Goal: Task Accomplishment & Management: Manage account settings

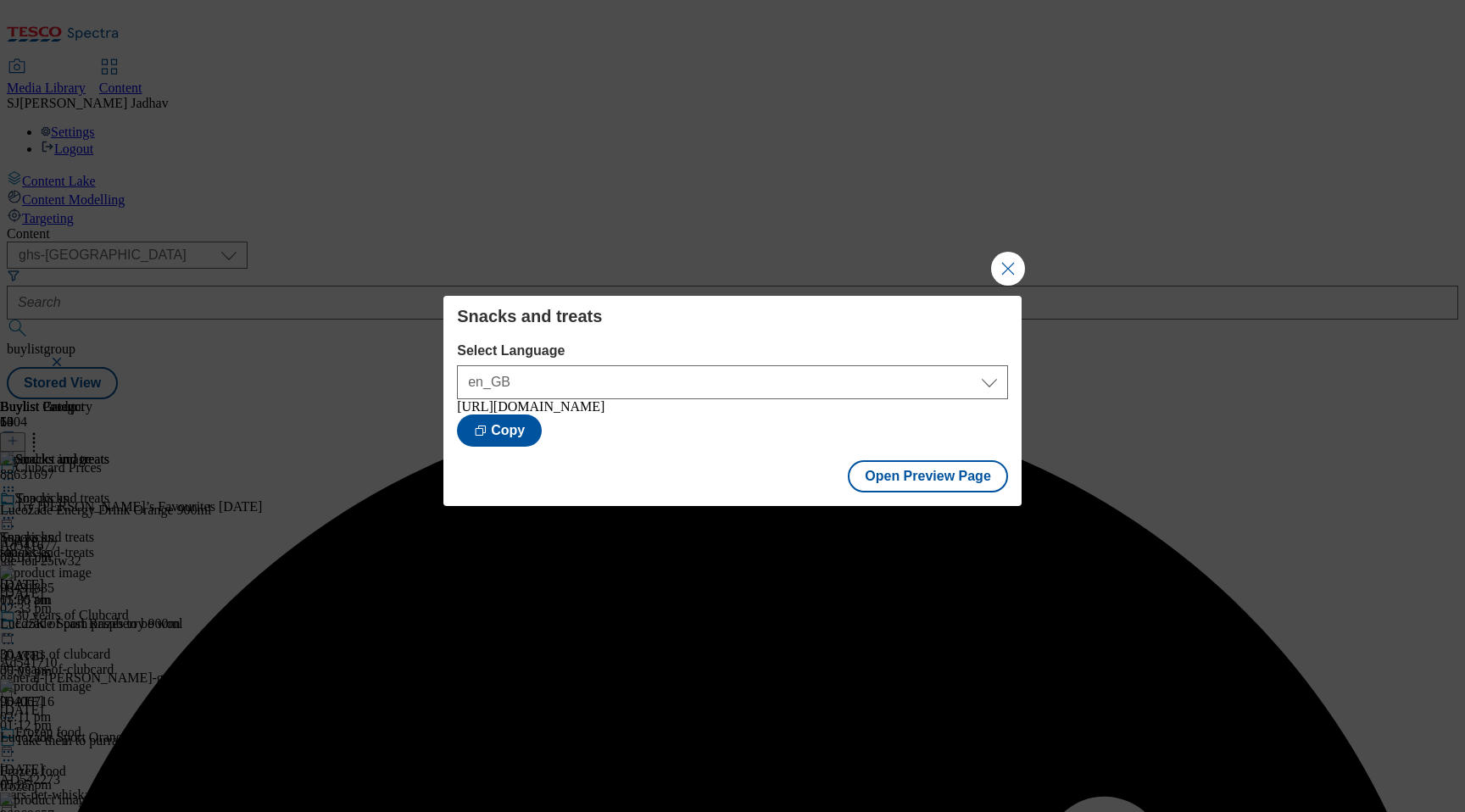
select select "ghs-[GEOGRAPHIC_DATA]"
click at [1007, 267] on button "Close Modal" at bounding box center [1008, 269] width 34 height 34
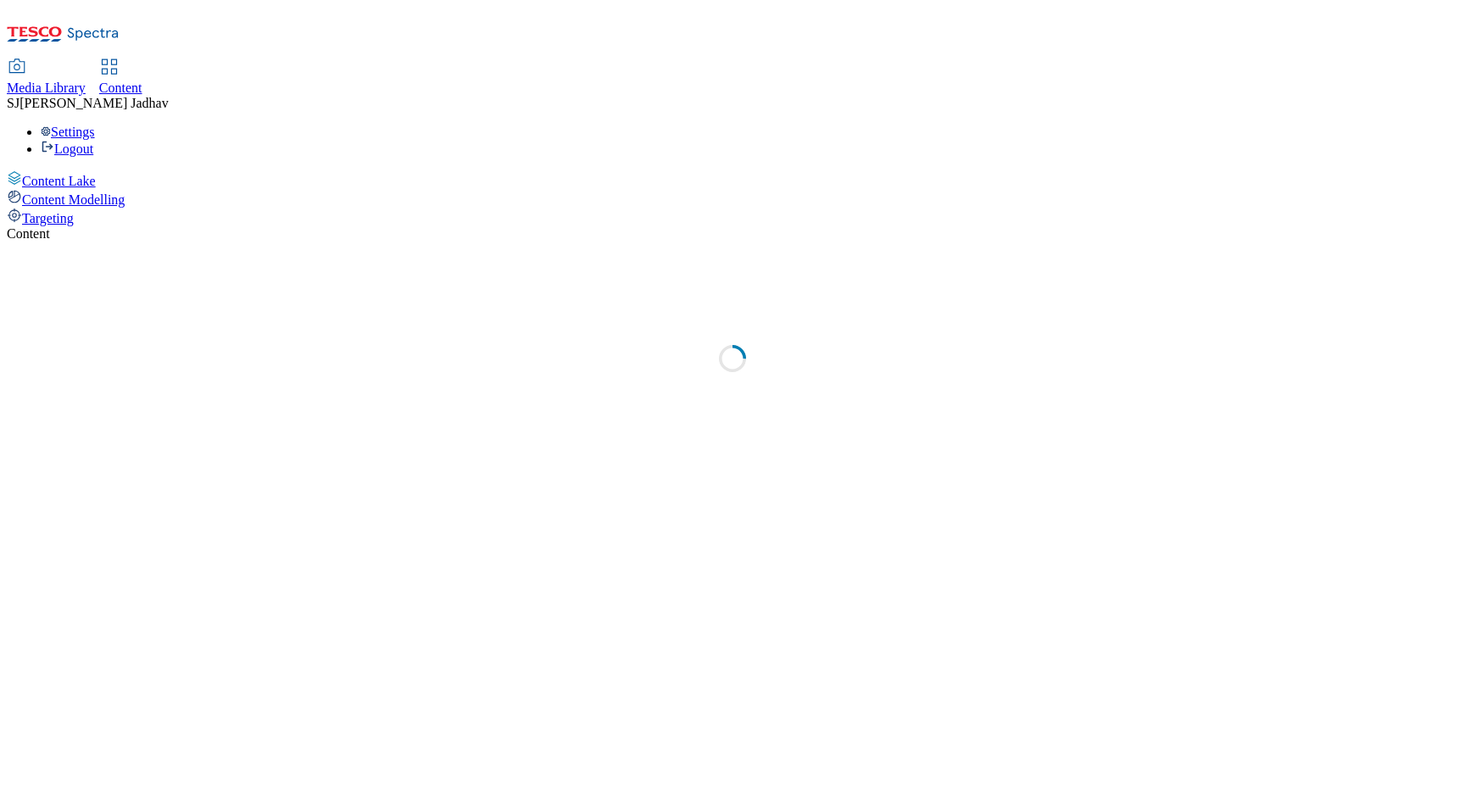
select select "ghs-[GEOGRAPHIC_DATA]"
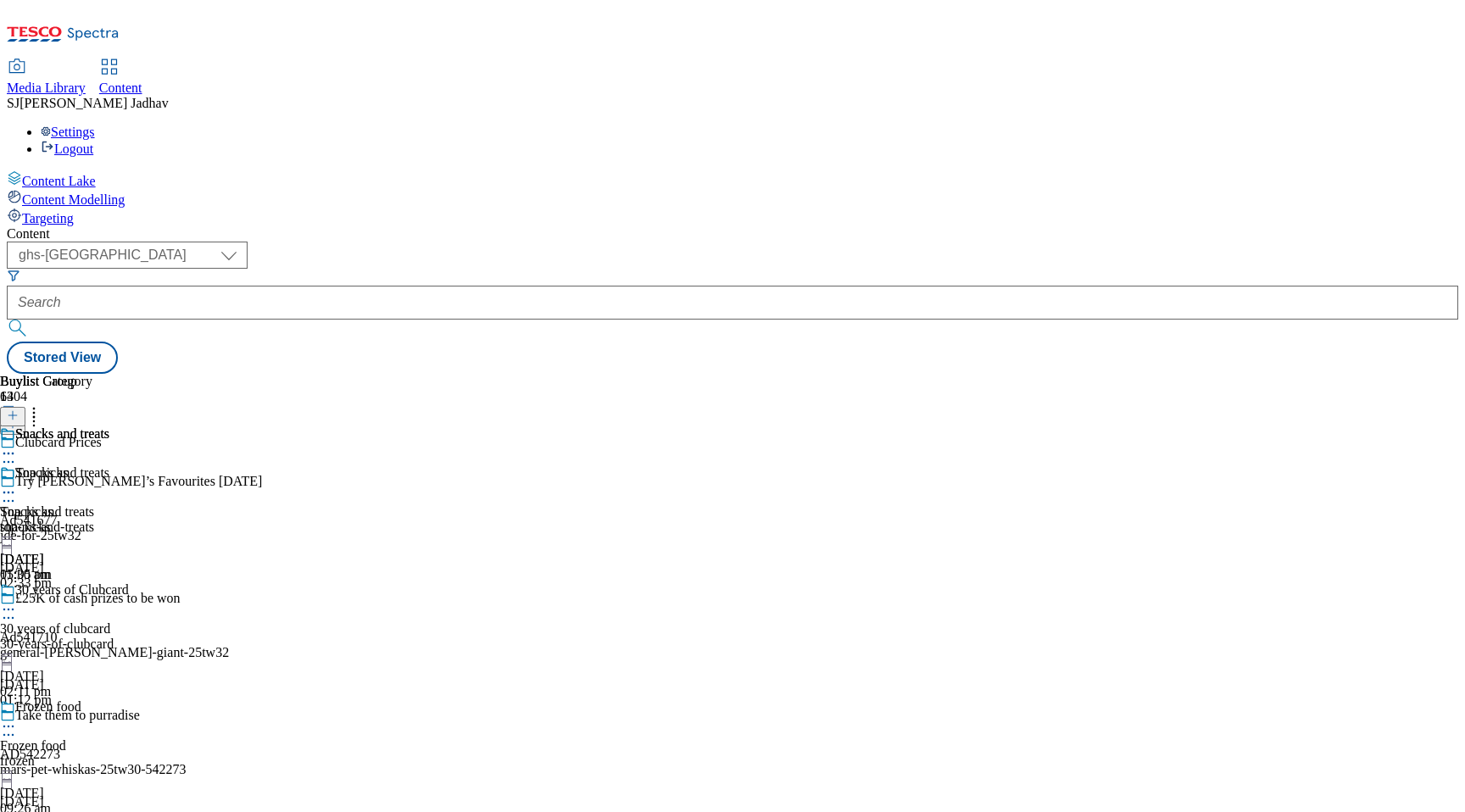
click at [86, 81] on span "Media Library" at bounding box center [47, 88] width 79 height 14
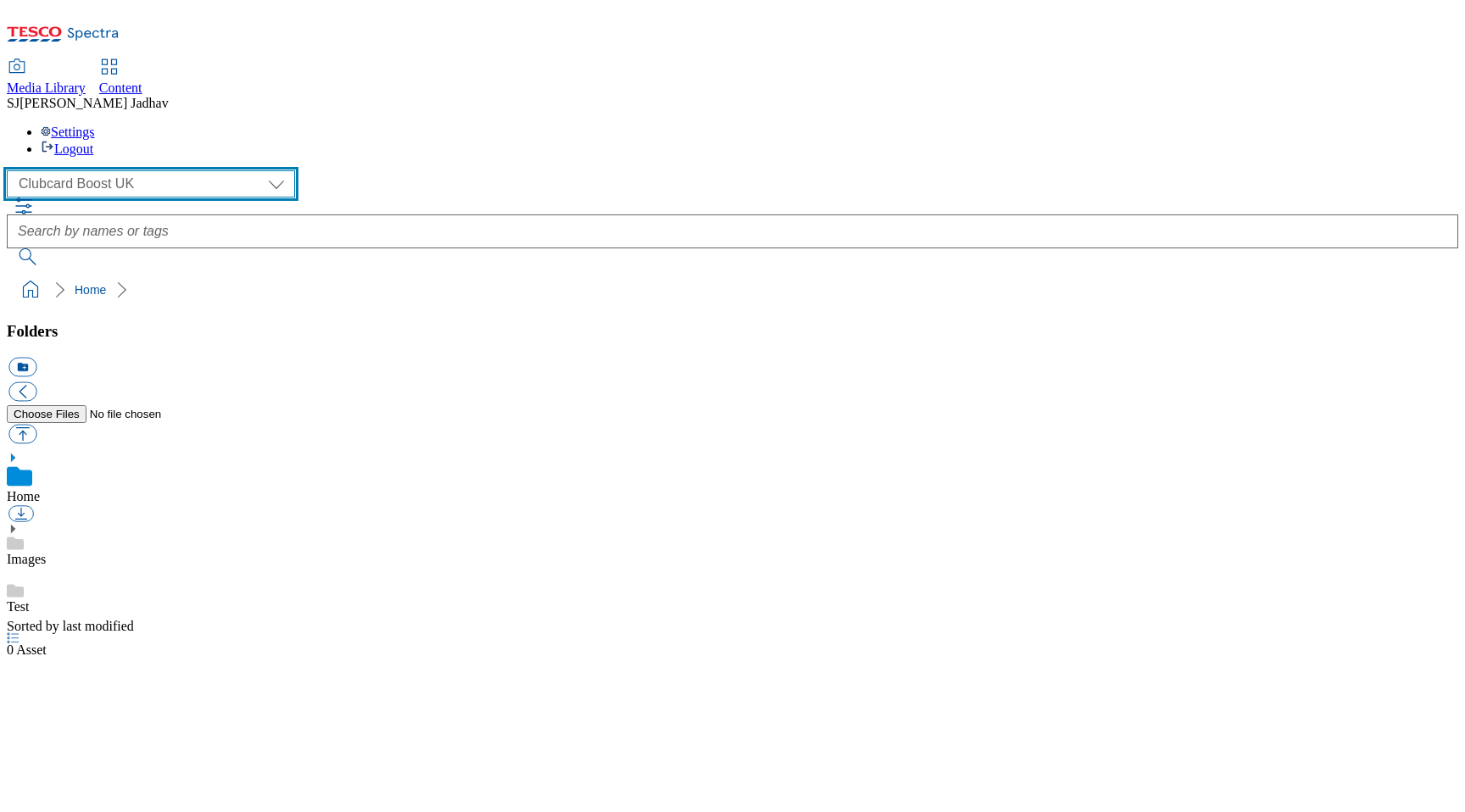
click at [131, 170] on select "Clubcard Boost UK Clubcard Marketing Dotcom UK Emails GHS Marketing UK GHS ROI …" at bounding box center [151, 184] width 288 height 27
select select "flare-ghs-mktg"
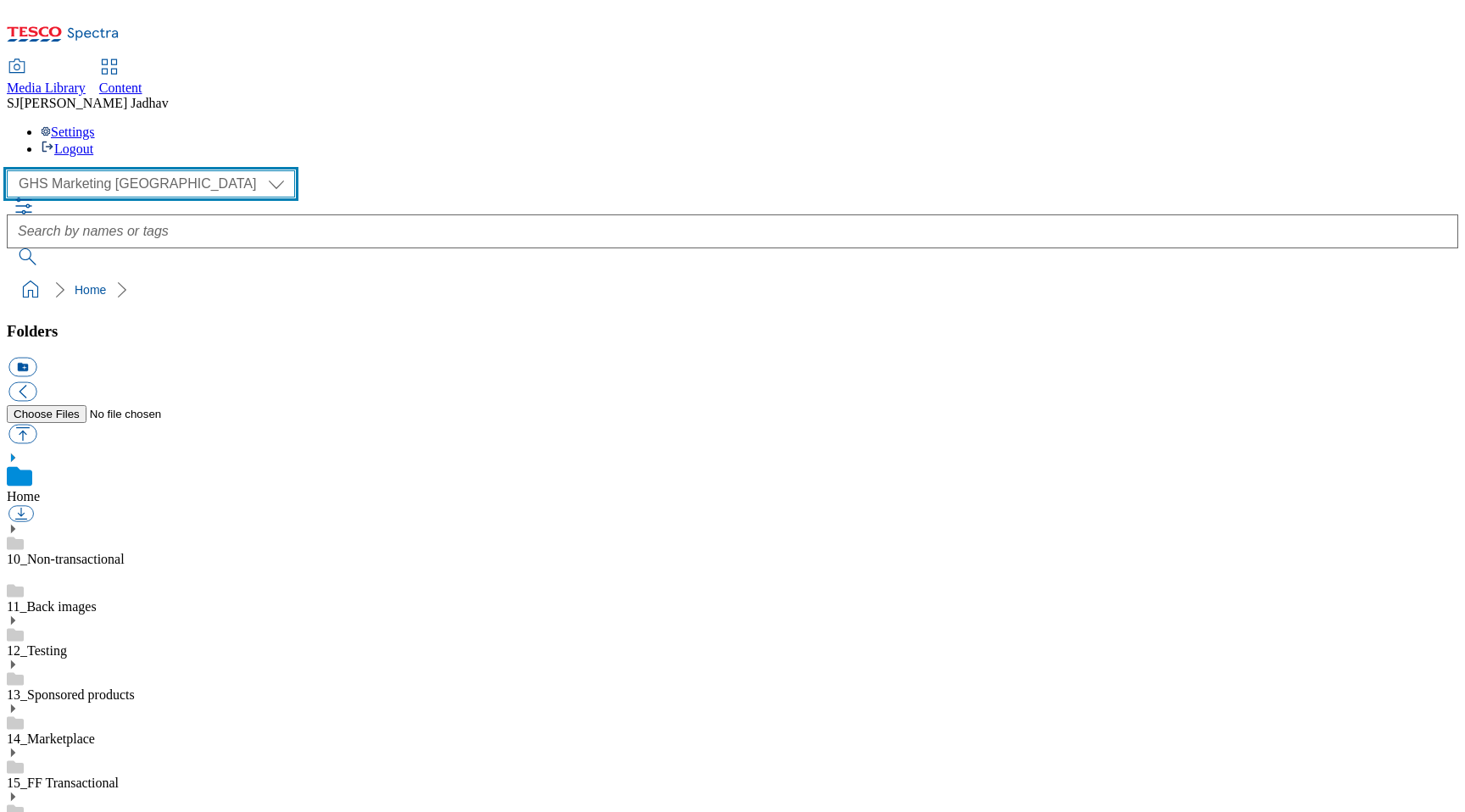
scroll to position [1, 0]
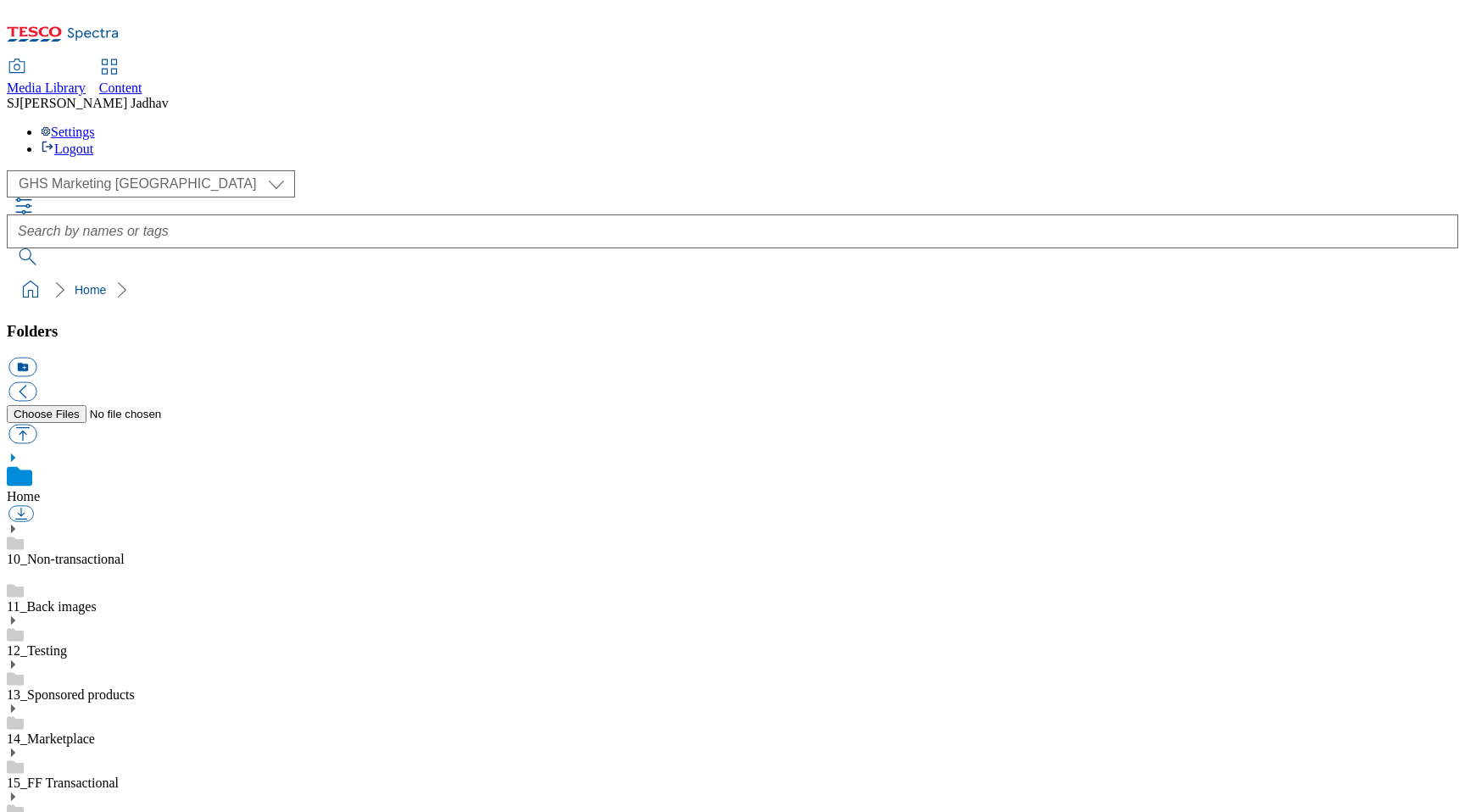
click at [15, 792] on use at bounding box center [13, 796] width 4 height 8
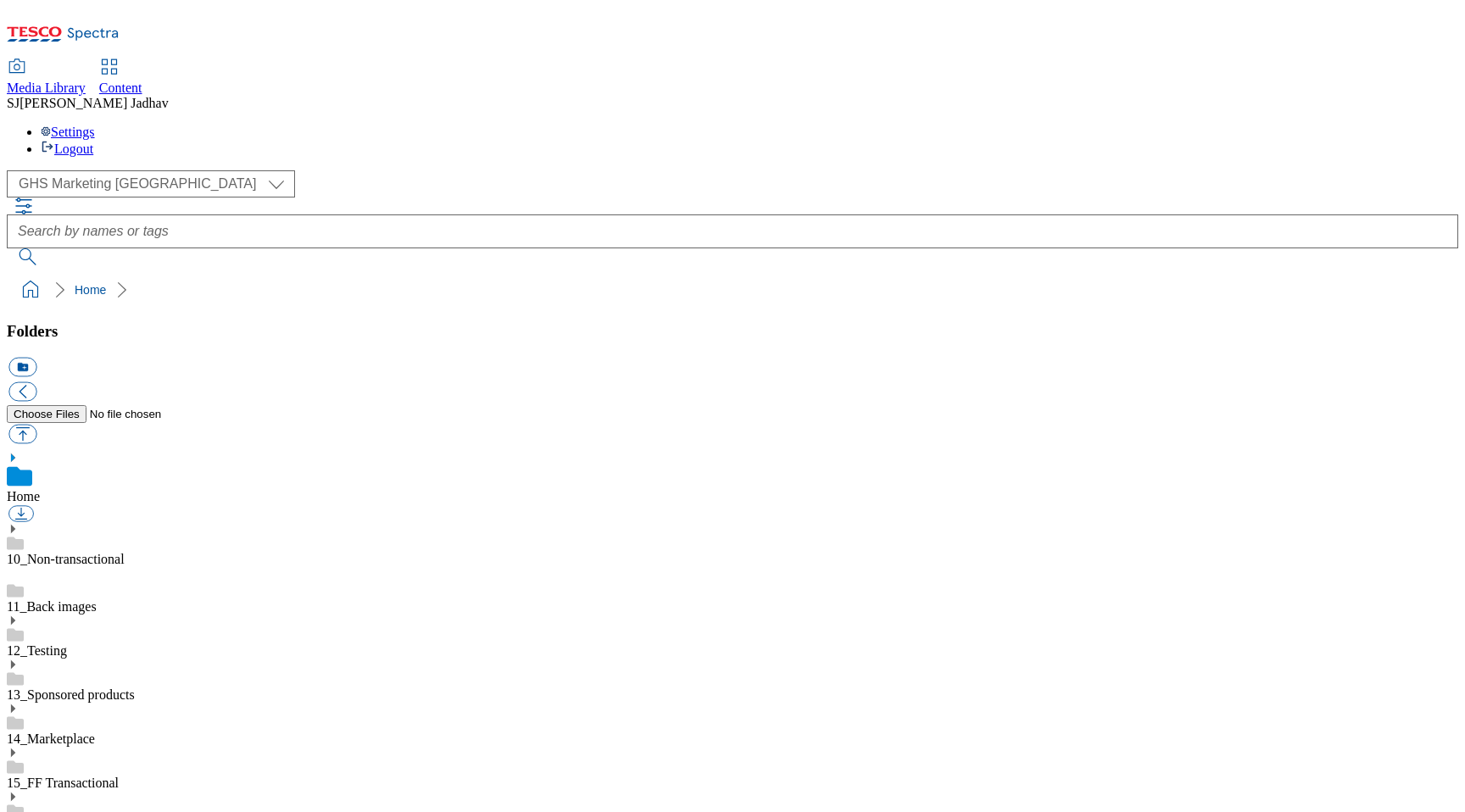
scroll to position [1182, 0]
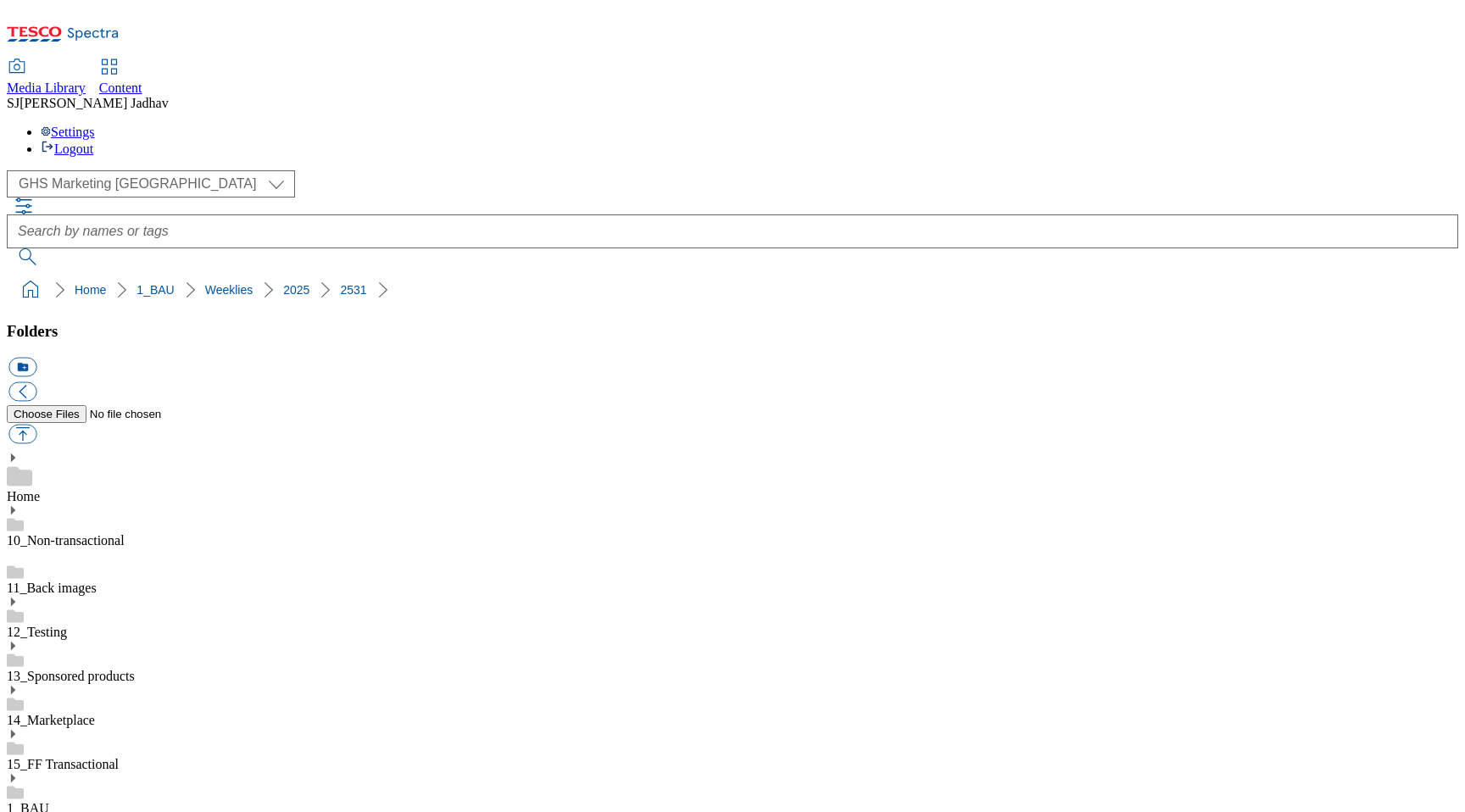
scroll to position [1305, 0]
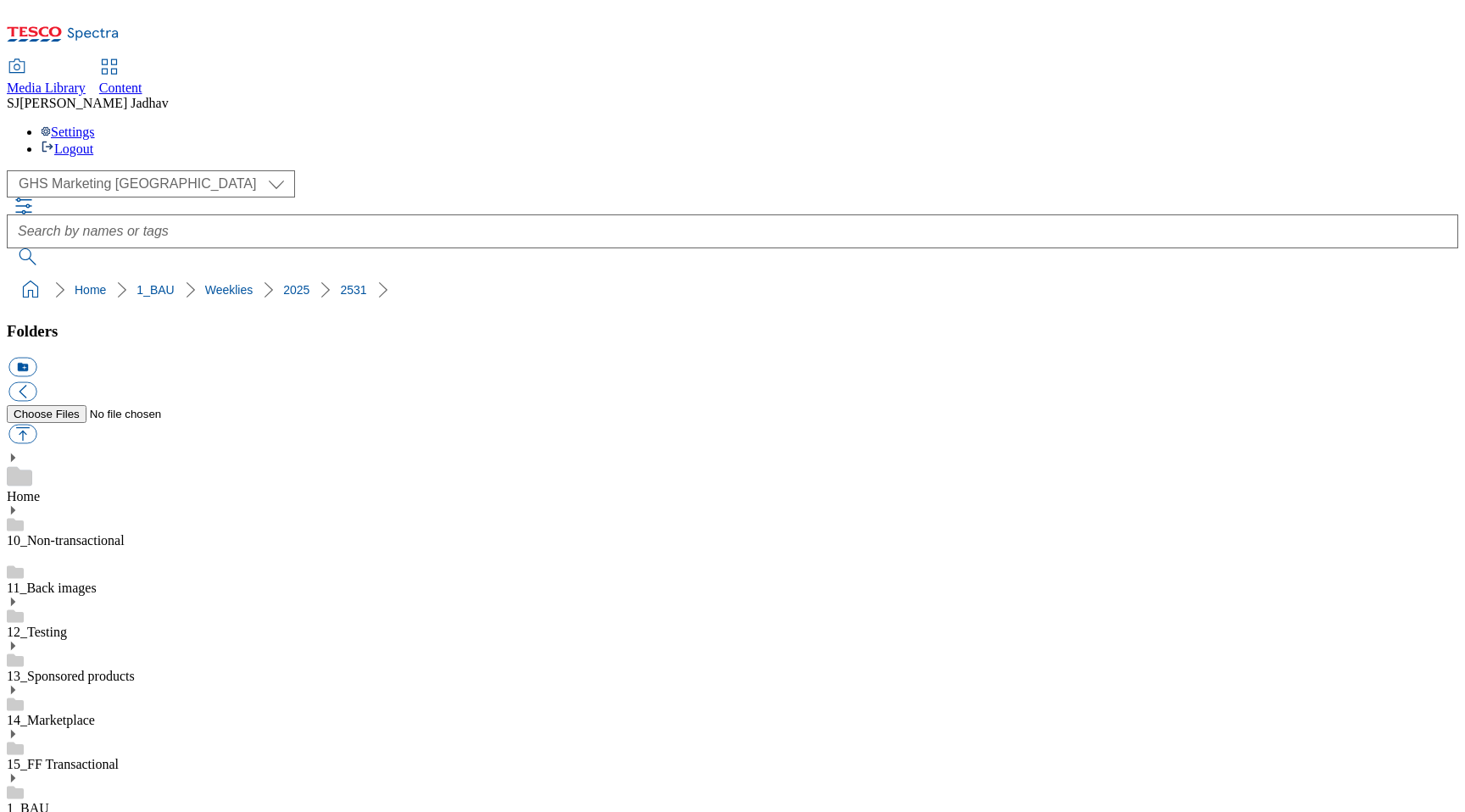
click at [142, 81] on div "Content" at bounding box center [121, 88] width 43 height 15
select select "ghs-[GEOGRAPHIC_DATA]"
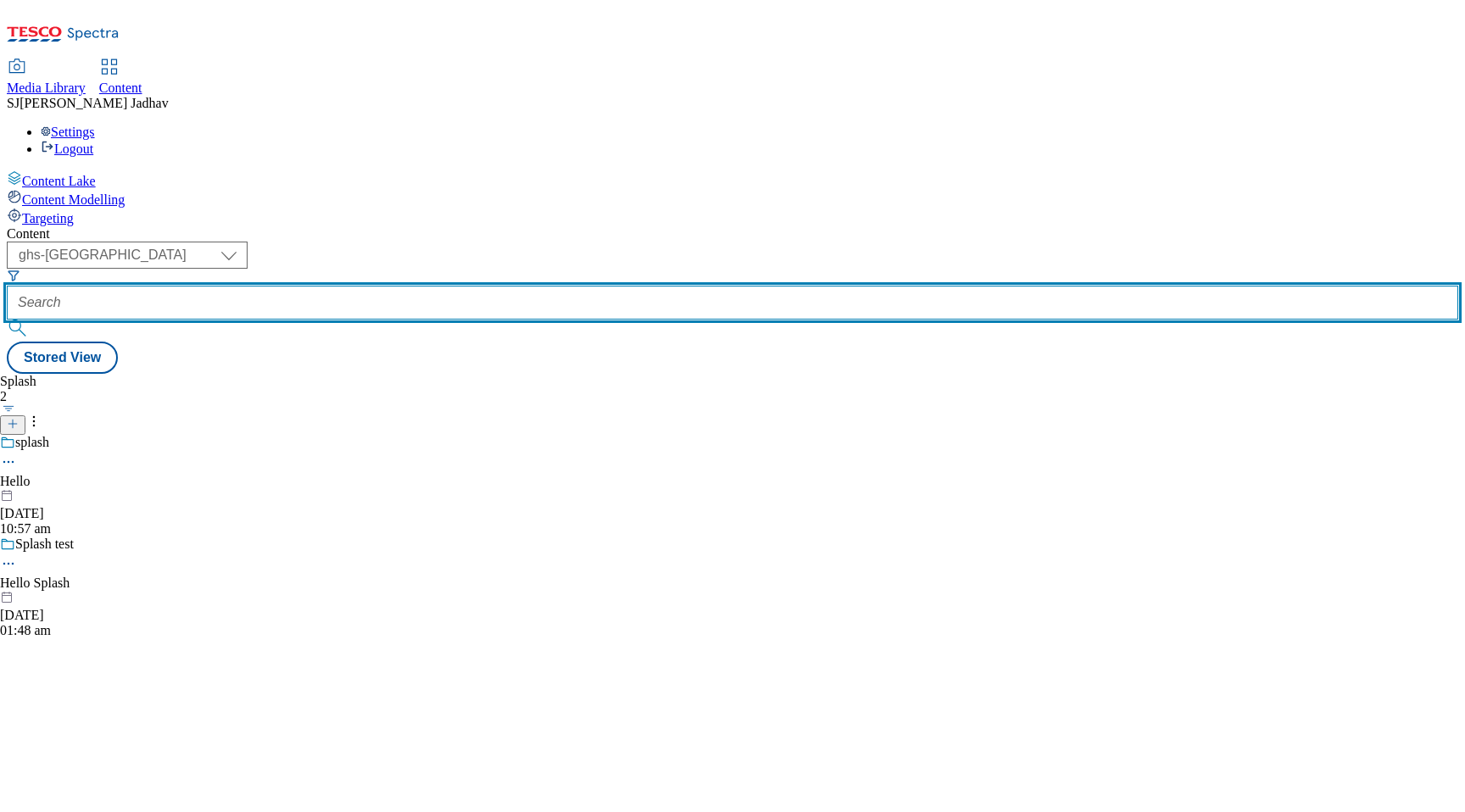
click at [450, 286] on input "text" at bounding box center [732, 303] width 1452 height 34
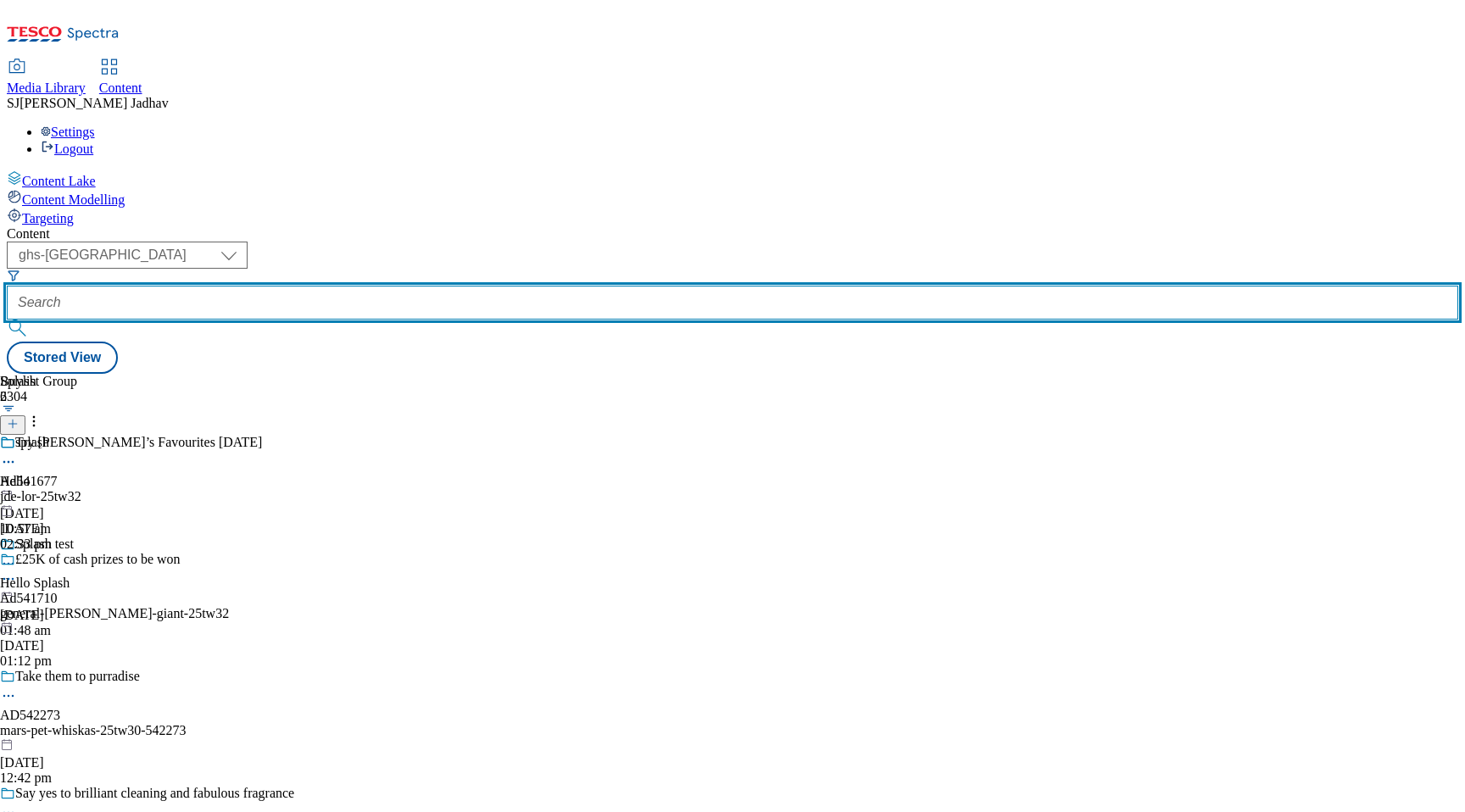
paste input "we-whoosh-you-a-merry-christmas/"
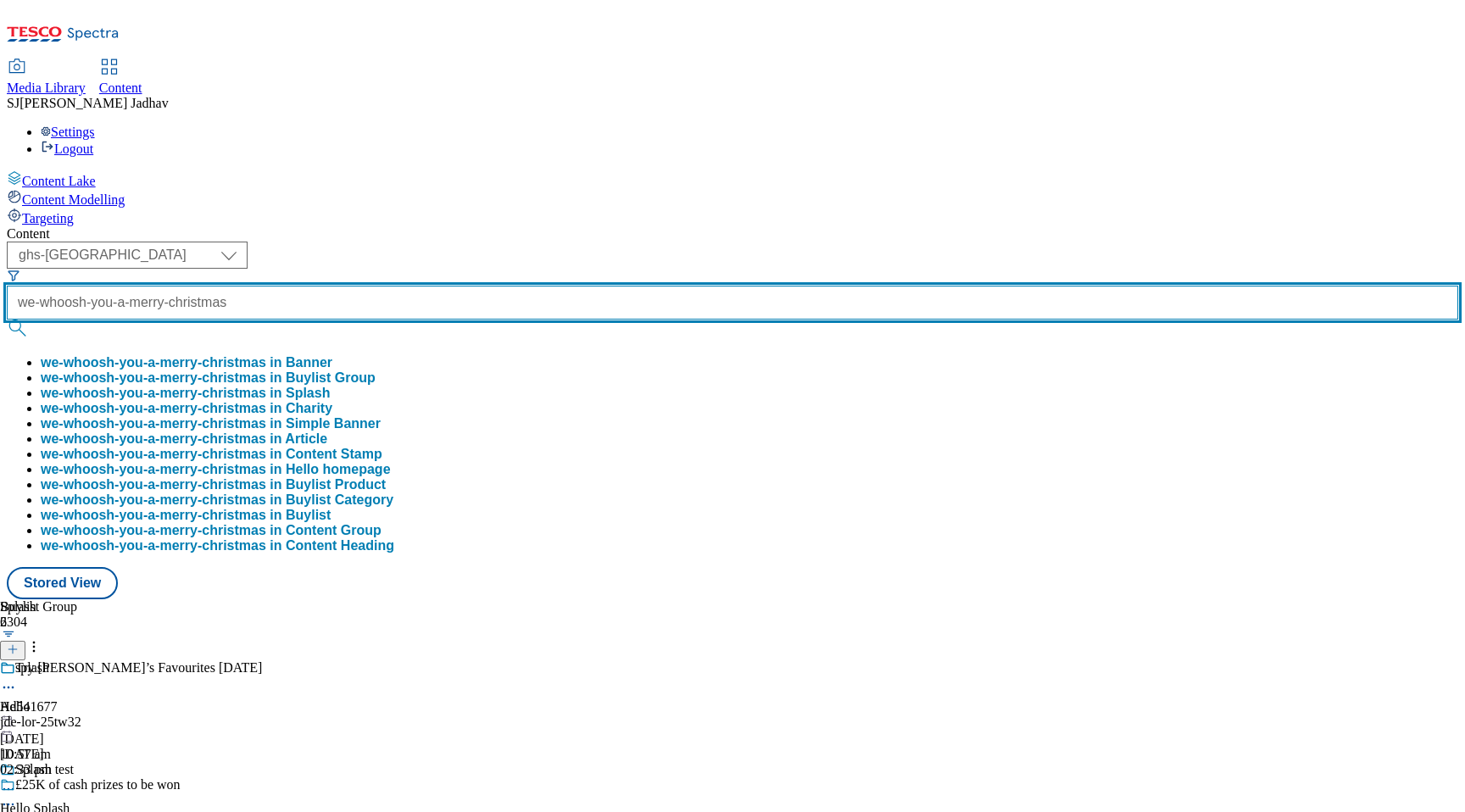
scroll to position [0, 67]
type input "we-whoosh-you-a-merry-christmas"
click at [7, 320] on button "submit" at bounding box center [19, 328] width 24 height 17
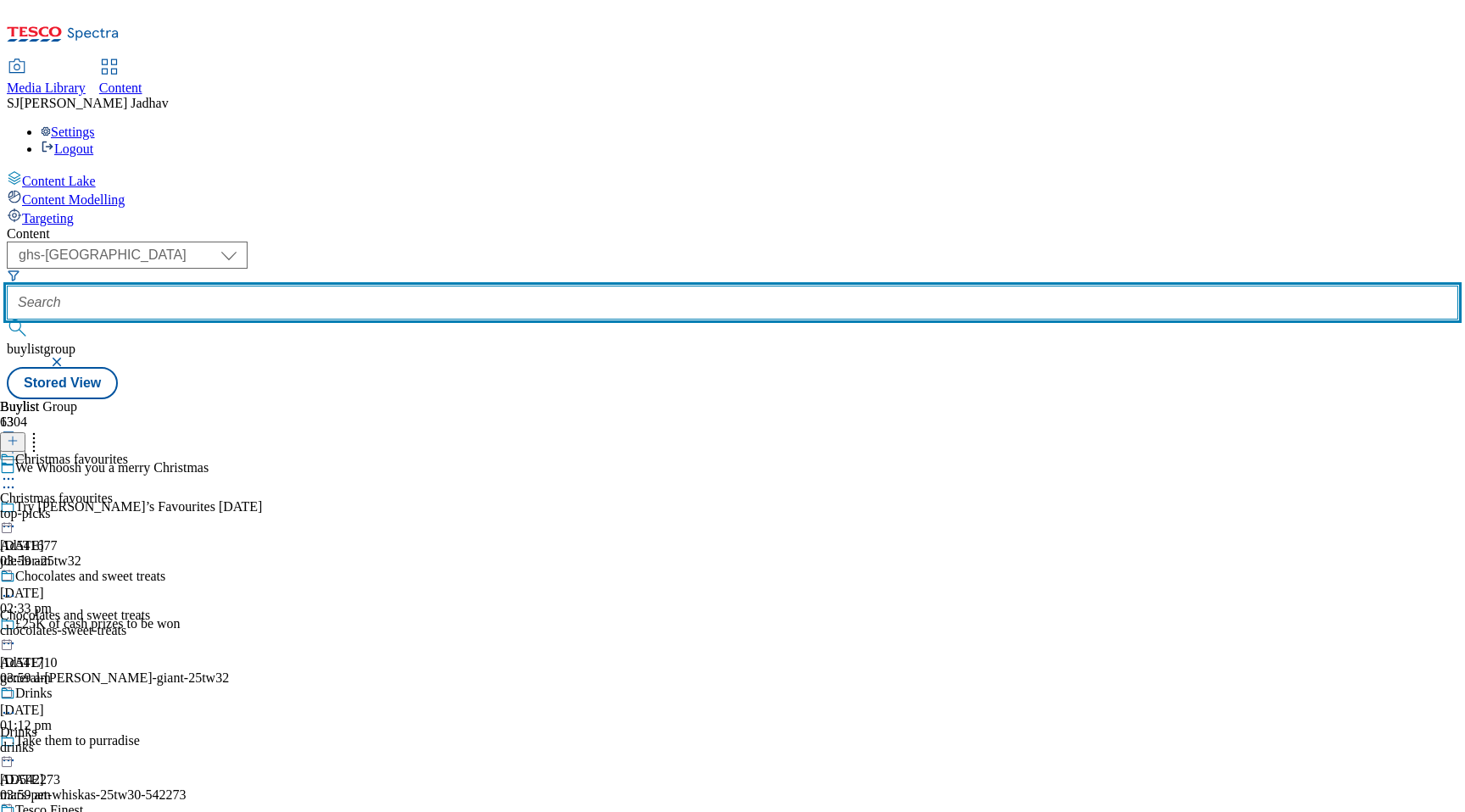
click at [408, 286] on input "text" at bounding box center [732, 303] width 1452 height 34
paste input "we-whoosh-you-a-merry-christmas/"
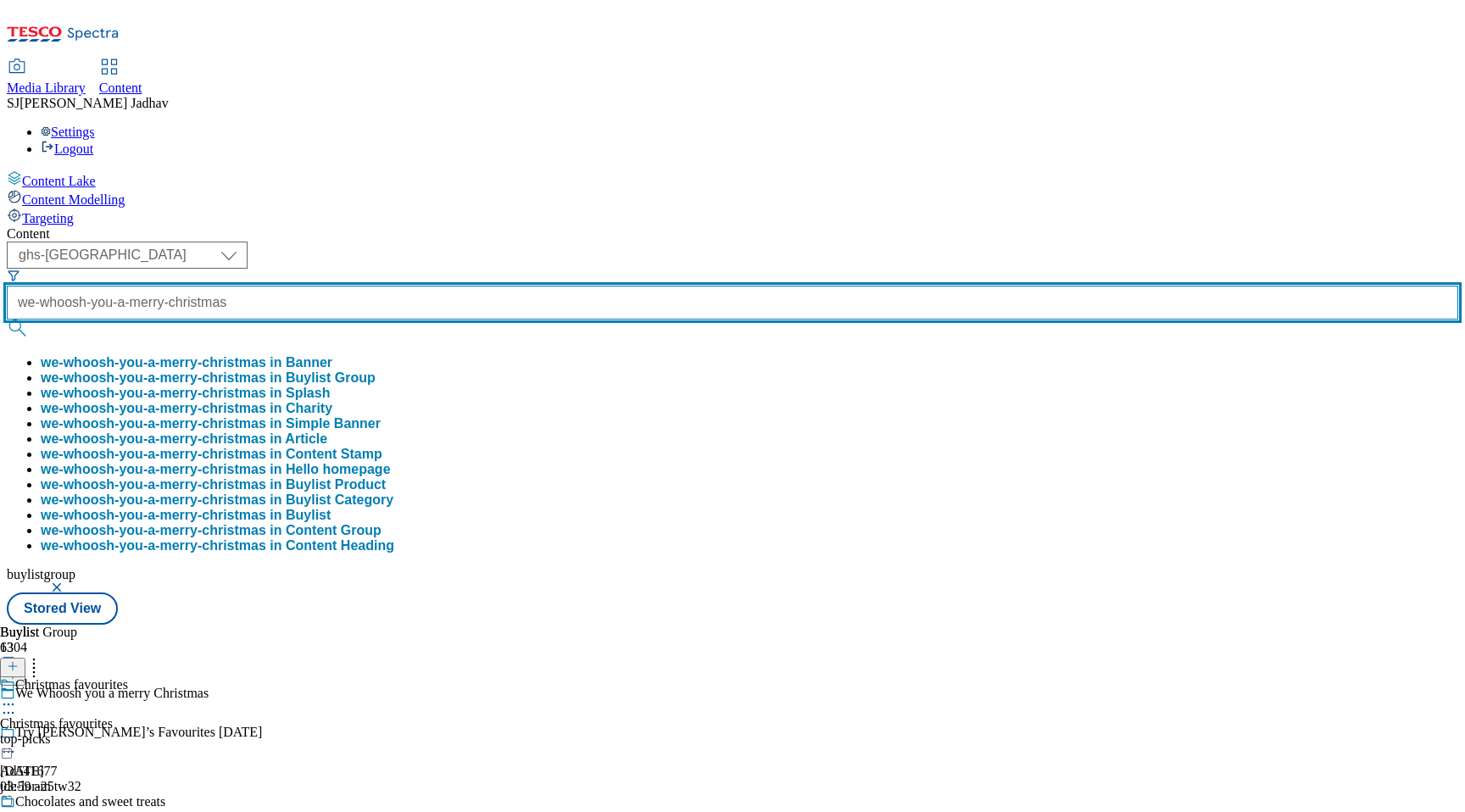
scroll to position [0, 67]
type input "we-whoosh-you-a-merry-christmas"
click at [7, 320] on button "submit" at bounding box center [19, 328] width 24 height 17
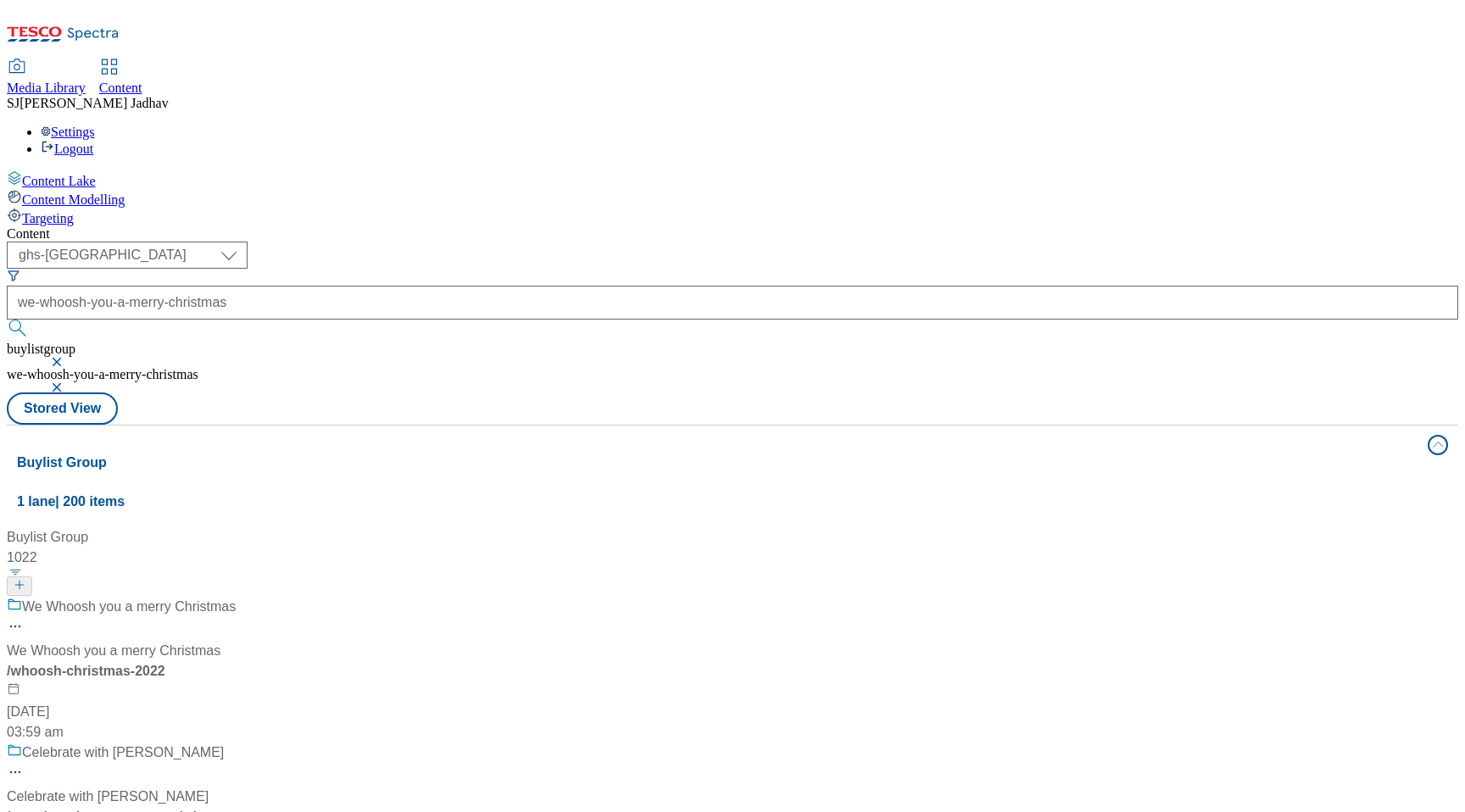
click at [342, 807] on div "/ we-whoosh-you-a-merry-christmas" at bounding box center [175, 826] width 336 height 40
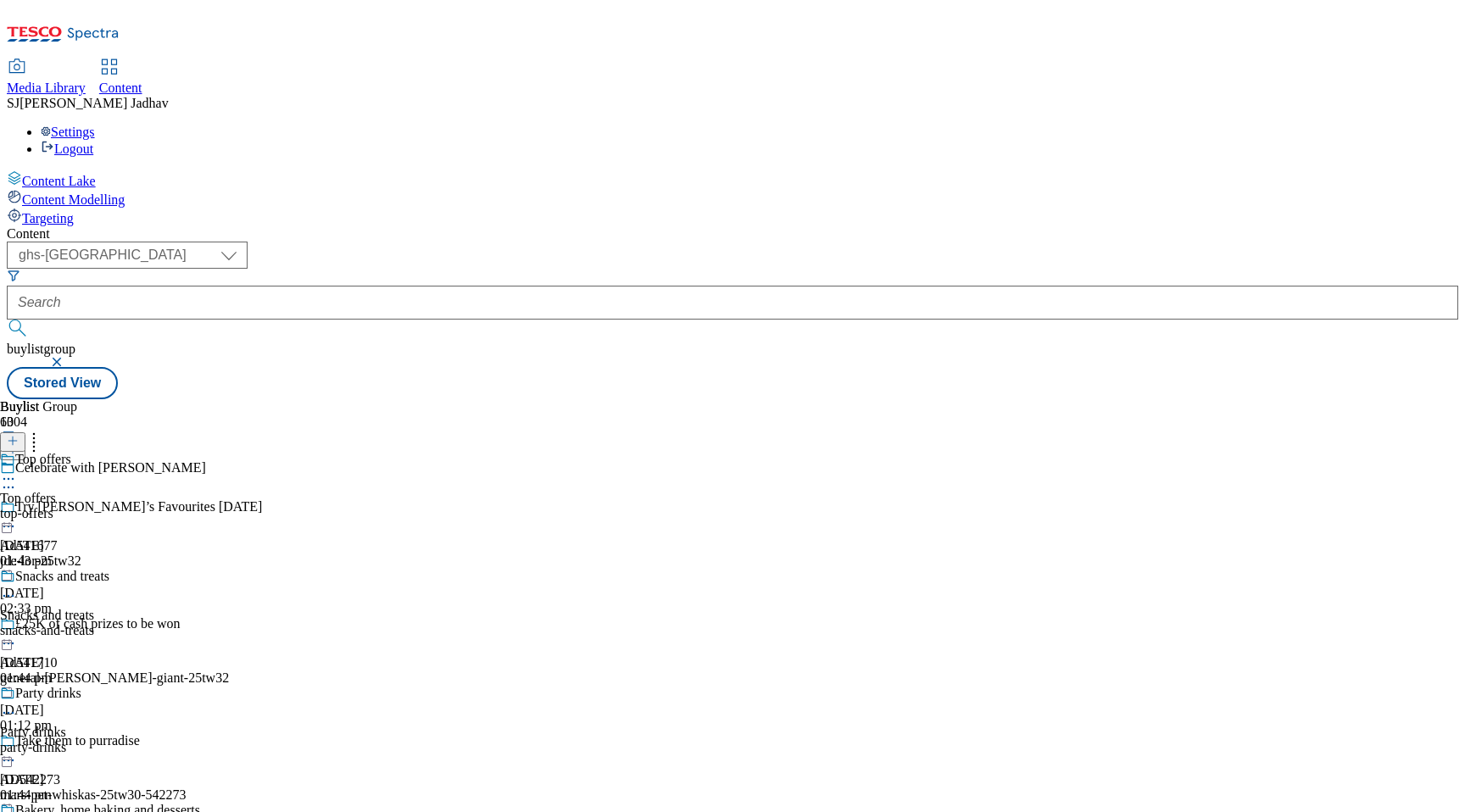
click at [17, 479] on icon at bounding box center [8, 487] width 17 height 17
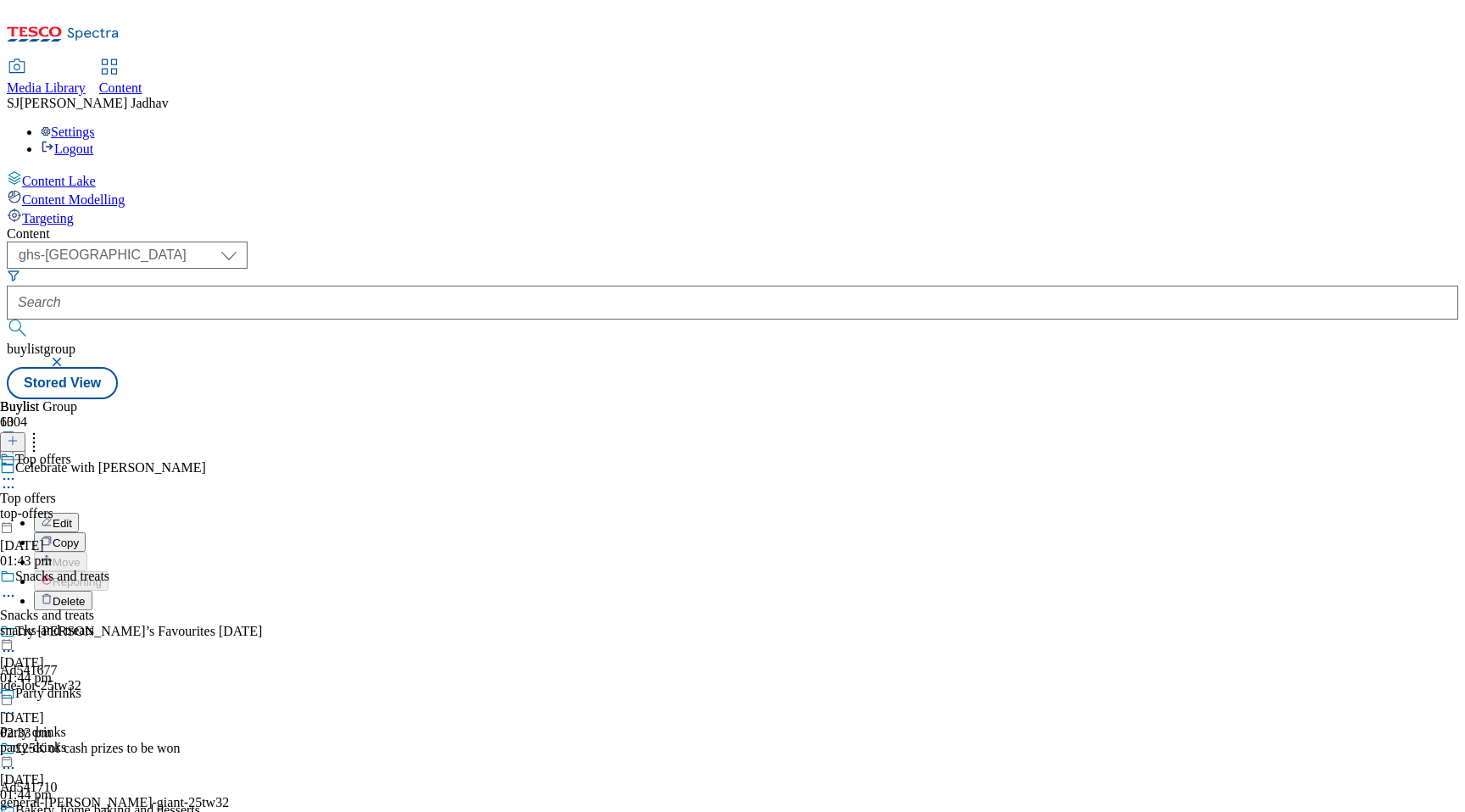
click at [72, 517] on span "Edit" at bounding box center [63, 523] width 20 height 13
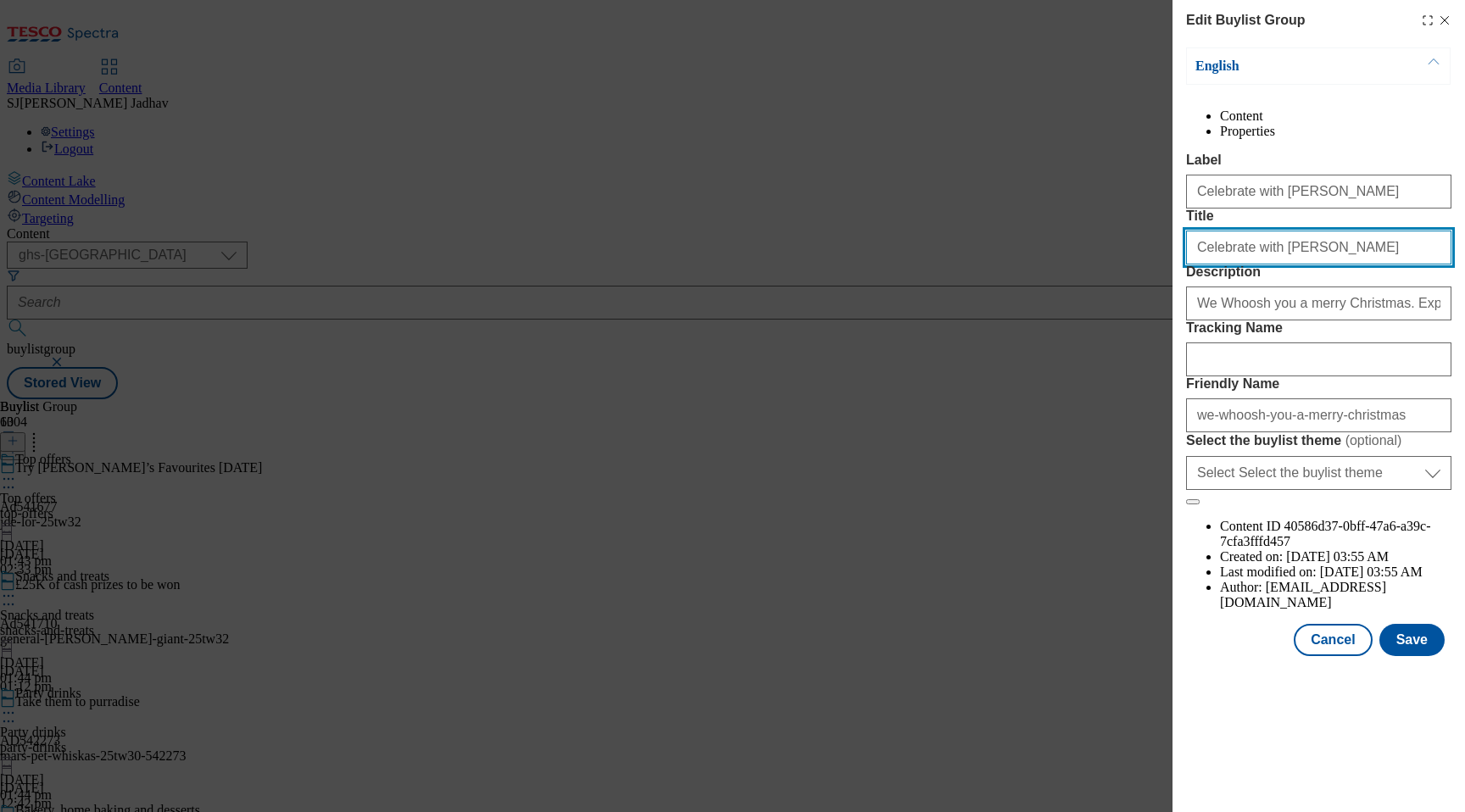
drag, startPoint x: 1310, startPoint y: 314, endPoint x: 1138, endPoint y: 308, distance: 172.1
click at [1138, 308] on div "Edit Buylist Group English Content Properties Label Celebrate with Whoosh Title…" at bounding box center [732, 406] width 1465 height 812
paste input "Whoosh Christmas"
type input "Whoosh Christmas"
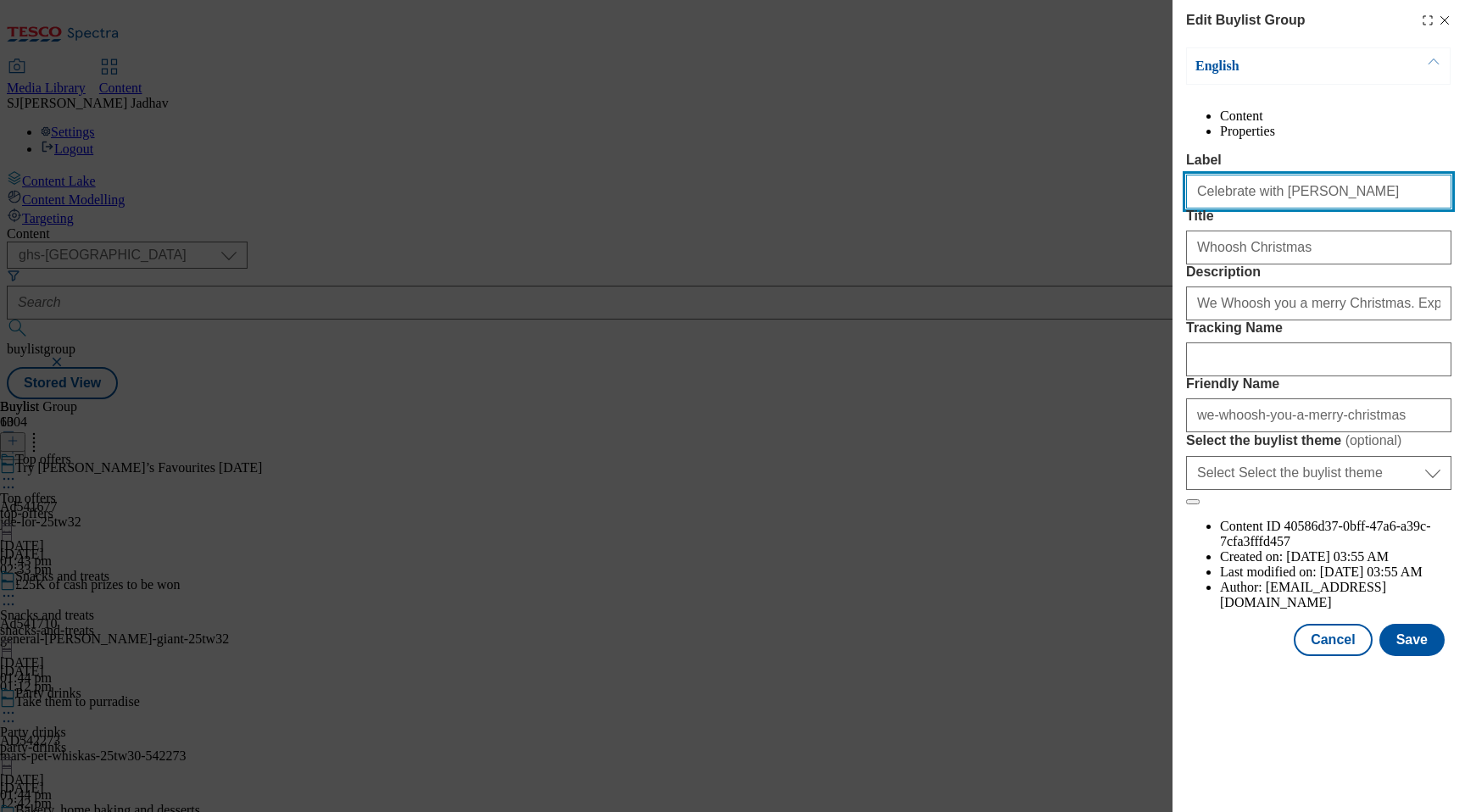
drag, startPoint x: 1317, startPoint y: 228, endPoint x: 1054, endPoint y: 217, distance: 263.2
click at [1056, 220] on div "Edit Buylist Group English Content Properties Label Celebrate with Whoosh Title…" at bounding box center [732, 406] width 1465 height 812
paste input "Whoosh Christmas"
type input "Whoosh Christmas"
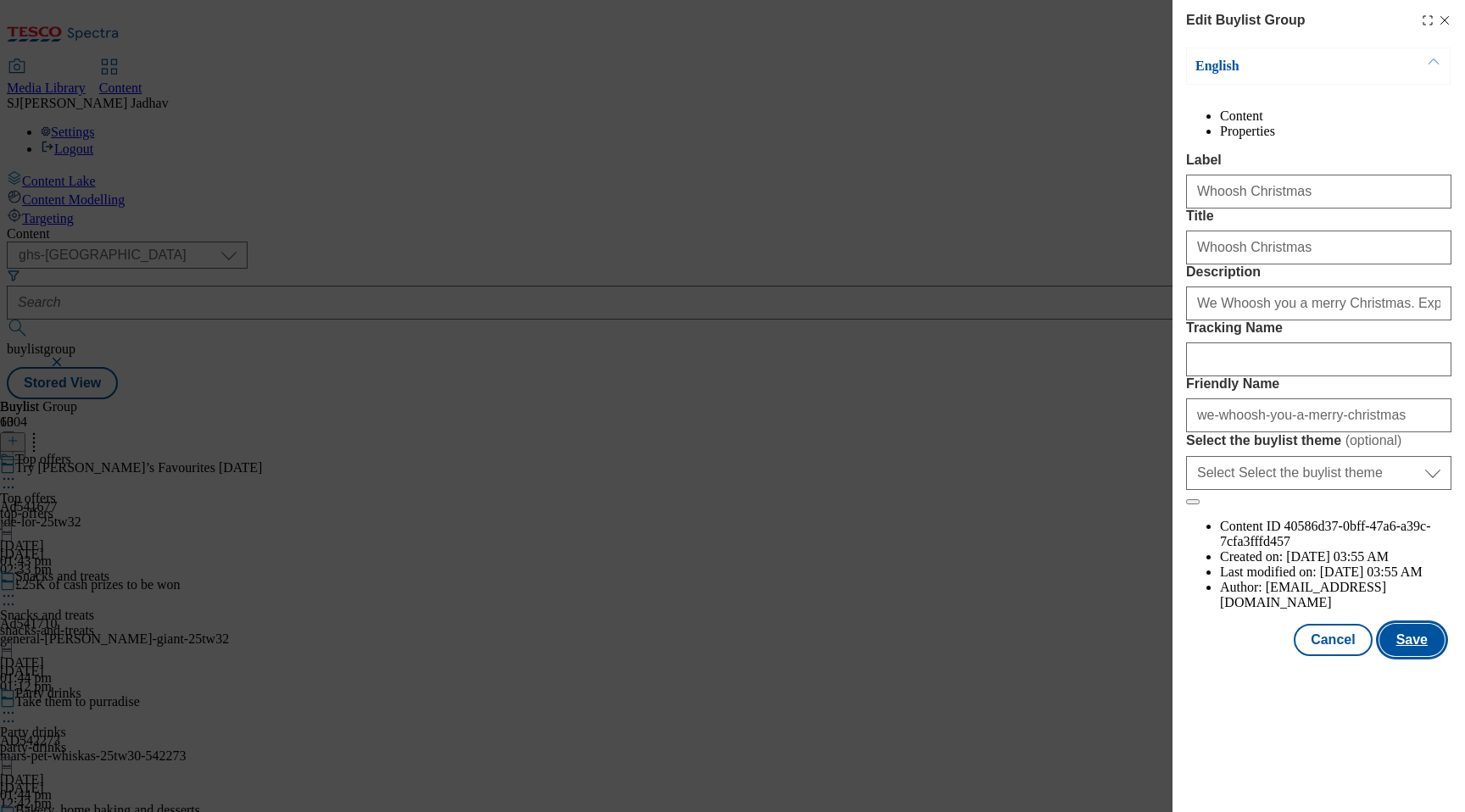
click at [1417, 656] on button "Save" at bounding box center [1411, 640] width 65 height 32
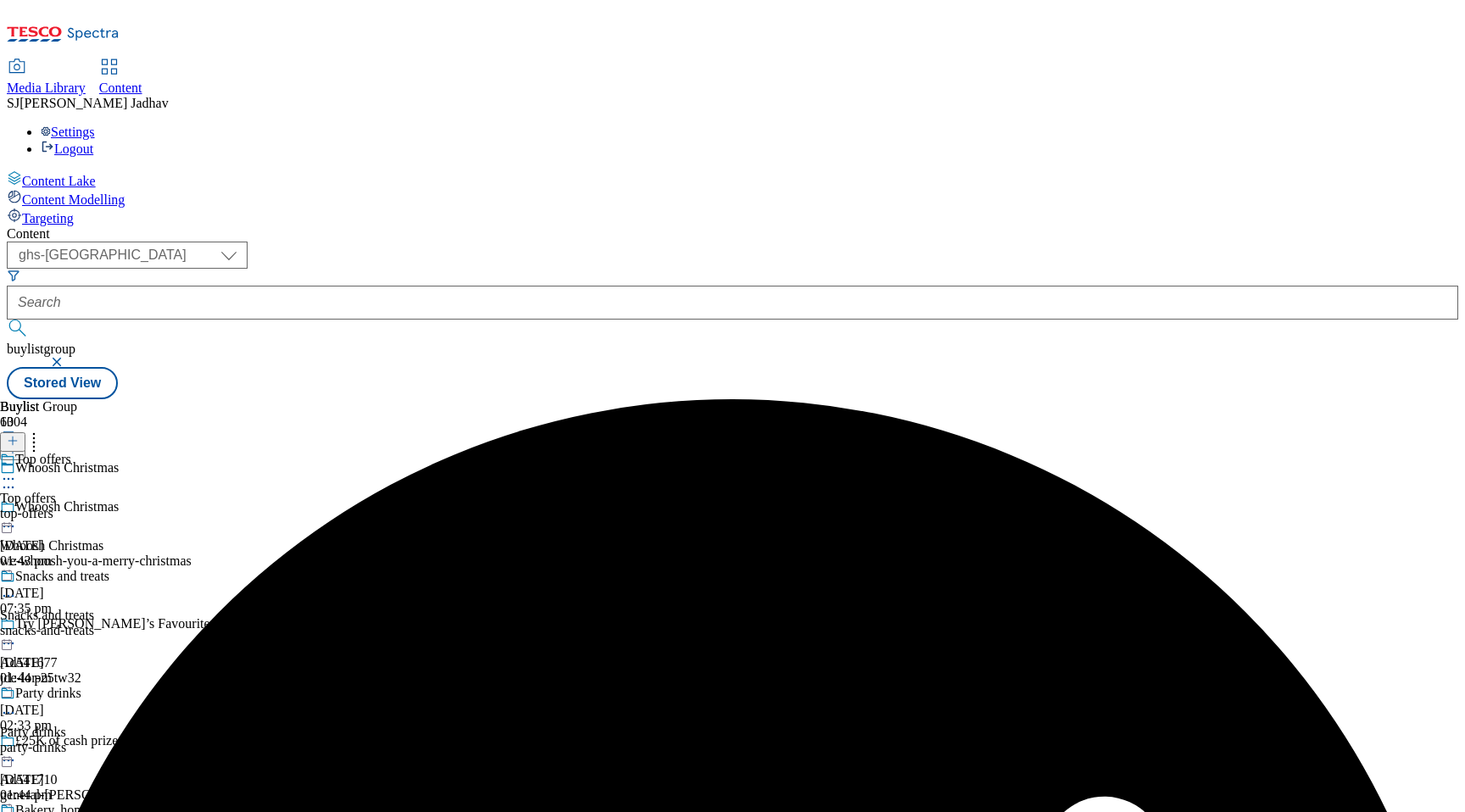
click at [17, 517] on icon at bounding box center [8, 526] width 17 height 17
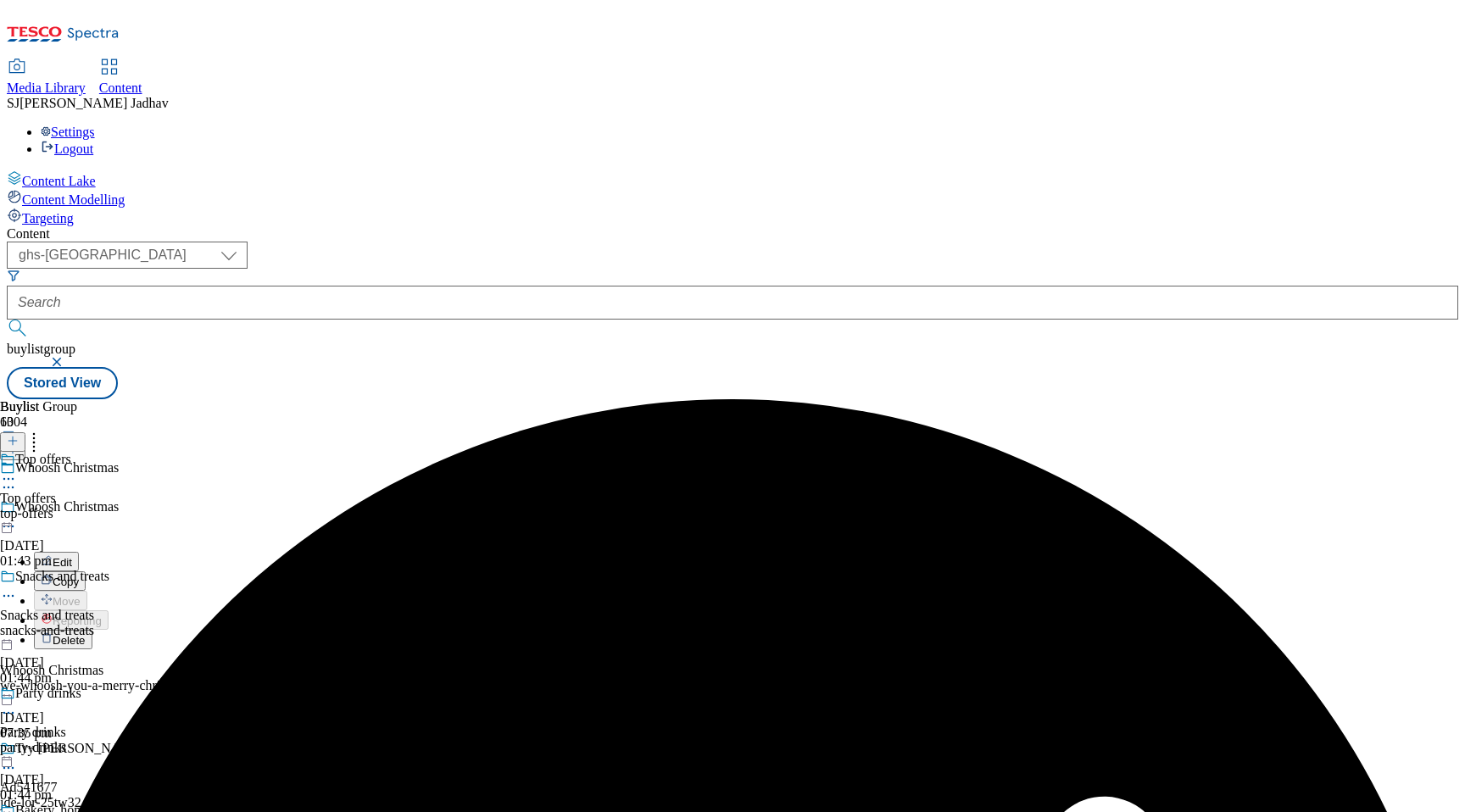
click at [200, 452] on div "Top offers Top offers top-offers 19 Sept 2025 01:43 pm" at bounding box center [99, 510] width 200 height 117
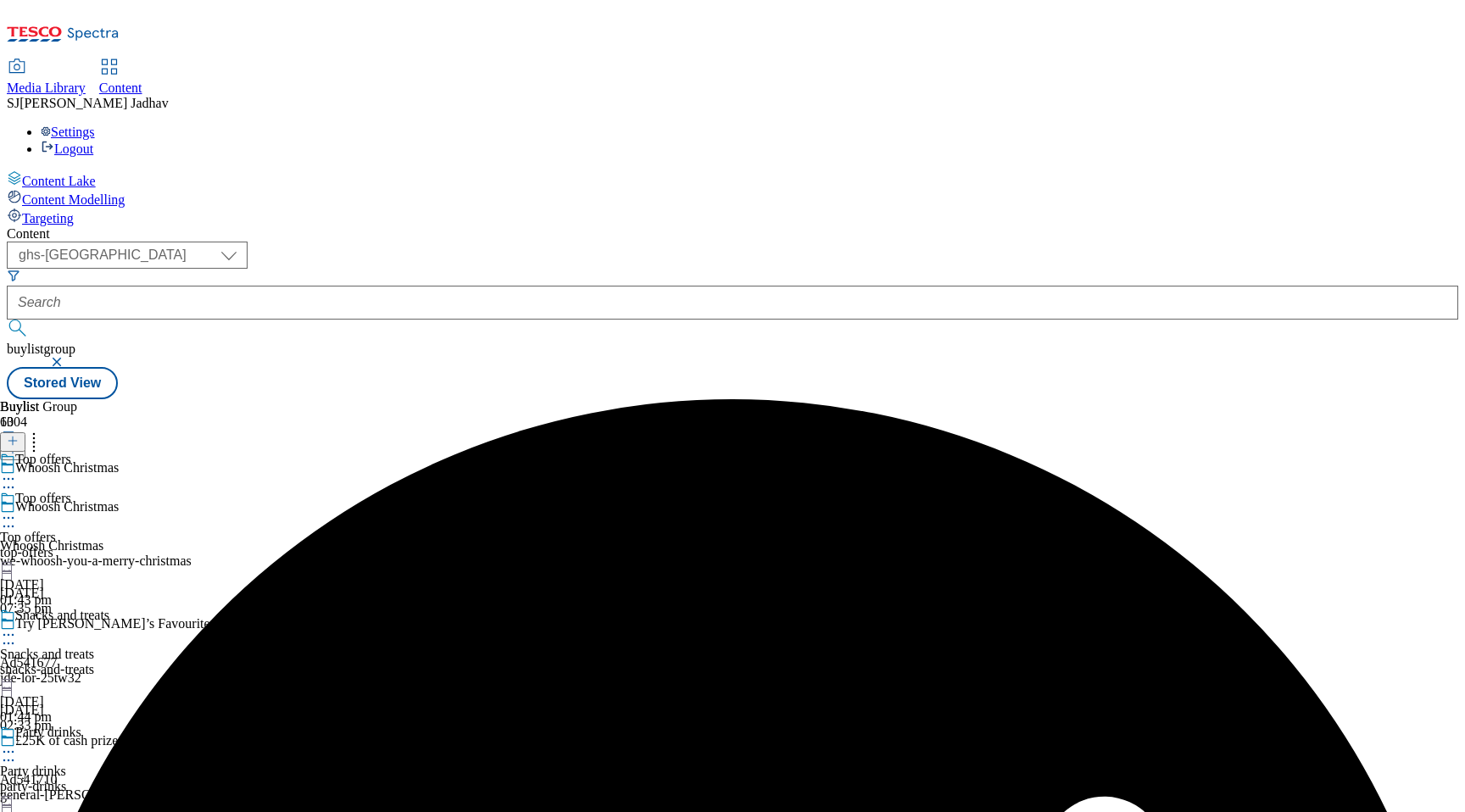
click at [17, 509] on icon at bounding box center [8, 517] width 17 height 17
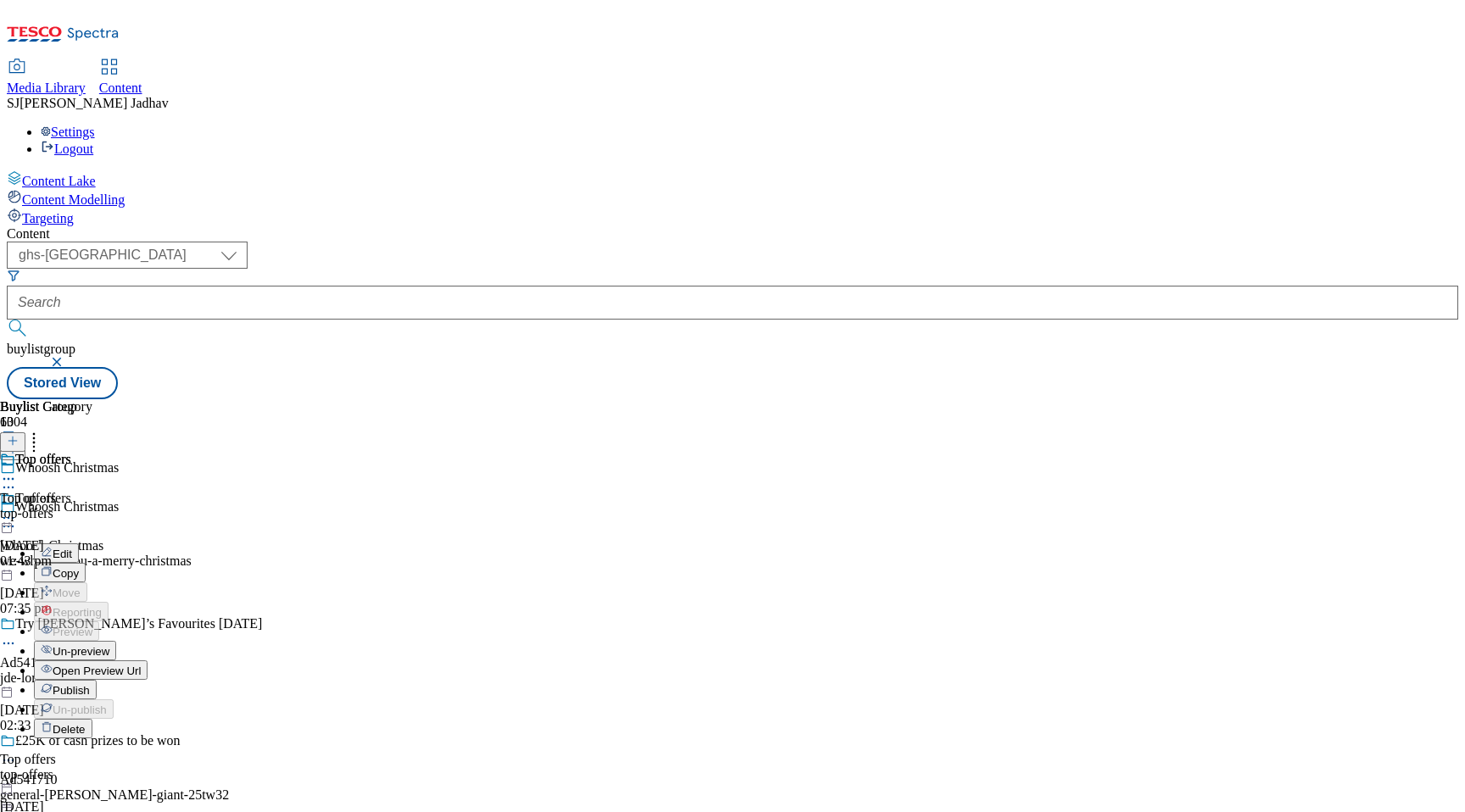
click at [141, 664] on span "Open Preview Url" at bounding box center [97, 671] width 88 height 13
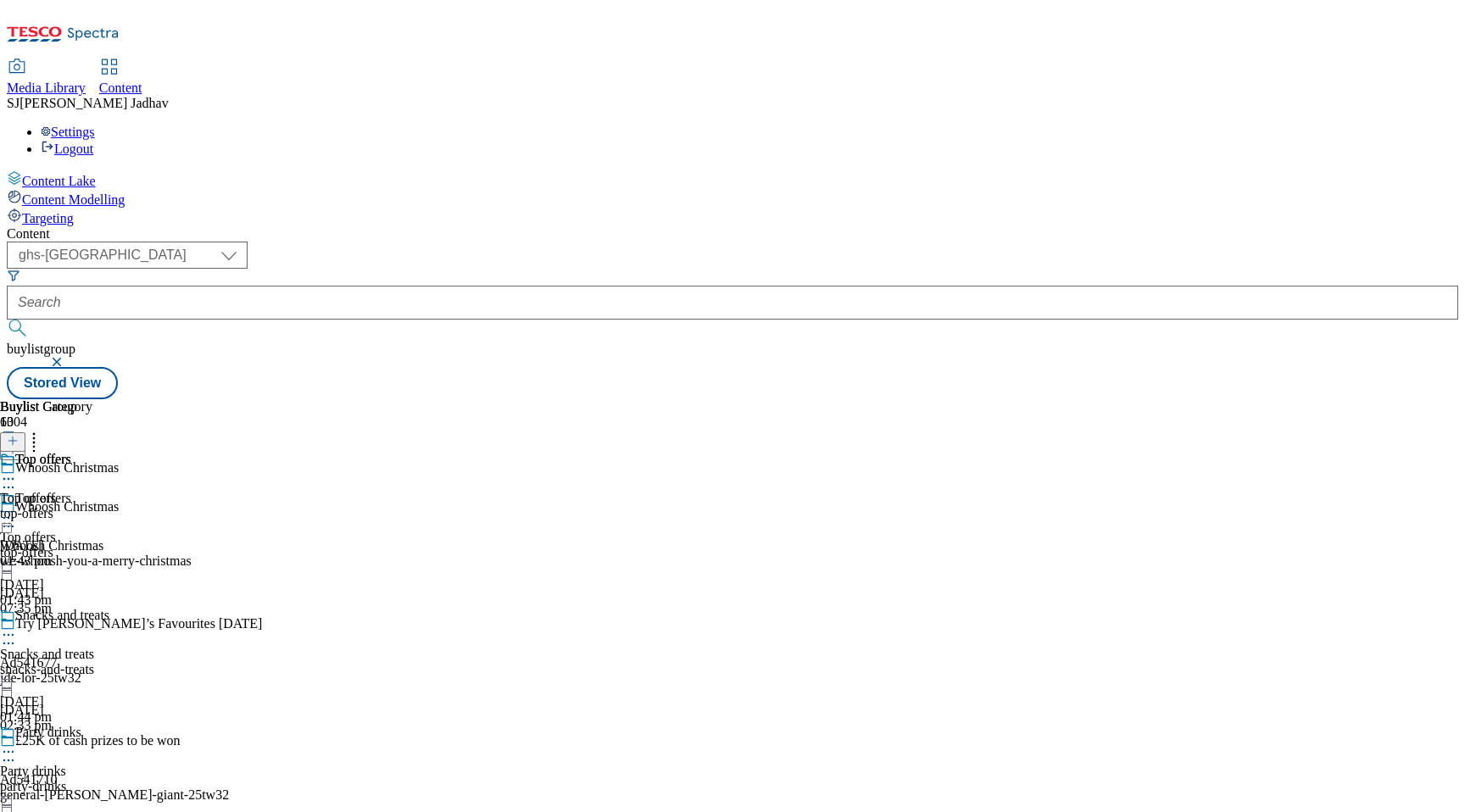
click at [17, 509] on icon at bounding box center [8, 517] width 17 height 17
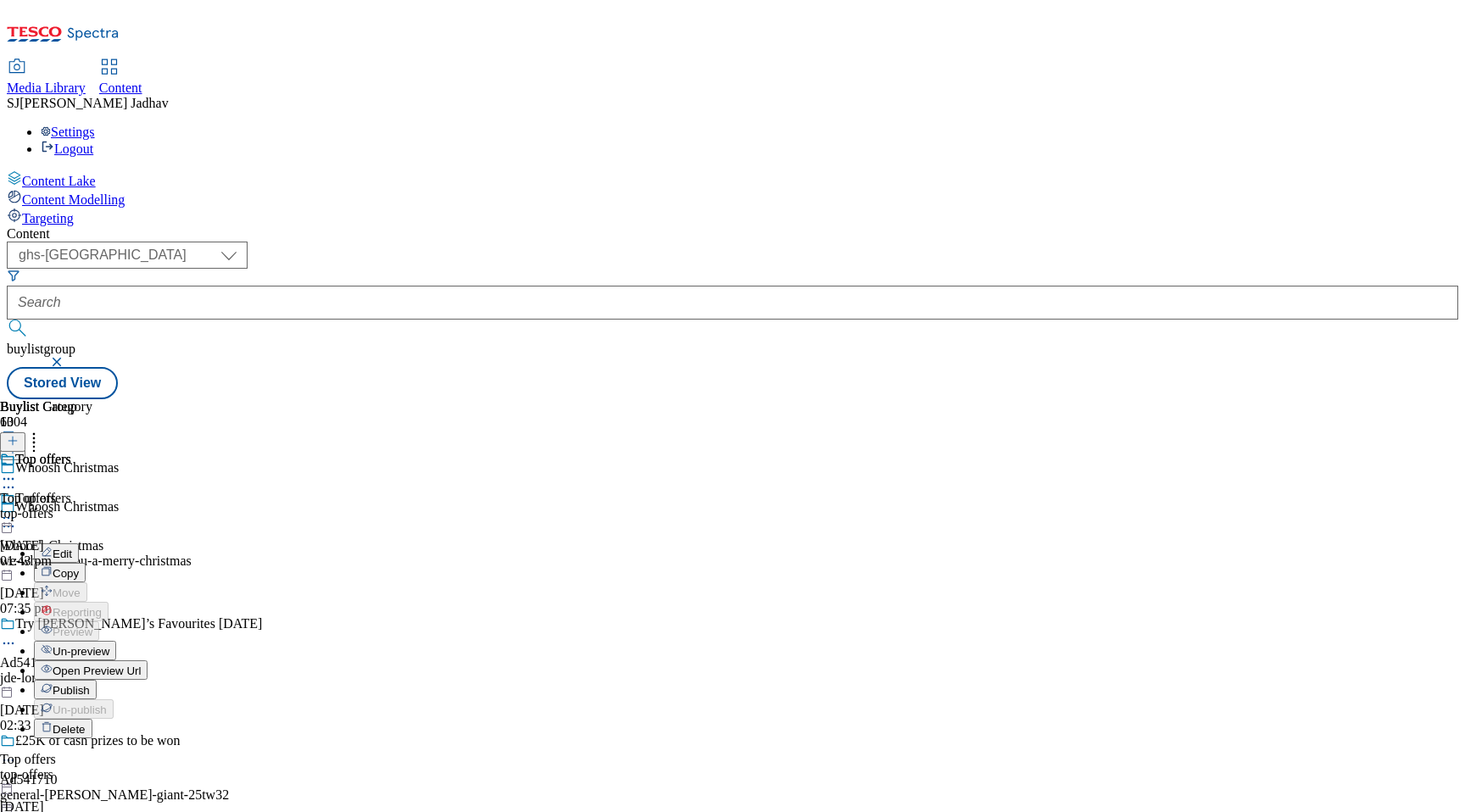
click at [72, 548] on span "Edit" at bounding box center [63, 554] width 20 height 13
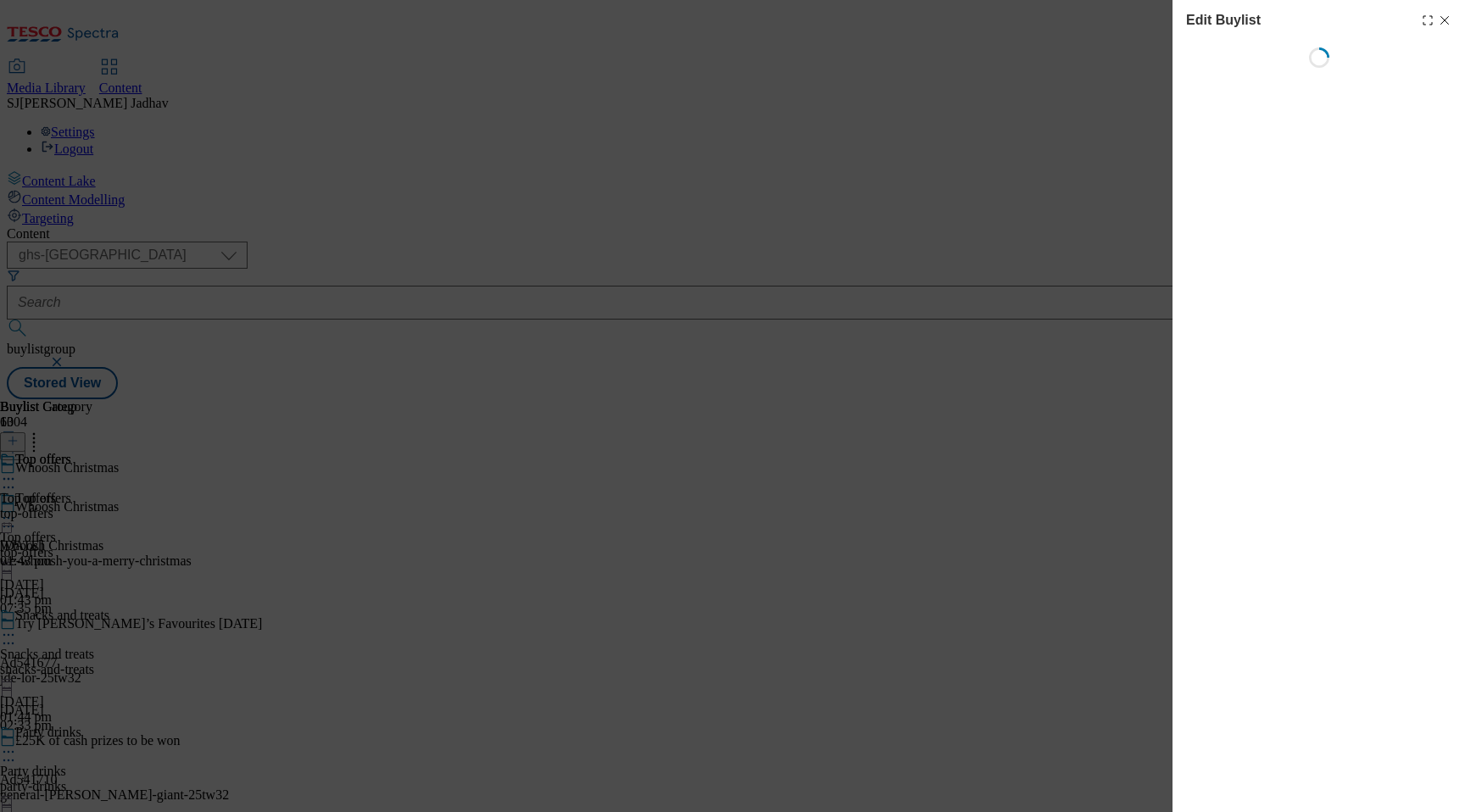
select select "seasonal"
select select "Banner"
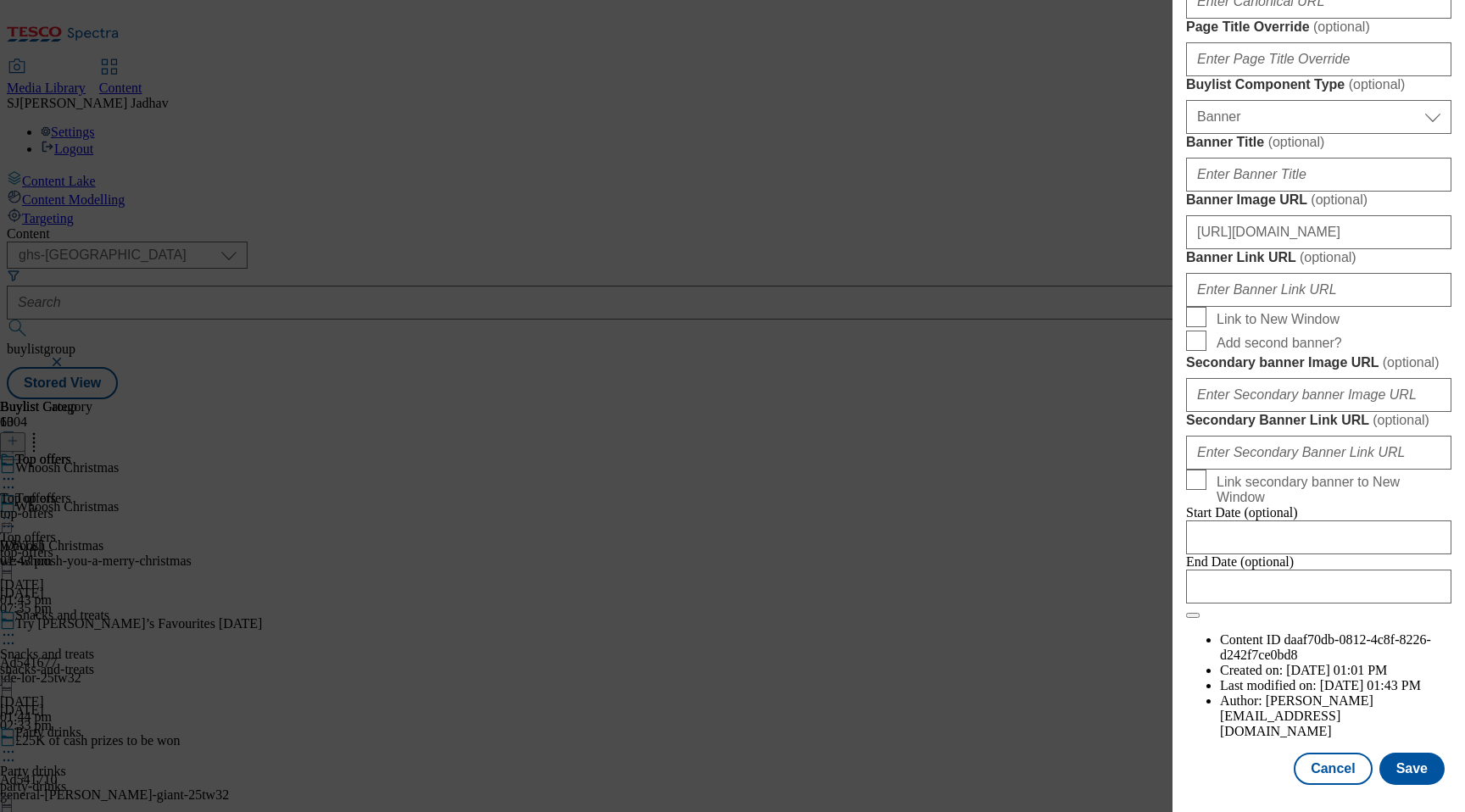
scroll to position [1642, 0]
click at [1404, 755] on button "Save" at bounding box center [1411, 769] width 65 height 32
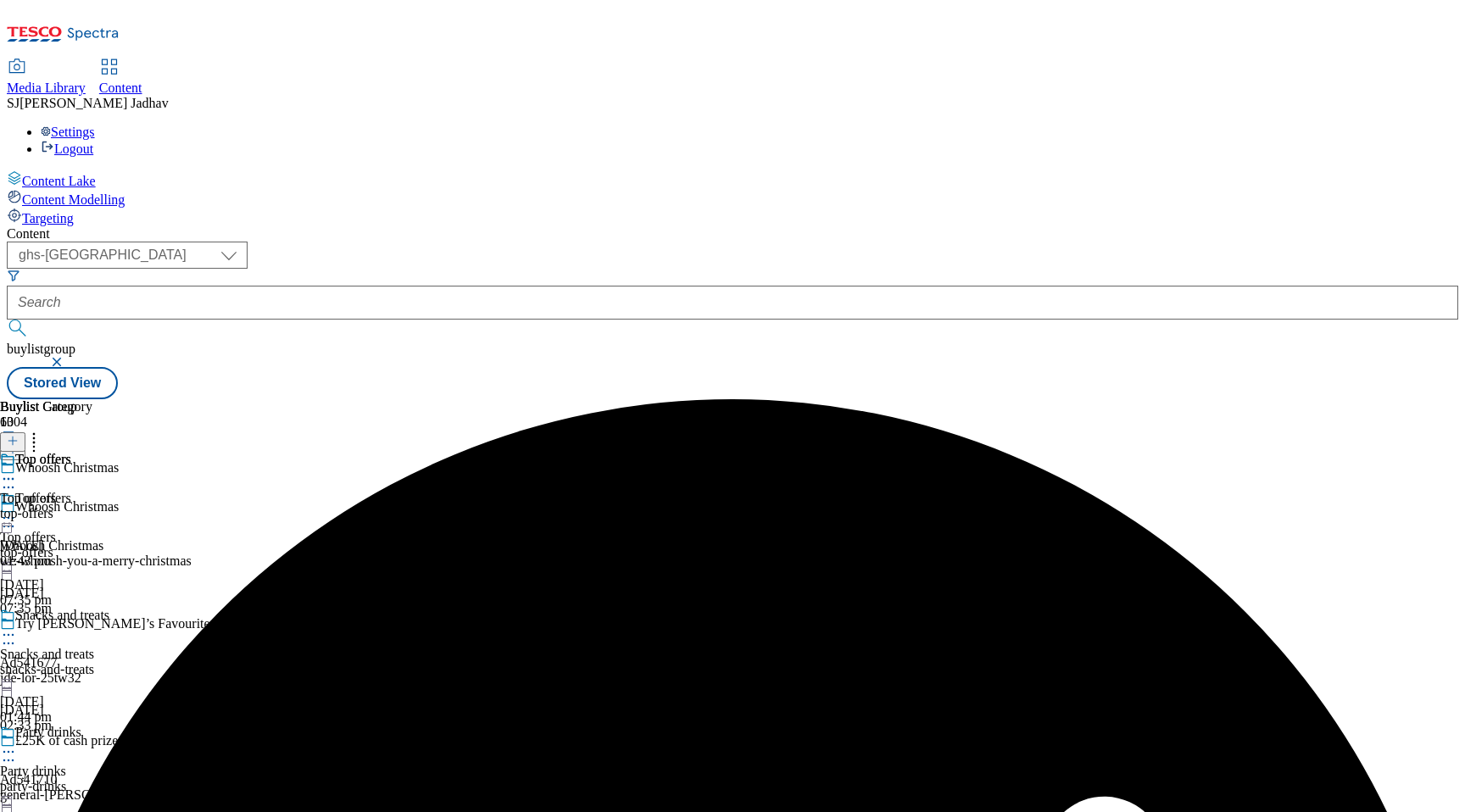
click at [17, 509] on icon at bounding box center [8, 517] width 17 height 17
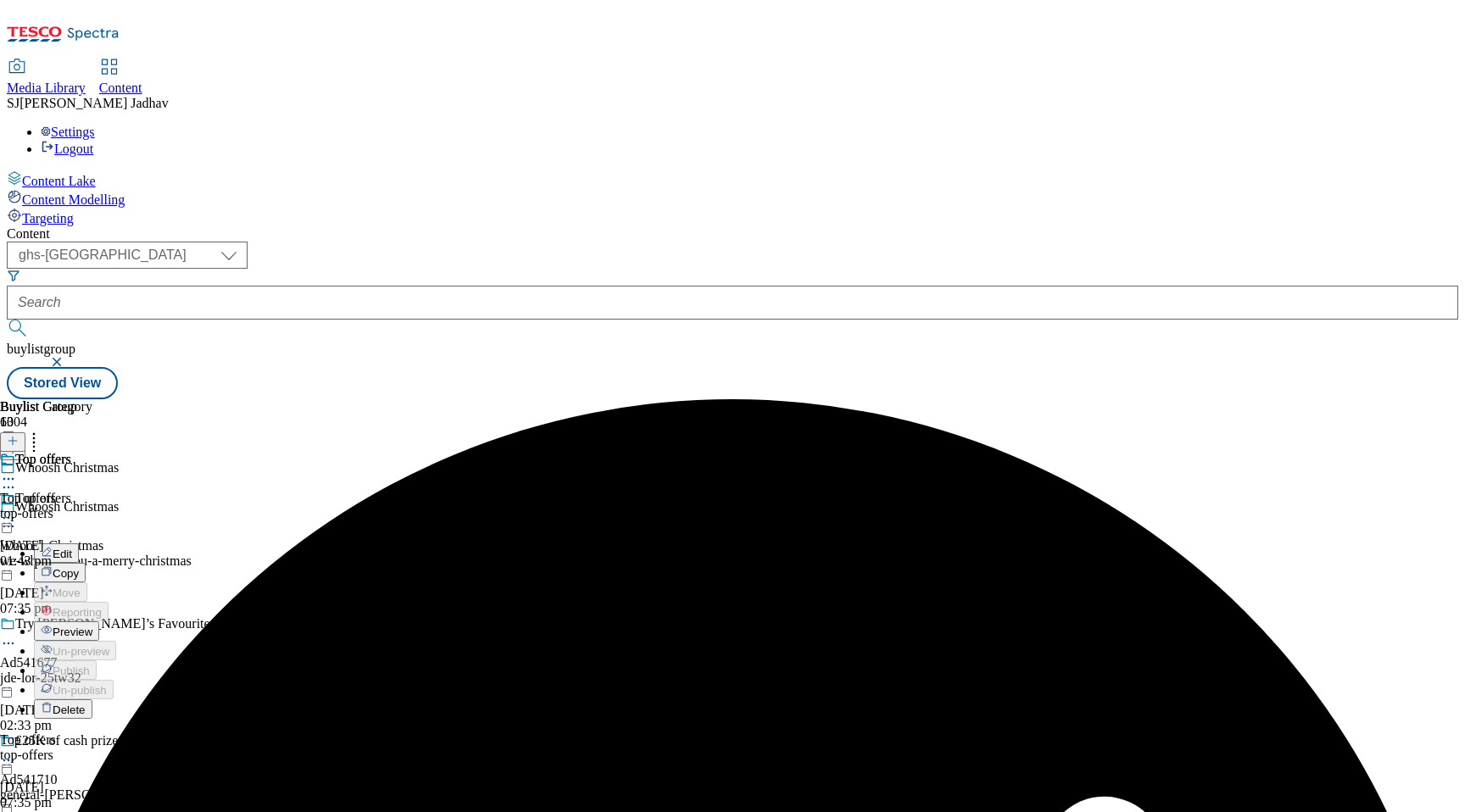
click at [92, 626] on span "Preview" at bounding box center [73, 632] width 39 height 13
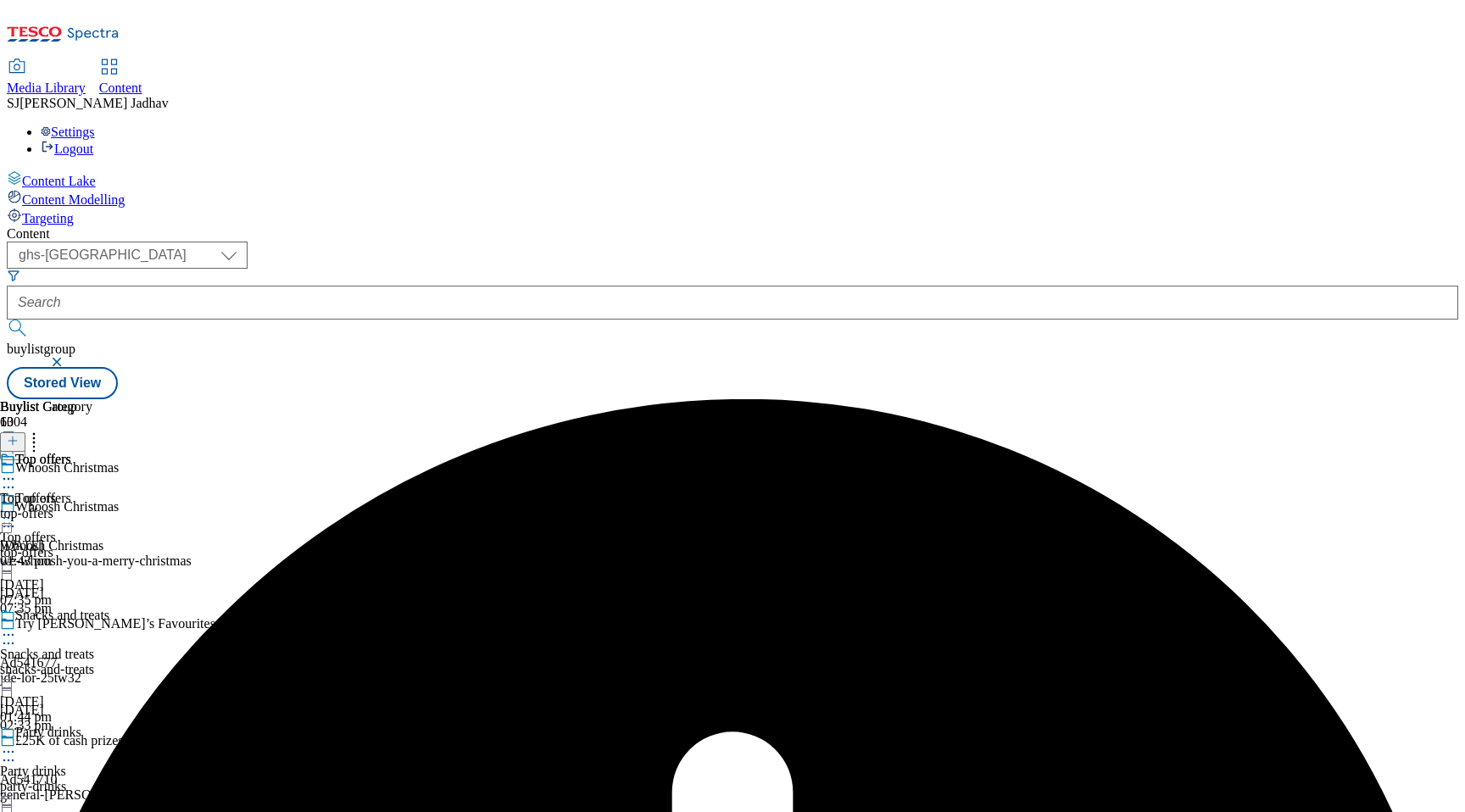
click at [6, 517] on circle at bounding box center [4, 517] width 3 height 3
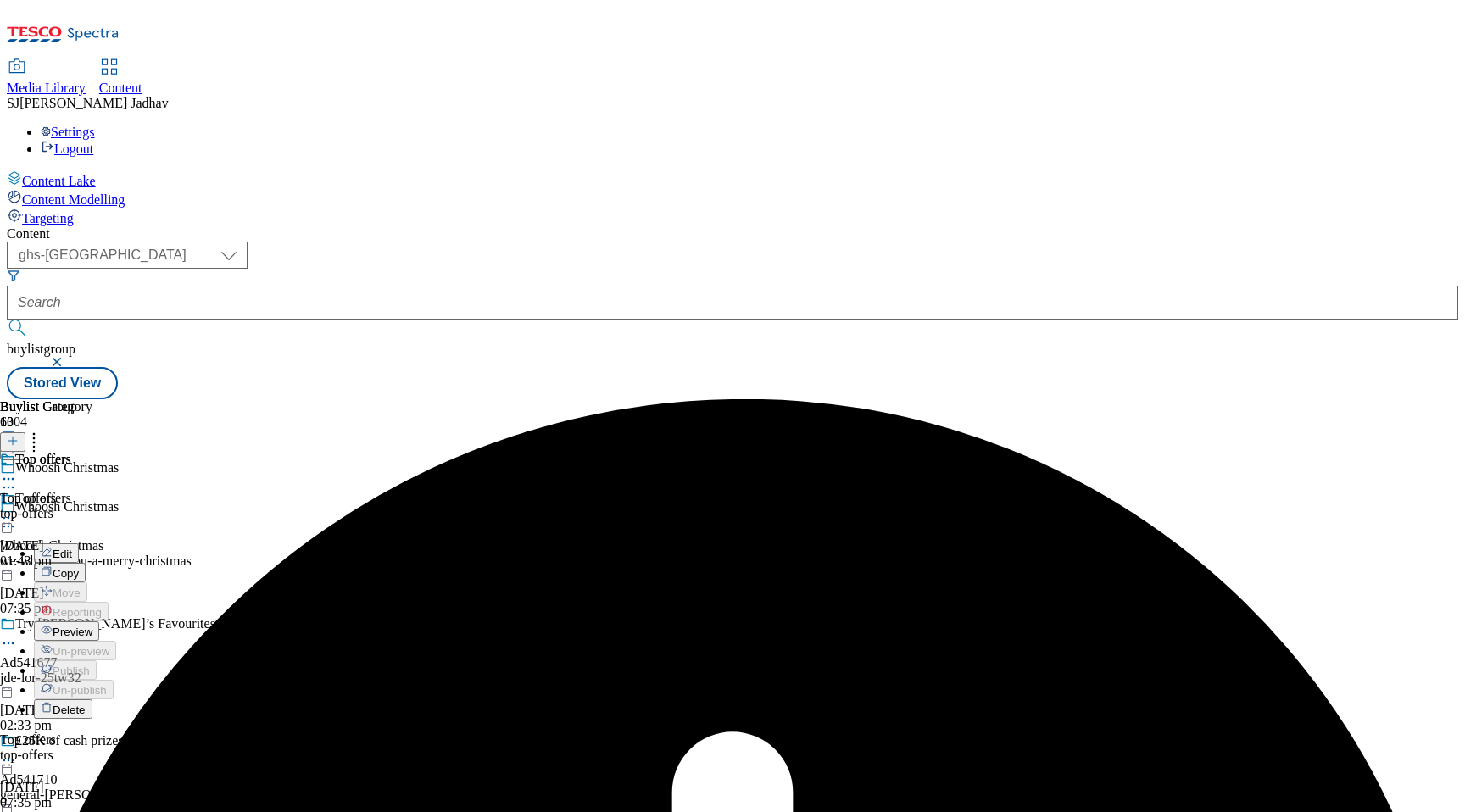
click at [92, 626] on span "Preview" at bounding box center [73, 632] width 39 height 13
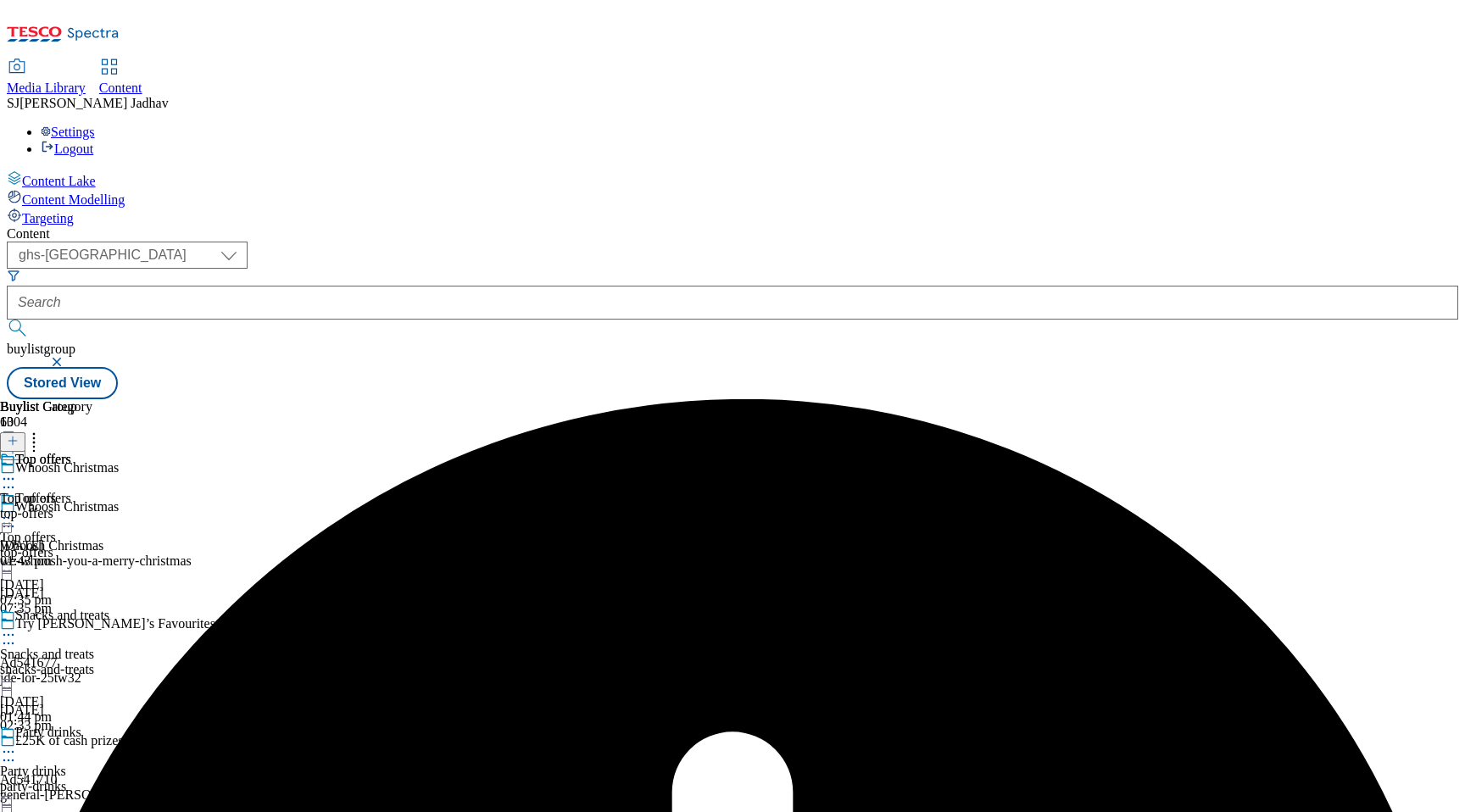
click at [200, 545] on div "top-offers" at bounding box center [99, 552] width 200 height 15
click at [200, 662] on div "snacks-and-treats" at bounding box center [99, 669] width 200 height 15
click at [200, 491] on div "Top offers Top offers top-offers 20 Sept 2025 07:35 pm" at bounding box center [99, 549] width 200 height 117
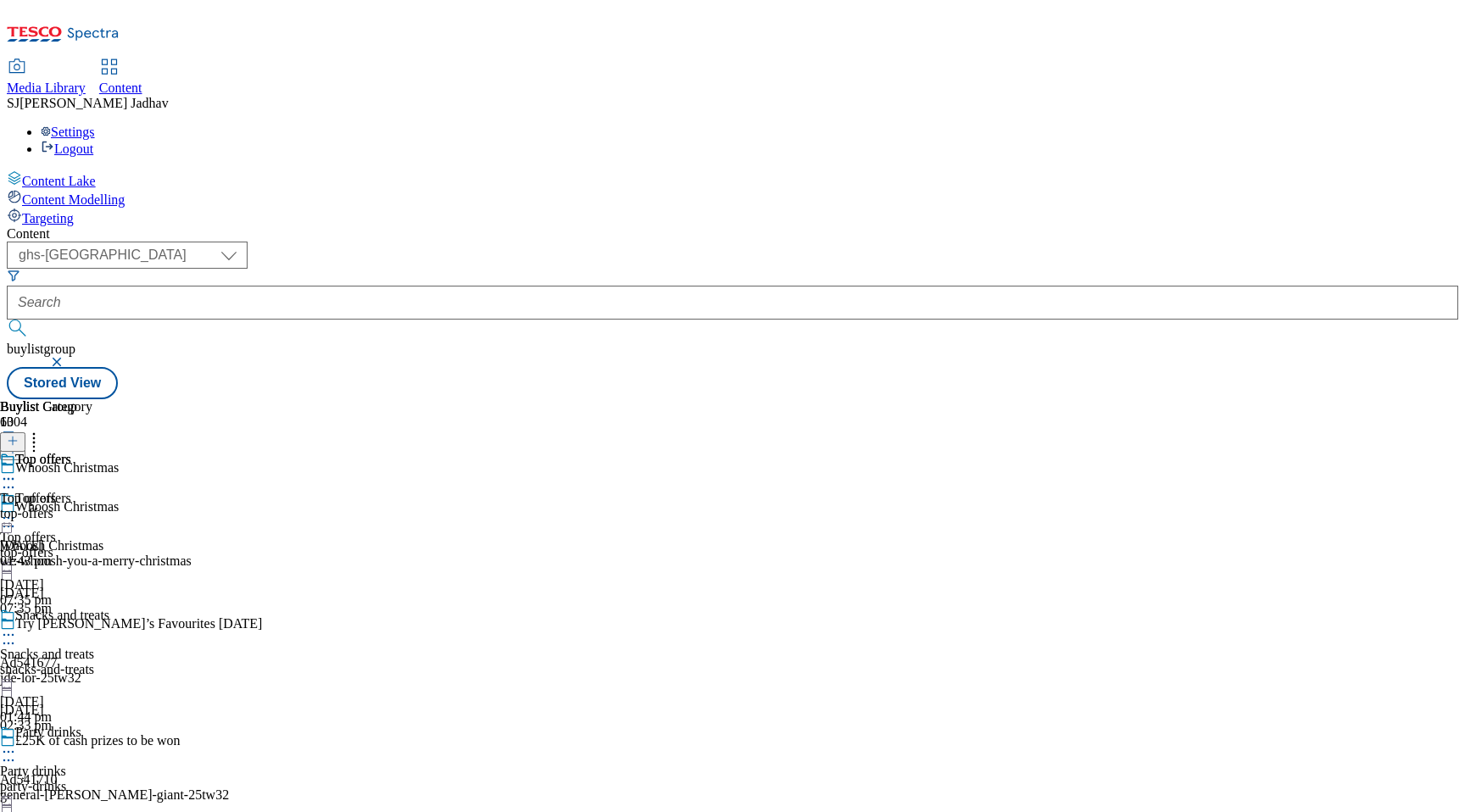
click at [17, 509] on icon at bounding box center [8, 517] width 17 height 17
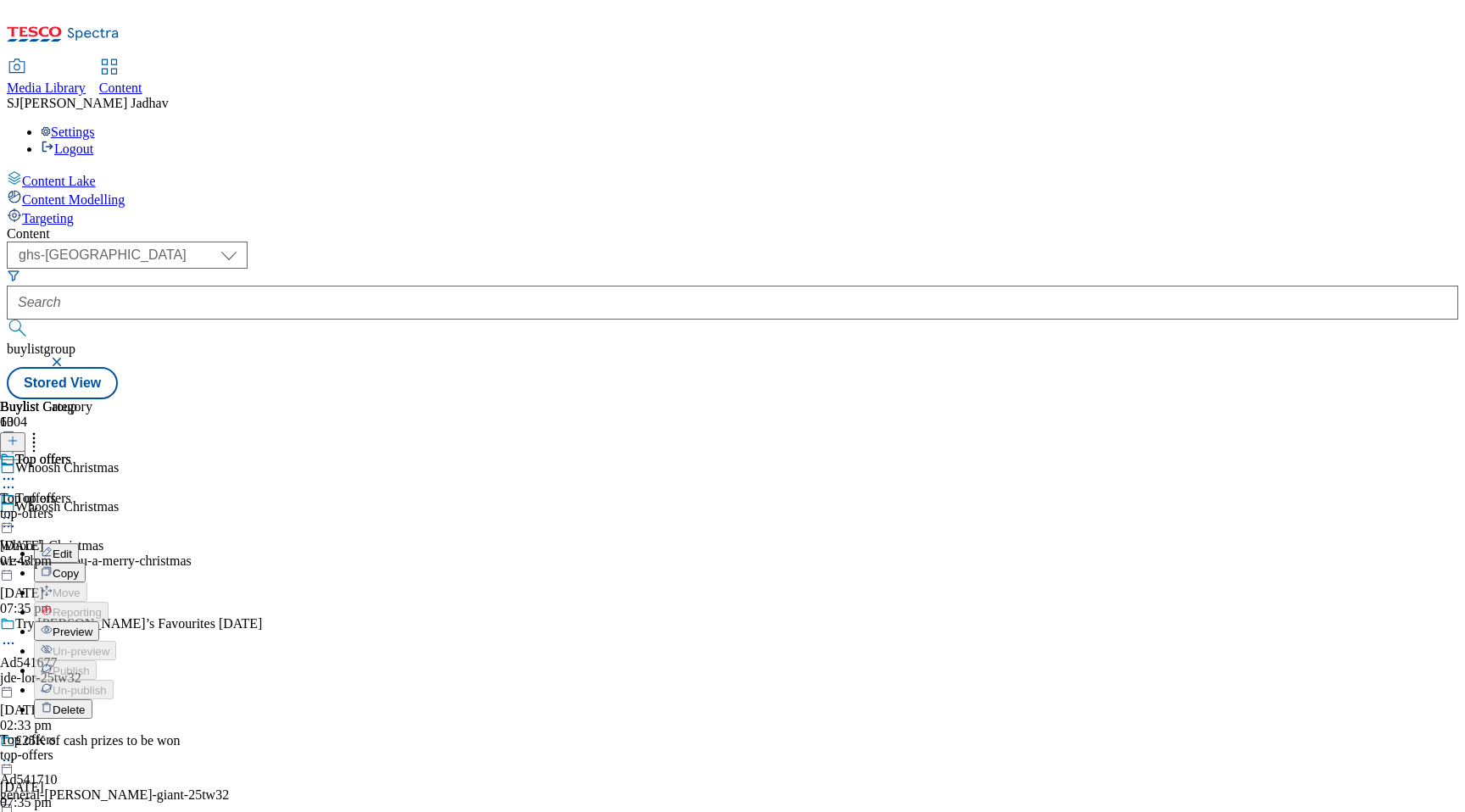
click at [92, 626] on span "Preview" at bounding box center [73, 632] width 39 height 13
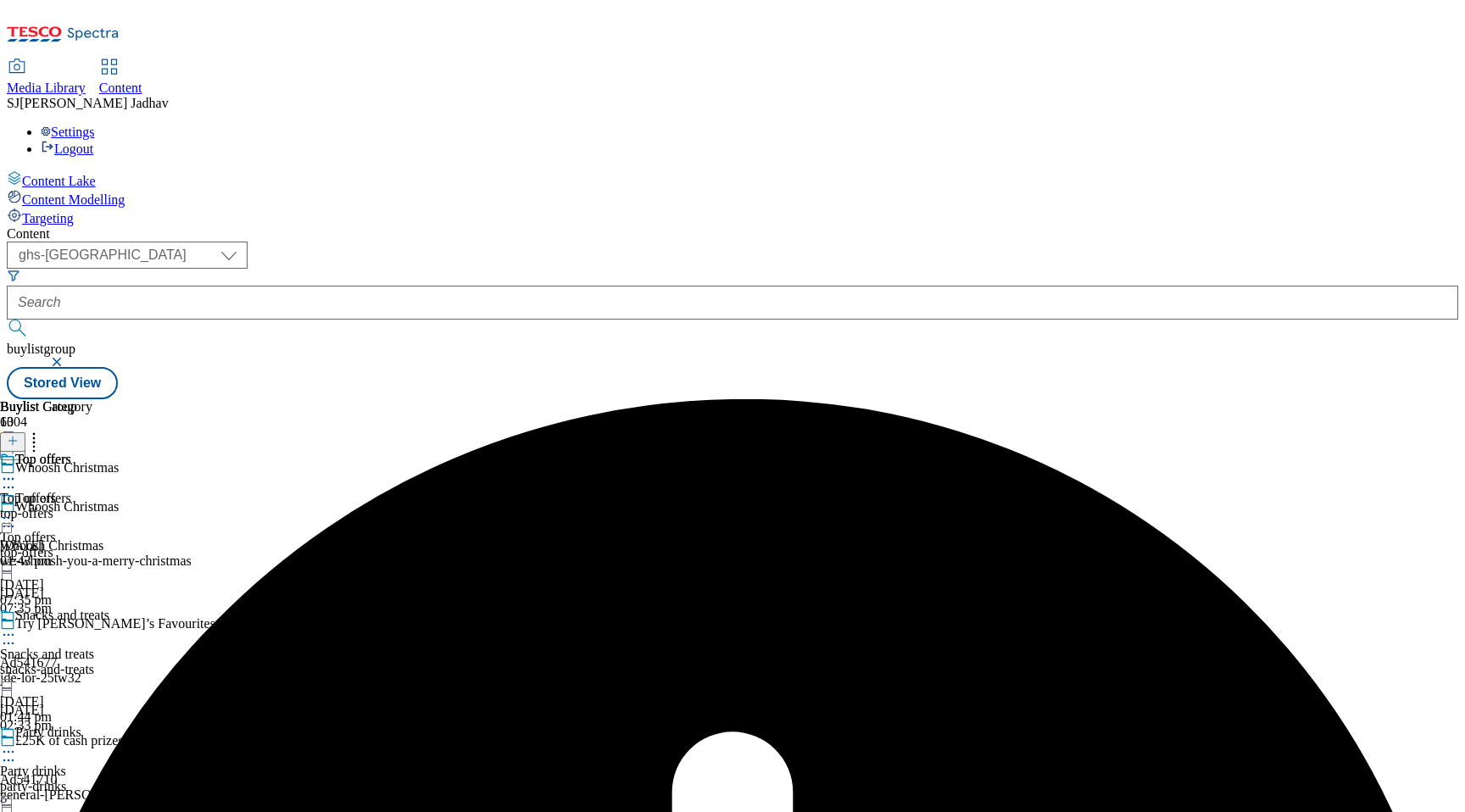
click at [200, 491] on div "Top offers Top offers top-offers 20 Sept 2025 07:35 pm" at bounding box center [99, 549] width 200 height 117
click at [17, 509] on icon at bounding box center [8, 517] width 17 height 17
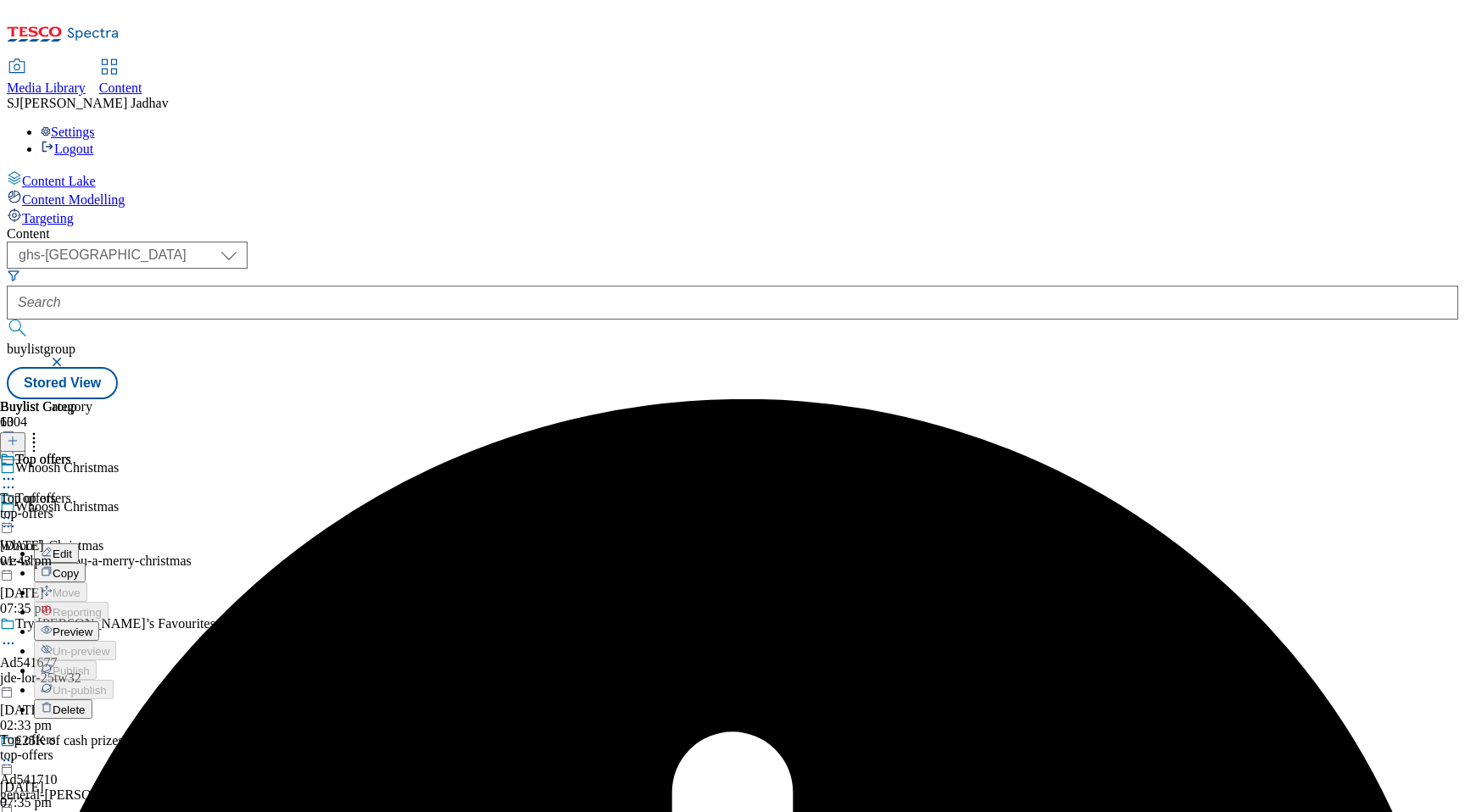
click at [72, 548] on span "Edit" at bounding box center [63, 554] width 20 height 13
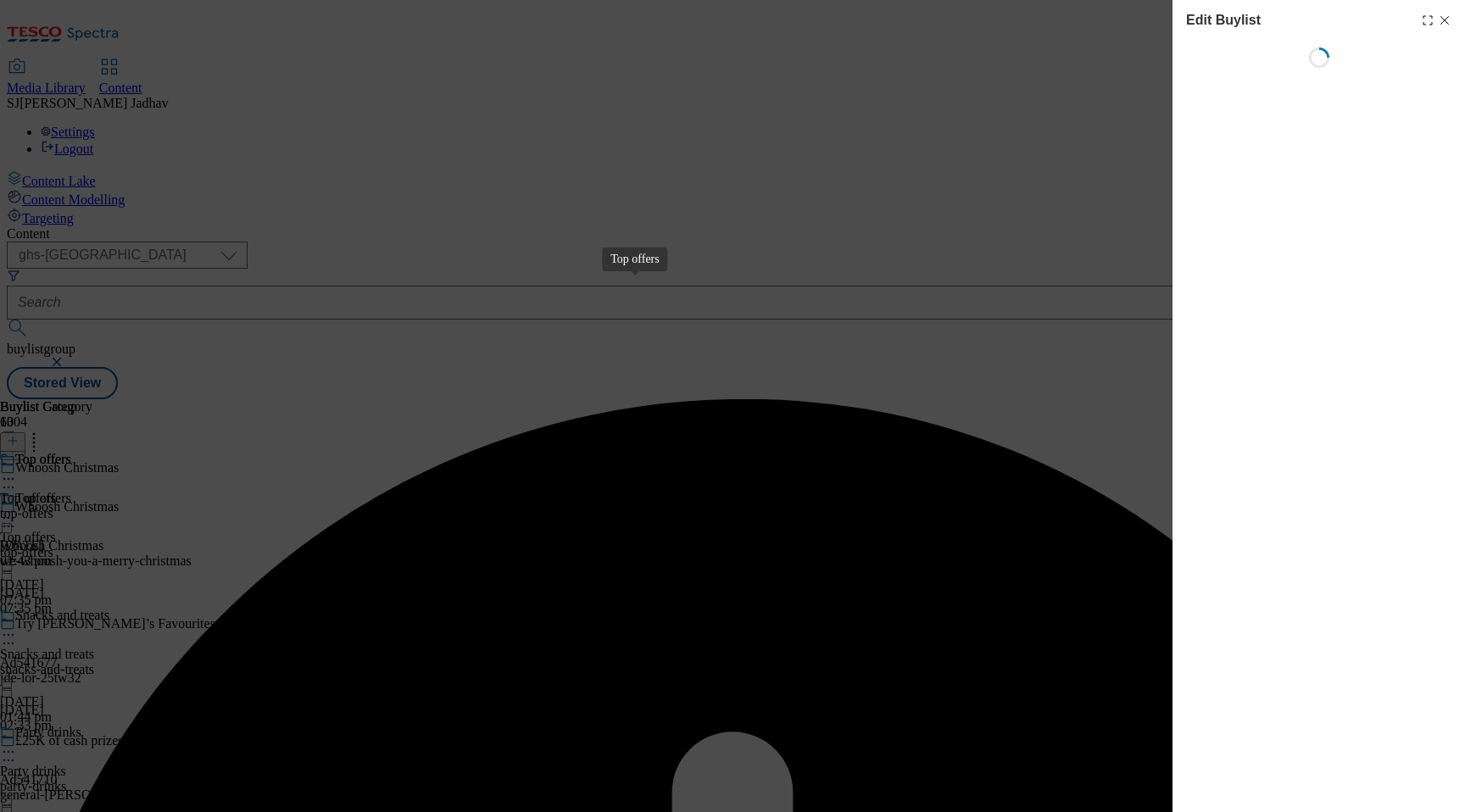
select select "seasonal"
select select "Banner"
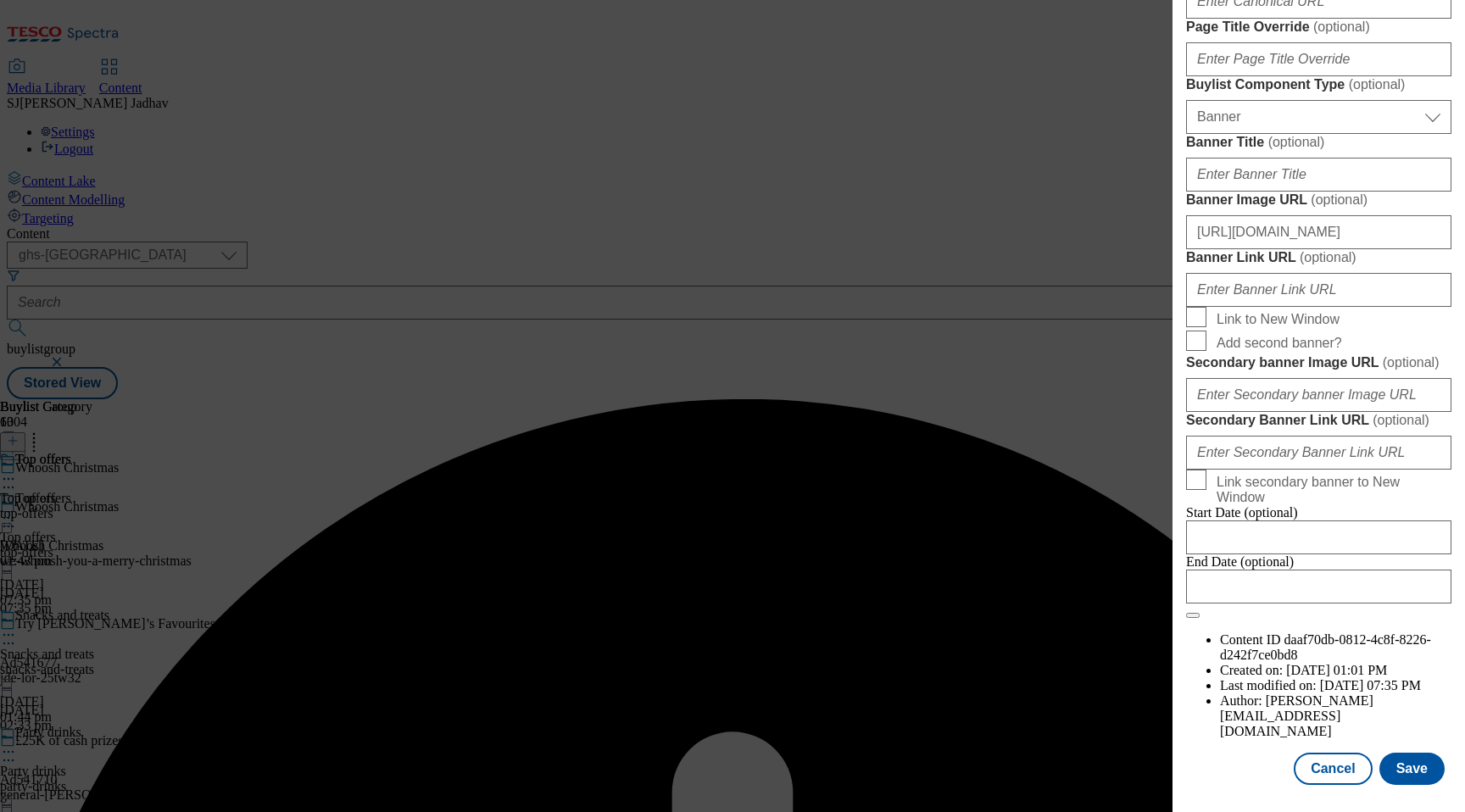
scroll to position [1642, 0]
click at [1406, 759] on button "Save" at bounding box center [1411, 769] width 65 height 32
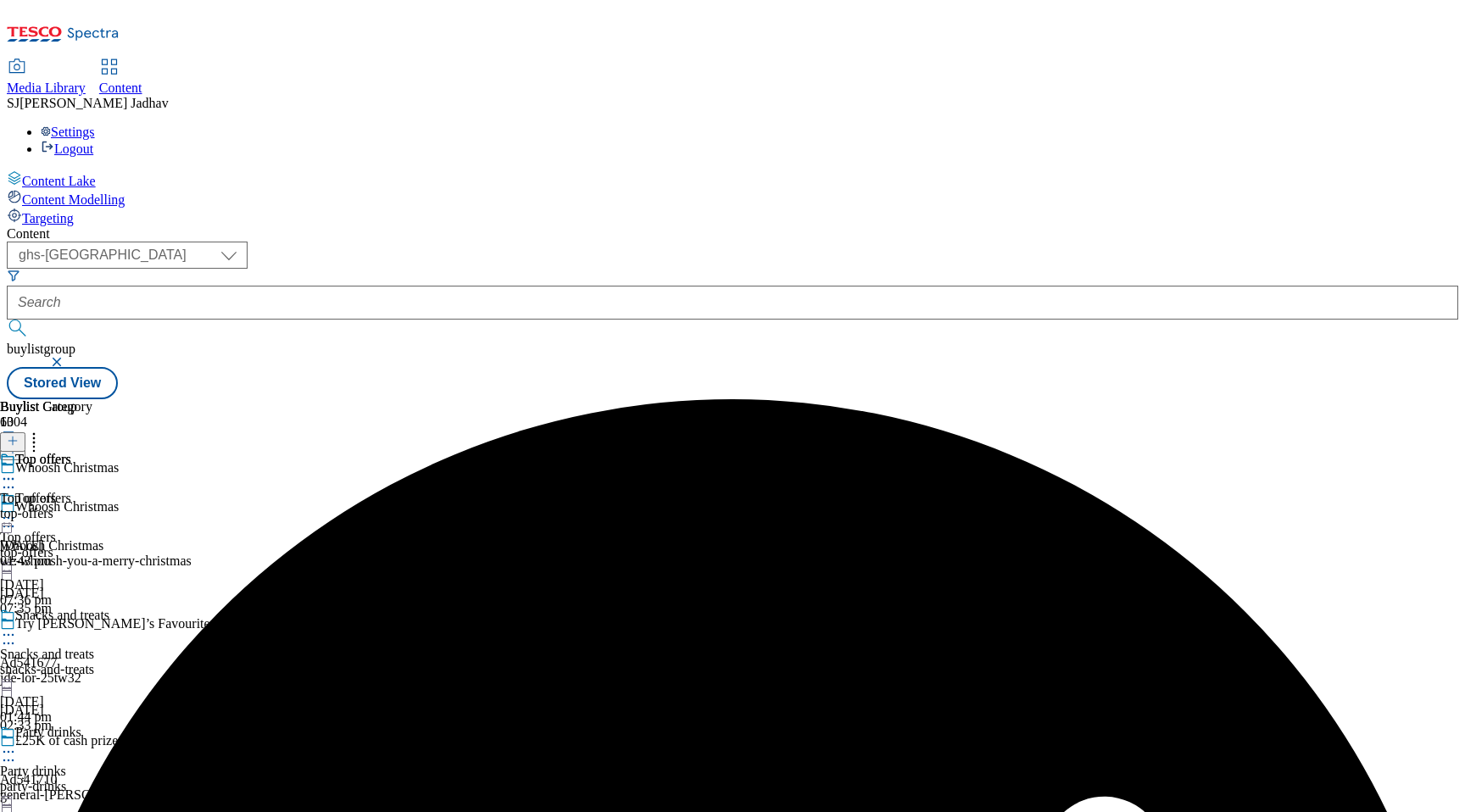
click at [17, 509] on icon at bounding box center [8, 517] width 17 height 17
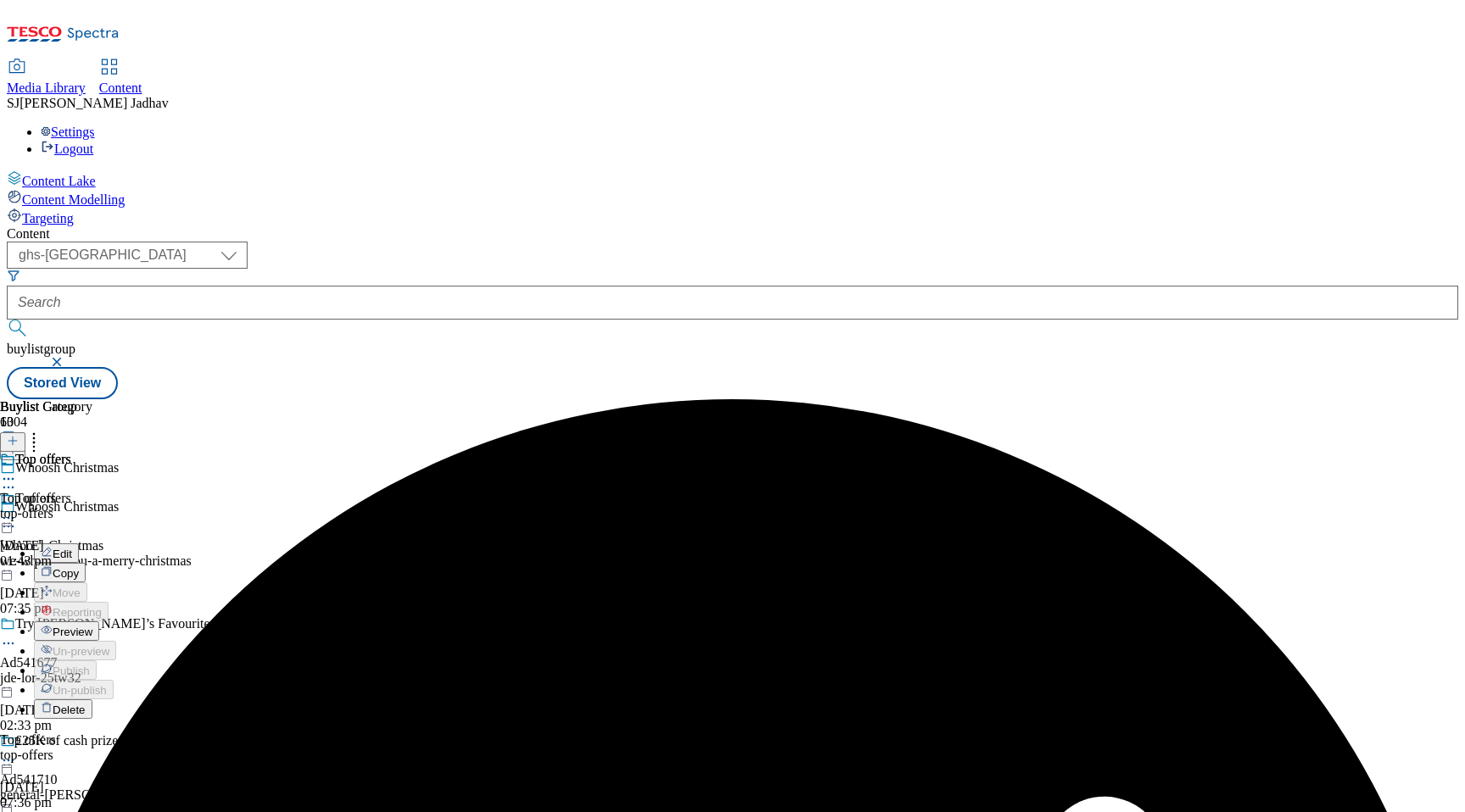
click at [92, 626] on span "Preview" at bounding box center [73, 632] width 39 height 13
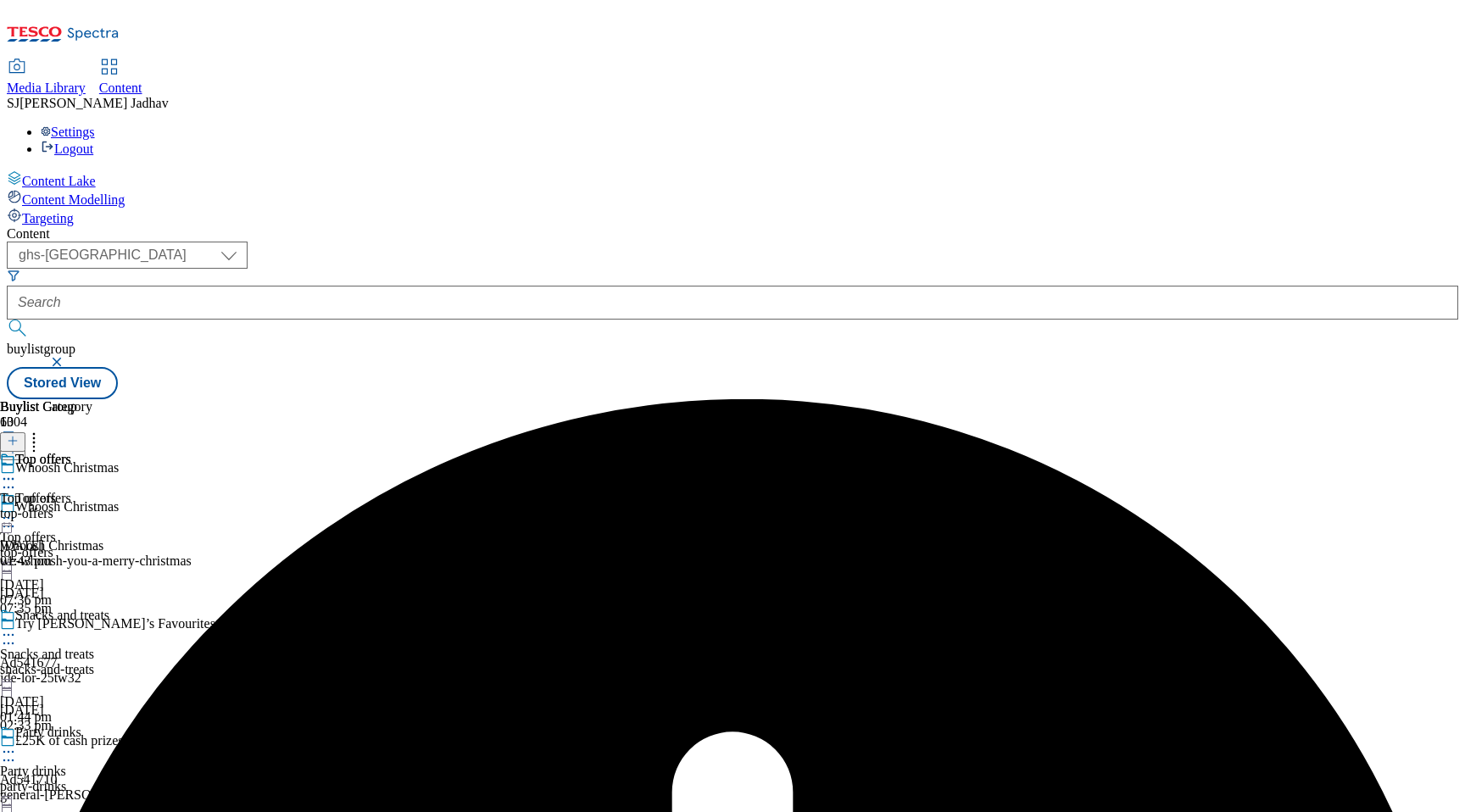
click at [200, 662] on div "snacks-and-treats" at bounding box center [99, 669] width 200 height 15
click at [17, 509] on icon at bounding box center [8, 517] width 17 height 17
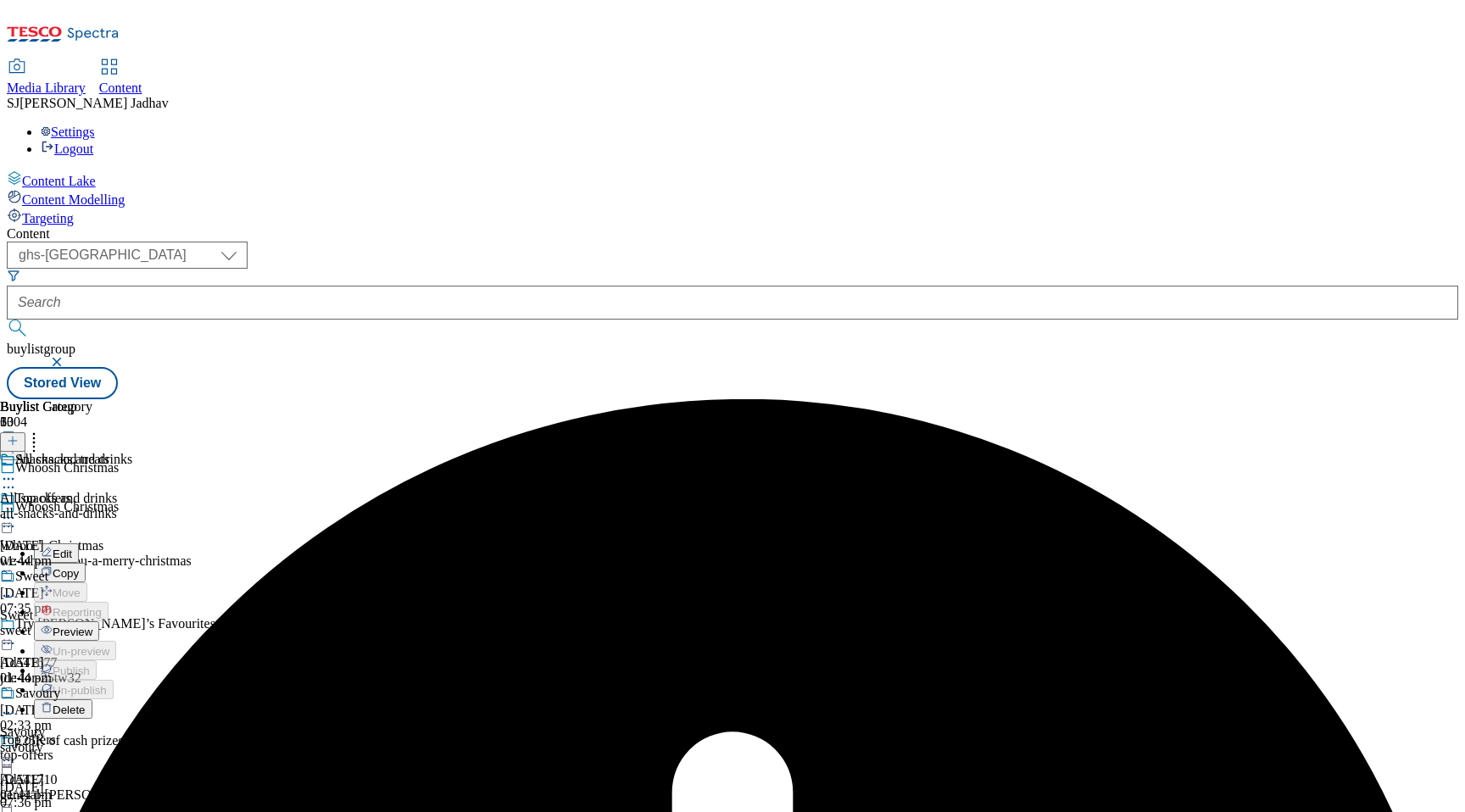
click at [92, 626] on span "Preview" at bounding box center [73, 632] width 39 height 13
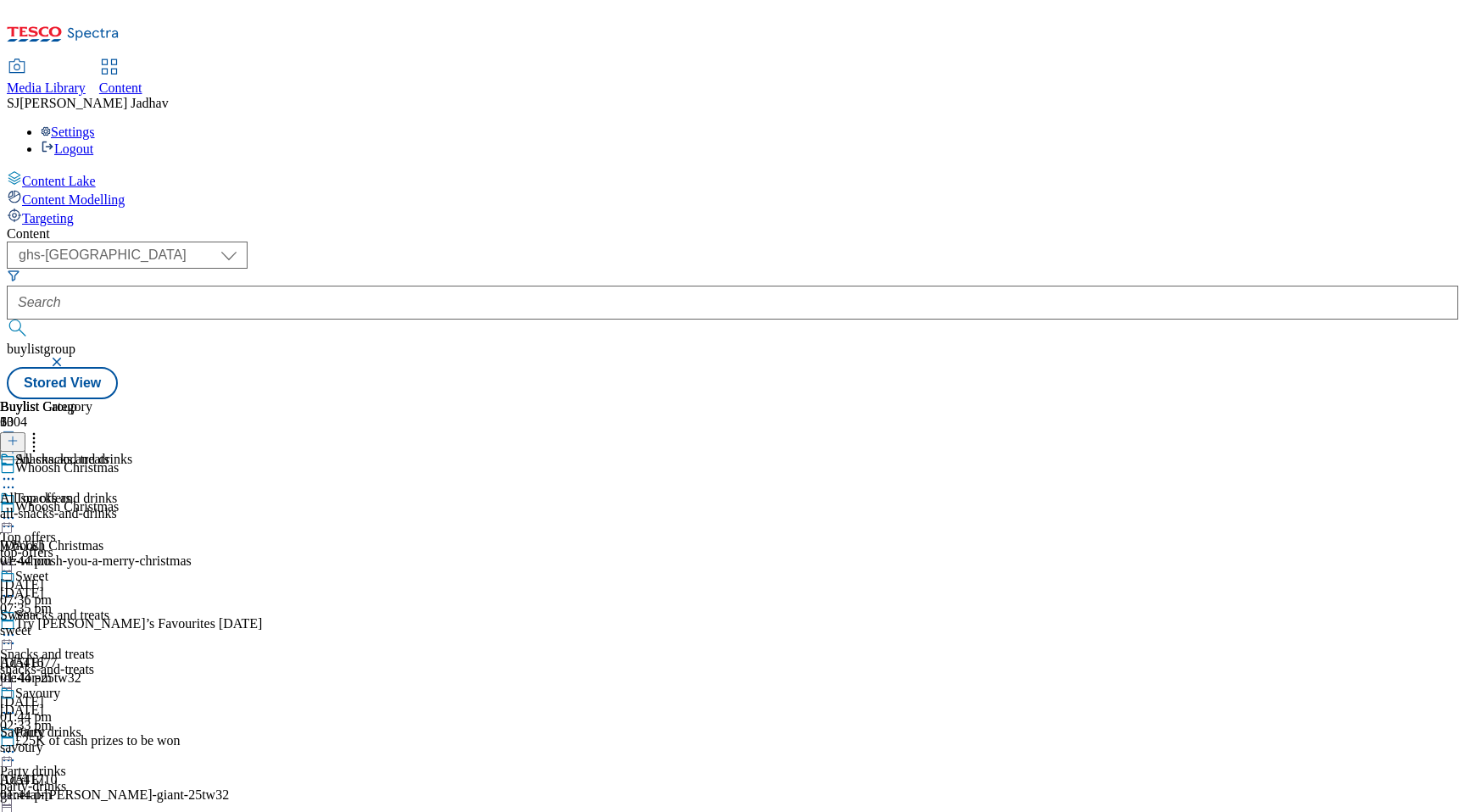
click at [200, 662] on div "snacks-and-treats" at bounding box center [99, 669] width 200 height 15
click at [17, 470] on icon at bounding box center [8, 478] width 17 height 17
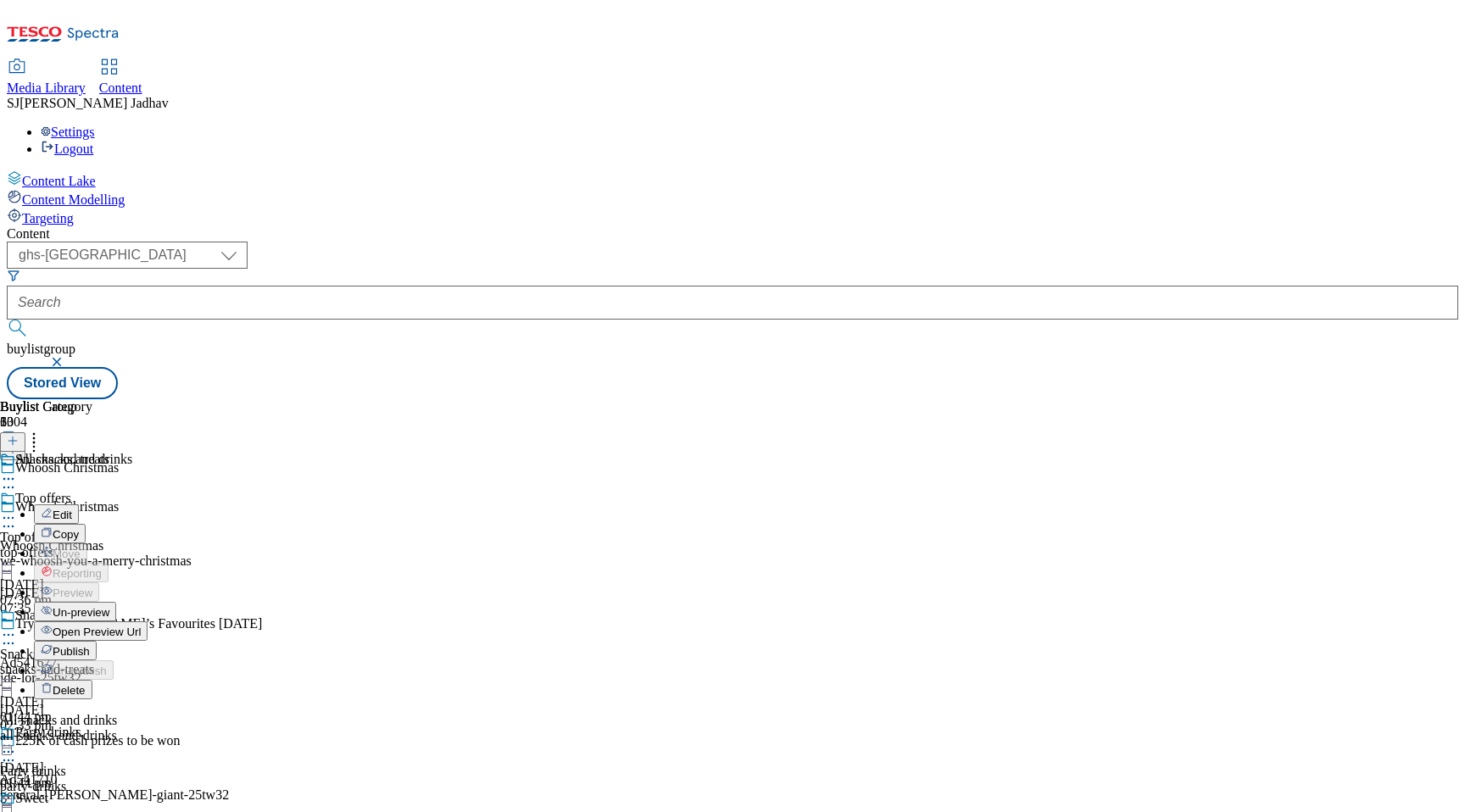
click at [200, 608] on div "Snacks and treats" at bounding box center [99, 628] width 200 height 39
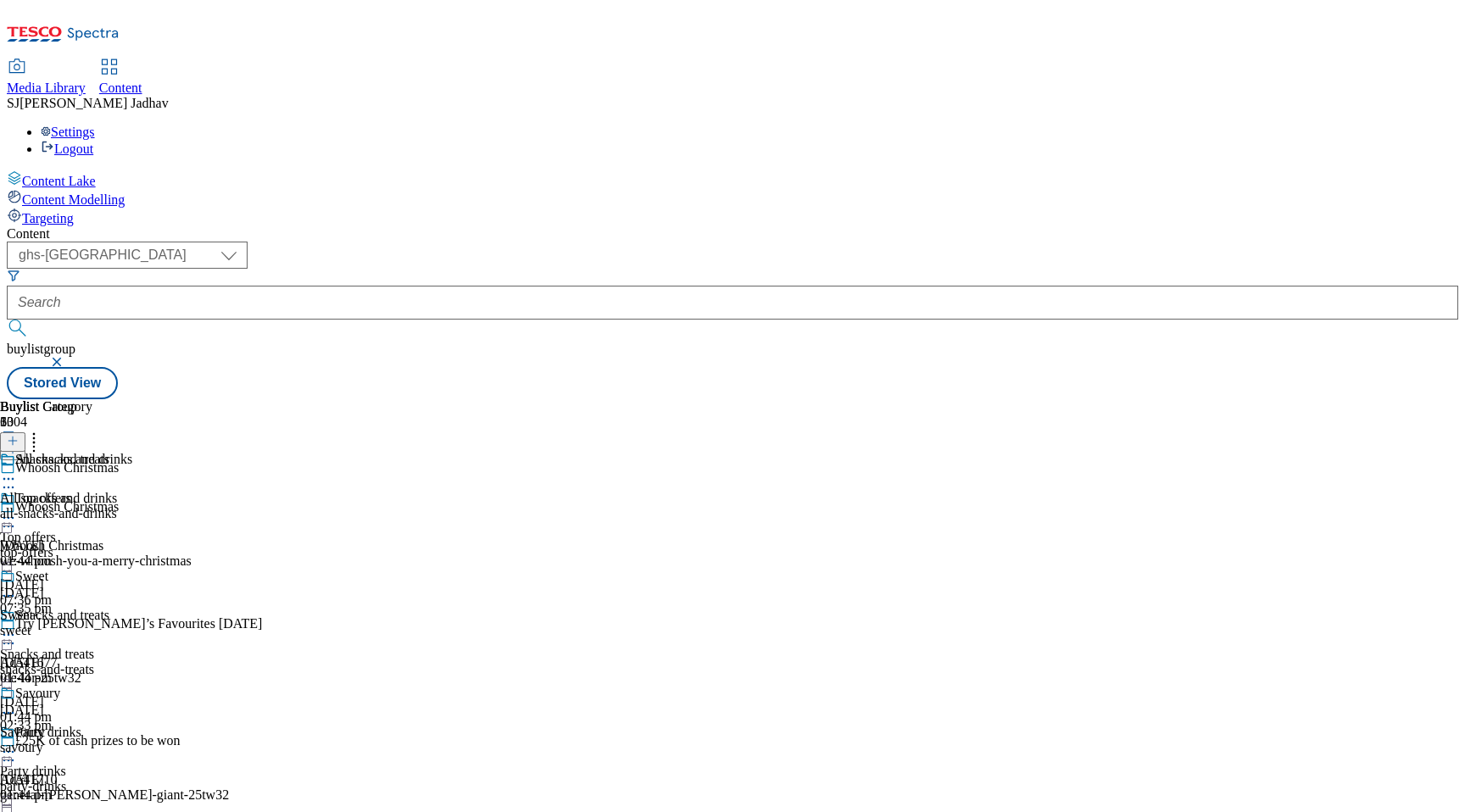
click at [17, 627] on icon at bounding box center [8, 635] width 17 height 17
click at [72, 664] on span "Edit" at bounding box center [63, 671] width 20 height 13
select select "seasonal"
select select "Banner"
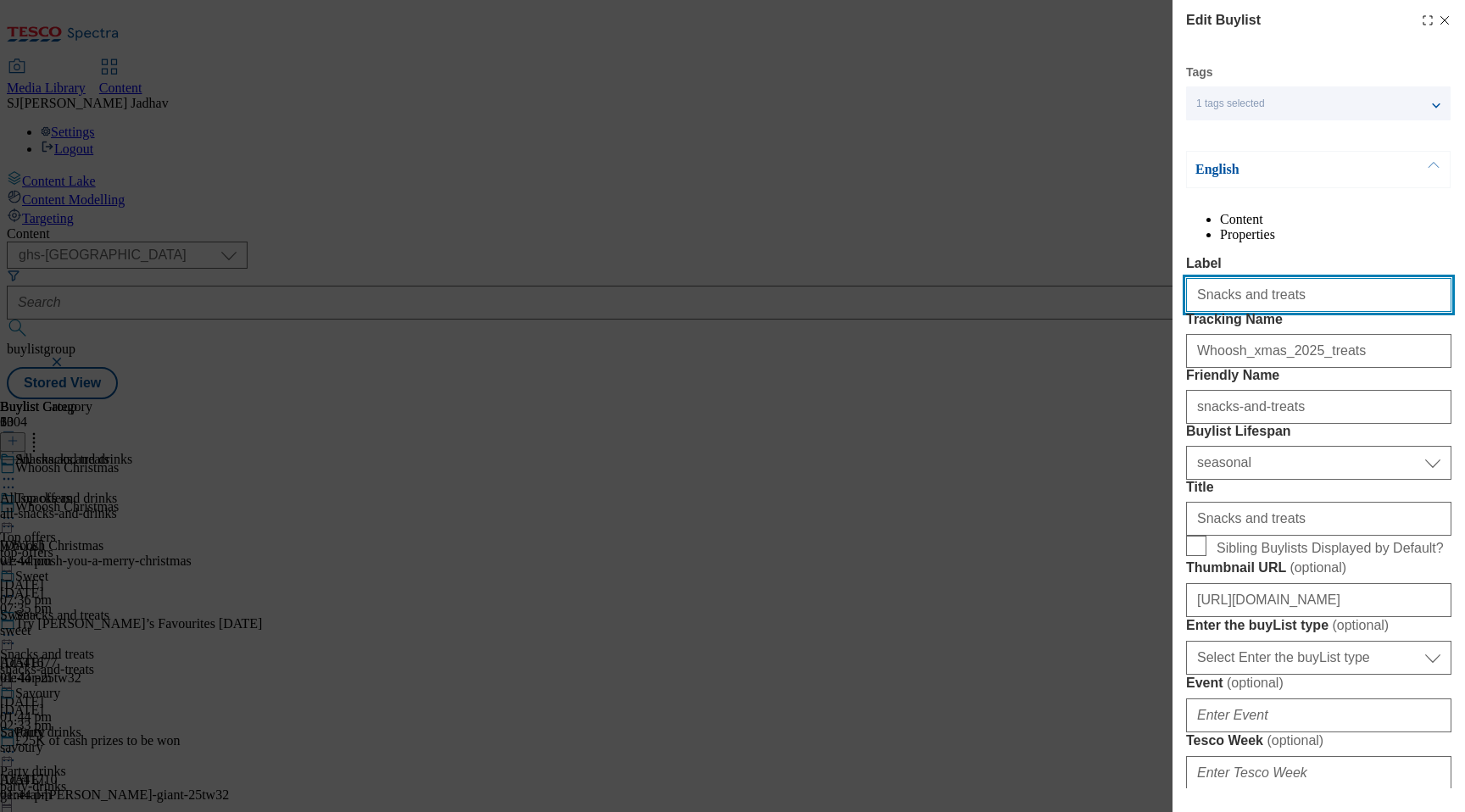
click at [1322, 312] on input "Snacks and treats" at bounding box center [1318, 295] width 265 height 34
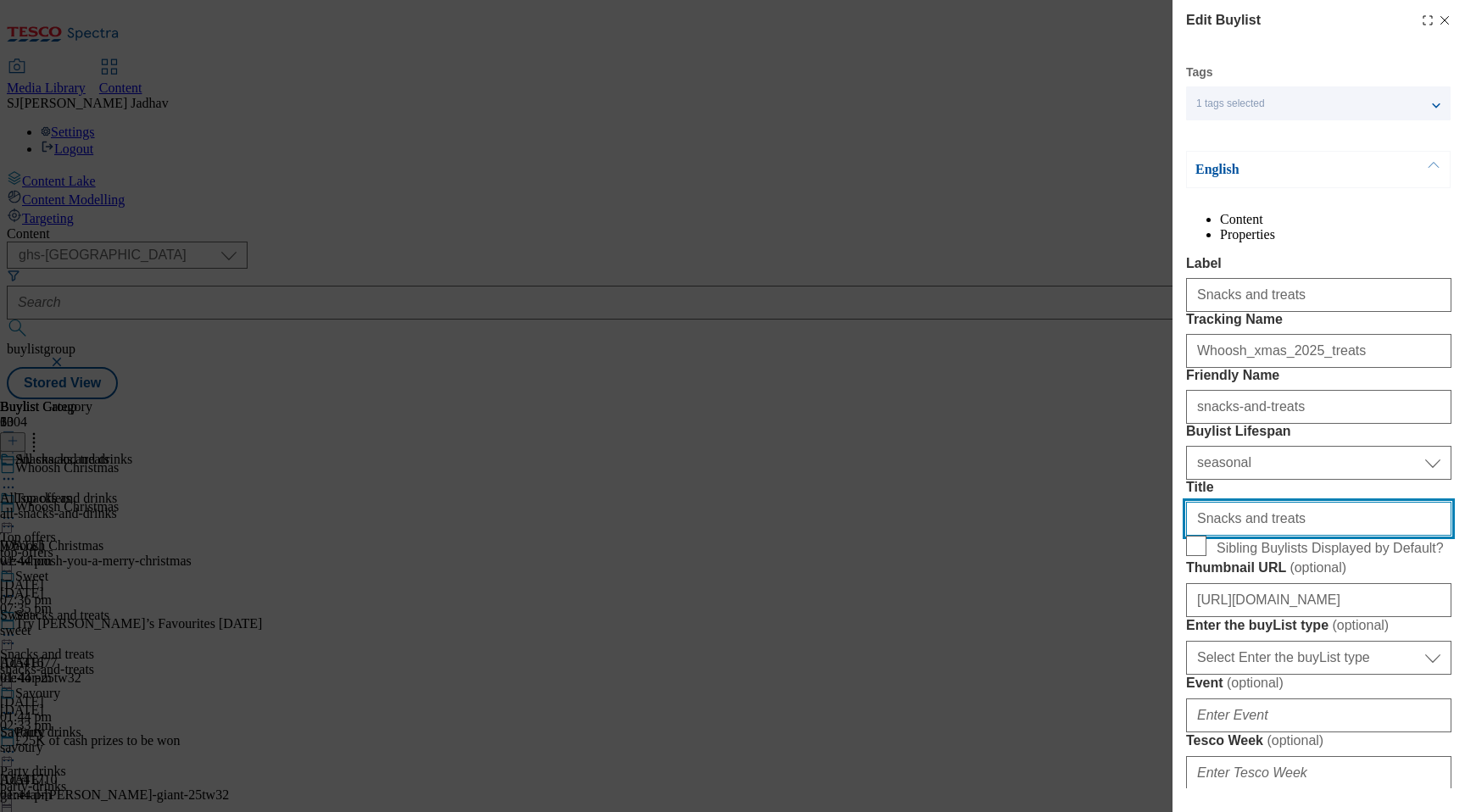
drag, startPoint x: 1304, startPoint y: 660, endPoint x: 1037, endPoint y: 654, distance: 267.1
click at [1037, 654] on div "Edit Buylist Tags 1 tags selected buylist English Content Properties Label Snac…" at bounding box center [732, 406] width 1465 height 812
paste input "All snacks and treats"
paste input "Modal"
type input "All snacks and treats"
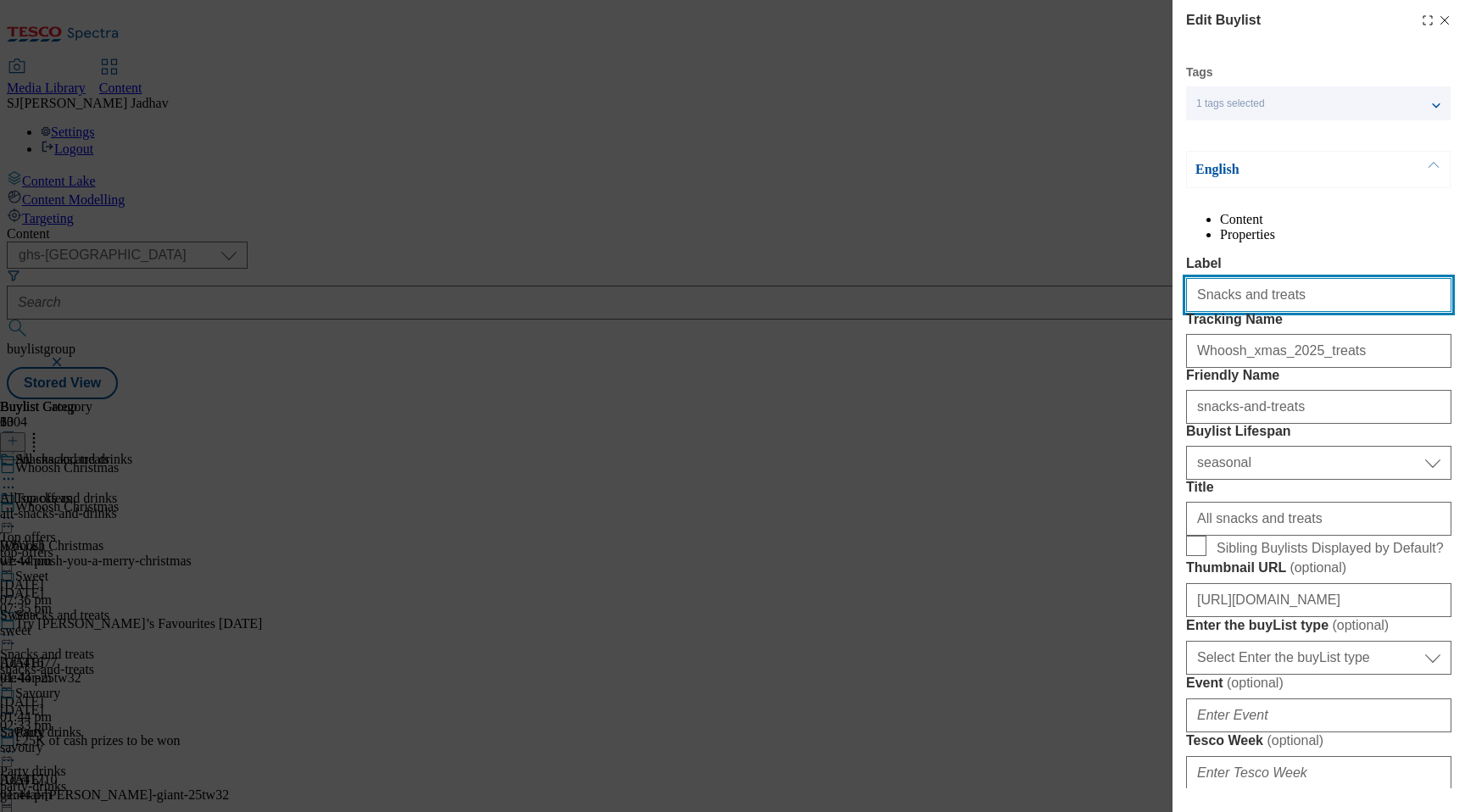
drag, startPoint x: 1300, startPoint y: 333, endPoint x: 1088, endPoint y: 312, distance: 213.0
click at [1094, 312] on div "Edit Buylist Tags 1 tags selected buylist English Content Properties Label Snac…" at bounding box center [732, 406] width 1465 height 812
paste input "All s"
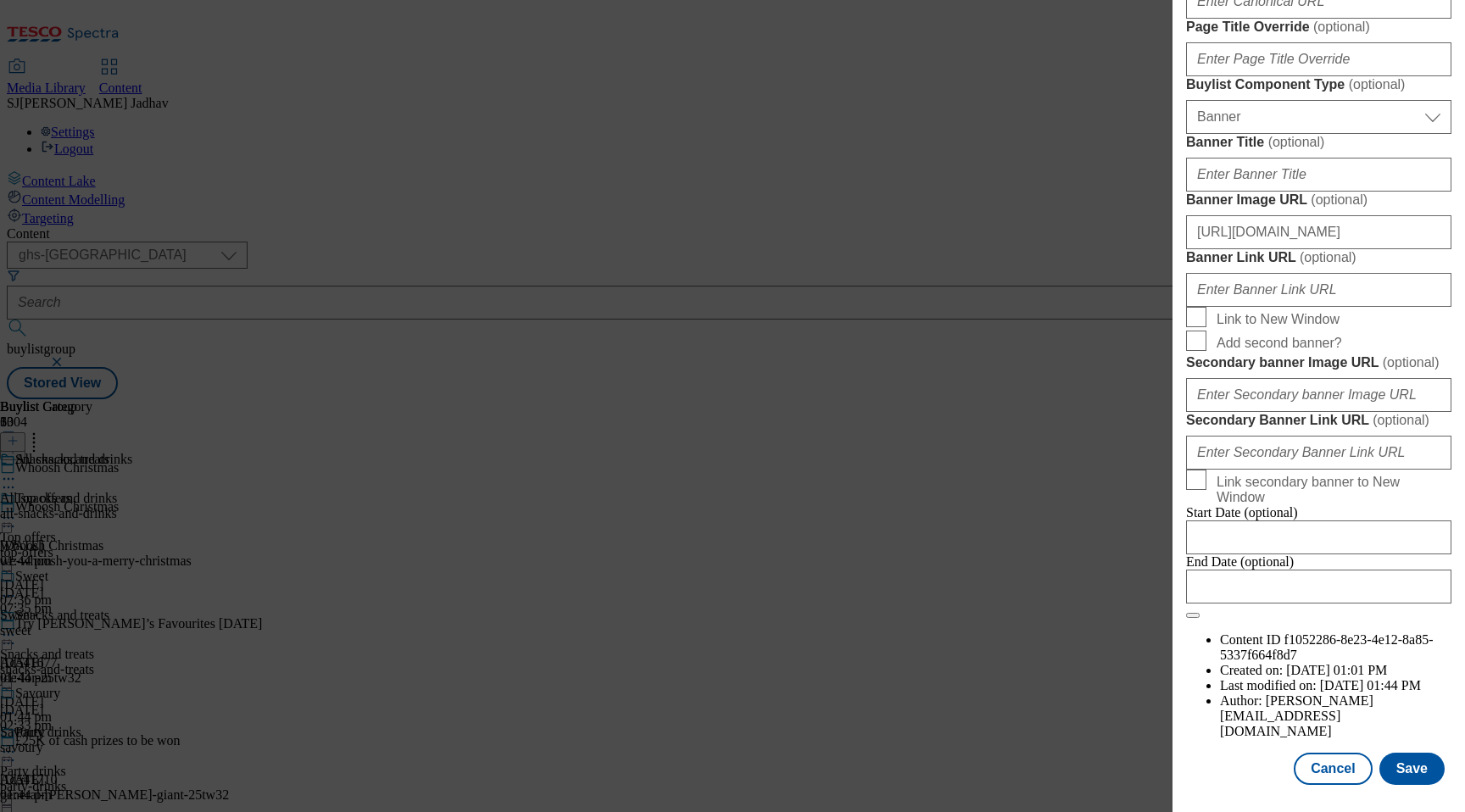
scroll to position [1642, 0]
type input "All snacks and treats"
click at [1403, 765] on button "Save" at bounding box center [1411, 769] width 65 height 32
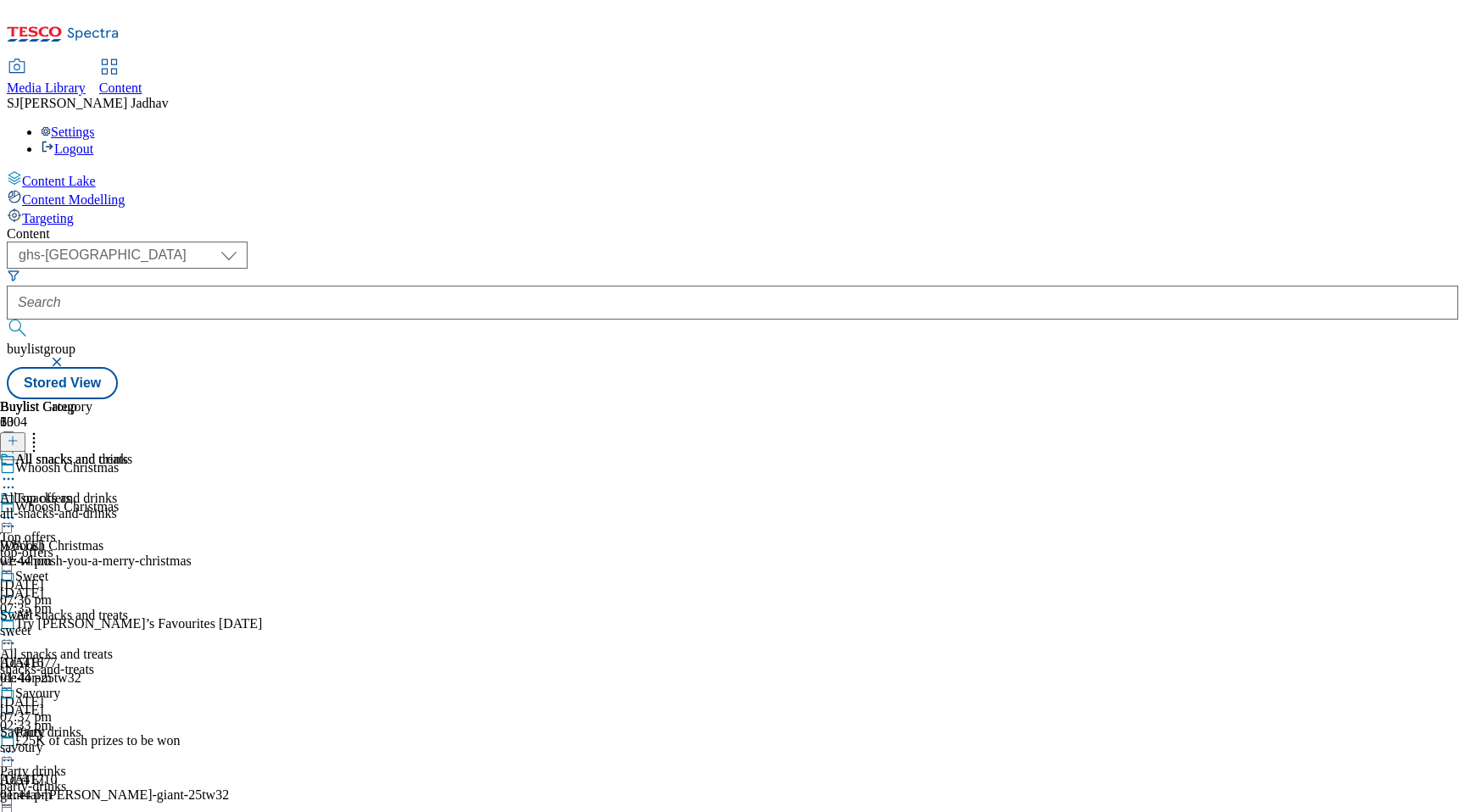
click at [17, 627] on icon at bounding box center [8, 635] width 17 height 17
click at [72, 664] on span "Edit" at bounding box center [63, 671] width 20 height 13
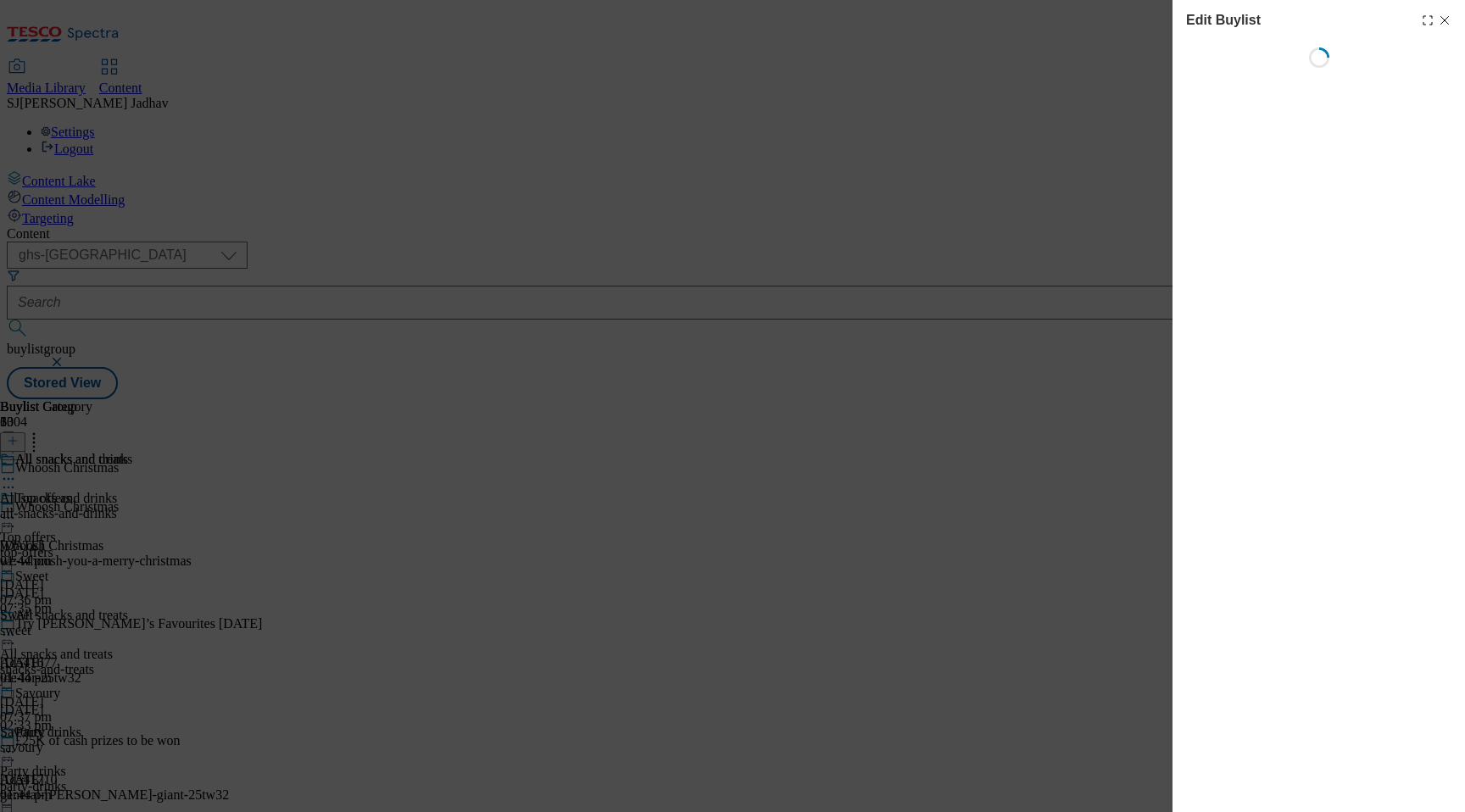
select select "seasonal"
select select "Banner"
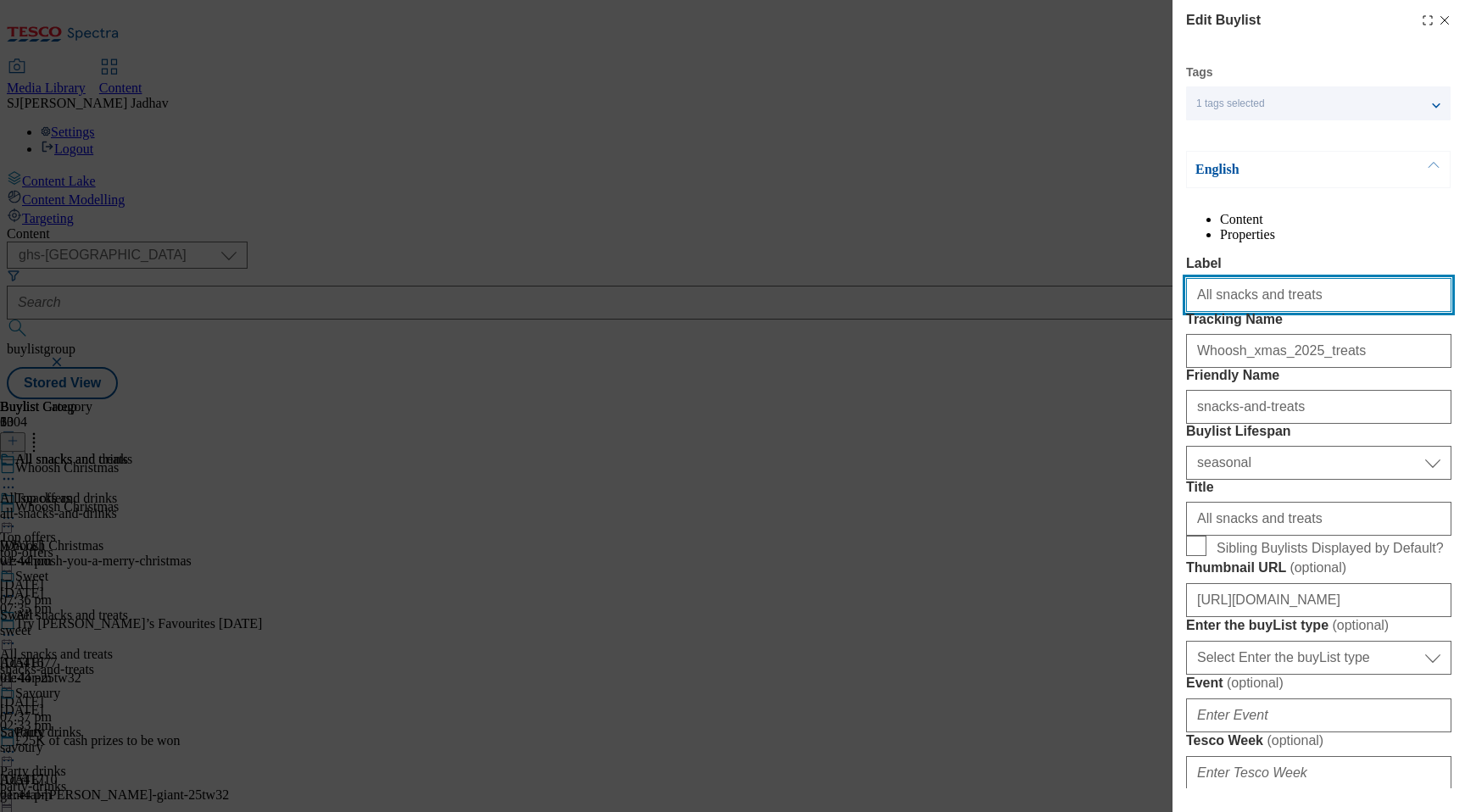
drag, startPoint x: 1307, startPoint y: 337, endPoint x: 1056, endPoint y: 317, distance: 251.8
click at [1058, 318] on div "Edit Buylist Tags 1 tags selected buylist English Content Properties Label All …" at bounding box center [732, 406] width 1465 height 812
paste input "S"
type input "Snacks and treats"
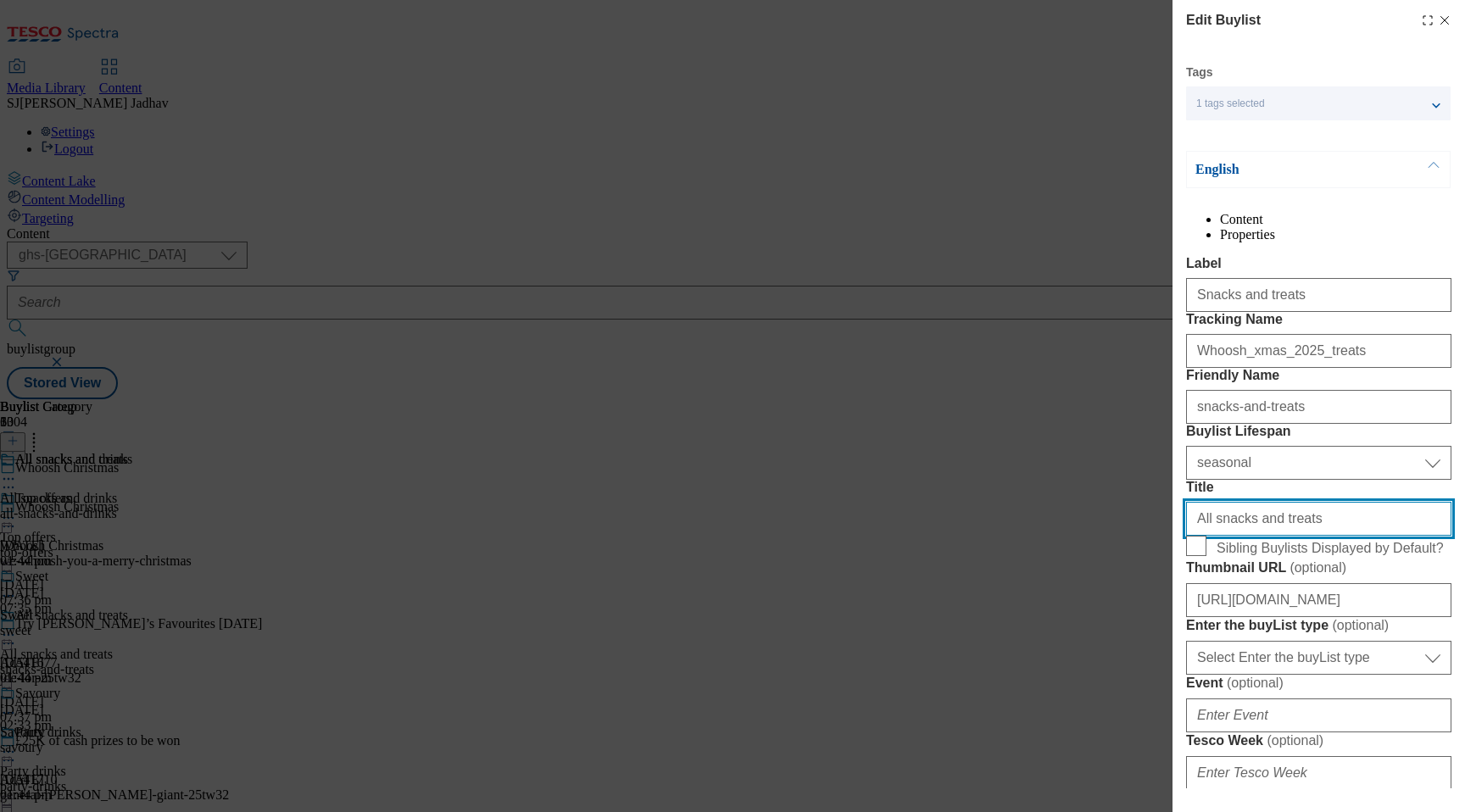
drag, startPoint x: 1318, startPoint y: 657, endPoint x: 1317, endPoint y: 691, distance: 34.0
paste input "S"
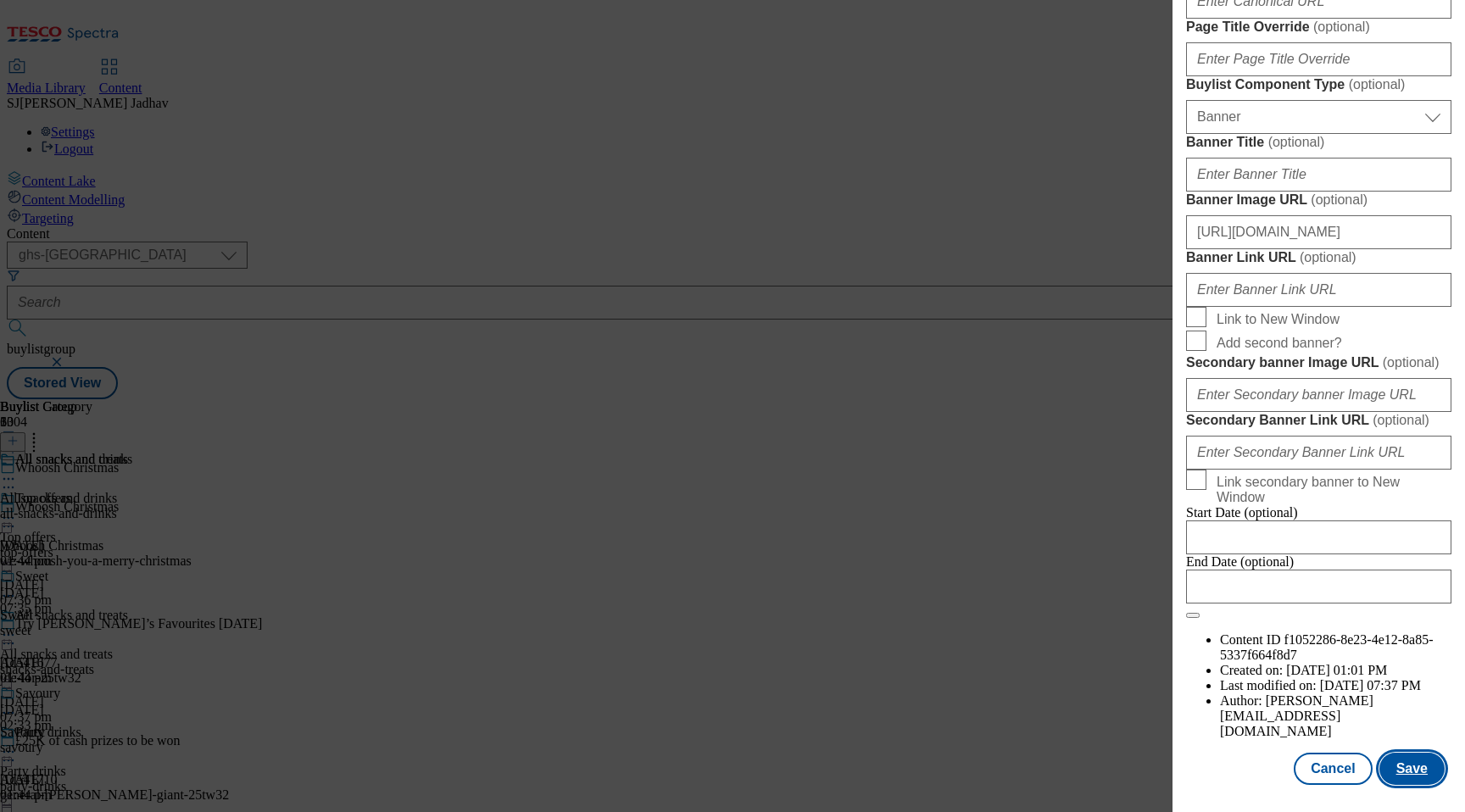
type input "Snacks and treats"
click at [1394, 765] on button "Save" at bounding box center [1411, 769] width 65 height 32
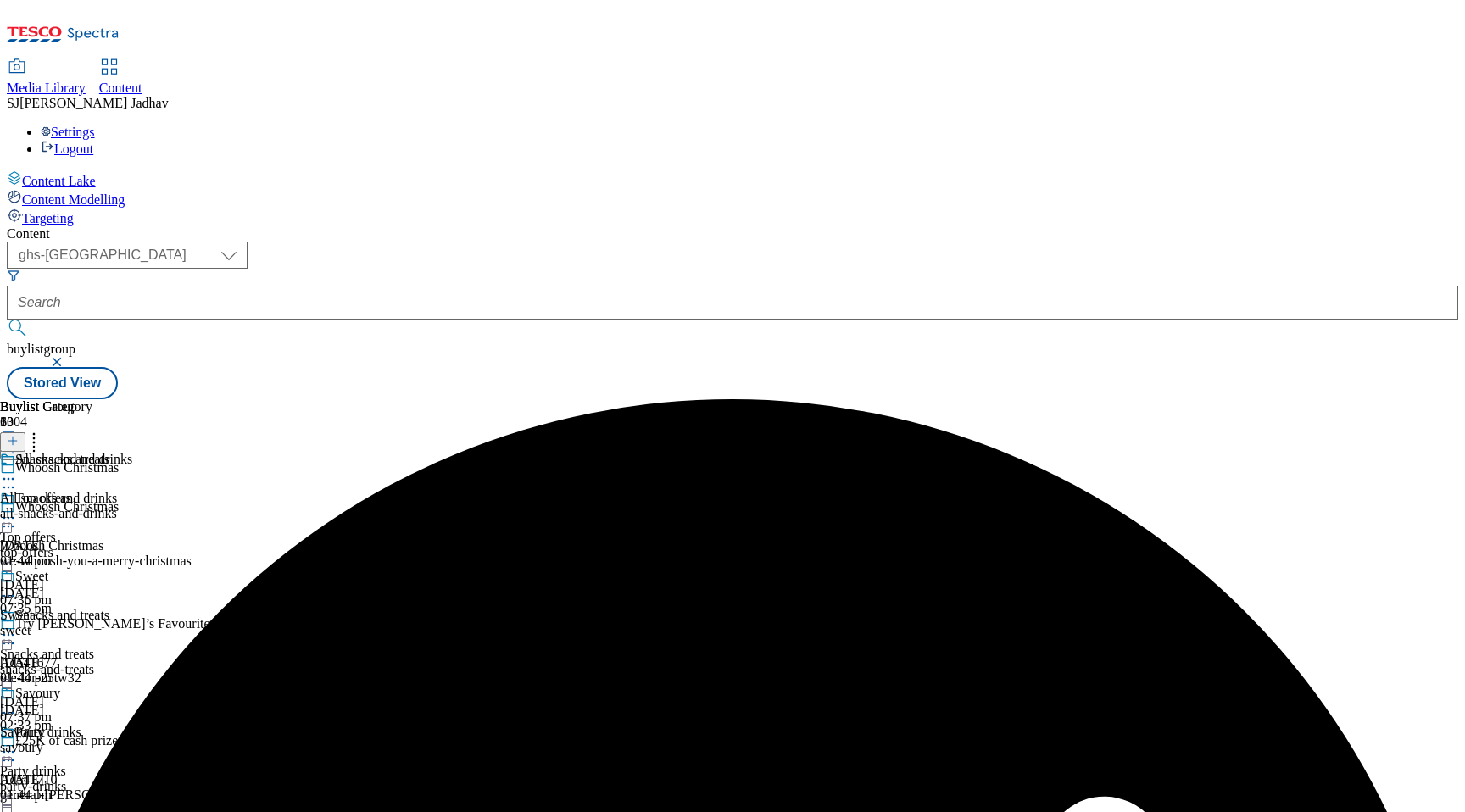
click at [17, 470] on icon at bounding box center [8, 478] width 17 height 17
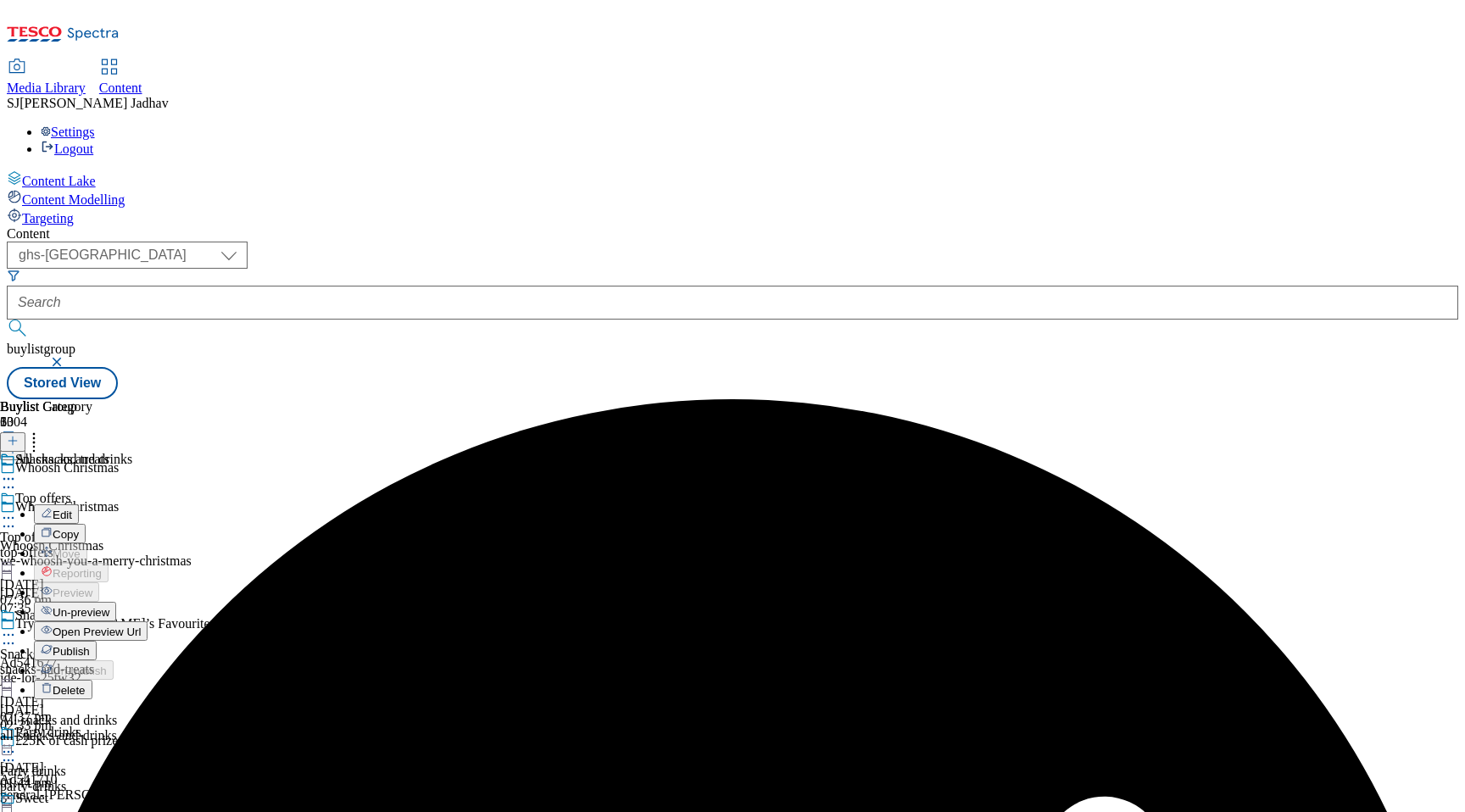
click at [72, 509] on span "Edit" at bounding box center [63, 515] width 20 height 13
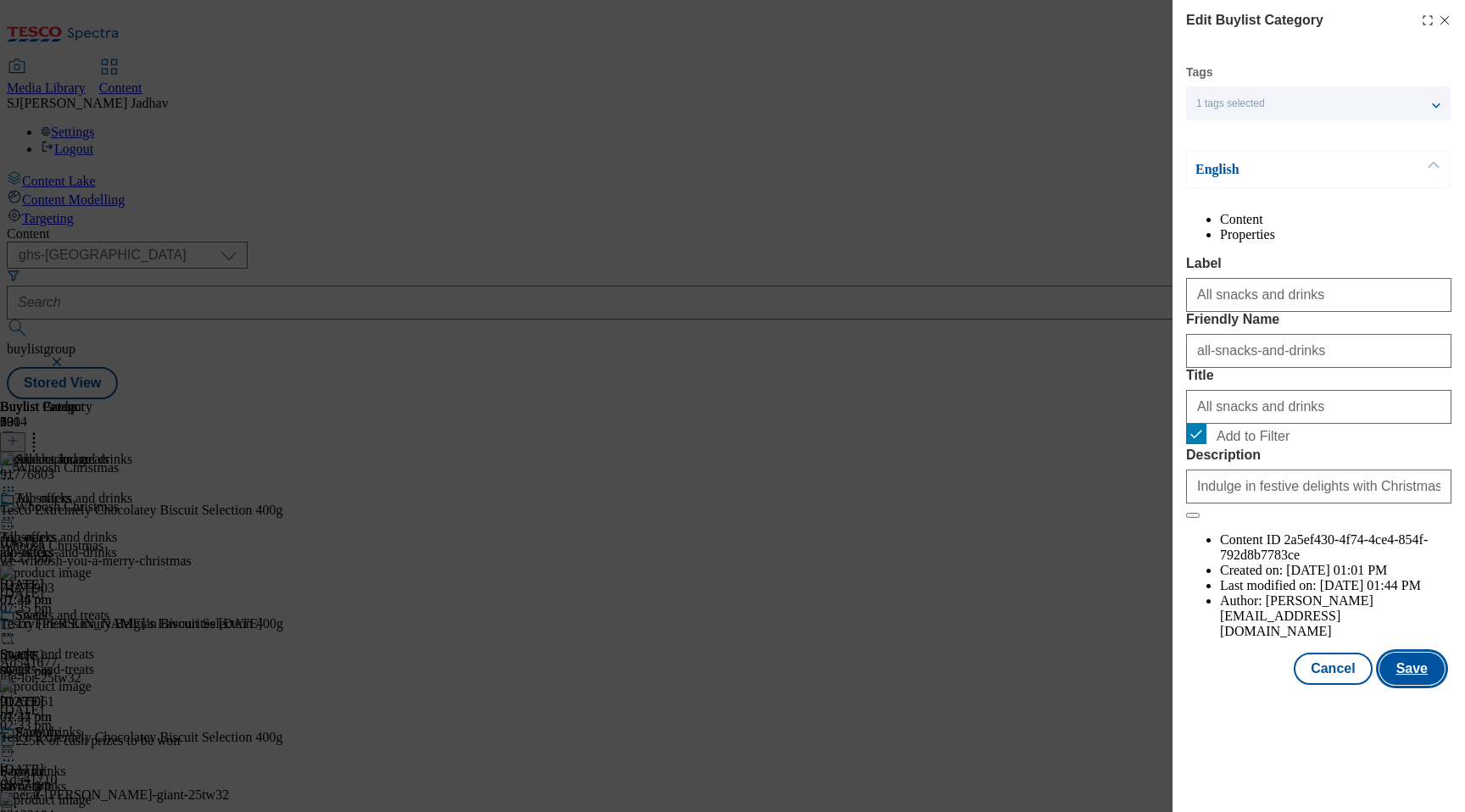
click at [1416, 685] on button "Save" at bounding box center [1411, 669] width 65 height 32
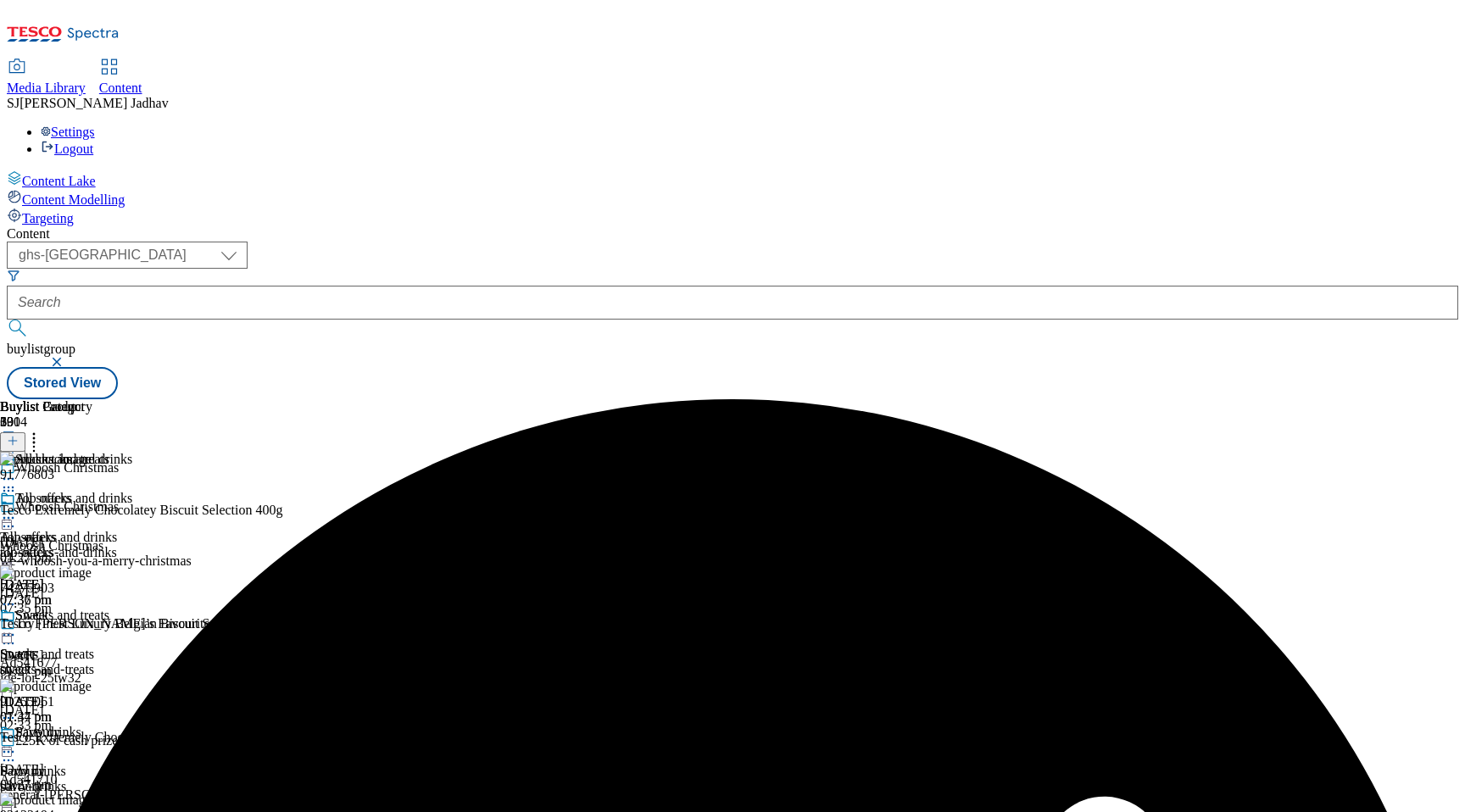
click at [17, 509] on icon at bounding box center [8, 517] width 17 height 17
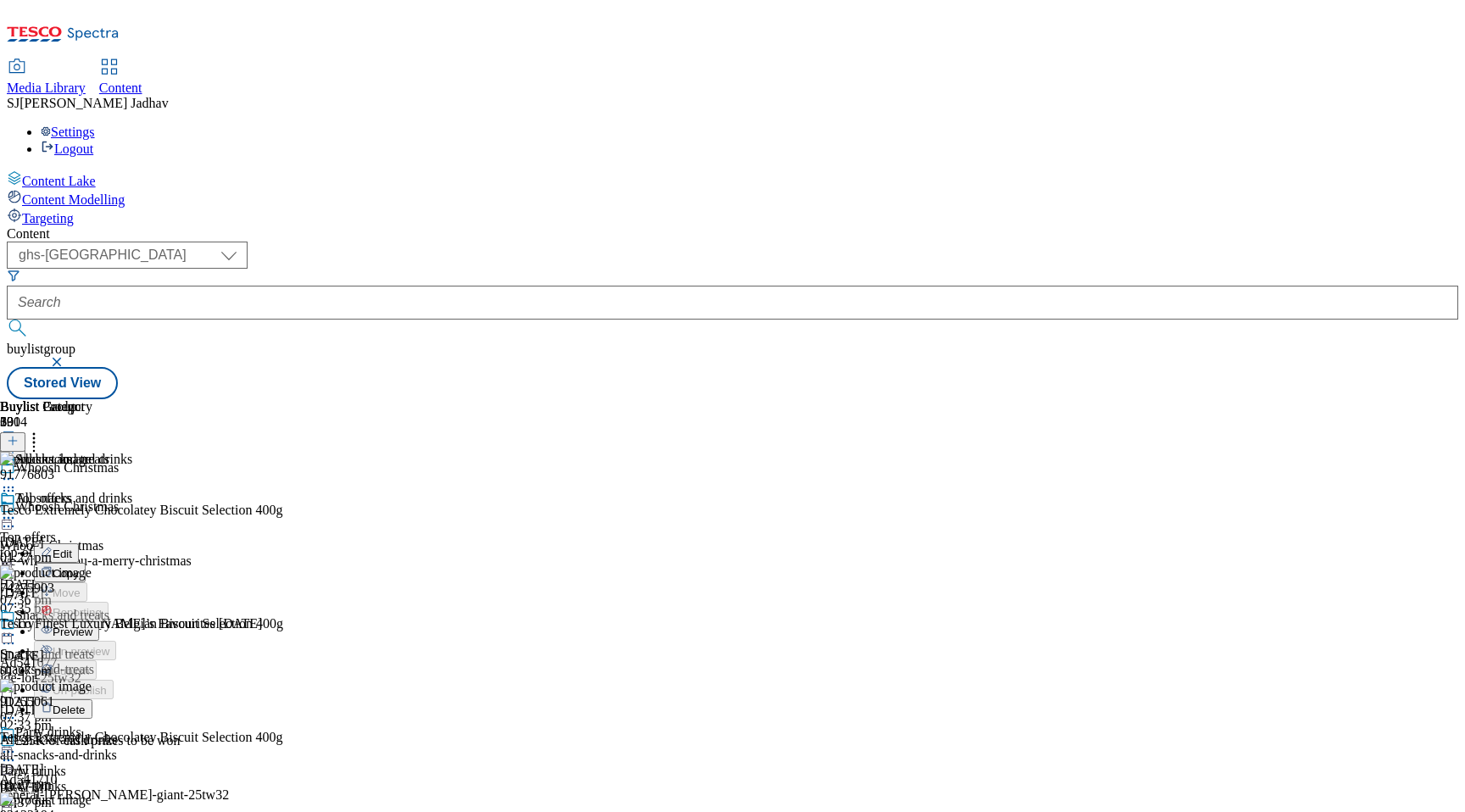
click at [72, 548] on span "Edit" at bounding box center [63, 554] width 20 height 13
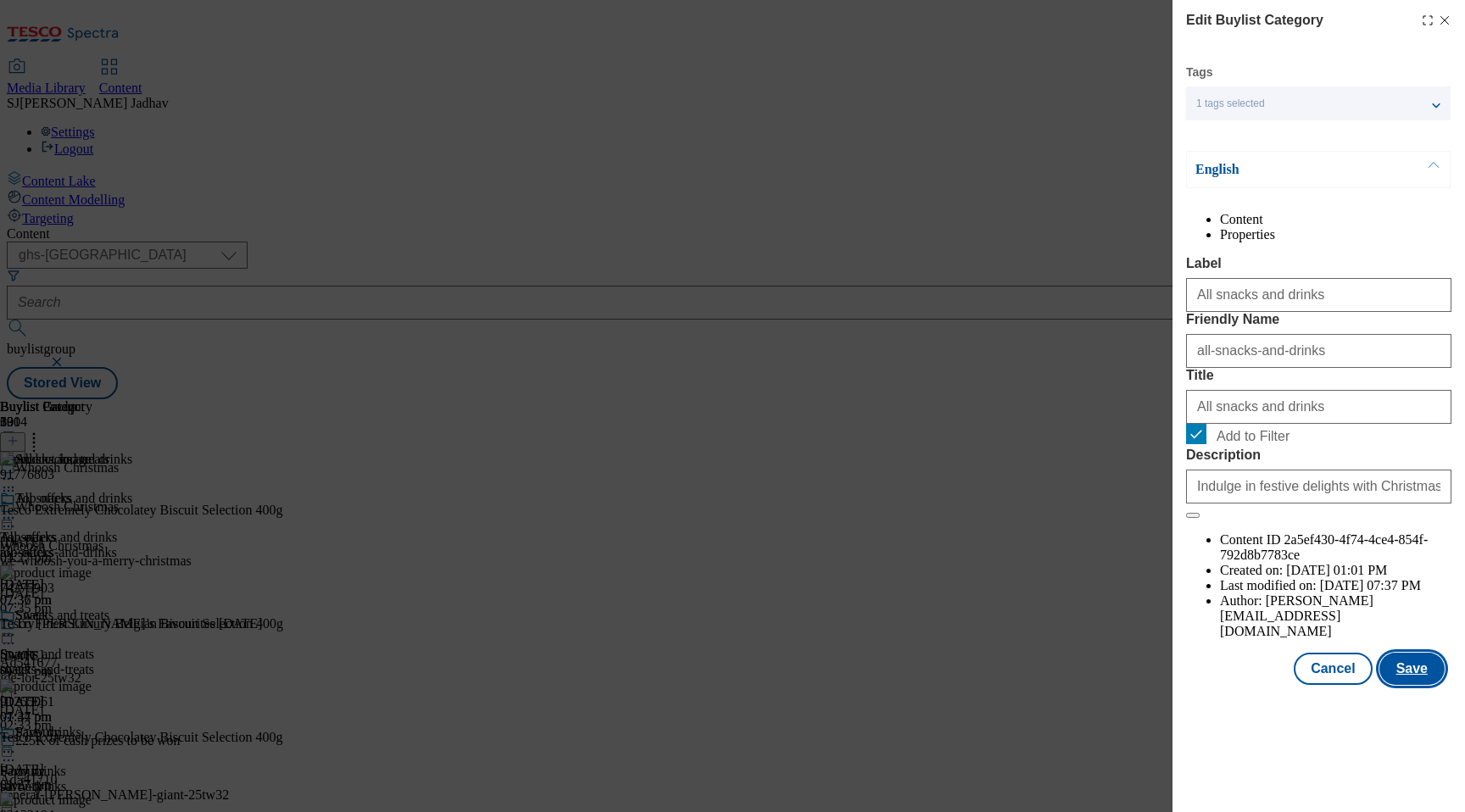
click at [1424, 685] on button "Save" at bounding box center [1411, 669] width 65 height 32
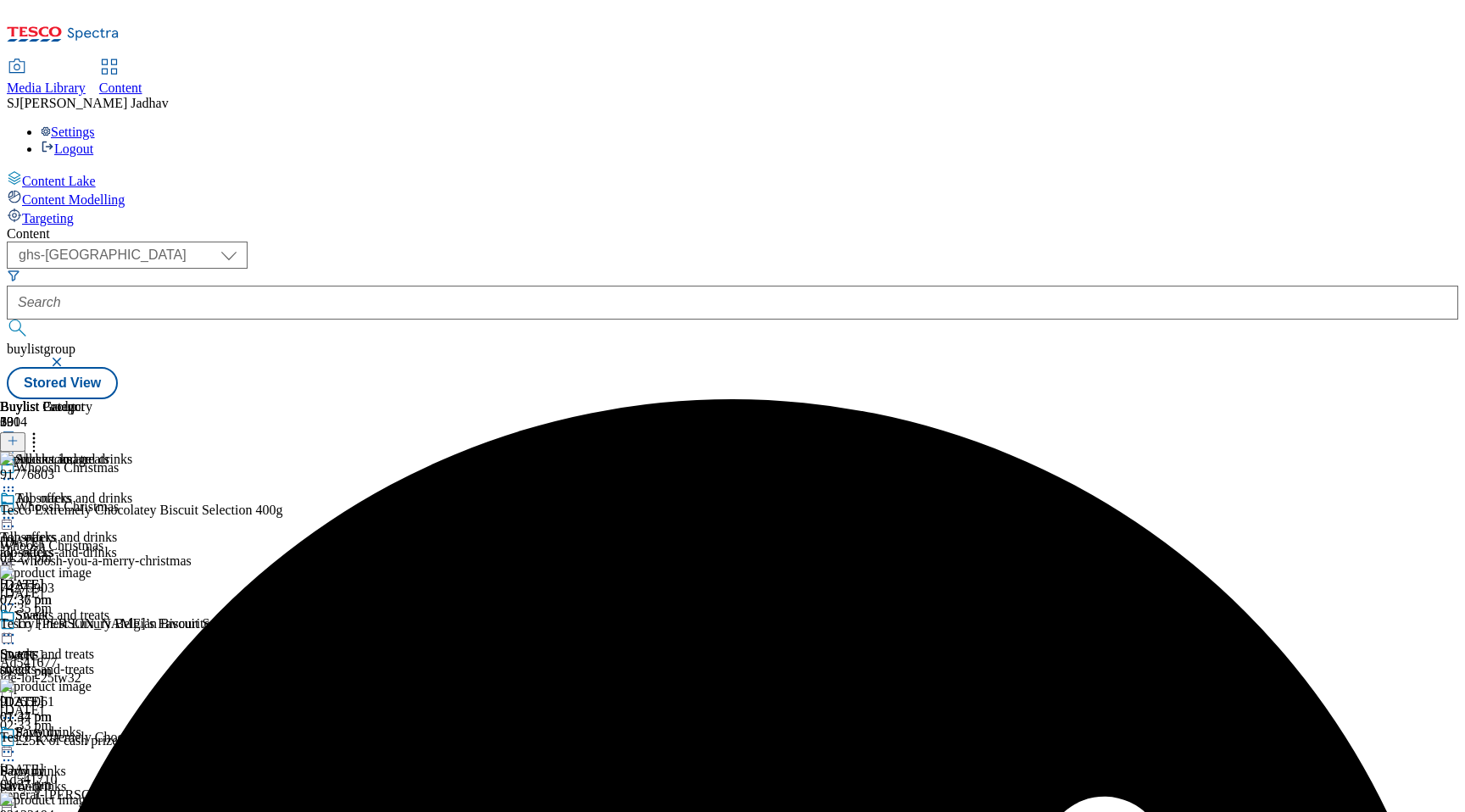
click at [17, 627] on icon at bounding box center [8, 635] width 17 height 17
click at [92, 742] on span "Preview" at bounding box center [73, 748] width 39 height 13
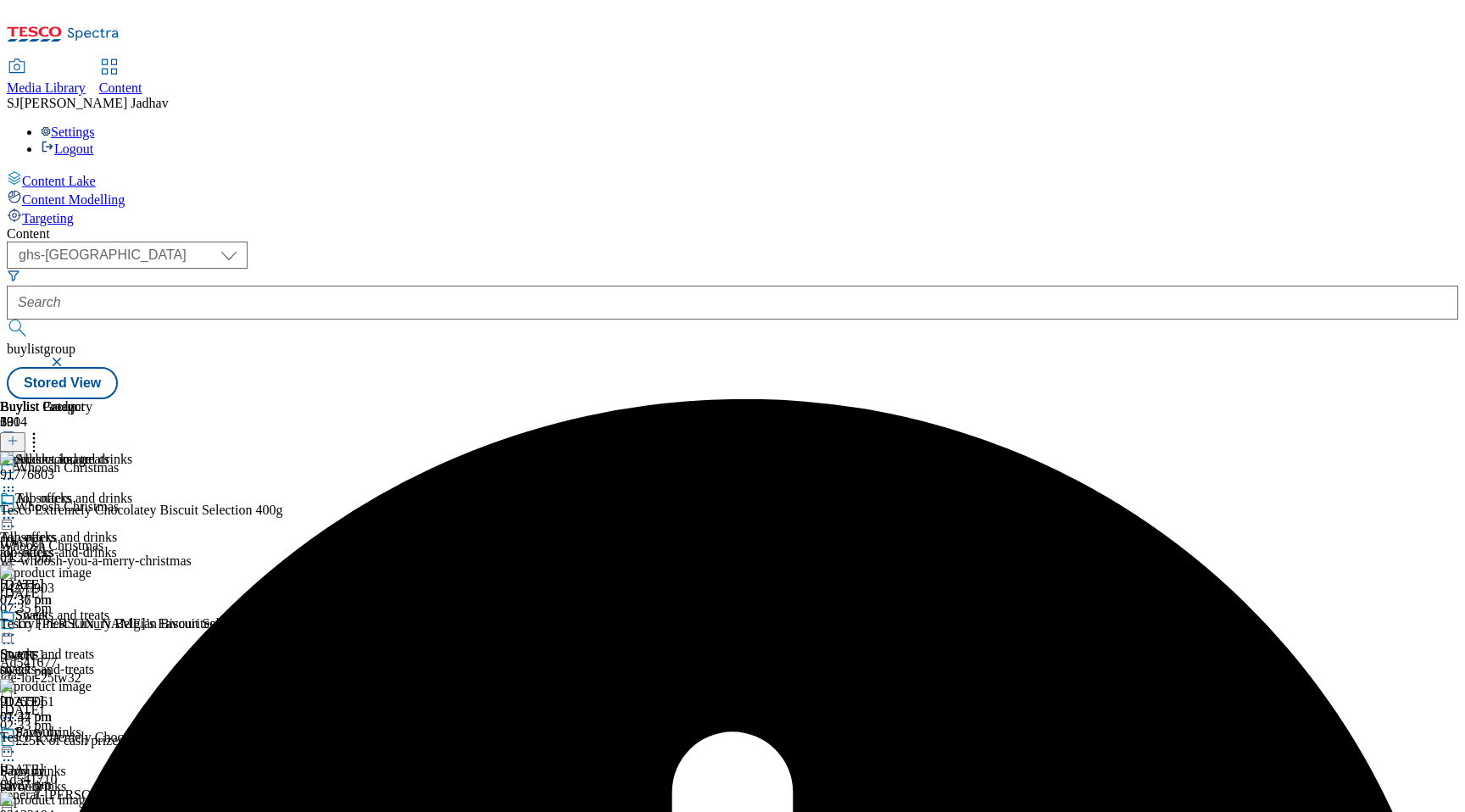
click at [17, 627] on icon at bounding box center [8, 635] width 17 height 17
click at [200, 608] on div "Snacks and treats Snacks and treats snacks-and-treats [DATE] 07:37 pm" at bounding box center [99, 666] width 200 height 117
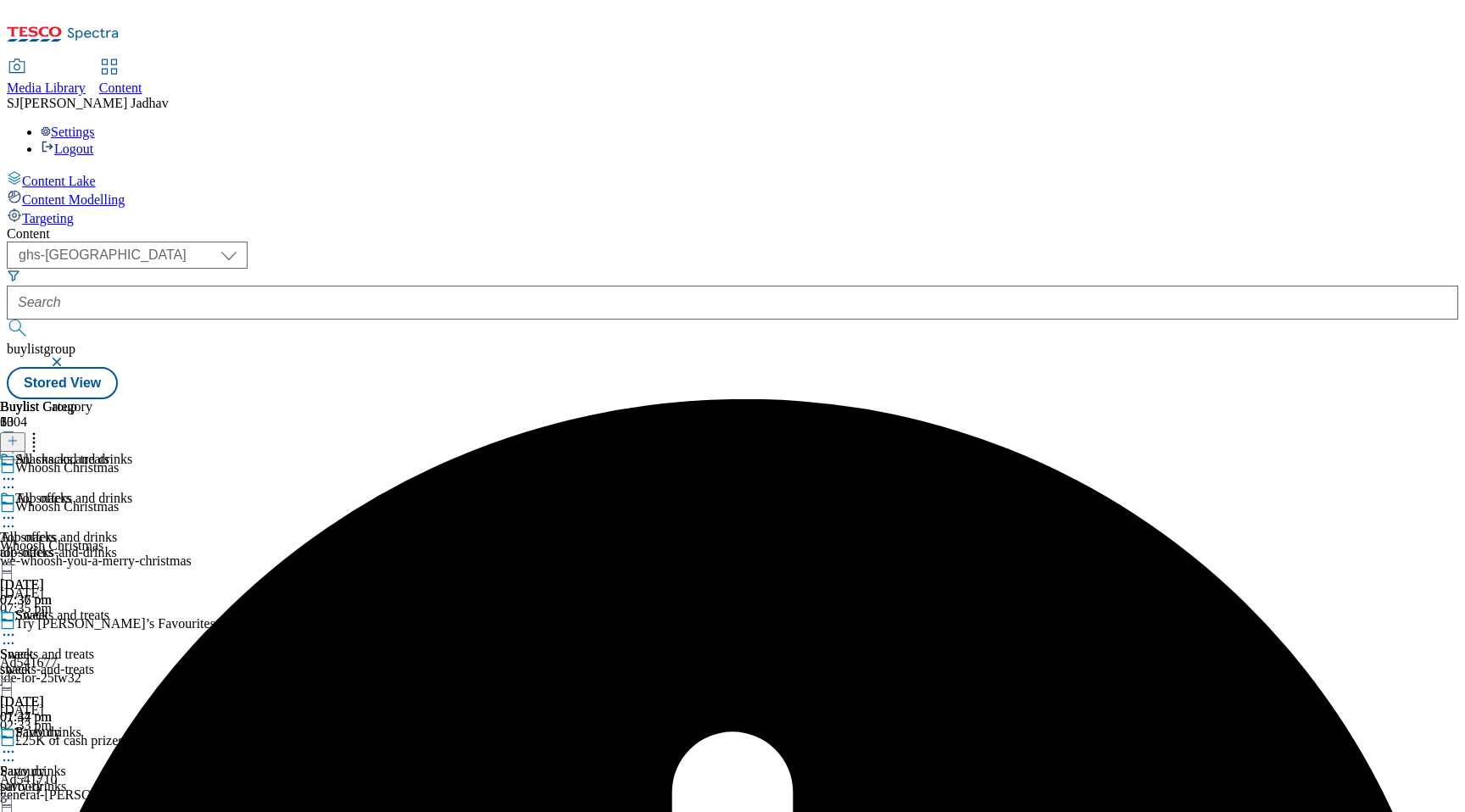
click at [17, 743] on icon at bounding box center [8, 751] width 17 height 17
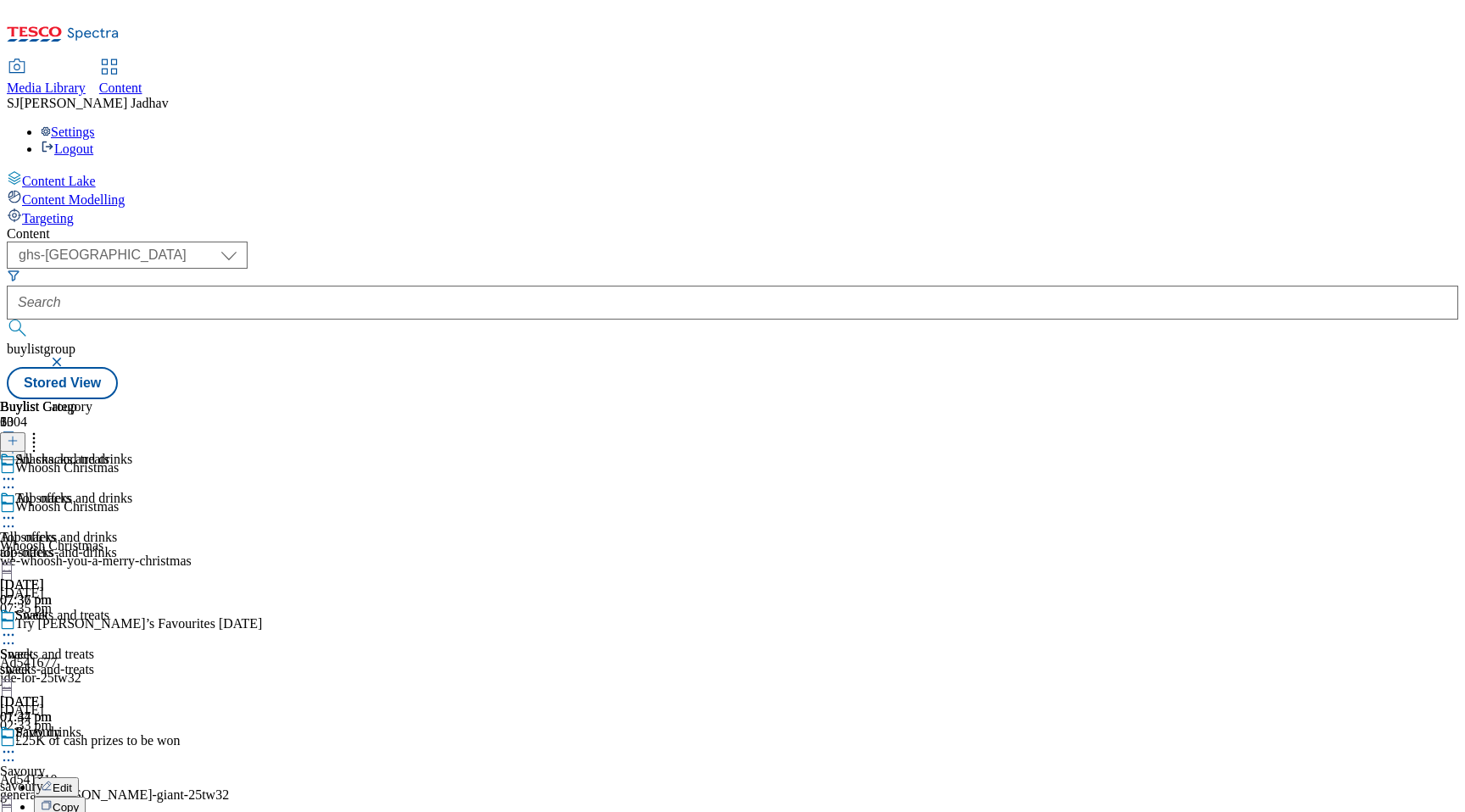
click at [86, 81] on span "Media Library" at bounding box center [47, 88] width 79 height 14
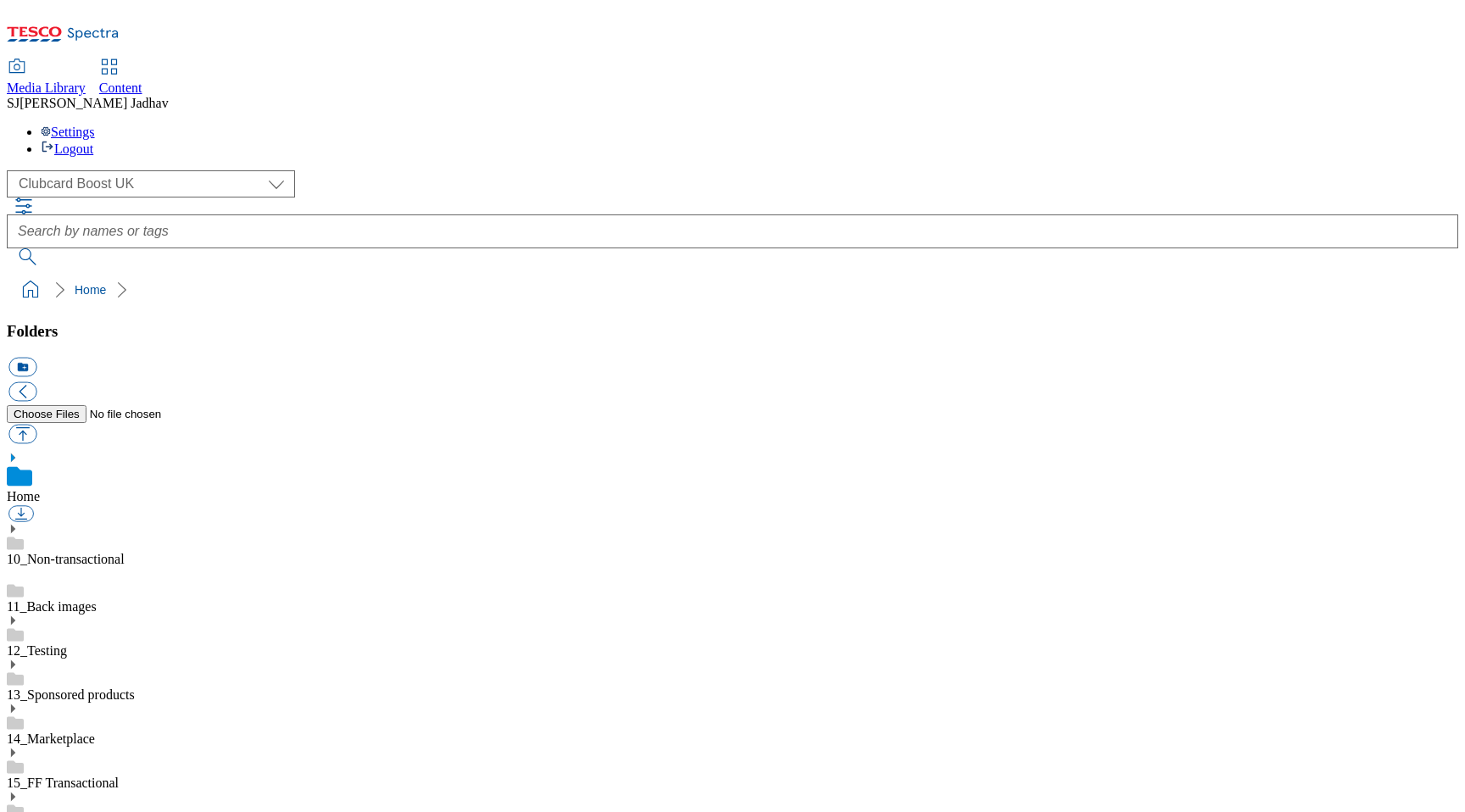
scroll to position [3, 0]
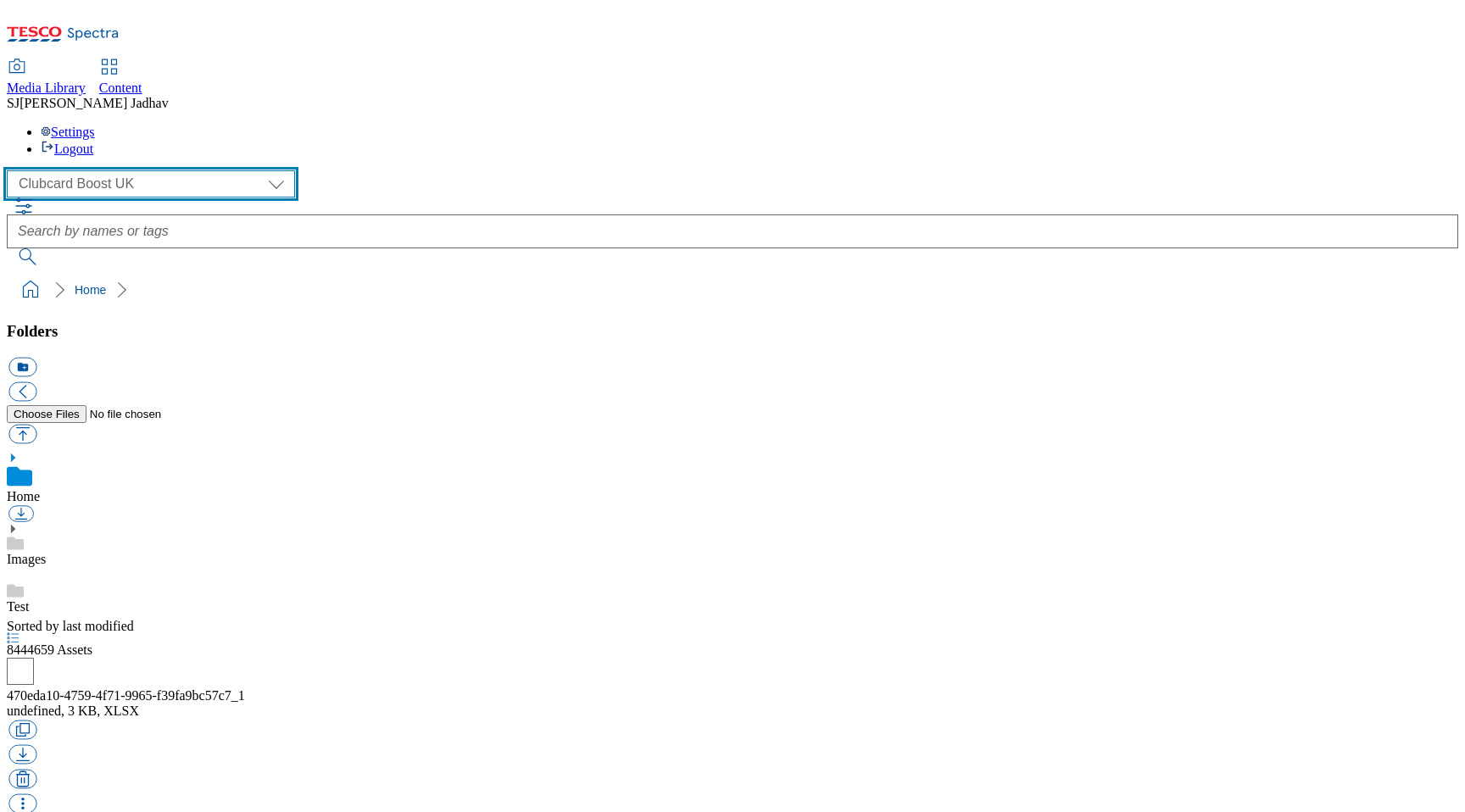
click at [111, 170] on select "Clubcard Boost UK Clubcard Marketing Dotcom UK Emails GHS Marketing UK GHS ROI …" at bounding box center [151, 184] width 288 height 27
select select "flare-ghs-mktg"
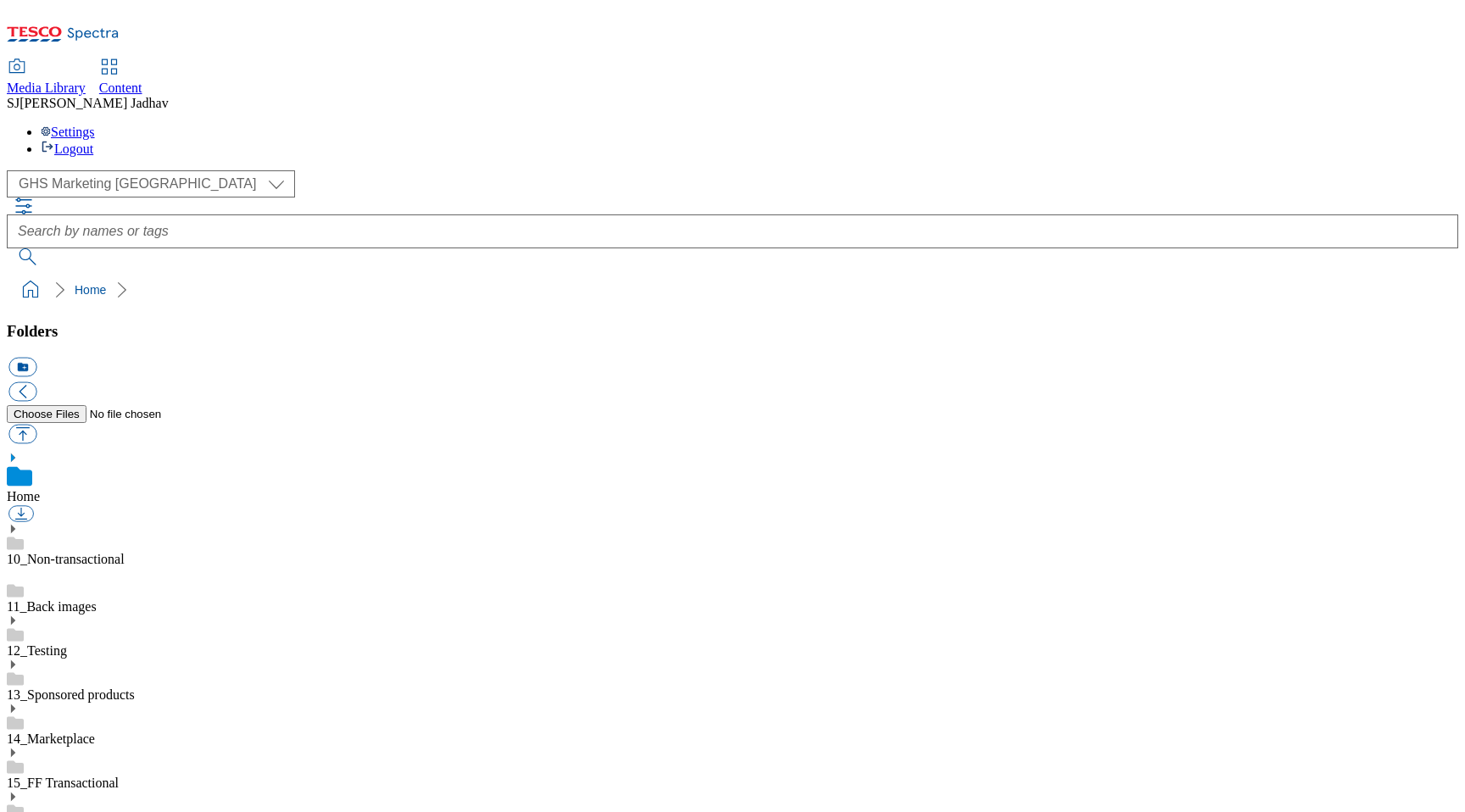
click at [19, 791] on icon at bounding box center [13, 796] width 12 height 12
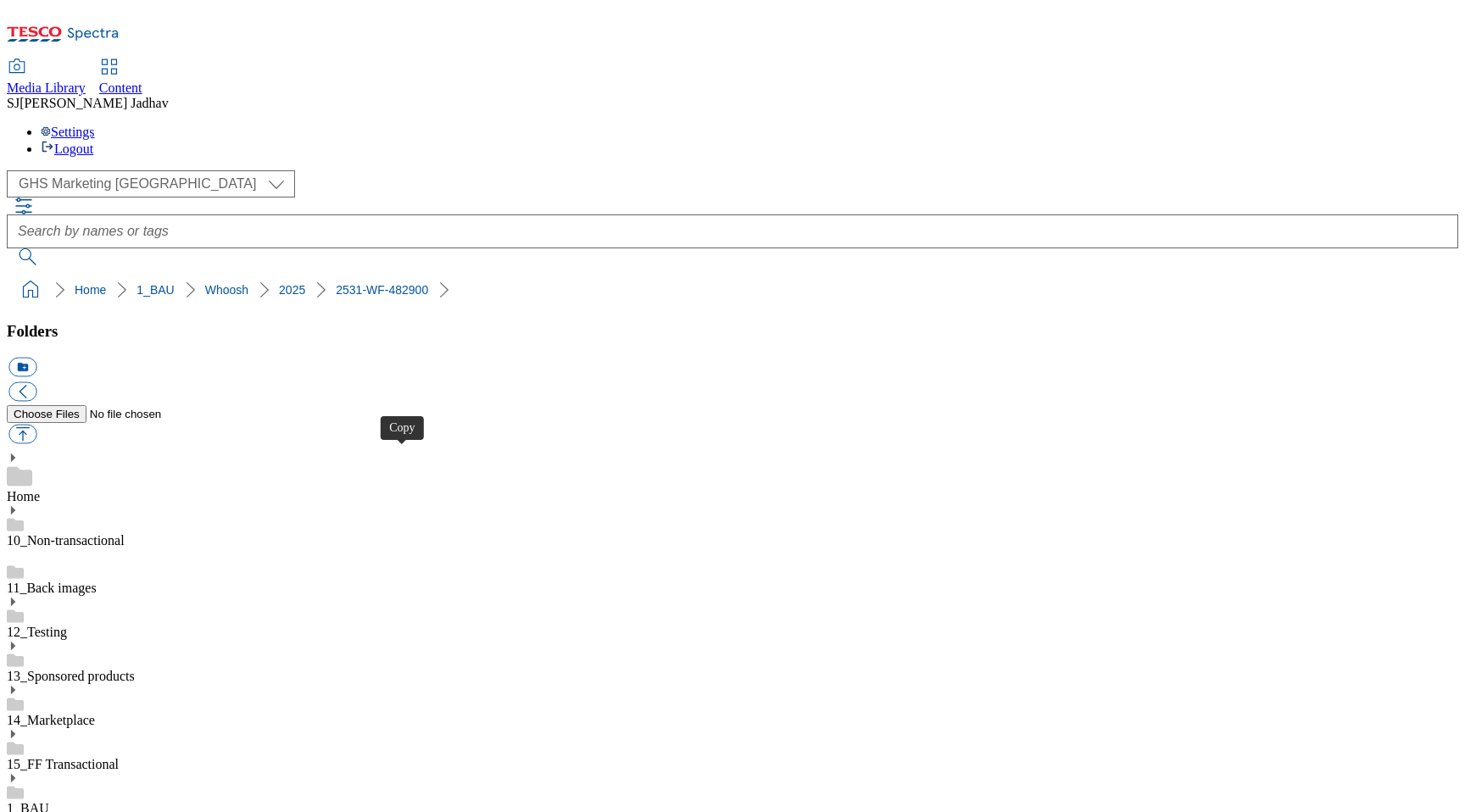
click at [142, 81] on span "Content" at bounding box center [121, 88] width 43 height 14
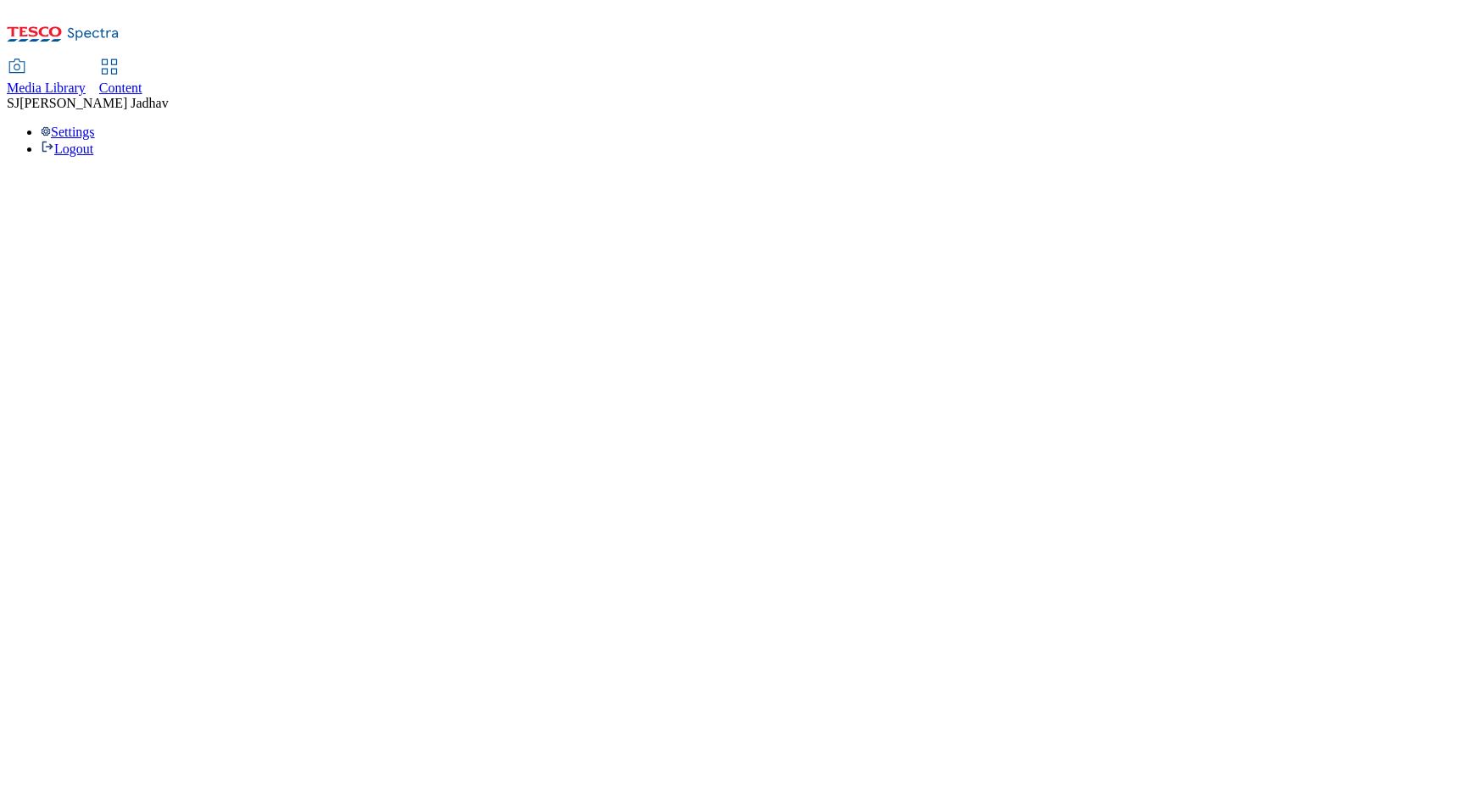
select select "ghs-[GEOGRAPHIC_DATA]"
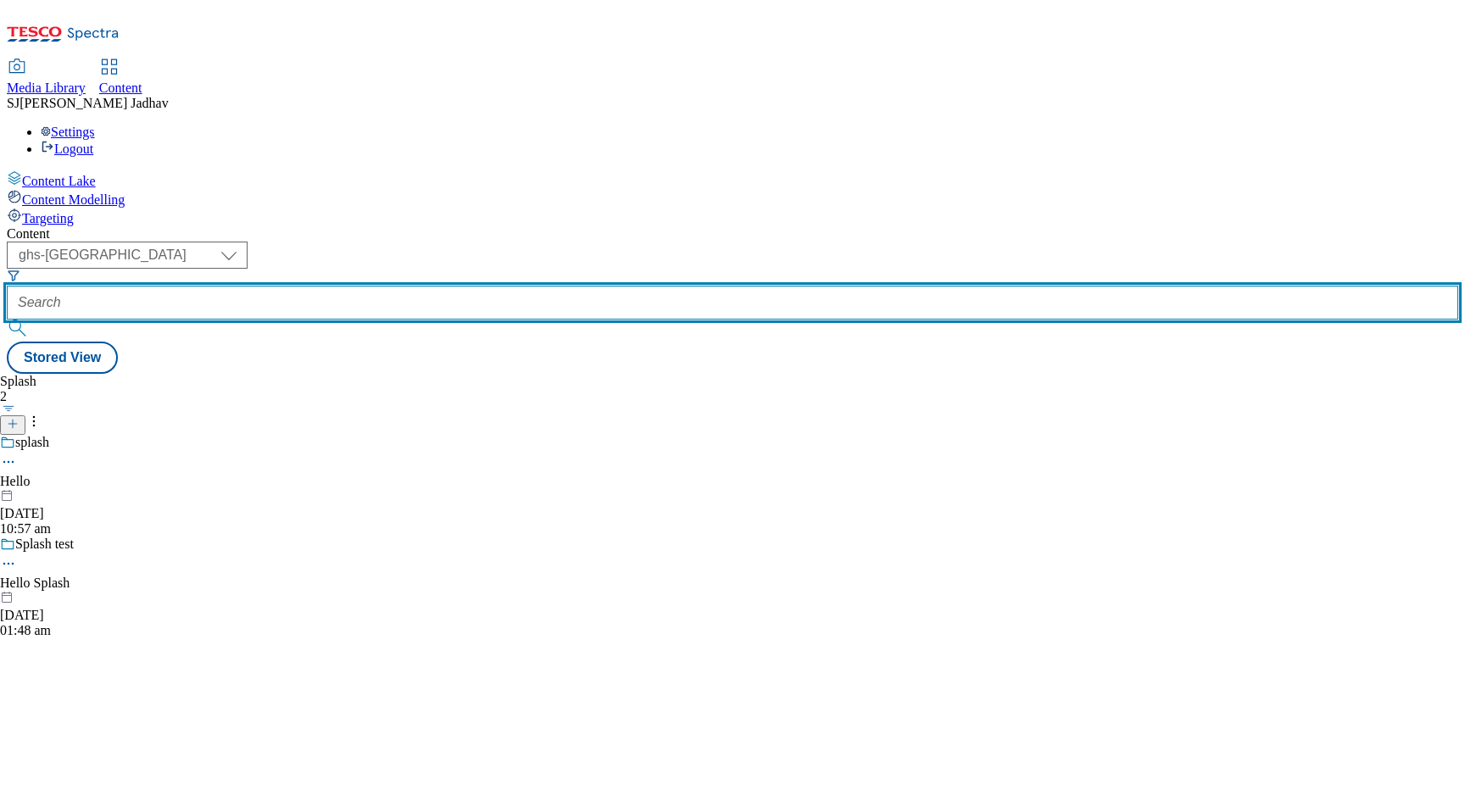
click at [401, 286] on input "text" at bounding box center [732, 303] width 1452 height 34
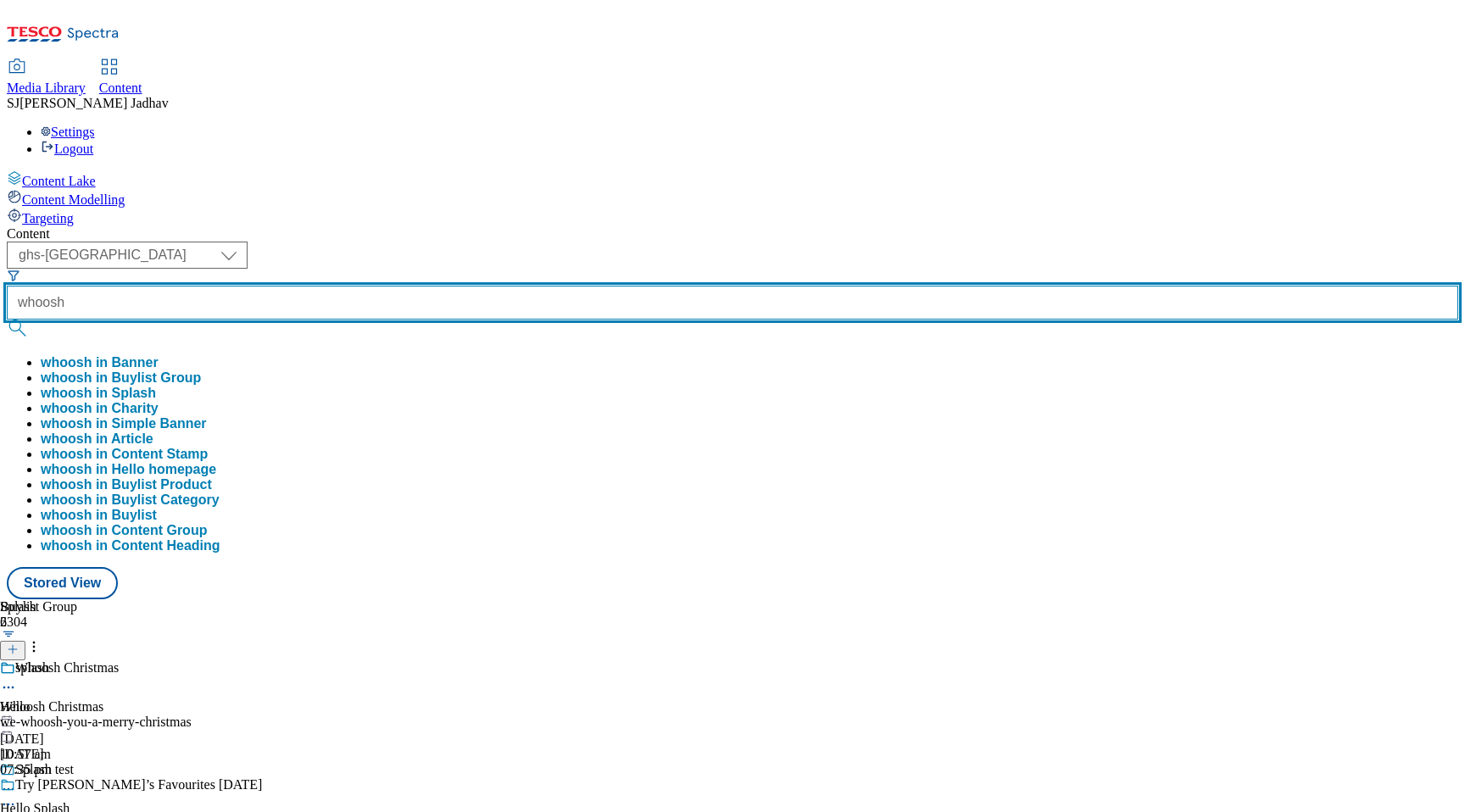
type input "whoosh"
click at [7, 320] on button "submit" at bounding box center [19, 328] width 24 height 17
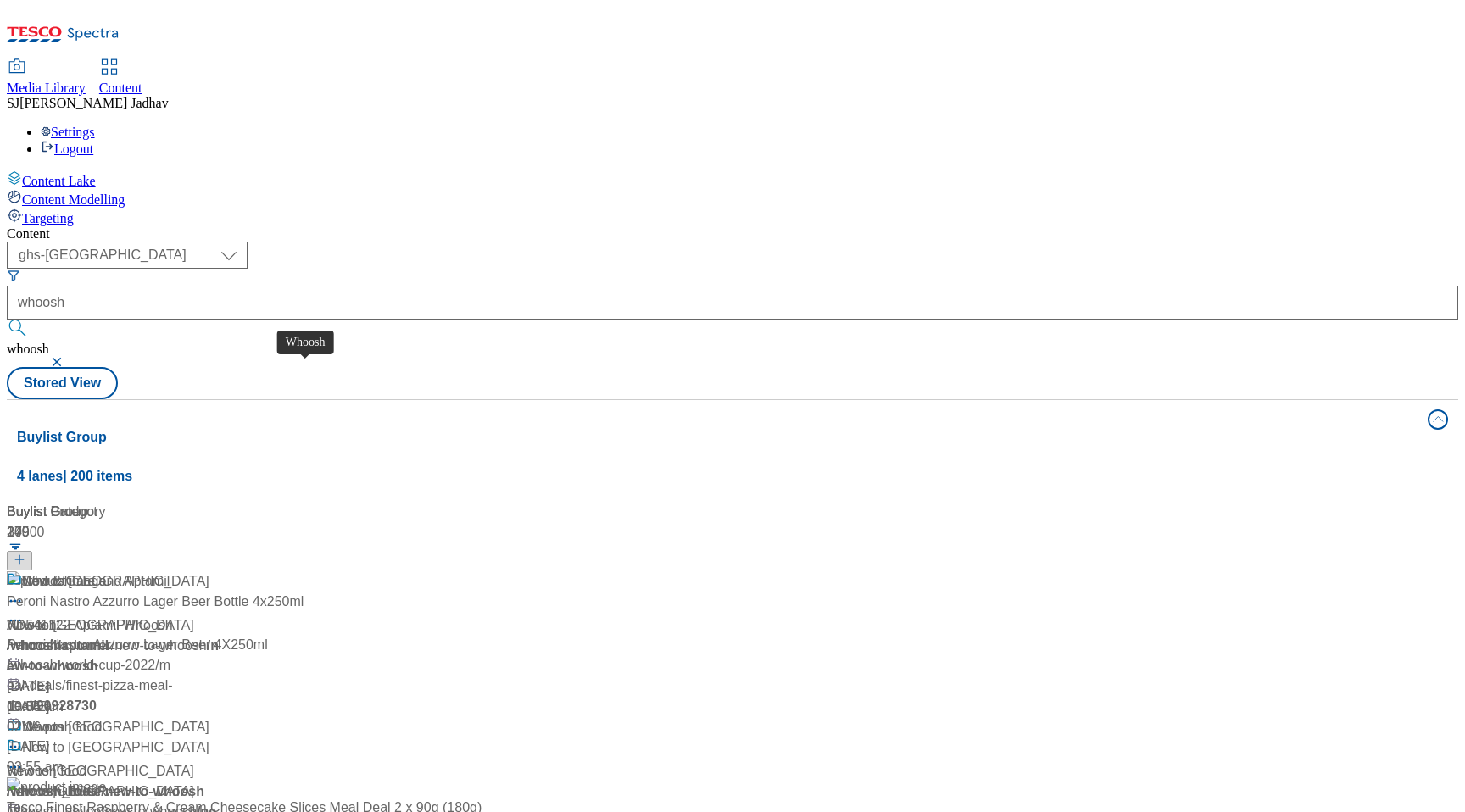
click at [56, 615] on span "Whoosh" at bounding box center [32, 625] width 50 height 21
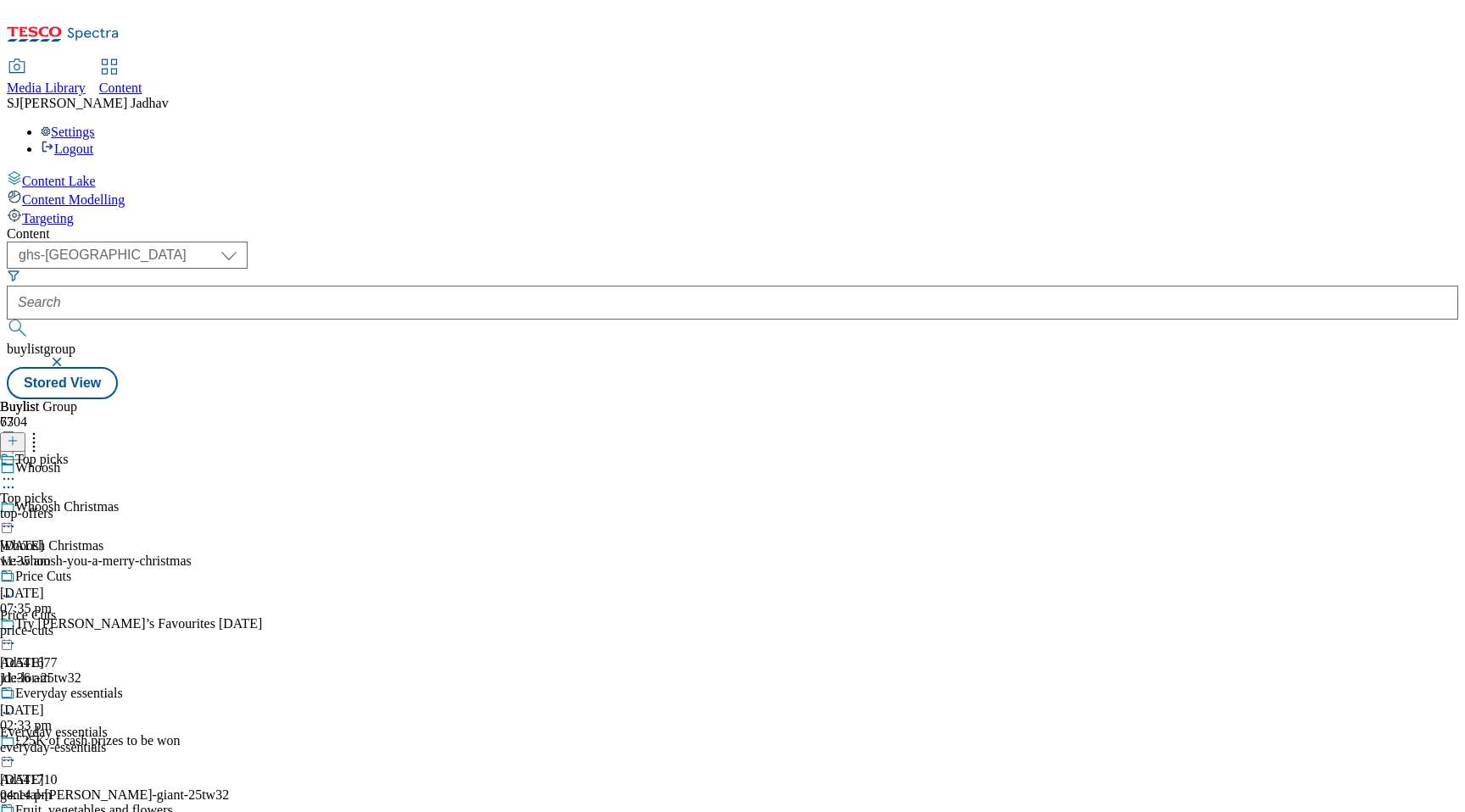
scroll to position [1461, 0]
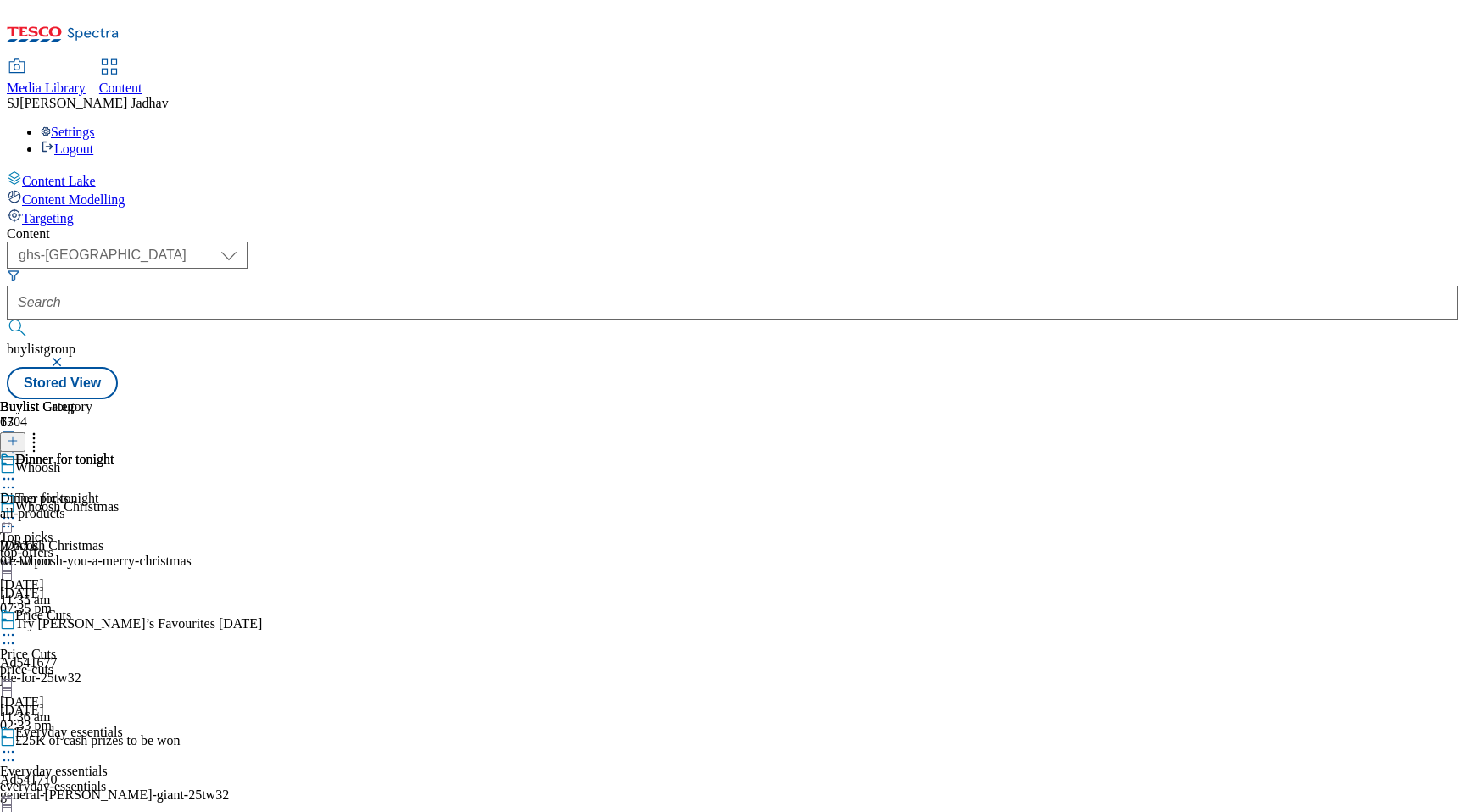
click at [114, 452] on div "Dinner for tonight Dinner for tonight all-products 10 Sept 2025 01:10 pm" at bounding box center [56, 510] width 114 height 117
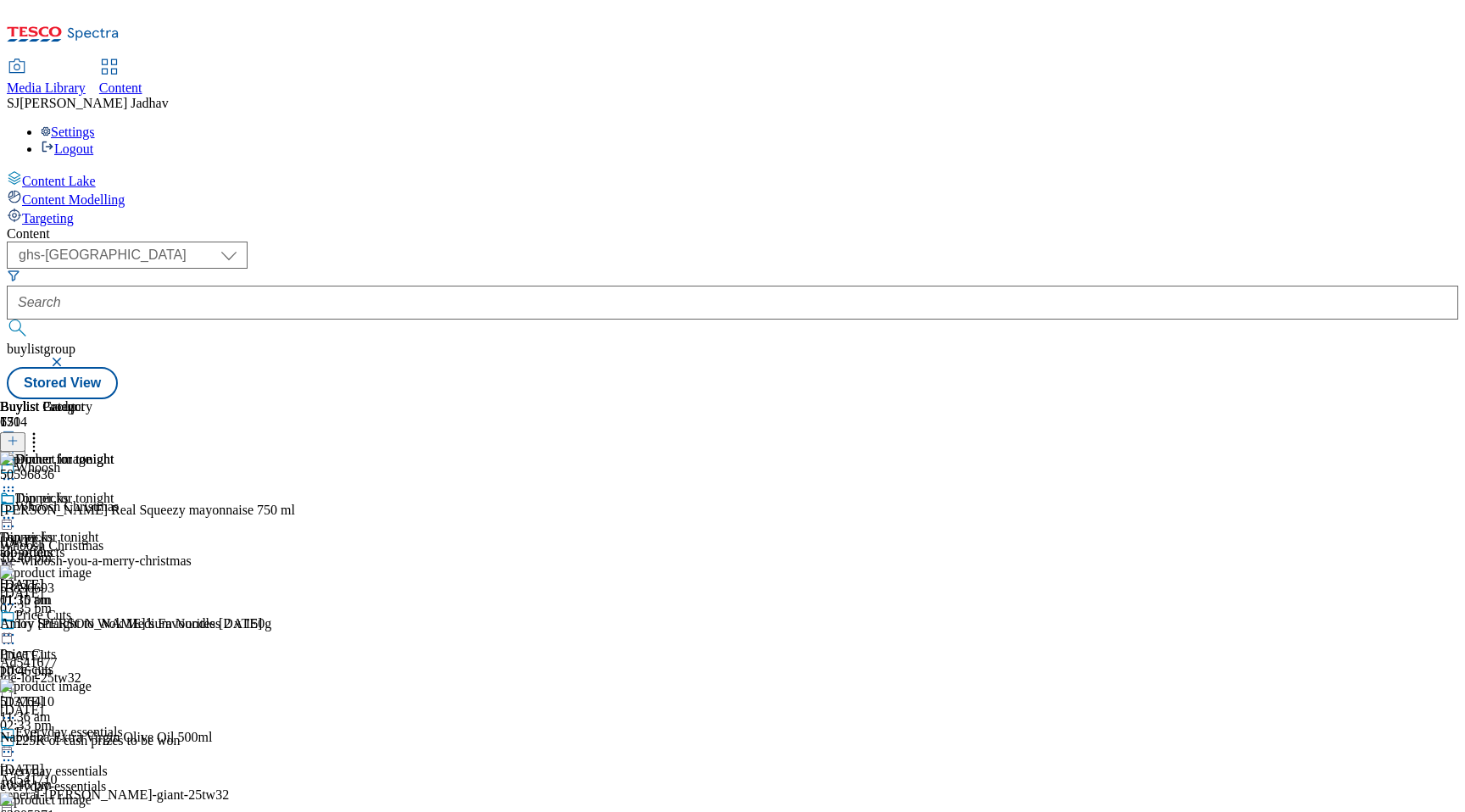
scroll to position [0, 39]
click at [19, 435] on icon at bounding box center [13, 440] width 12 height 12
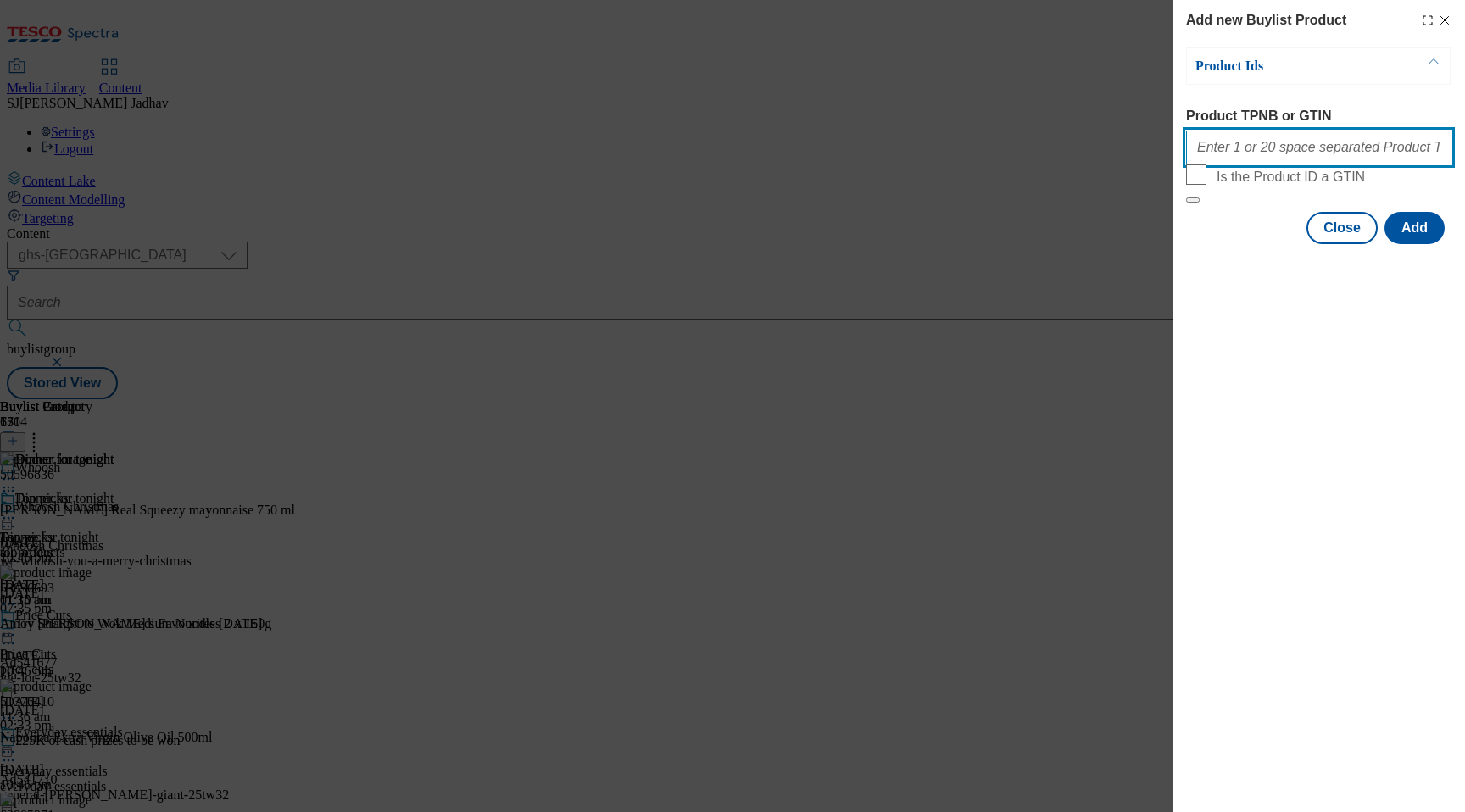
click at [1266, 150] on input "Product TPNB or GTIN" at bounding box center [1318, 148] width 265 height 34
paste input "96181796 91834643 93039994 91176678 84729548 52056618 89968922"
type input "96181796 91834643 93039994 91176678 84729548 52056618 89968922"
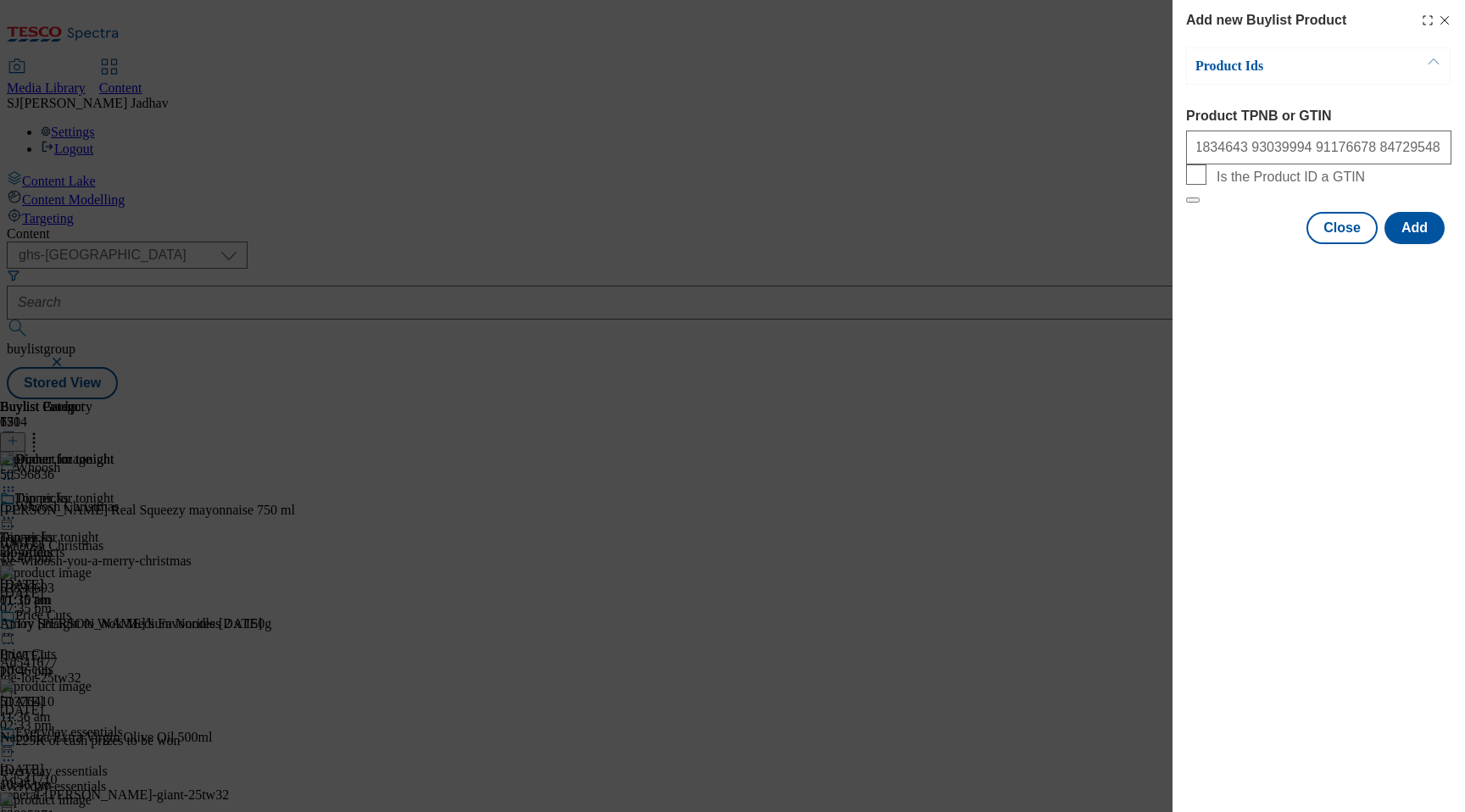
scroll to position [0, 0]
click at [1457, 247] on div "Add new Buylist Product Product Ids Product TPNB or GTIN 96181796 91834643 9303…" at bounding box center [1318, 124] width 293 height 247
click at [1432, 244] on button "Add" at bounding box center [1414, 228] width 60 height 32
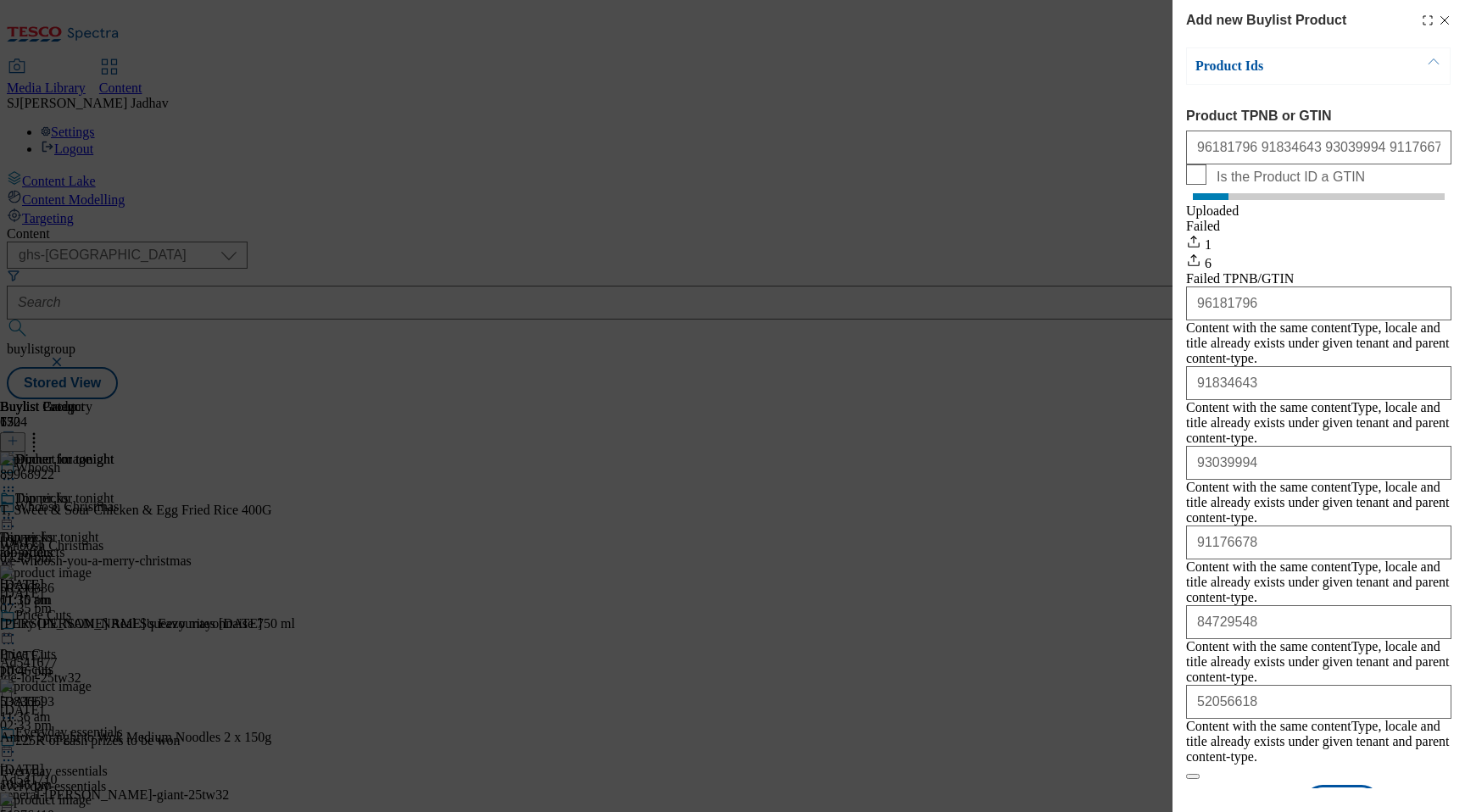
click at [1366, 788] on button "Close" at bounding box center [1342, 804] width 72 height 32
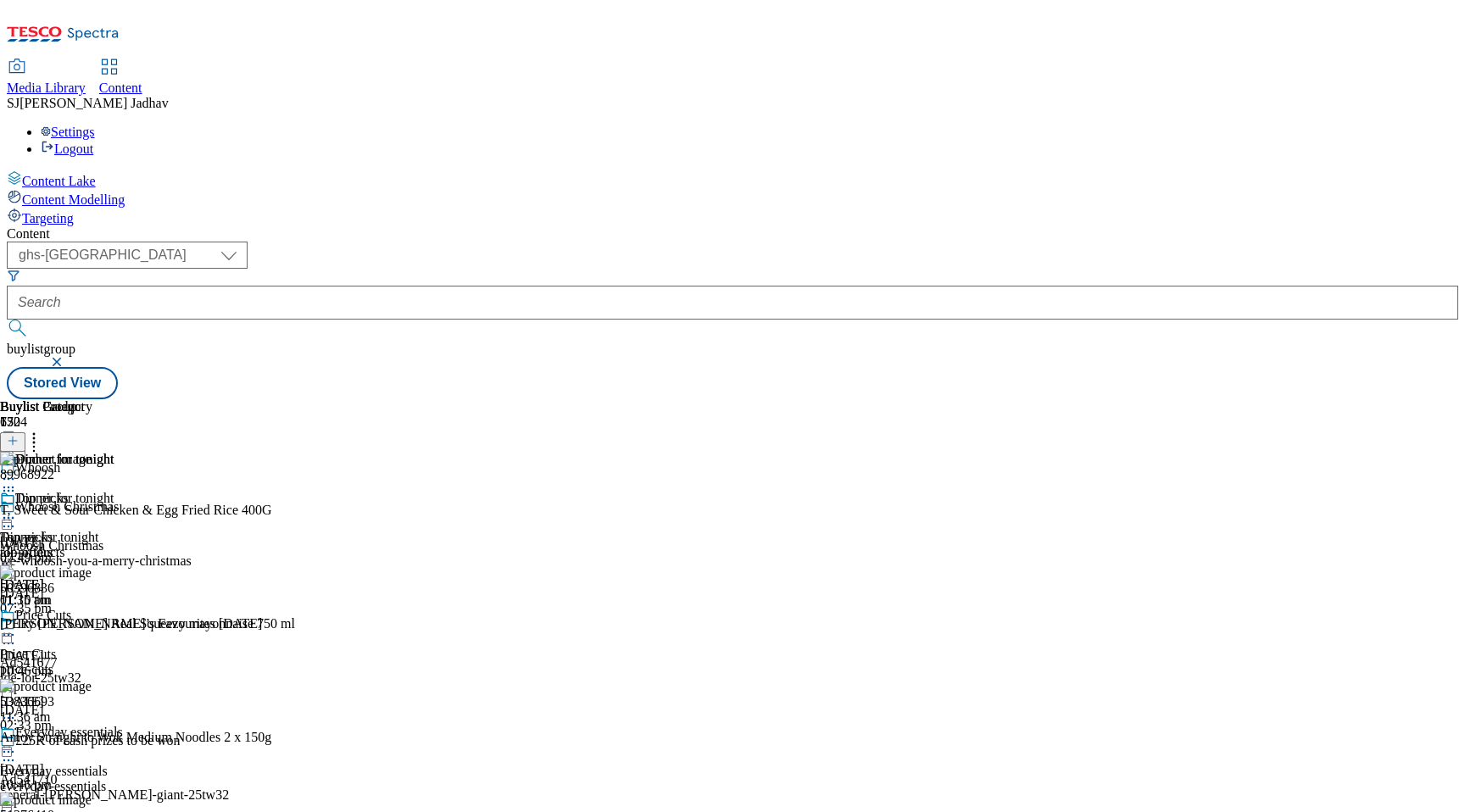
scroll to position [0, 39]
click at [42, 430] on icon at bounding box center [33, 438] width 17 height 17
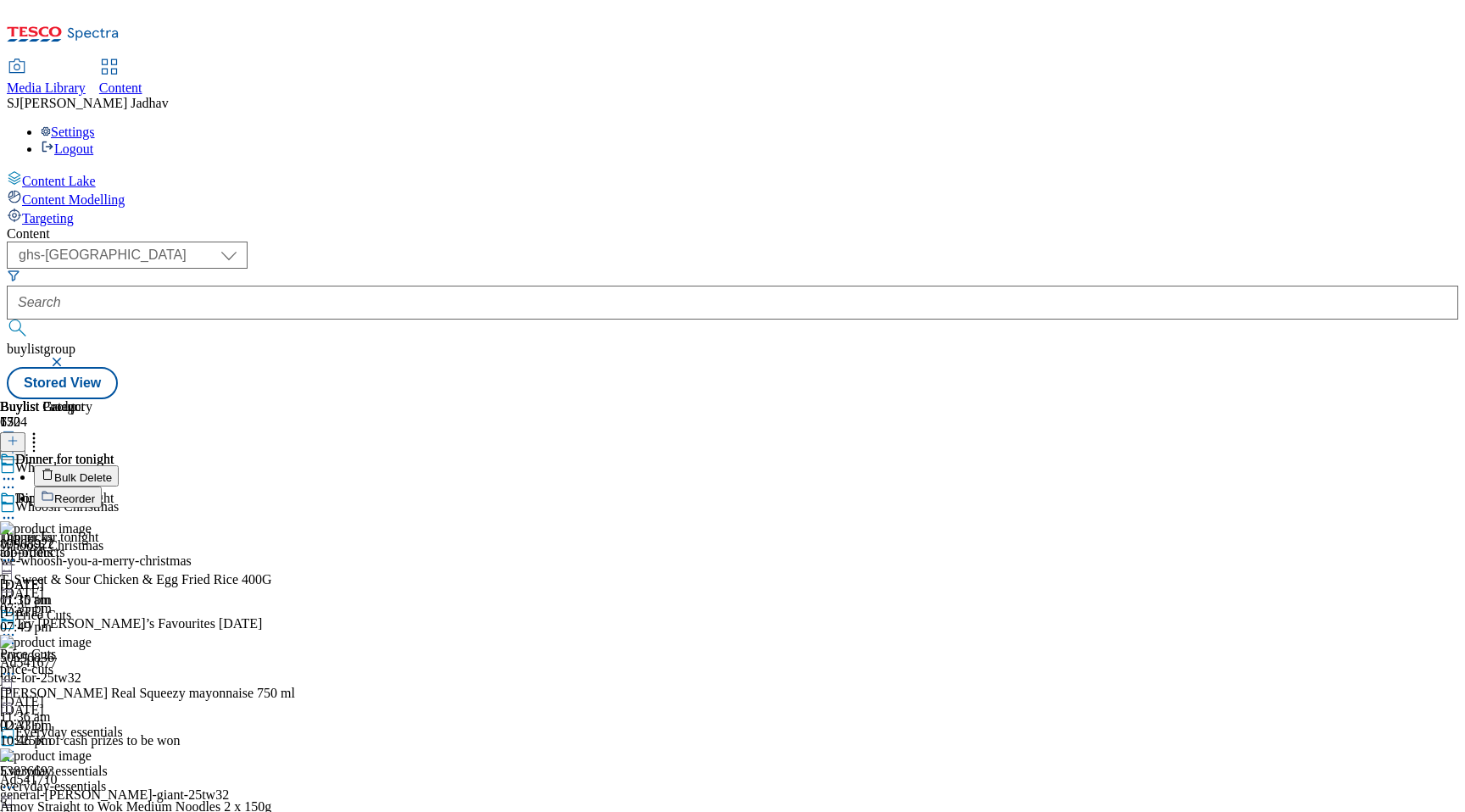
click at [95, 492] on span "Reorder" at bounding box center [74, 499] width 40 height 13
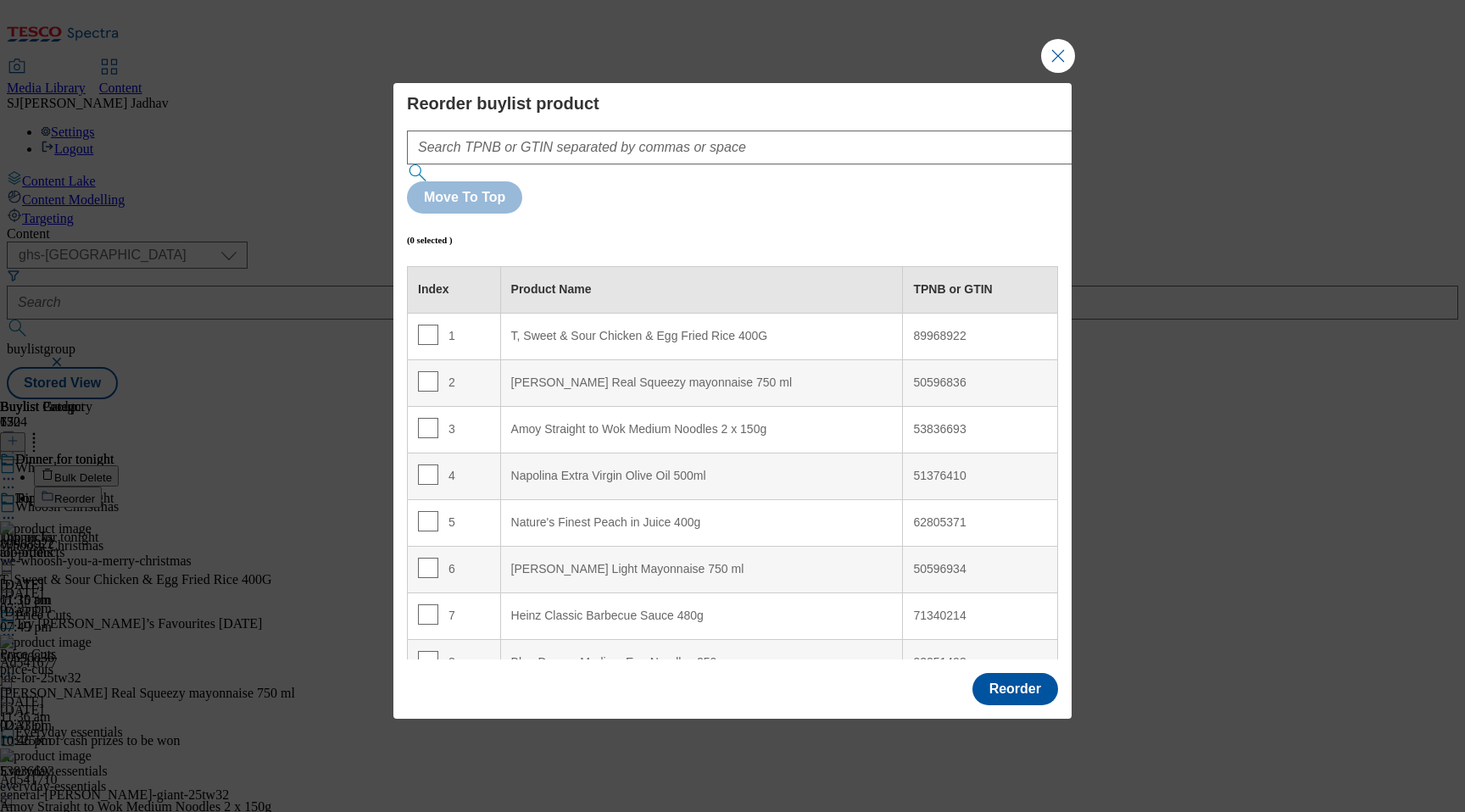
click at [766, 159] on div "Reorder buylist product Move To Top (0 selected ) Index Product Name TPNB or GT…" at bounding box center [732, 376] width 651 height 566
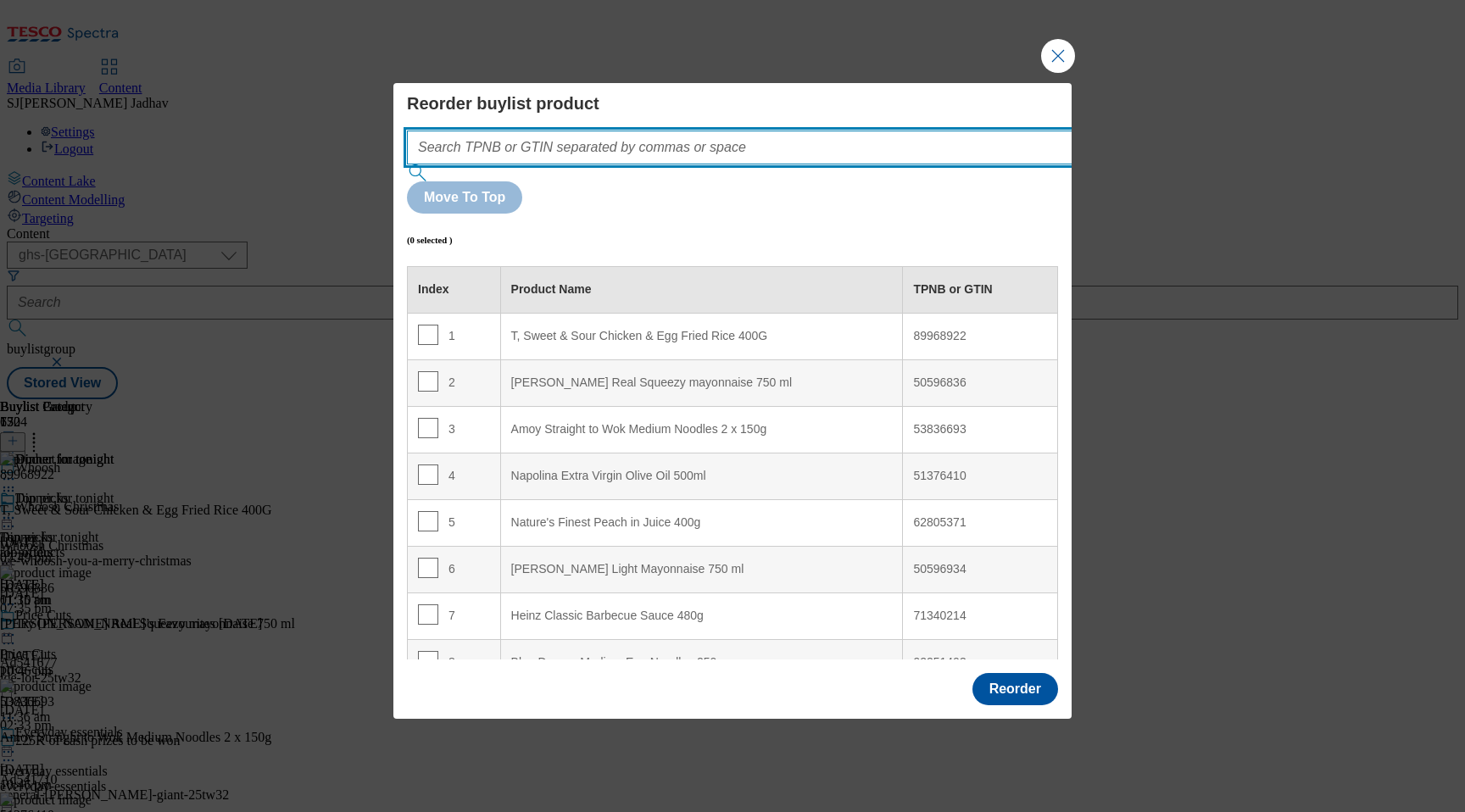
click at [767, 165] on input "Modal" at bounding box center [765, 148] width 716 height 34
paste input "96181796 91834643 93039994 91176678 84729548 52056618 89968922"
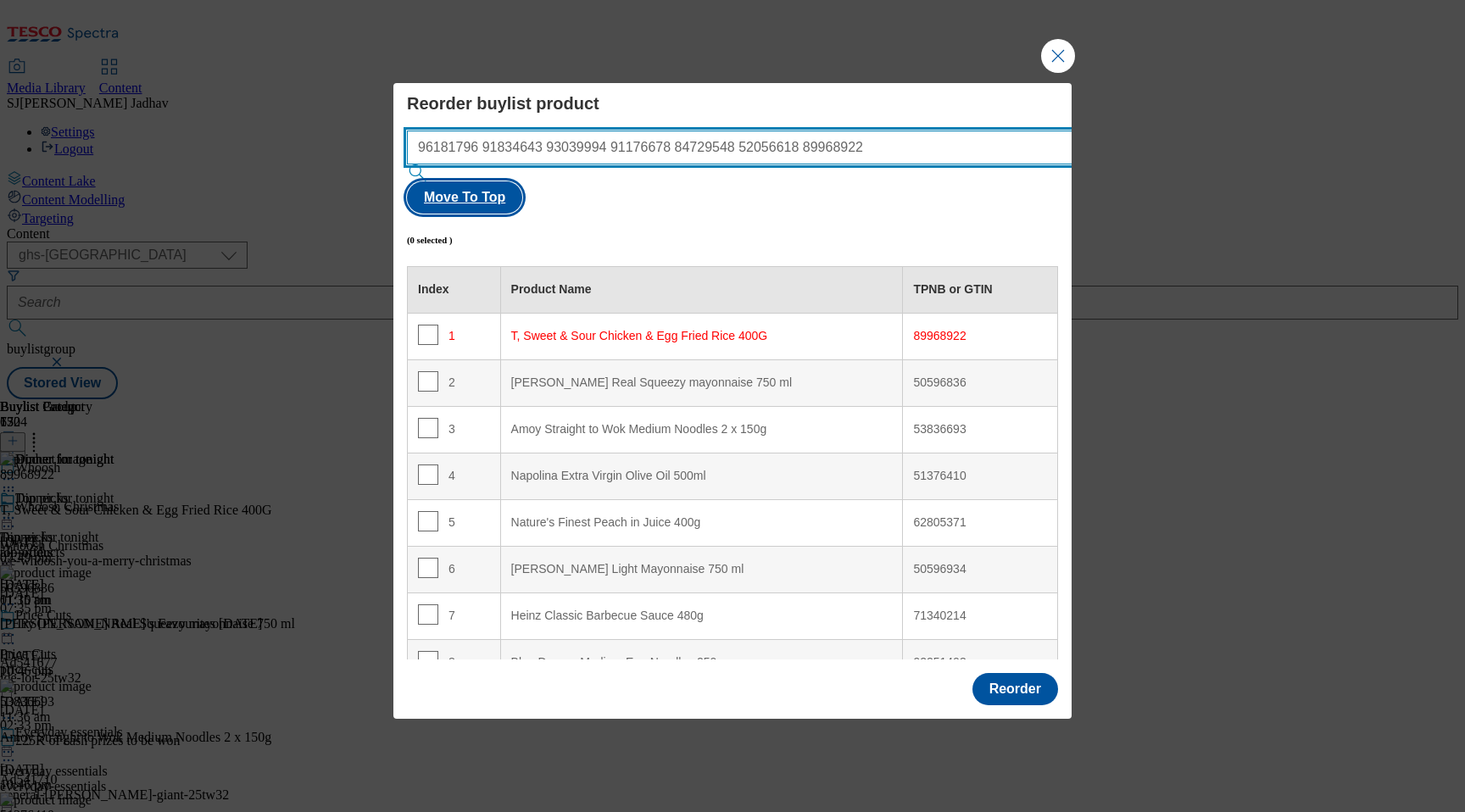
type input "96181796 91834643 93039994 91176678 84729548 52056618 89968922"
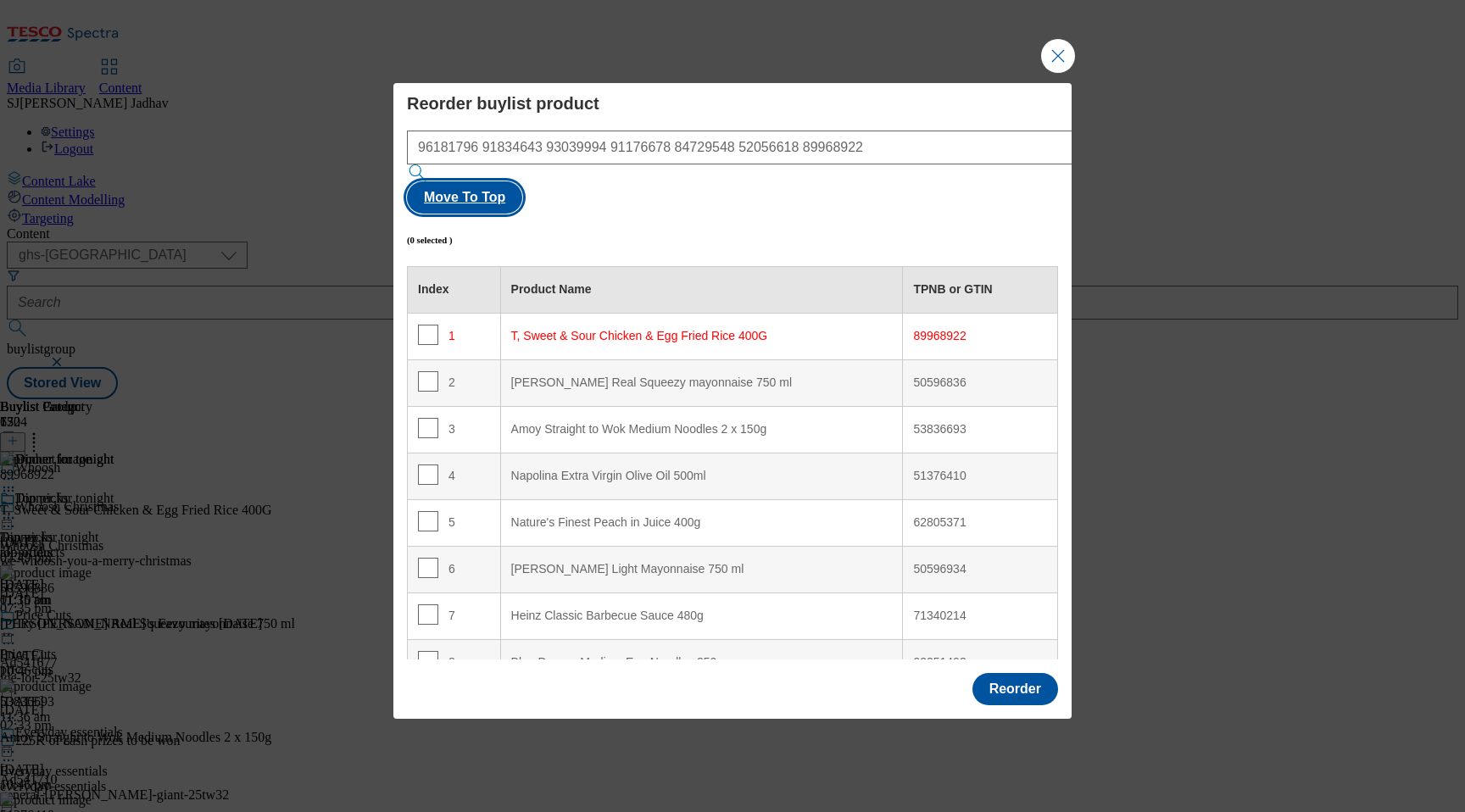
click at [522, 182] on button "Move To Top" at bounding box center [464, 198] width 116 height 32
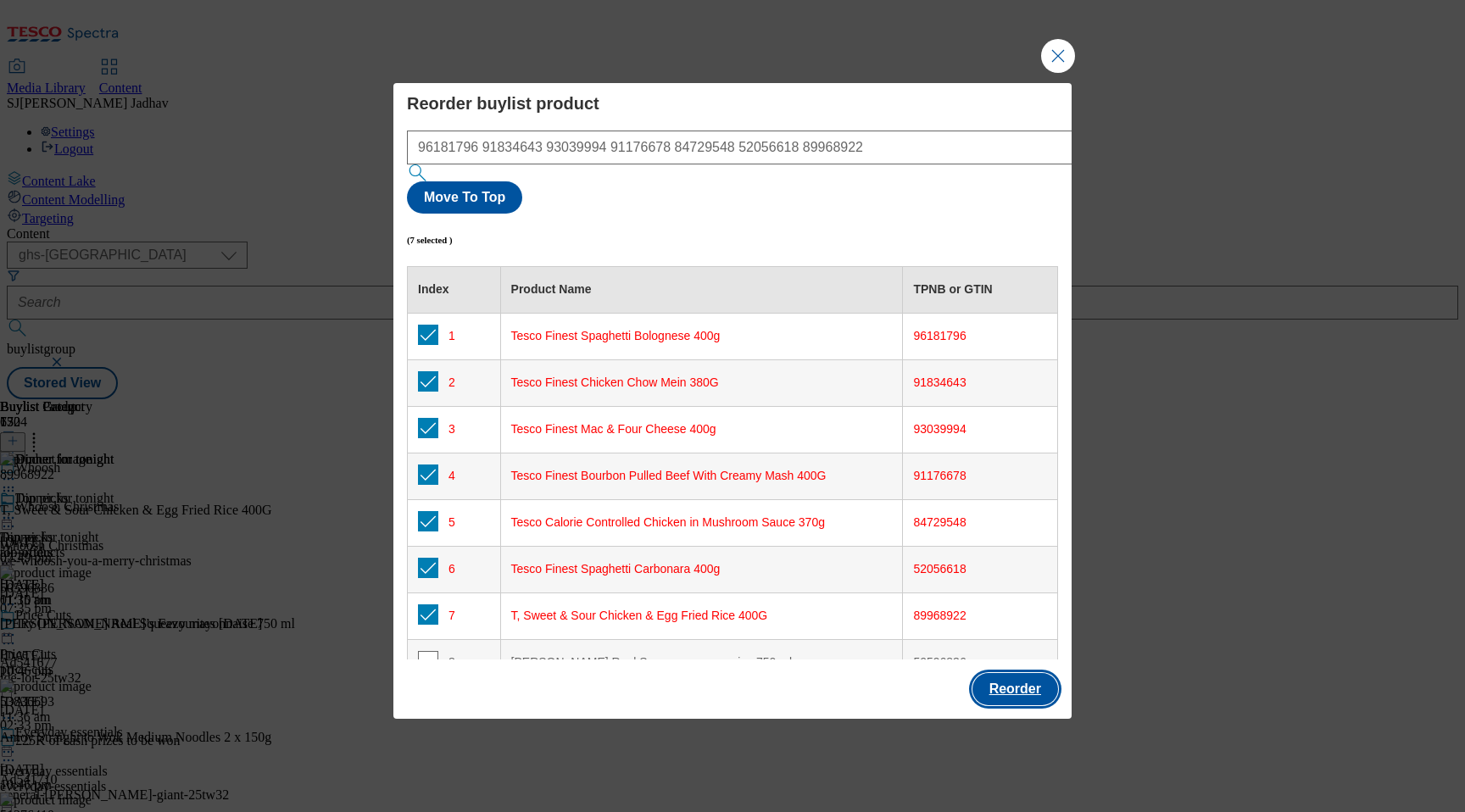
click at [1021, 673] on button "Reorder" at bounding box center [1015, 689] width 86 height 32
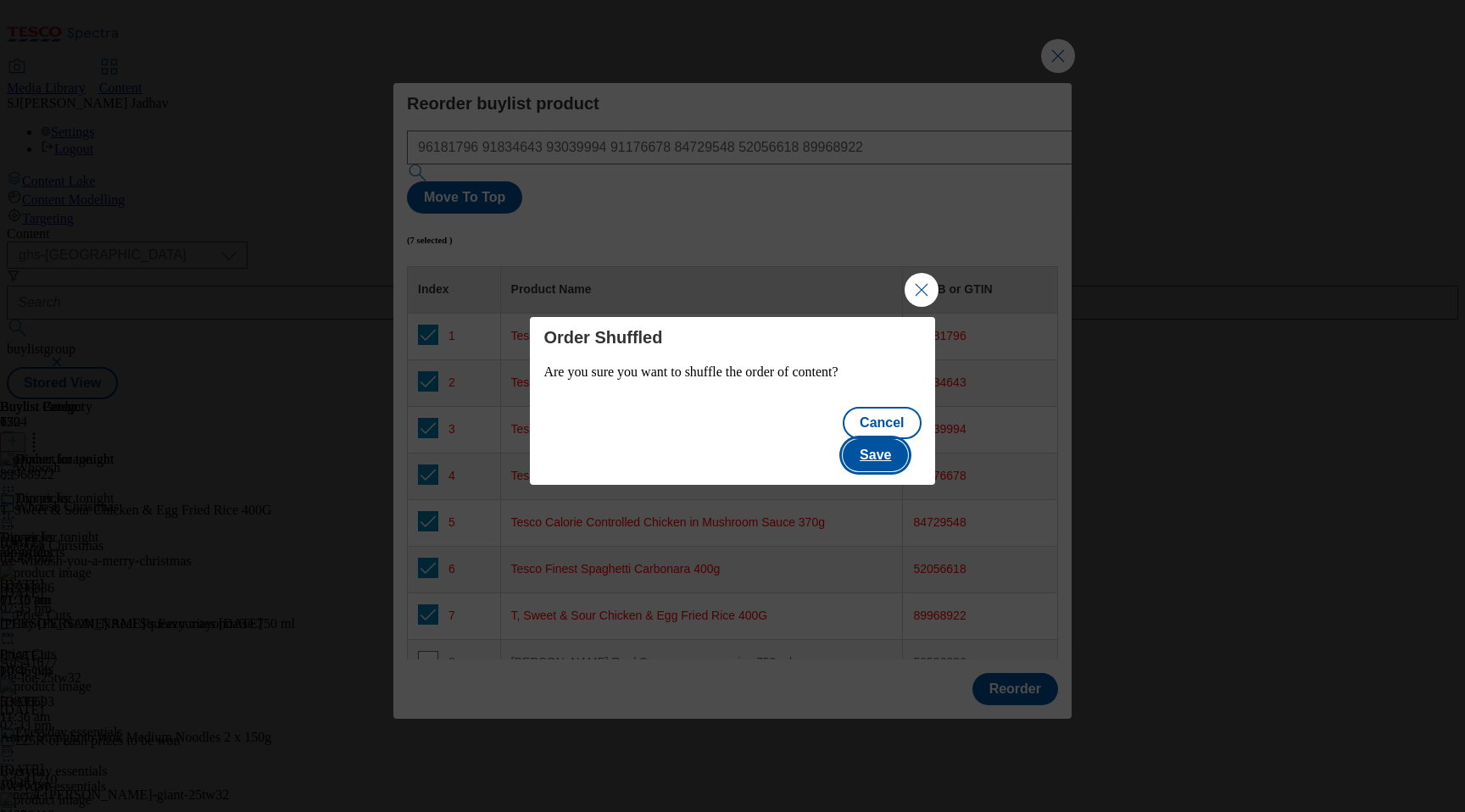
click at [902, 439] on button "Save" at bounding box center [875, 455] width 65 height 32
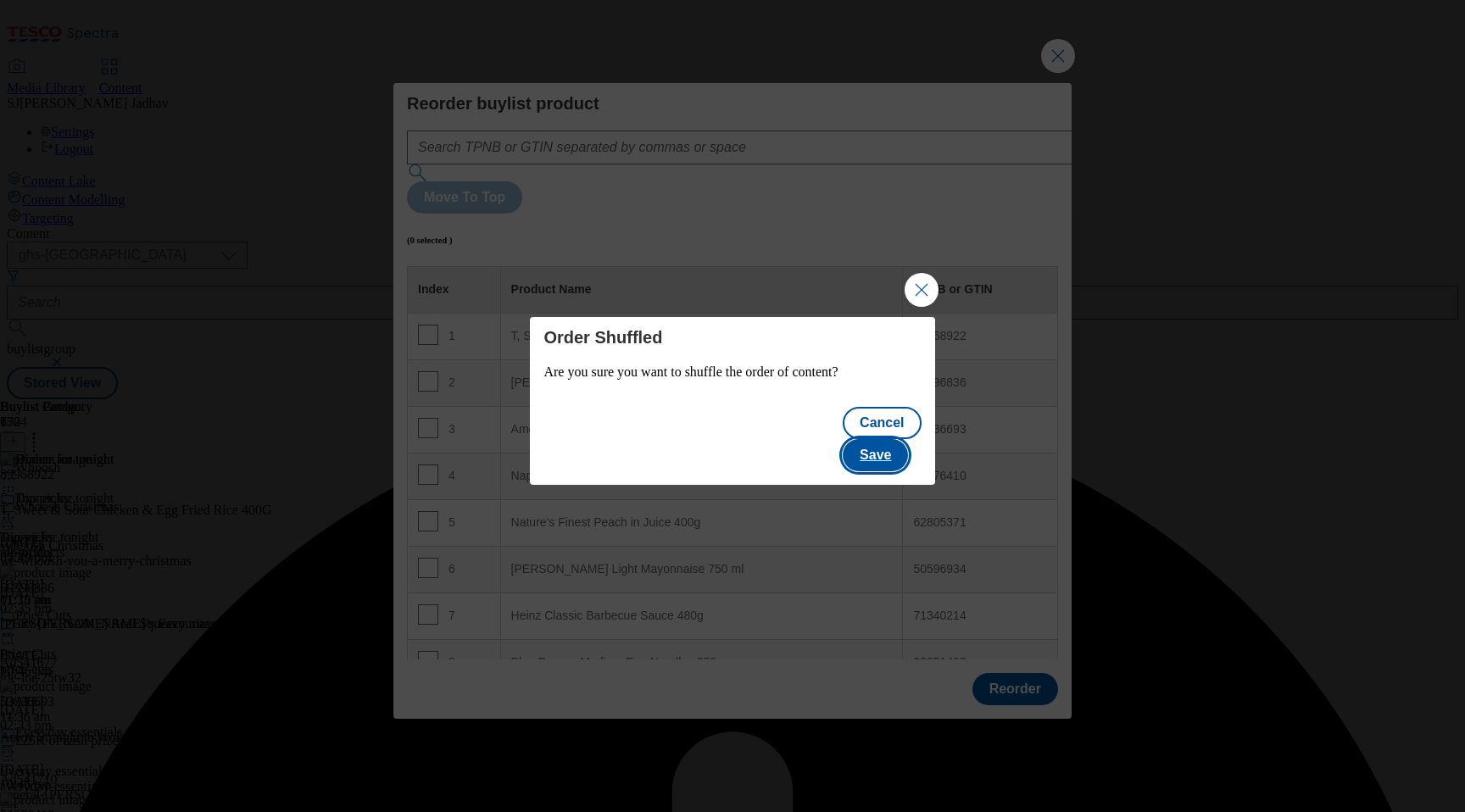
click at [880, 440] on button "Save" at bounding box center [875, 455] width 65 height 32
click at [921, 307] on button "Close Modal" at bounding box center [921, 290] width 34 height 34
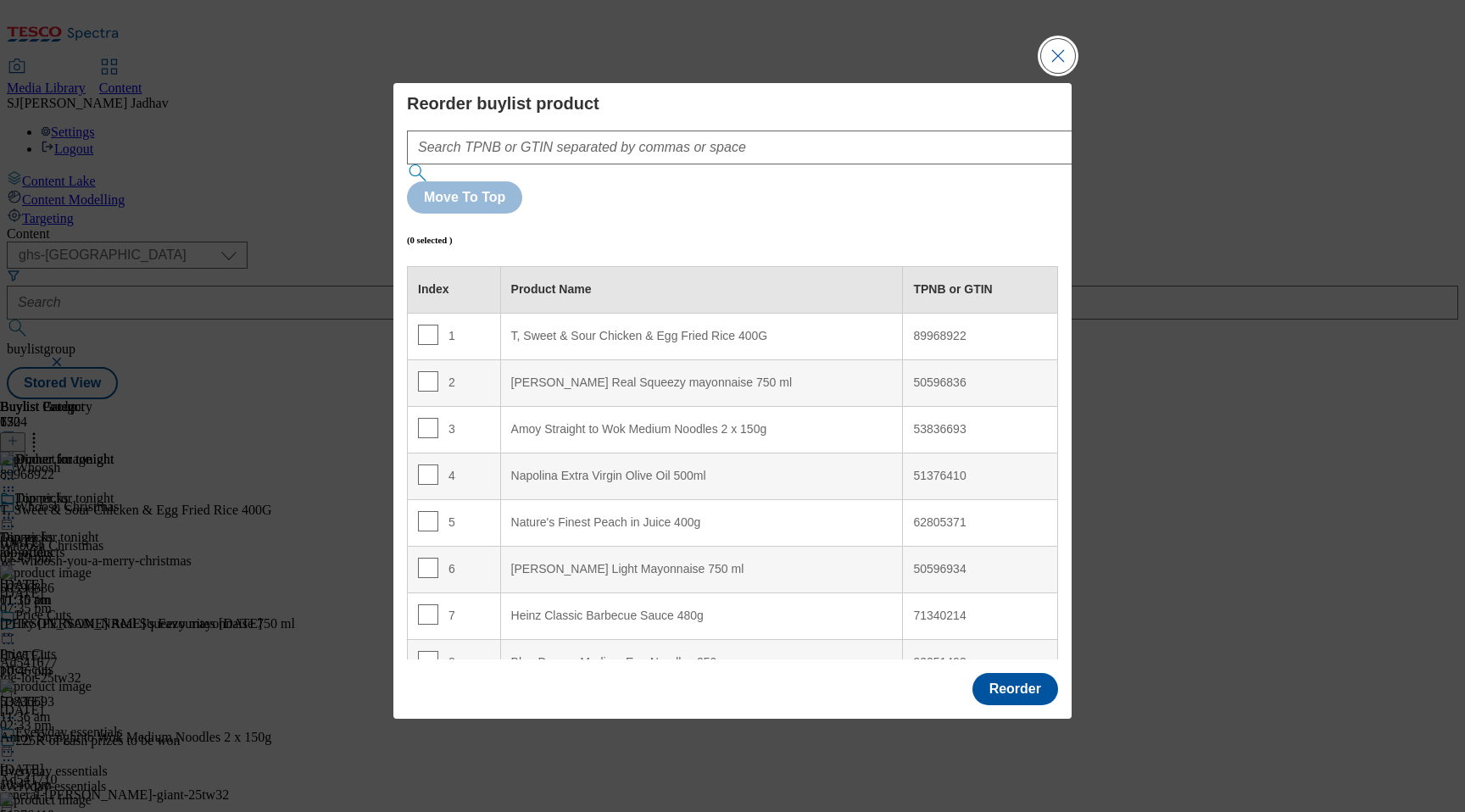
click at [1049, 73] on button "Close Modal" at bounding box center [1058, 56] width 34 height 34
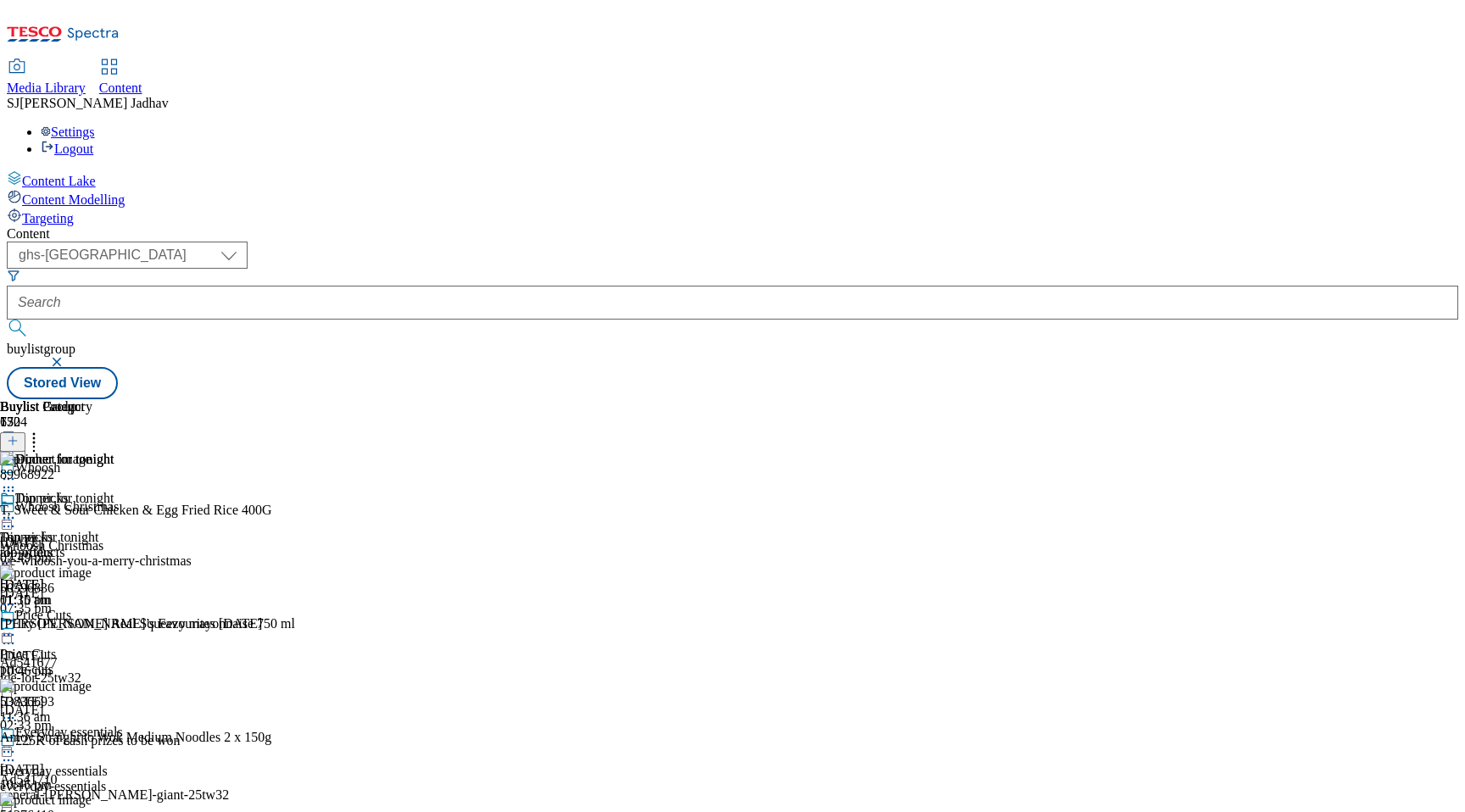
click at [42, 430] on icon at bounding box center [33, 438] width 17 height 17
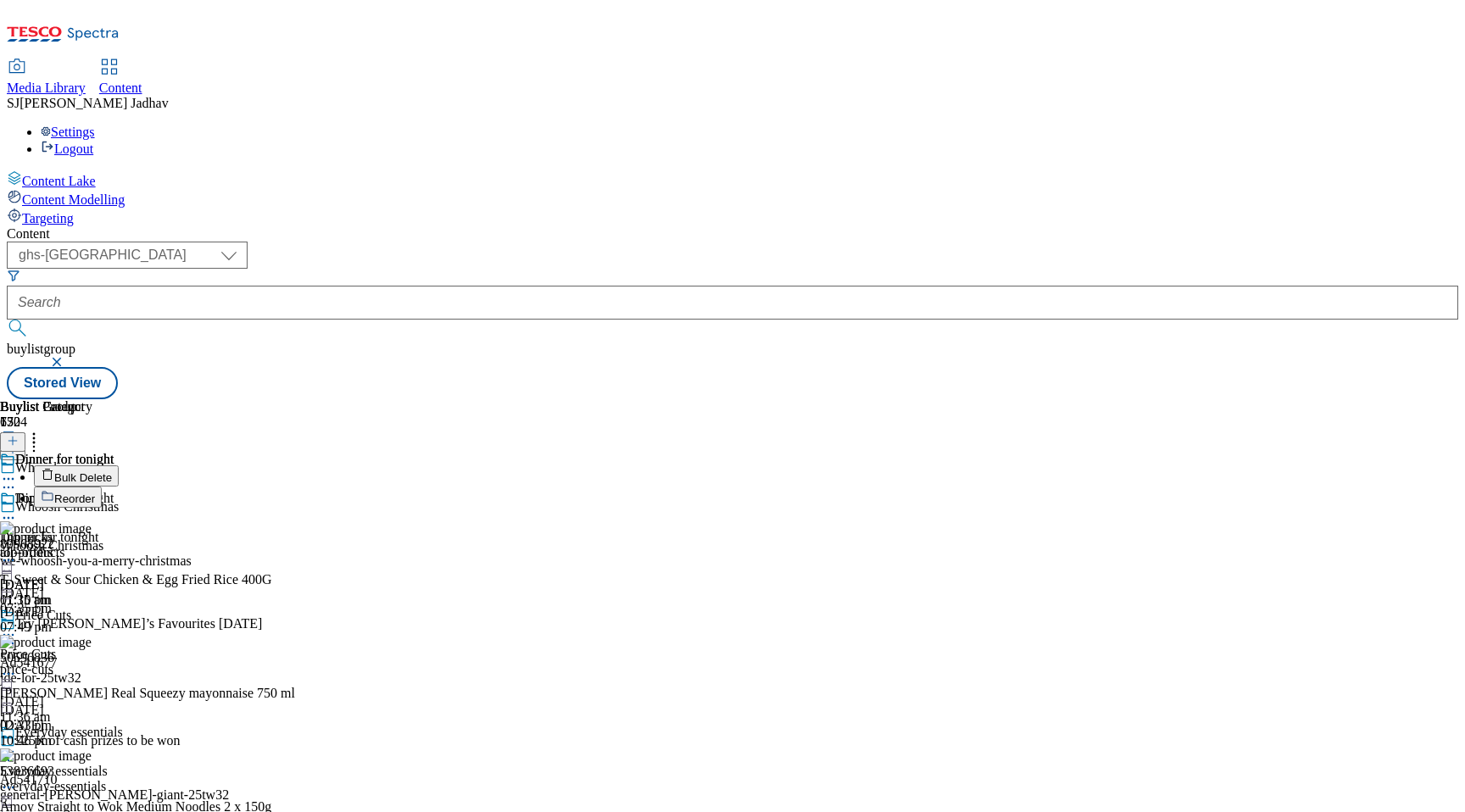
click at [95, 492] on span "Reorder" at bounding box center [74, 499] width 40 height 13
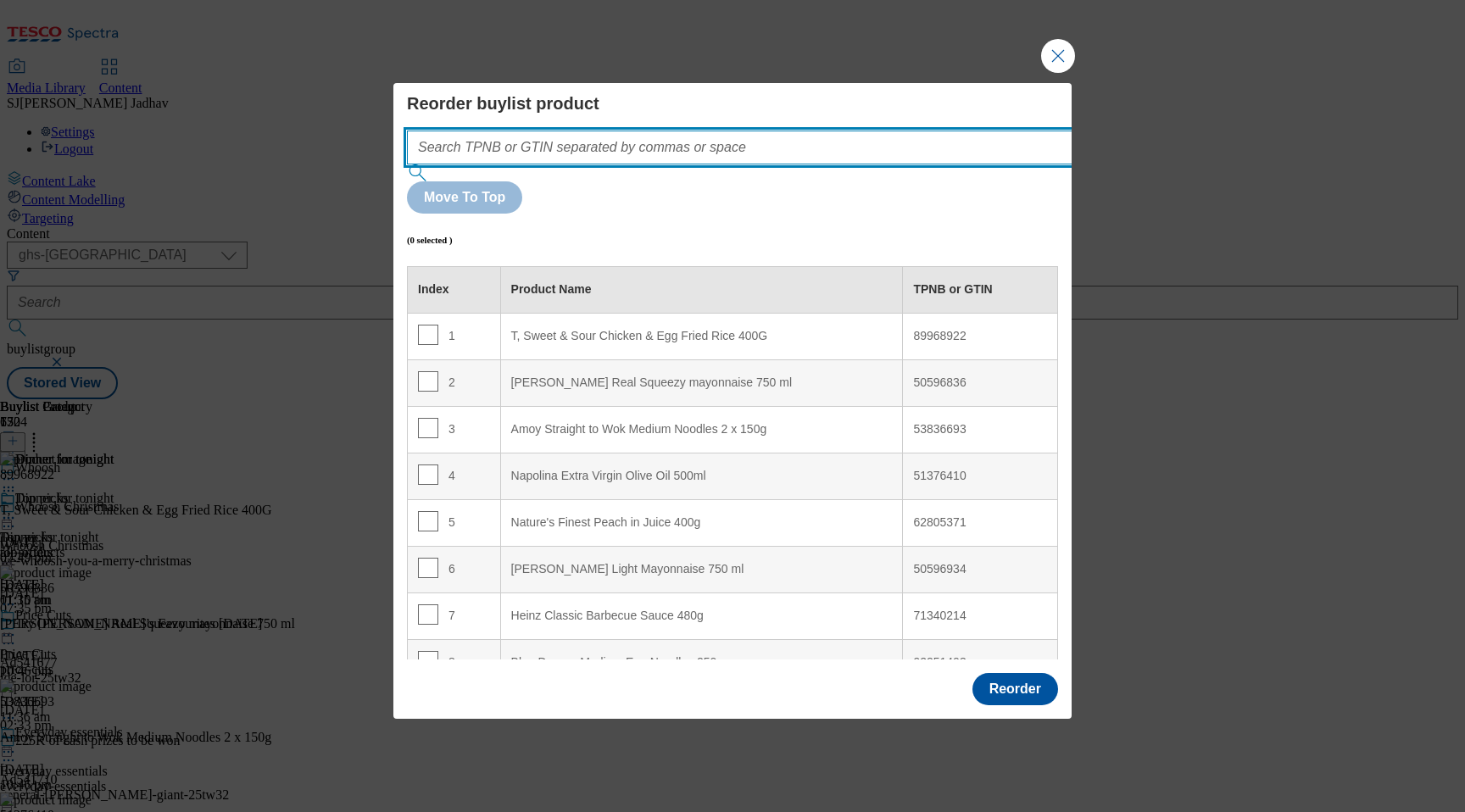
click at [741, 165] on input "Modal" at bounding box center [765, 148] width 716 height 34
paste input "96181796 91834643 93039994 91176678 84729548 52056618 89968922"
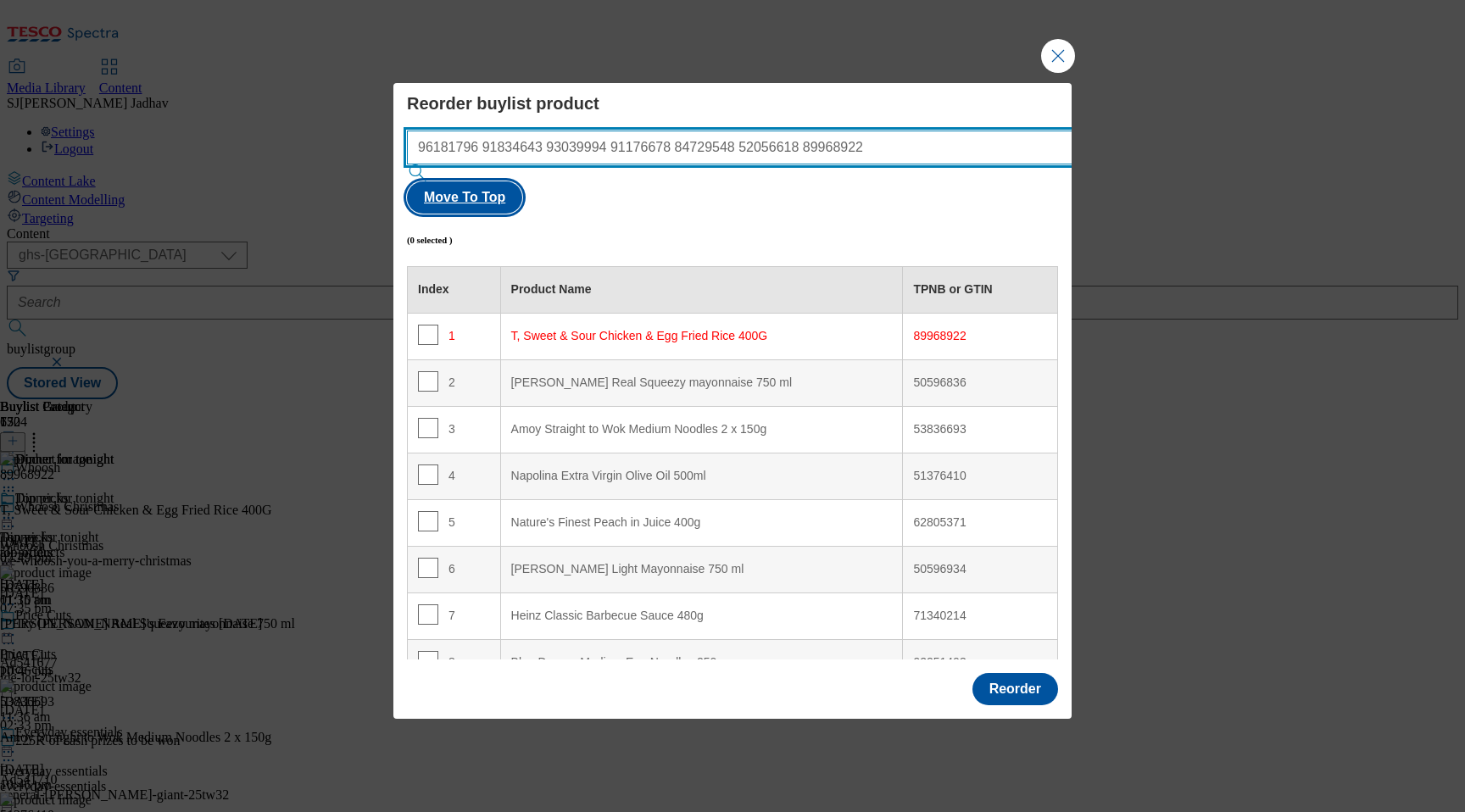
type input "96181796 91834643 93039994 91176678 84729548 52056618 89968922"
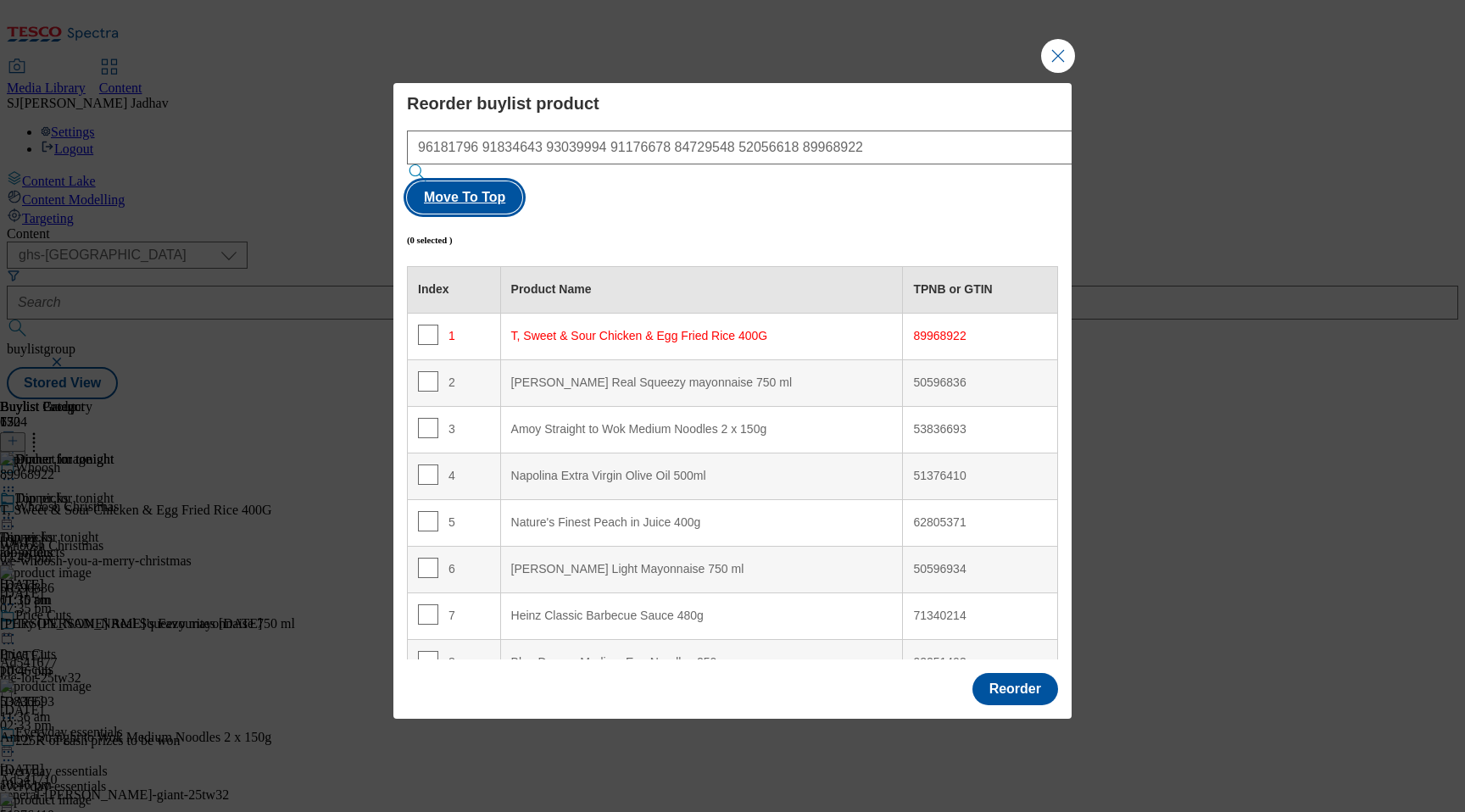
click at [522, 189] on button "Move To Top" at bounding box center [464, 198] width 116 height 32
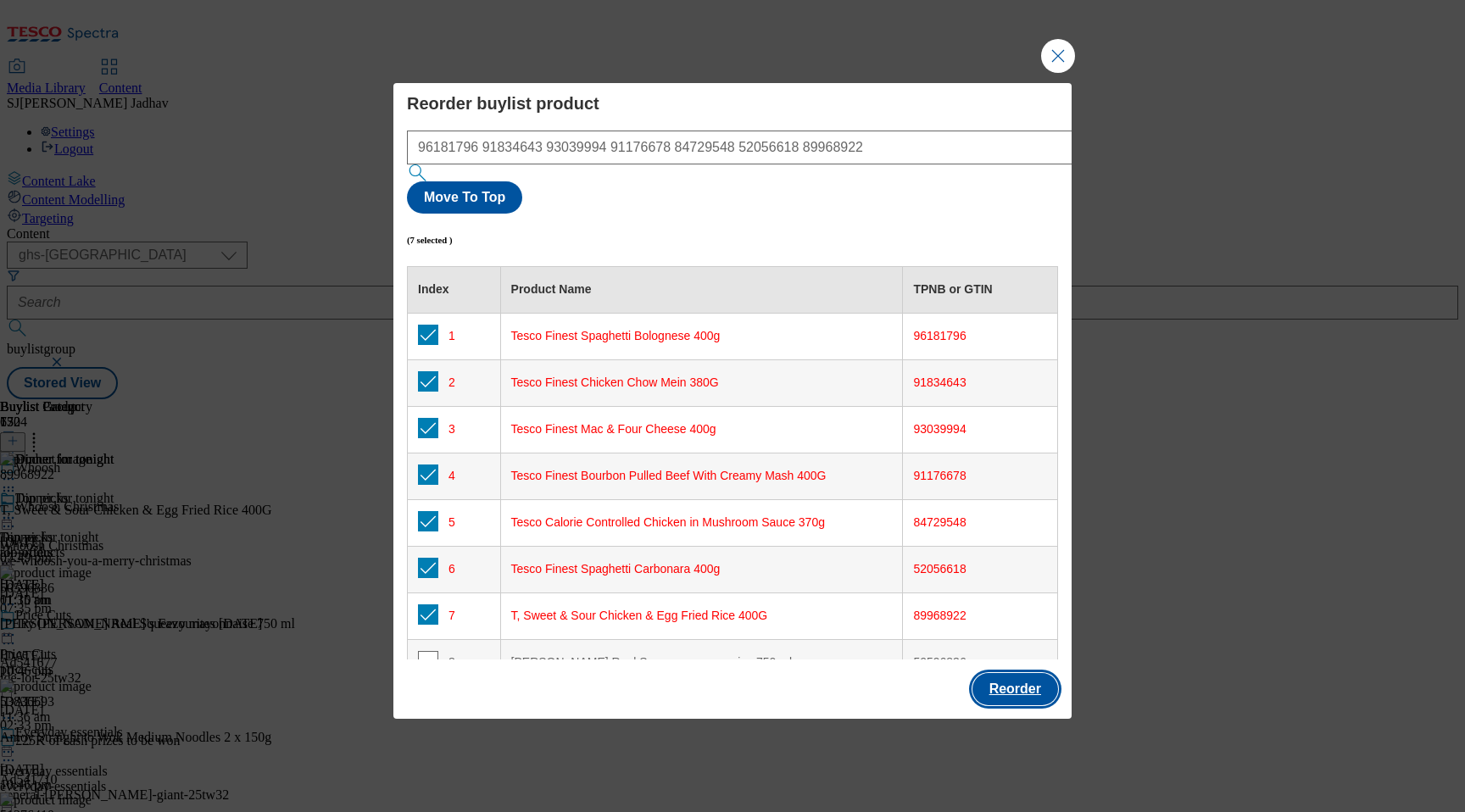
click at [1017, 673] on button "Reorder" at bounding box center [1015, 689] width 86 height 32
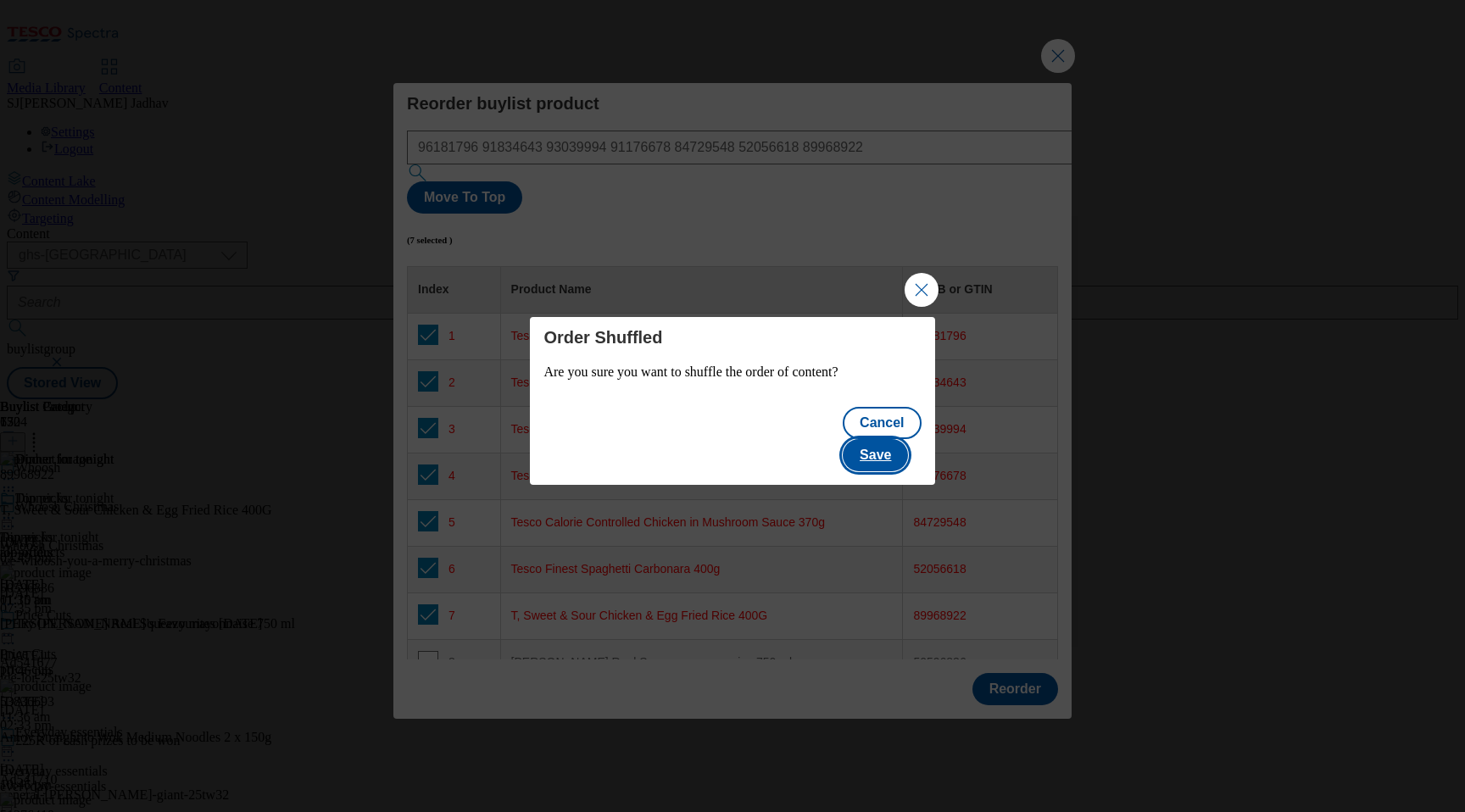
click at [889, 453] on button "Save" at bounding box center [875, 455] width 65 height 32
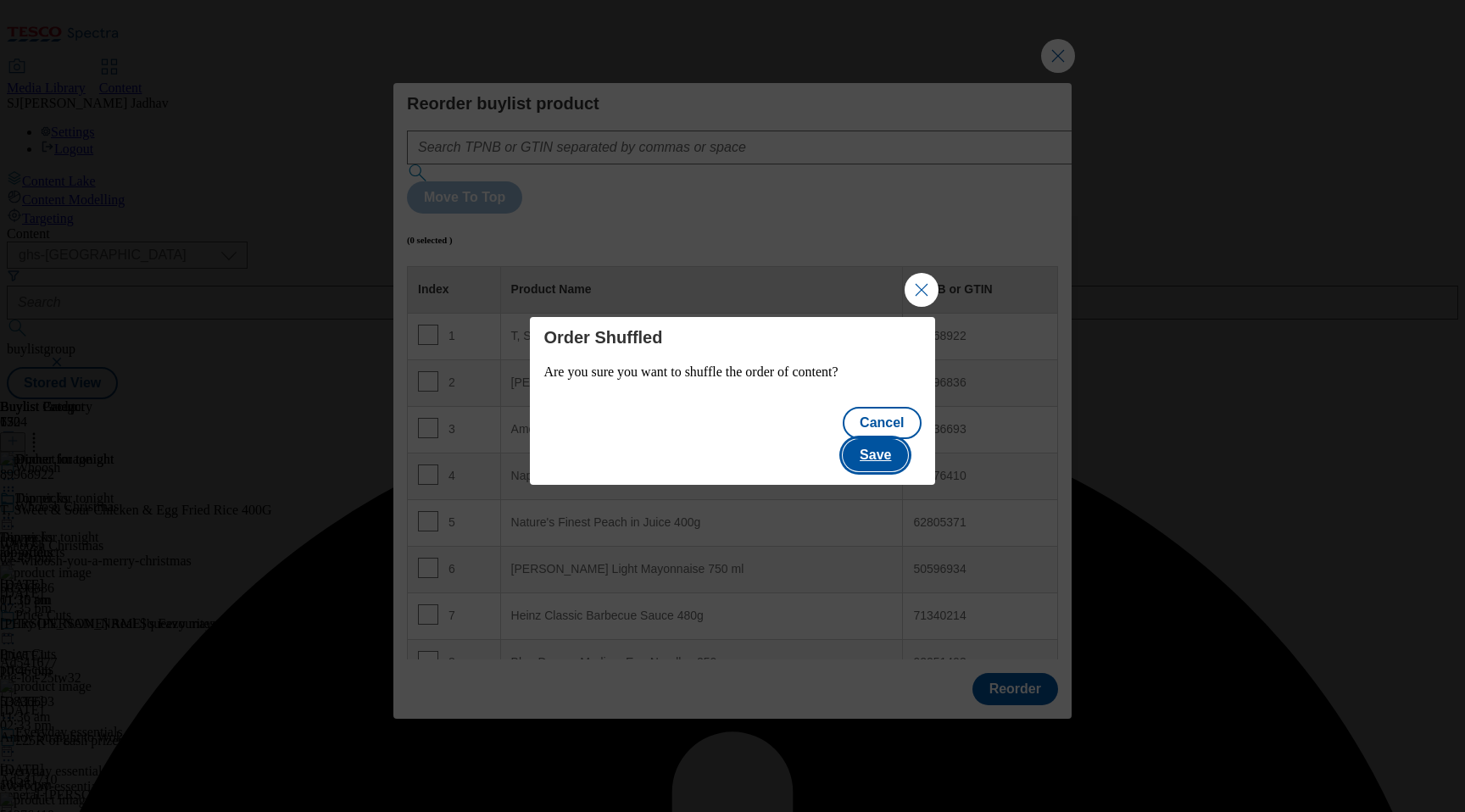
click at [889, 453] on button "Save" at bounding box center [875, 455] width 65 height 32
click at [919, 302] on button "Close Modal" at bounding box center [921, 290] width 34 height 34
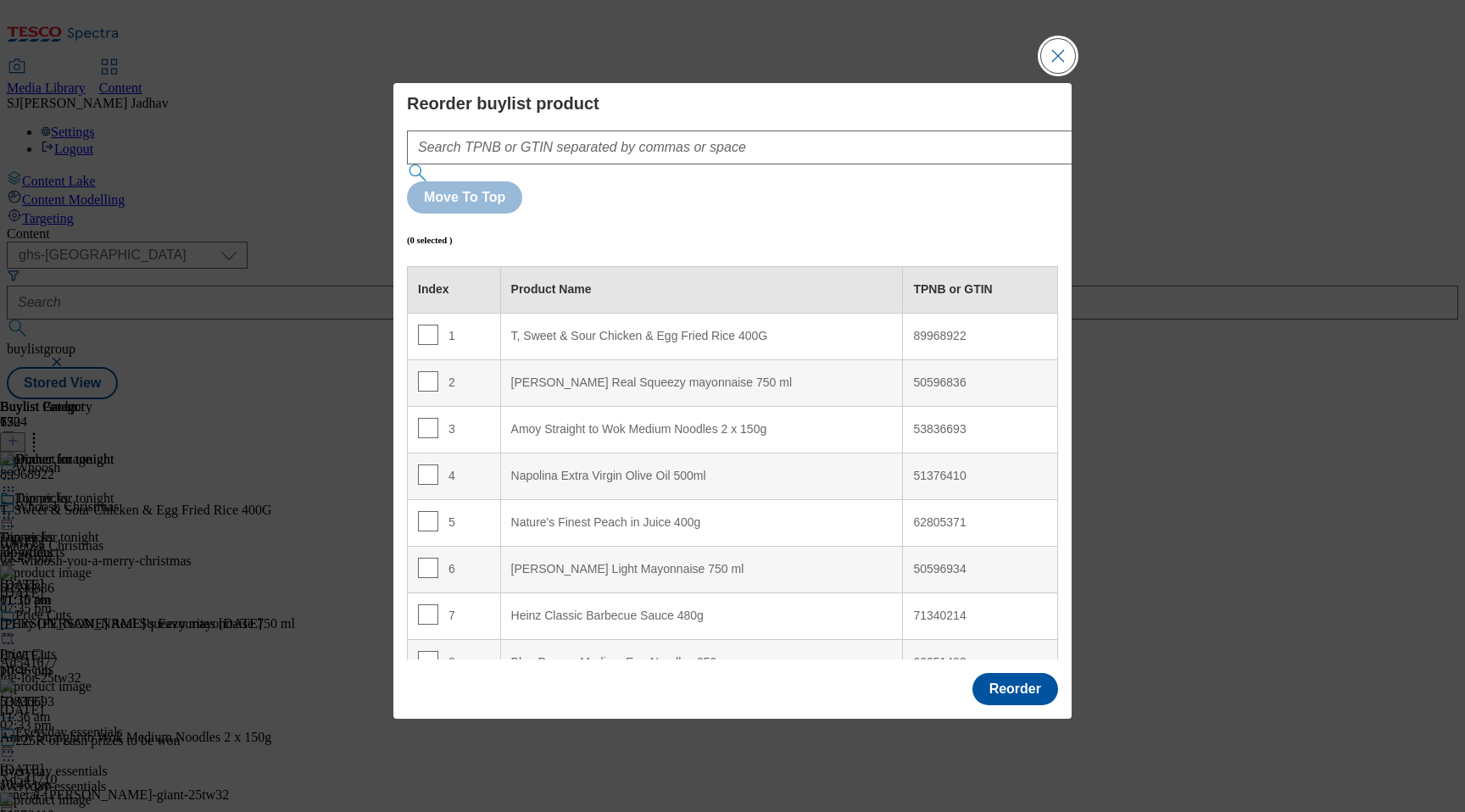
click at [1056, 73] on button "Close Modal" at bounding box center [1058, 56] width 34 height 34
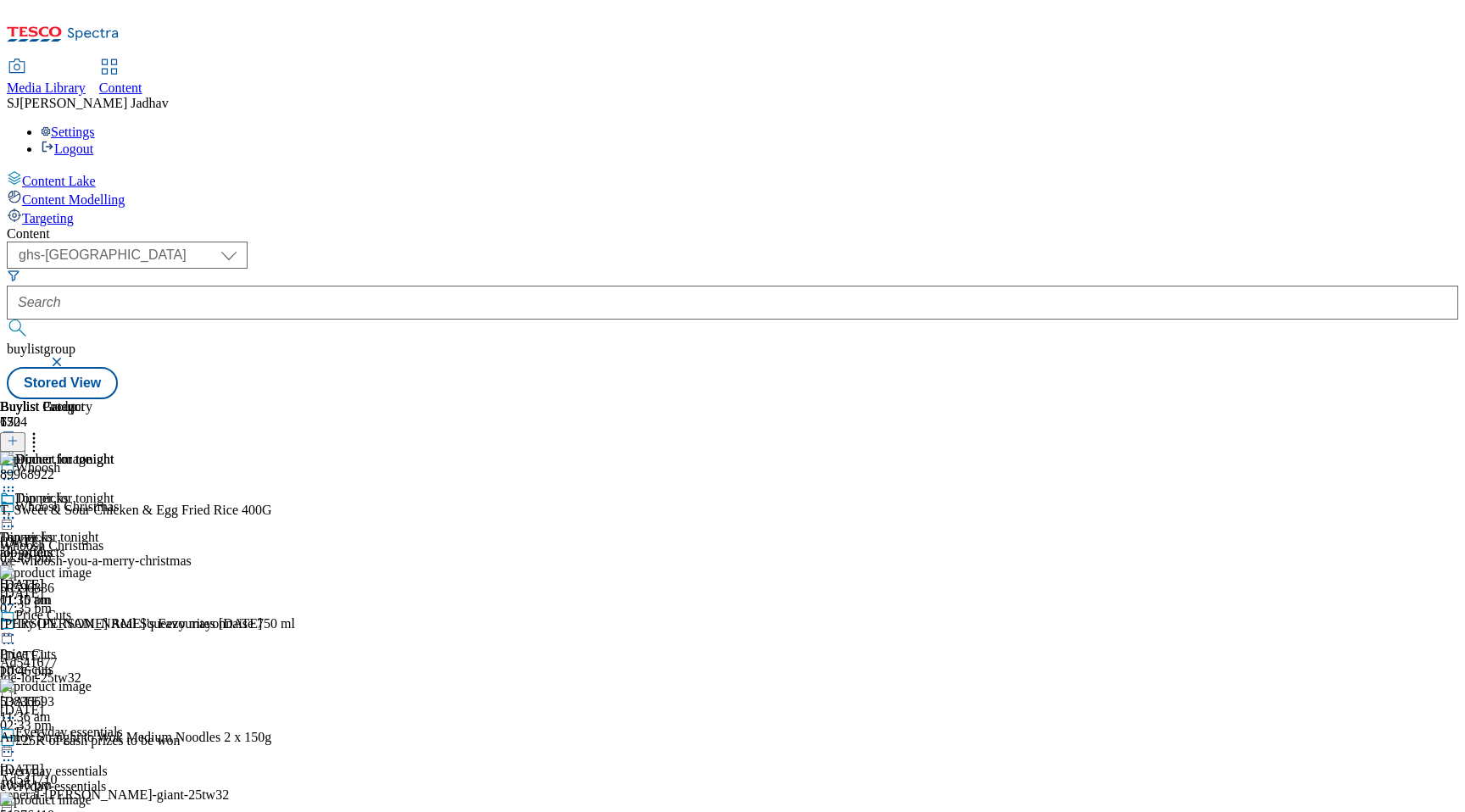
click at [17, 509] on icon at bounding box center [8, 517] width 17 height 17
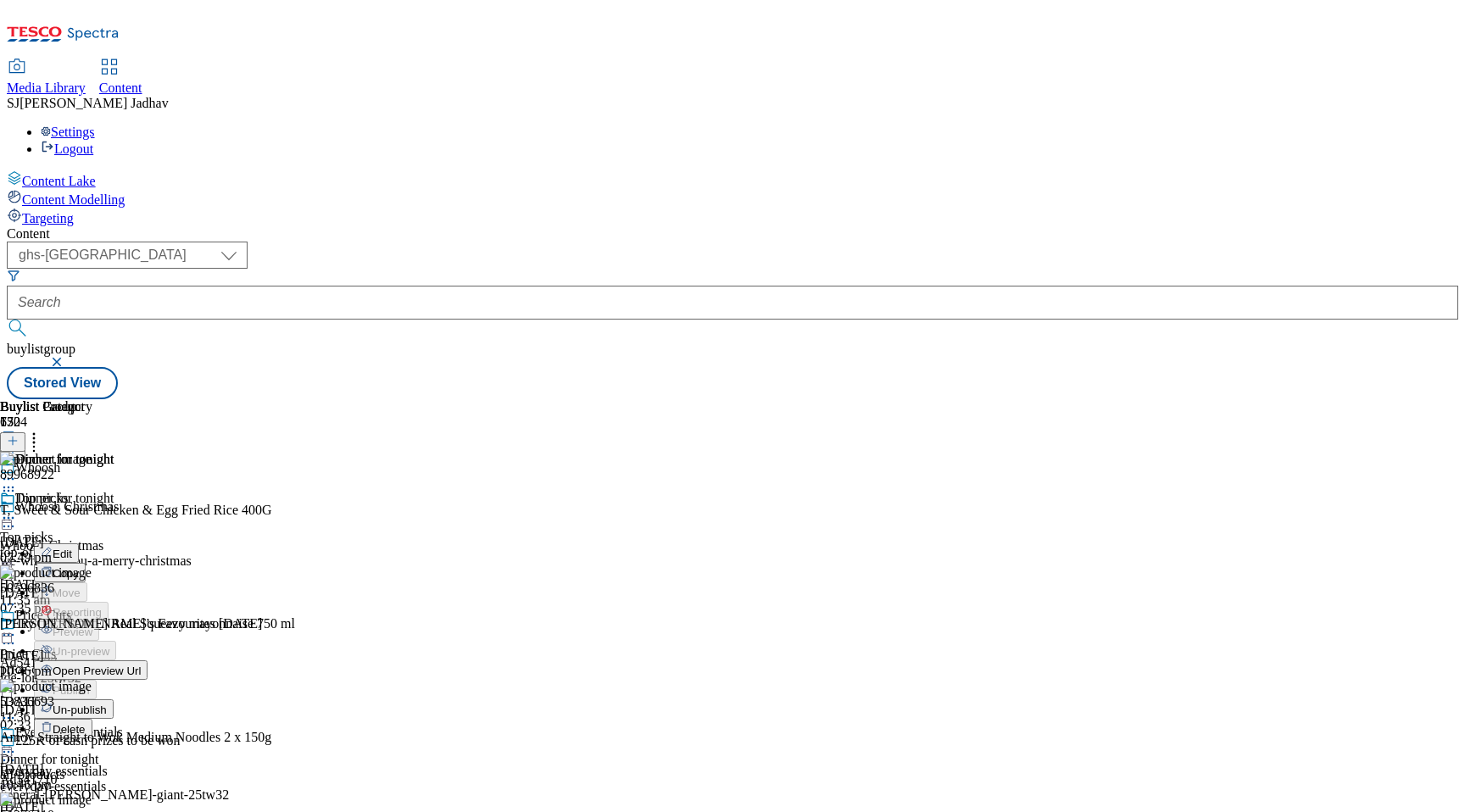
click at [72, 548] on span "Edit" at bounding box center [63, 554] width 20 height 13
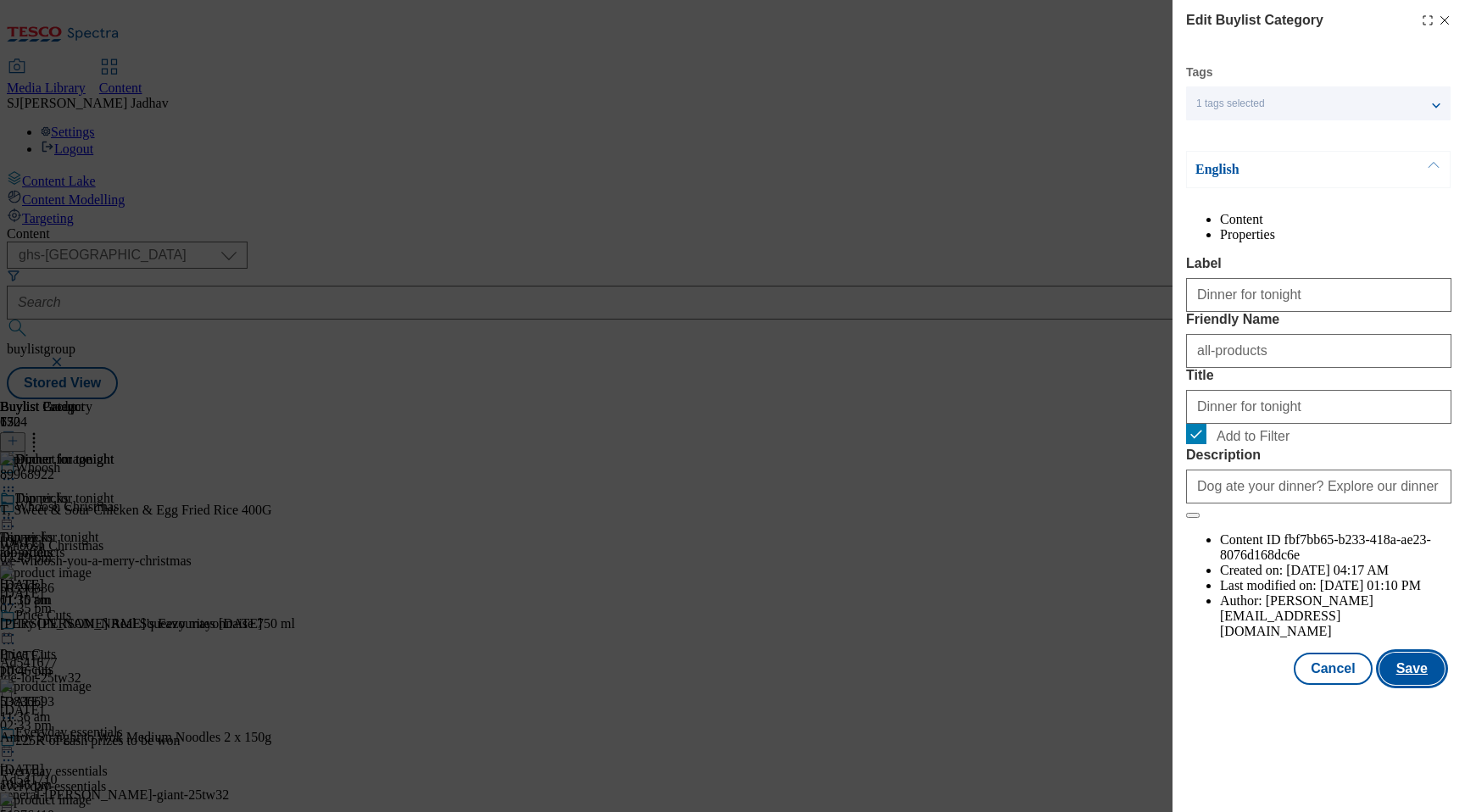
click at [1401, 685] on button "Save" at bounding box center [1411, 669] width 65 height 32
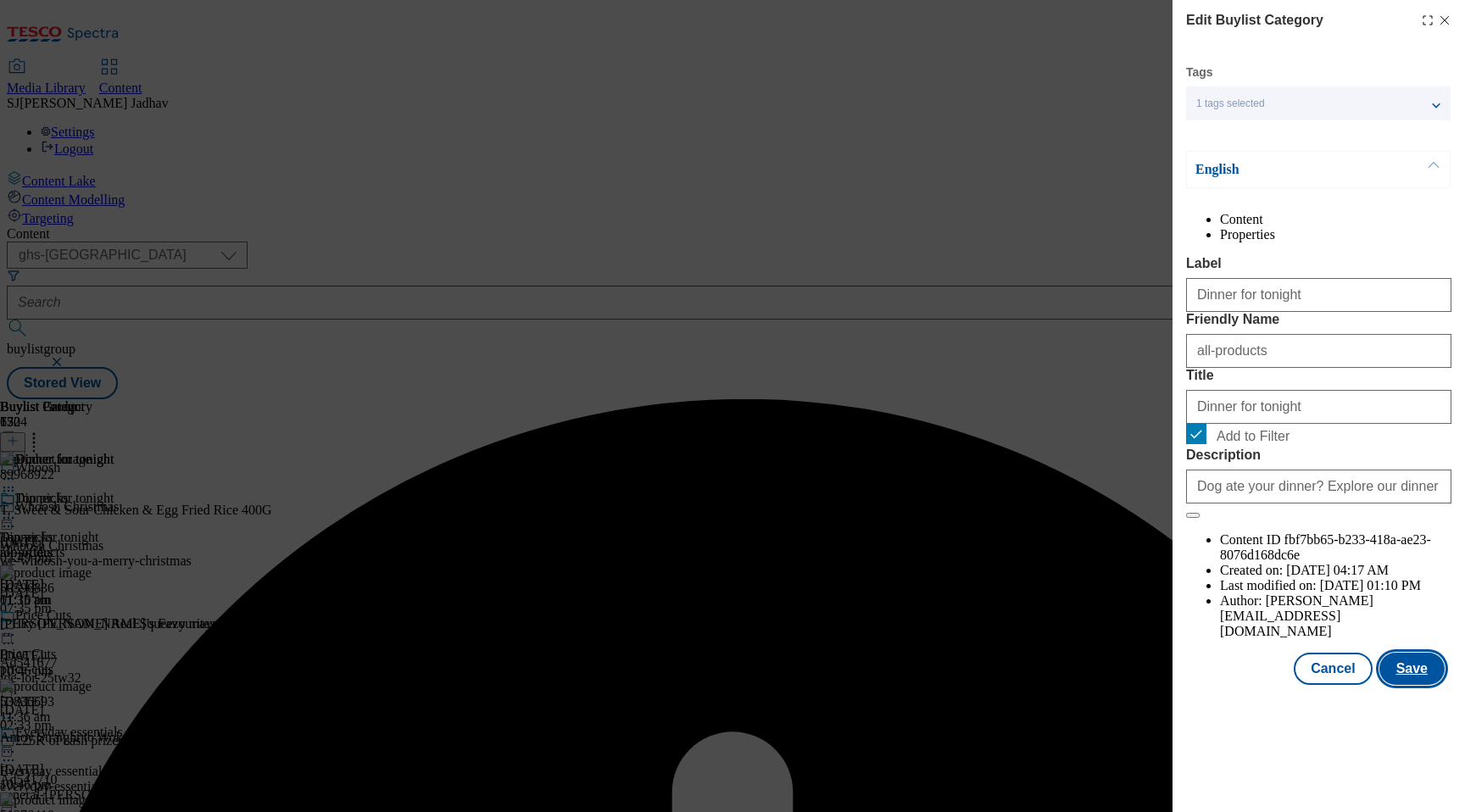
click at [1420, 685] on button "Save" at bounding box center [1411, 669] width 65 height 32
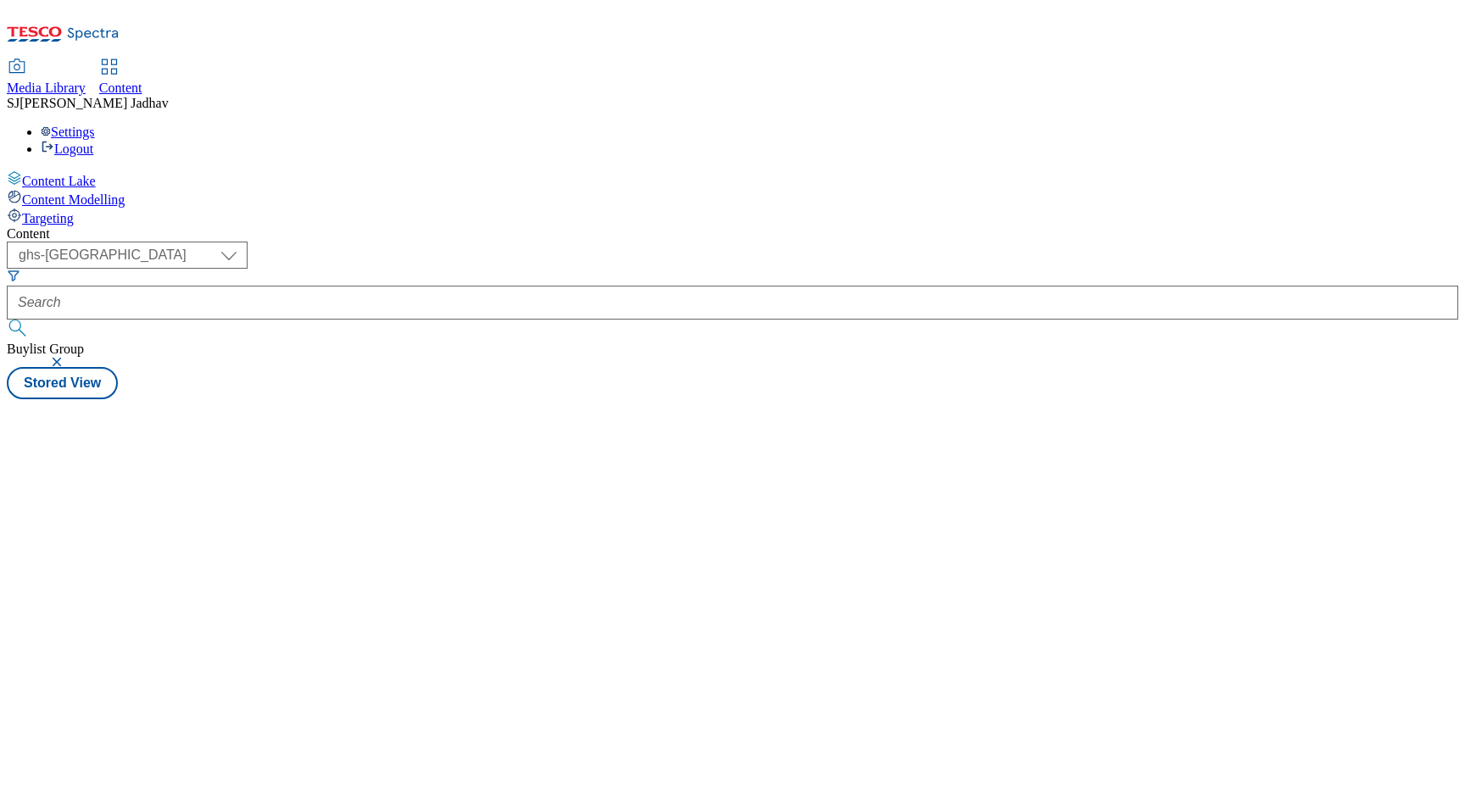
select select "ghs-[GEOGRAPHIC_DATA]"
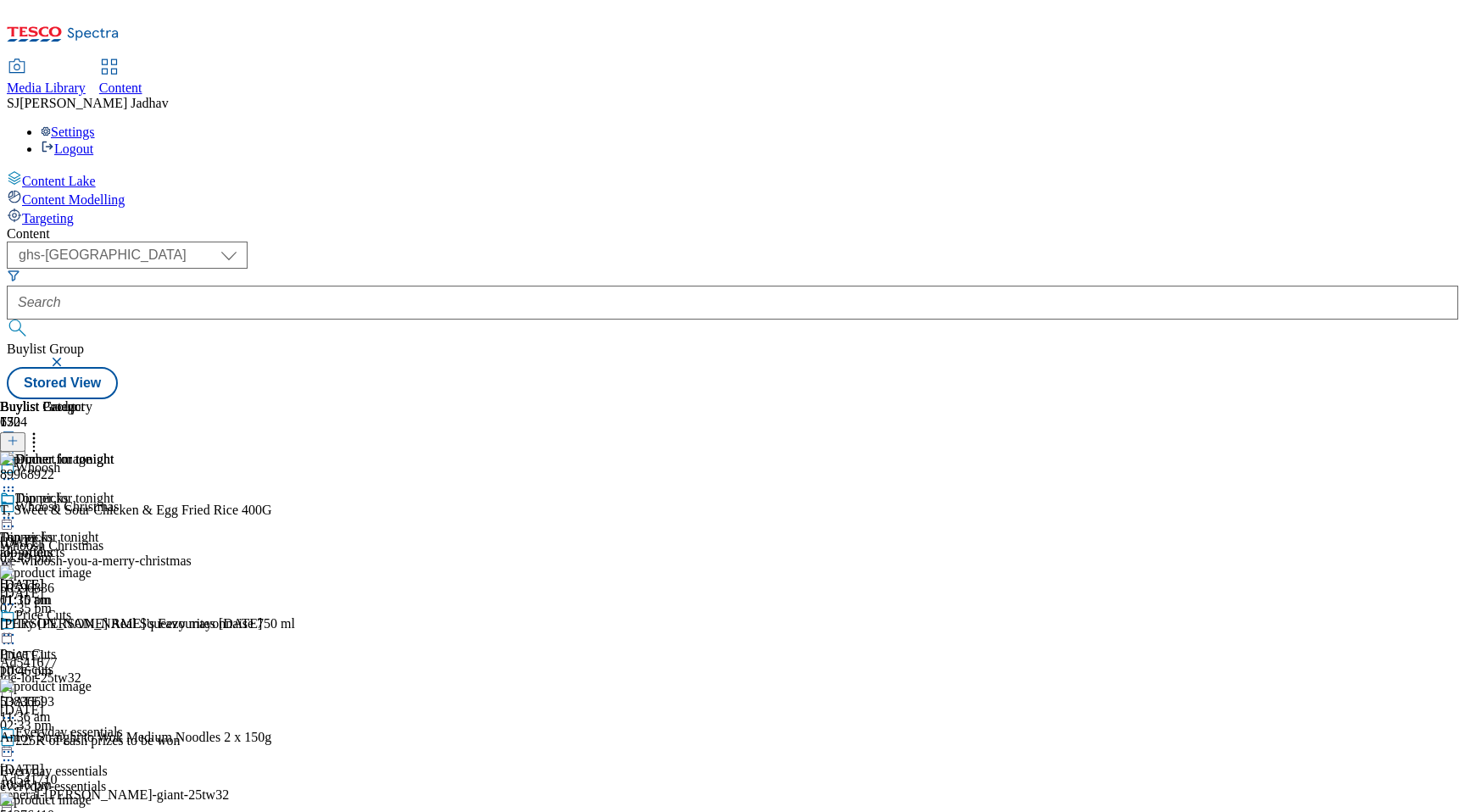
click at [114, 545] on div "all-products" at bounding box center [56, 552] width 114 height 15
click at [42, 430] on icon at bounding box center [33, 438] width 17 height 17
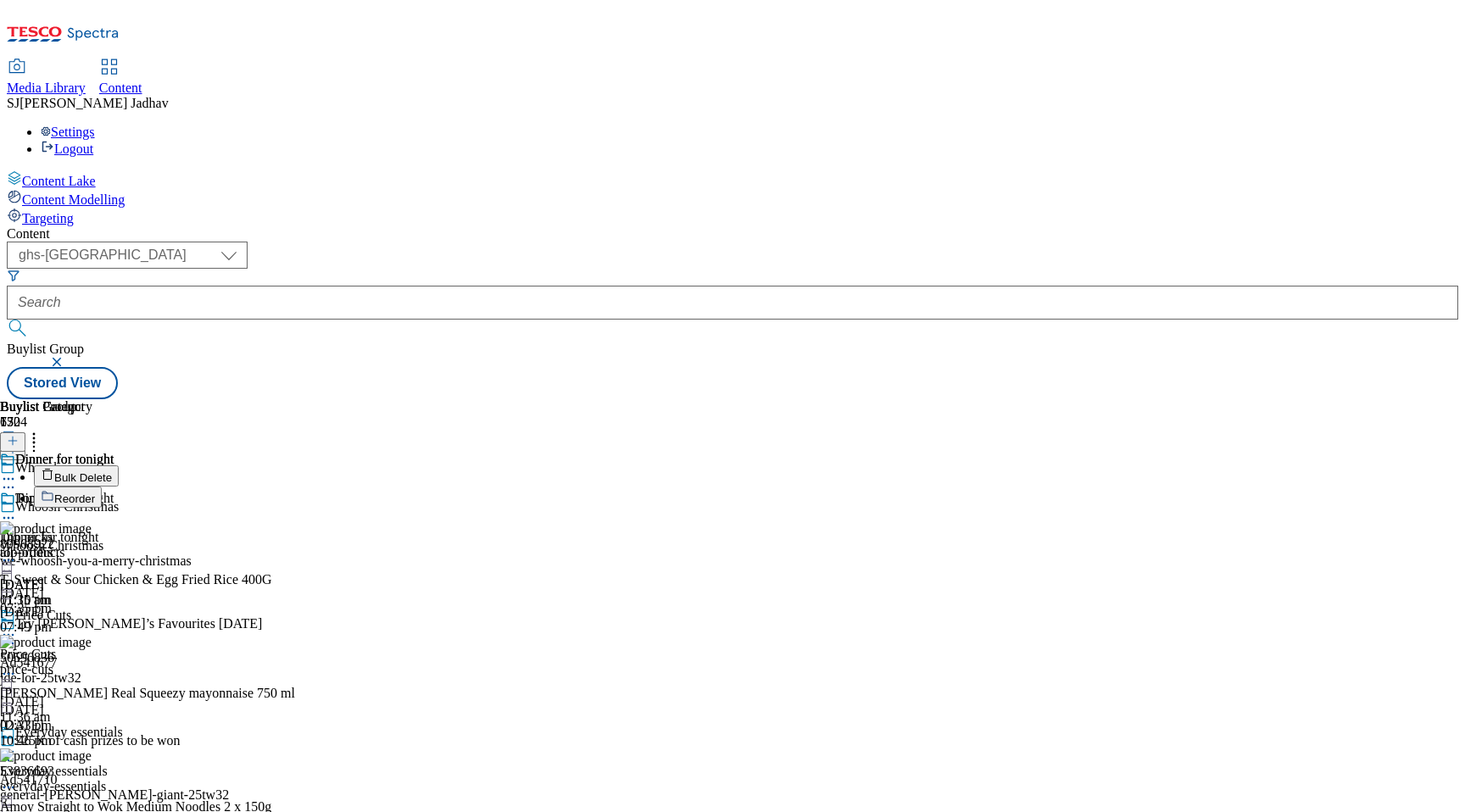
click at [95, 492] on span "Reorder" at bounding box center [74, 499] width 40 height 13
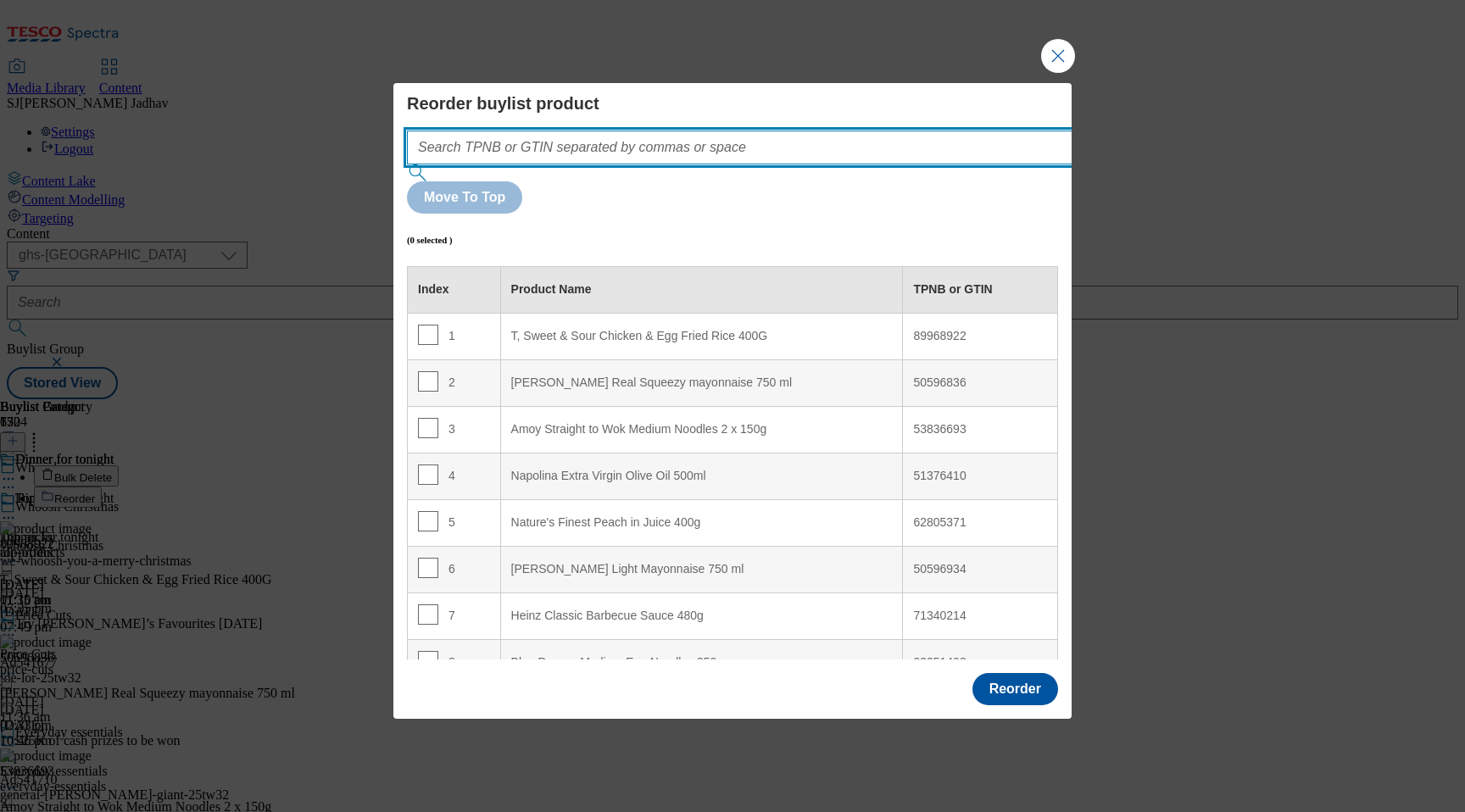
click at [807, 165] on input "Modal" at bounding box center [765, 148] width 716 height 34
paste input "96181796 91834643 93039994 91176678 84729548 52056618 89968922"
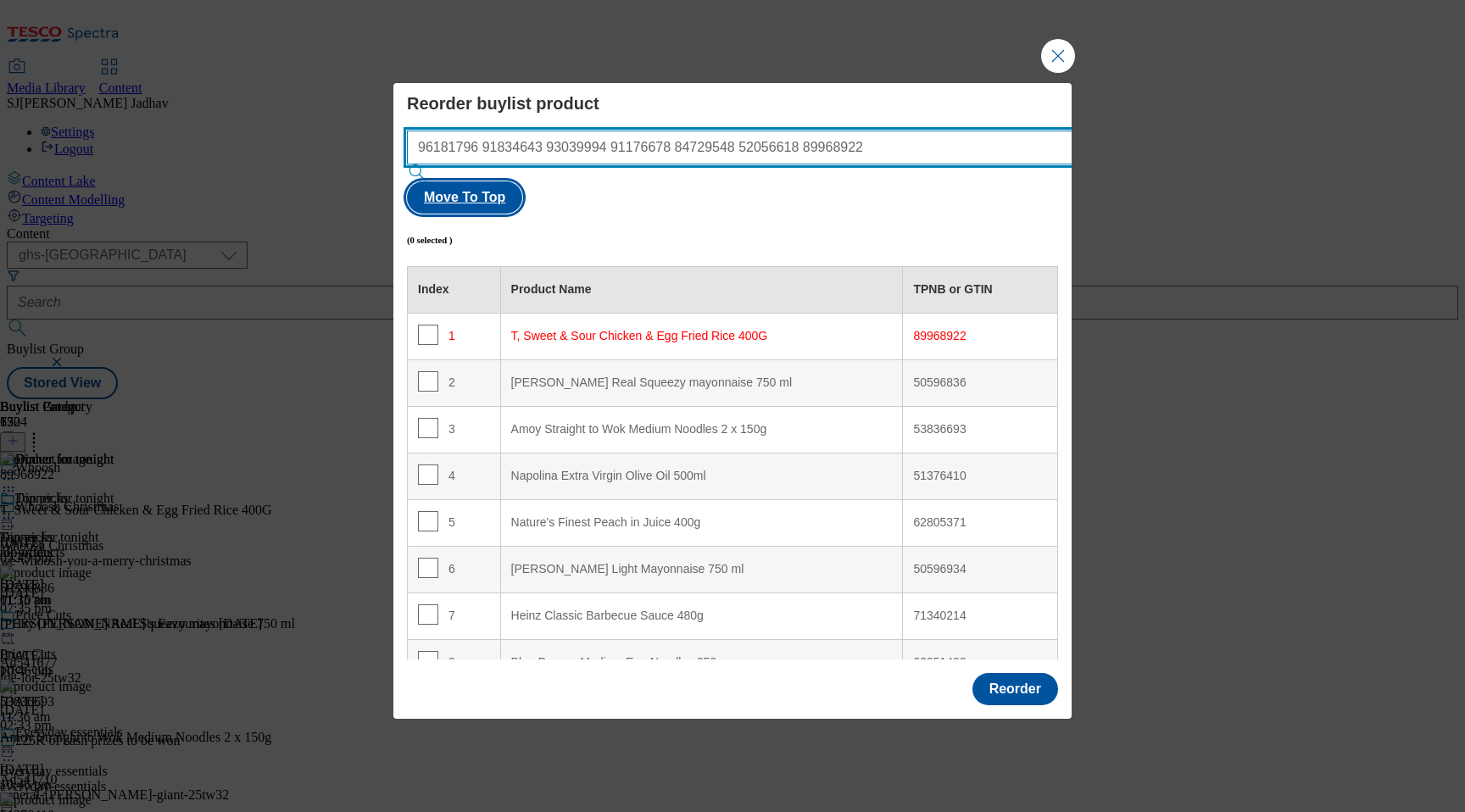
type input "96181796 91834643 93039994 91176678 84729548 52056618 89968922"
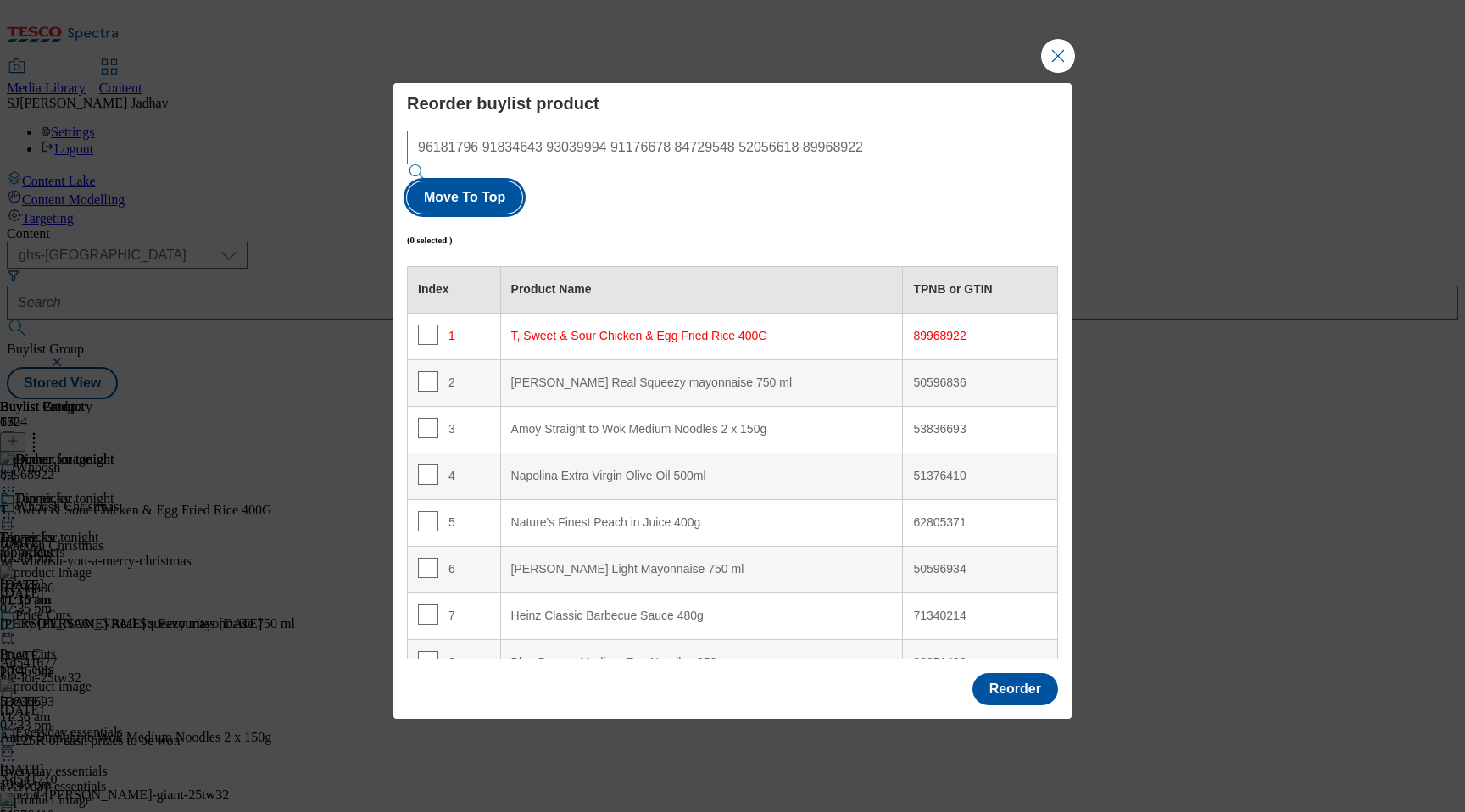
click at [522, 193] on button "Move To Top" at bounding box center [464, 198] width 116 height 32
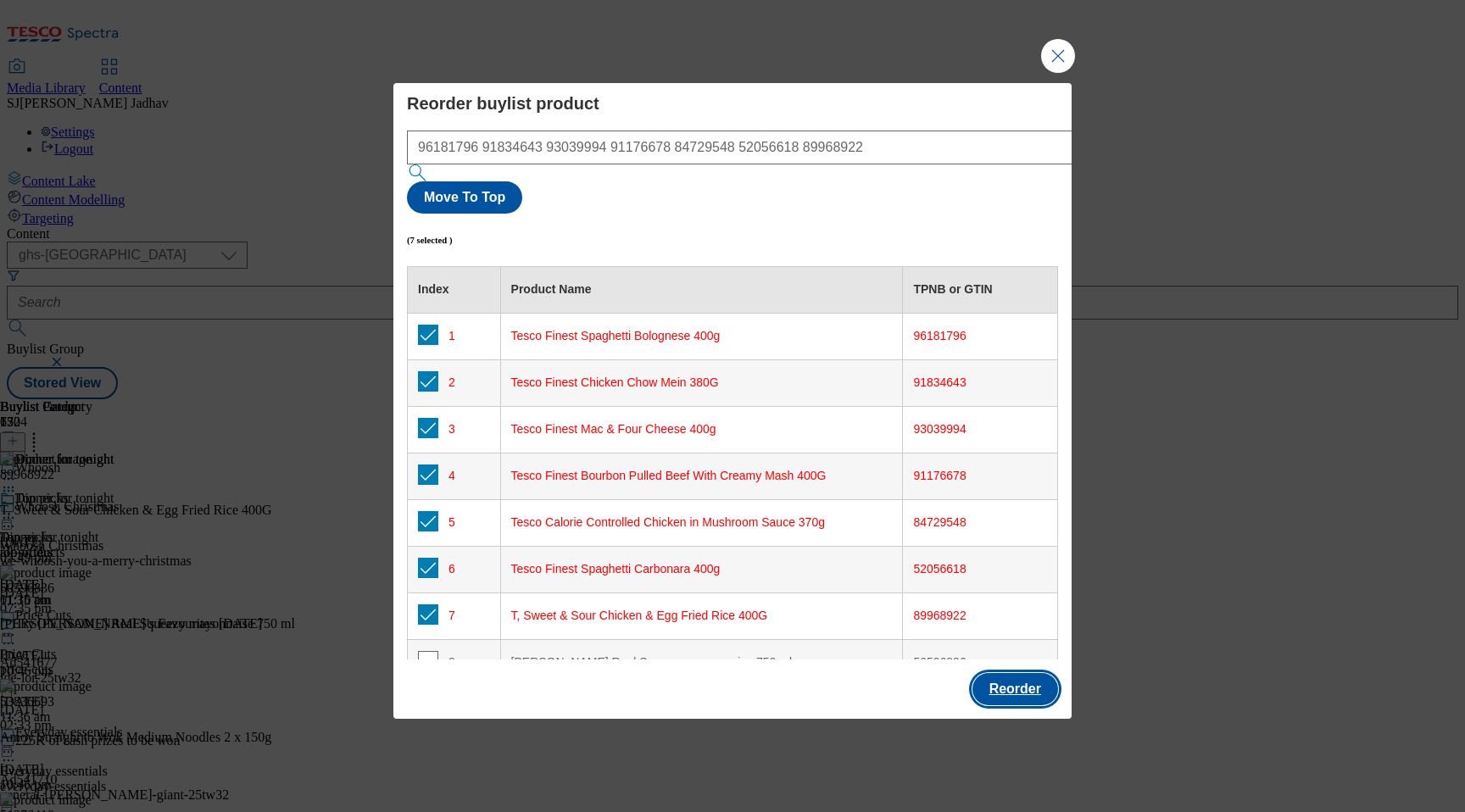
click at [1011, 673] on button "Reorder" at bounding box center [1015, 689] width 86 height 32
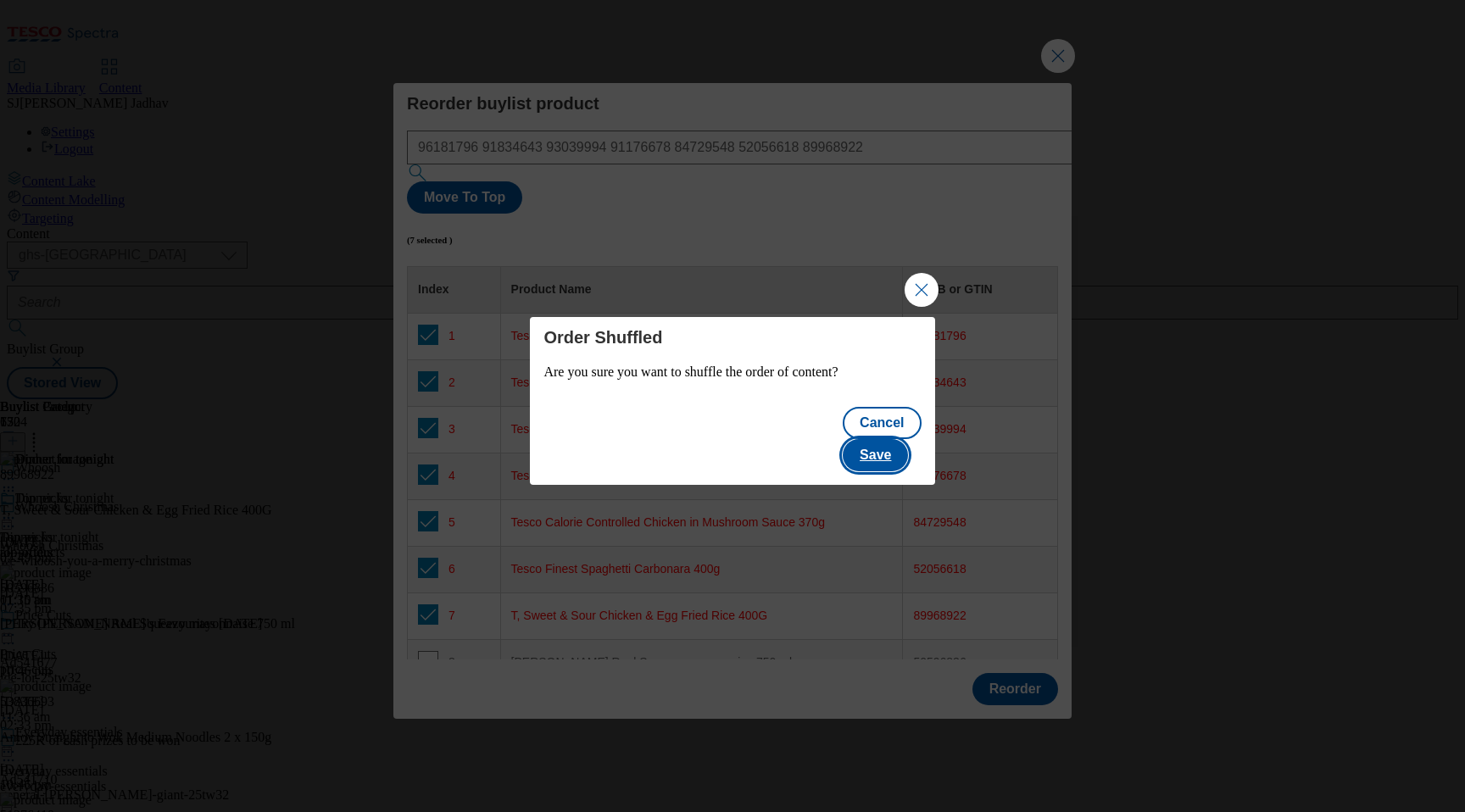
click at [892, 444] on button "Save" at bounding box center [875, 455] width 65 height 32
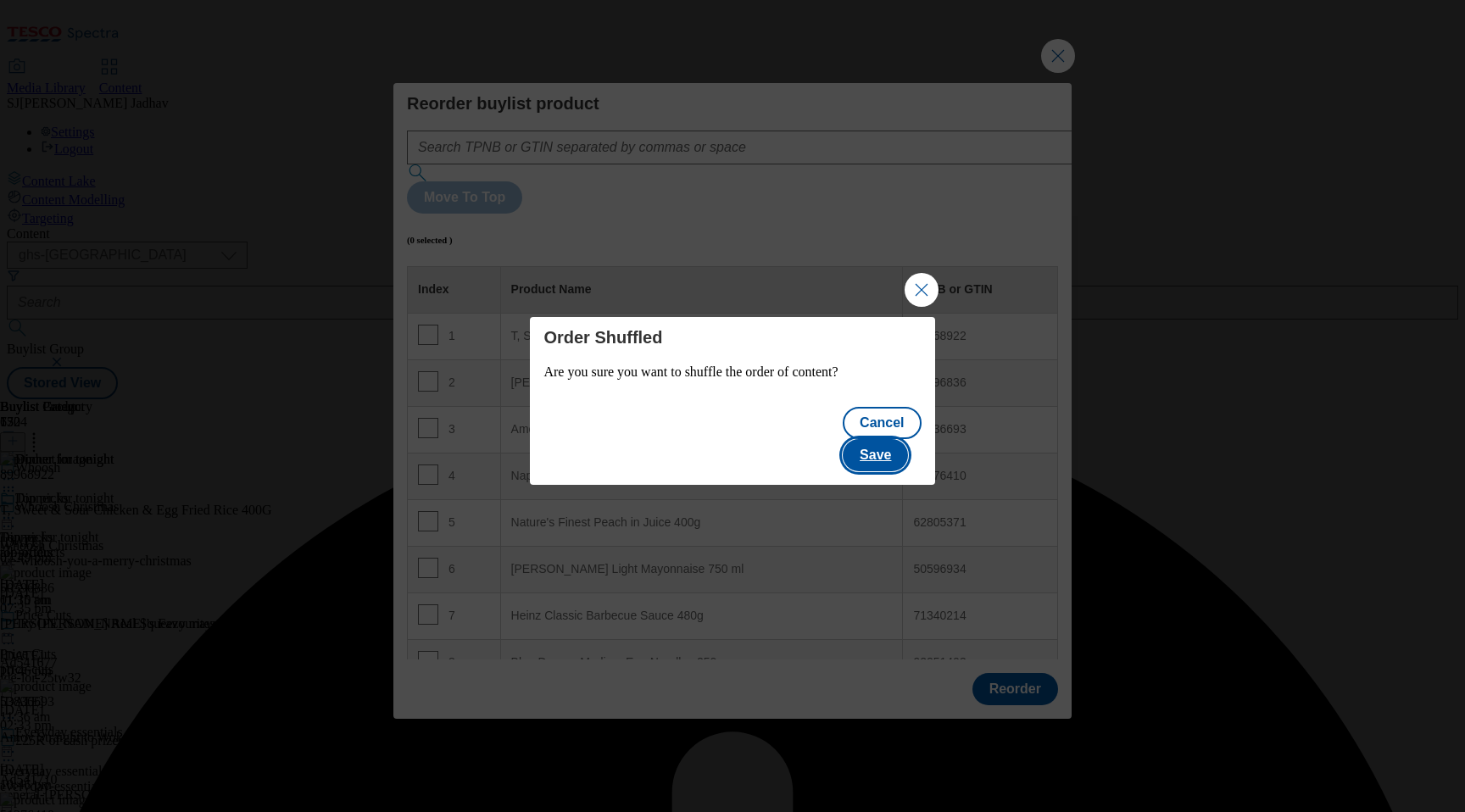
click at [899, 444] on button "Save" at bounding box center [875, 455] width 65 height 32
click at [923, 306] on button "Close Modal" at bounding box center [921, 290] width 34 height 34
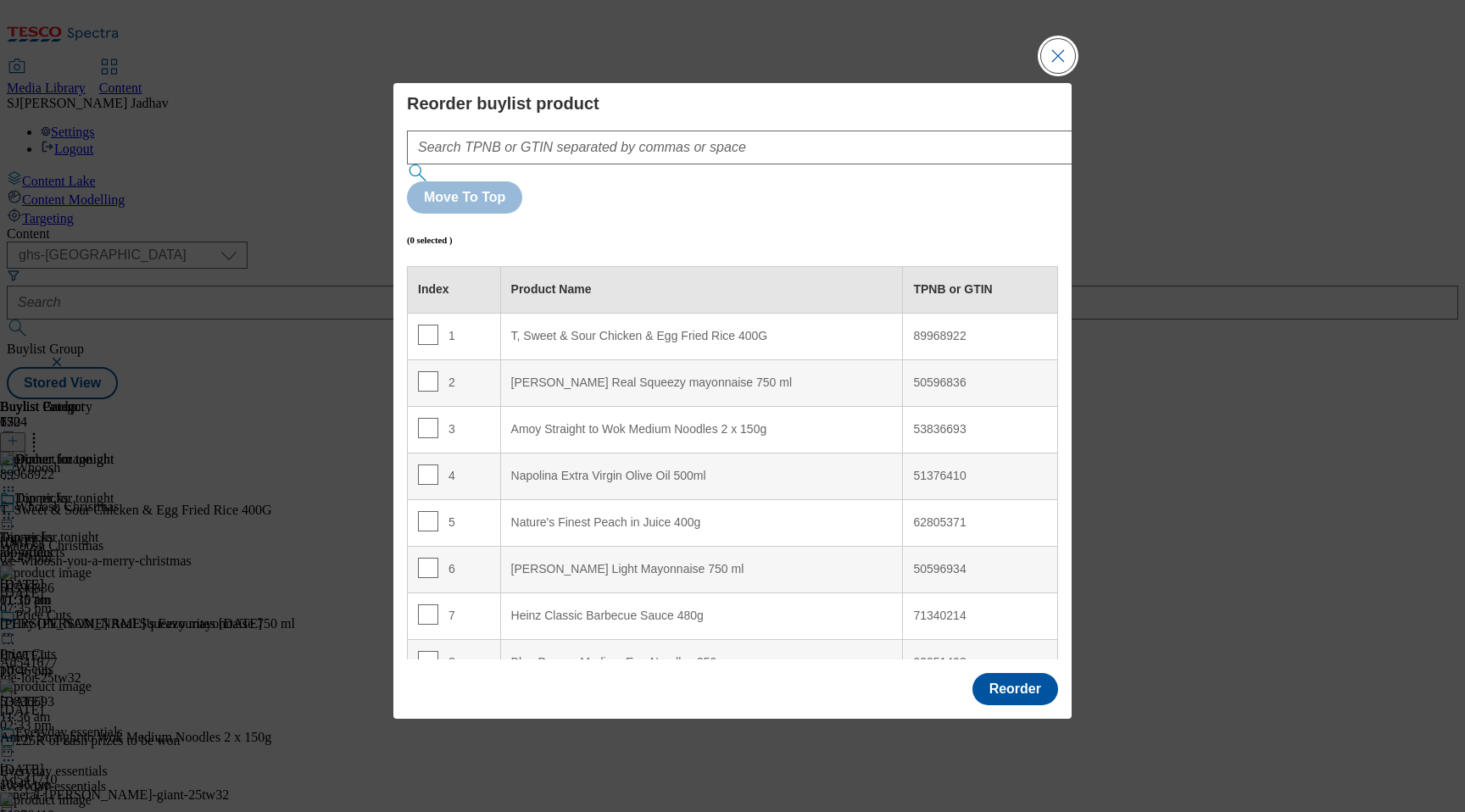
click at [1046, 73] on button "Close Modal" at bounding box center [1058, 56] width 34 height 34
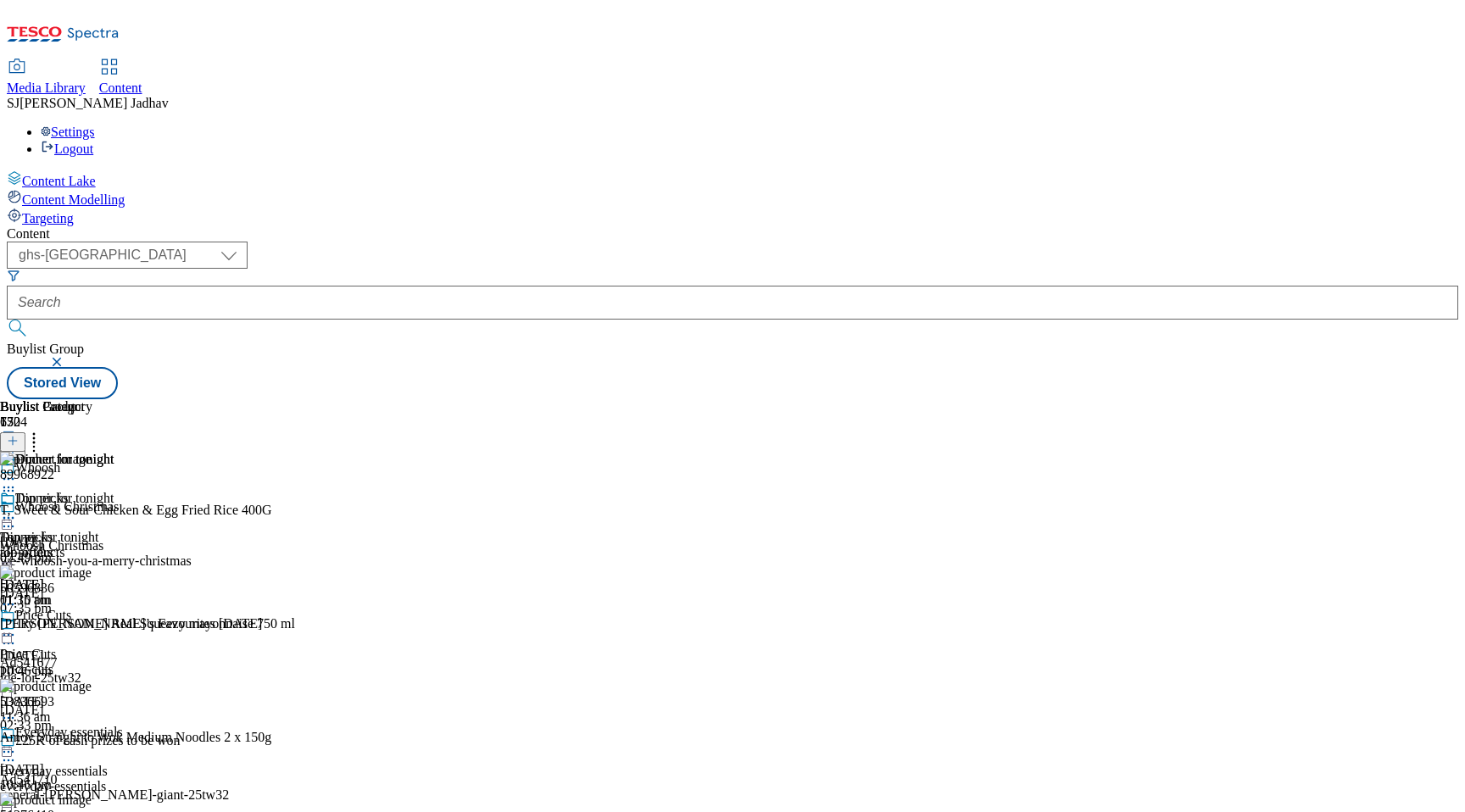
click at [173, 491] on div "Top picks" at bounding box center [86, 510] width 173 height 39
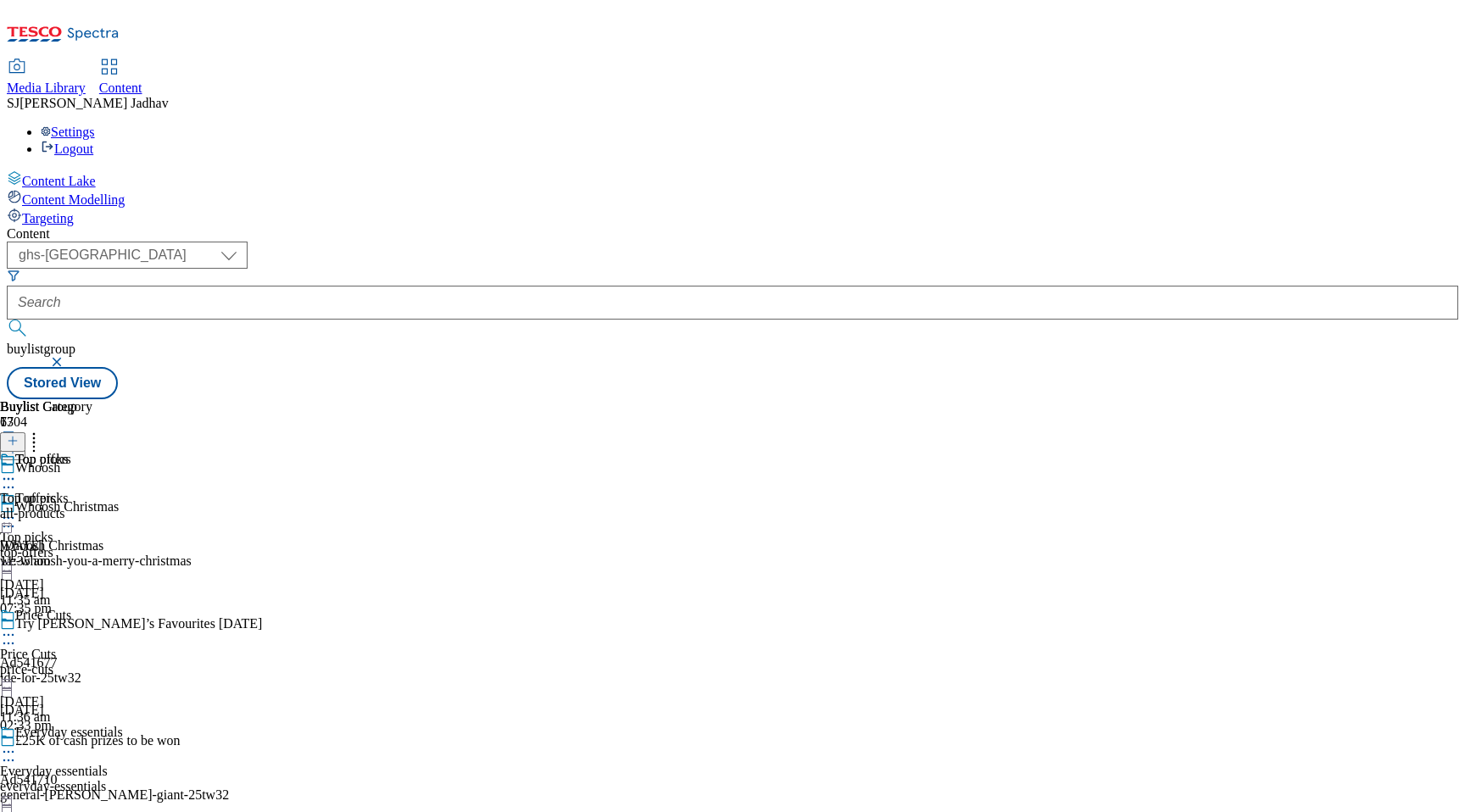
scroll to position [1357, 0]
click at [114, 506] on div "all-products" at bounding box center [56, 513] width 114 height 15
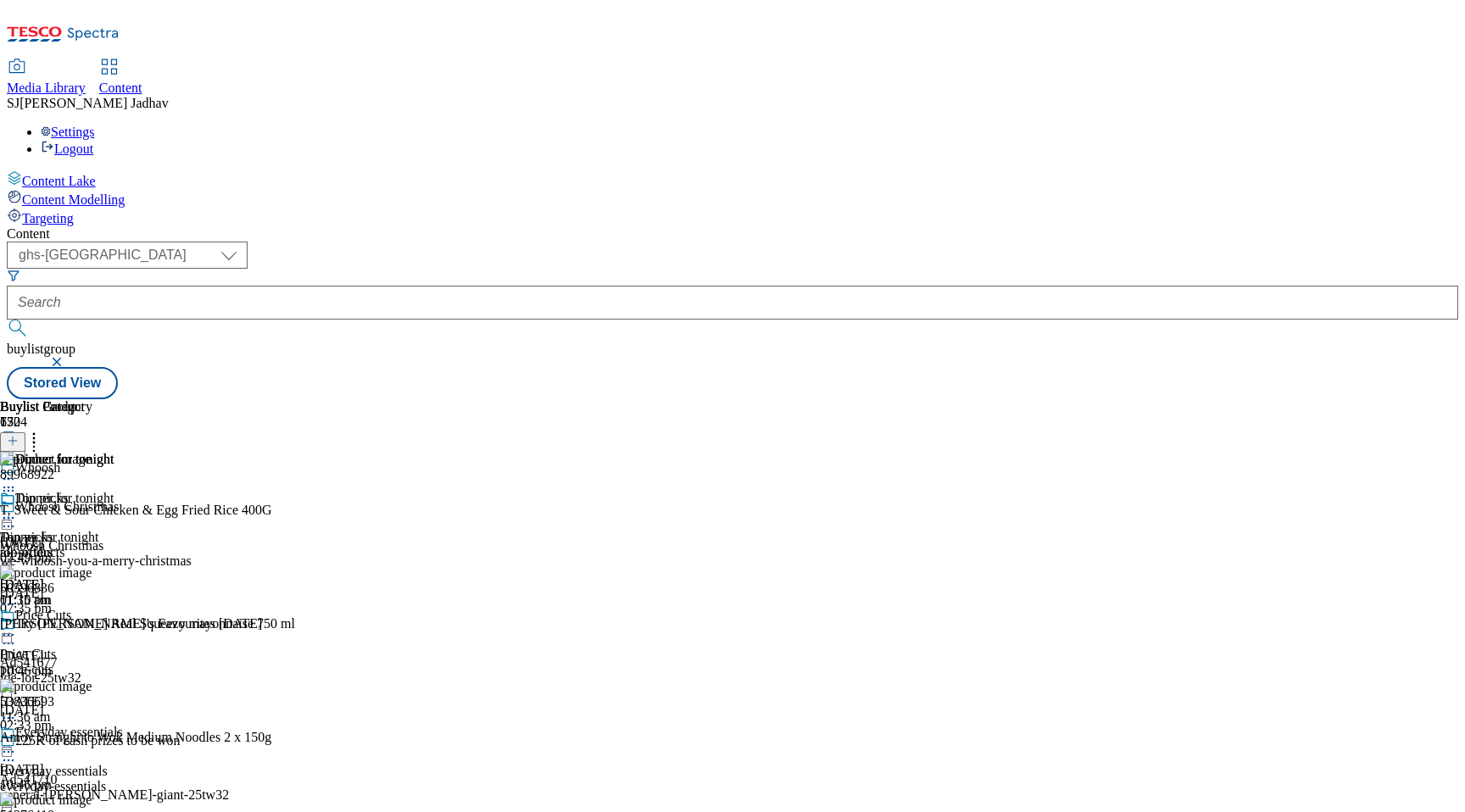
click at [17, 509] on icon at bounding box center [8, 517] width 17 height 17
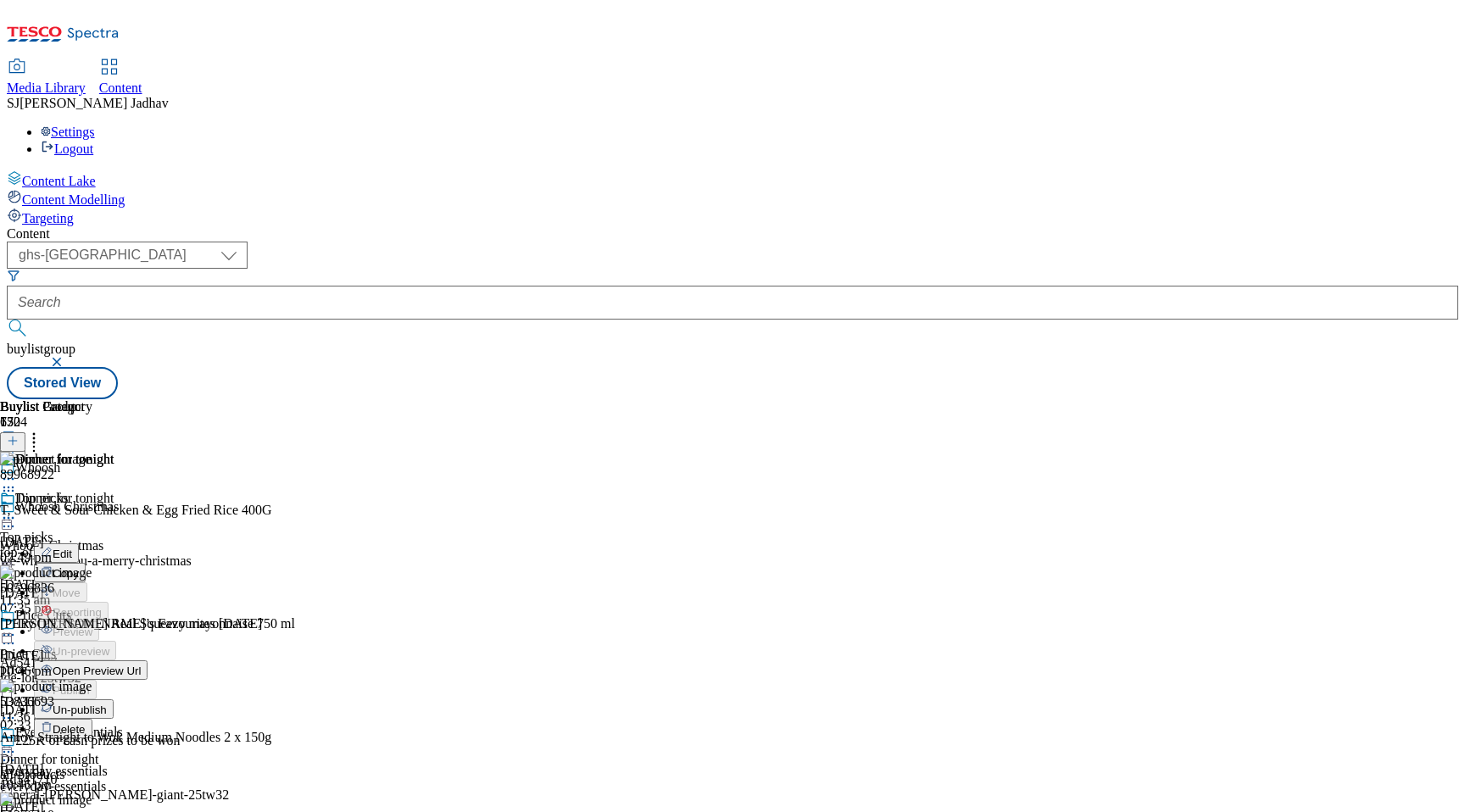
click at [72, 548] on span "Edit" at bounding box center [63, 554] width 20 height 13
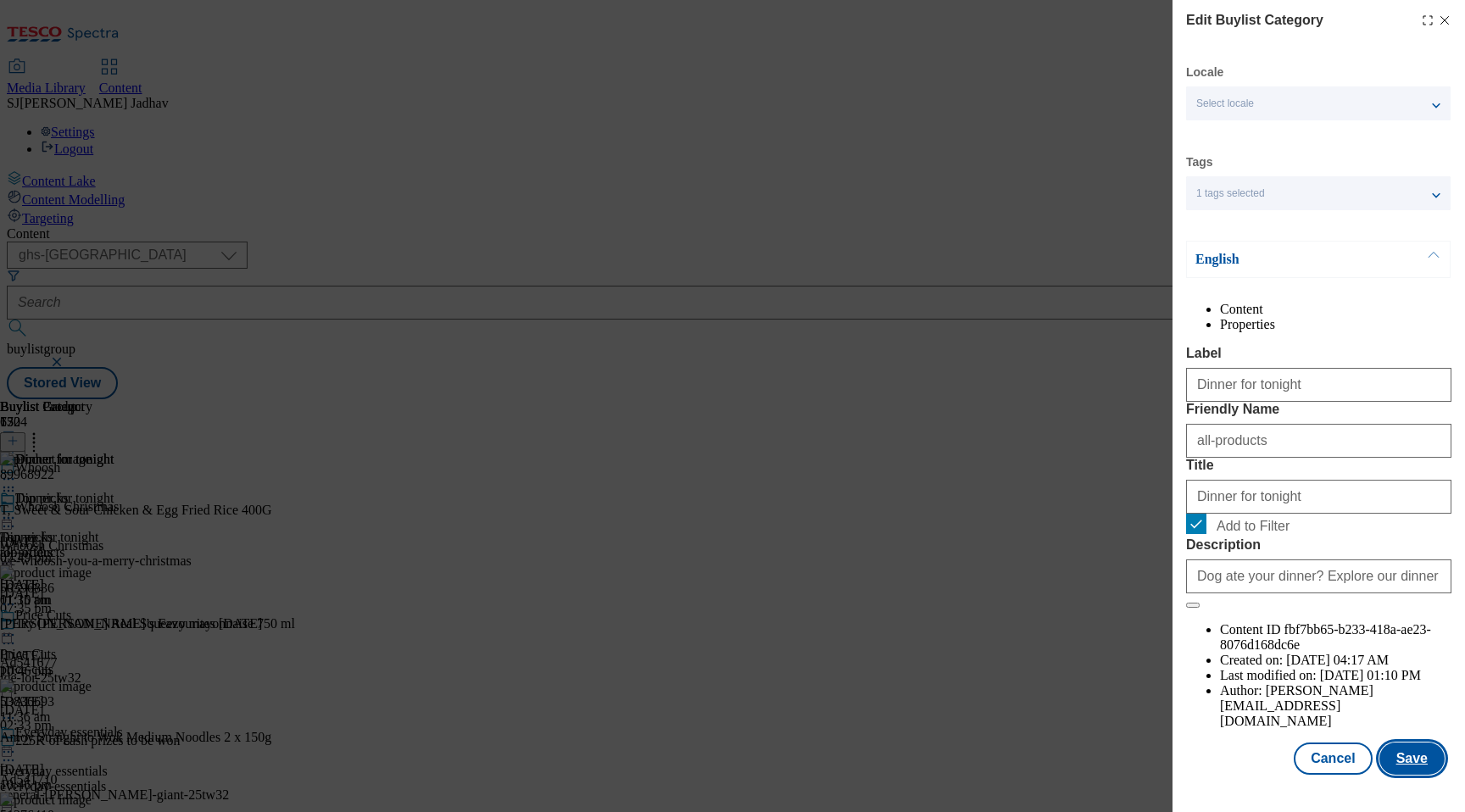
click at [1409, 774] on button "Save" at bounding box center [1411, 758] width 65 height 32
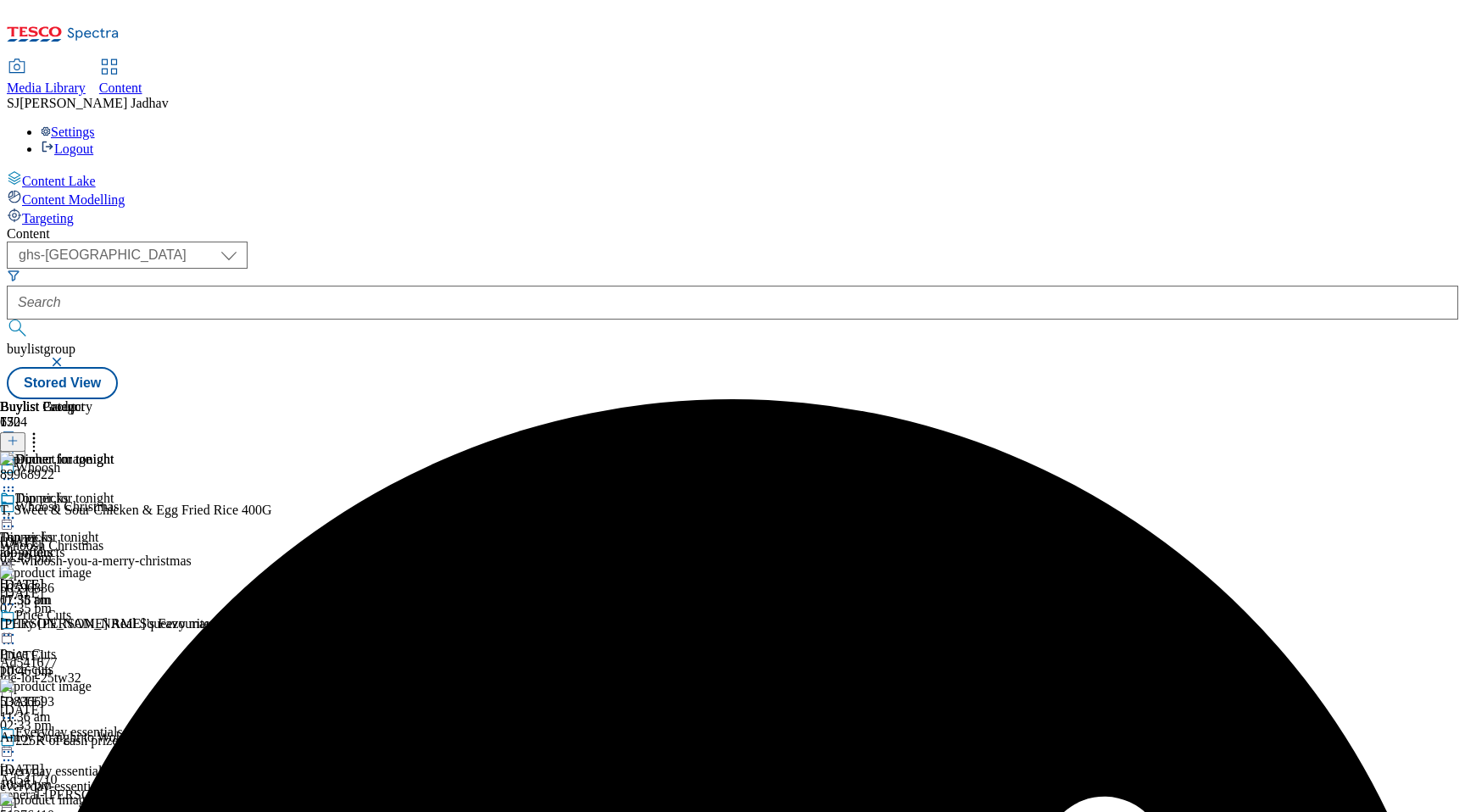
scroll to position [0, 39]
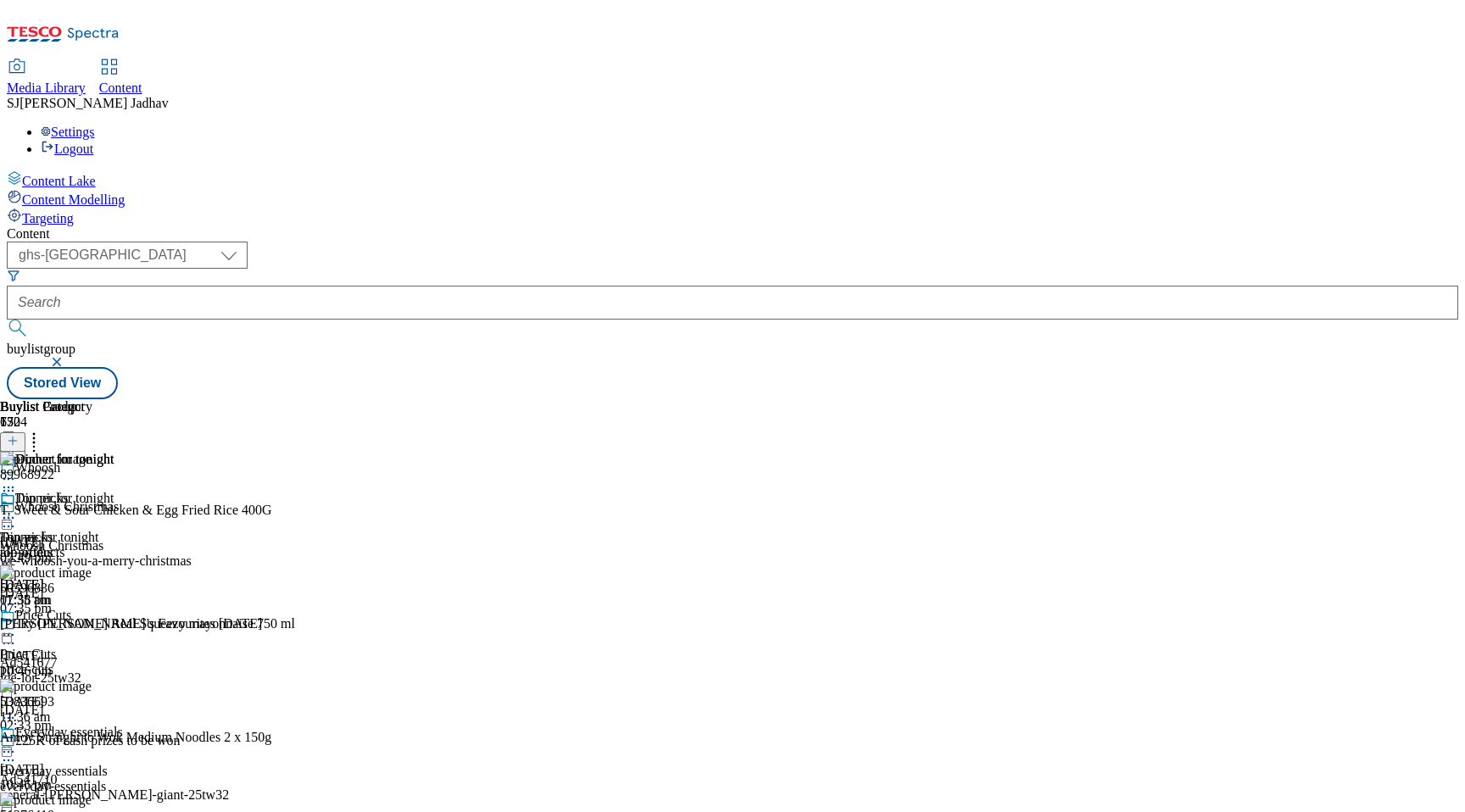
click at [114, 545] on div "all-products" at bounding box center [56, 552] width 114 height 15
click at [42, 430] on icon at bounding box center [33, 438] width 17 height 17
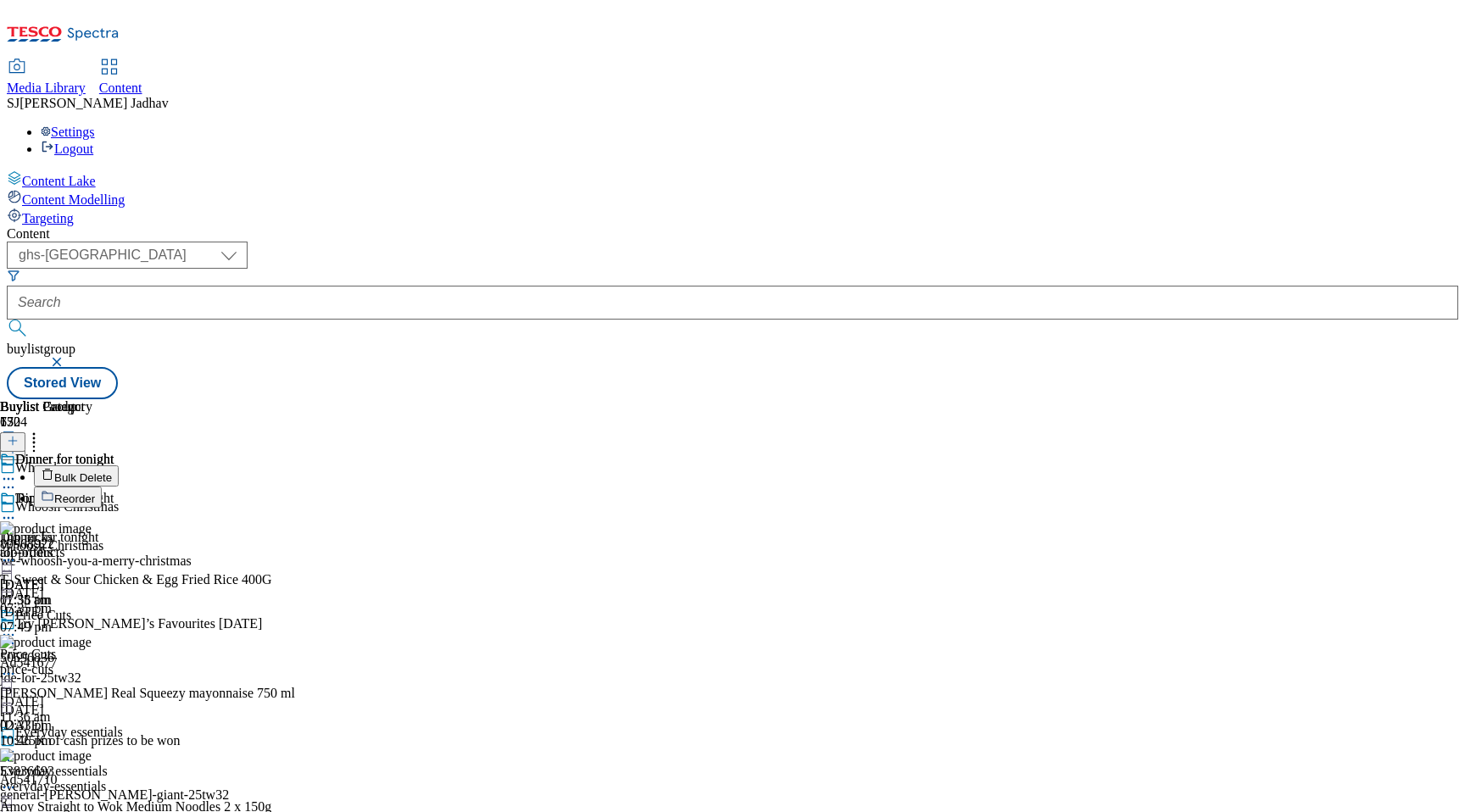
click at [102, 486] on button "Reorder" at bounding box center [68, 497] width 68 height 21
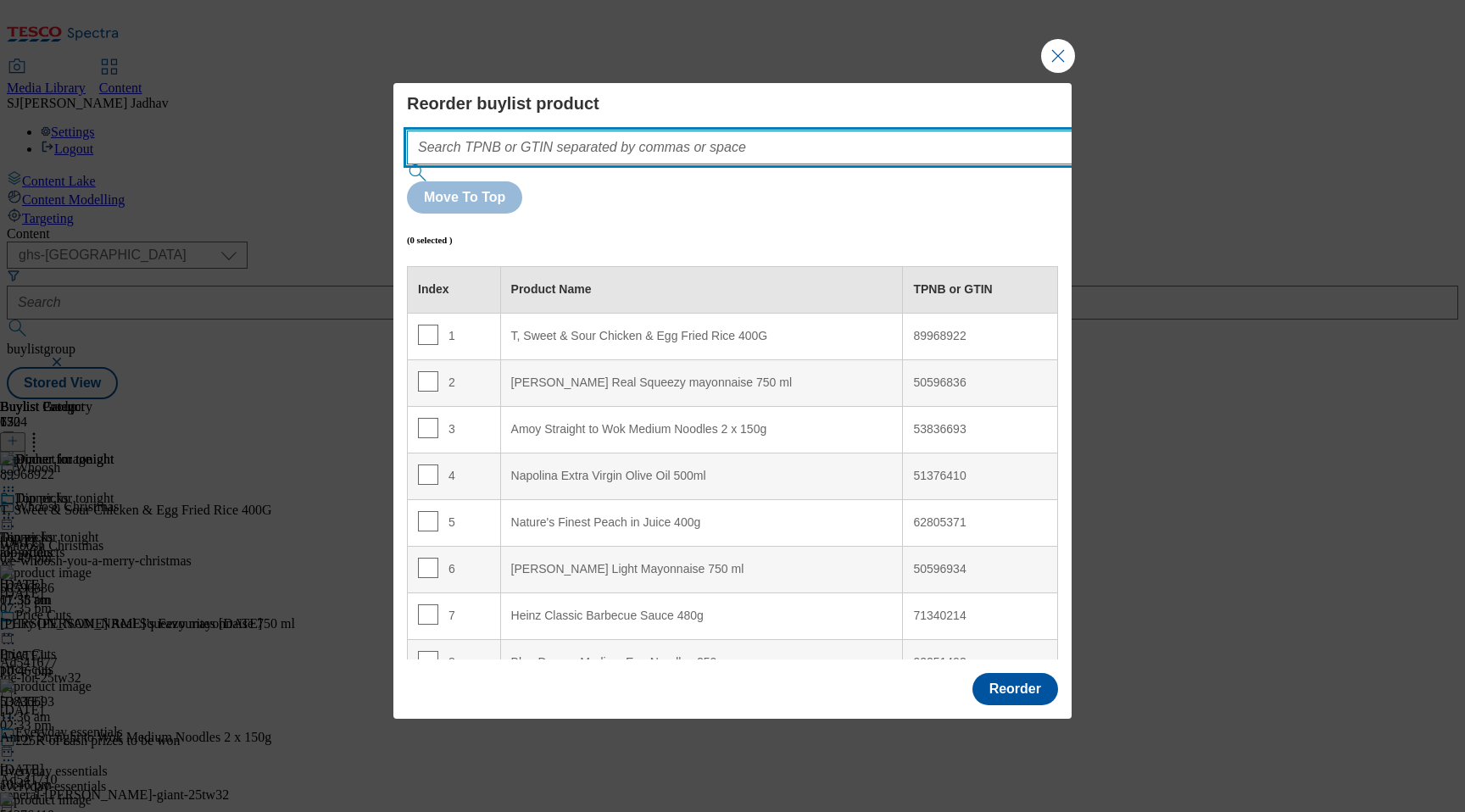
click at [722, 165] on input "Modal" at bounding box center [765, 148] width 716 height 34
paste input "96181796 91834643 93039994 91176678 84729548 52056618 89968922"
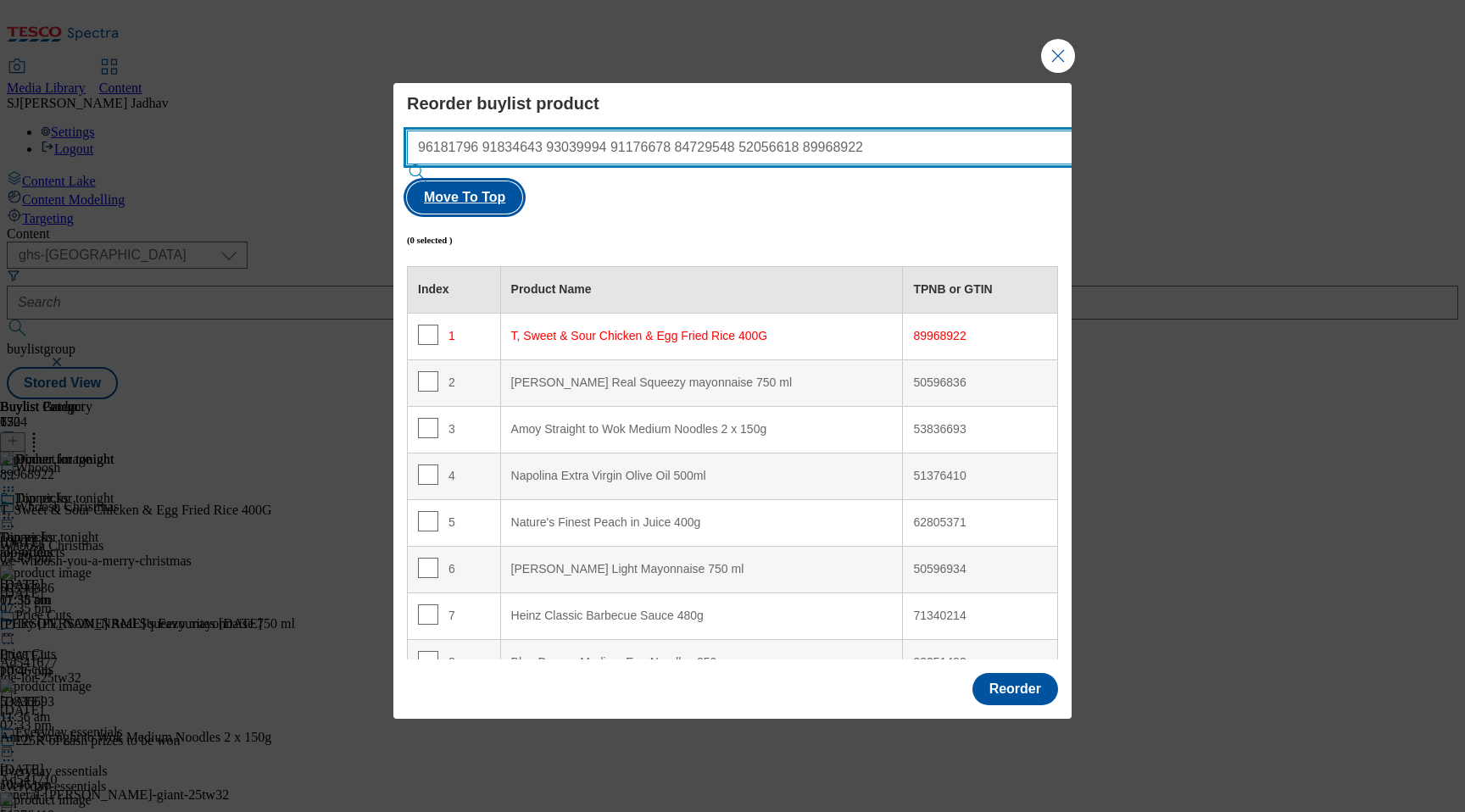
type input "96181796 91834643 93039994 91176678 84729548 52056618 89968922"
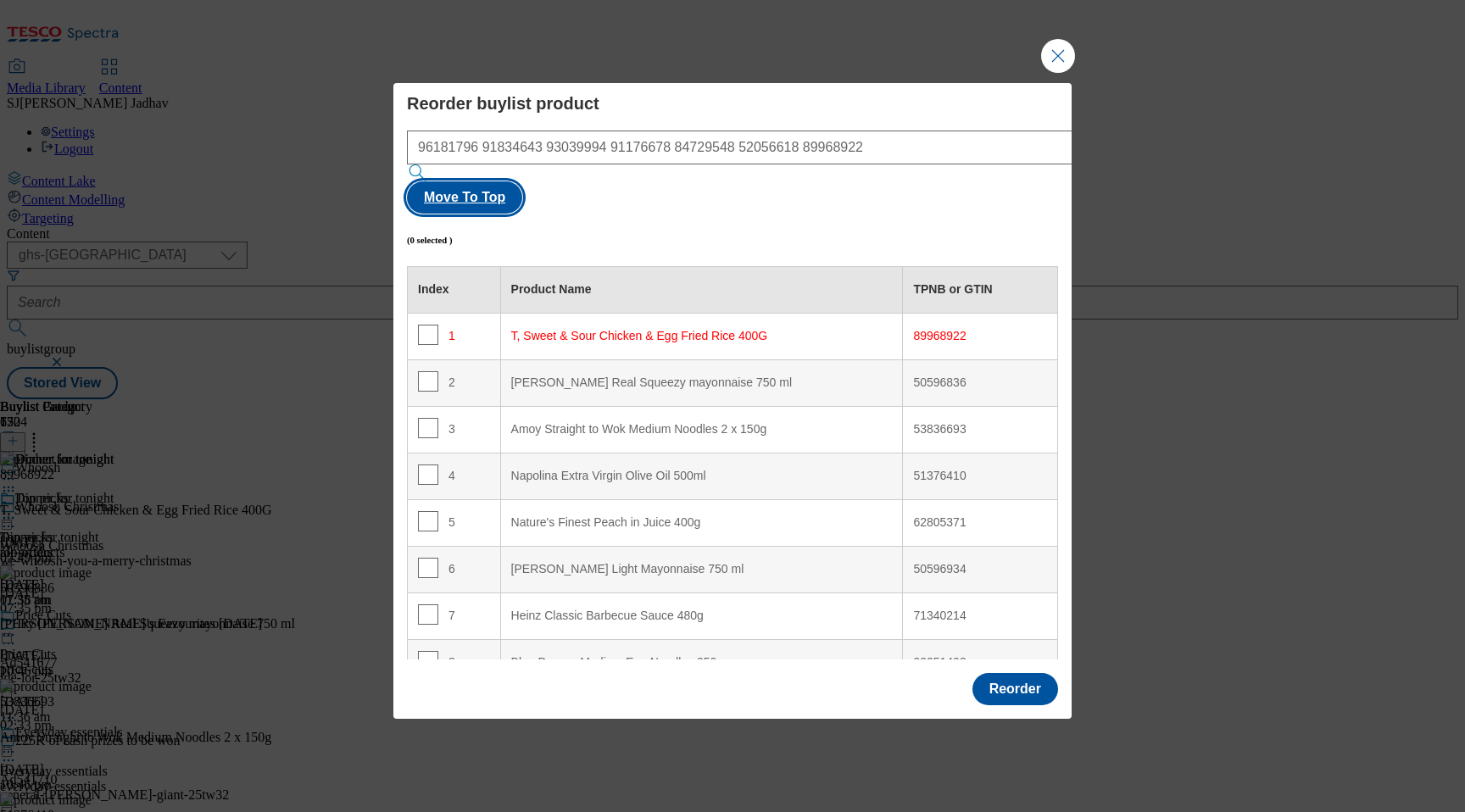
click at [522, 182] on button "Move To Top" at bounding box center [464, 198] width 116 height 32
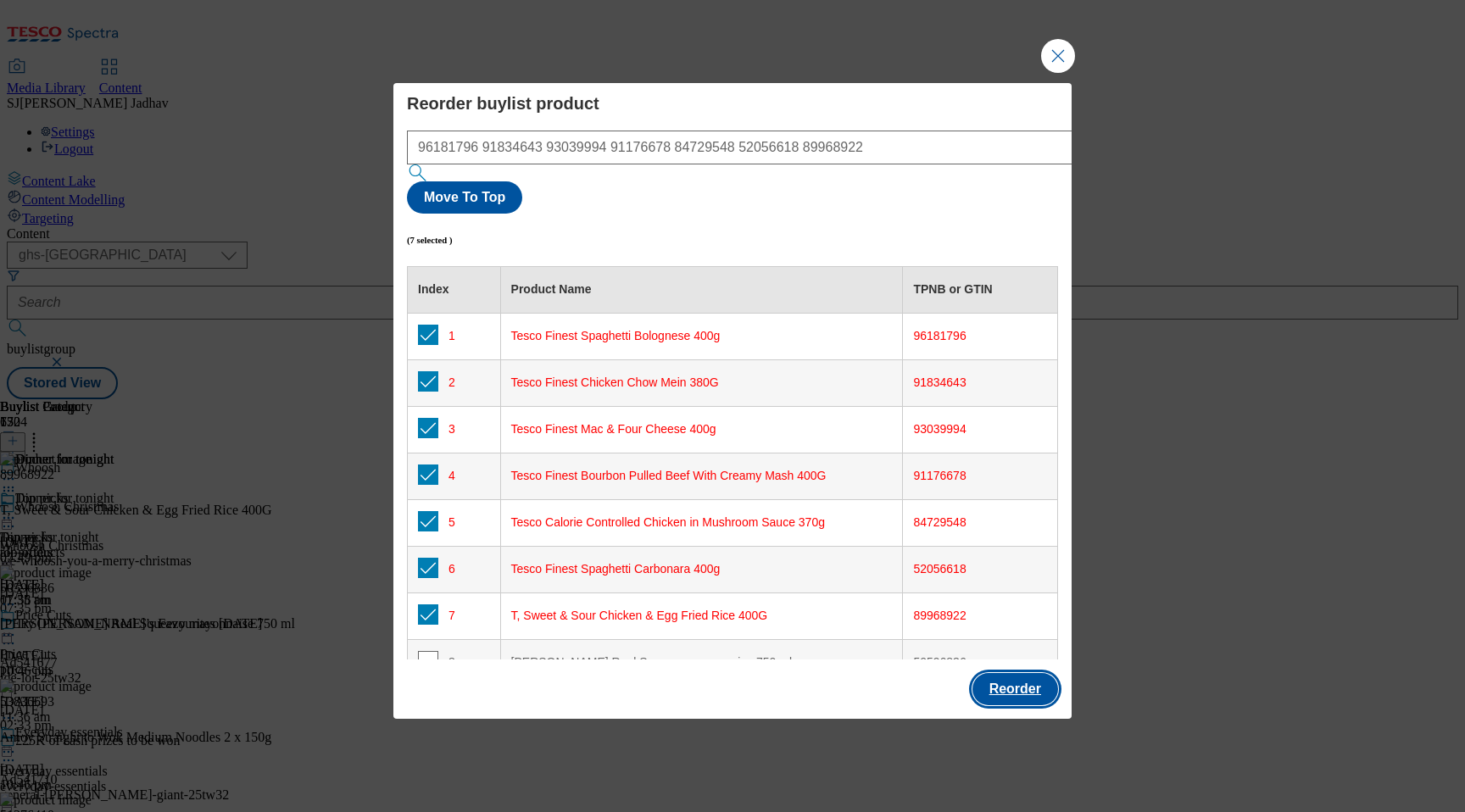
click at [1003, 673] on button "Reorder" at bounding box center [1015, 689] width 86 height 32
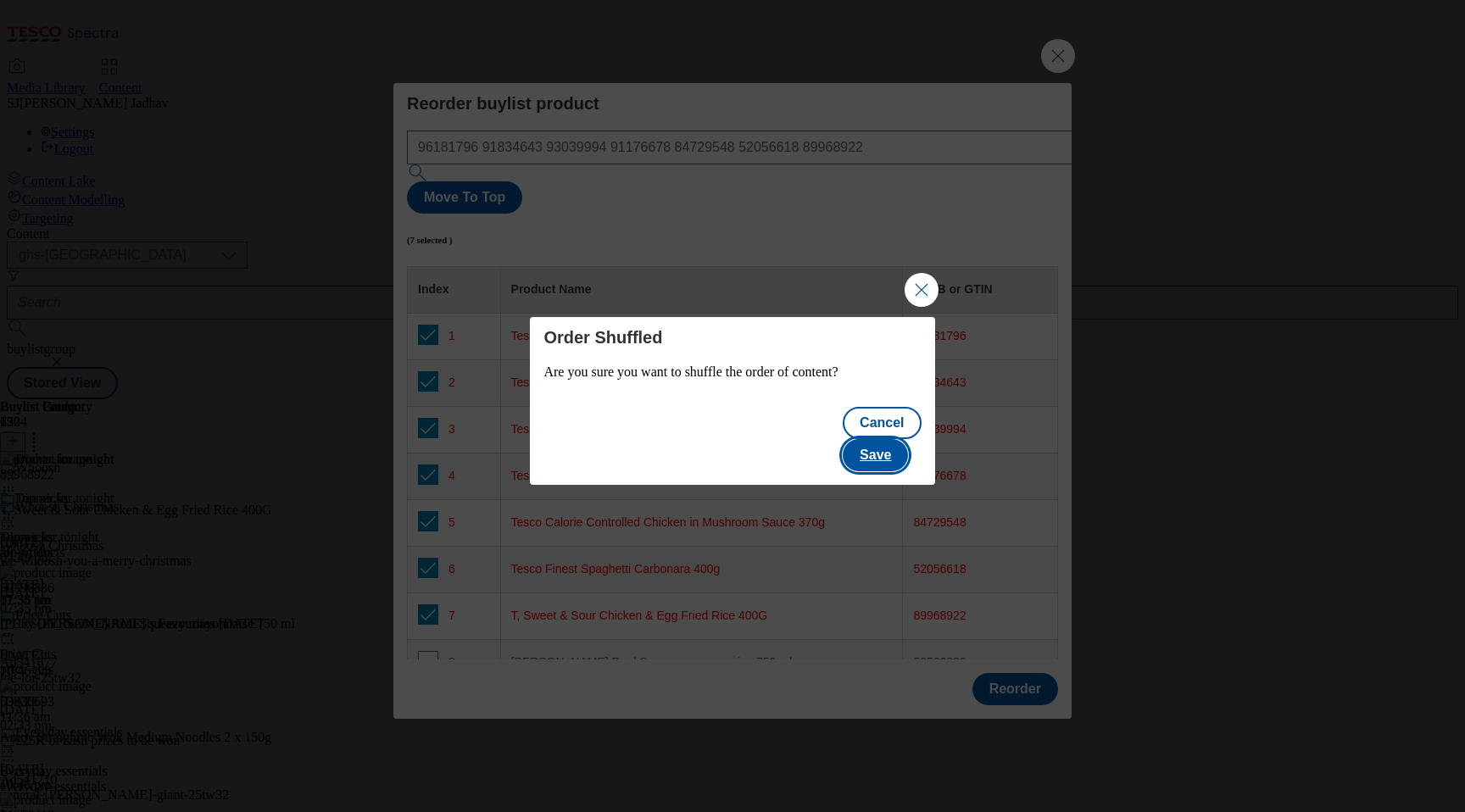
click at [890, 446] on button "Save" at bounding box center [875, 455] width 65 height 32
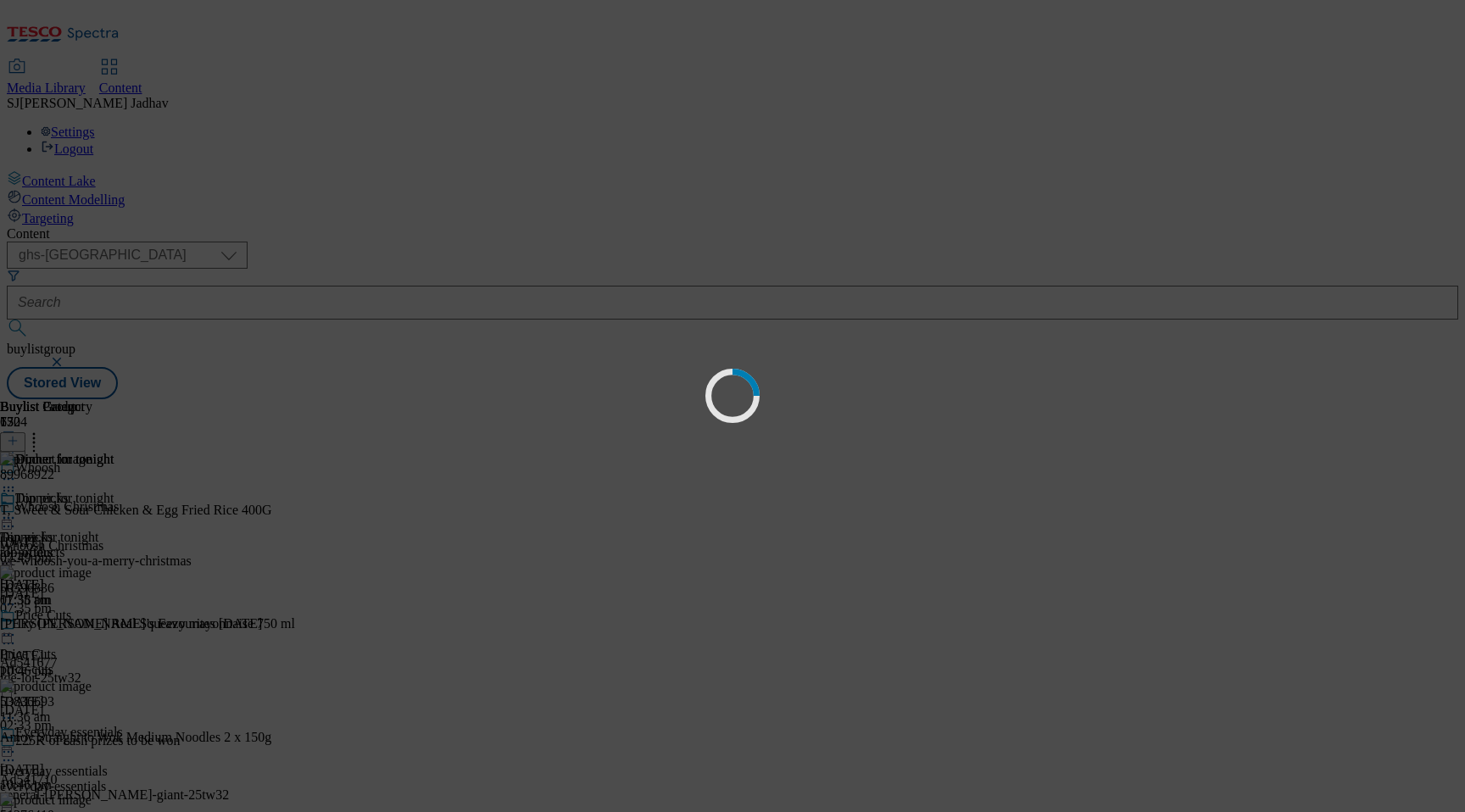
scroll to position [0, 0]
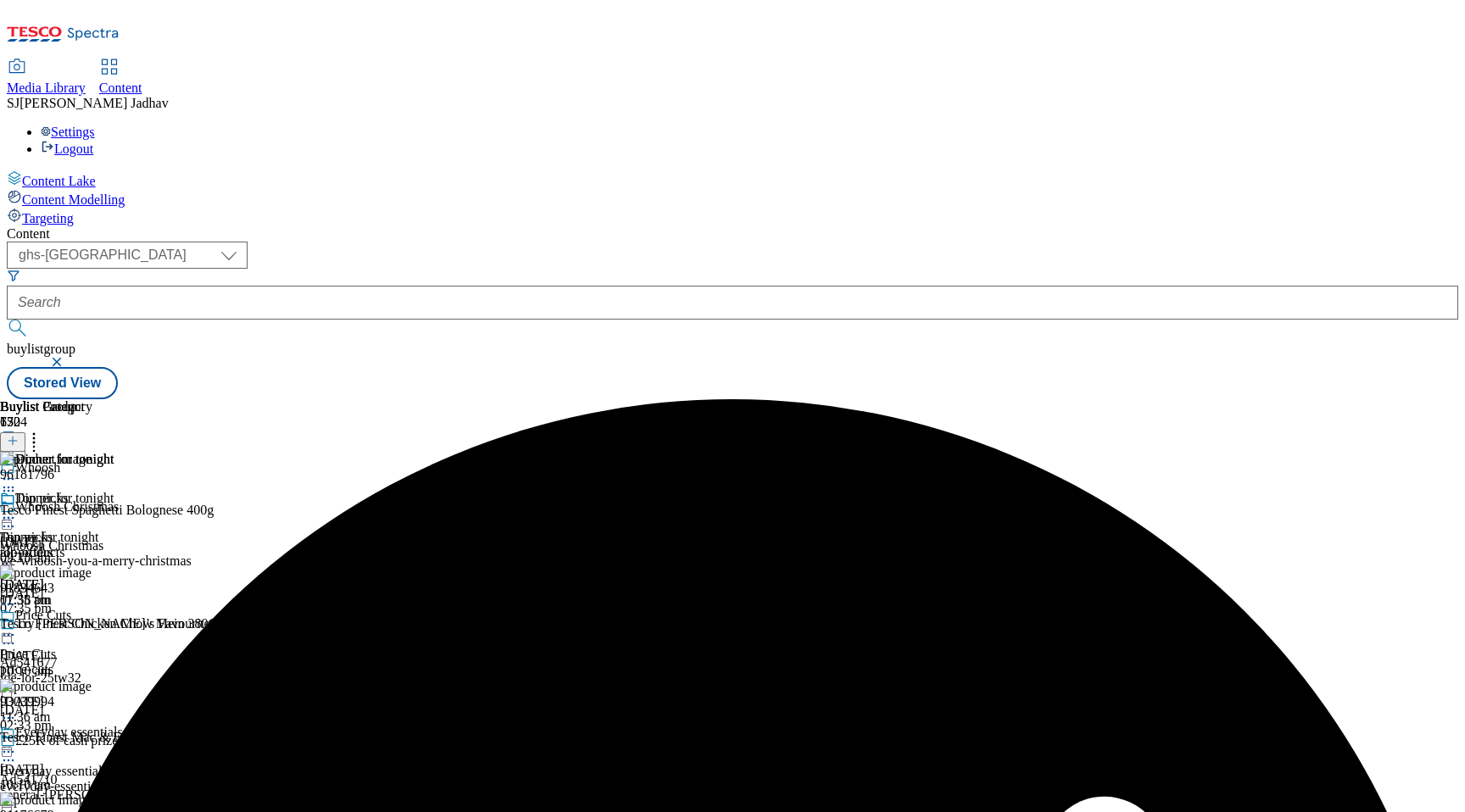
click at [17, 509] on icon at bounding box center [8, 517] width 17 height 17
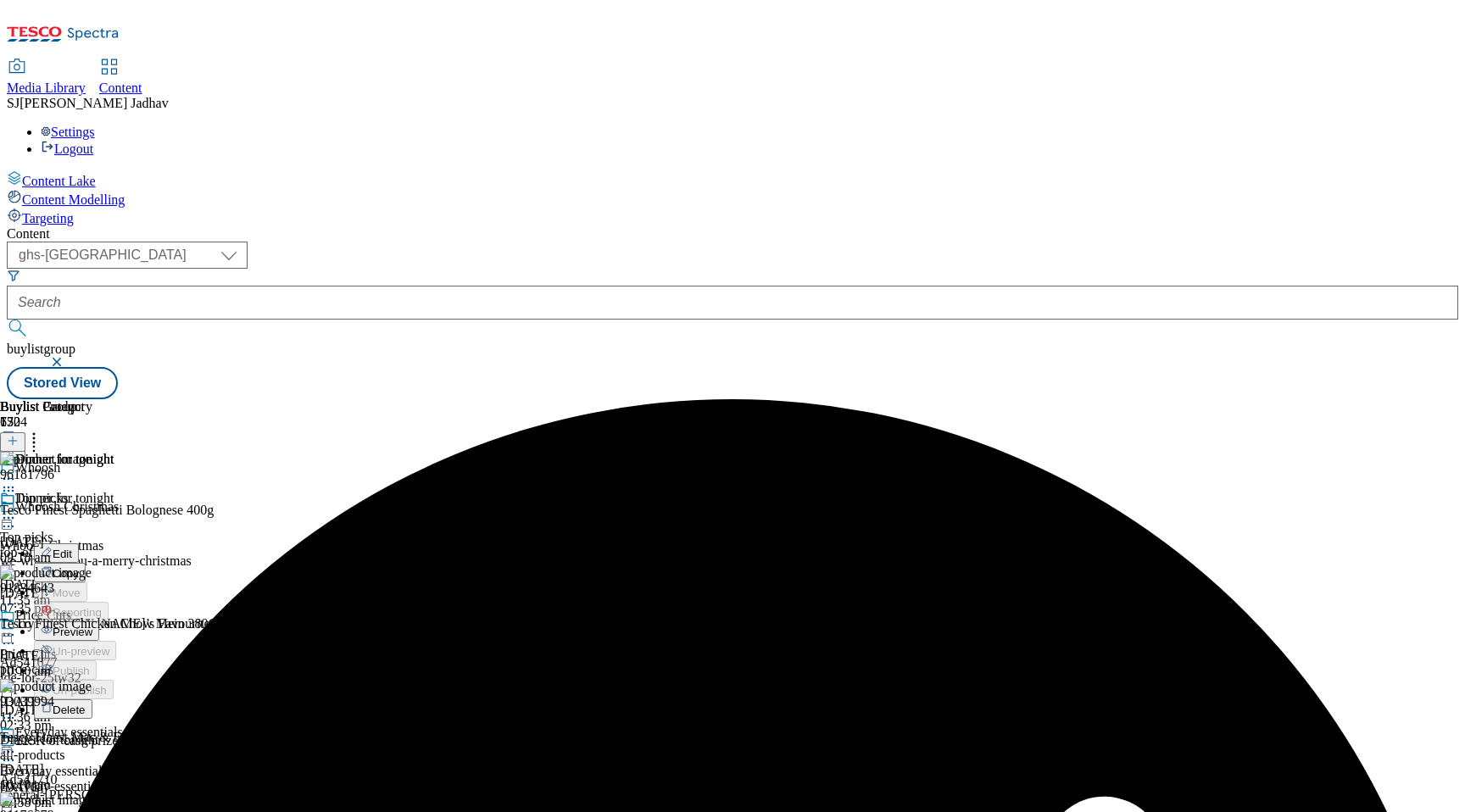
click at [92, 626] on span "Preview" at bounding box center [73, 632] width 39 height 13
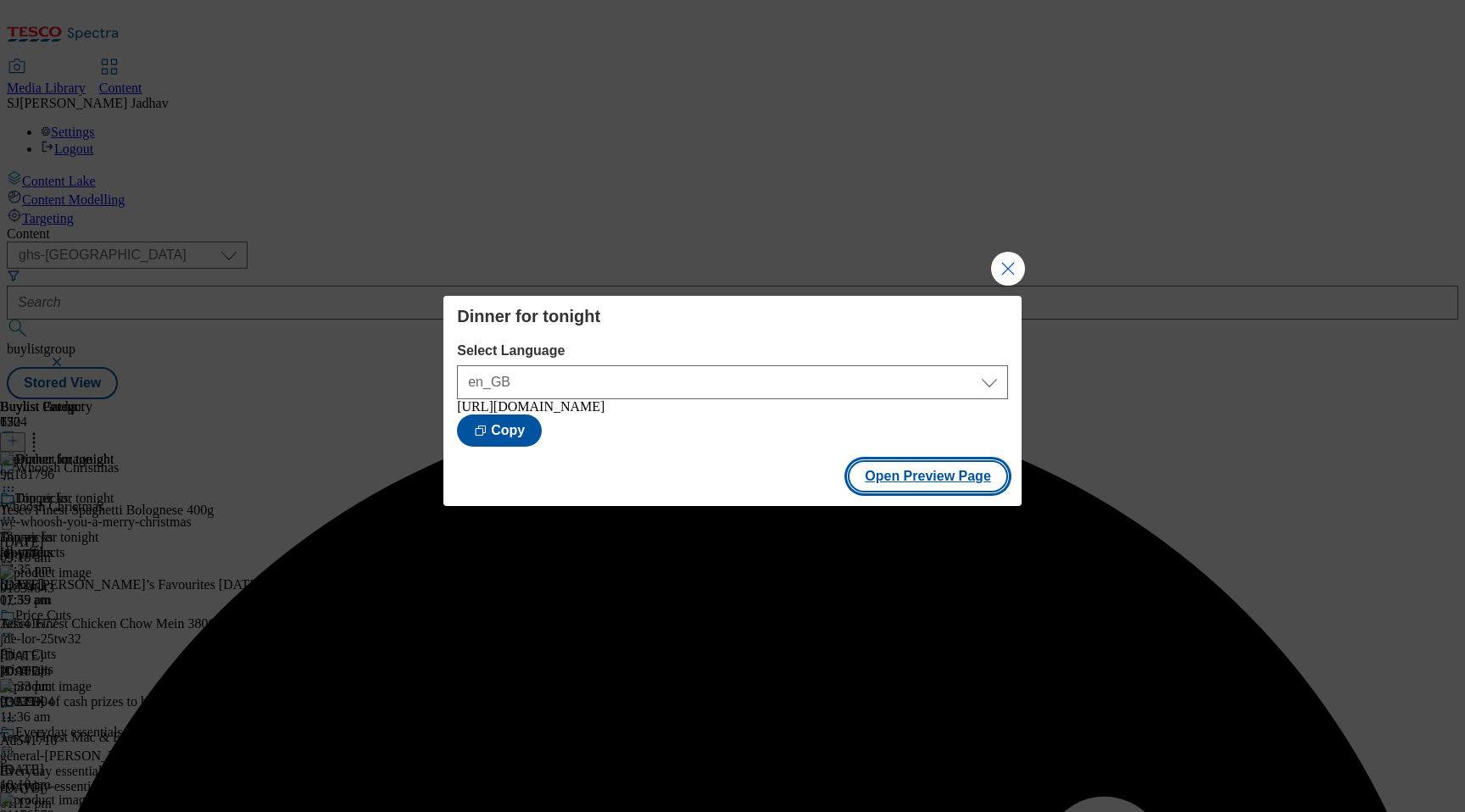
click at [885, 477] on button "Open Preview Page" at bounding box center [928, 476] width 160 height 32
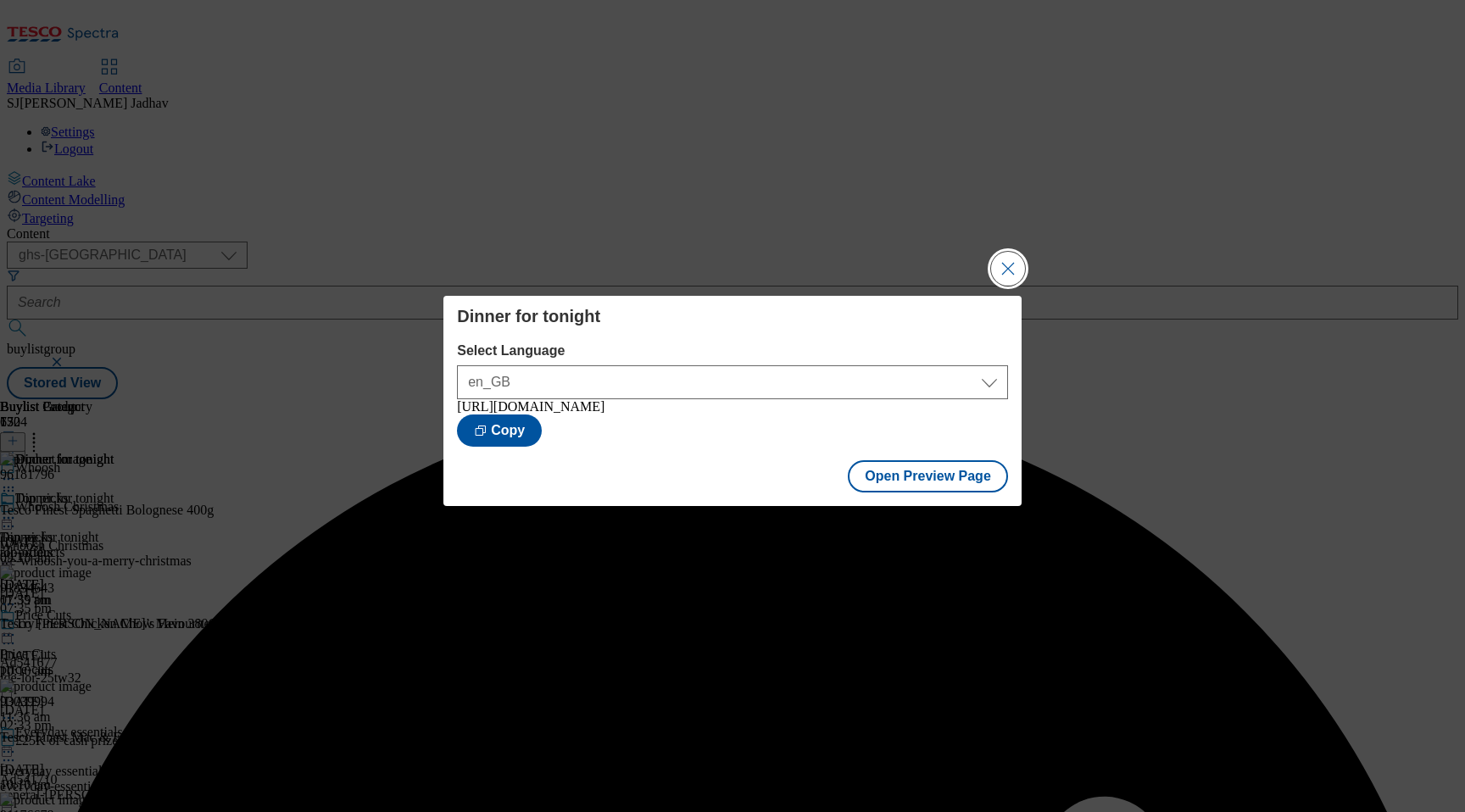
click at [1015, 263] on button "Close Modal" at bounding box center [1008, 269] width 34 height 34
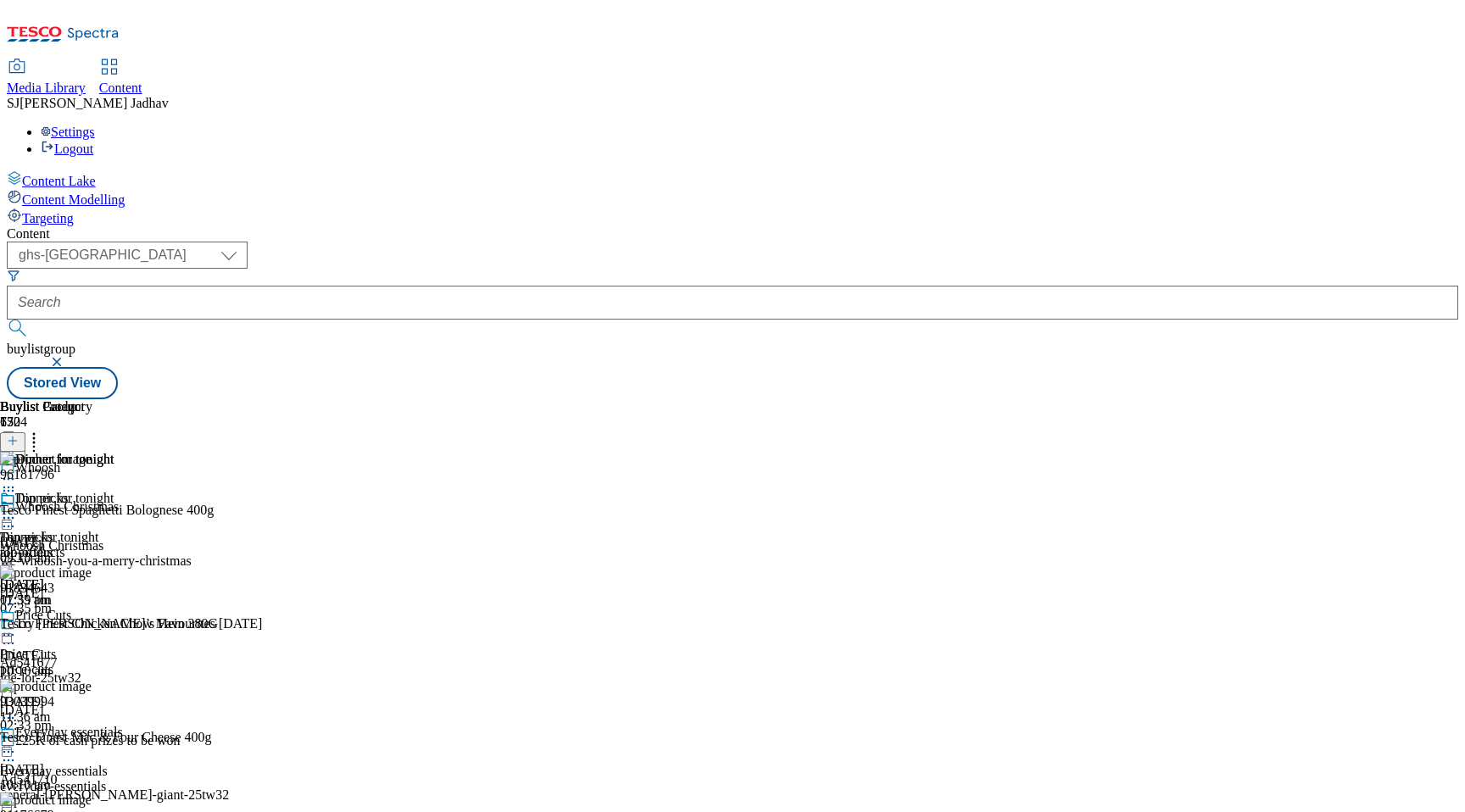
scroll to position [1459, 0]
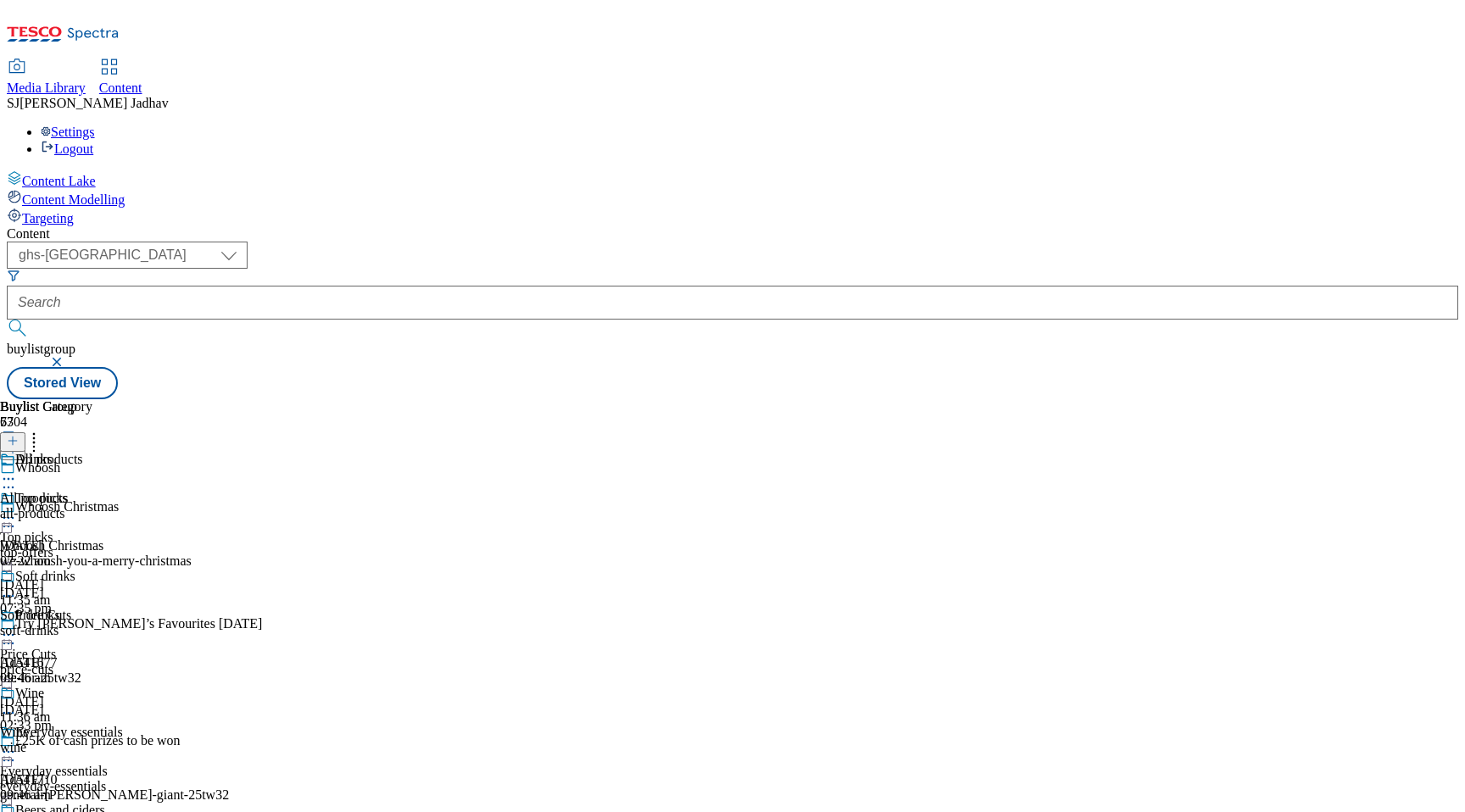
click at [105, 506] on div "all-products" at bounding box center [52, 513] width 105 height 15
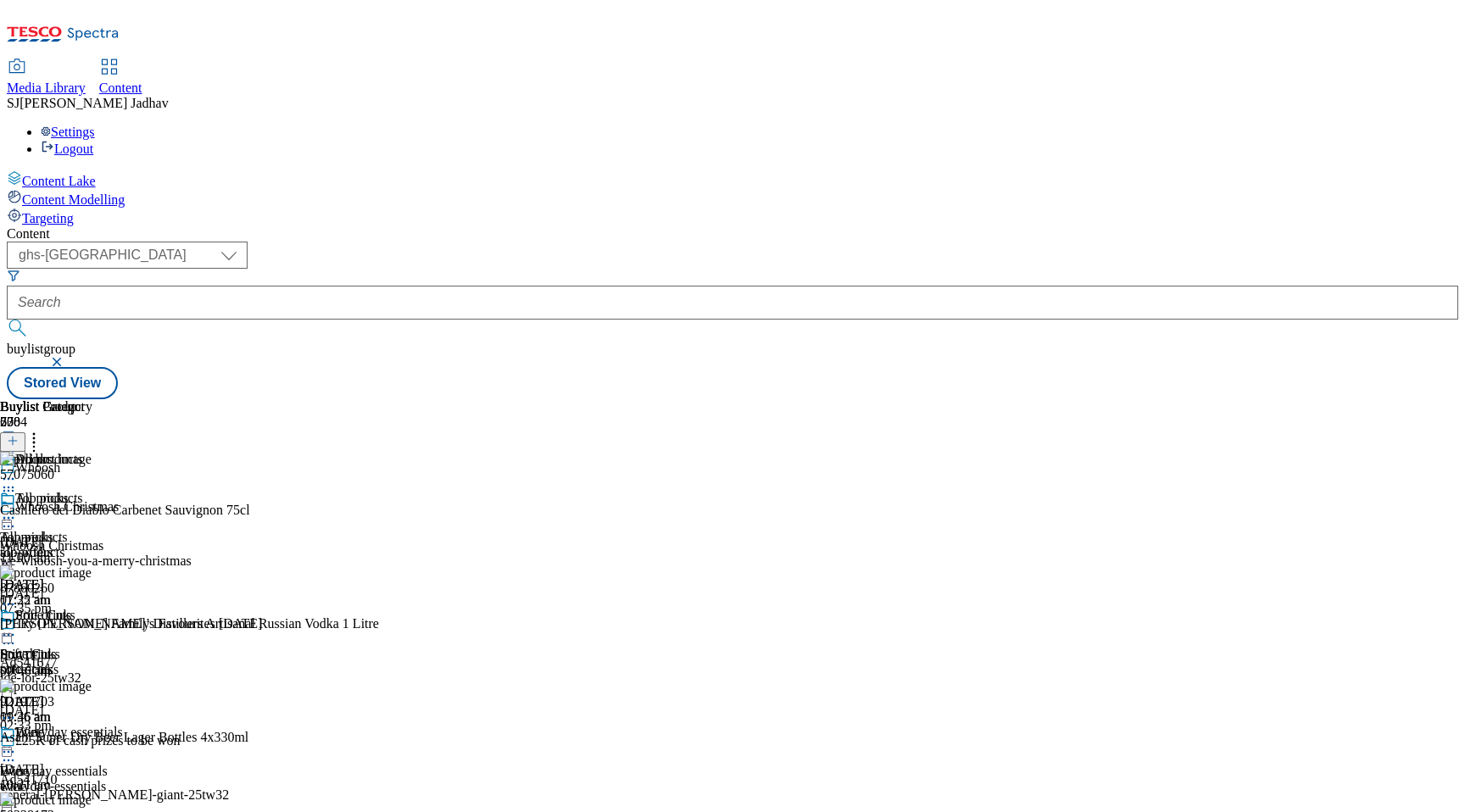
scroll to position [0, 39]
click at [25, 432] on button at bounding box center [13, 442] width 25 height 20
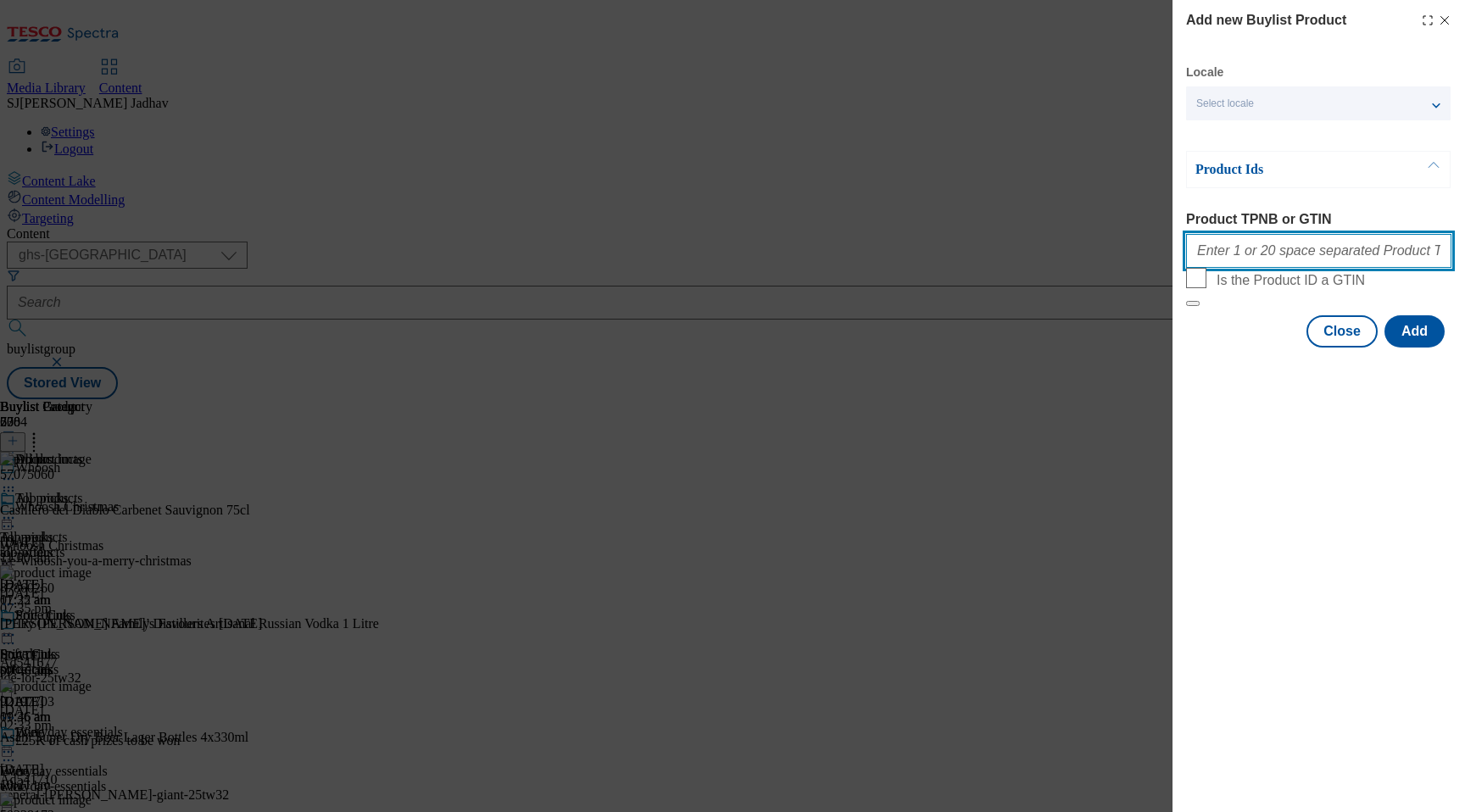
click at [1275, 268] on input "Product TPNB or GTIN" at bounding box center [1318, 251] width 265 height 34
paste input "50403093 50343779 88701880"
type input "50403093 50343779 88701880"
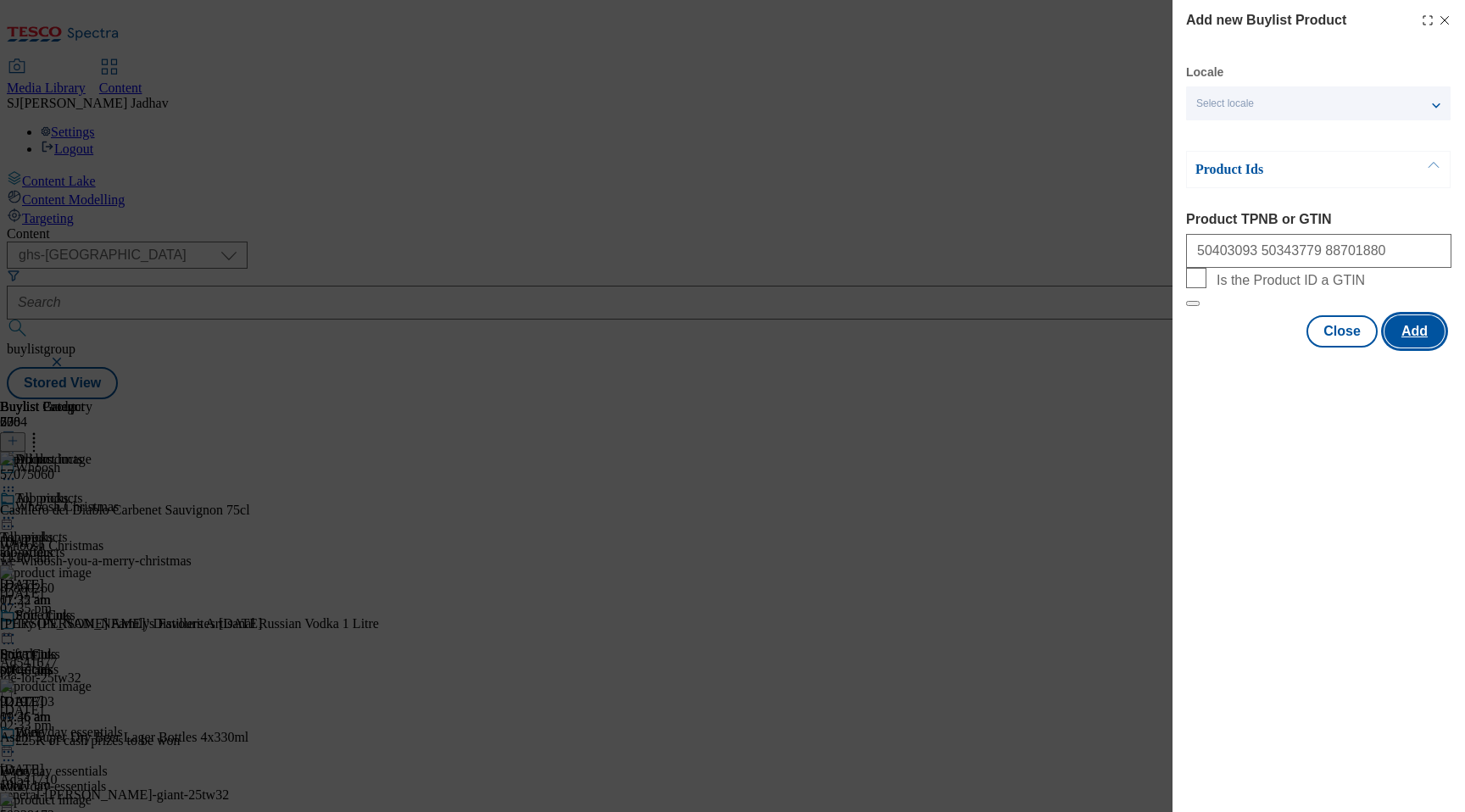
click at [1409, 347] on button "Add" at bounding box center [1414, 331] width 60 height 32
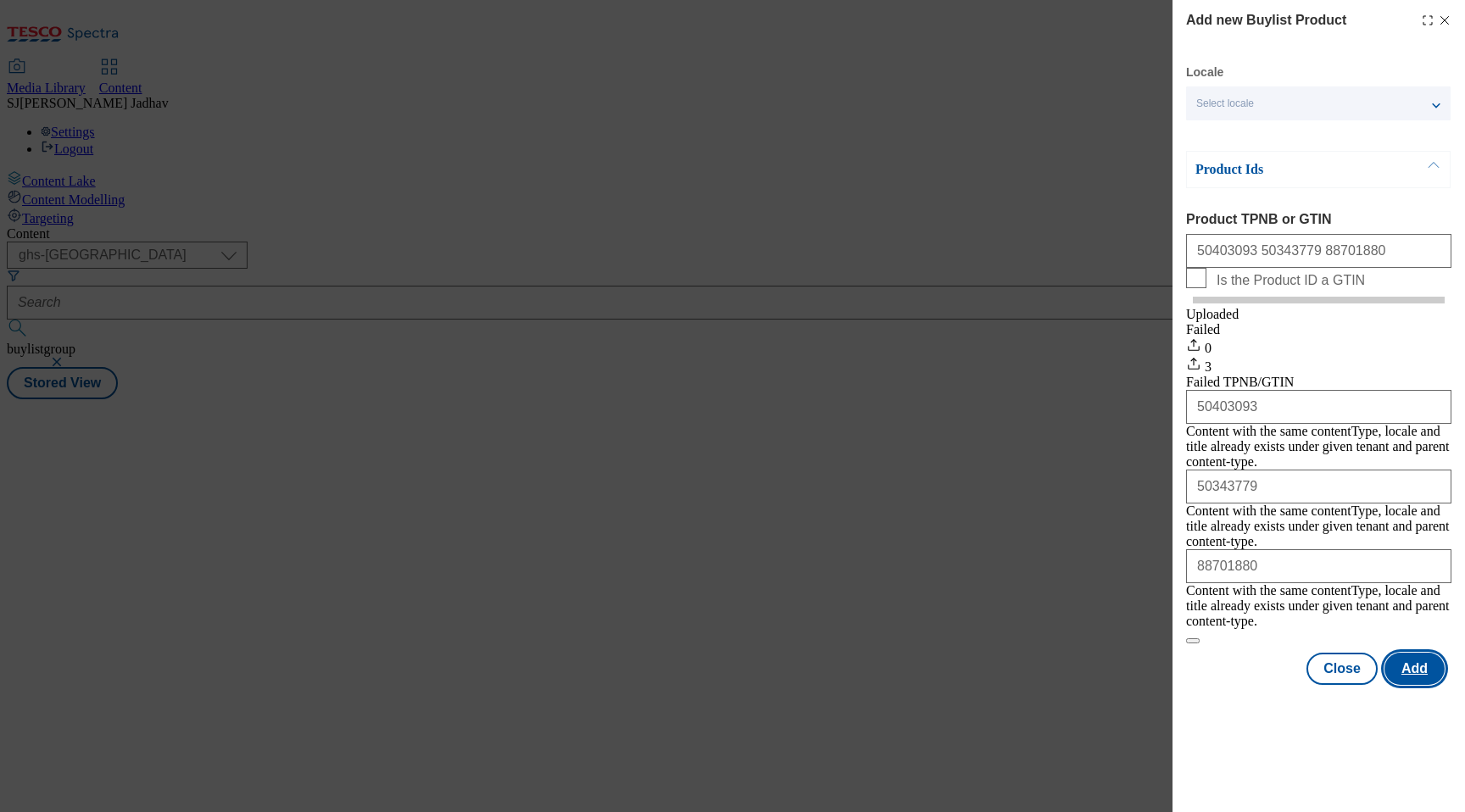
scroll to position [0, 0]
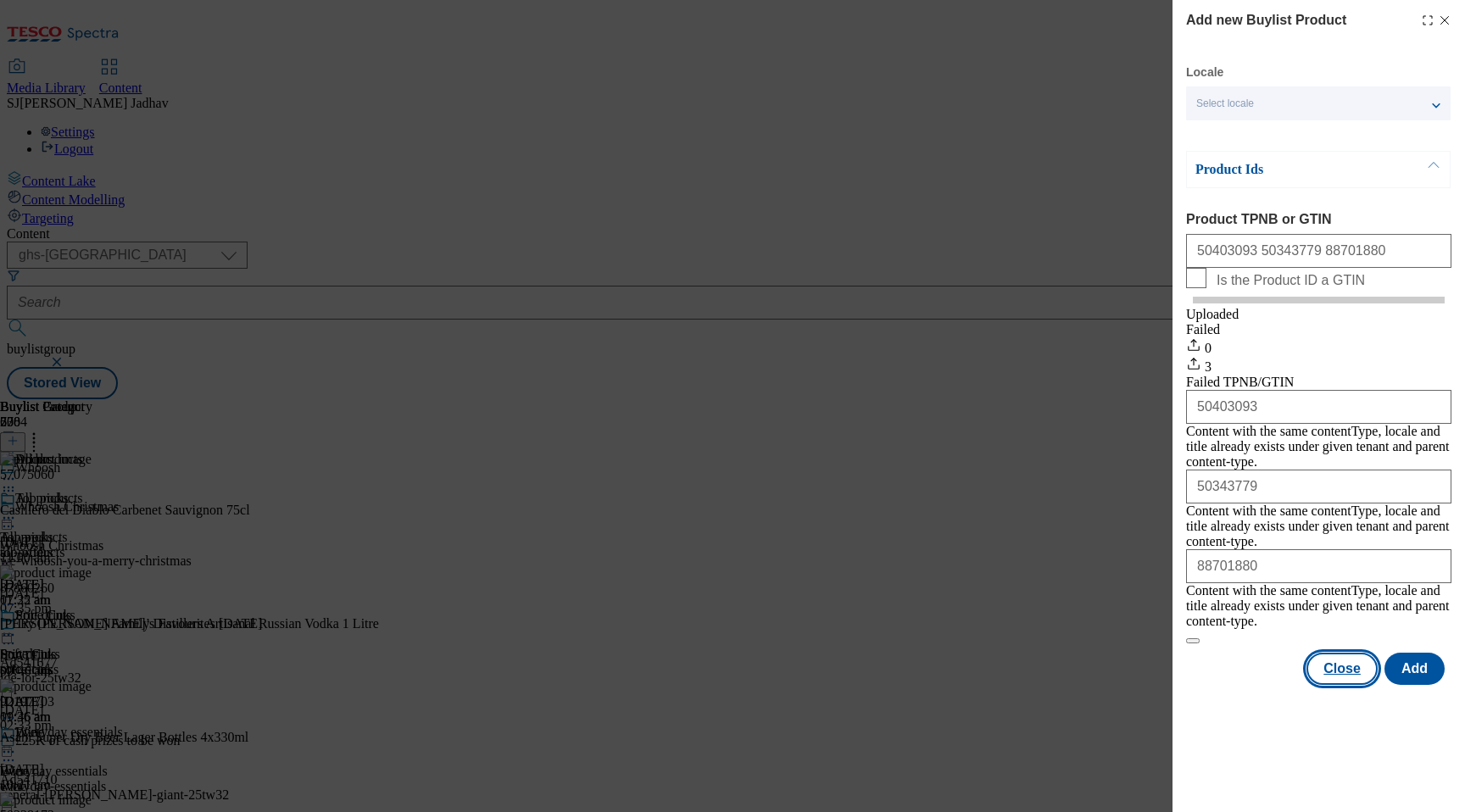
click at [1355, 653] on button "Close" at bounding box center [1342, 669] width 72 height 32
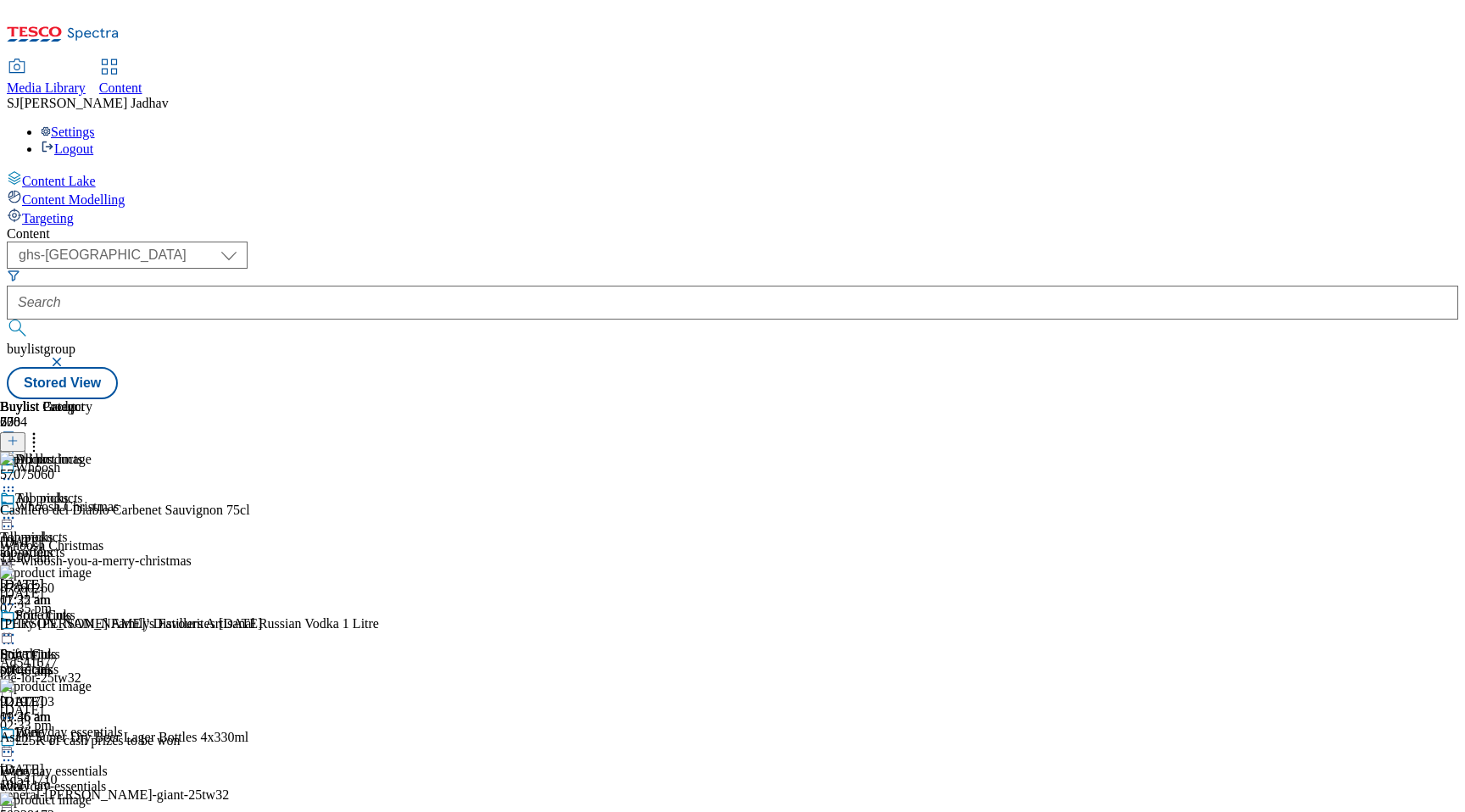
scroll to position [0, 39]
click at [42, 430] on icon at bounding box center [33, 438] width 17 height 17
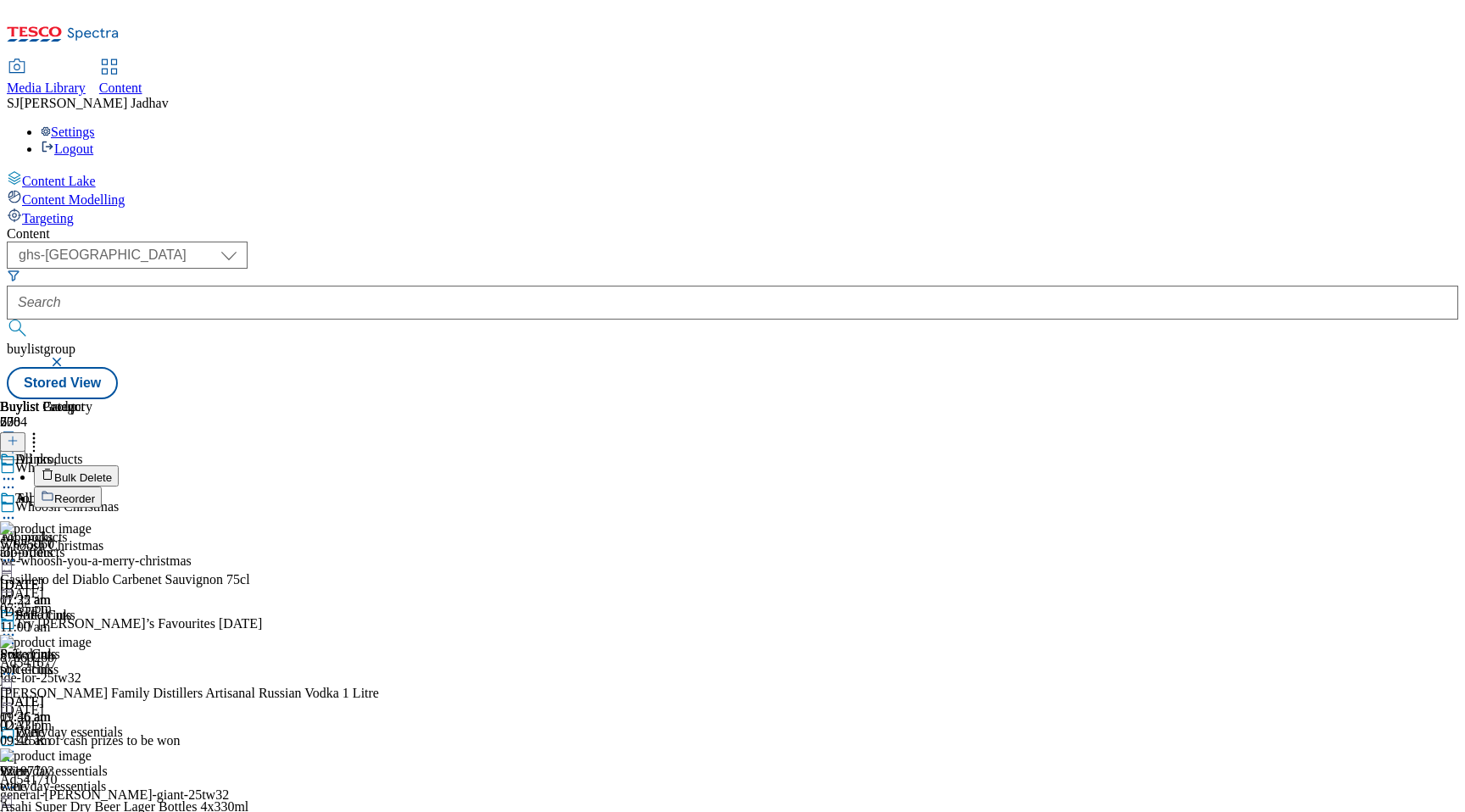
click at [95, 492] on span "Reorder" at bounding box center [74, 499] width 40 height 13
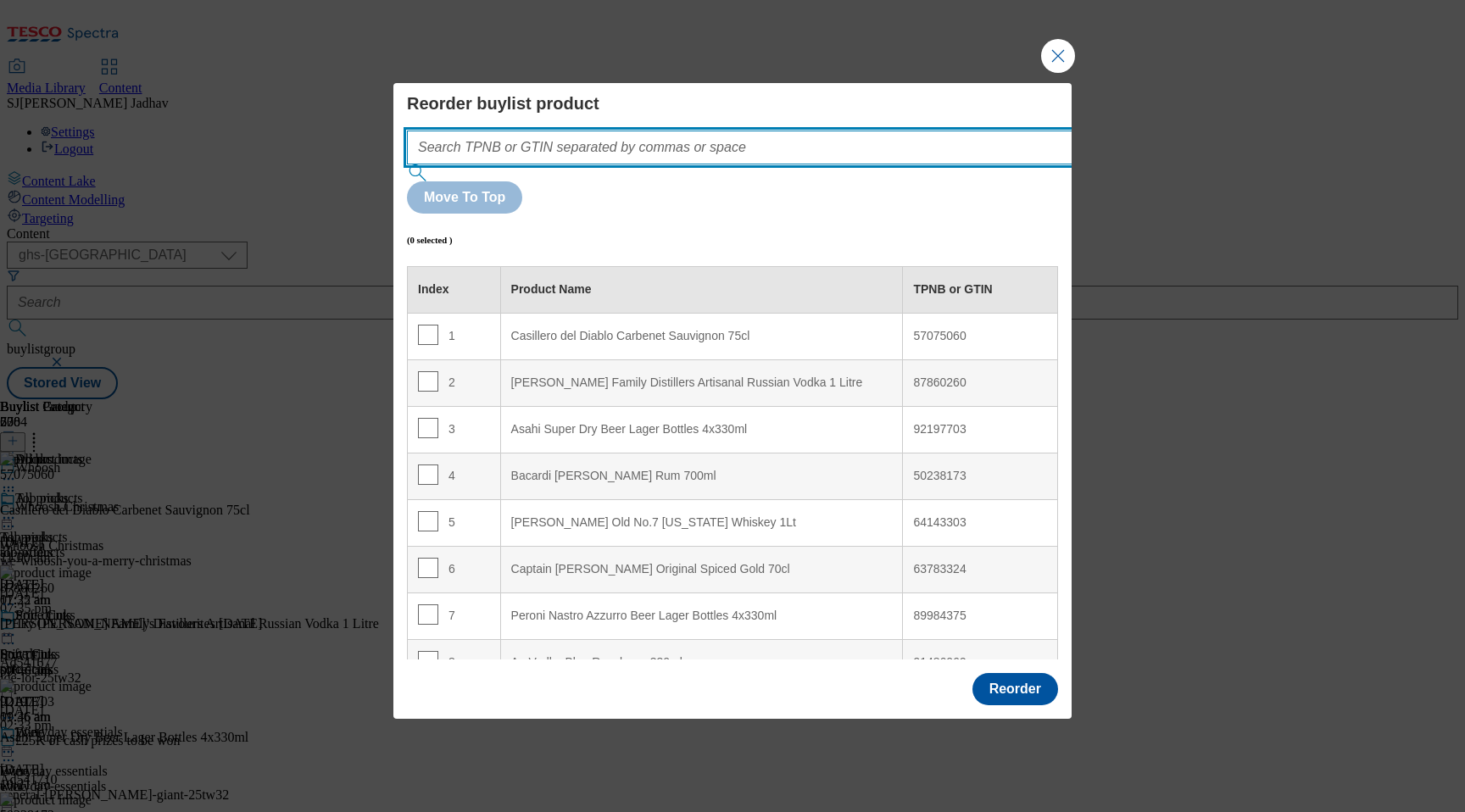
click at [660, 165] on input "Modal" at bounding box center [765, 148] width 716 height 34
paste input "50403093 50343779 88701880"
type input "50403093 50343779 88701880"
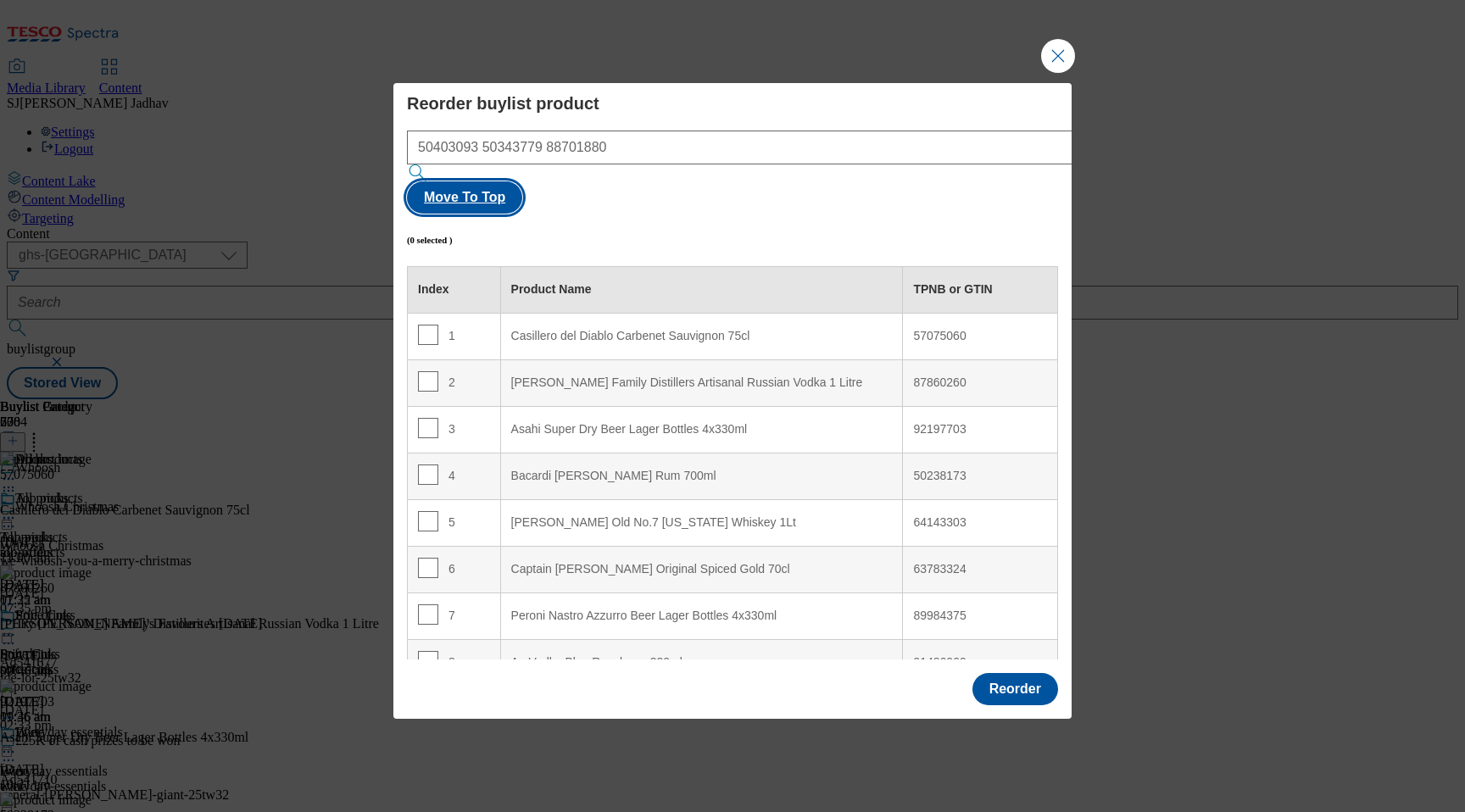
click at [522, 188] on button "Move To Top" at bounding box center [464, 198] width 116 height 32
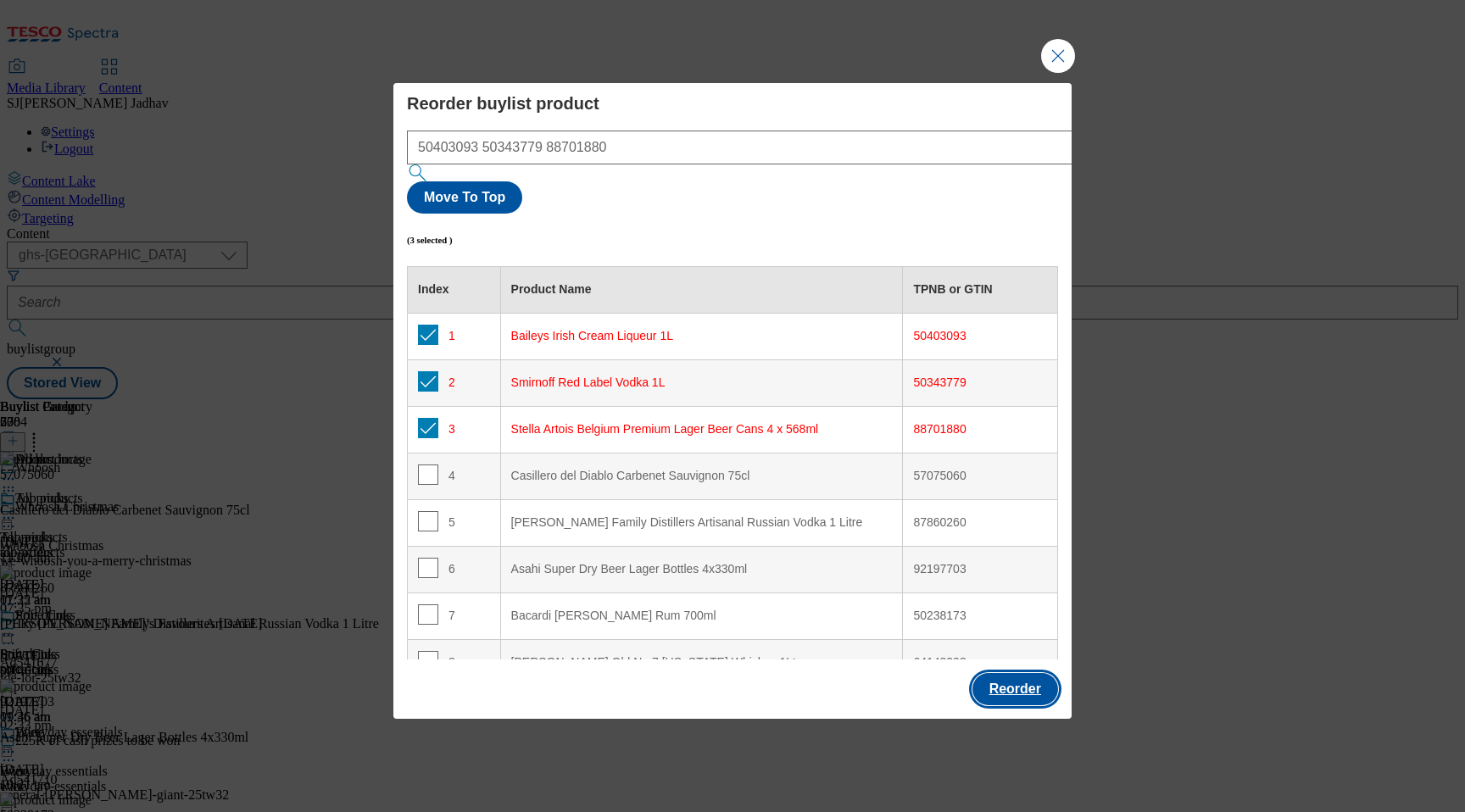
click at [1036, 673] on button "Reorder" at bounding box center [1015, 689] width 86 height 32
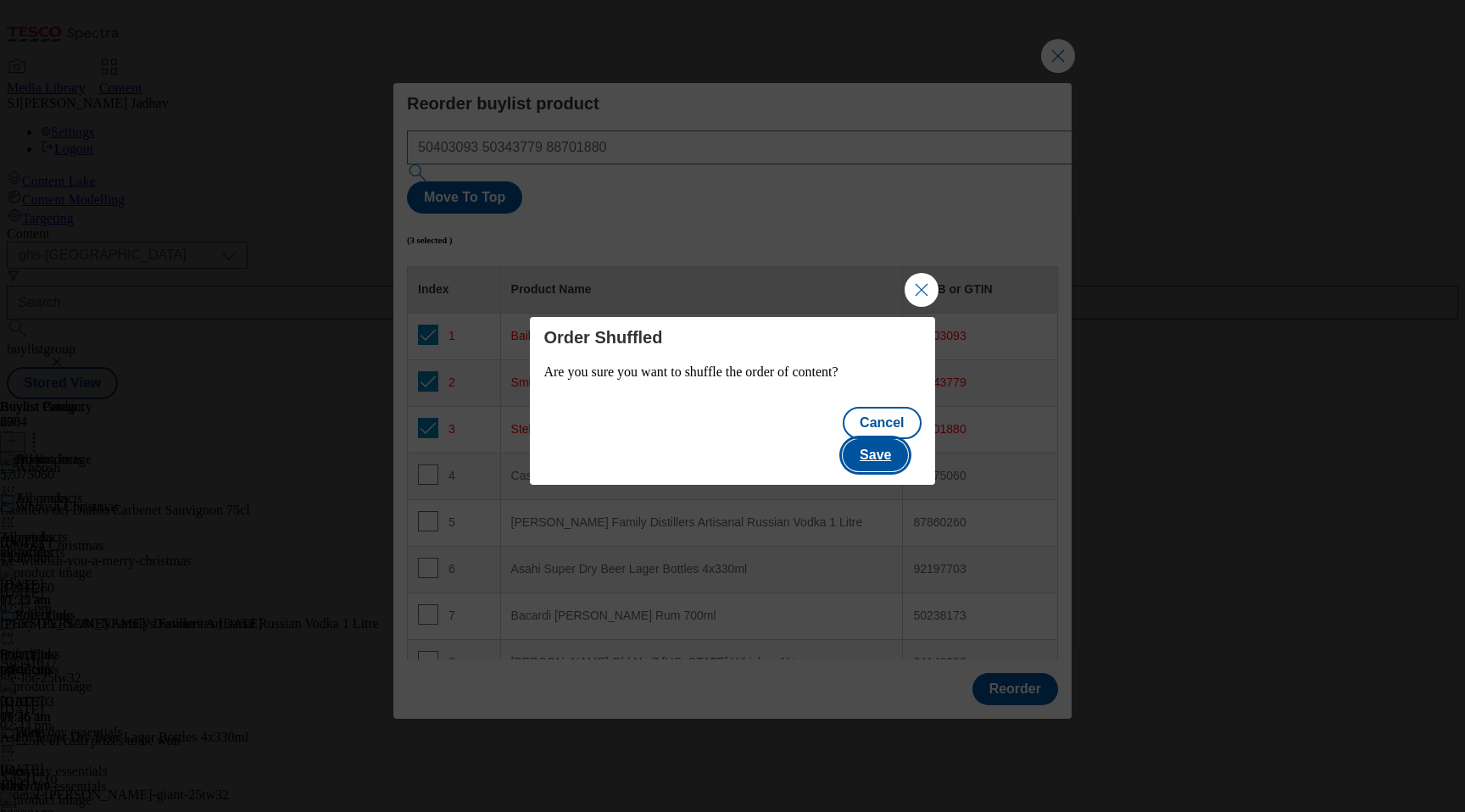
click at [908, 444] on button "Save" at bounding box center [875, 455] width 65 height 32
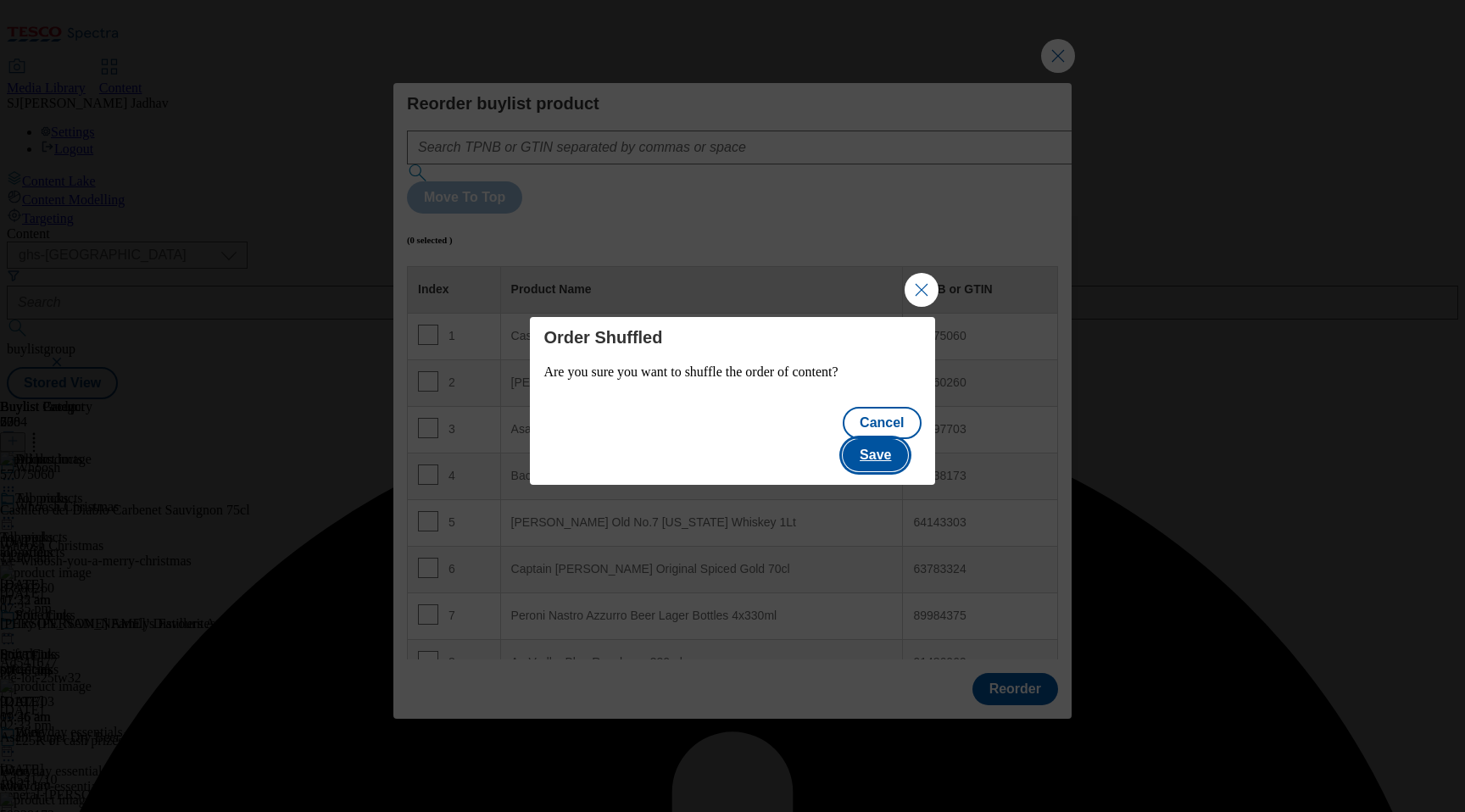
click at [897, 448] on button "Save" at bounding box center [875, 455] width 65 height 32
click at [932, 307] on button "Close Modal" at bounding box center [921, 290] width 34 height 34
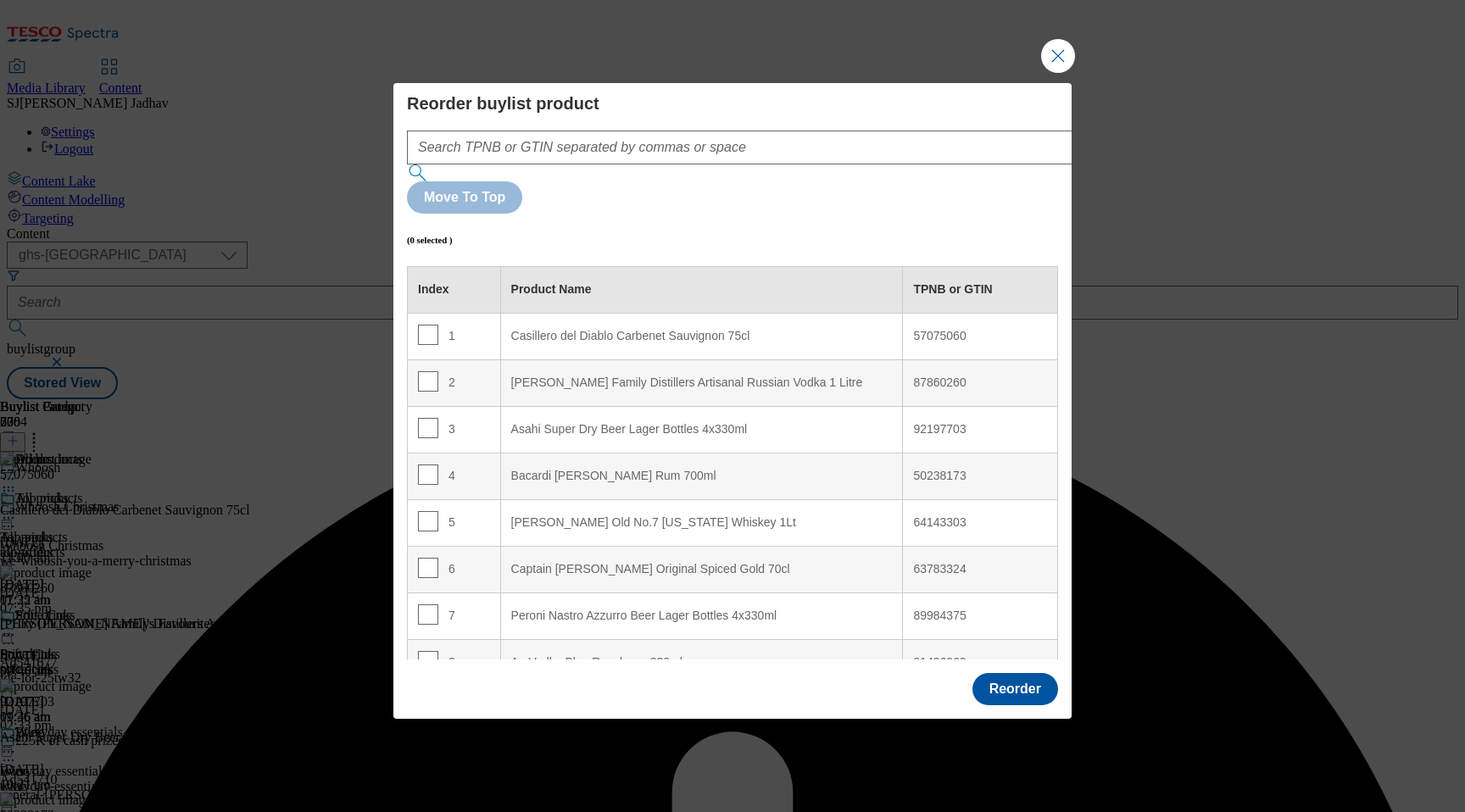
click at [1055, 108] on div "Reorder buylist product Move To Top (0 selected ) Index Product Name TPNB or GT…" at bounding box center [732, 406] width 1465 height 812
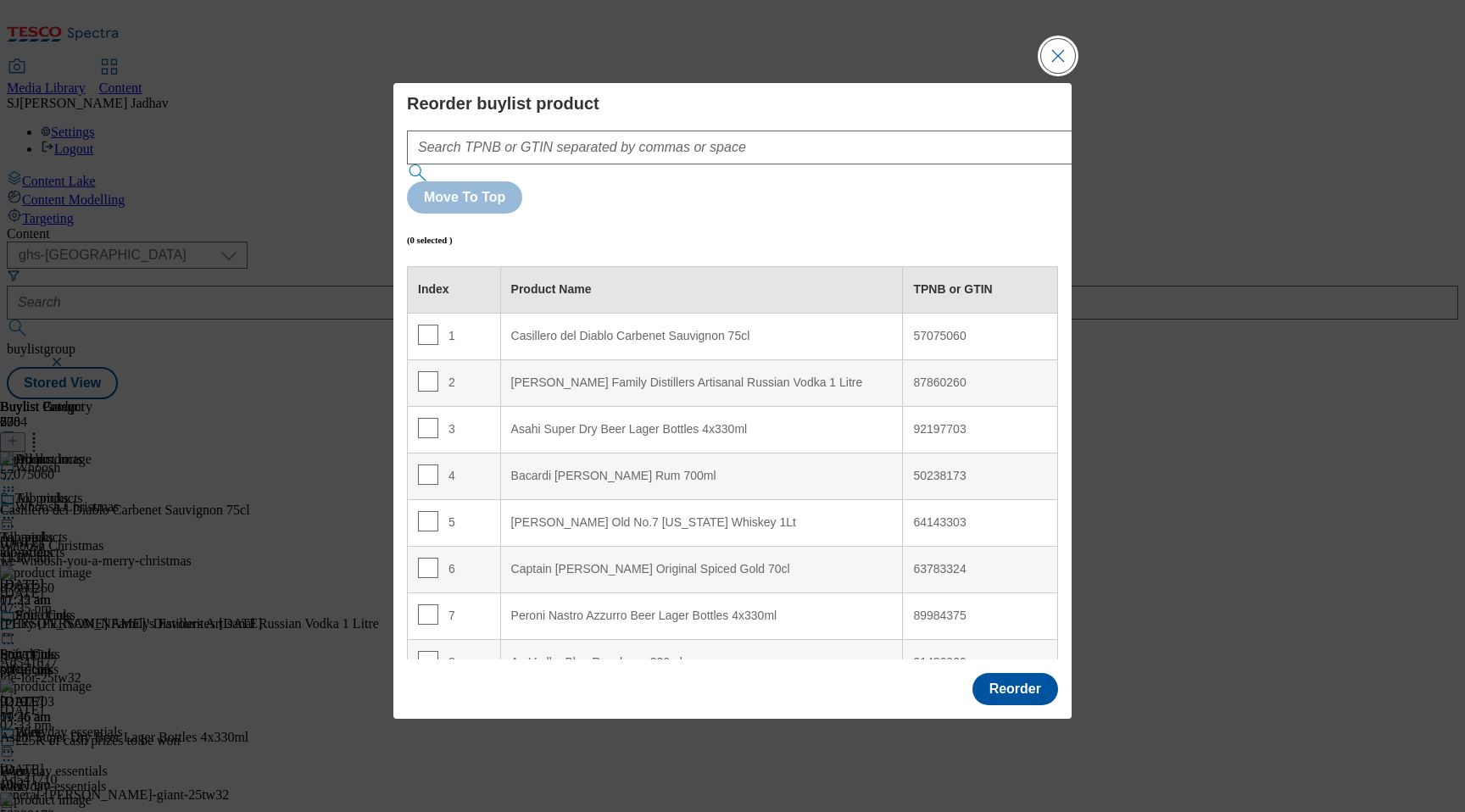
click at [1058, 73] on button "Close Modal" at bounding box center [1058, 56] width 34 height 34
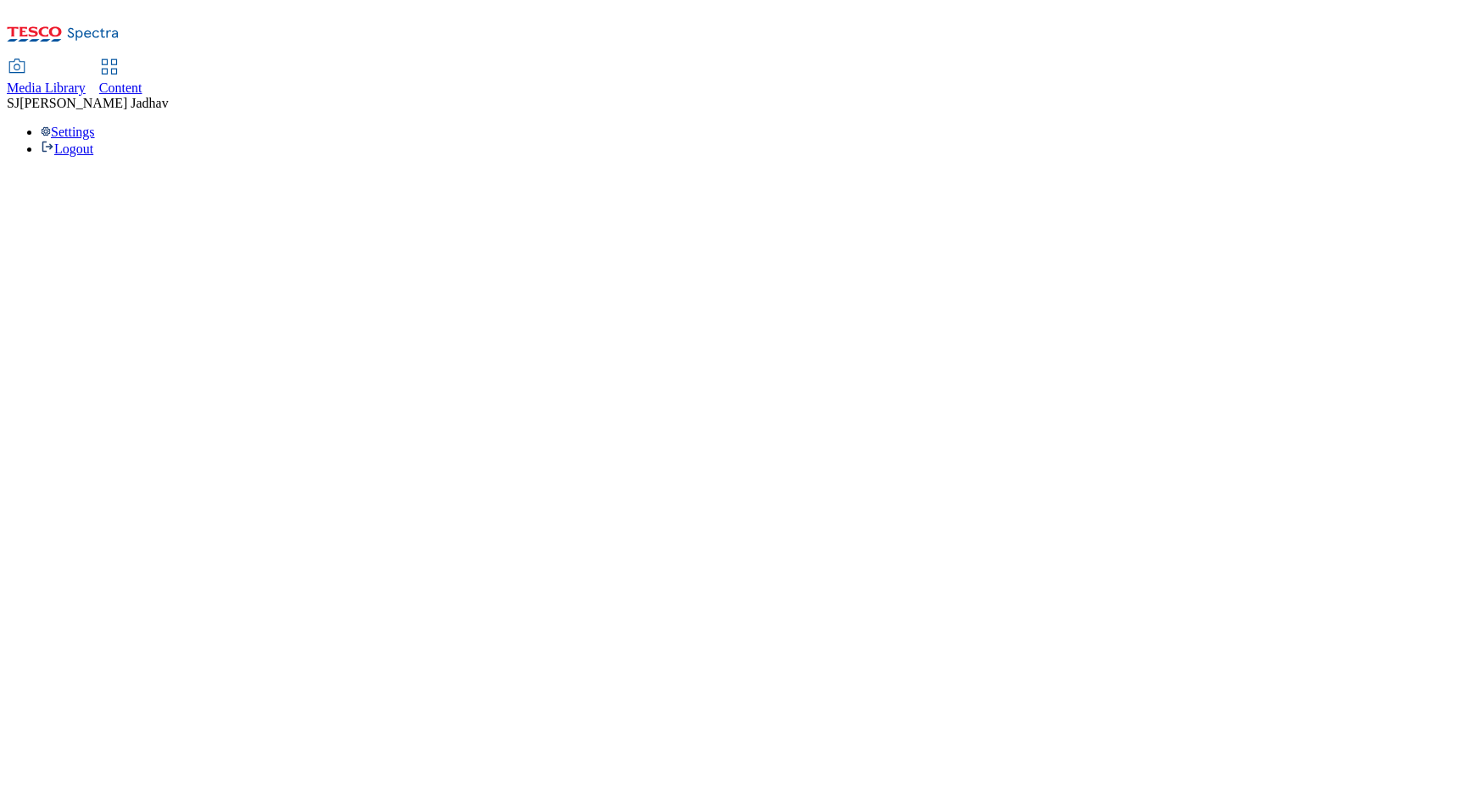
select select "ghs-[GEOGRAPHIC_DATA]"
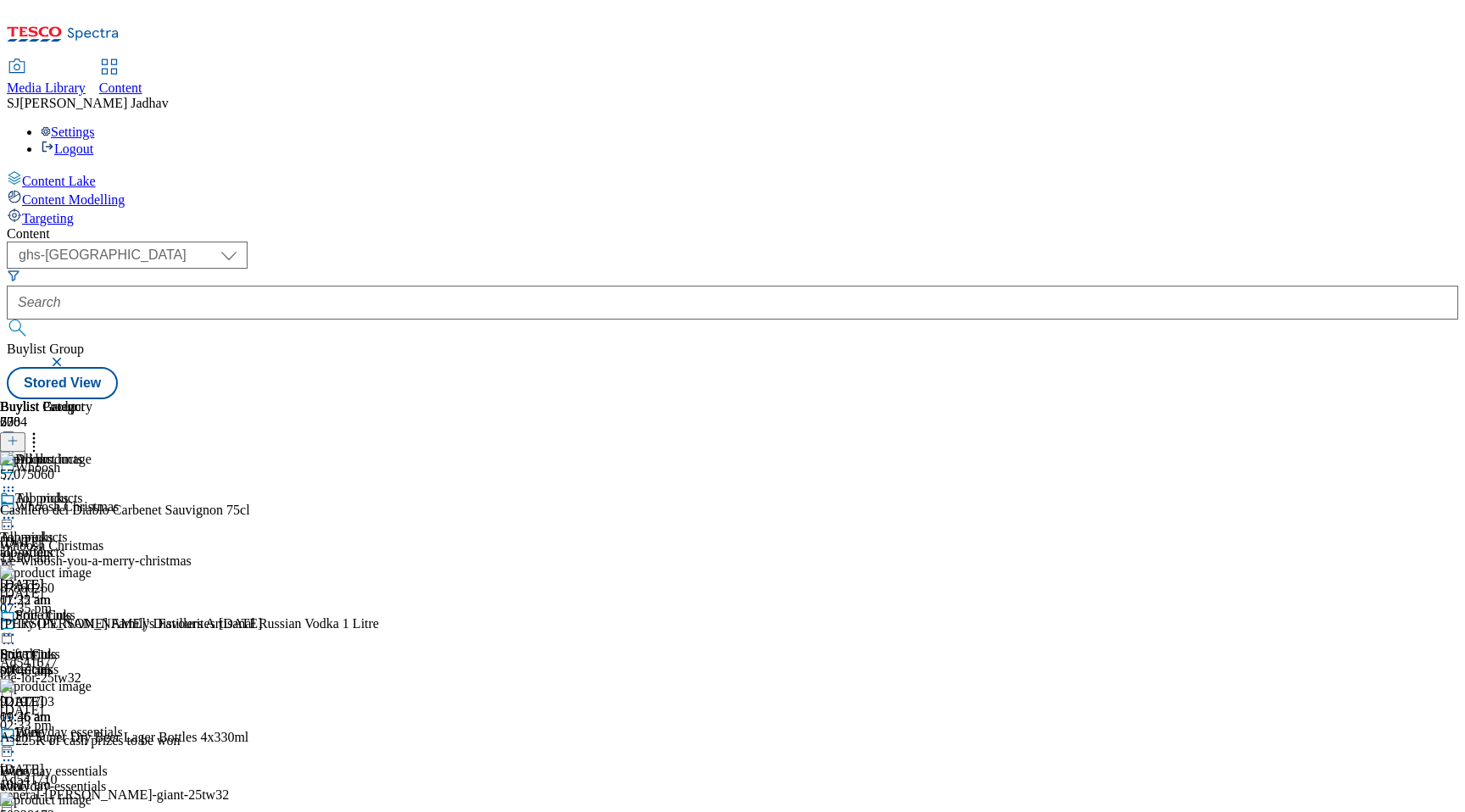
scroll to position [0, 39]
click at [42, 430] on icon at bounding box center [33, 438] width 17 height 17
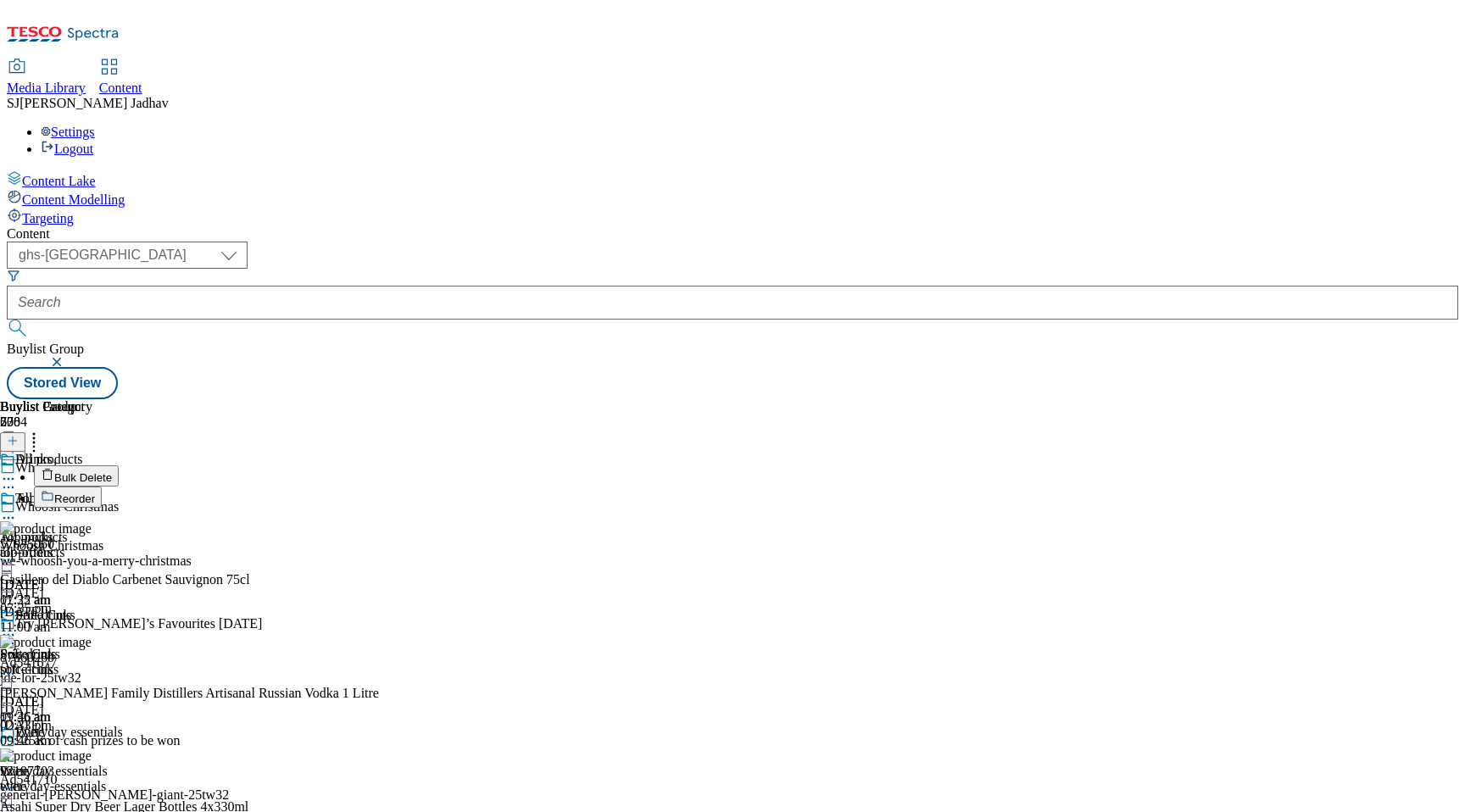
click at [95, 492] on span "Reorder" at bounding box center [74, 499] width 40 height 13
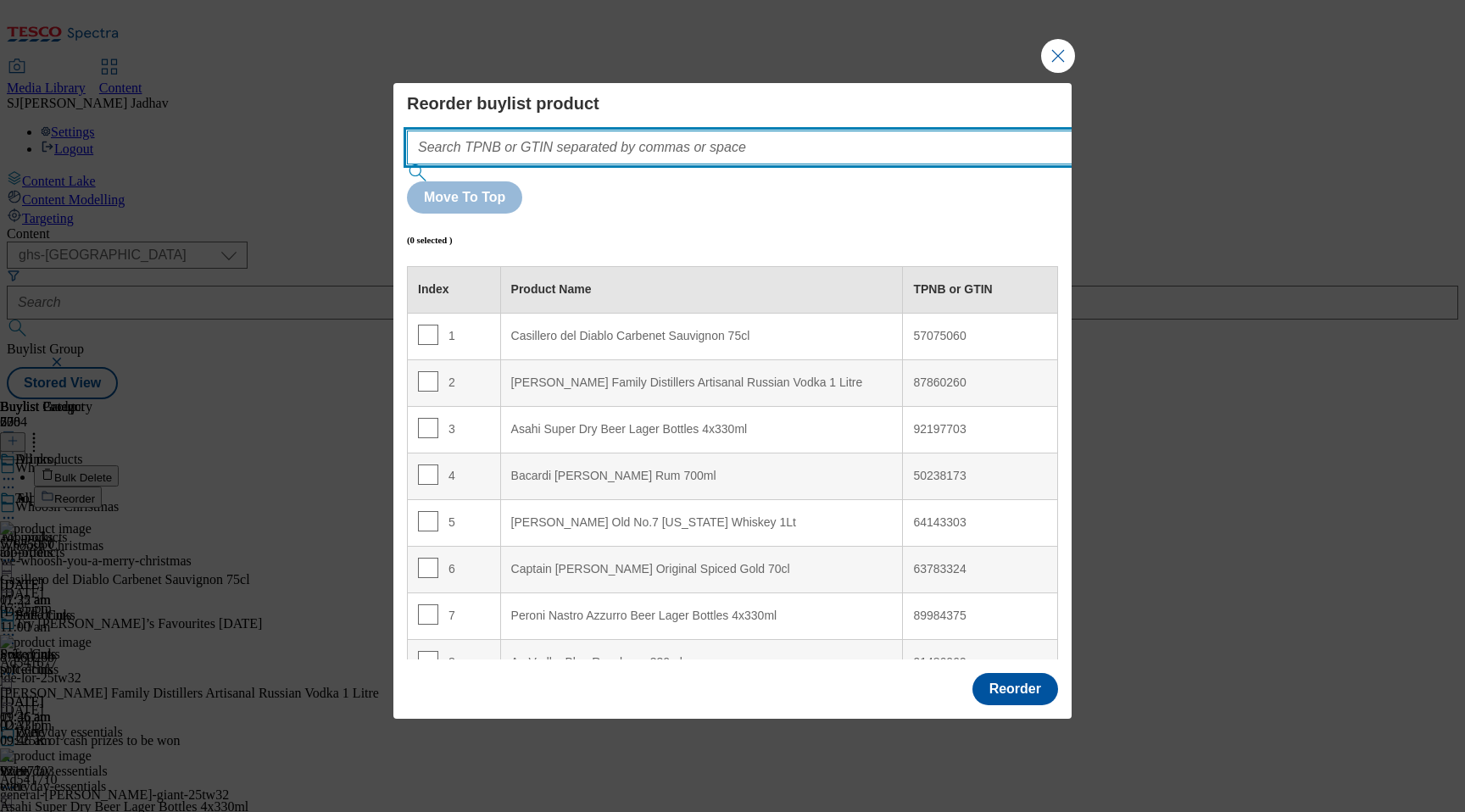
click at [763, 165] on input "Modal" at bounding box center [765, 148] width 716 height 34
paste input "50403093 50343779 88701880"
type input "50403093 50343779 88701880"
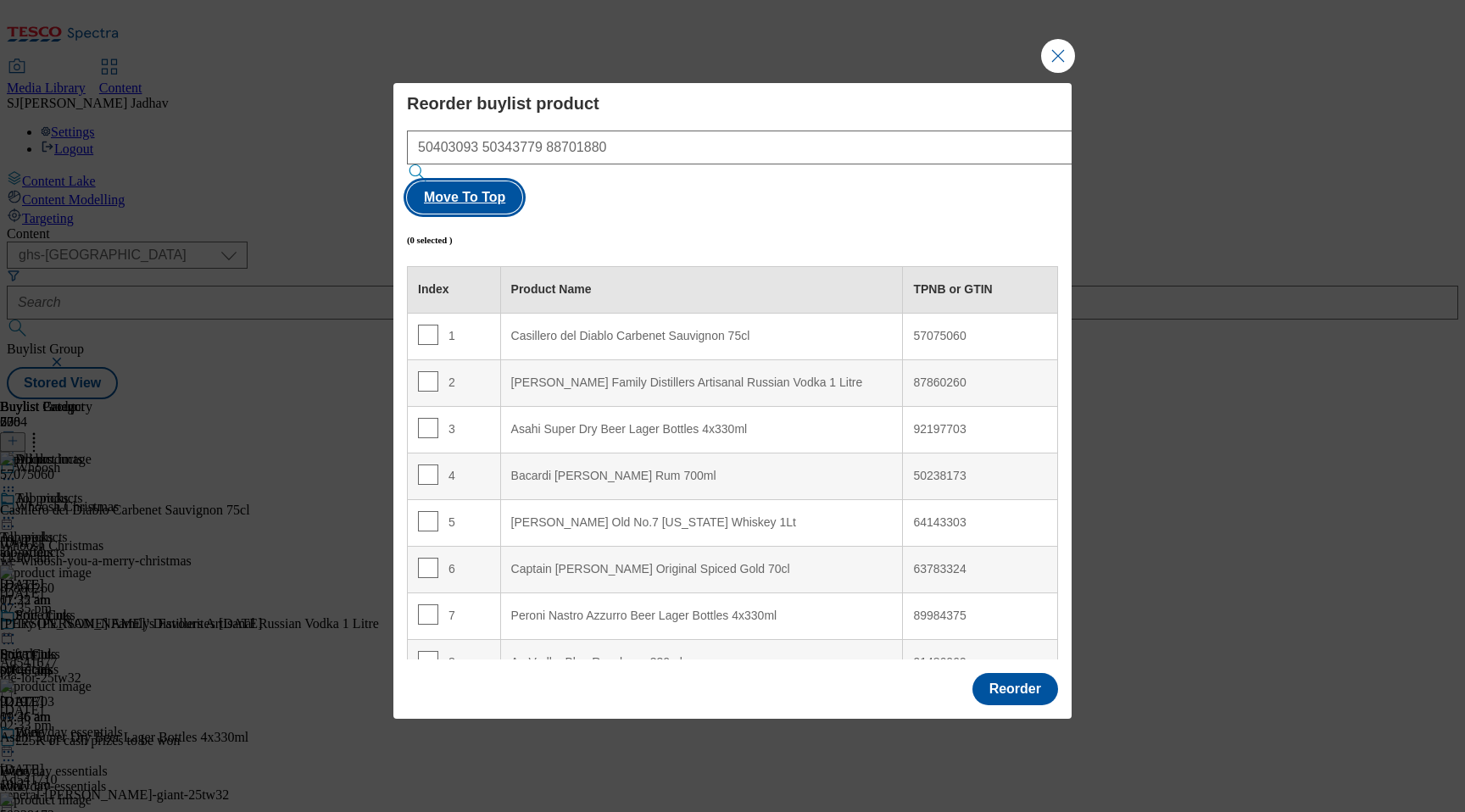
click at [522, 182] on button "Move To Top" at bounding box center [464, 198] width 116 height 32
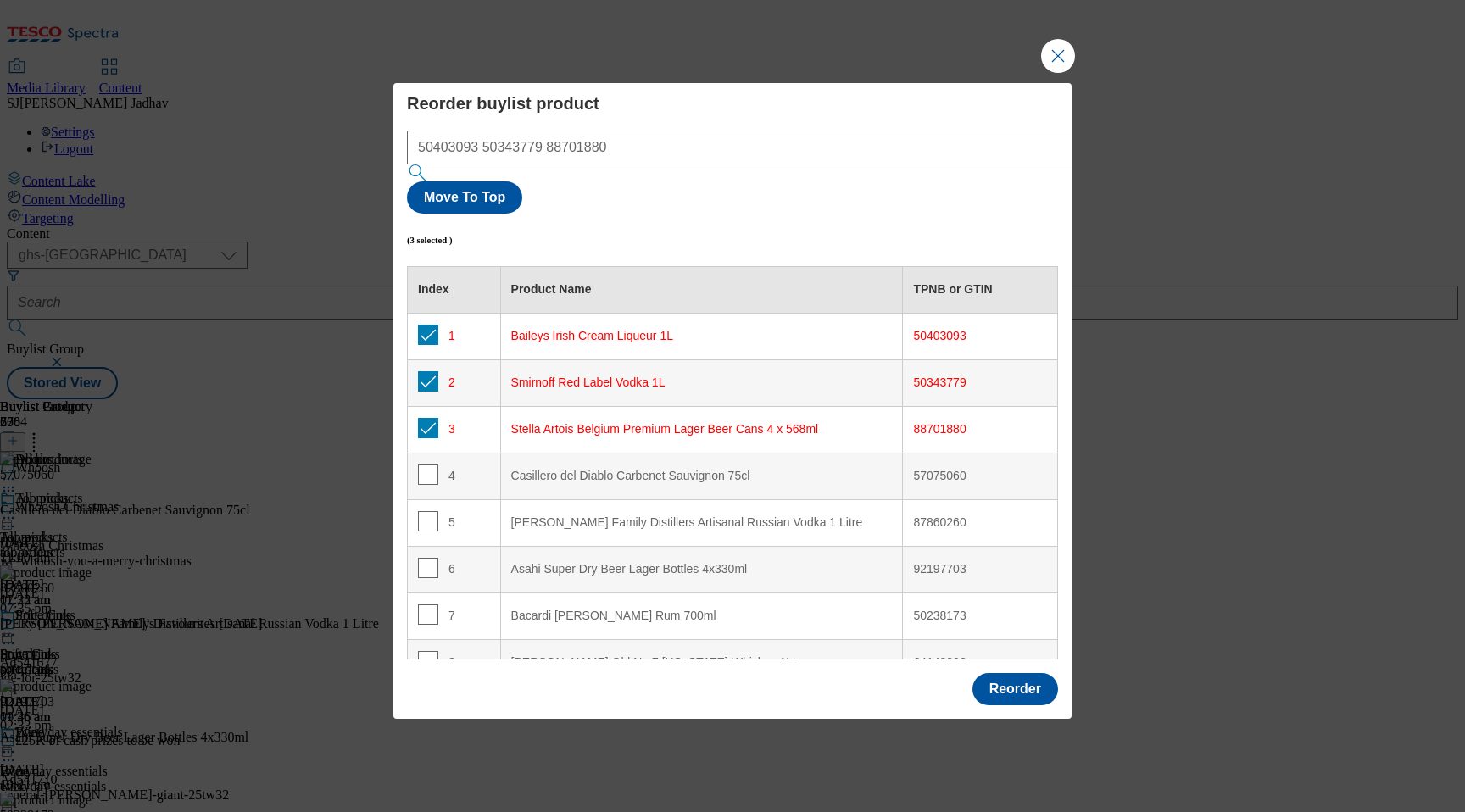
click at [1014, 673] on div "Reorder" at bounding box center [1015, 689] width 86 height 32
click at [1015, 673] on button "Reorder" at bounding box center [1015, 689] width 86 height 32
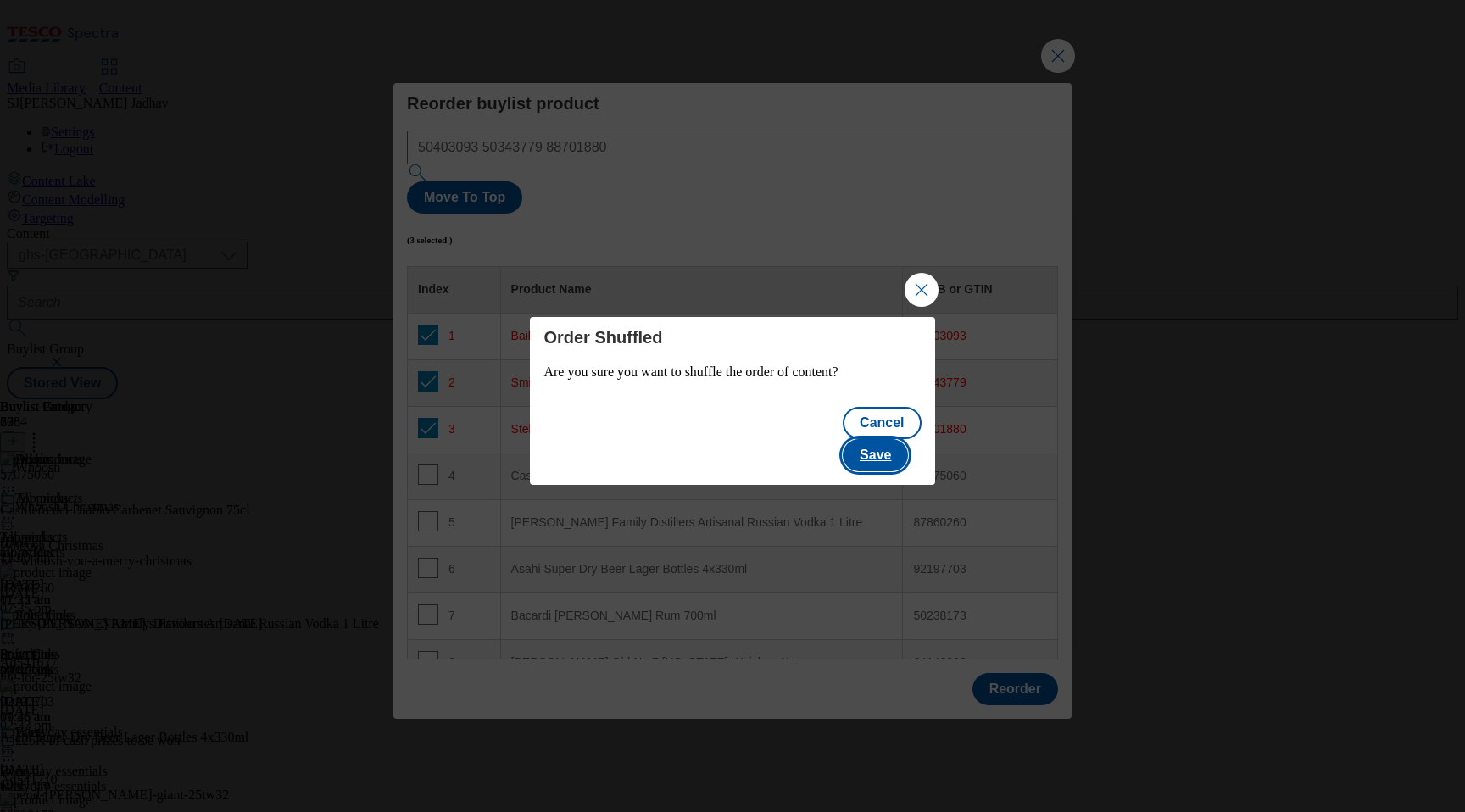
click at [895, 454] on button "Save" at bounding box center [875, 455] width 65 height 32
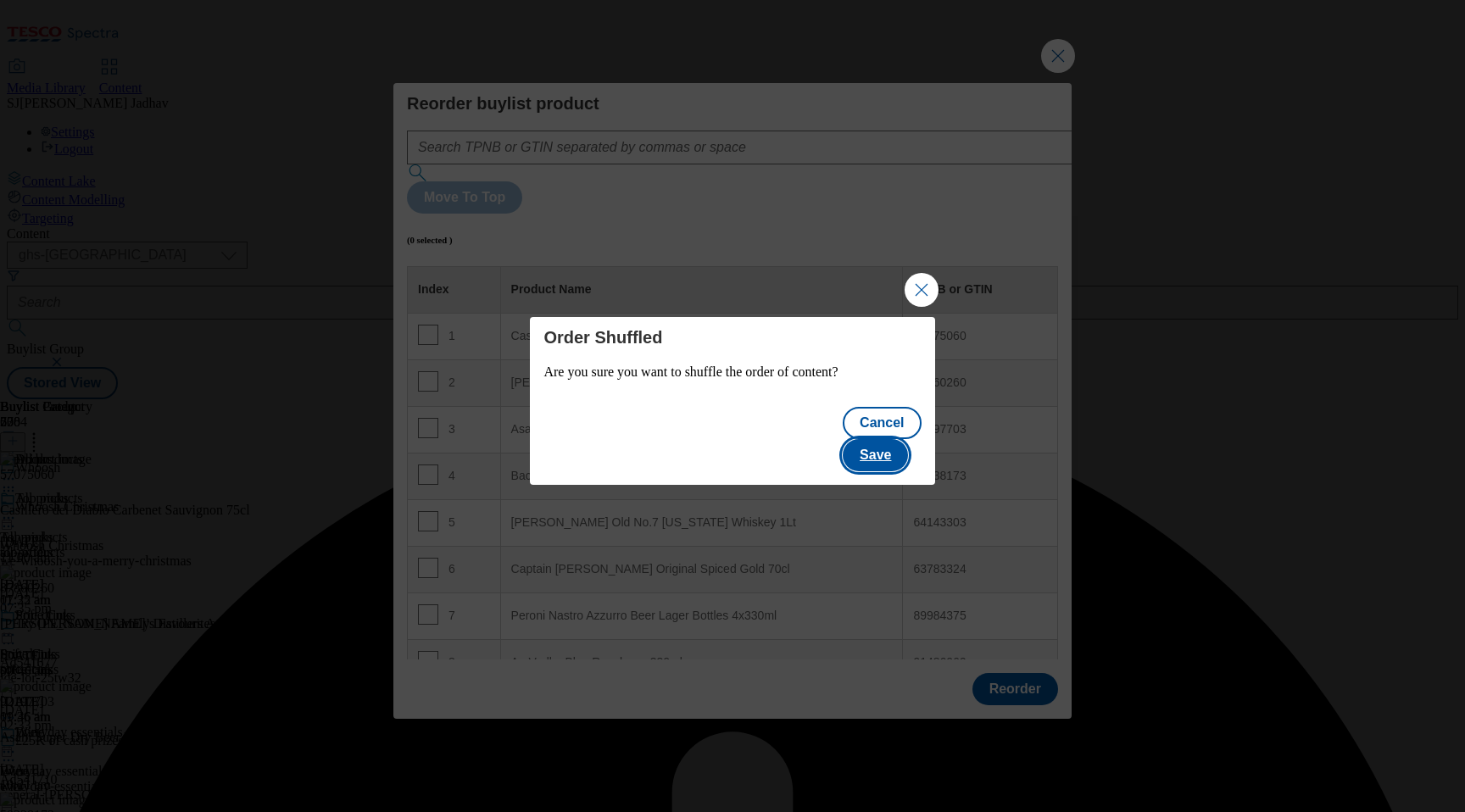
click at [881, 449] on button "Save" at bounding box center [875, 455] width 65 height 32
click at [911, 307] on button "Close Modal" at bounding box center [921, 290] width 34 height 34
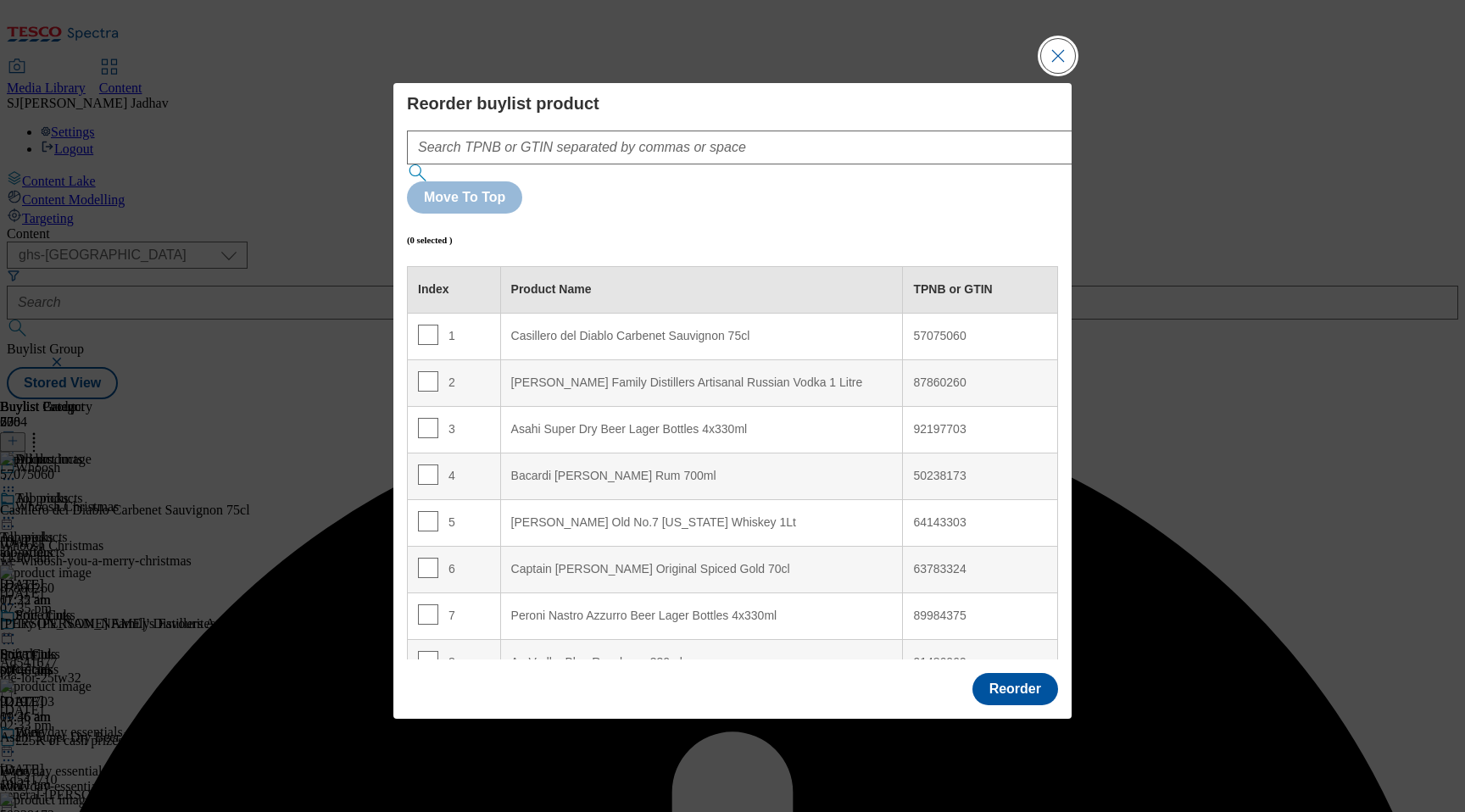
click at [1048, 73] on button "Close Modal" at bounding box center [1058, 56] width 34 height 34
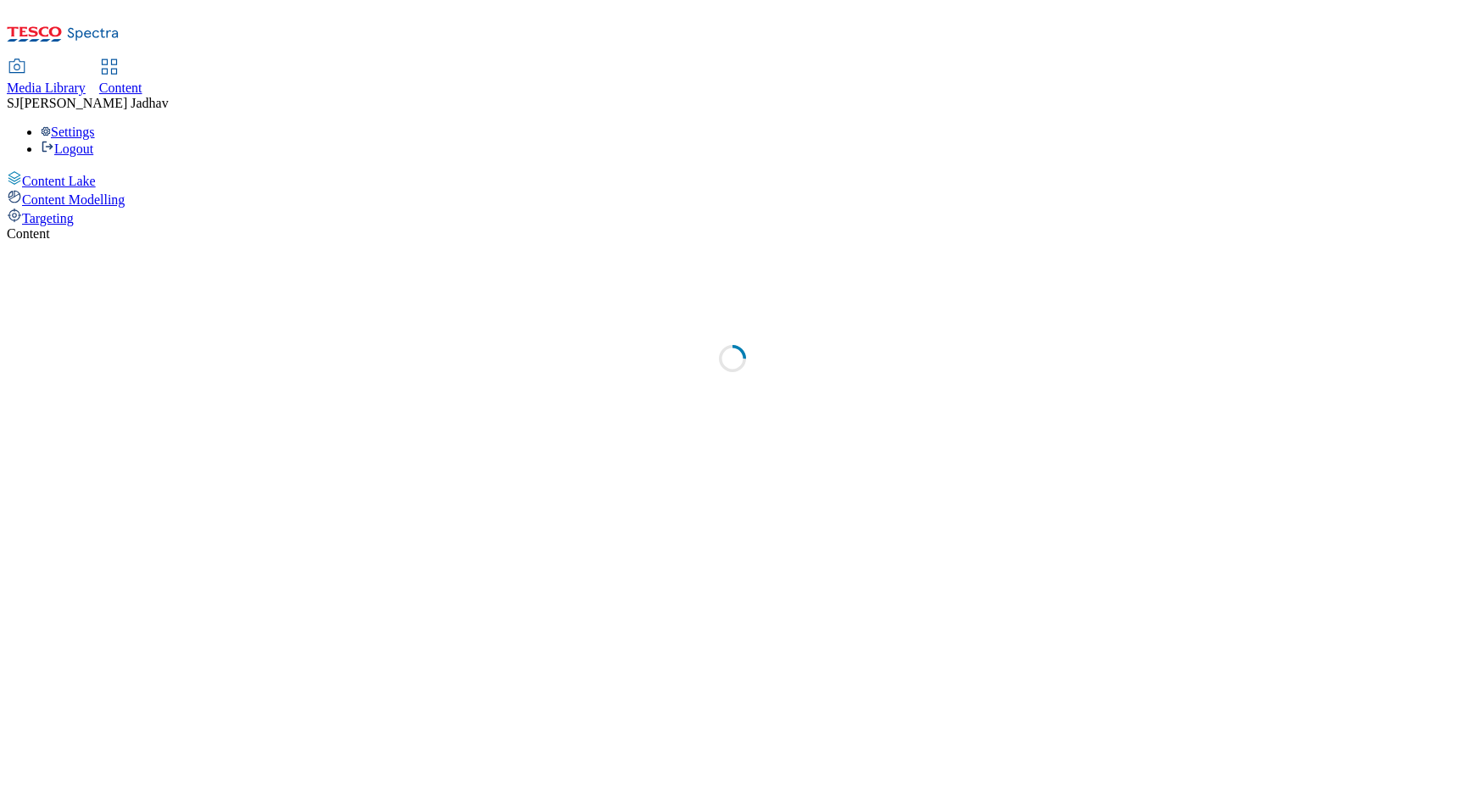
select select "ghs-[GEOGRAPHIC_DATA]"
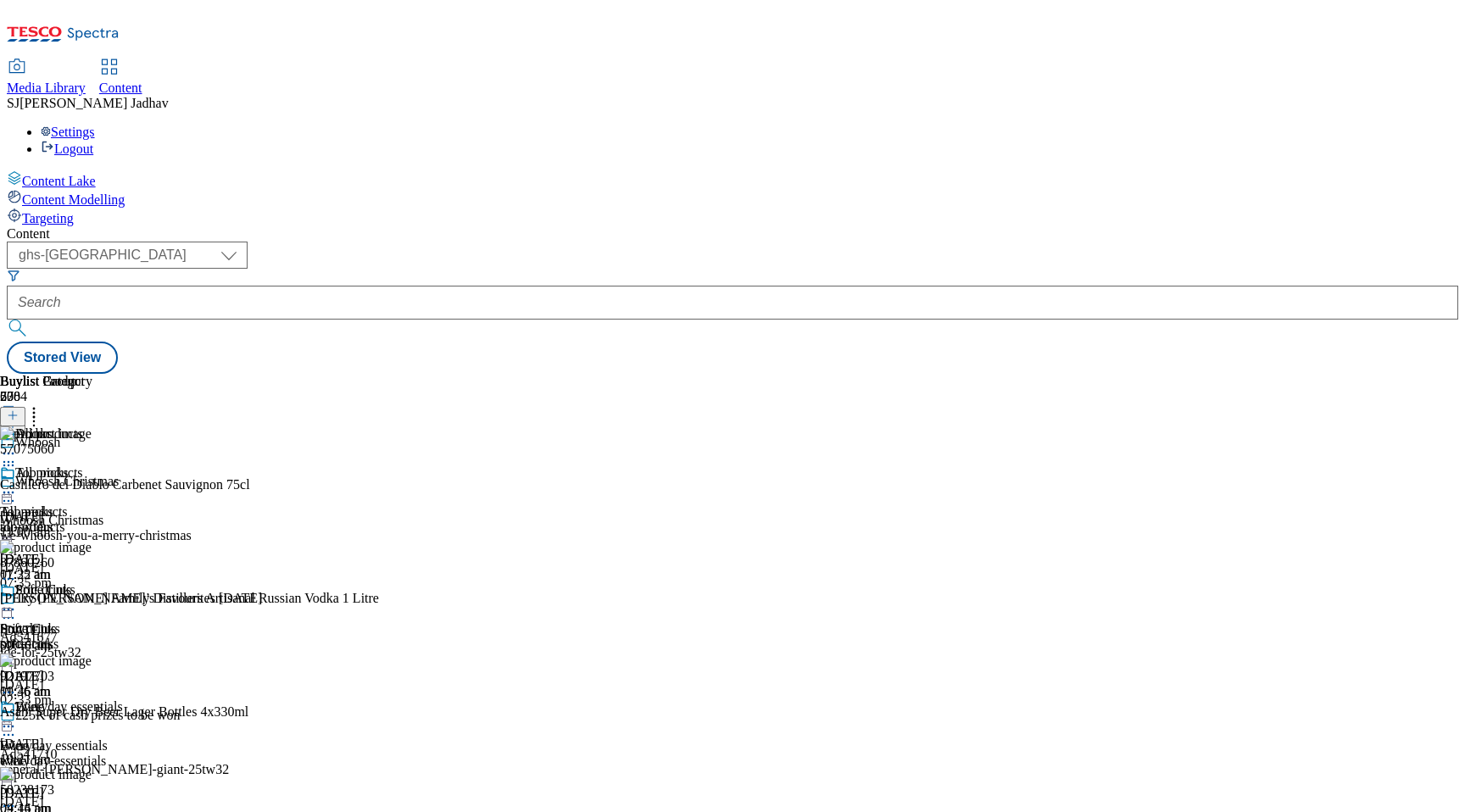
scroll to position [0, 39]
click at [42, 405] on icon at bounding box center [33, 413] width 17 height 17
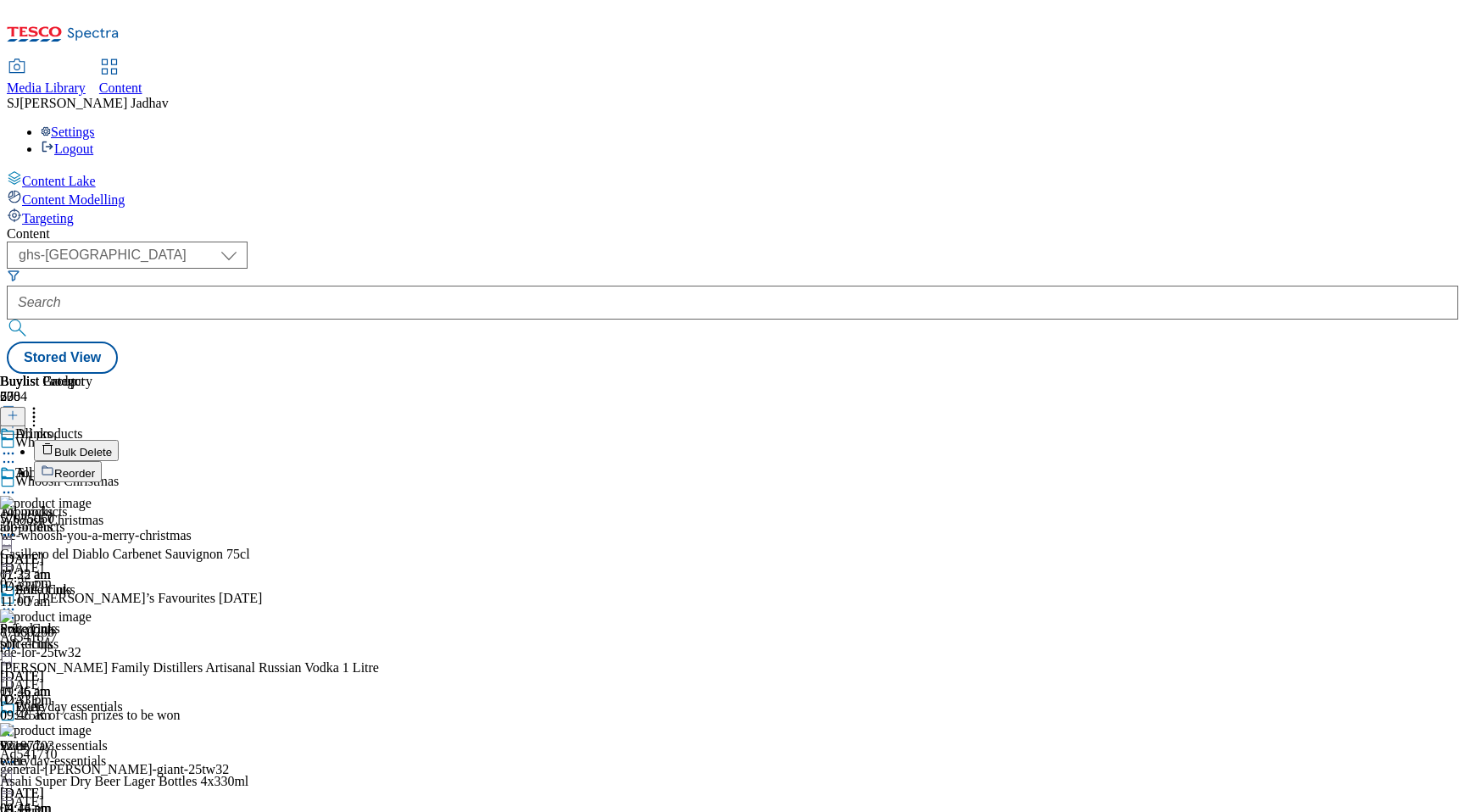
click at [95, 467] on span "Reorder" at bounding box center [74, 474] width 40 height 13
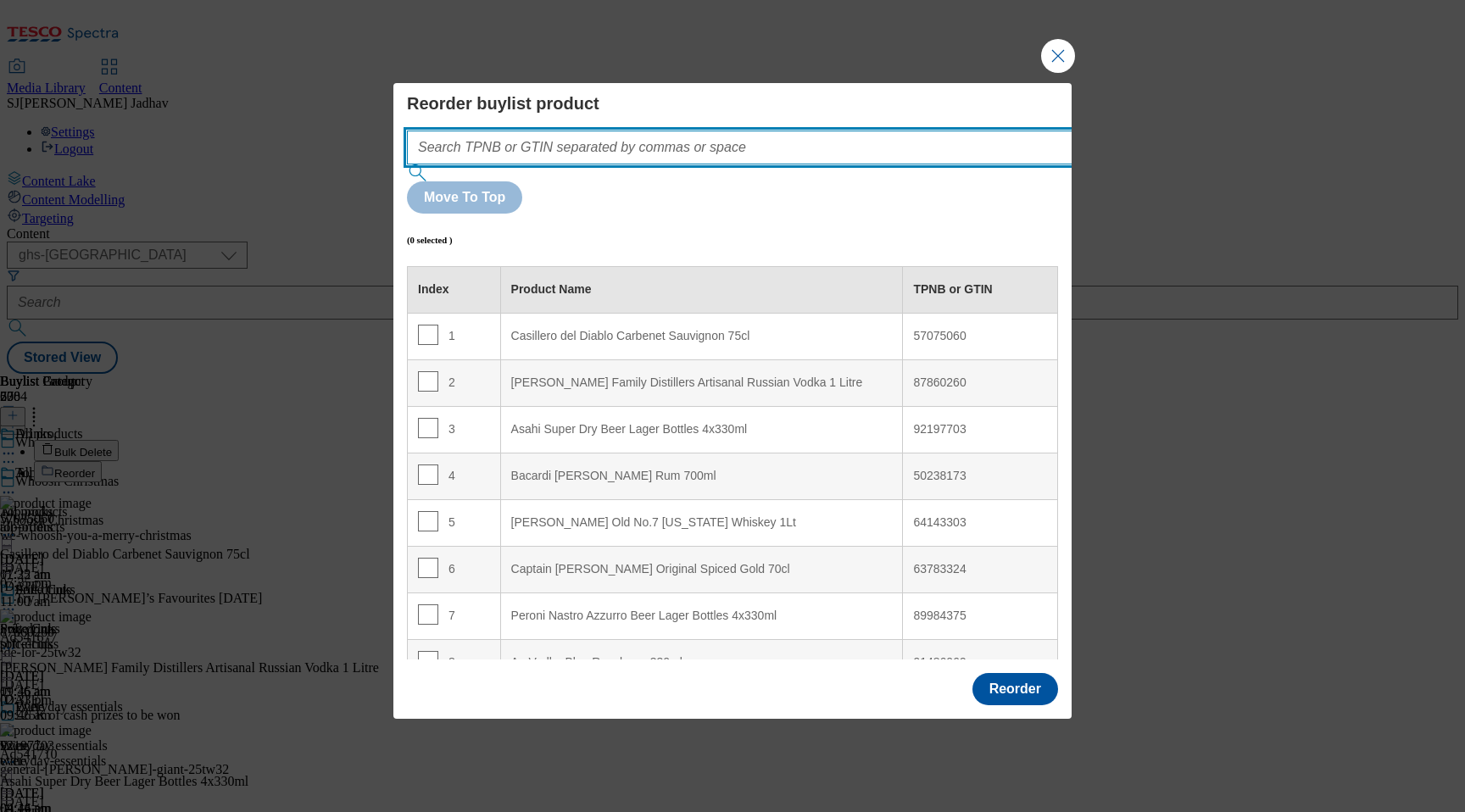
click at [777, 165] on input "Modal" at bounding box center [765, 148] width 716 height 34
paste input "50403093 50343779 88701880"
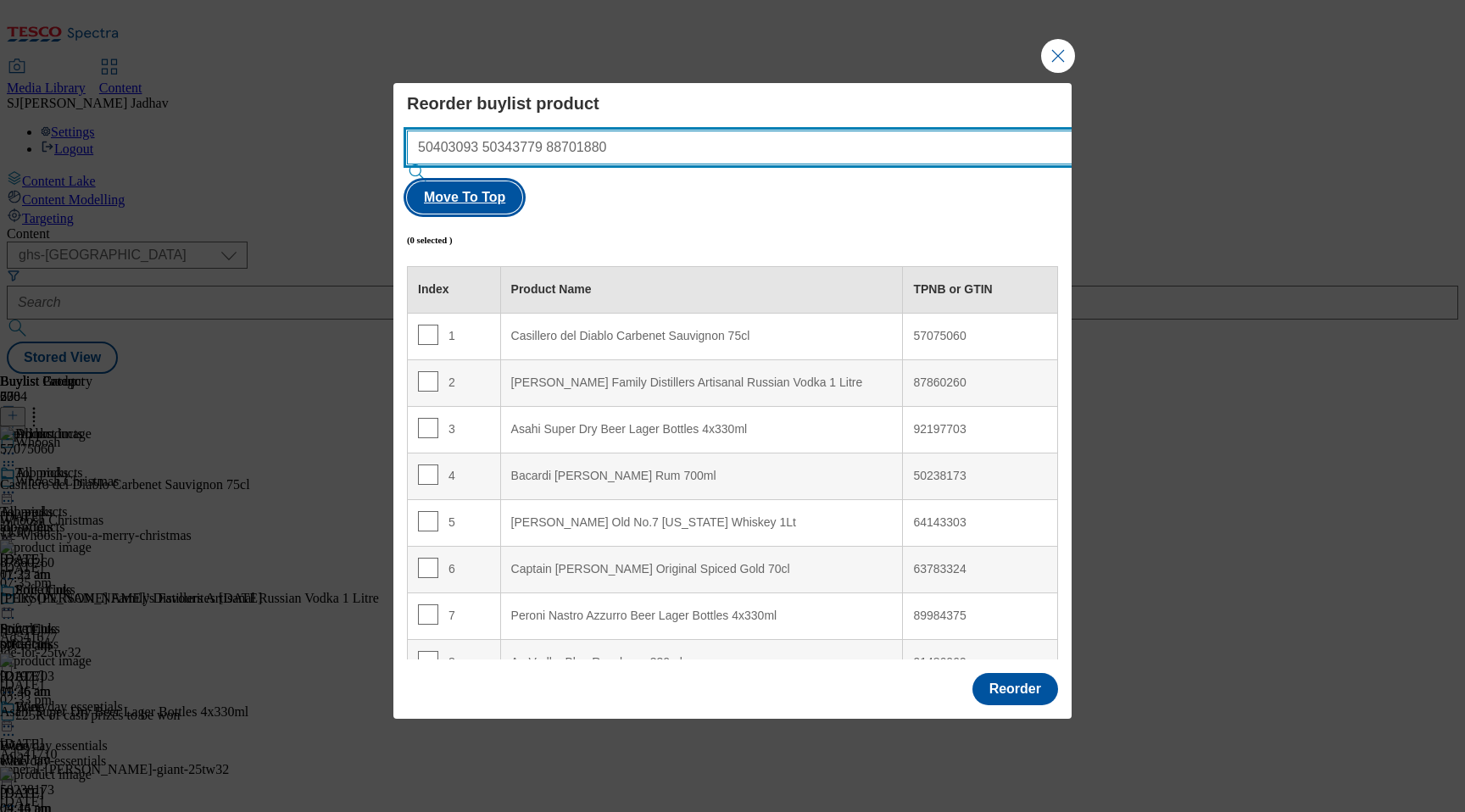
type input "50403093 50343779 88701880"
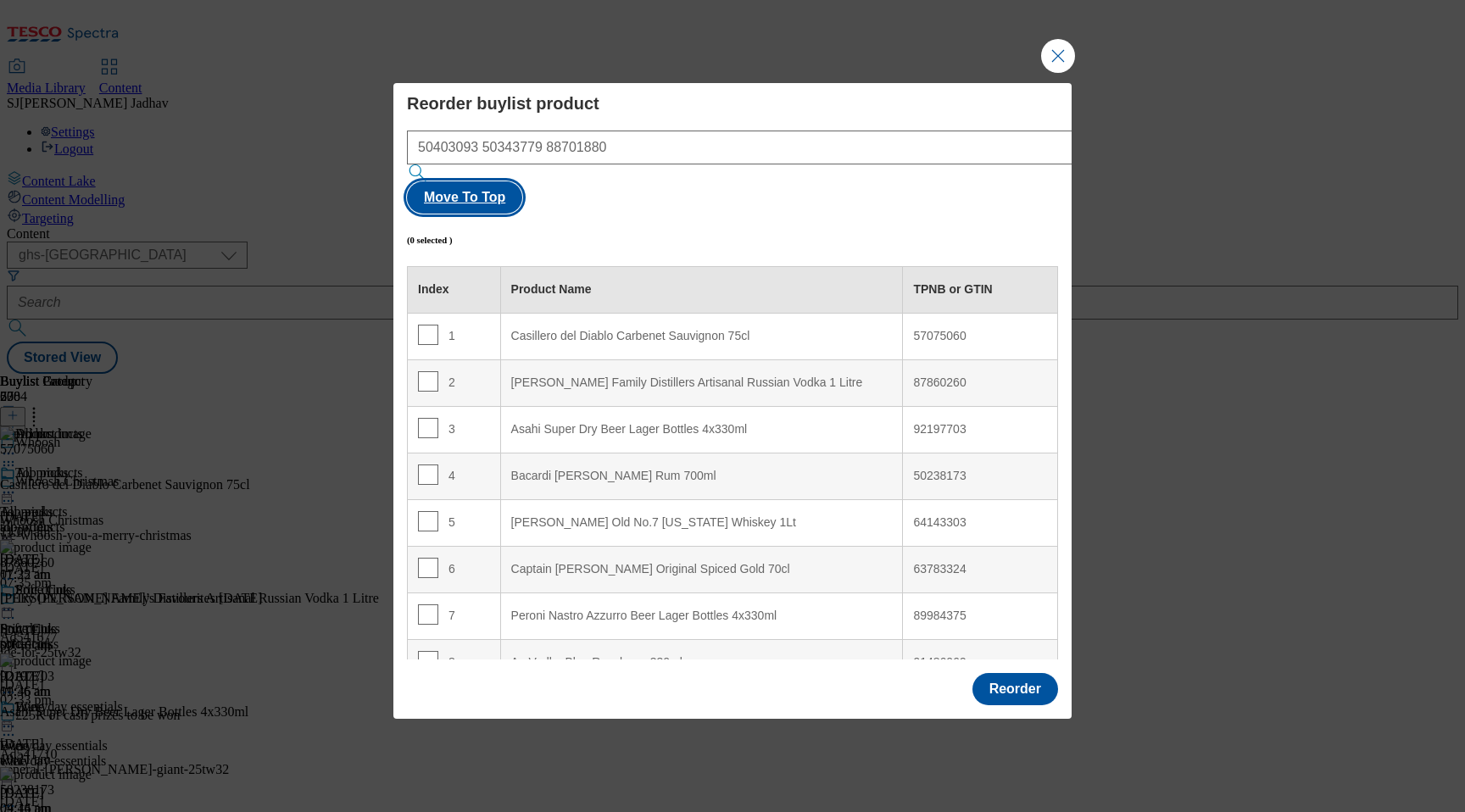
click at [522, 198] on button "Move To Top" at bounding box center [464, 198] width 116 height 32
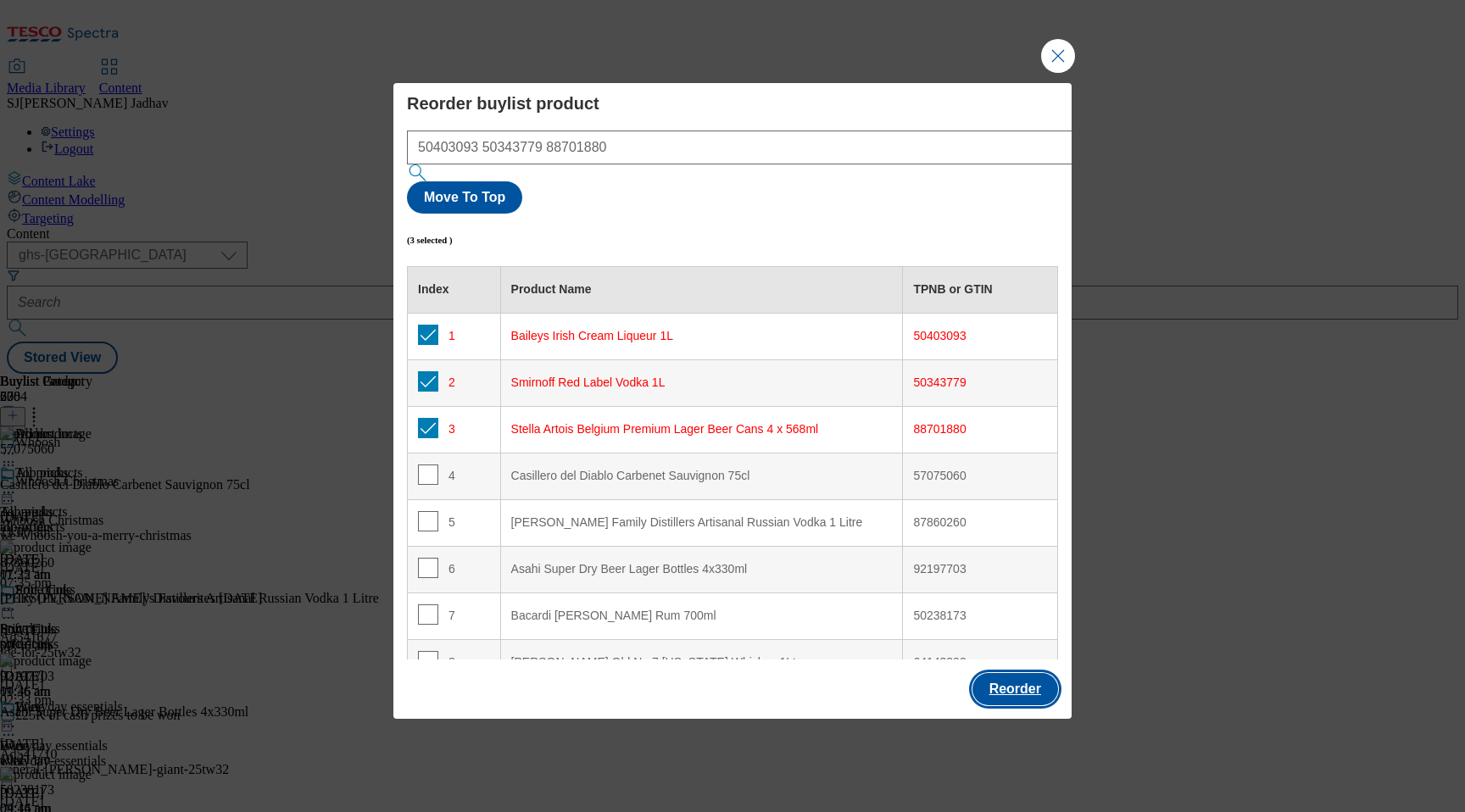
click at [1029, 673] on button "Reorder" at bounding box center [1015, 689] width 86 height 32
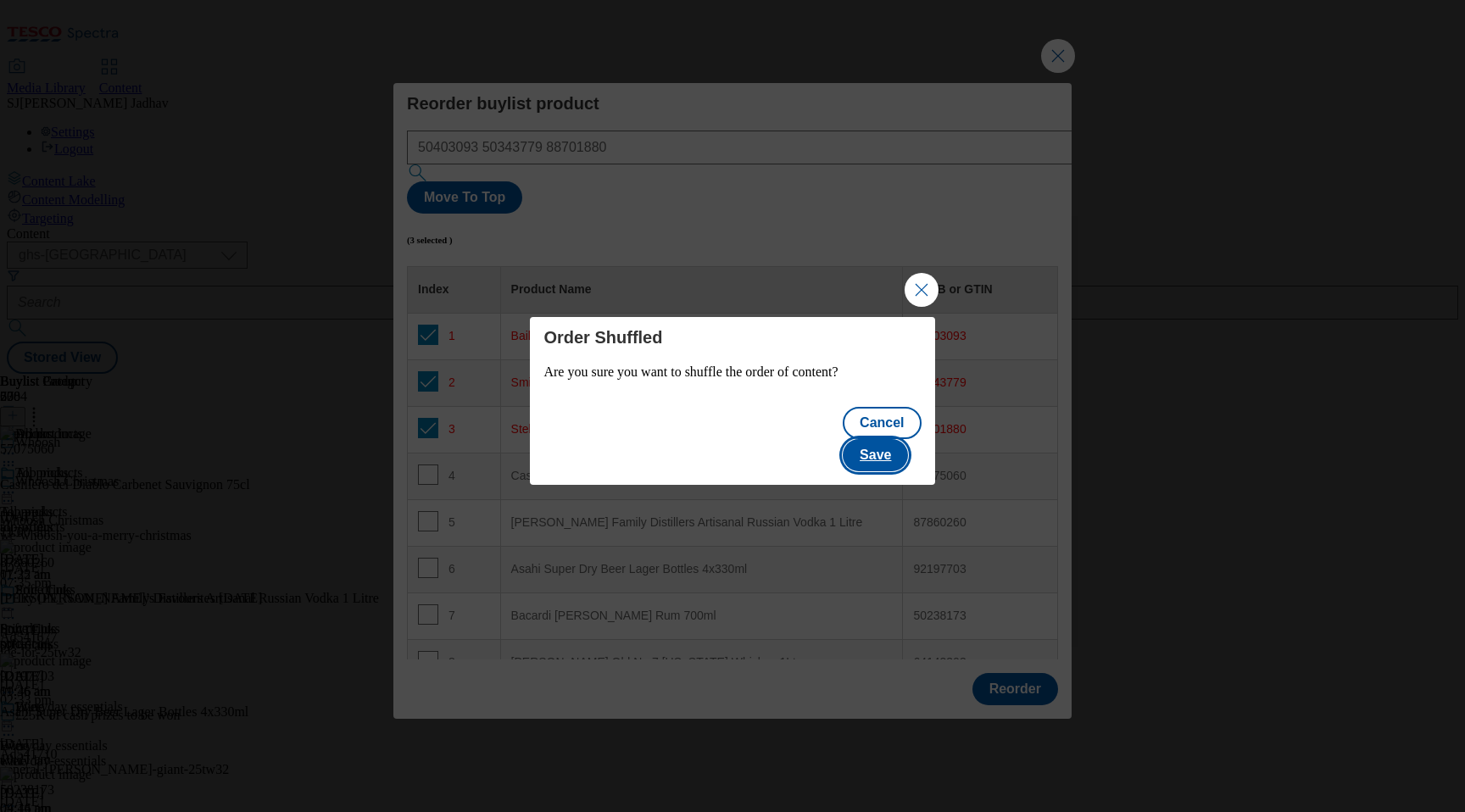
click at [905, 448] on button "Save" at bounding box center [875, 455] width 65 height 32
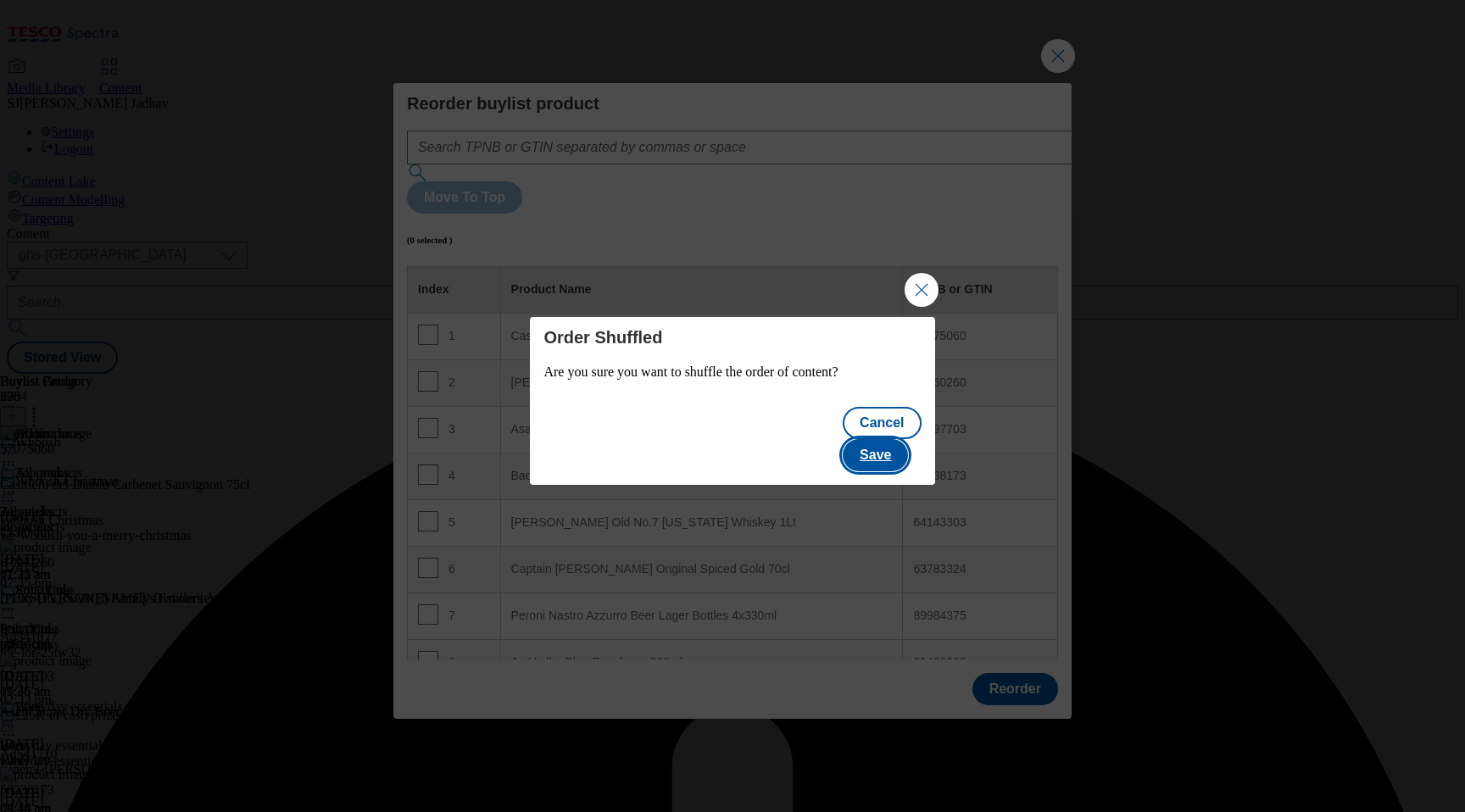
click at [906, 448] on button "Save" at bounding box center [875, 455] width 65 height 32
click at [919, 292] on button "Close Modal" at bounding box center [921, 290] width 34 height 34
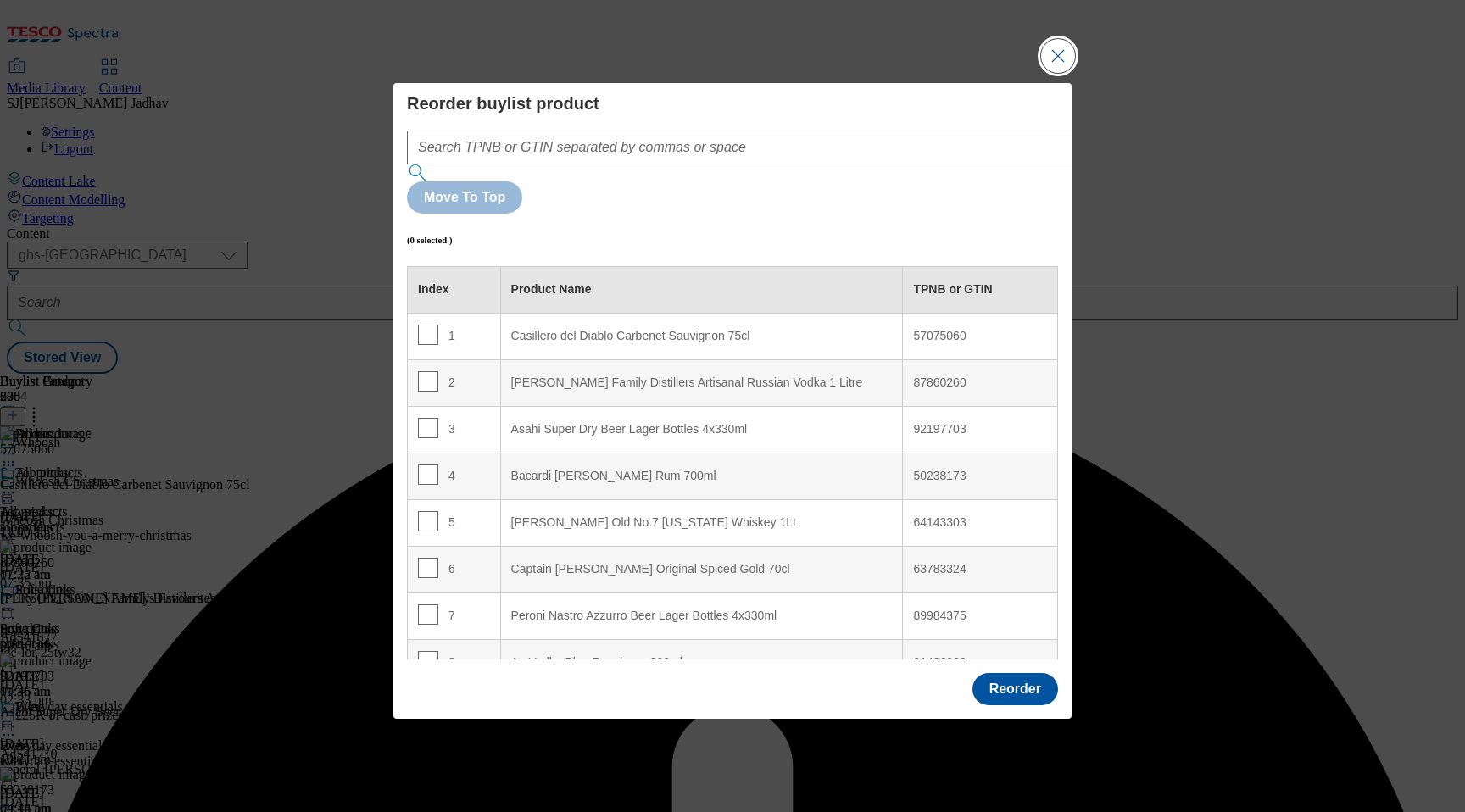
click at [1049, 73] on button "Close Modal" at bounding box center [1058, 56] width 34 height 34
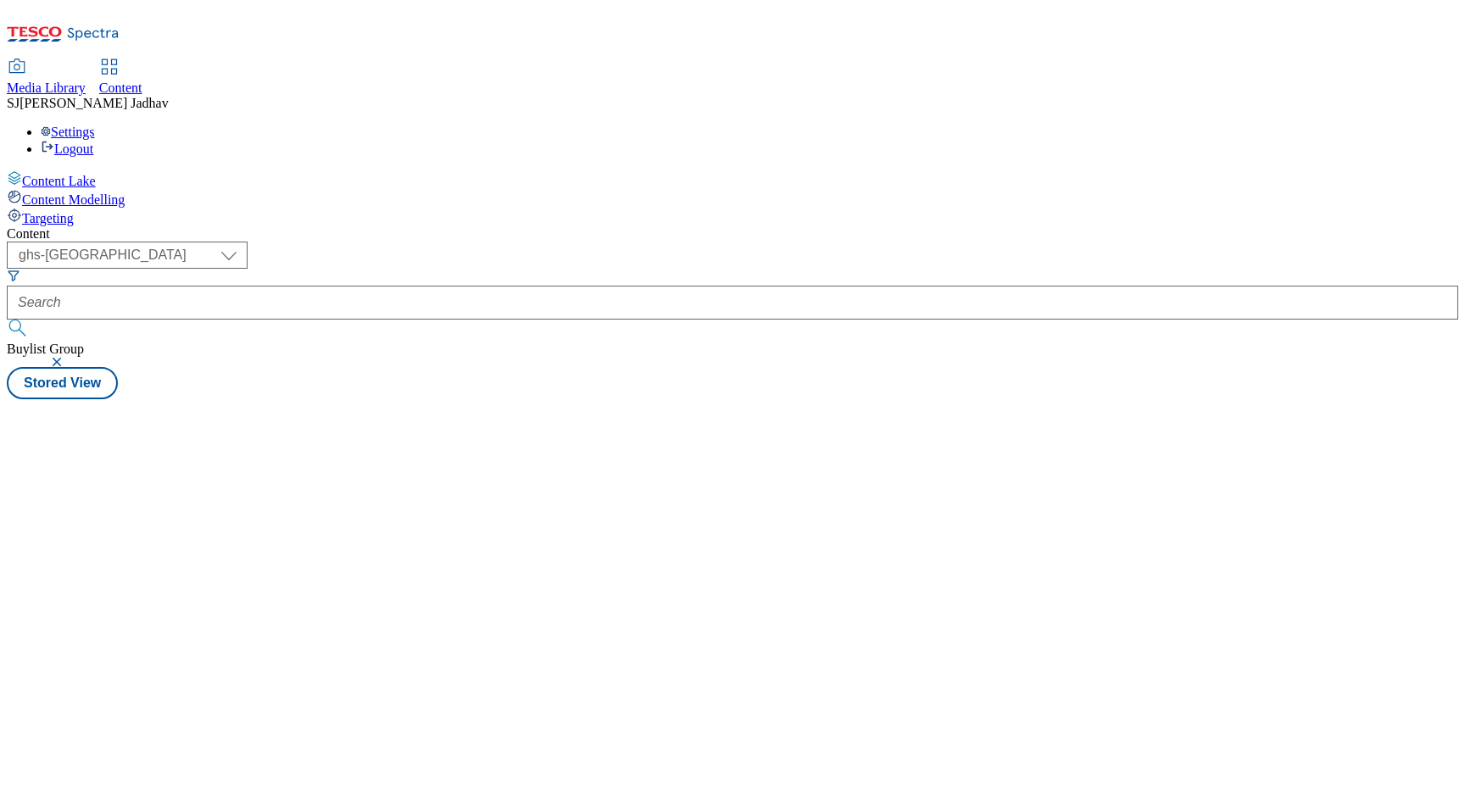
select select "ghs-[GEOGRAPHIC_DATA]"
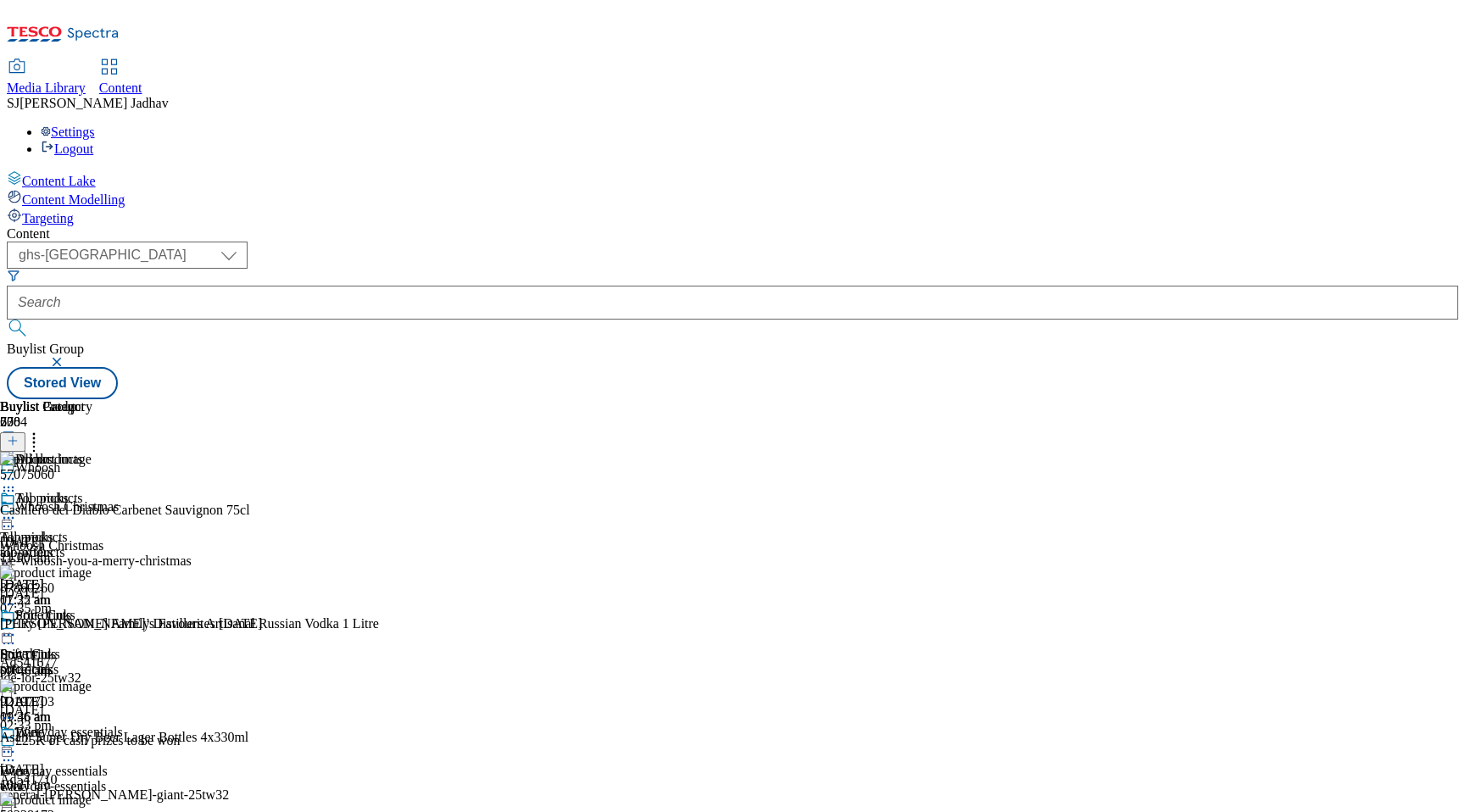
click at [105, 545] on div "all-products" at bounding box center [52, 552] width 105 height 15
click at [379, 399] on header "Buylist Product 208" at bounding box center [189, 425] width 379 height 53
click at [42, 430] on icon at bounding box center [33, 438] width 17 height 17
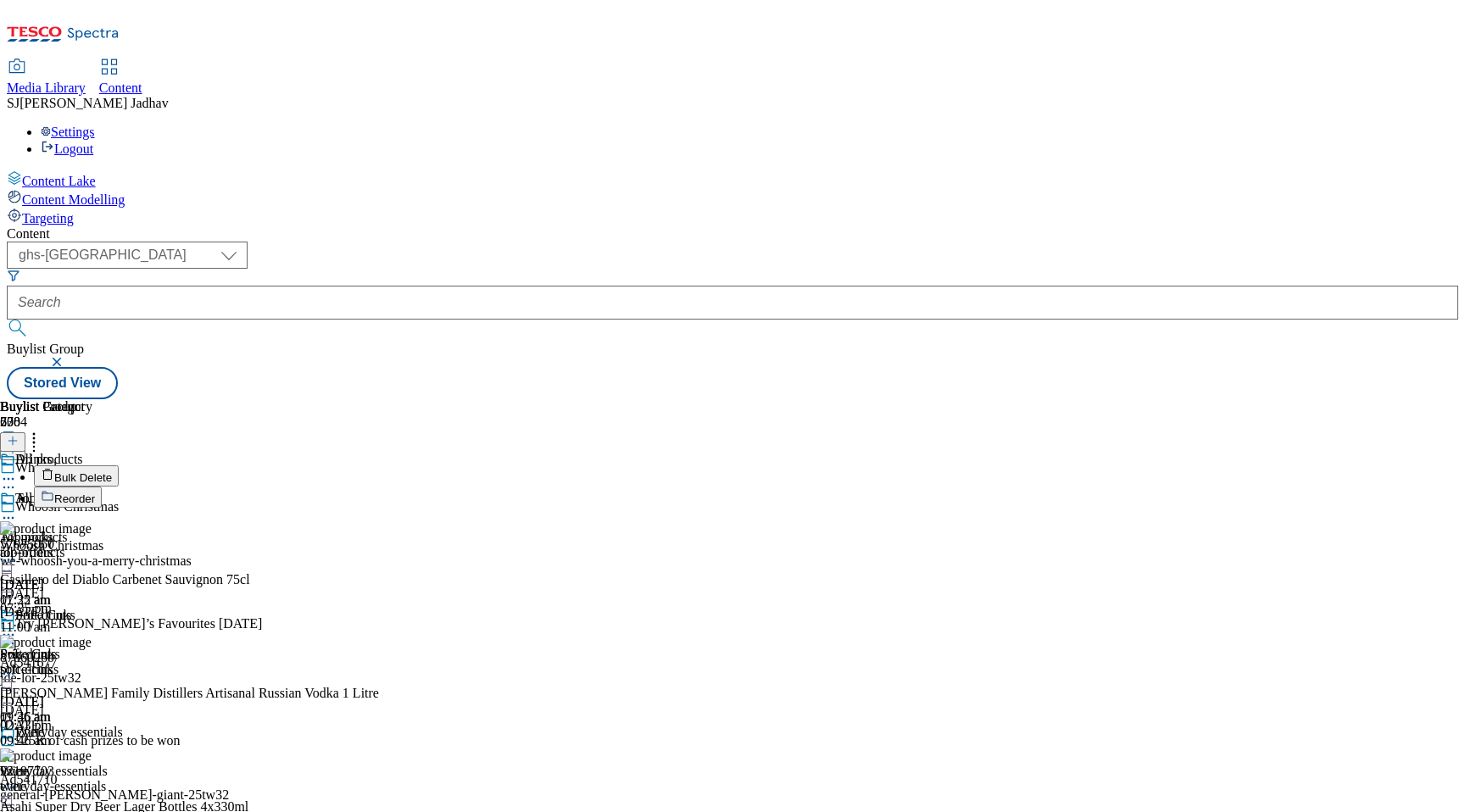
click at [95, 492] on span "Reorder" at bounding box center [74, 499] width 40 height 13
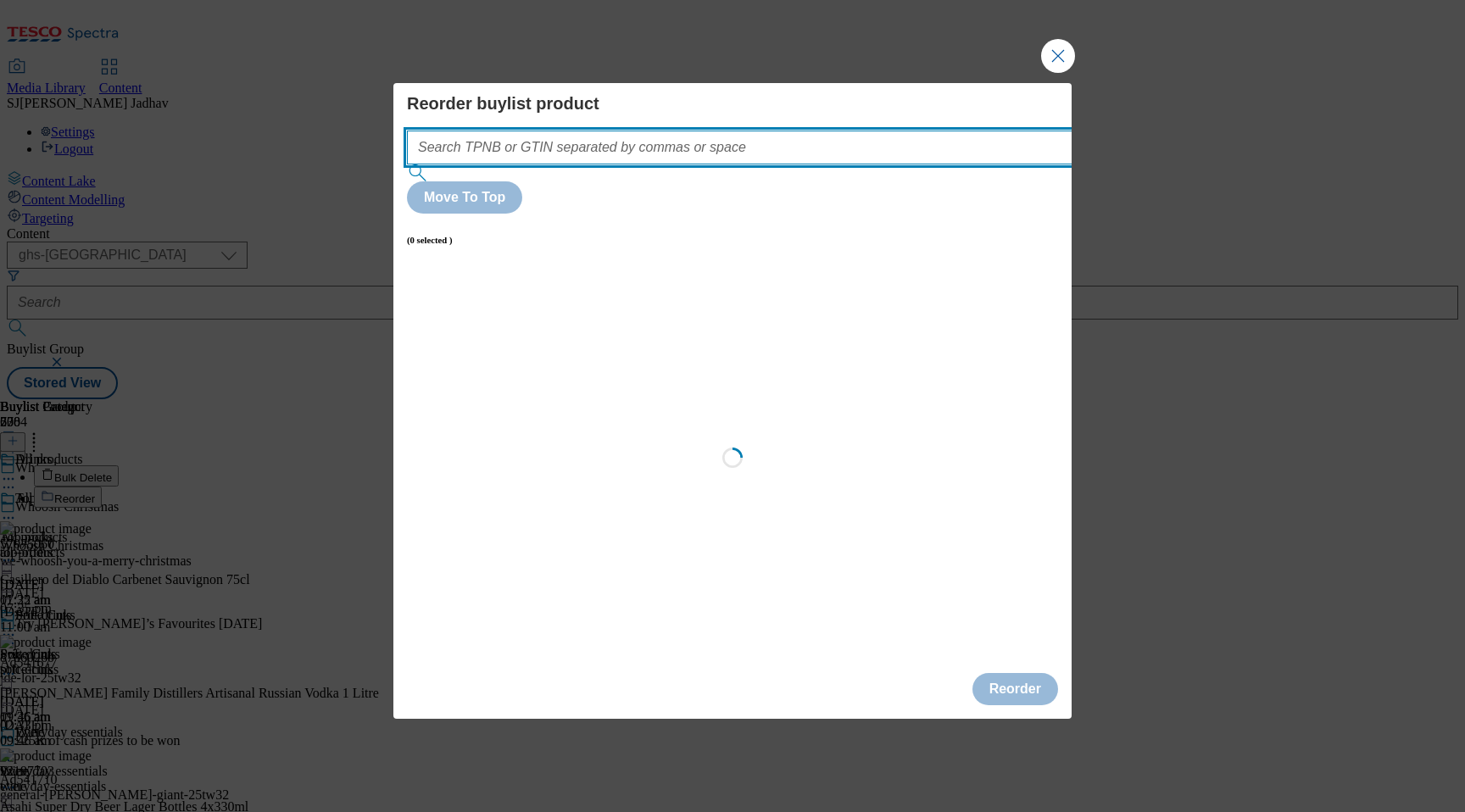
click at [773, 165] on input "Modal" at bounding box center [765, 148] width 716 height 34
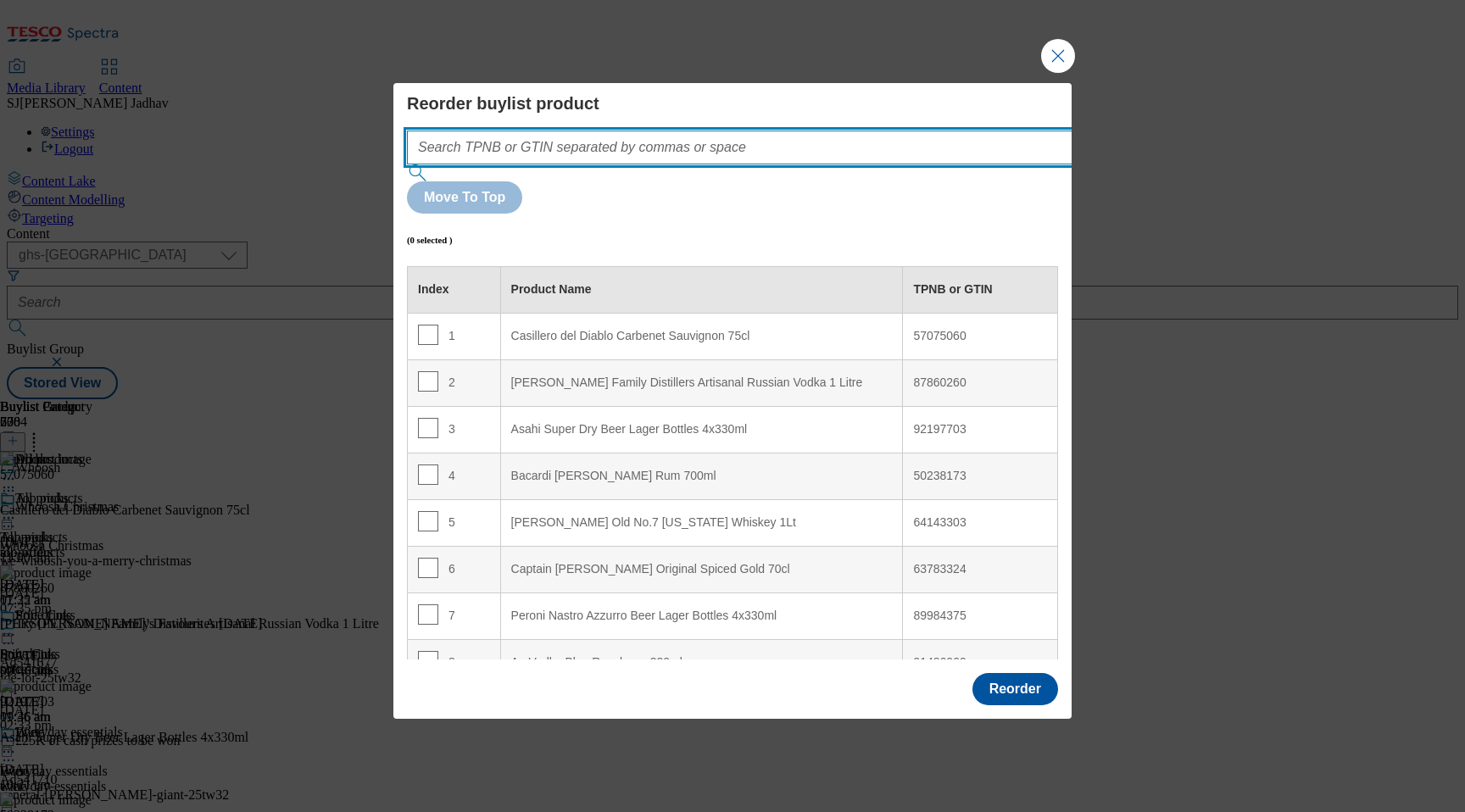
paste input "50403093 50343779 88701880"
type input "50403093 50343779 88701880"
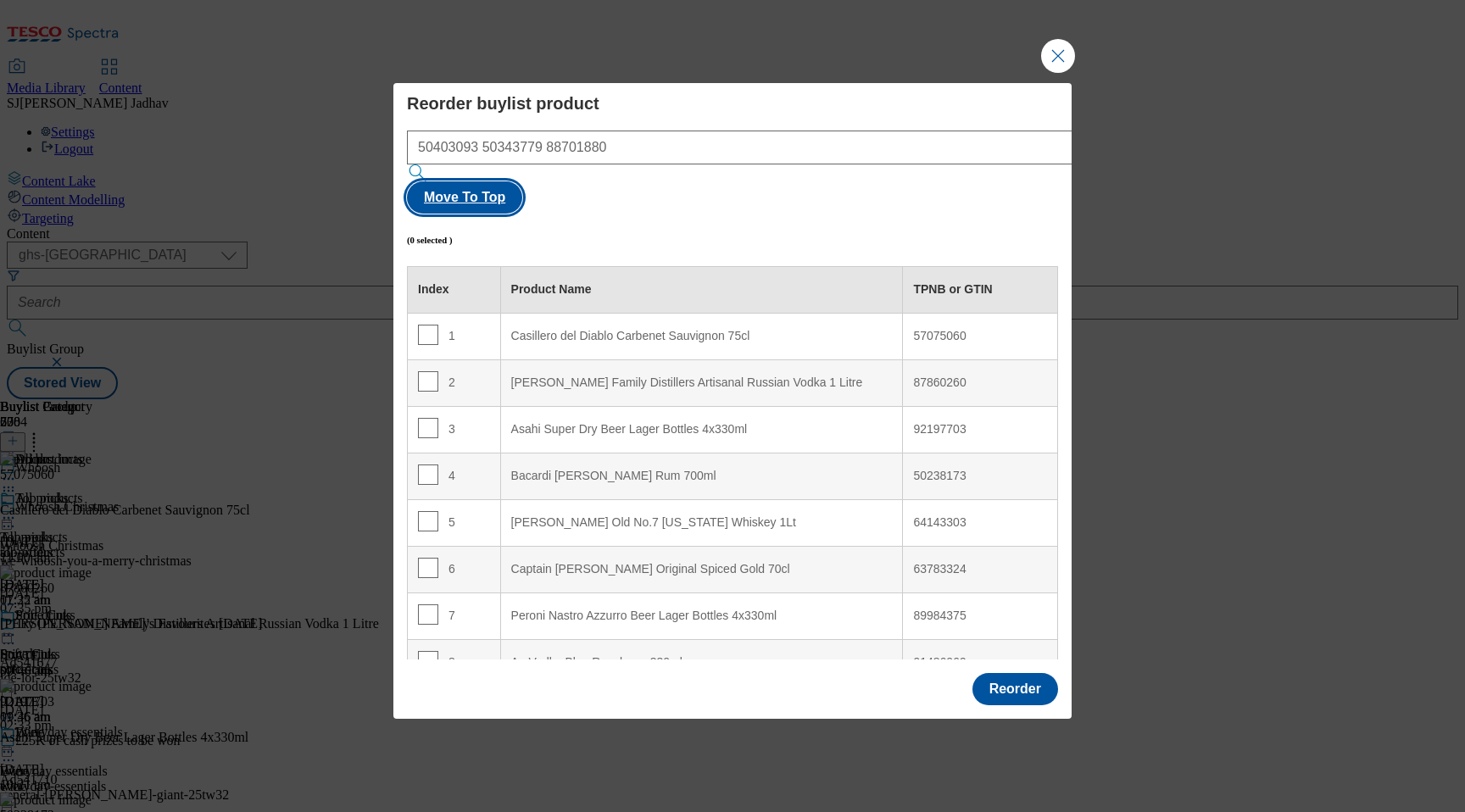
click at [522, 182] on button "Move To Top" at bounding box center [464, 198] width 116 height 32
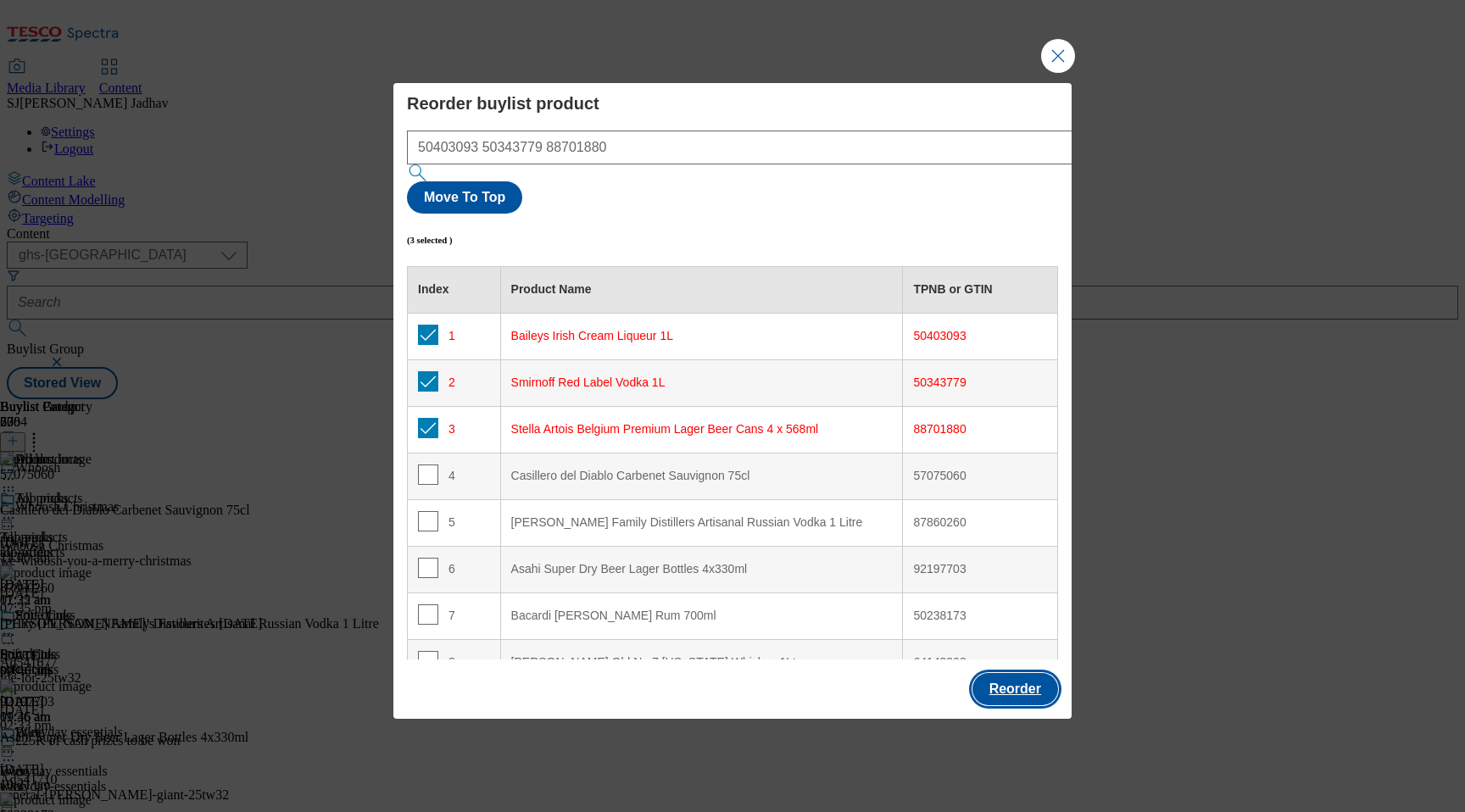
click at [1021, 673] on button "Reorder" at bounding box center [1015, 689] width 86 height 32
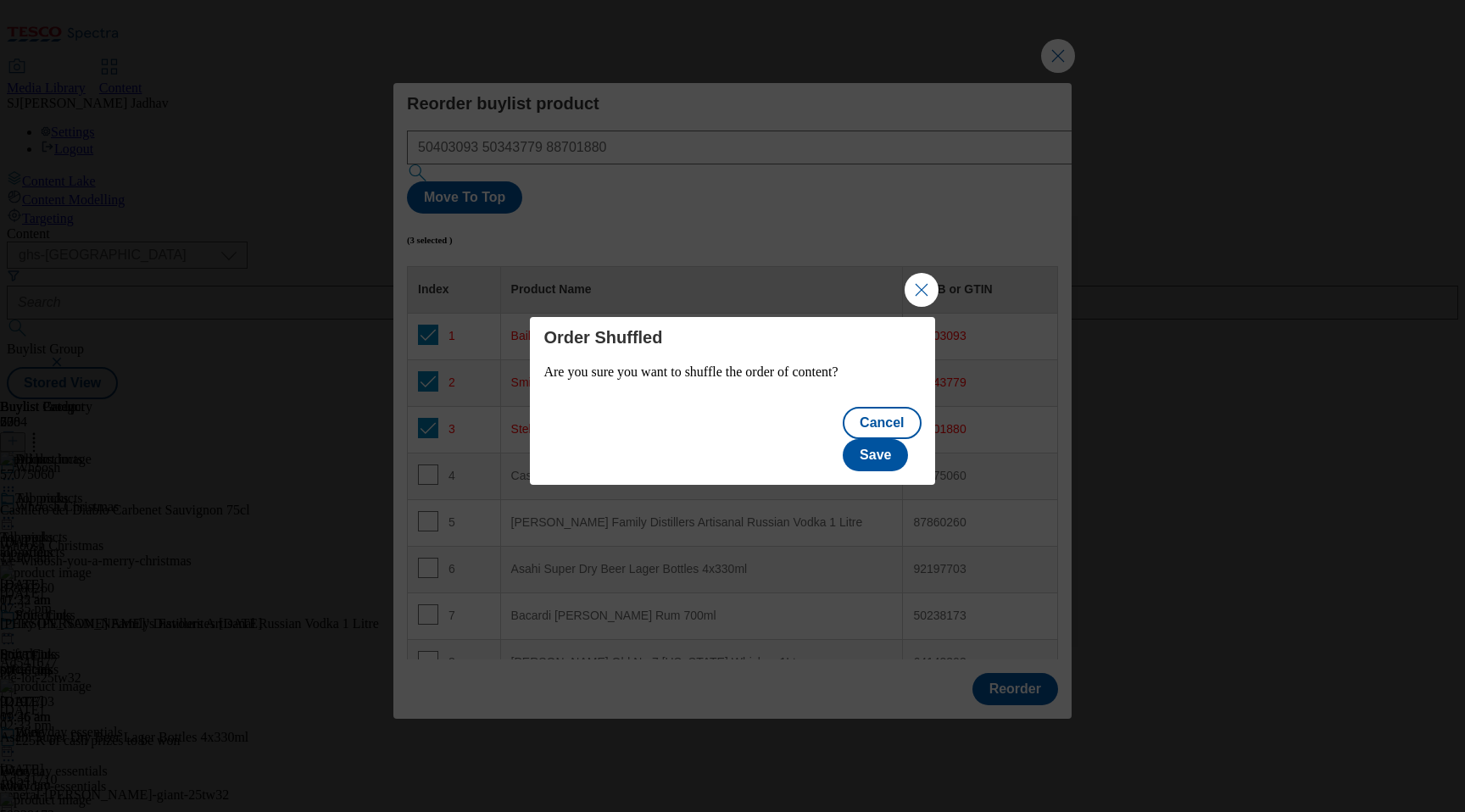
click at [896, 459] on div "Cancel Save" at bounding box center [732, 440] width 405 height 88
click at [896, 446] on button "Save" at bounding box center [875, 455] width 65 height 32
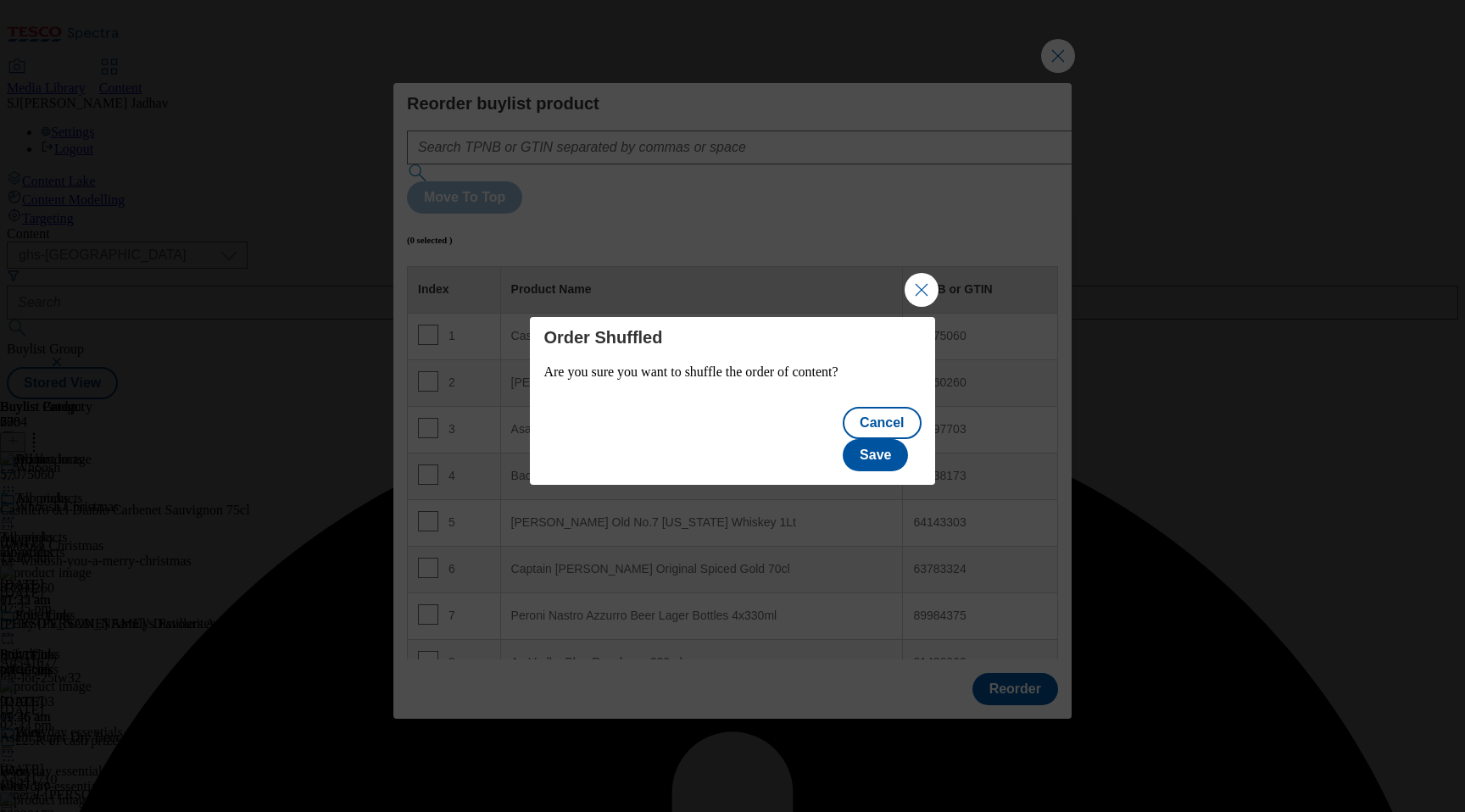
click at [930, 307] on button "Close Modal" at bounding box center [921, 290] width 34 height 34
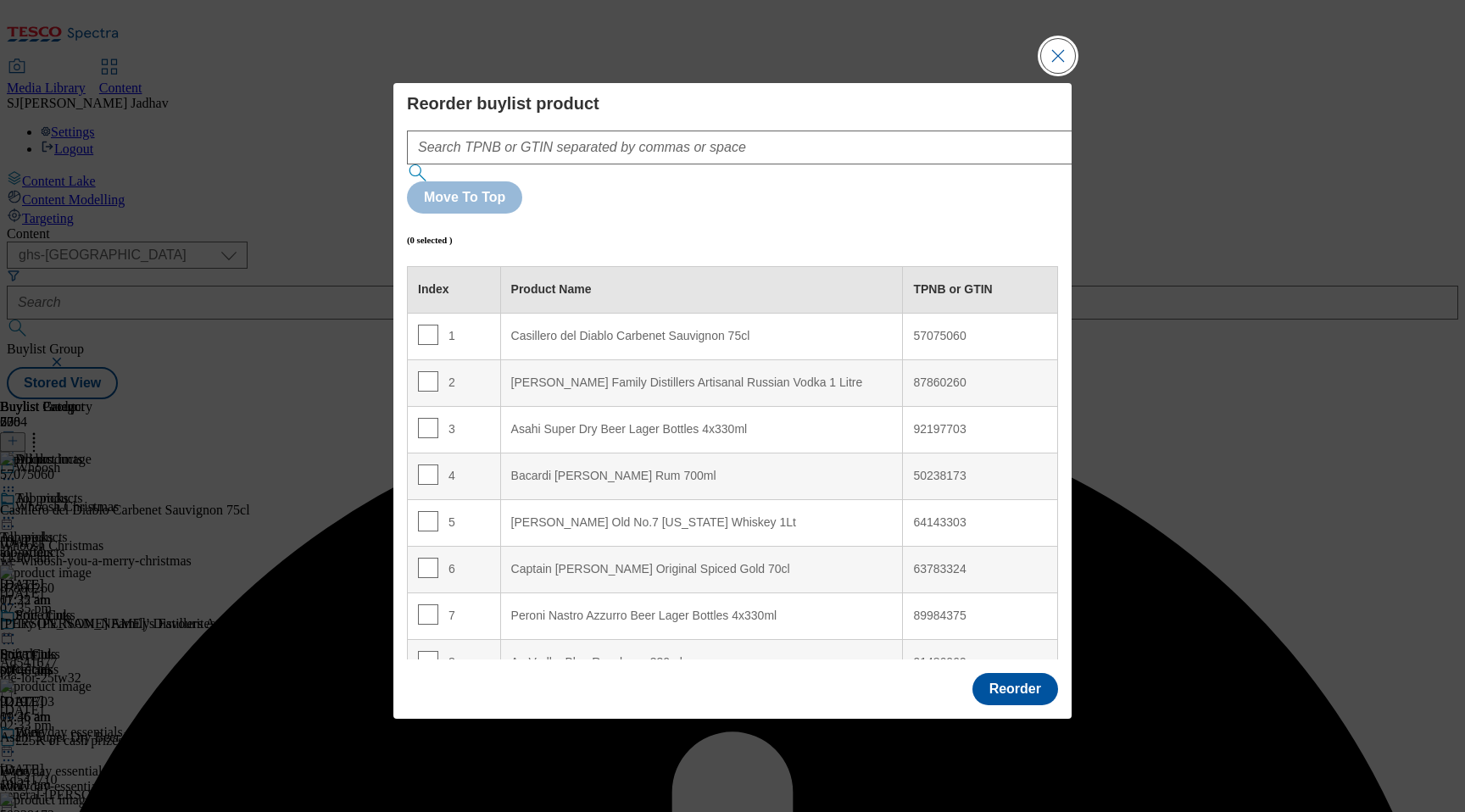
click at [1045, 73] on button "Close Modal" at bounding box center [1058, 56] width 34 height 34
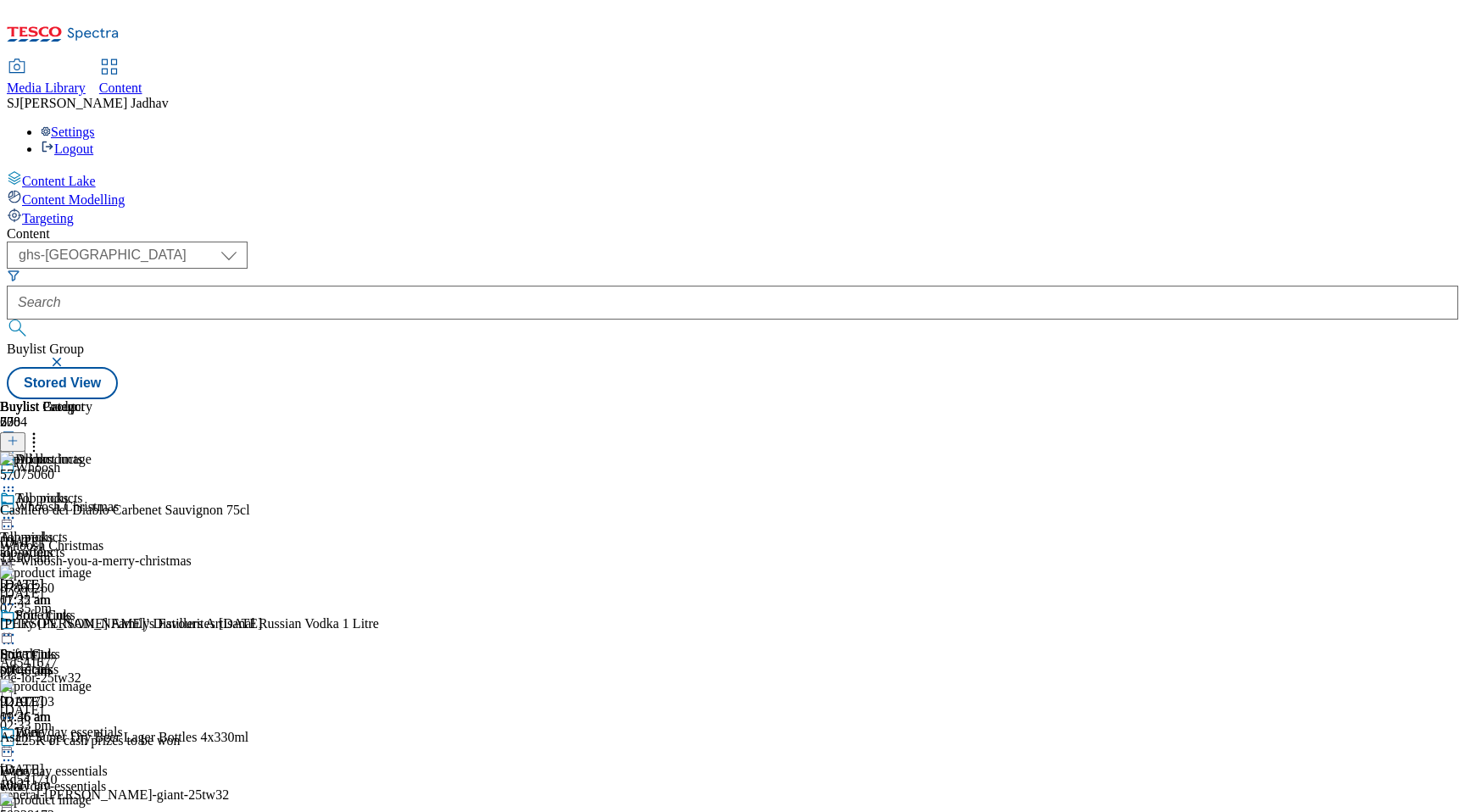
click at [379, 399] on header "Buylist Product 208" at bounding box center [189, 425] width 379 height 53
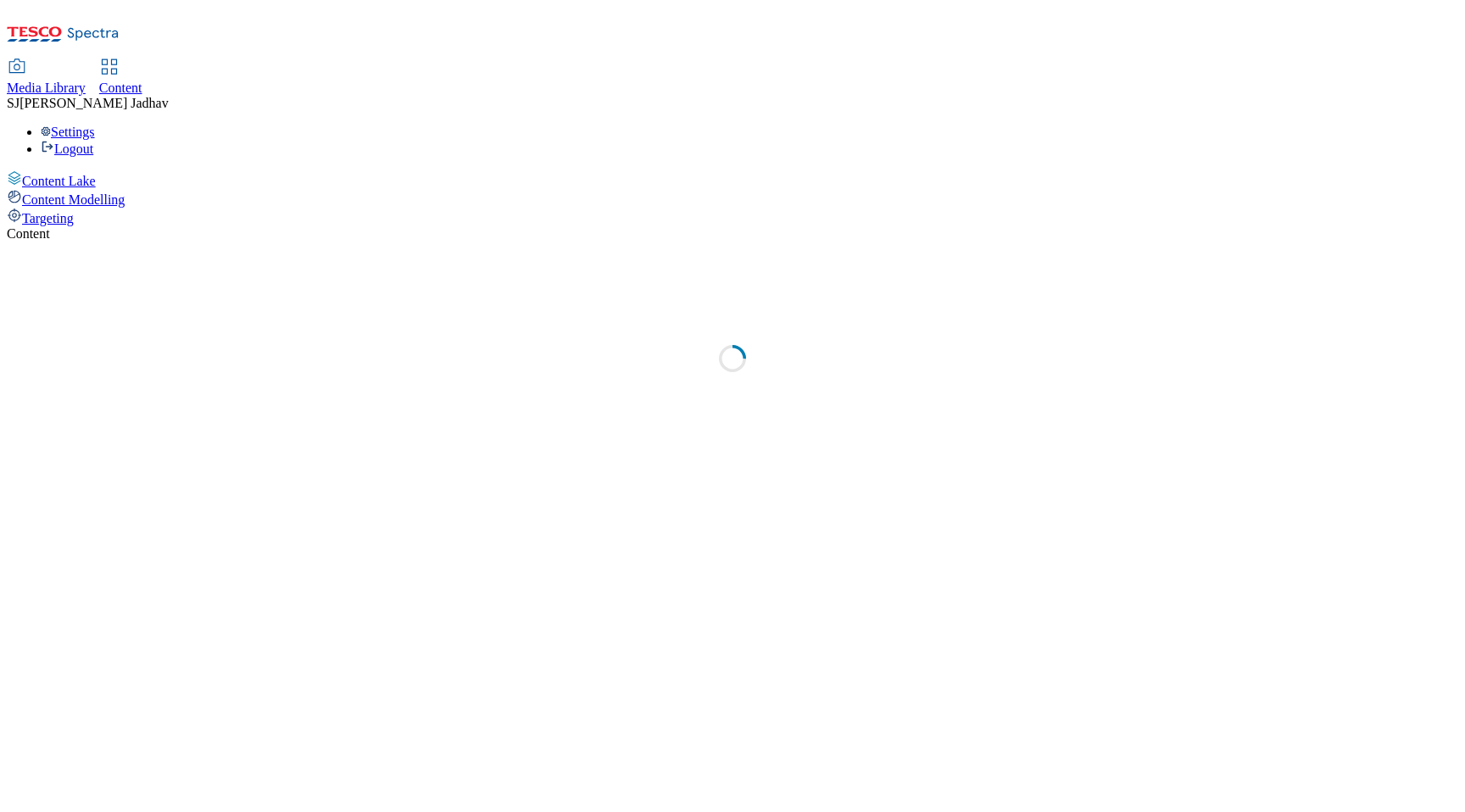
select select "ghs-[GEOGRAPHIC_DATA]"
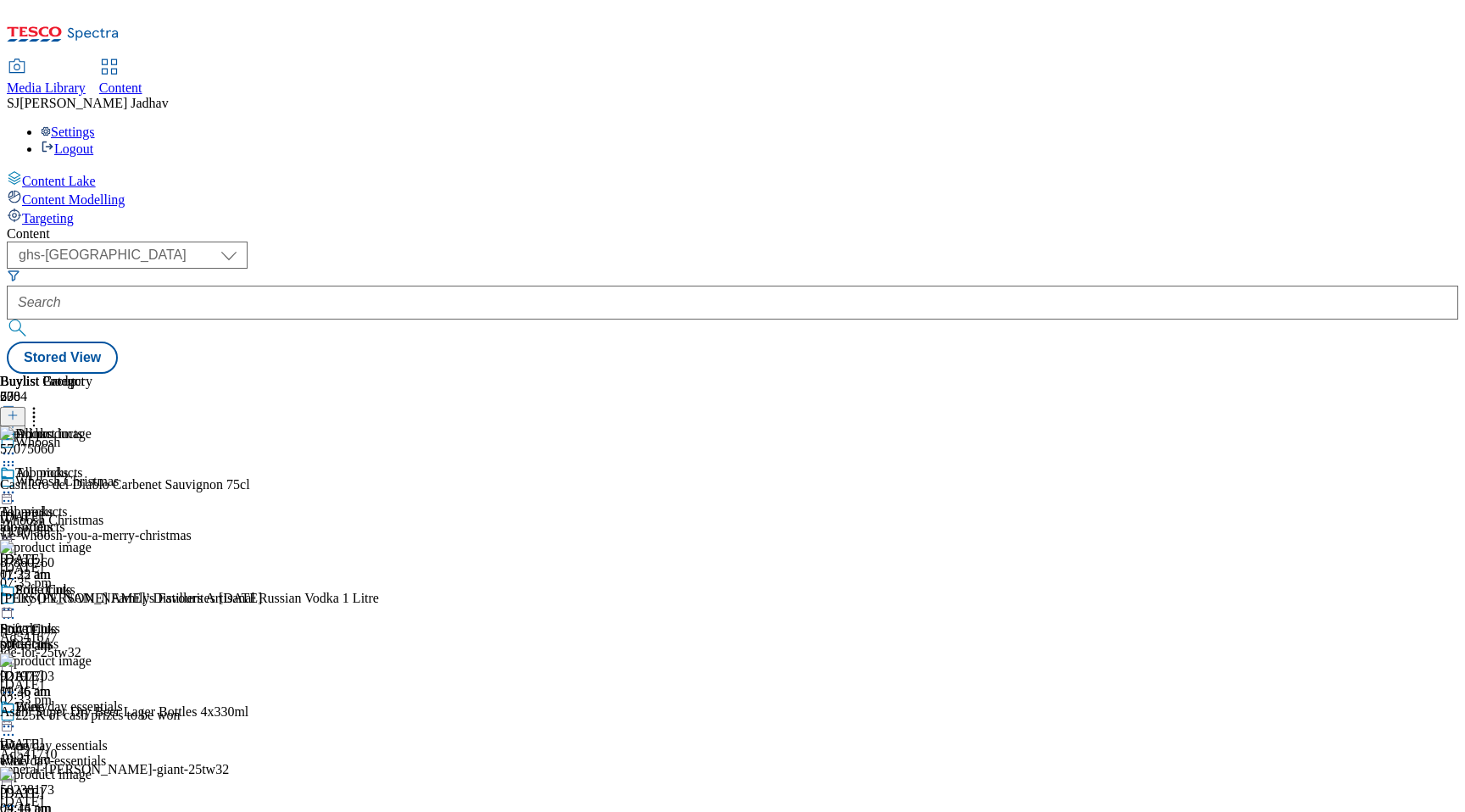
scroll to position [0, 39]
click at [42, 405] on icon at bounding box center [33, 413] width 17 height 17
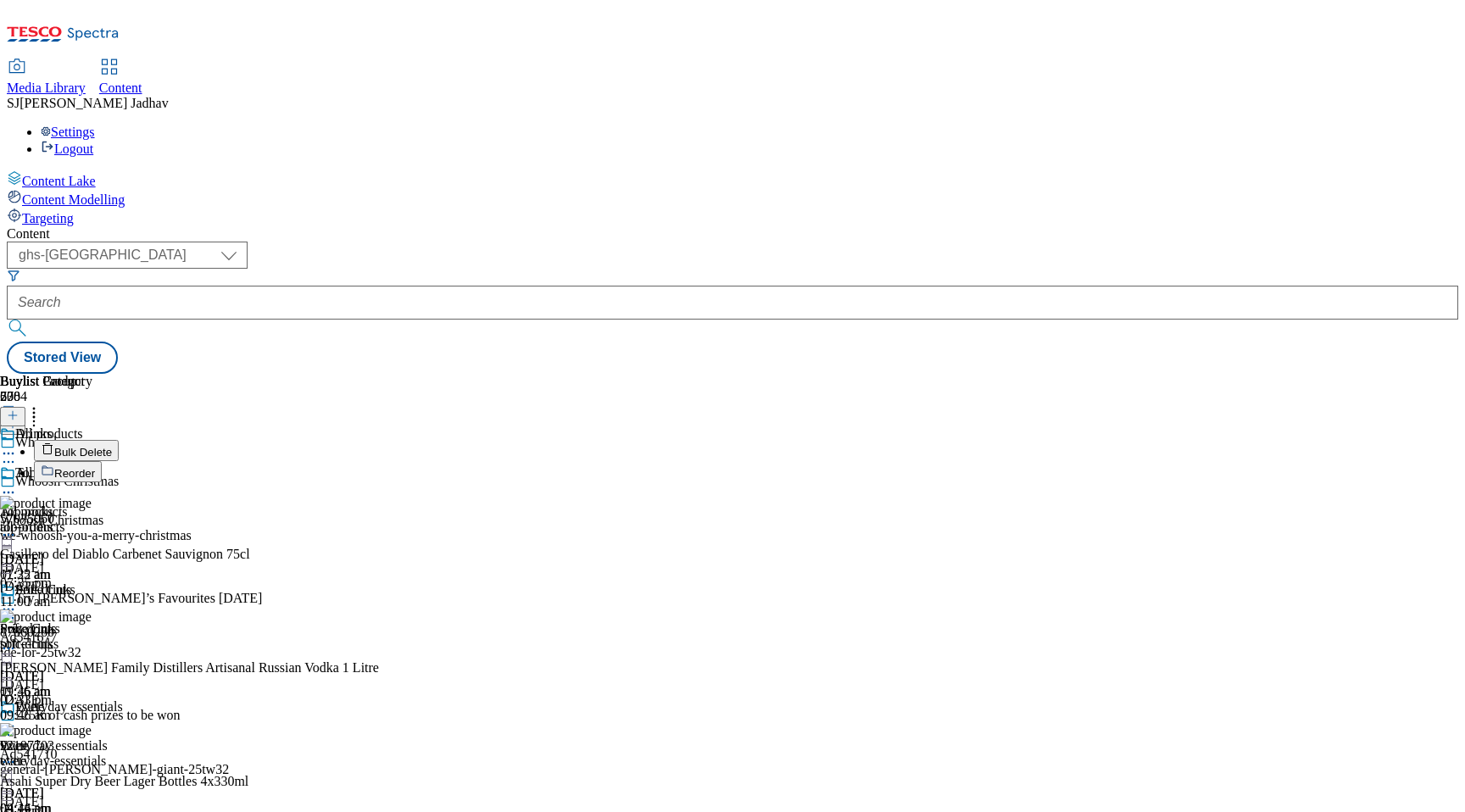
click at [102, 461] on button "Reorder" at bounding box center [68, 472] width 68 height 21
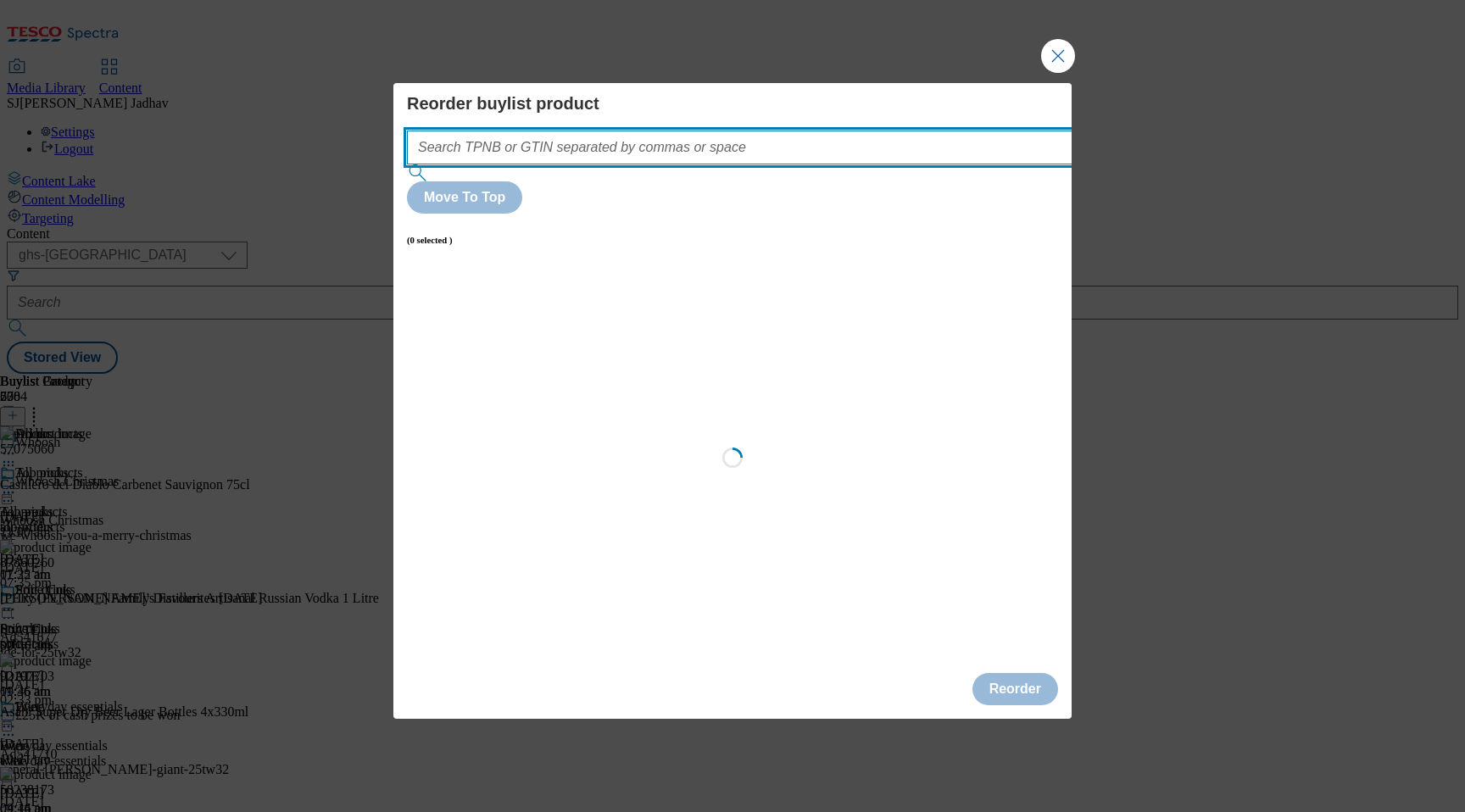
click at [760, 165] on input "Modal" at bounding box center [765, 148] width 716 height 34
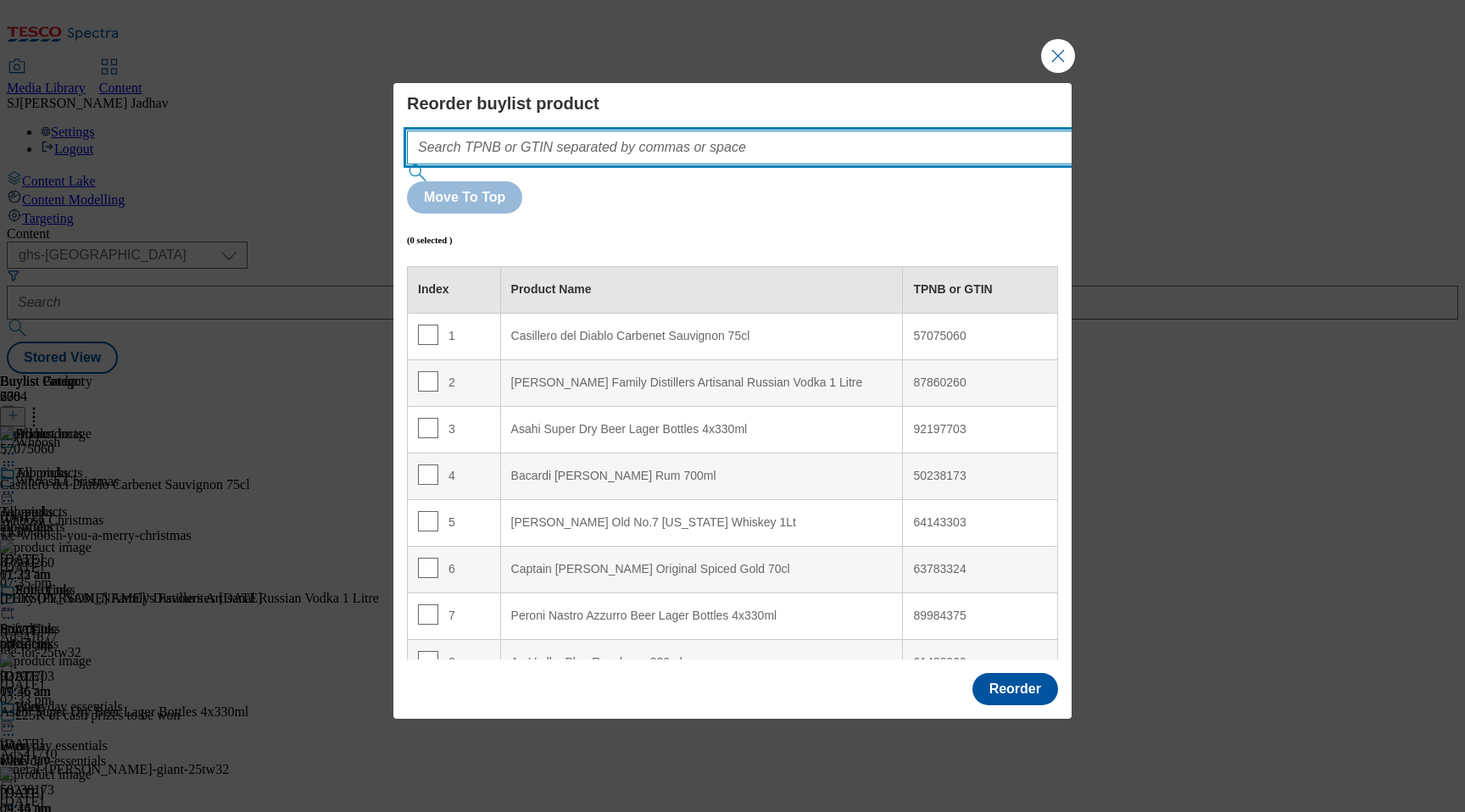
paste input "50403093 50343779 88701880"
type input "50403093 50343779 88701880"
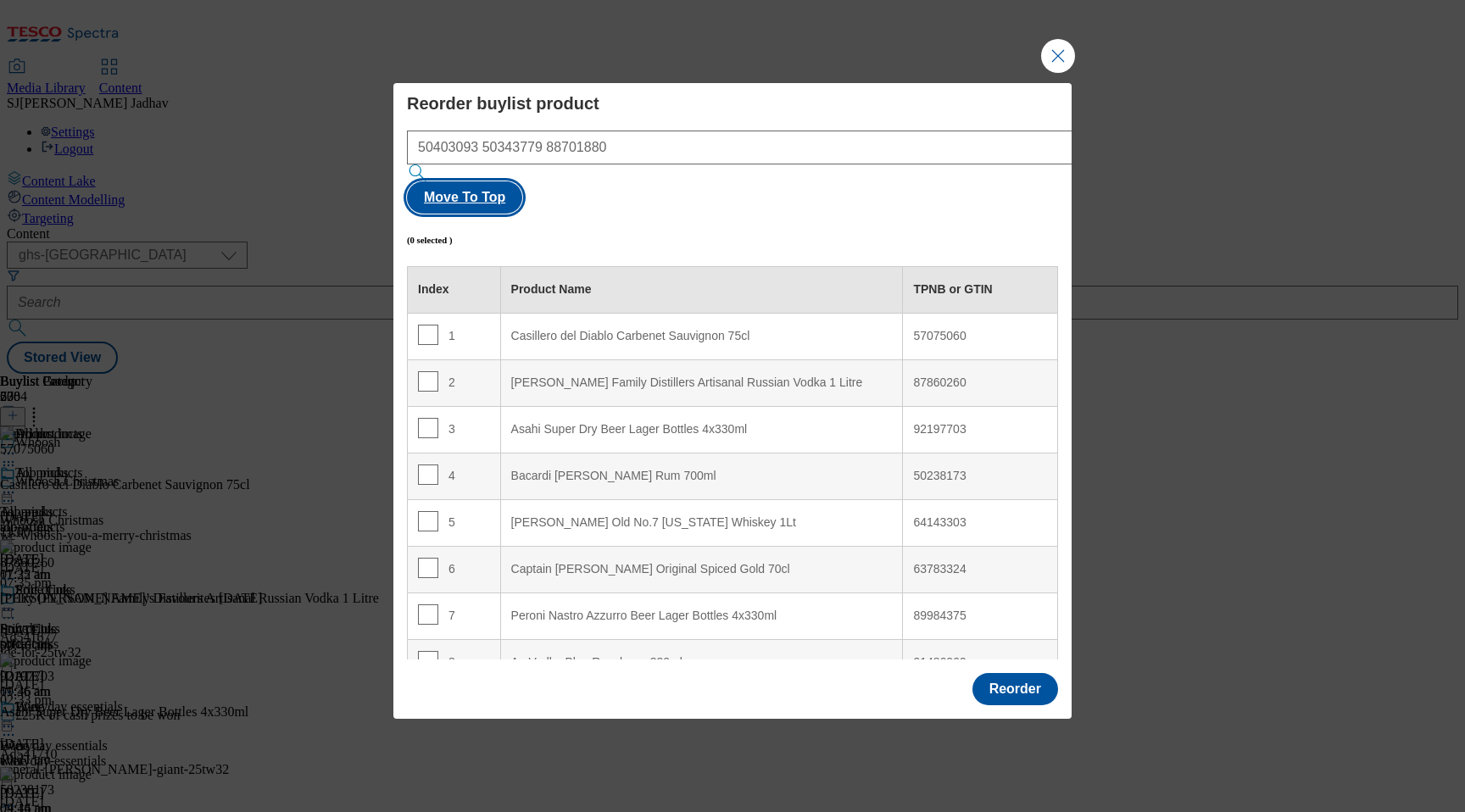
click at [522, 196] on button "Move To Top" at bounding box center [464, 198] width 116 height 32
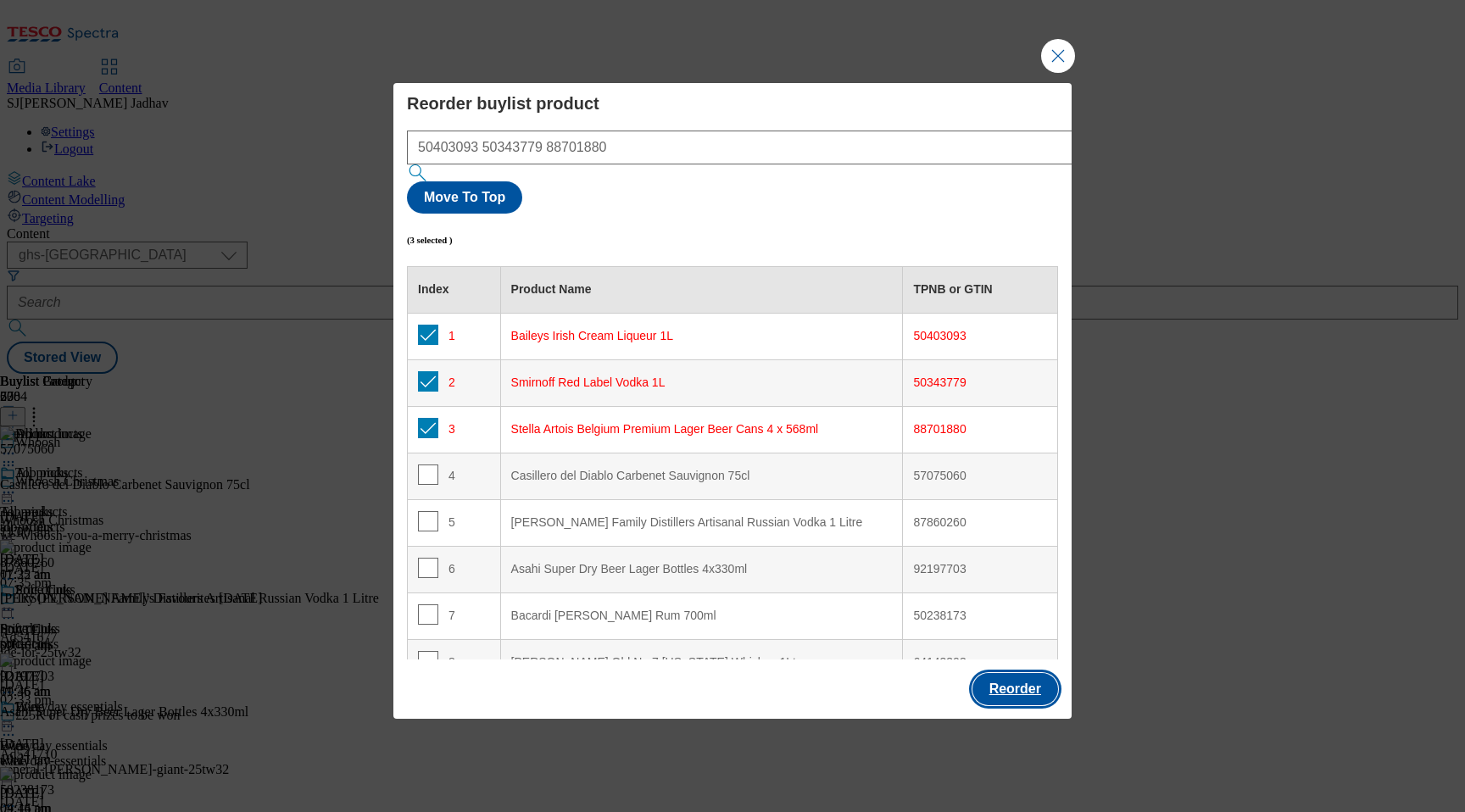
click at [1032, 673] on button "Reorder" at bounding box center [1015, 689] width 86 height 32
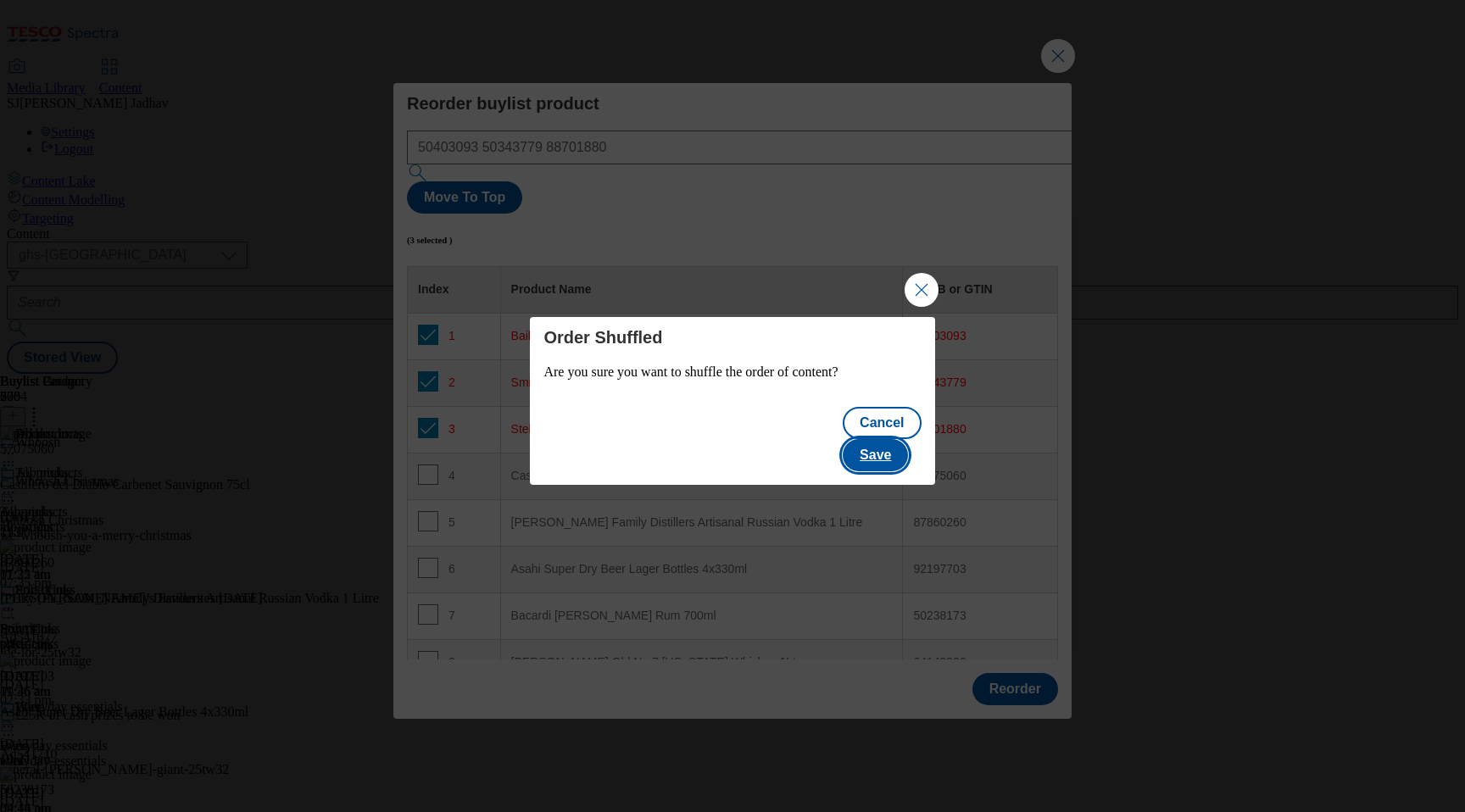
click at [894, 453] on button "Save" at bounding box center [875, 455] width 65 height 32
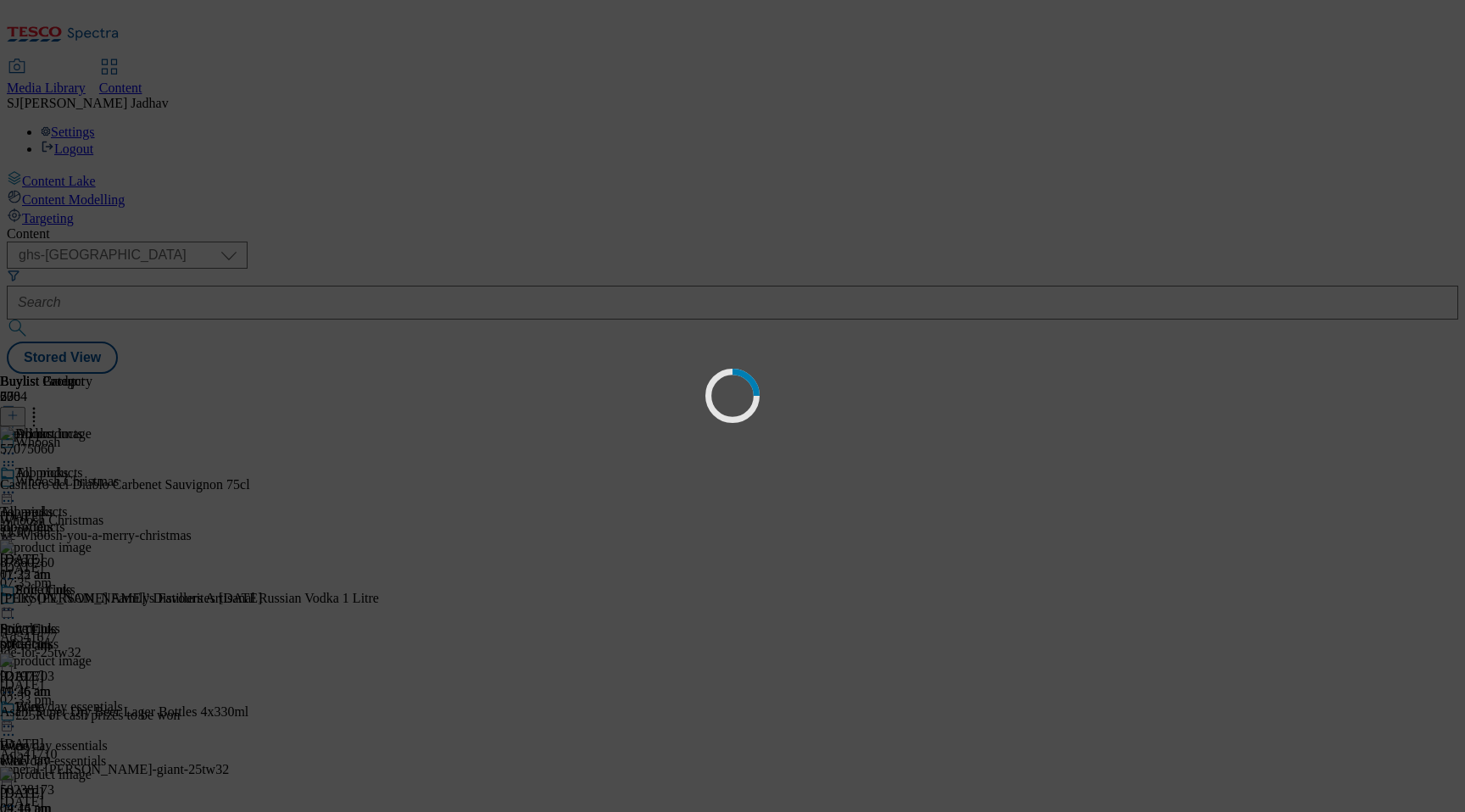
scroll to position [0, 0]
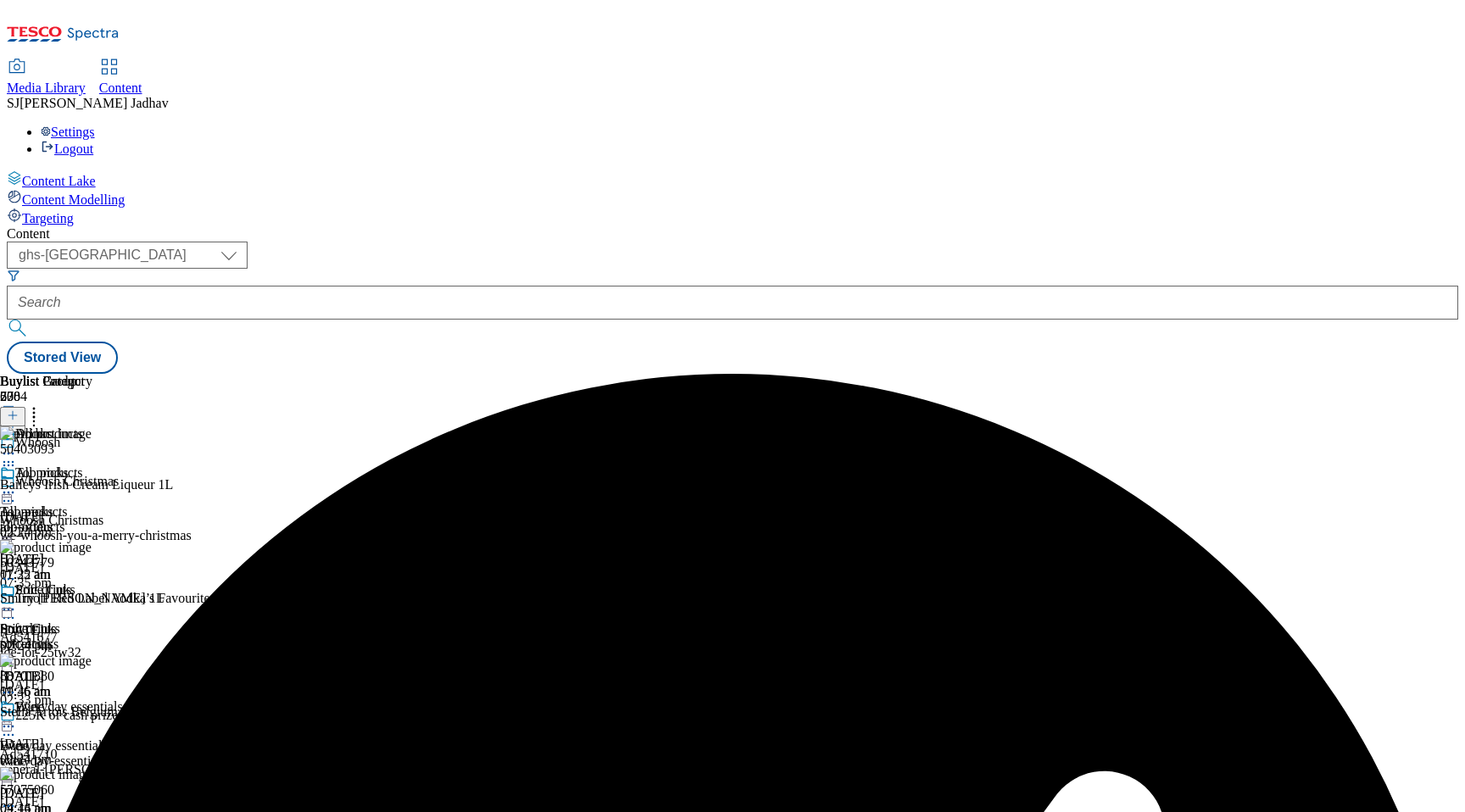
click at [17, 484] on icon at bounding box center [8, 492] width 17 height 17
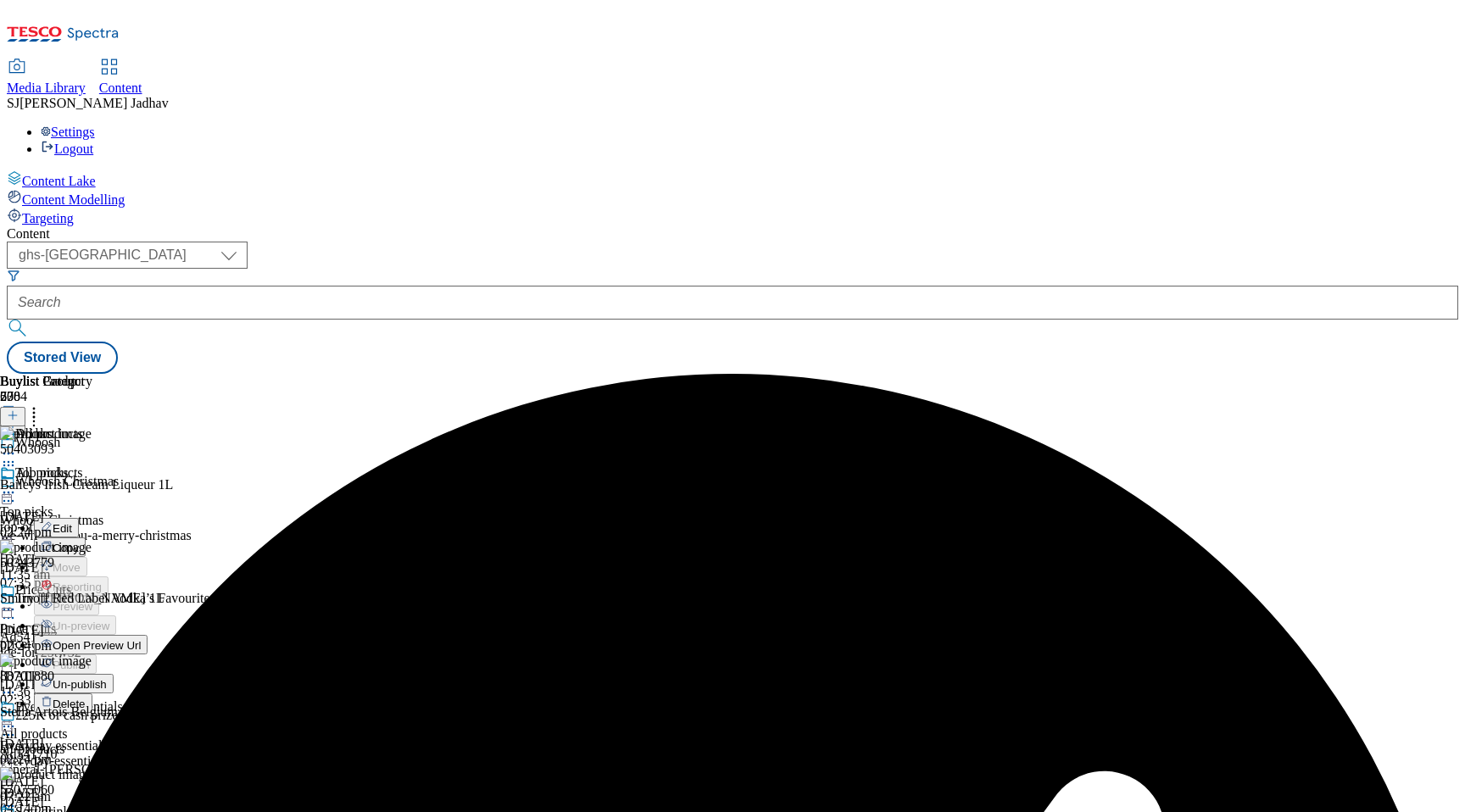
click at [72, 522] on span "Edit" at bounding box center [63, 528] width 20 height 13
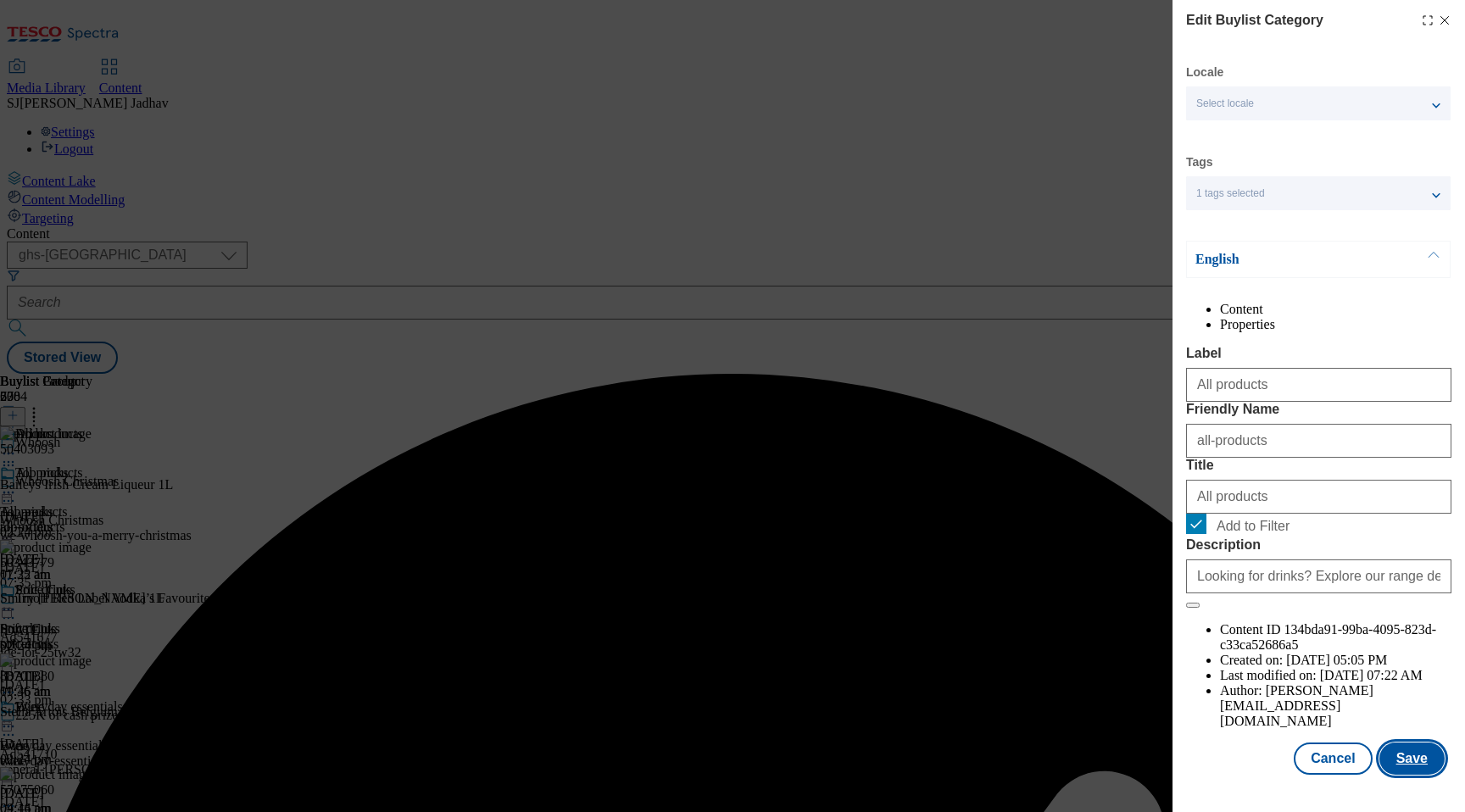
click at [1401, 774] on button "Save" at bounding box center [1411, 758] width 65 height 32
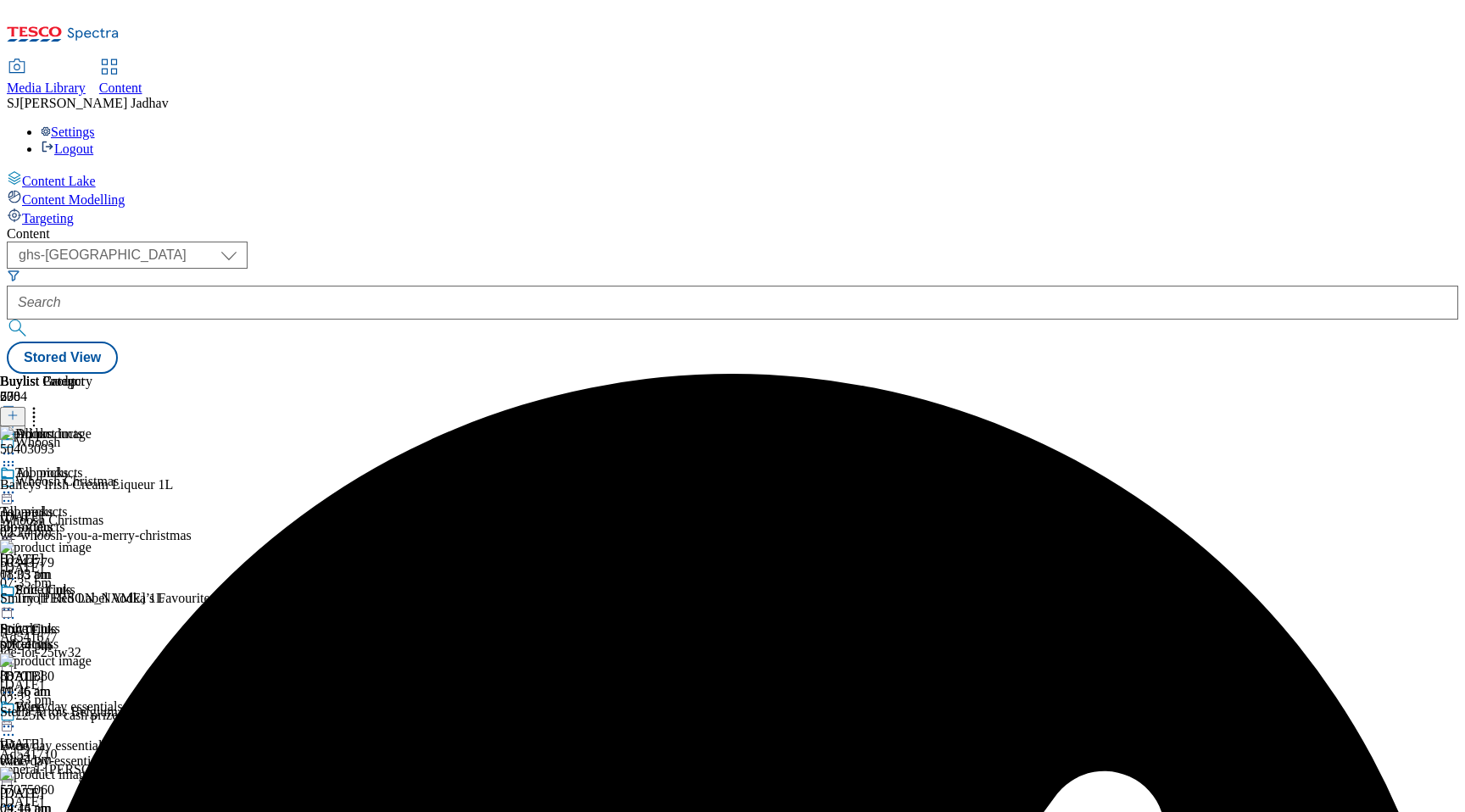
click at [105, 484] on div at bounding box center [52, 494] width 105 height 21
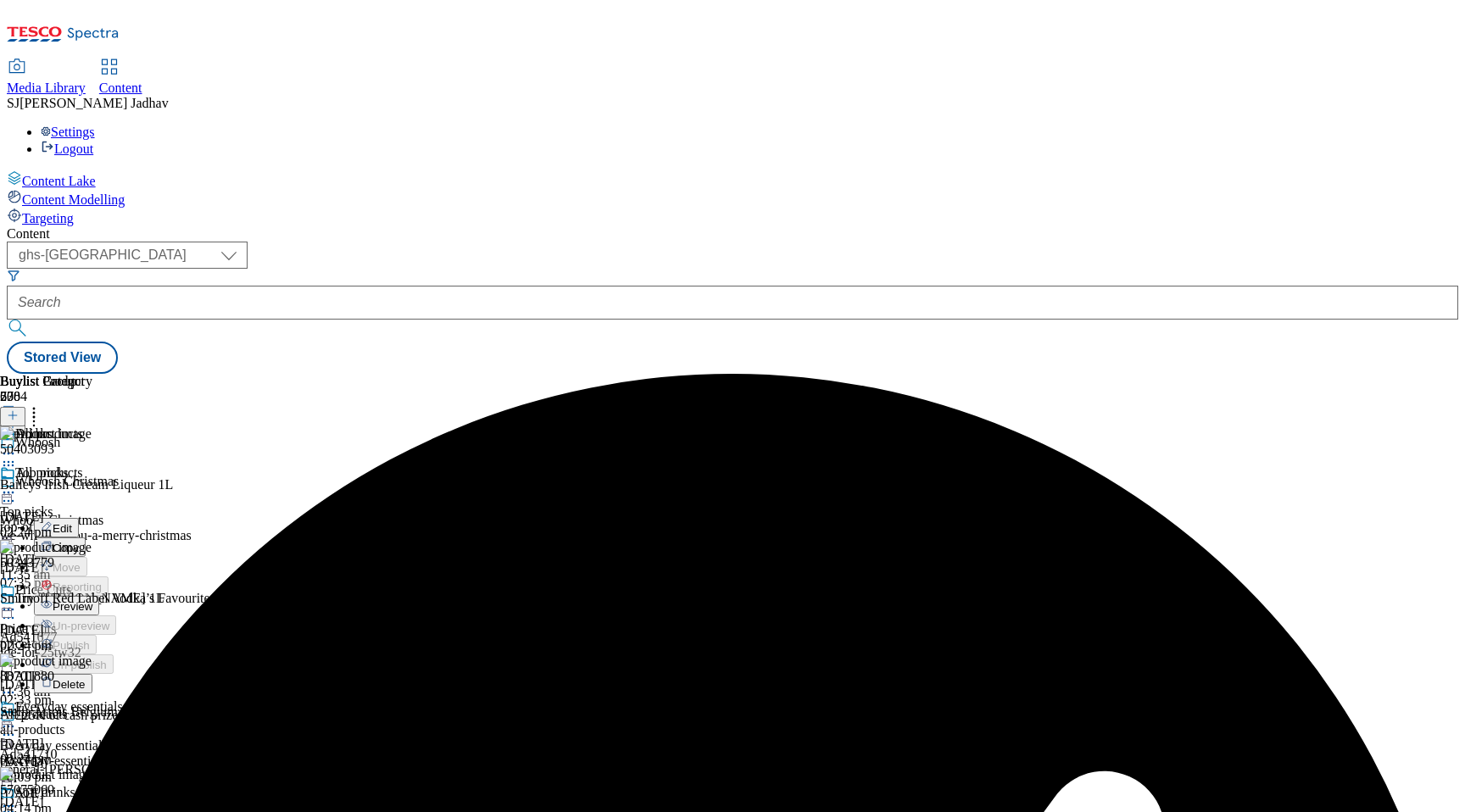
click at [92, 600] on span "Preview" at bounding box center [73, 606] width 39 height 13
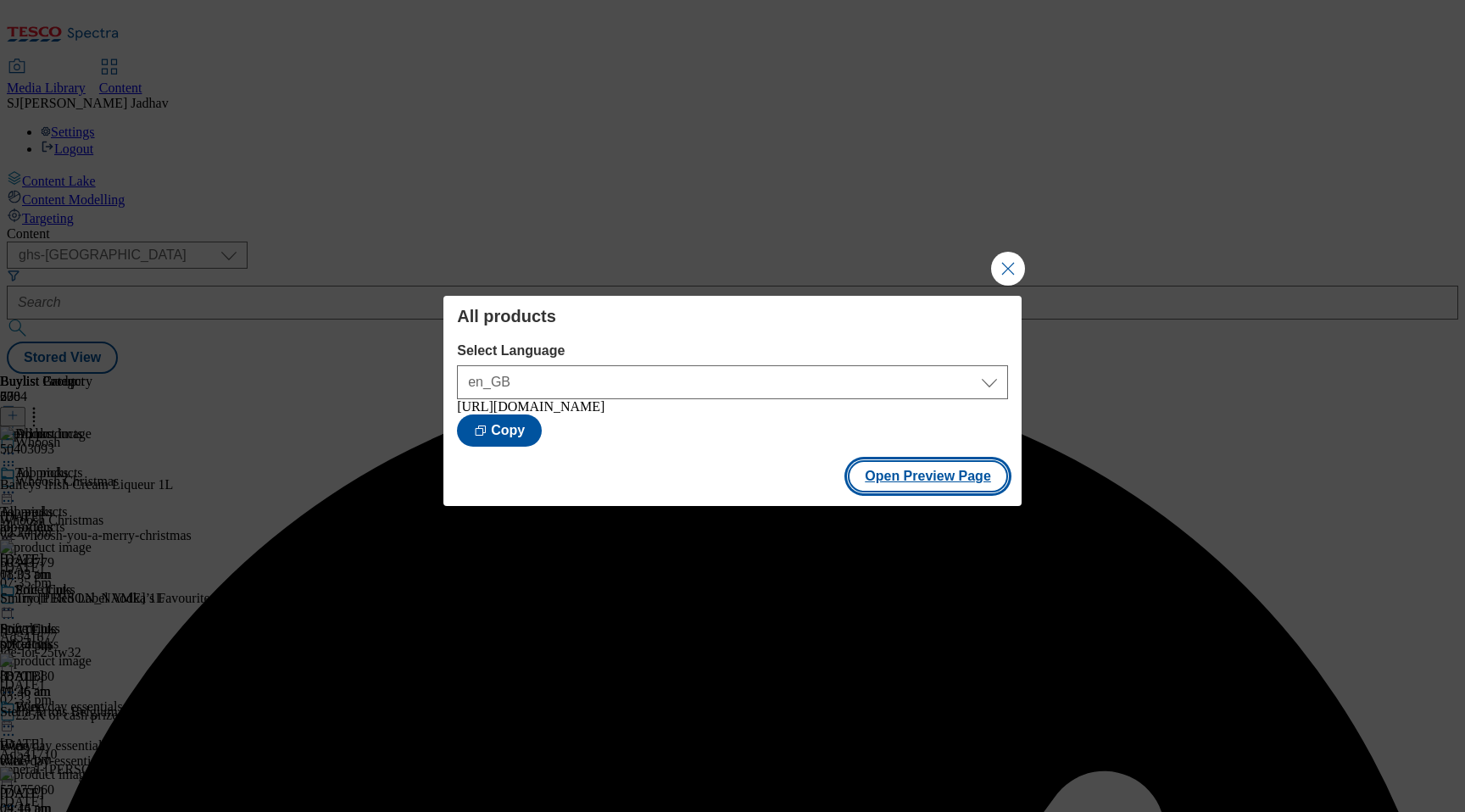
click at [947, 470] on button "Open Preview Page" at bounding box center [928, 476] width 160 height 32
click at [1001, 262] on button "Close Modal" at bounding box center [1008, 269] width 34 height 34
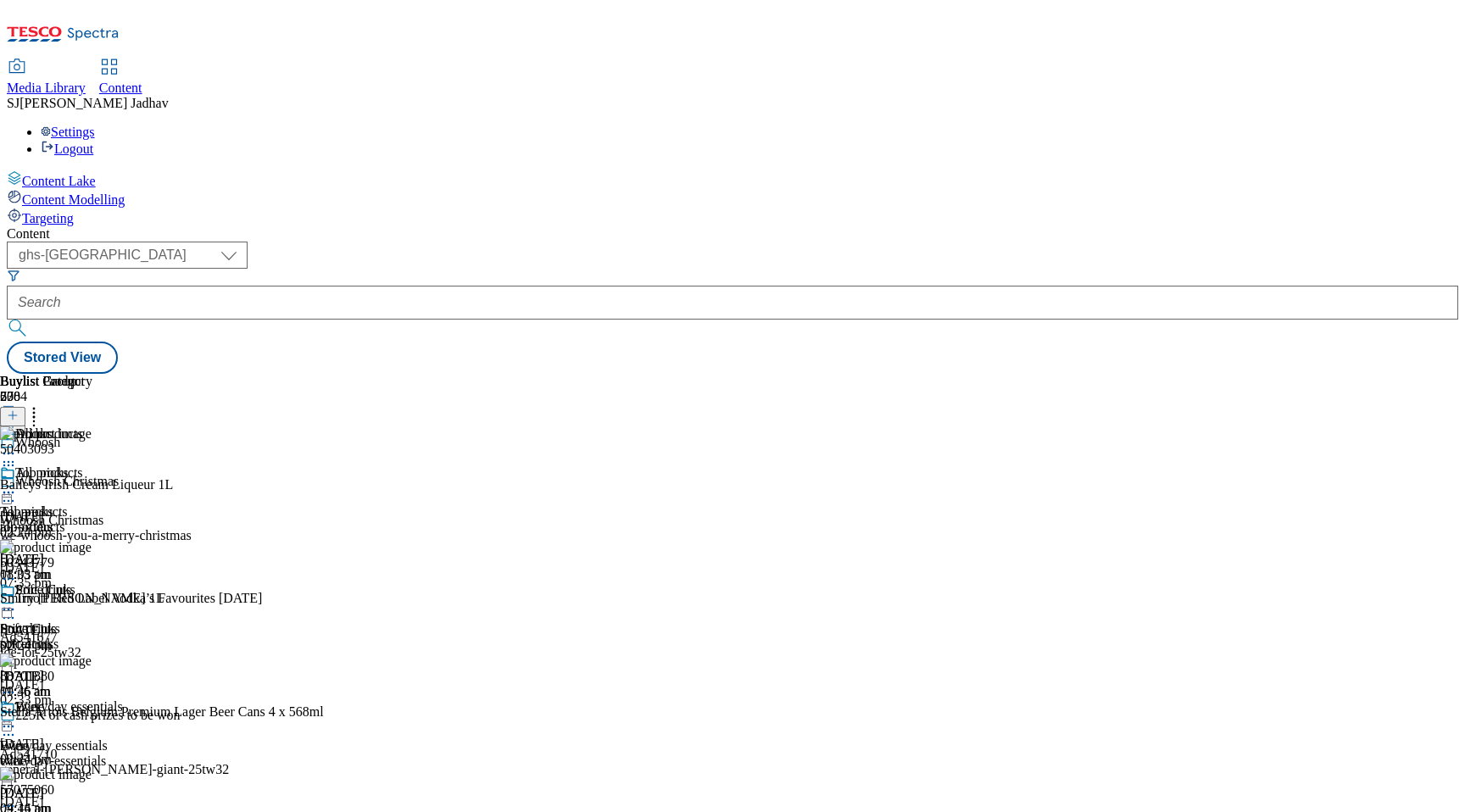
scroll to position [2109, 0]
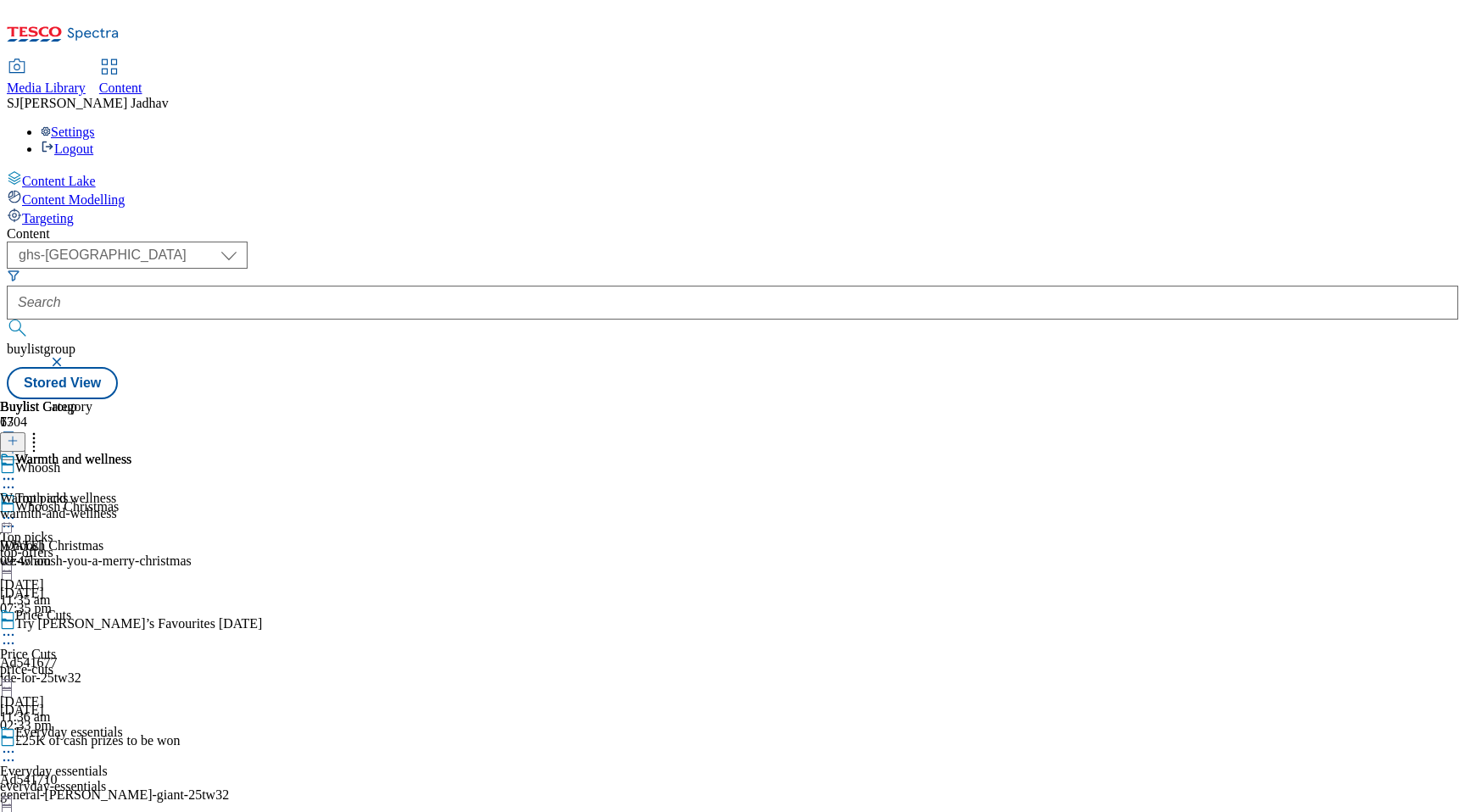
click at [132, 506] on div "warmth-and-wellness" at bounding box center [65, 513] width 132 height 15
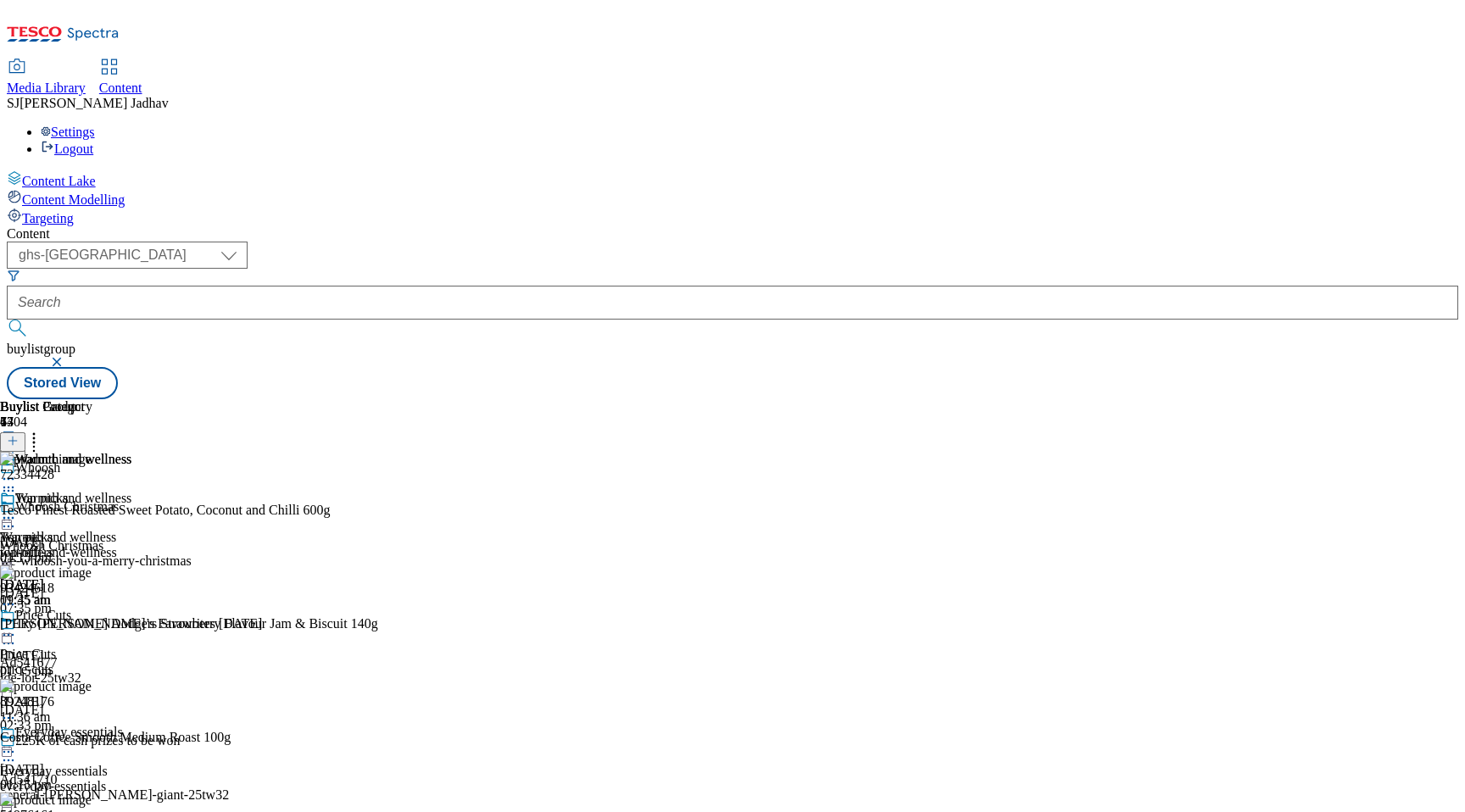
scroll to position [0, 39]
click at [19, 435] on icon at bounding box center [13, 440] width 12 height 12
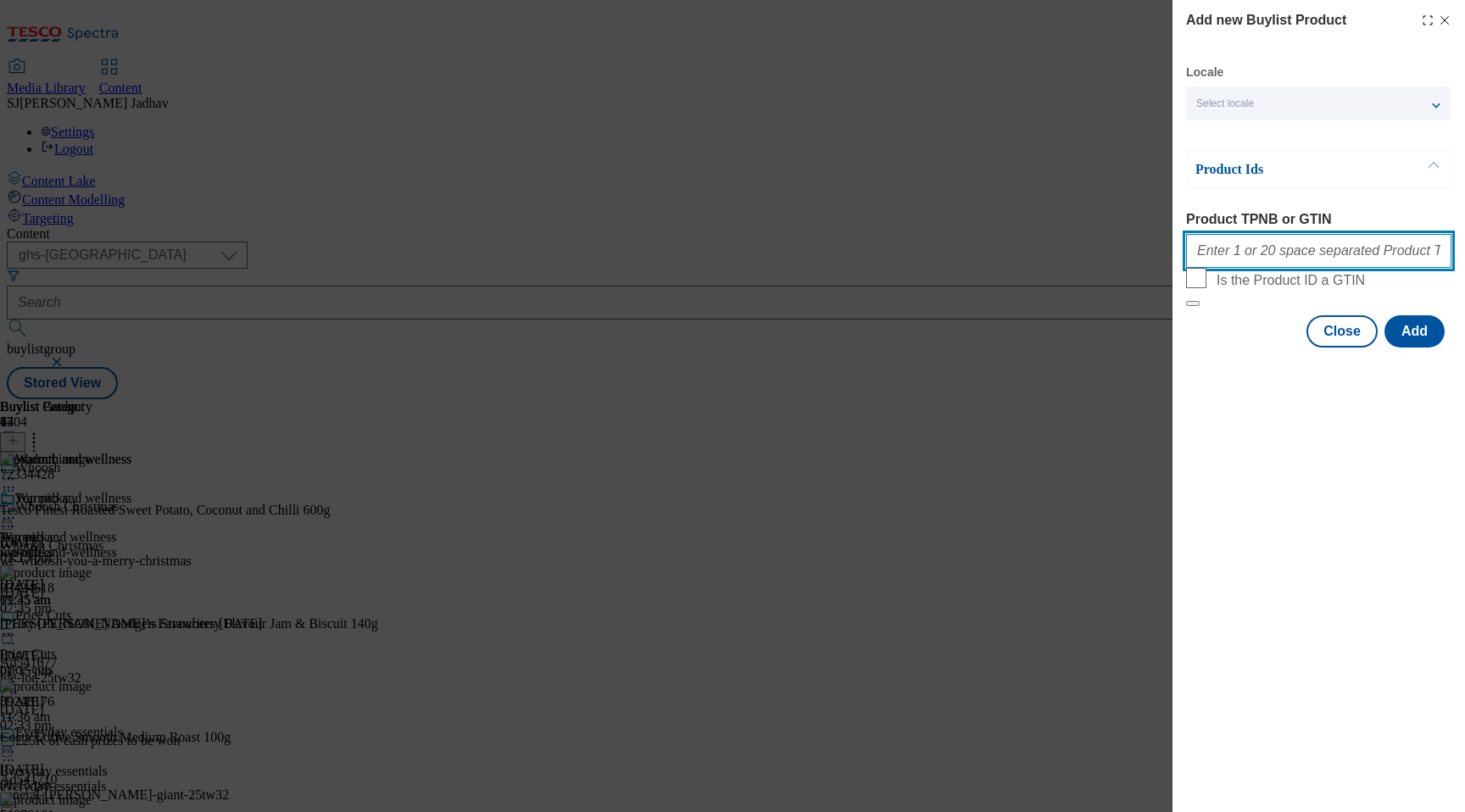
click at [1289, 253] on input "Product TPNB or GTIN" at bounding box center [1318, 251] width 265 height 34
paste input "96433136 88630502 50031935 84800256 50014766 56497201 64879291 92487562 8364700…"
type input "96433136 88630502 50031935 84800256 50014766 56497201 64879291 92487562 8364700…"
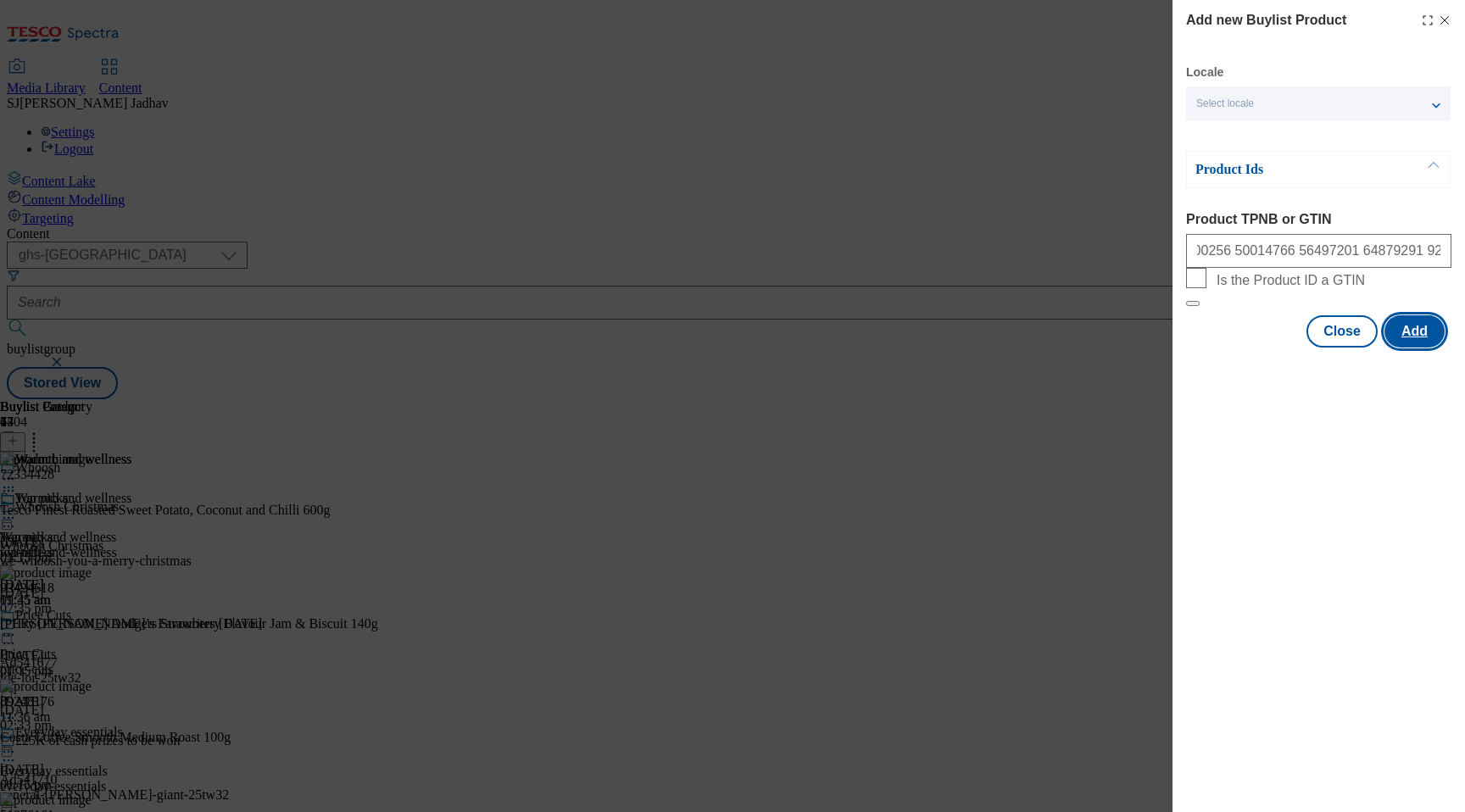
click at [1418, 347] on button "Add" at bounding box center [1414, 331] width 60 height 32
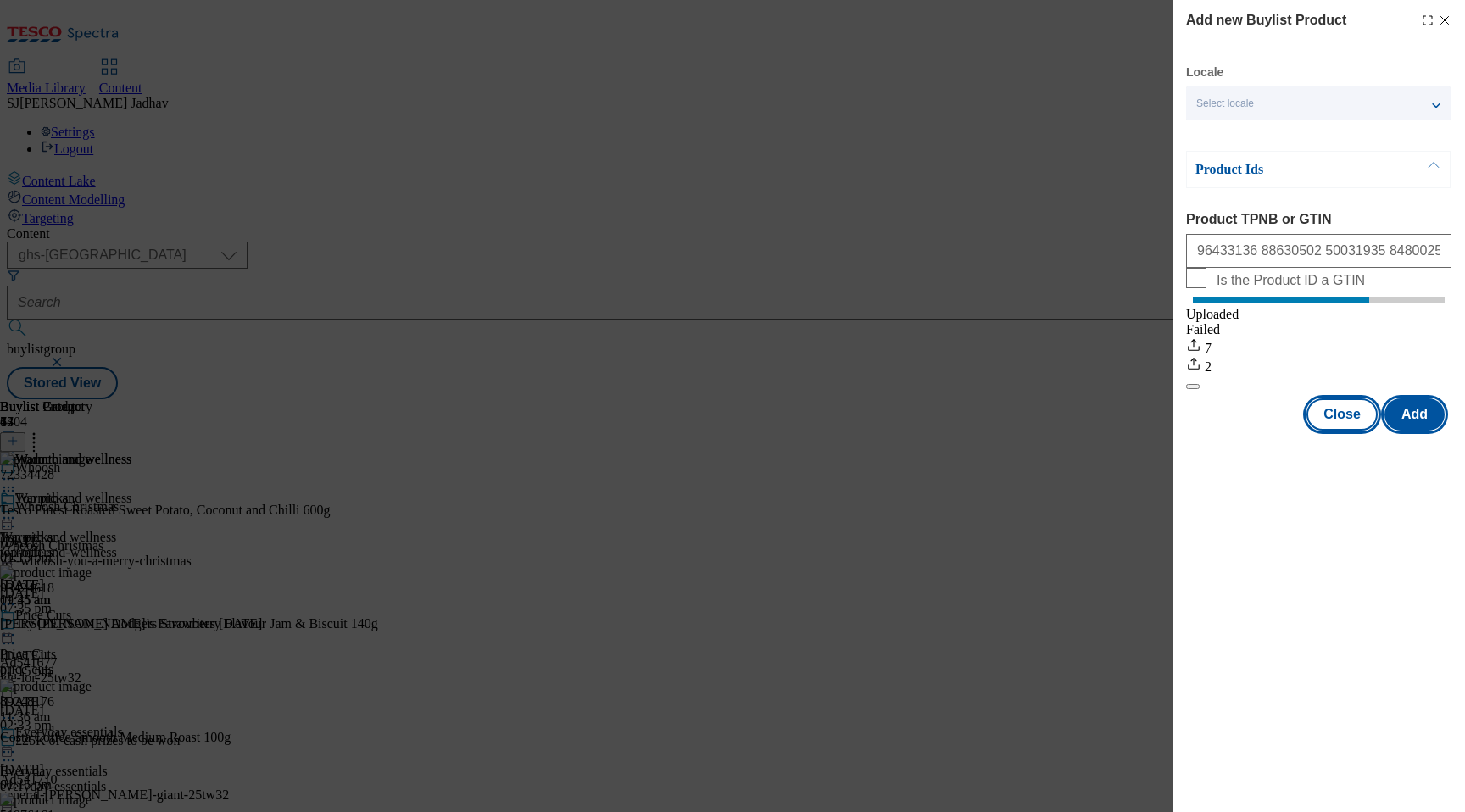
scroll to position [0, 0]
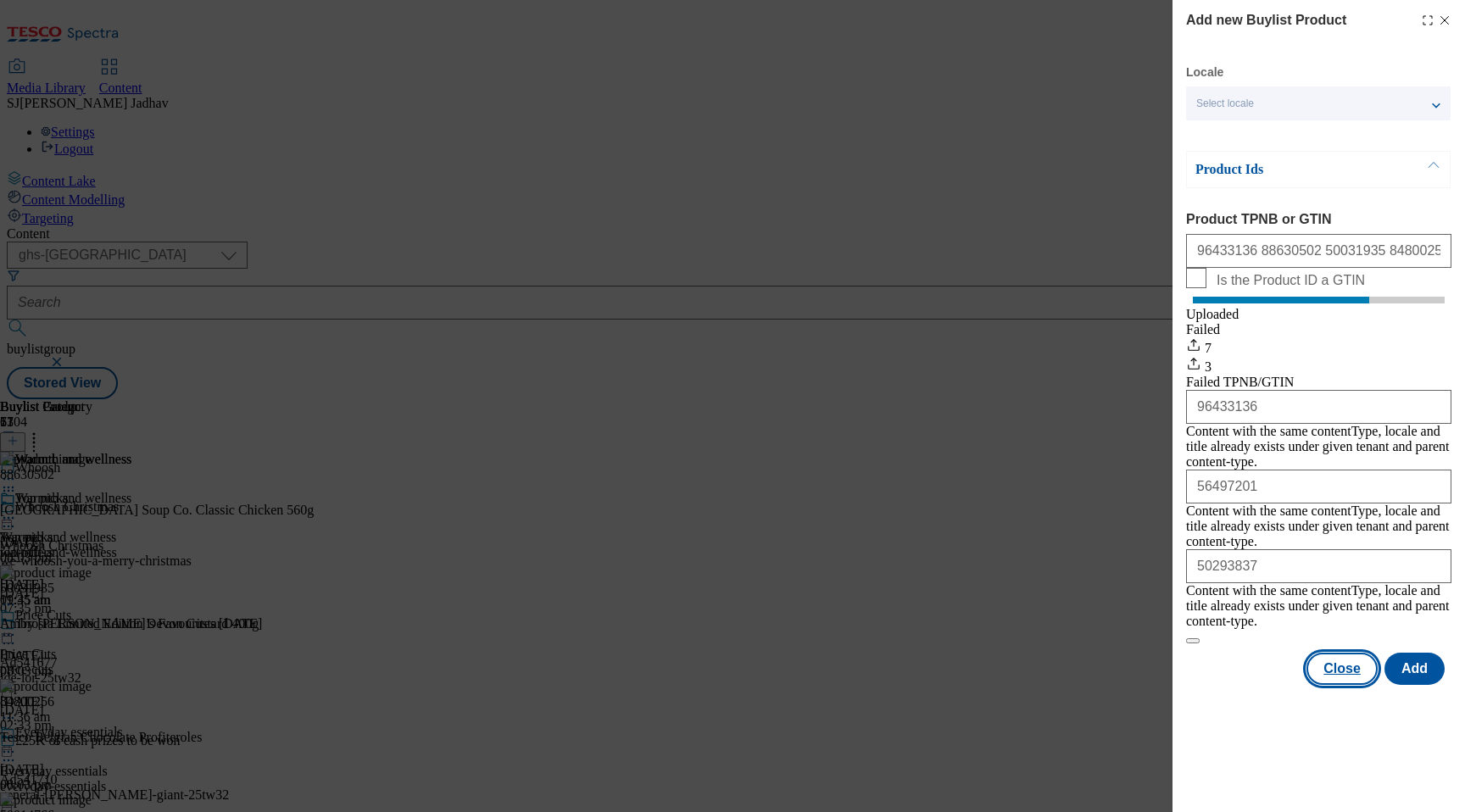
click at [1341, 653] on button "Close" at bounding box center [1342, 669] width 72 height 32
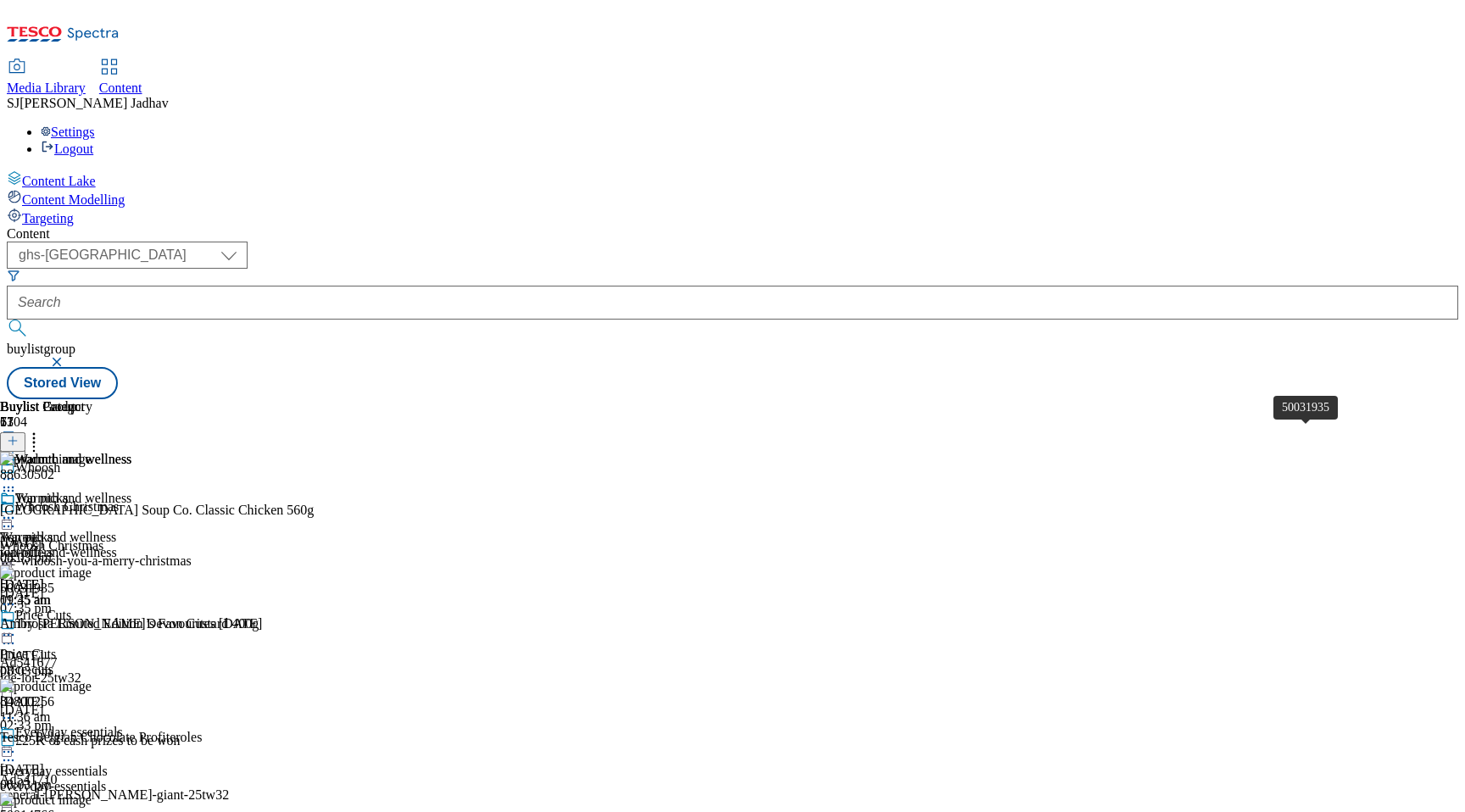
scroll to position [0, 23]
click at [42, 430] on icon at bounding box center [33, 438] width 17 height 17
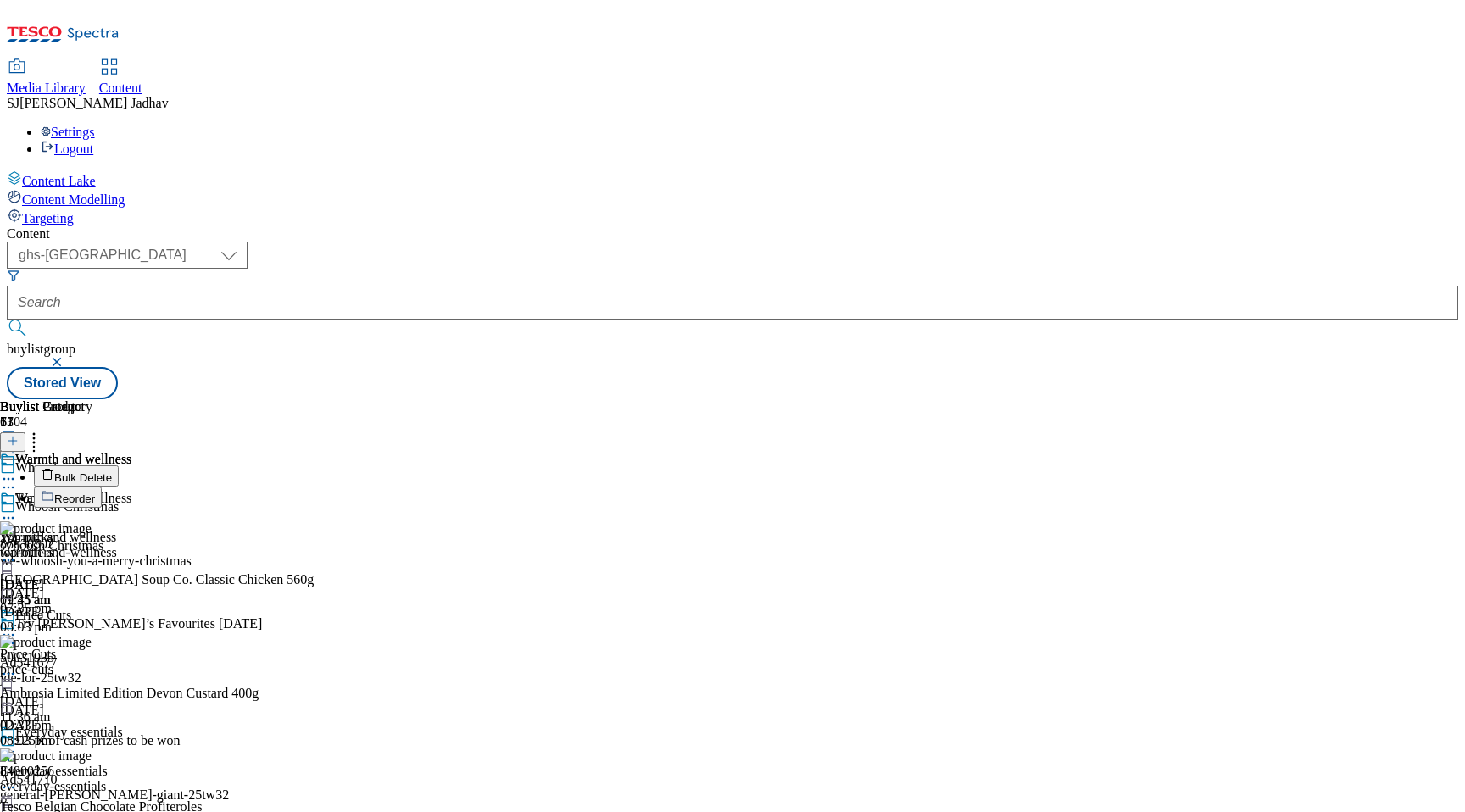
click at [102, 486] on button "Reorder" at bounding box center [68, 497] width 68 height 21
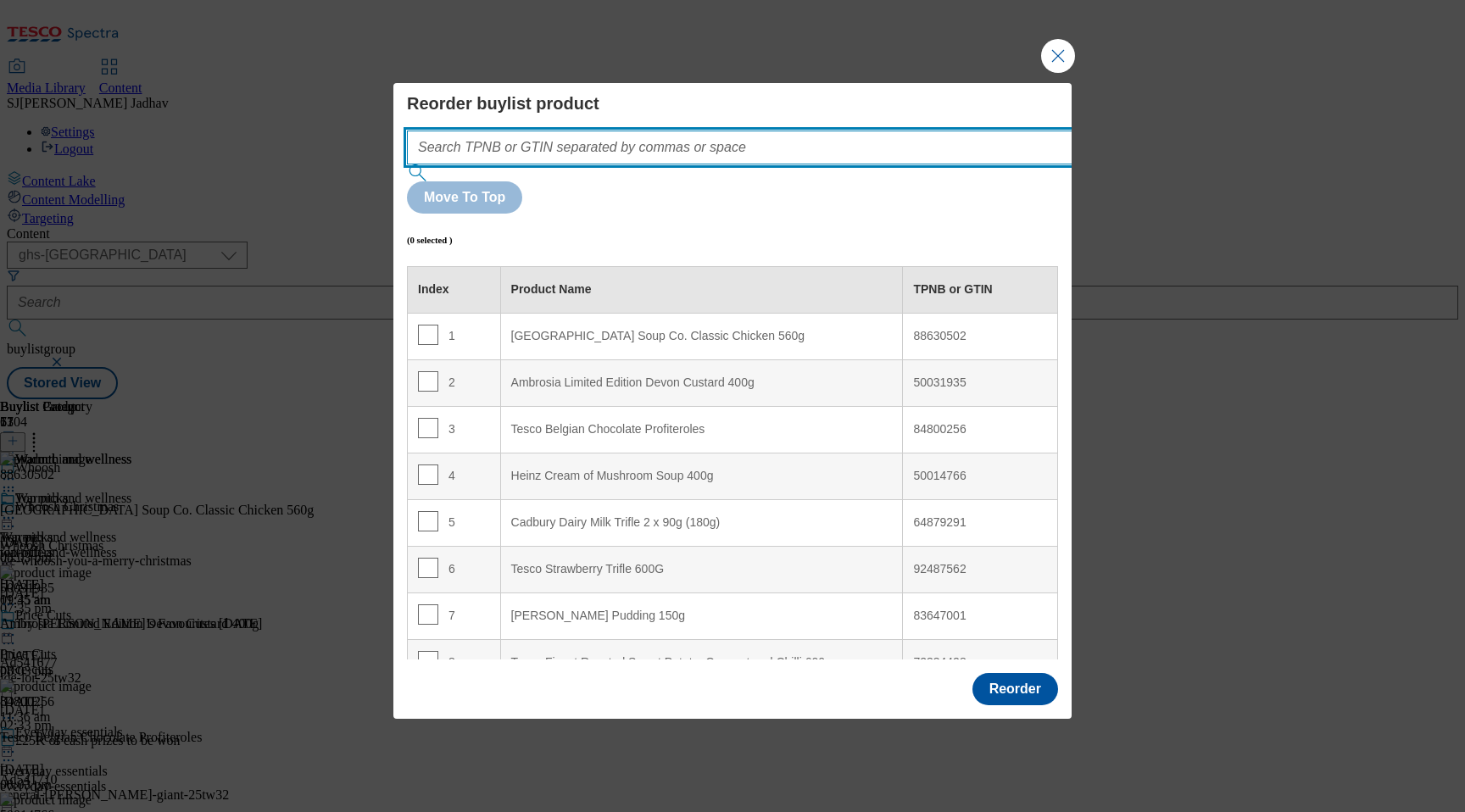
click at [804, 165] on input "Modal" at bounding box center [765, 148] width 716 height 34
paste input "96433136 88630502 50031935 84800256 50014766 56497201 64879291 92487562 8364700…"
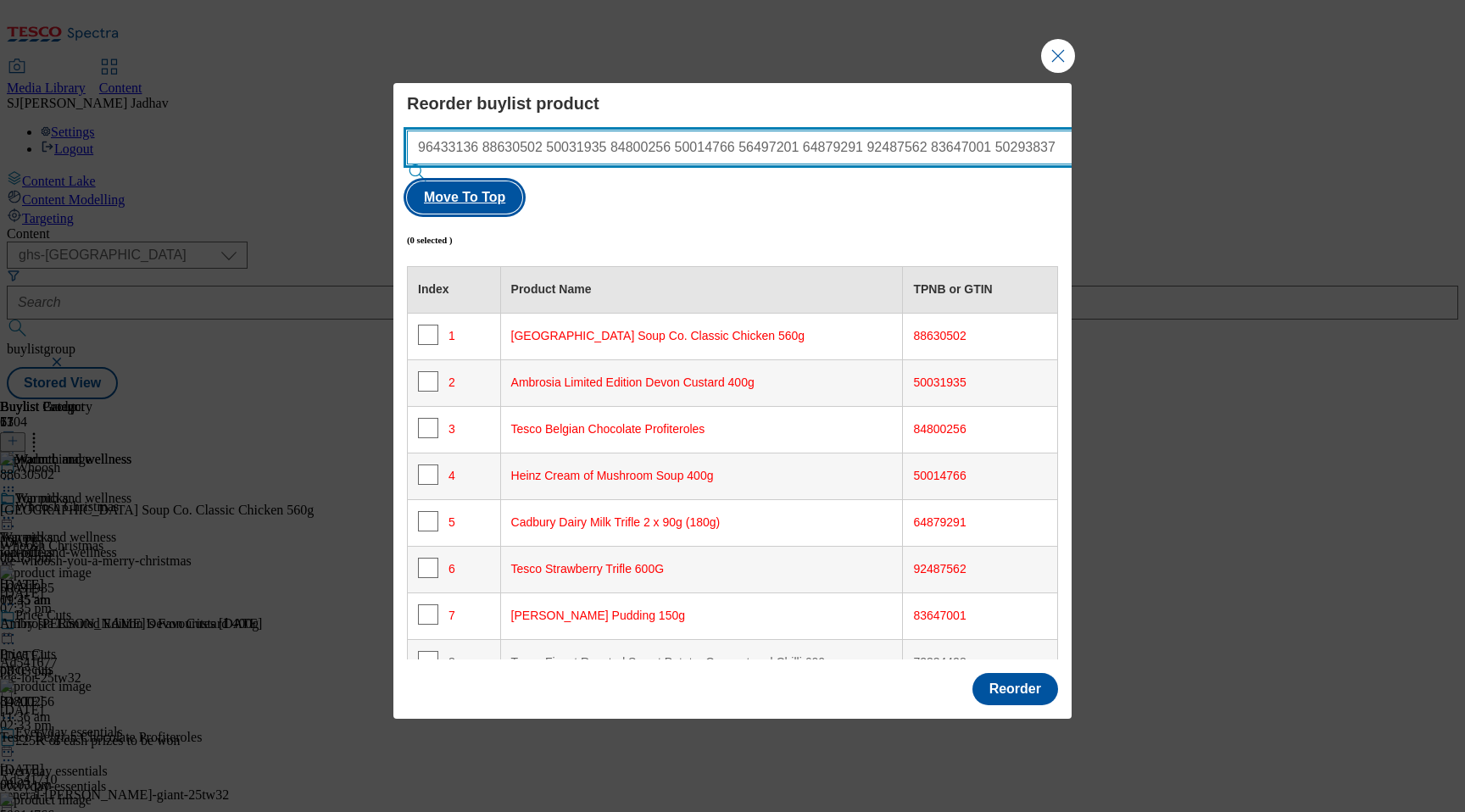
type input "96433136 88630502 50031935 84800256 50014766 56497201 64879291 92487562 8364700…"
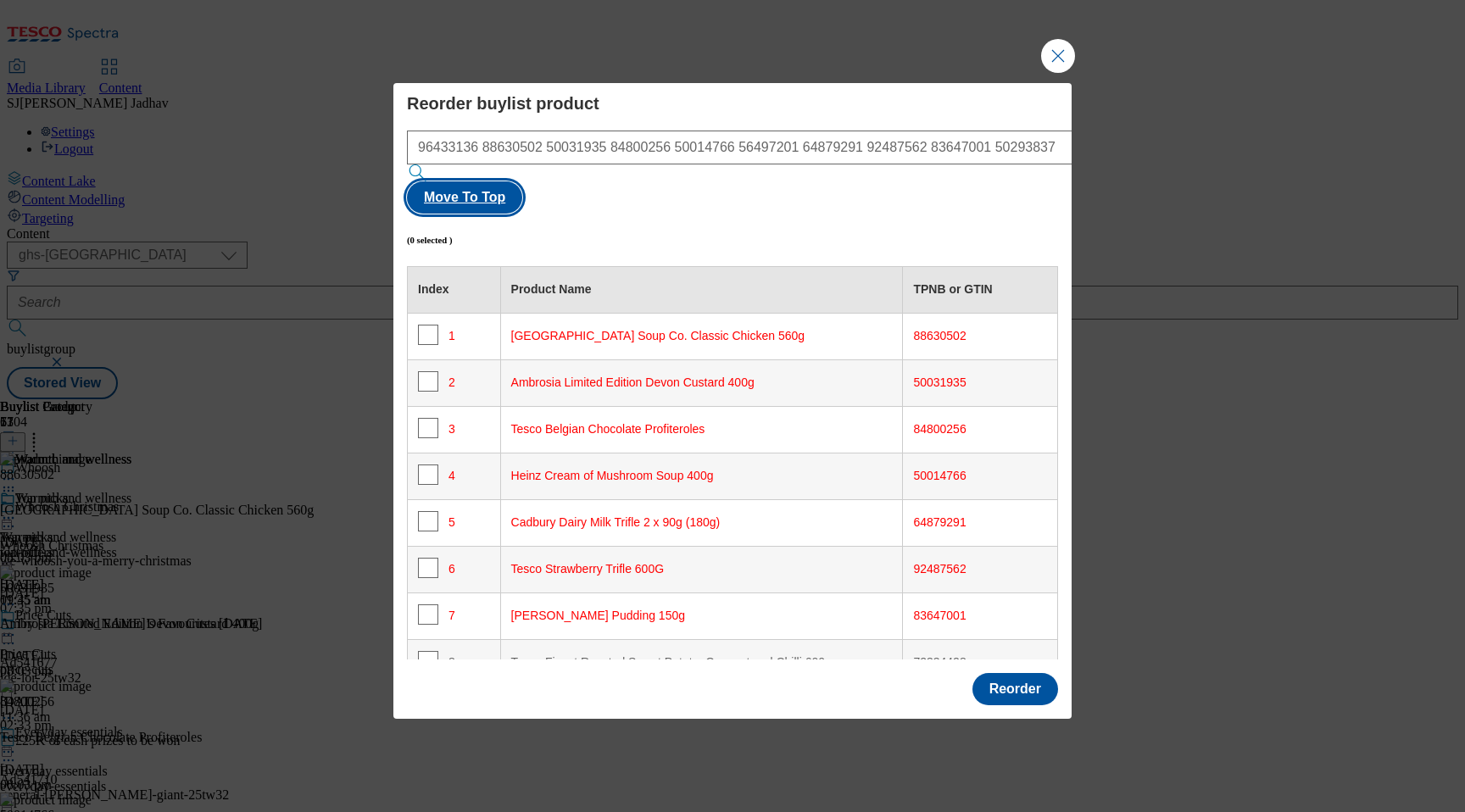
click at [522, 189] on button "Move To Top" at bounding box center [464, 198] width 116 height 32
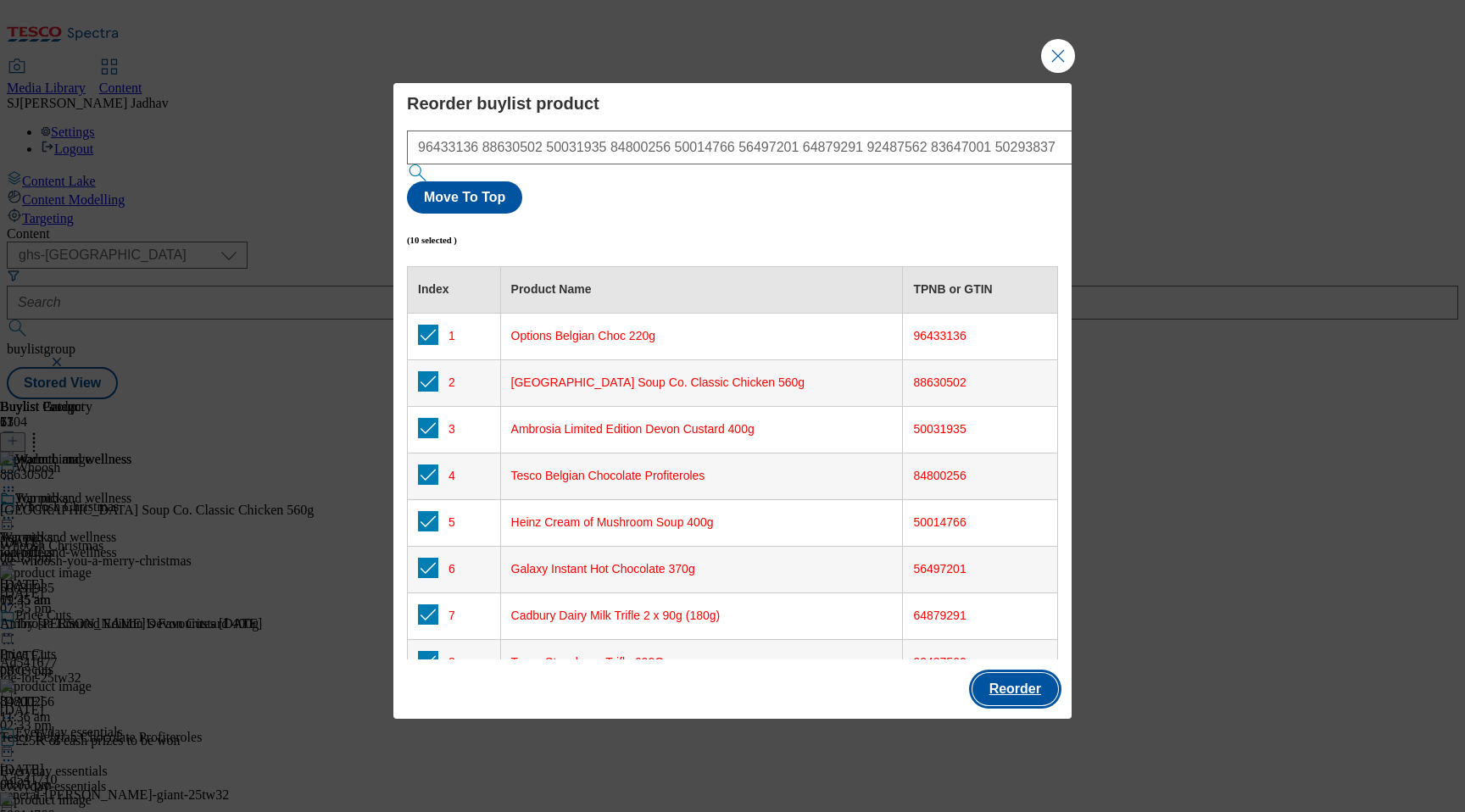
click at [1035, 673] on button "Reorder" at bounding box center [1015, 689] width 86 height 32
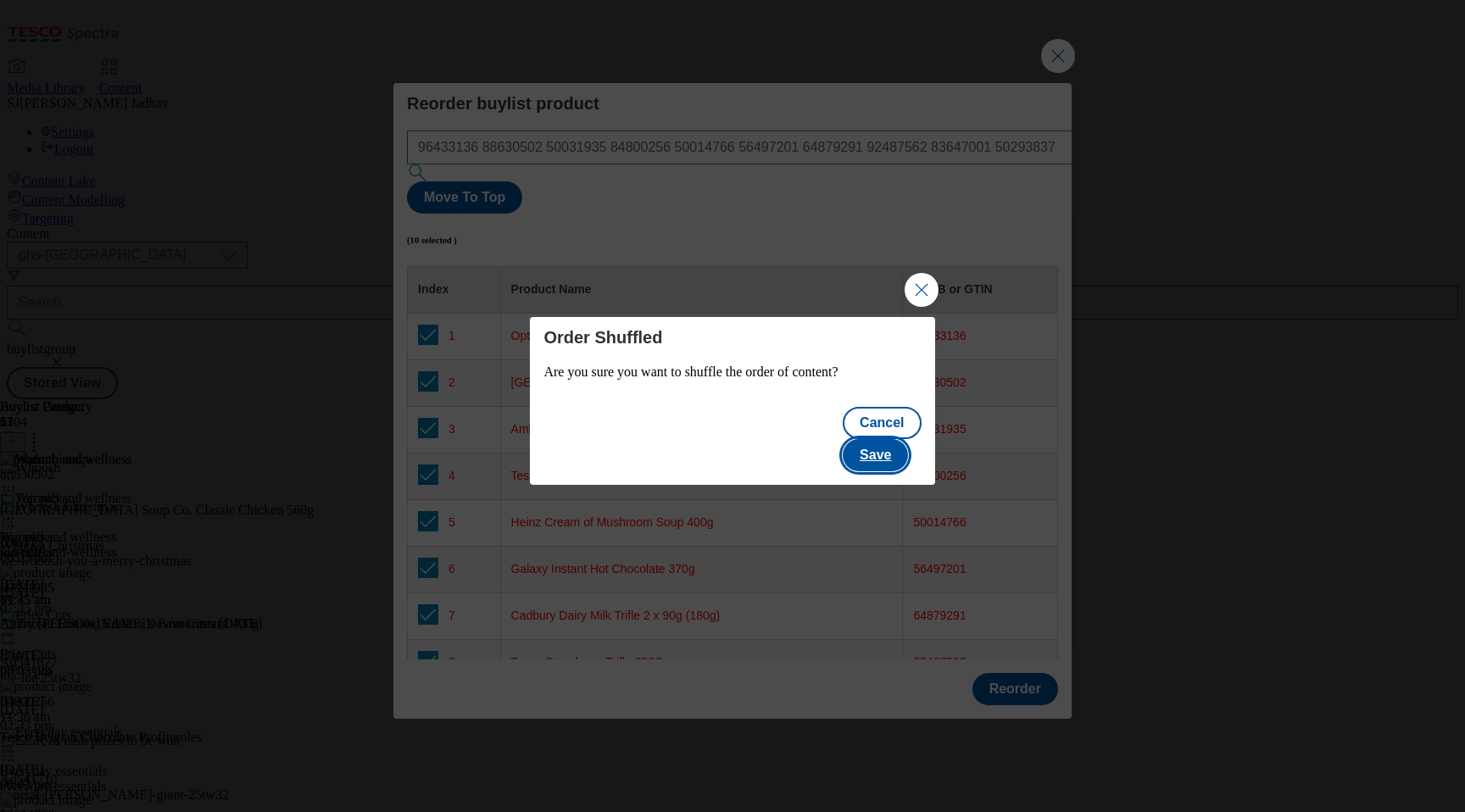
click at [895, 440] on button "Save" at bounding box center [875, 455] width 65 height 32
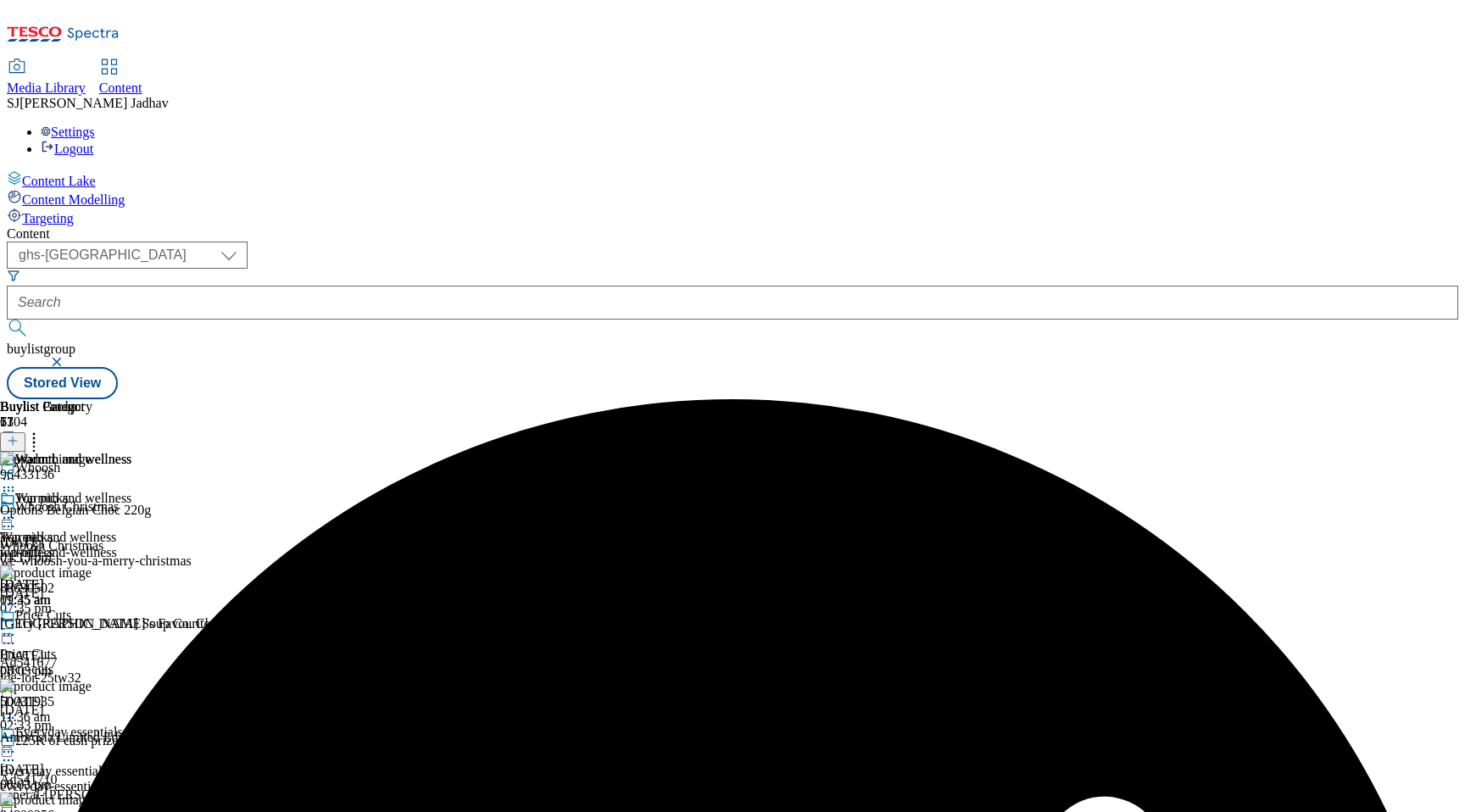
click at [17, 509] on icon at bounding box center [8, 517] width 17 height 17
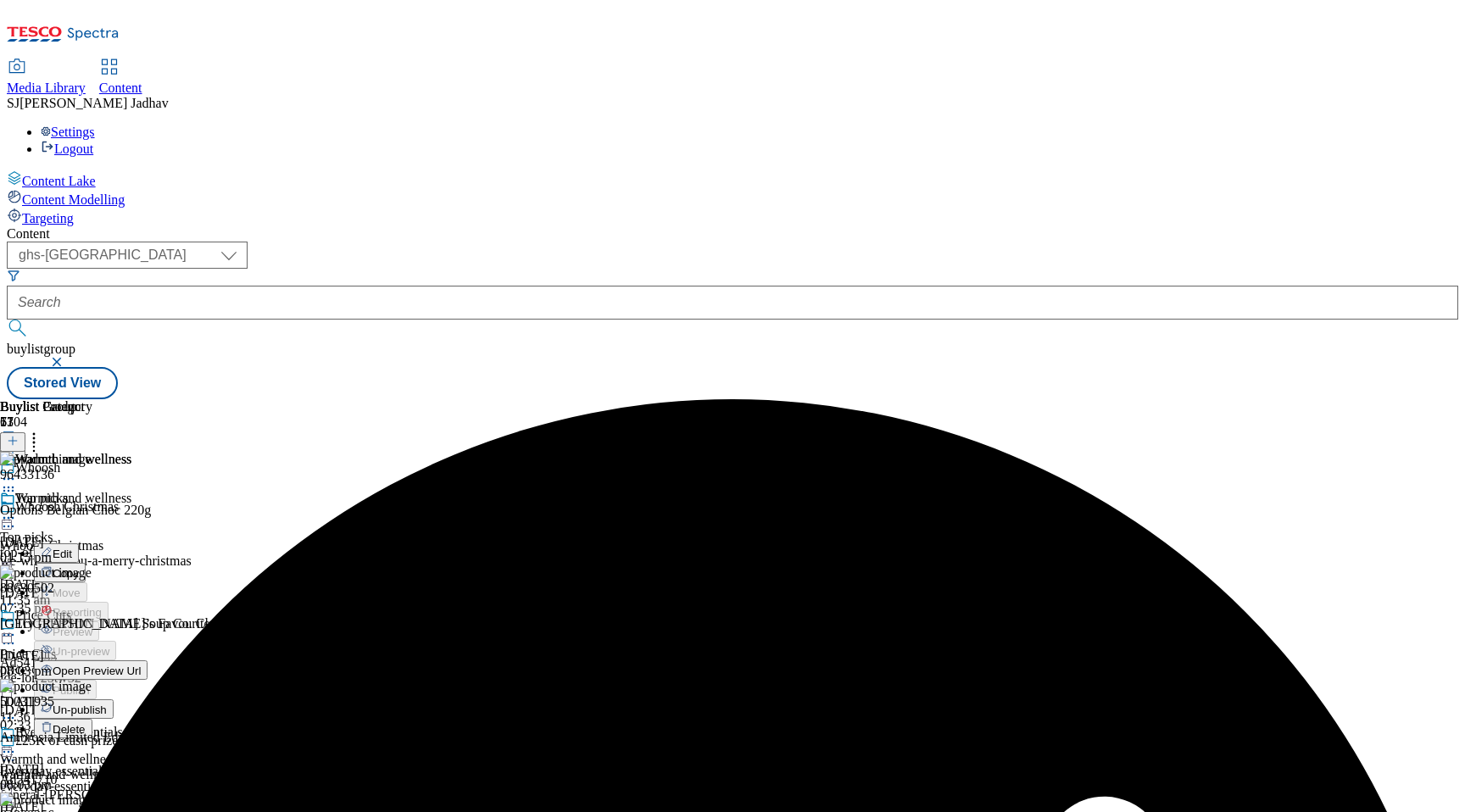
click at [72, 548] on span "Edit" at bounding box center [63, 554] width 20 height 13
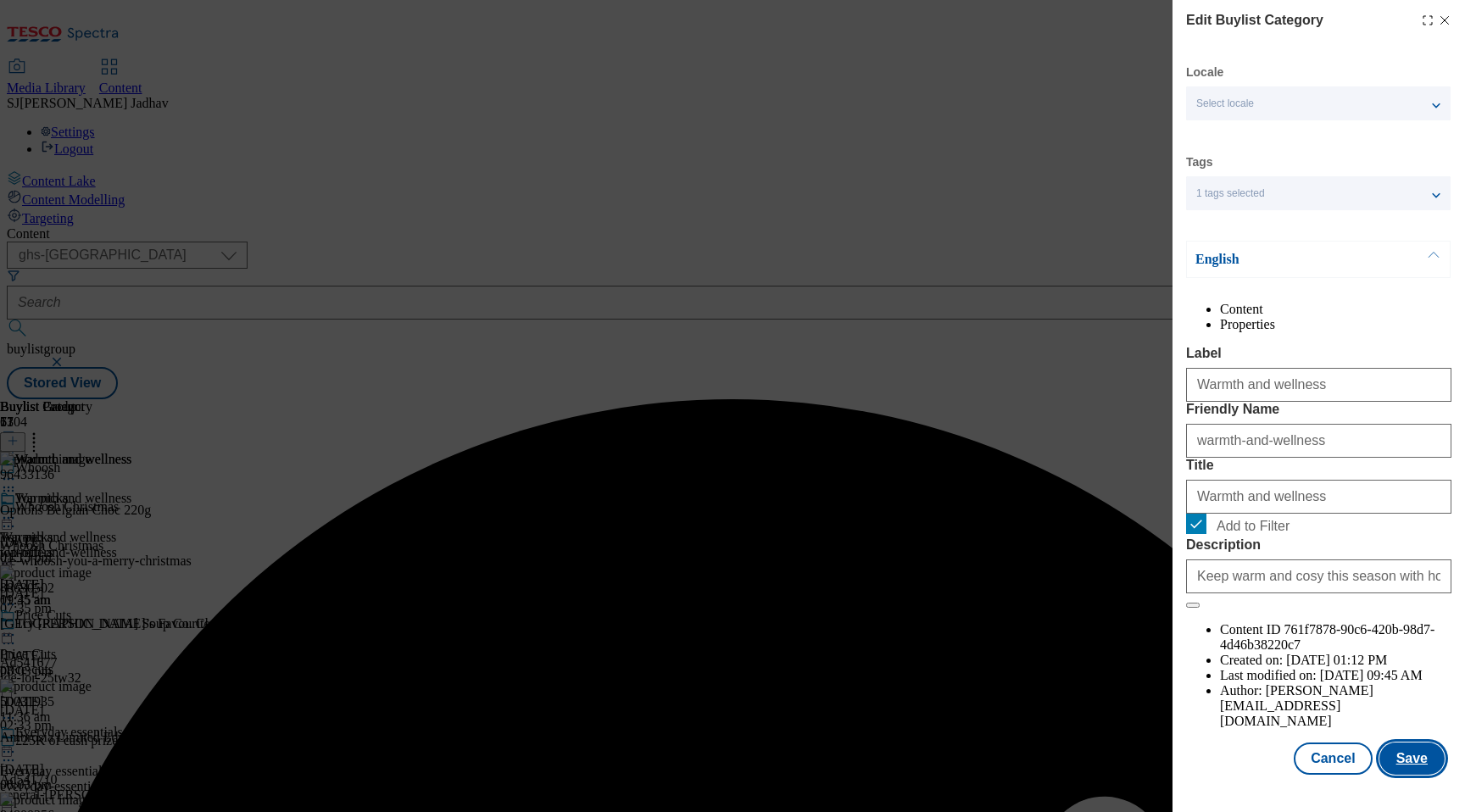
click at [1400, 772] on button "Save" at bounding box center [1411, 758] width 65 height 32
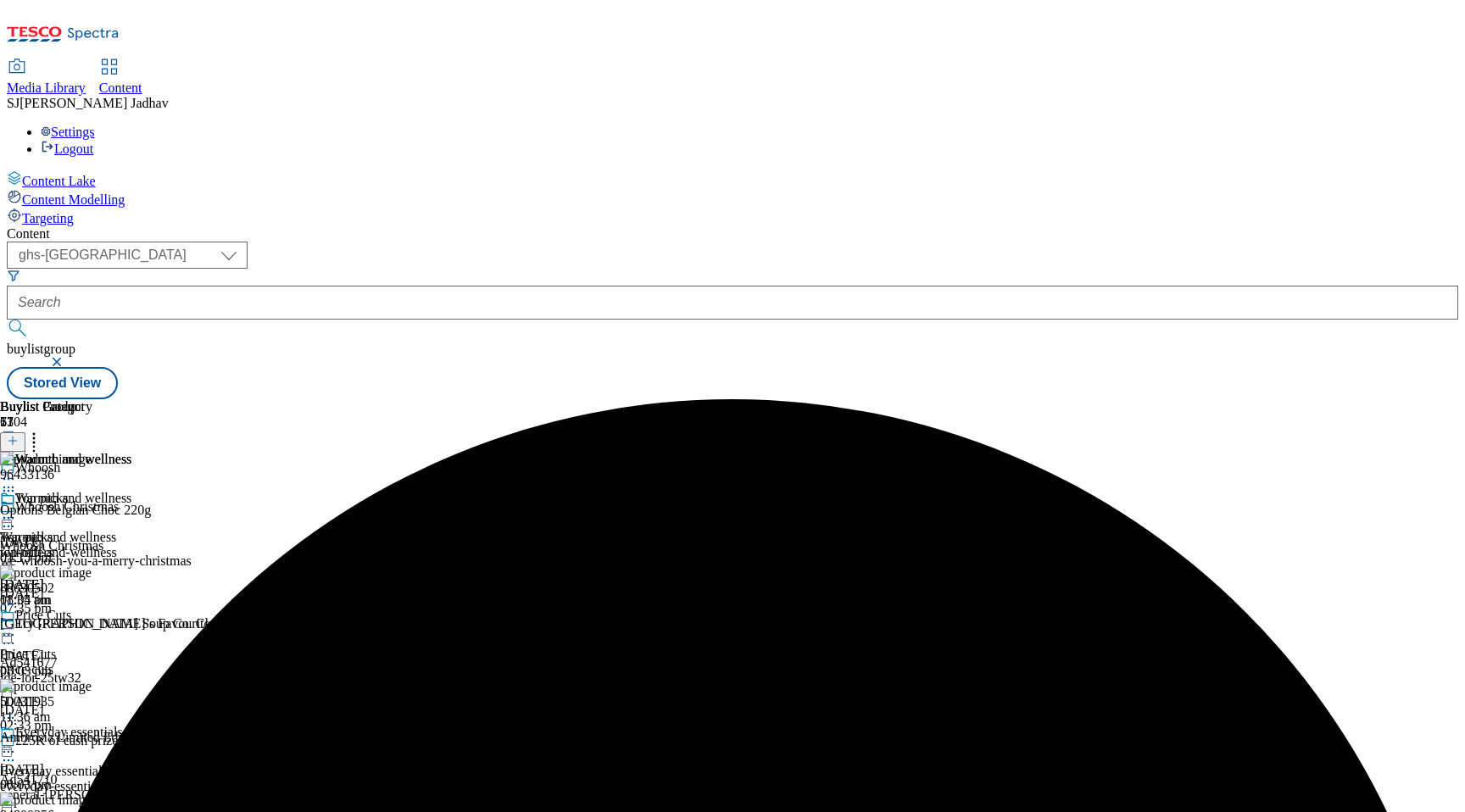
click at [17, 509] on icon at bounding box center [8, 517] width 17 height 17
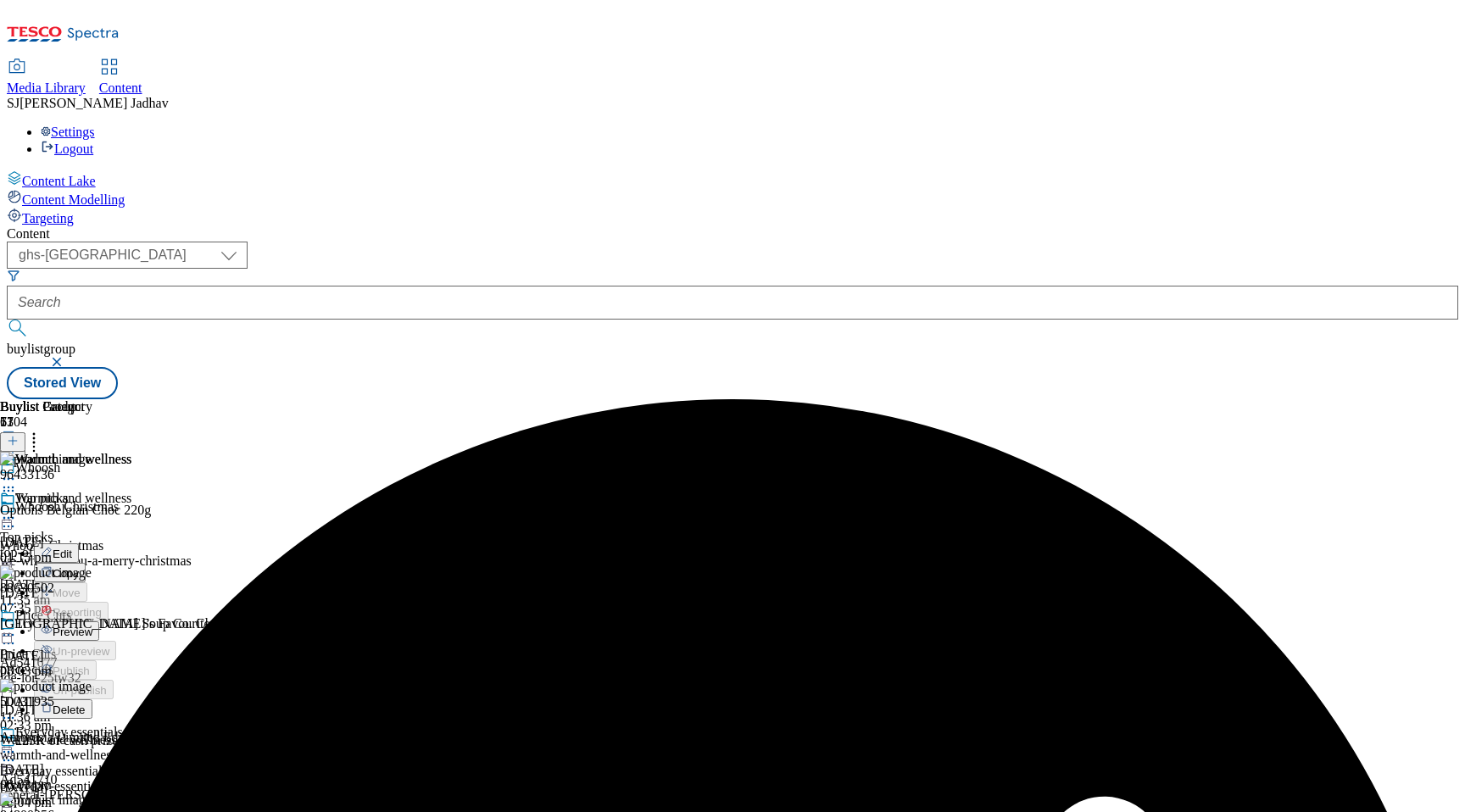
click at [92, 626] on span "Preview" at bounding box center [73, 632] width 39 height 13
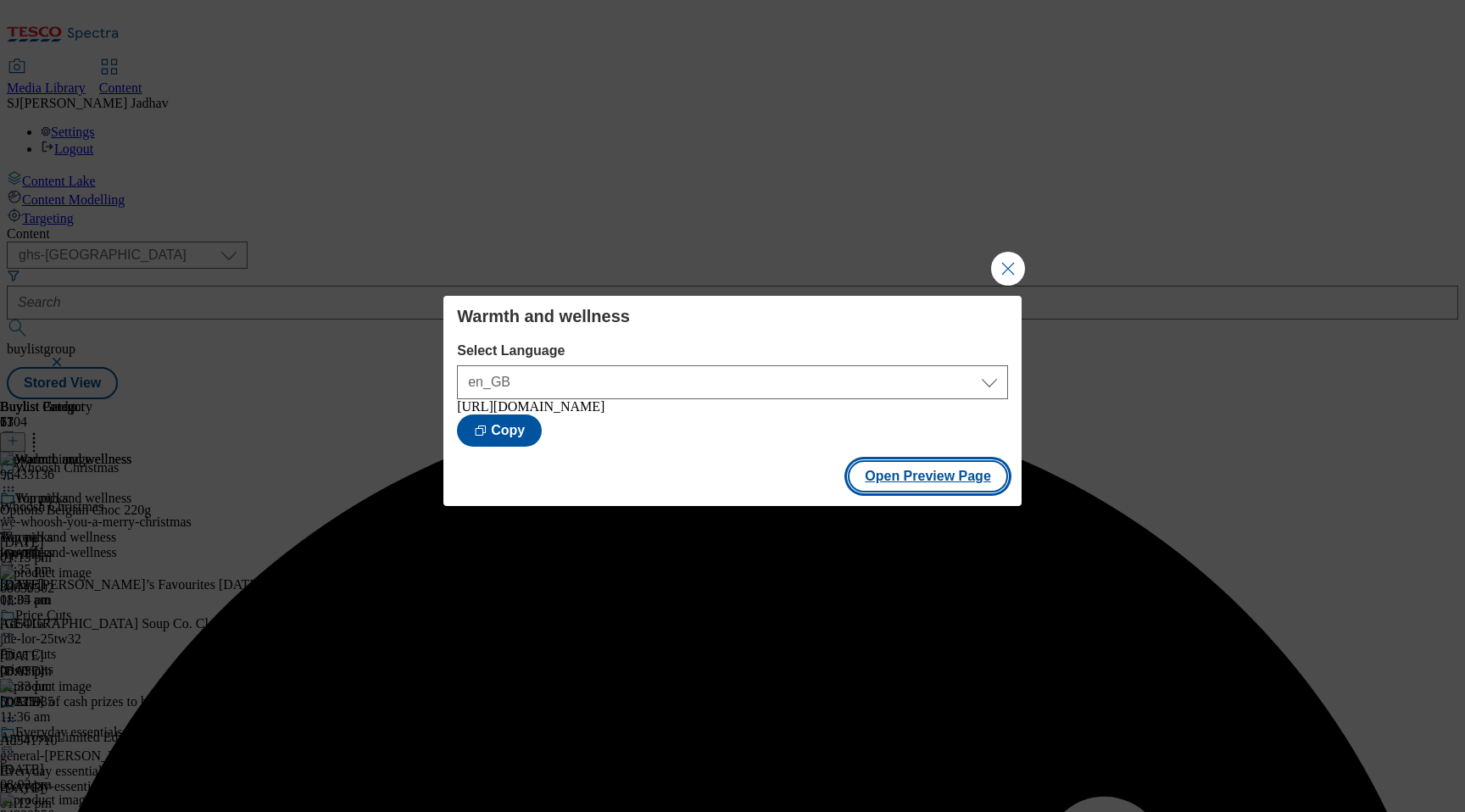
click at [939, 484] on button "Open Preview Page" at bounding box center [928, 476] width 160 height 32
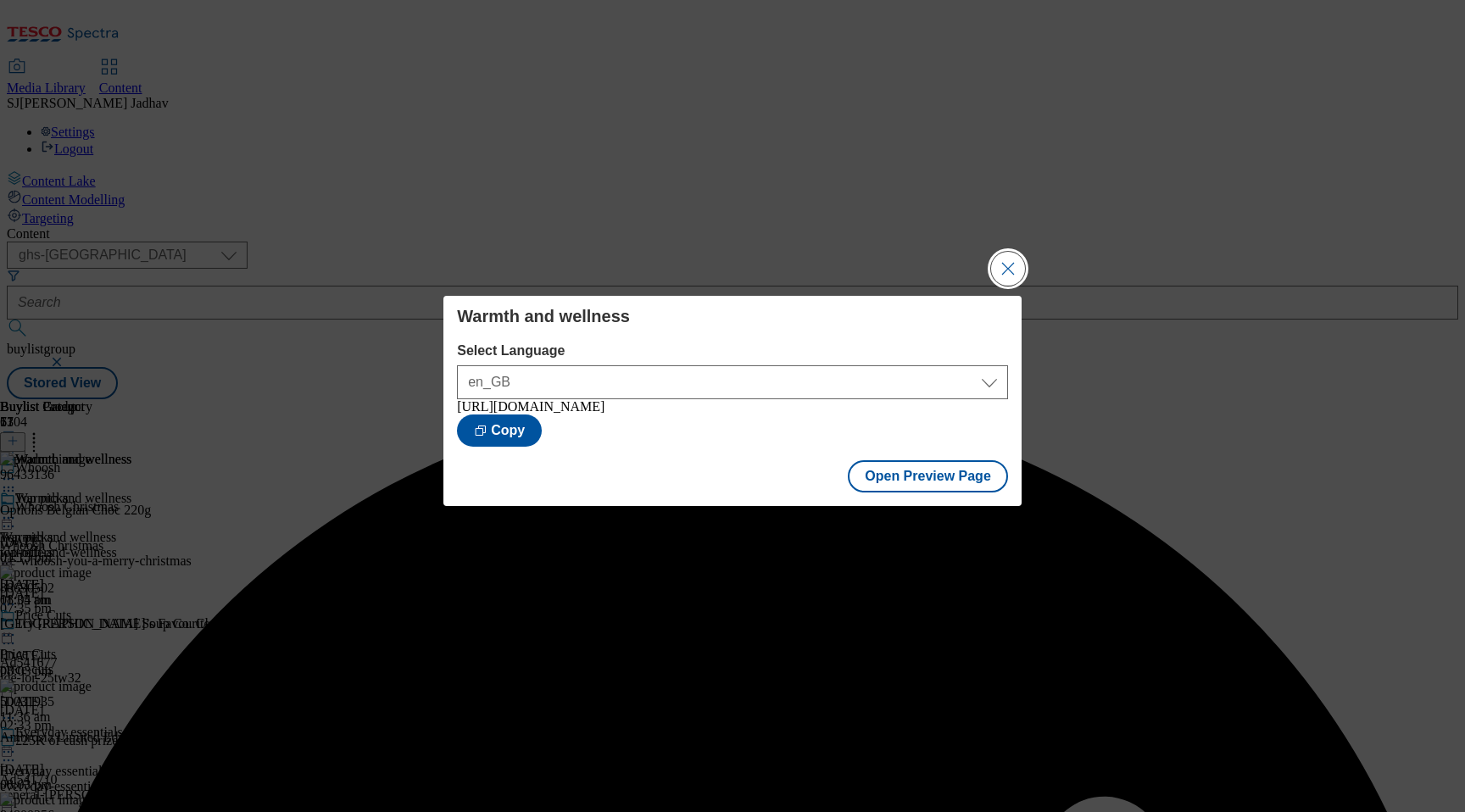
click at [997, 252] on button "Close Modal" at bounding box center [1008, 269] width 34 height 34
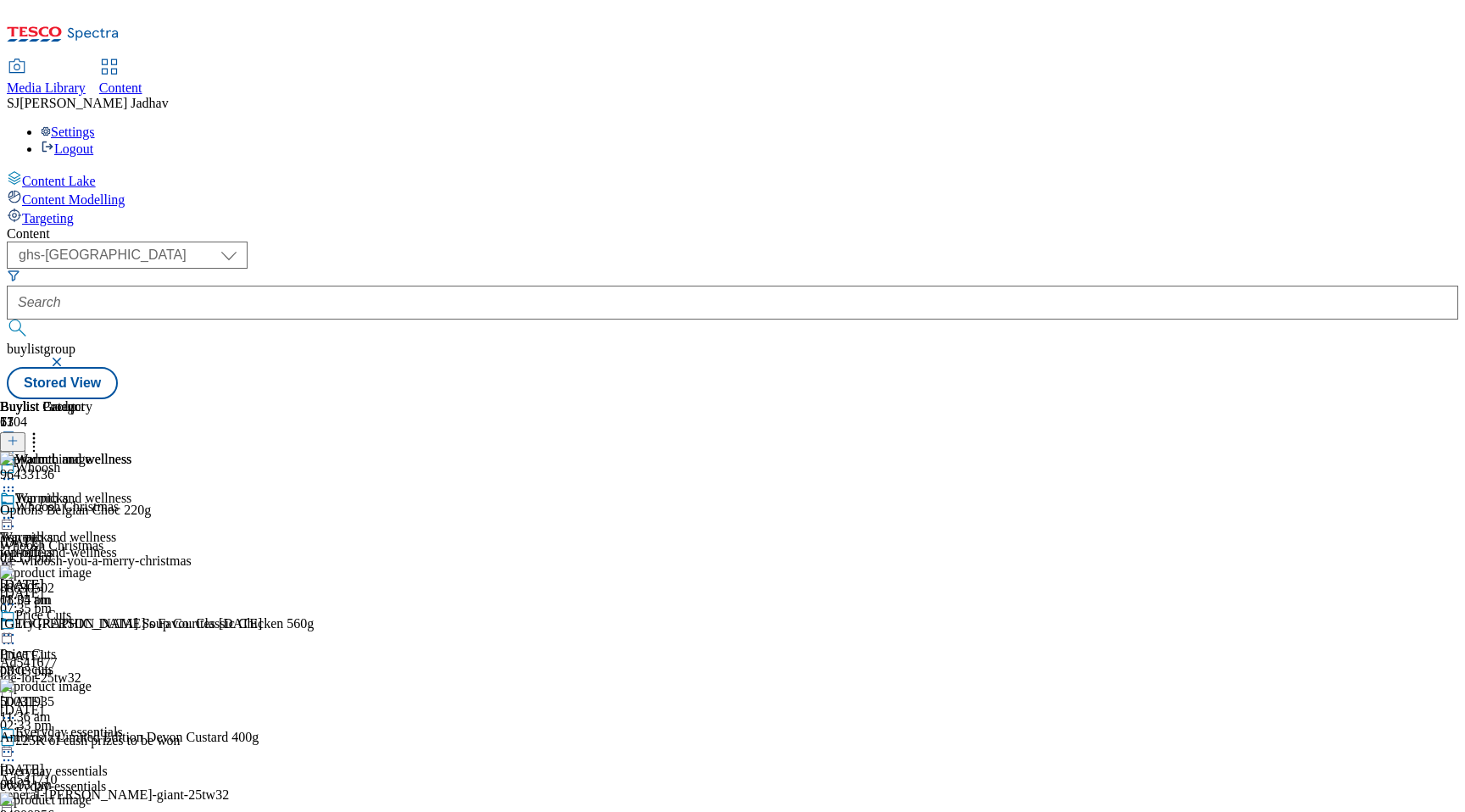
scroll to position [1728, 0]
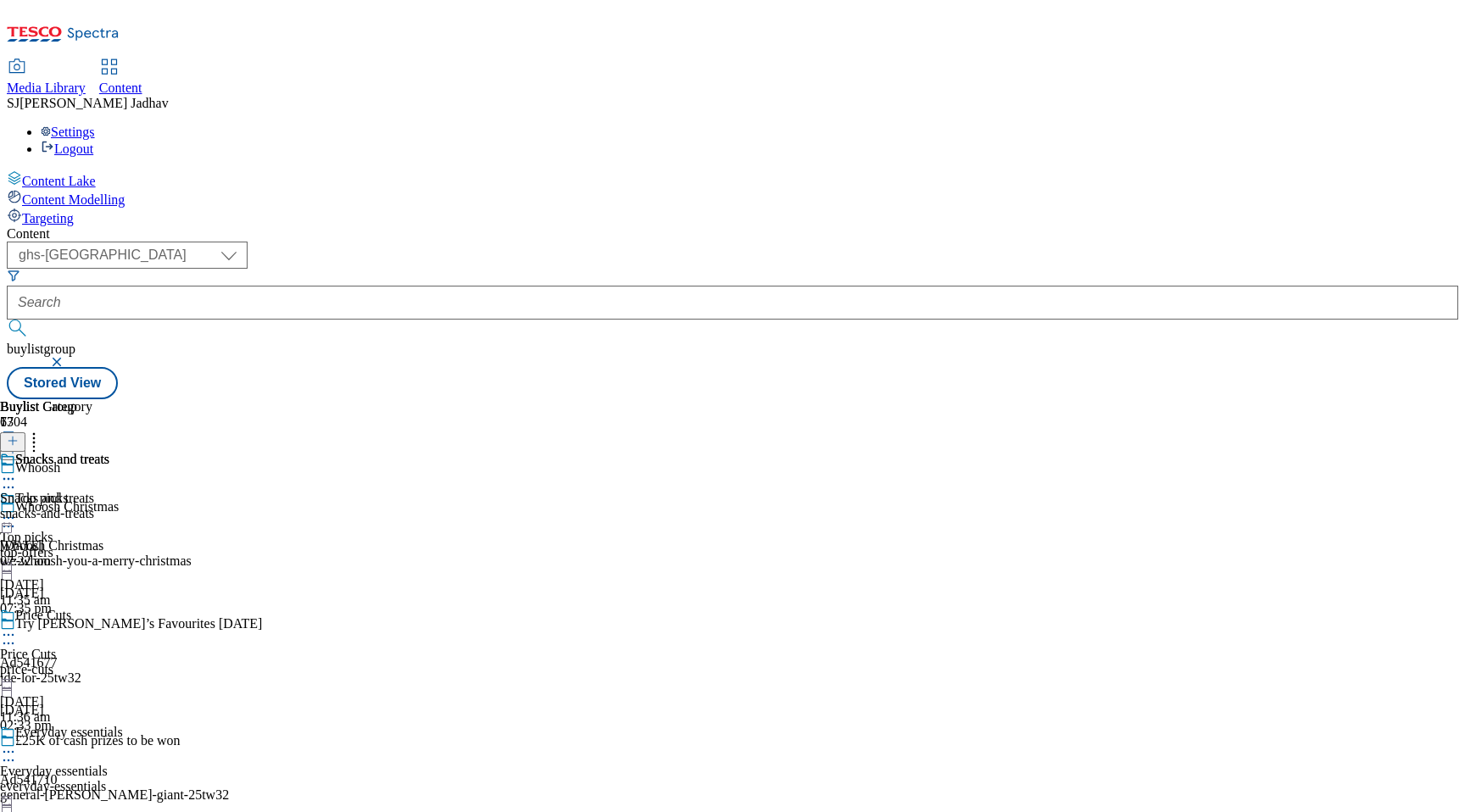
click at [109, 506] on div "snacks-and-treats" at bounding box center [55, 513] width 109 height 15
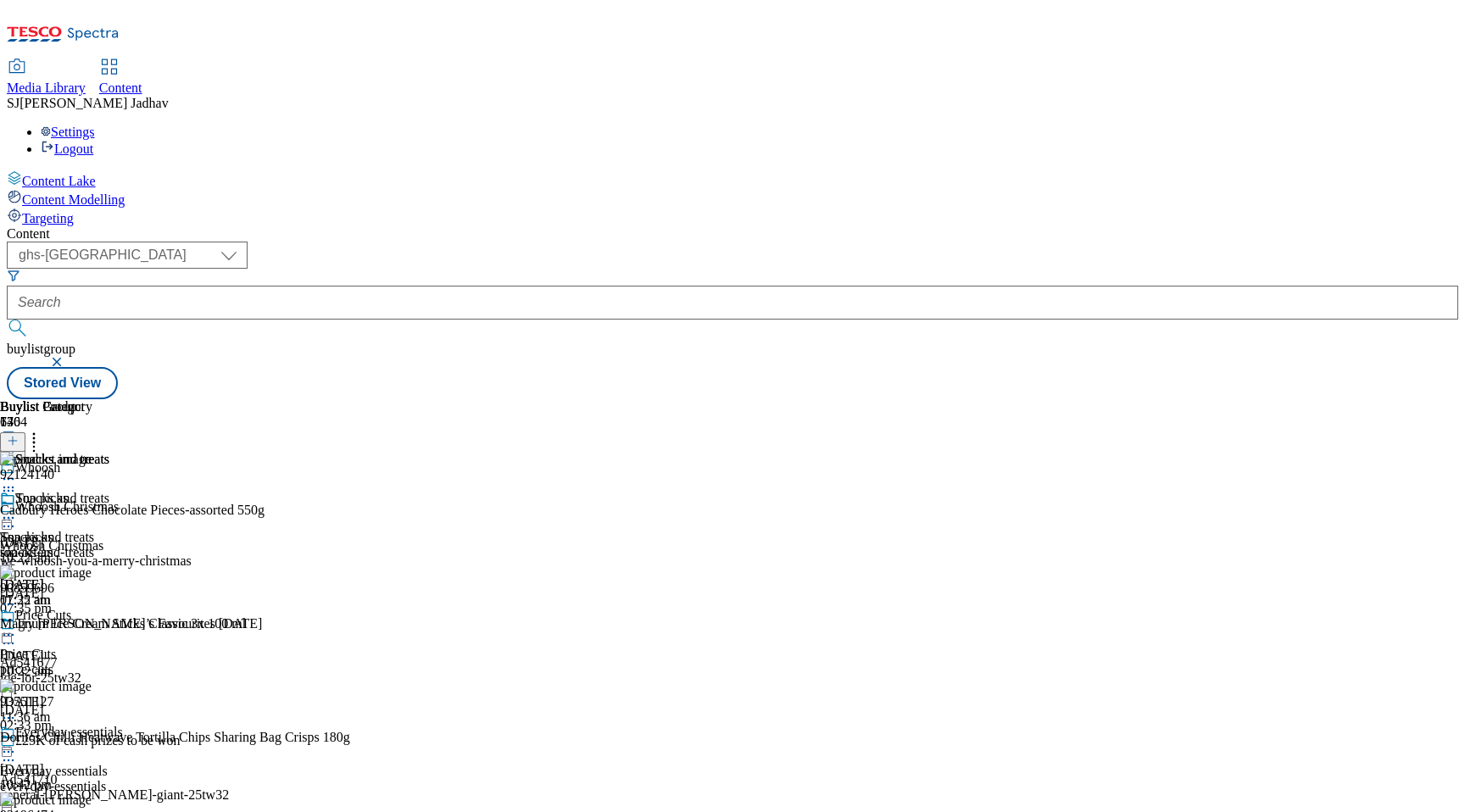
click at [19, 435] on icon at bounding box center [13, 440] width 12 height 12
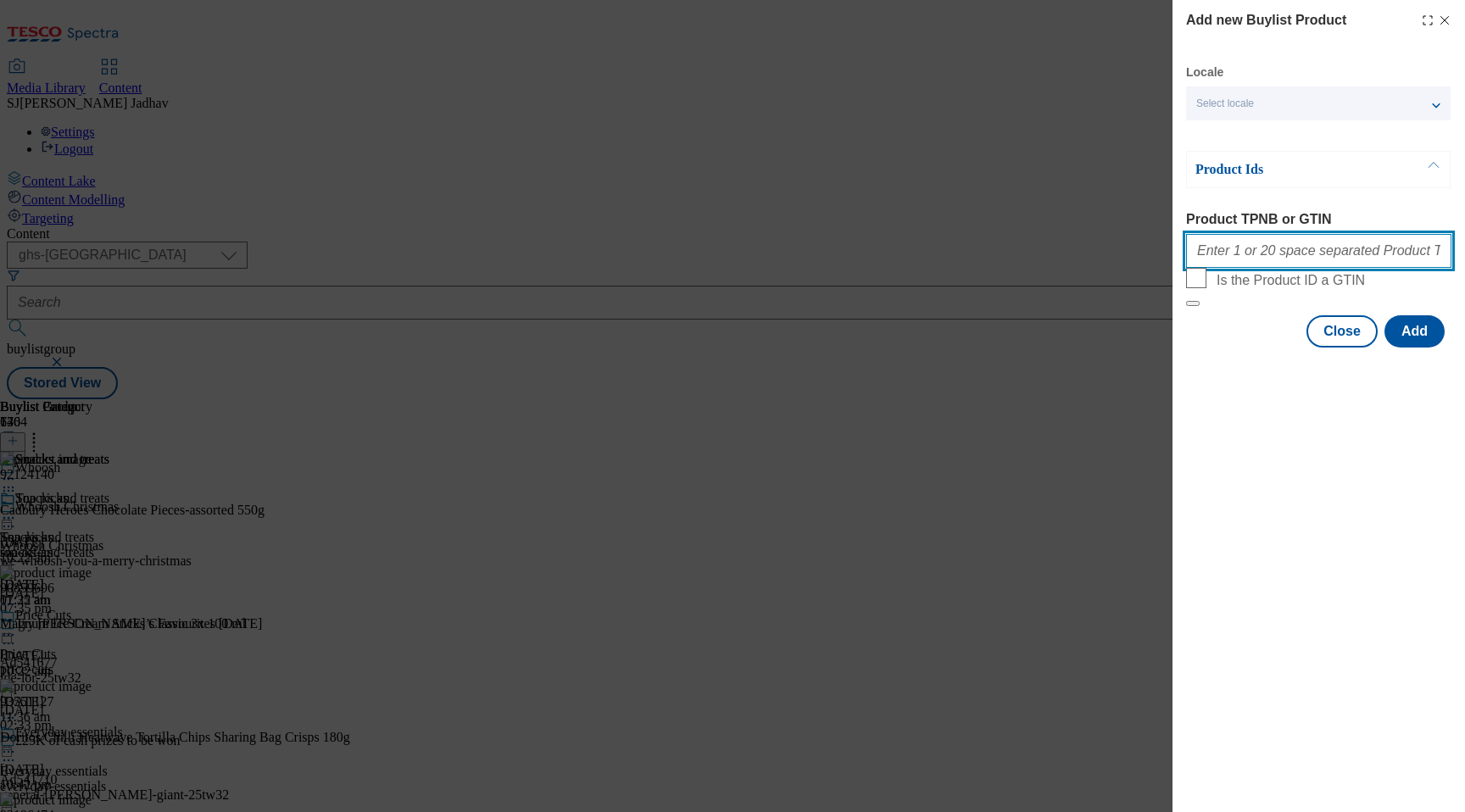
click at [1288, 258] on input "Product TPNB or GTIN" at bounding box center [1318, 251] width 265 height 34
paste input "54043206 86020640 66101068 89476084 92124140 93347577 93551127 89610110 9297468…"
type input "54043206 86020640 66101068 89476084 92124140 93347577 93551127 89610110 9297468…"
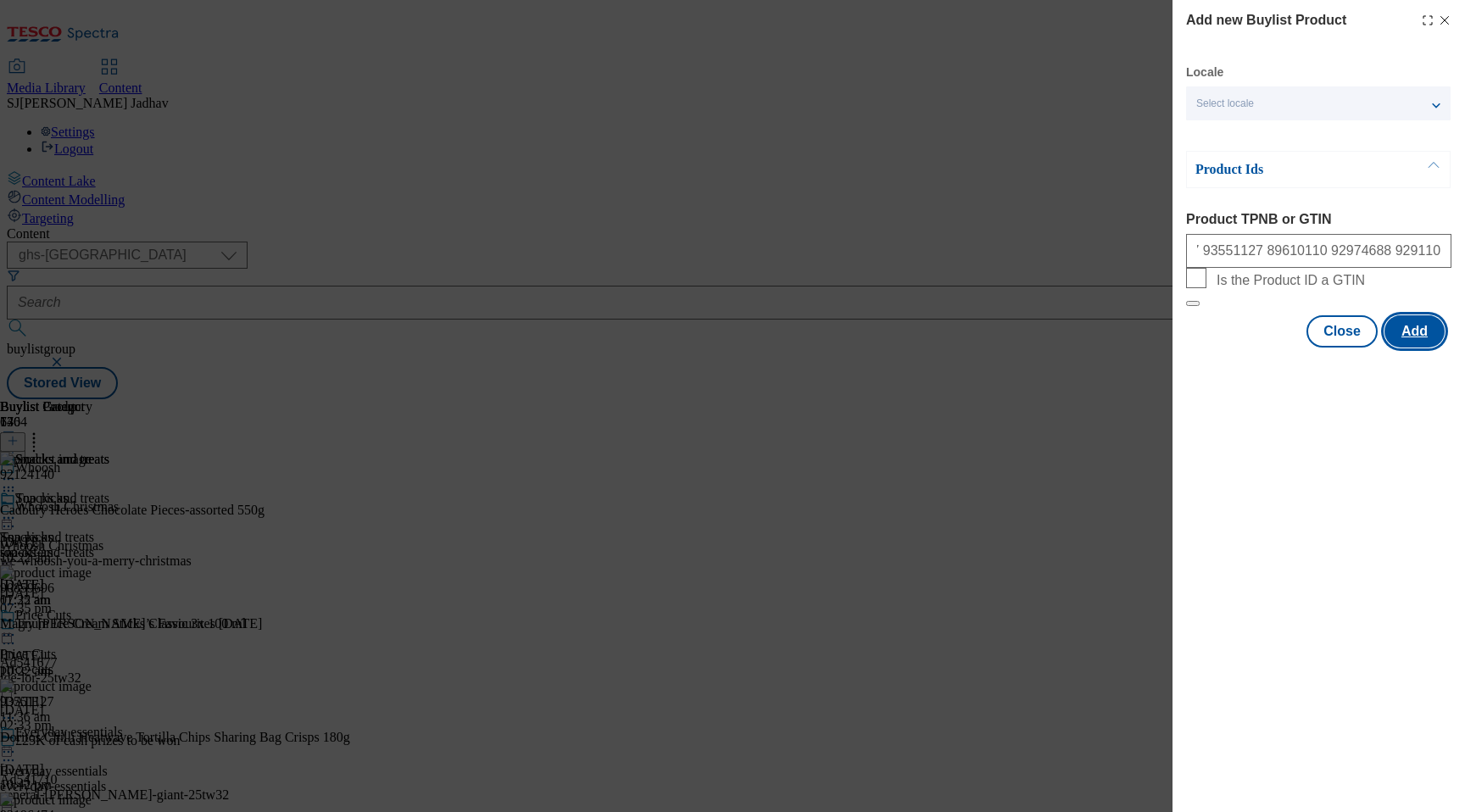
click at [1422, 347] on button "Add" at bounding box center [1414, 331] width 60 height 32
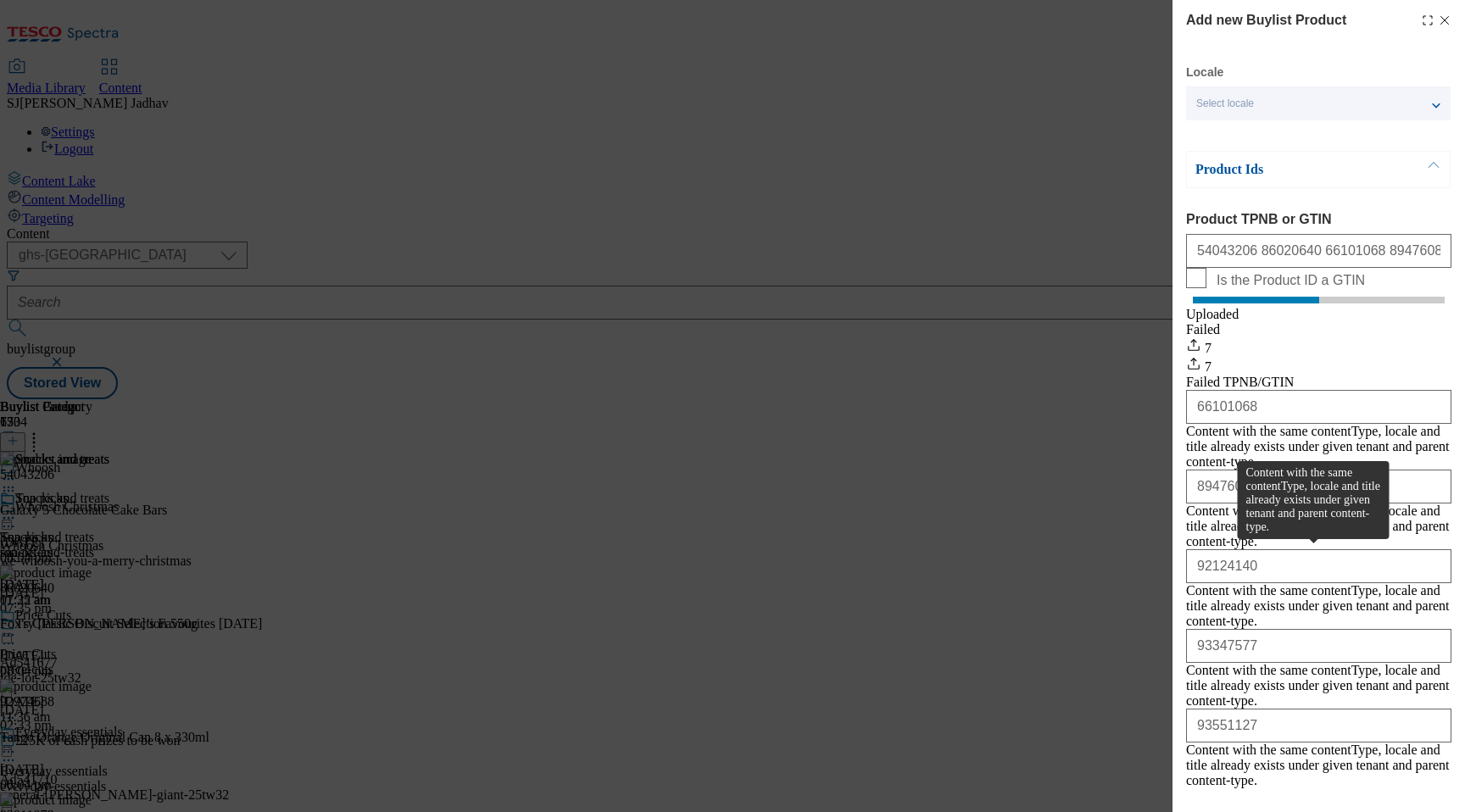
scroll to position [147, 0]
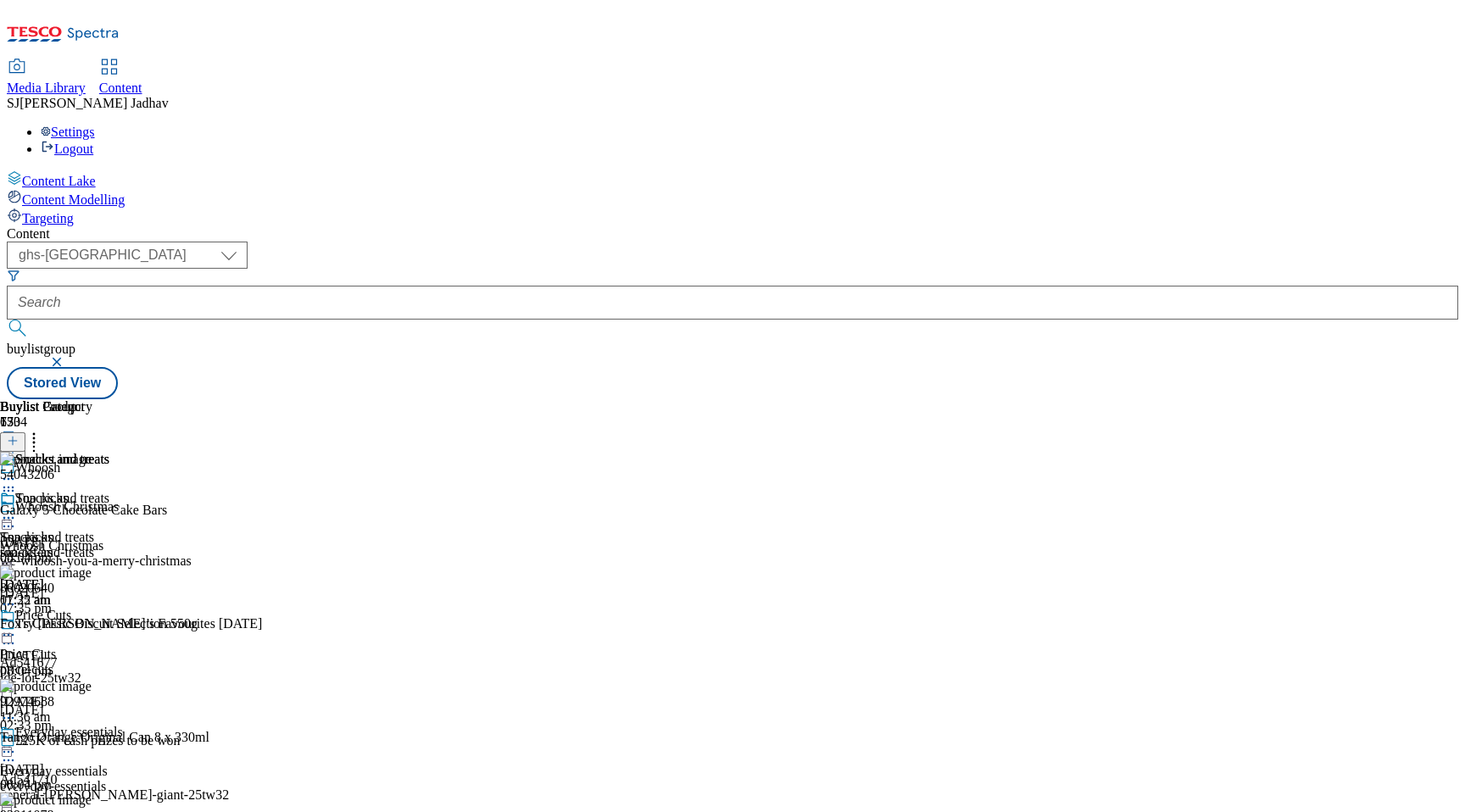
scroll to position [0, 39]
click at [42, 430] on icon at bounding box center [33, 438] width 17 height 17
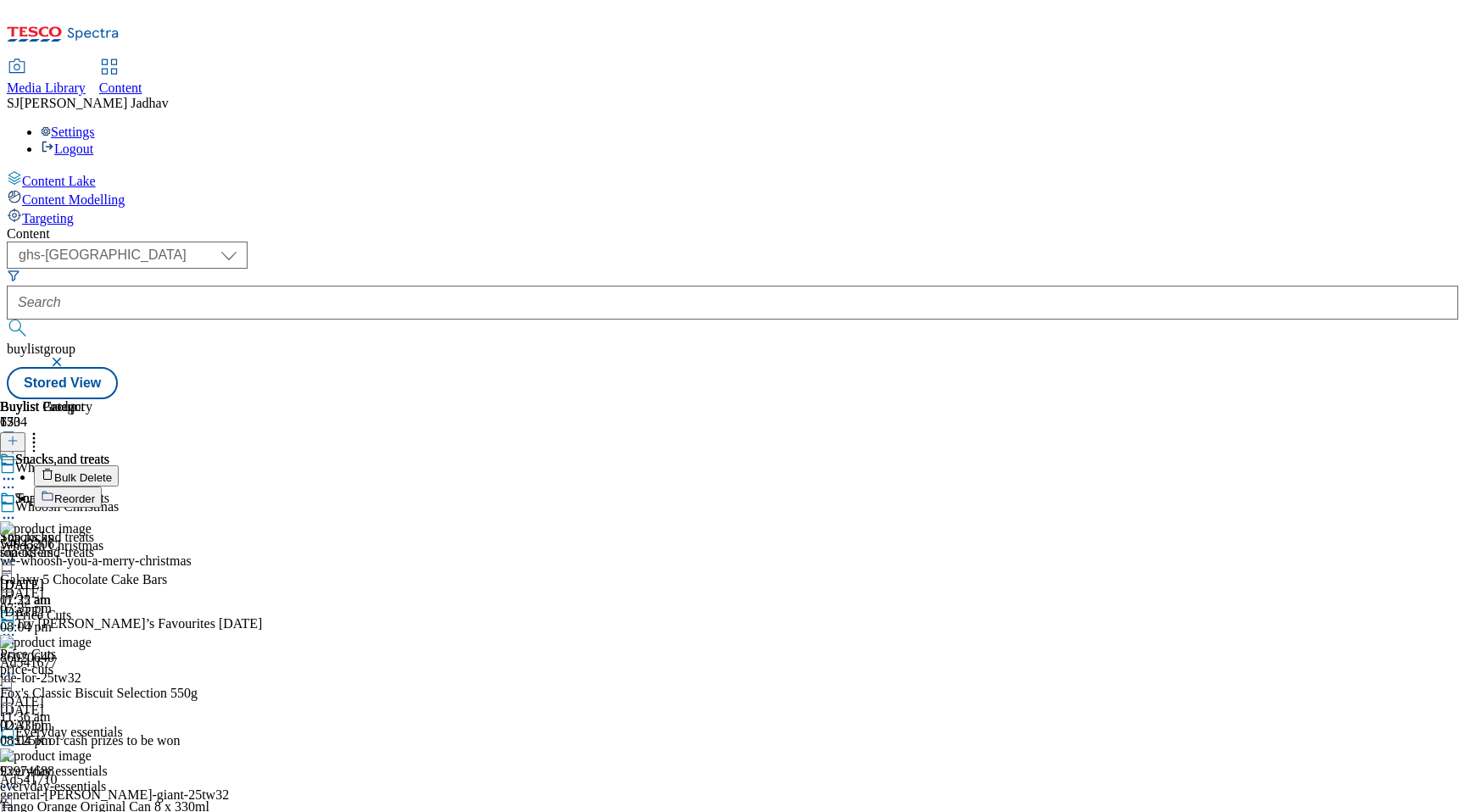
click at [95, 492] on span "Reorder" at bounding box center [74, 499] width 40 height 13
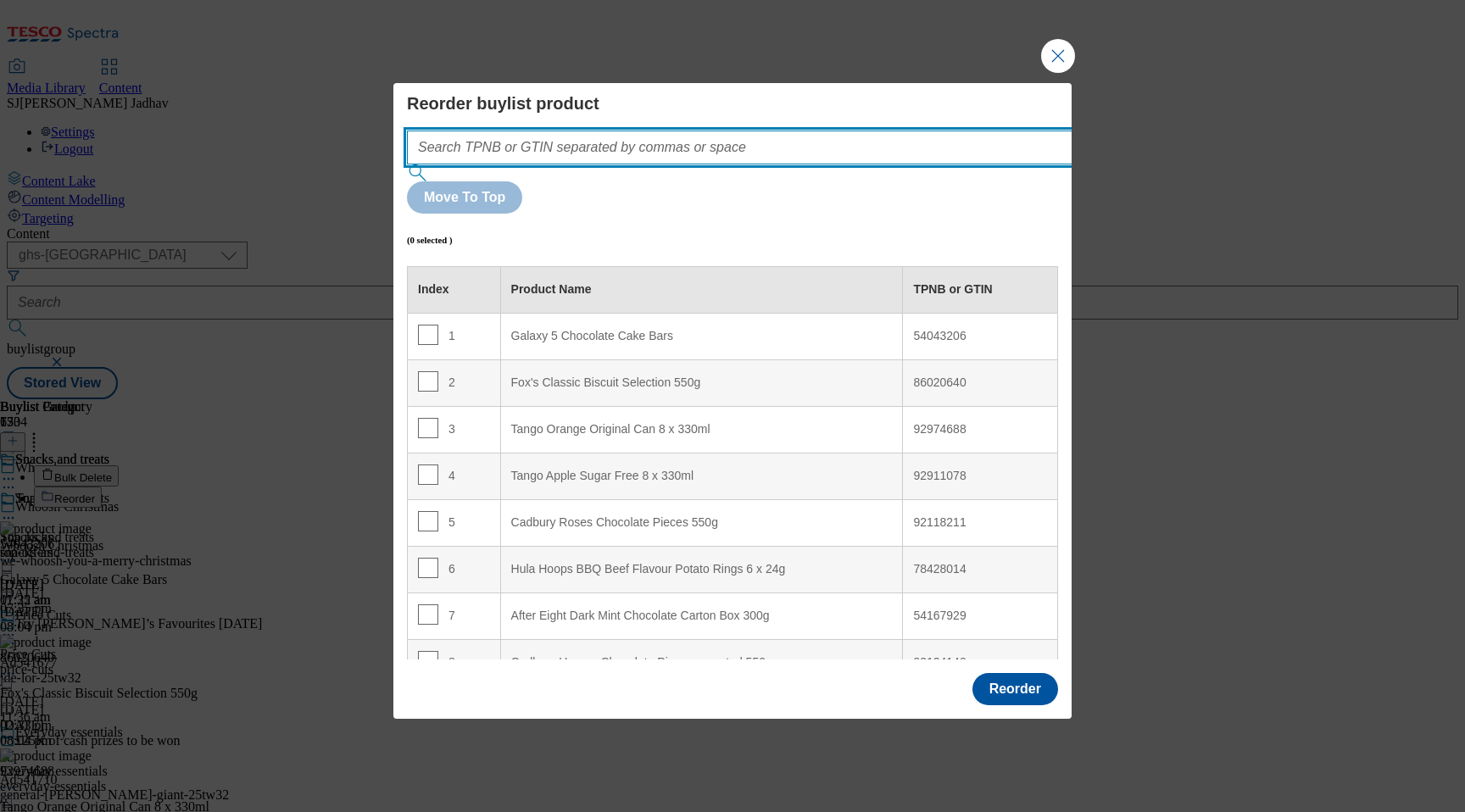
click at [865, 165] on input "Modal" at bounding box center [765, 148] width 716 height 34
paste input "54043206 86020640 66101068 89476084 92124140 93347577 93551127 89610110 9297468…"
type input "54043206 86020640 66101068 89476084 92124140 93347577 93551127 89610110 9297468…"
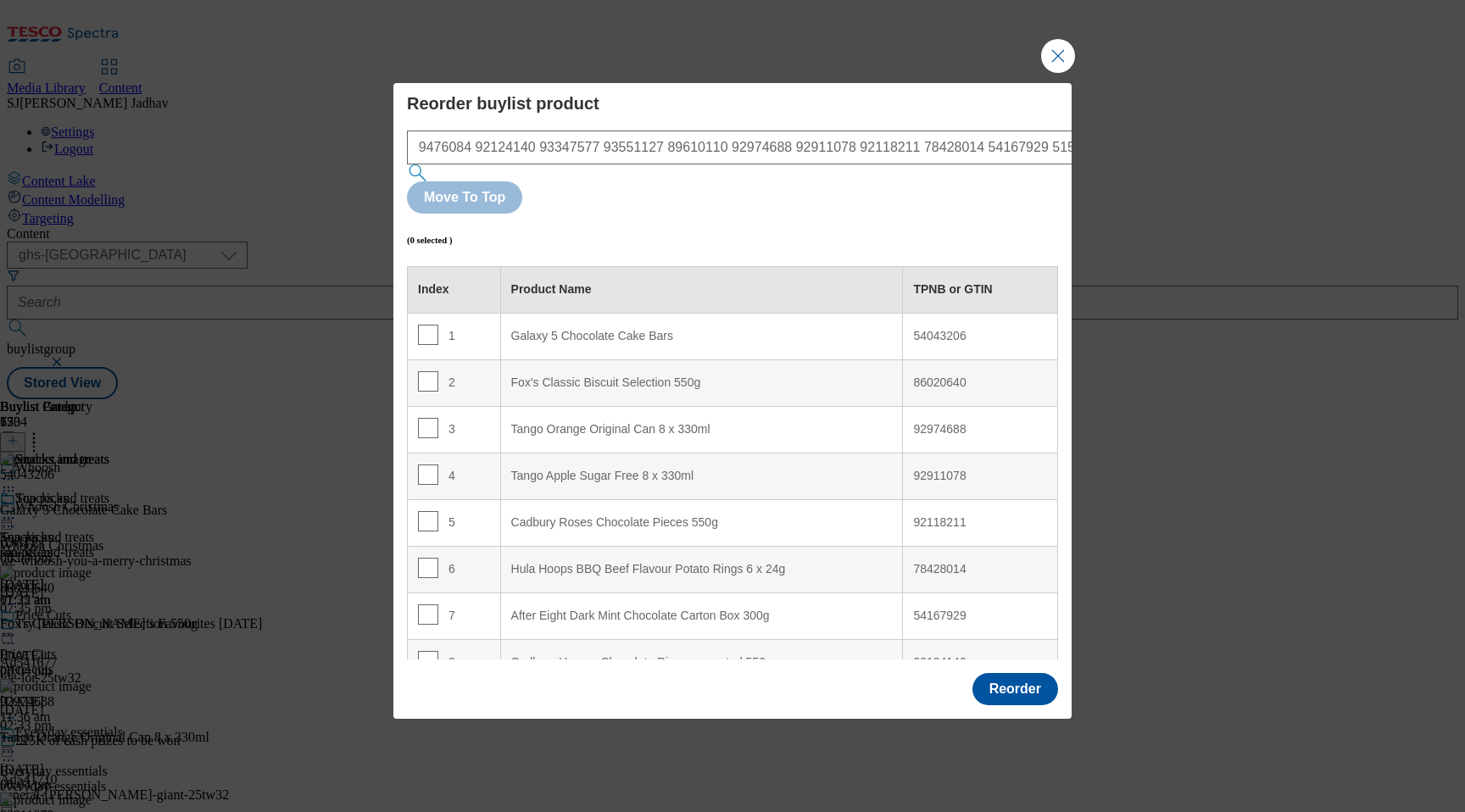
scroll to position [0, 0]
click at [522, 187] on button "Move To Top" at bounding box center [464, 198] width 116 height 32
checkbox input "true"
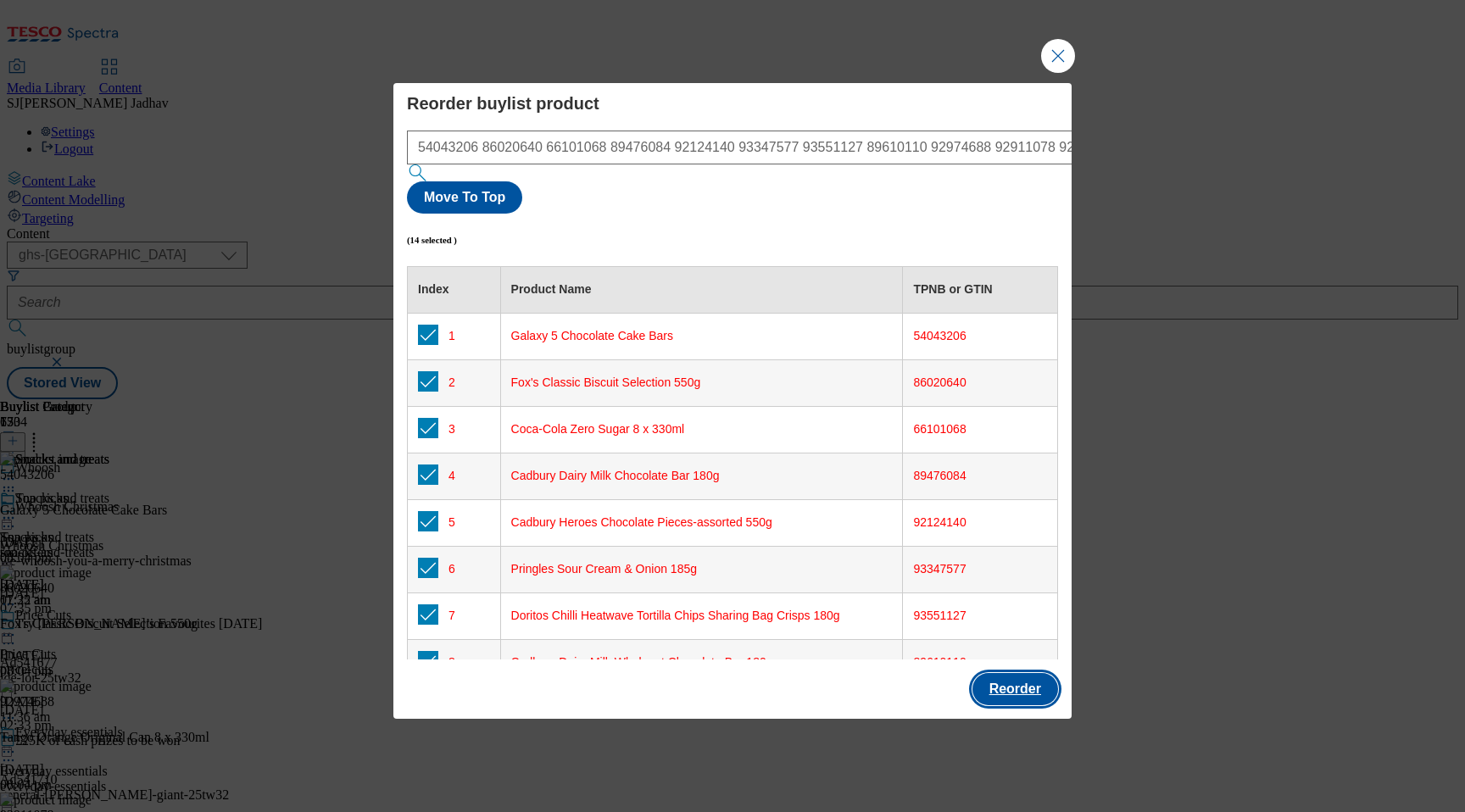
click at [1021, 673] on button "Reorder" at bounding box center [1015, 689] width 86 height 32
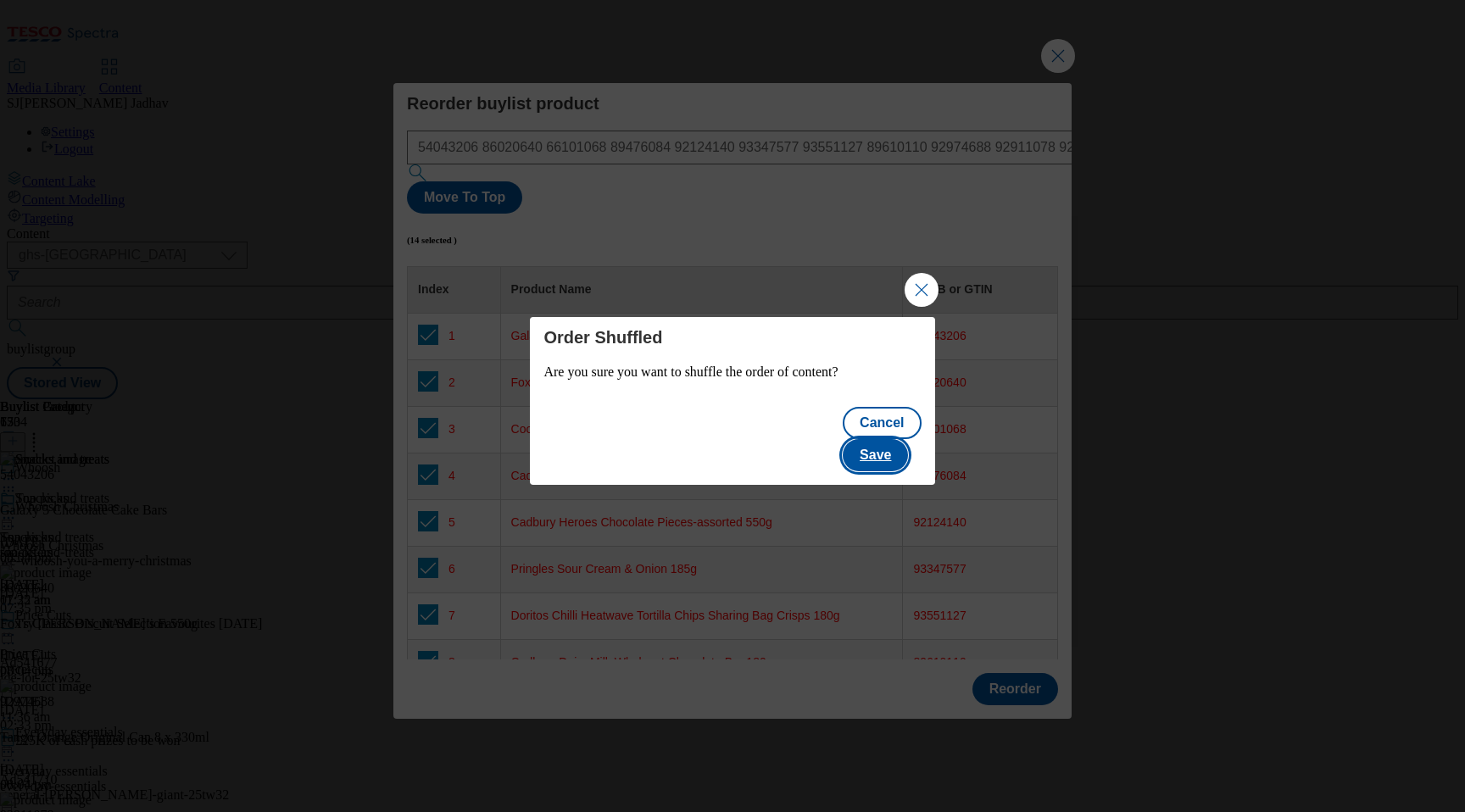
click at [893, 439] on button "Save" at bounding box center [875, 455] width 65 height 32
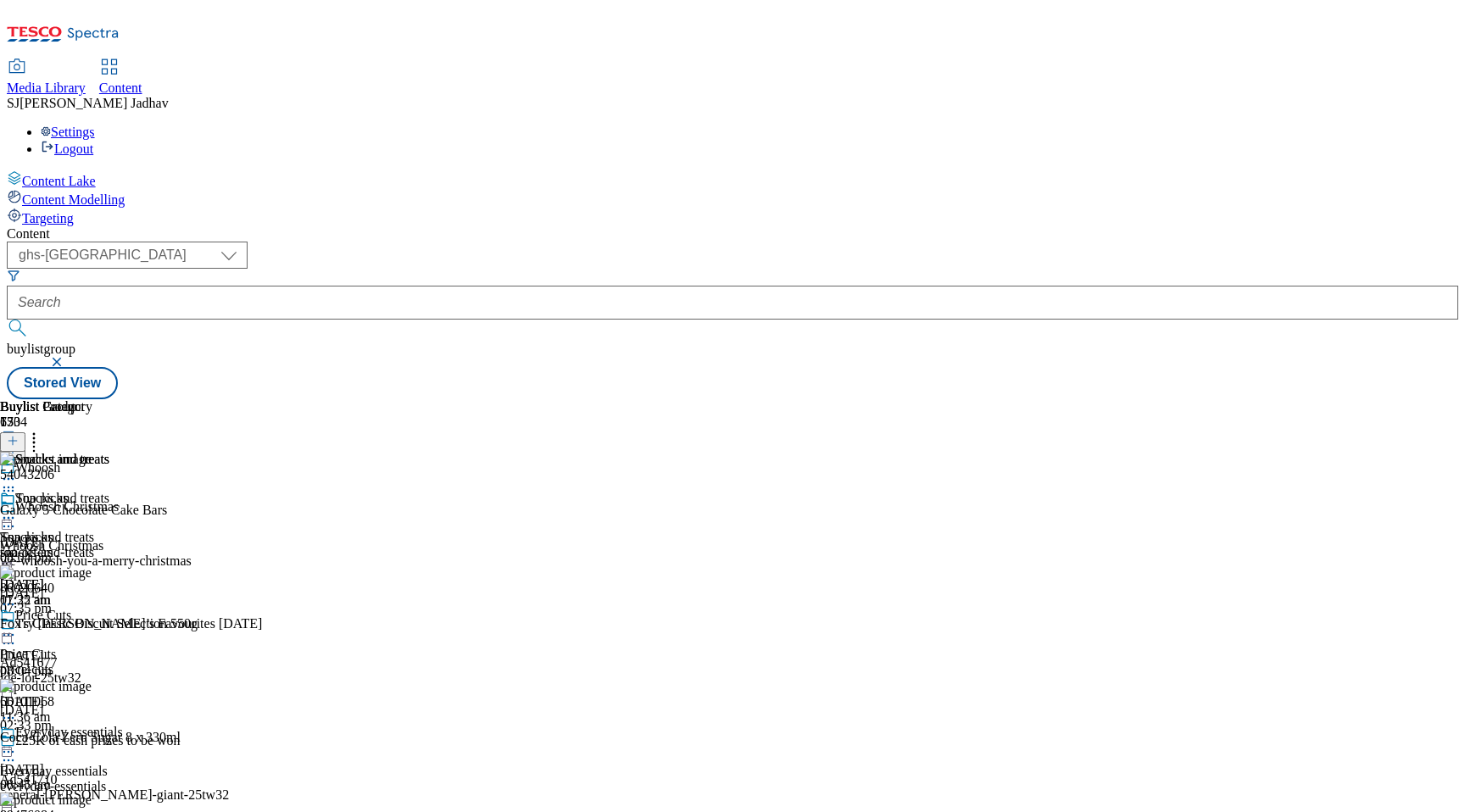
scroll to position [0, 39]
click at [17, 509] on icon at bounding box center [8, 517] width 17 height 17
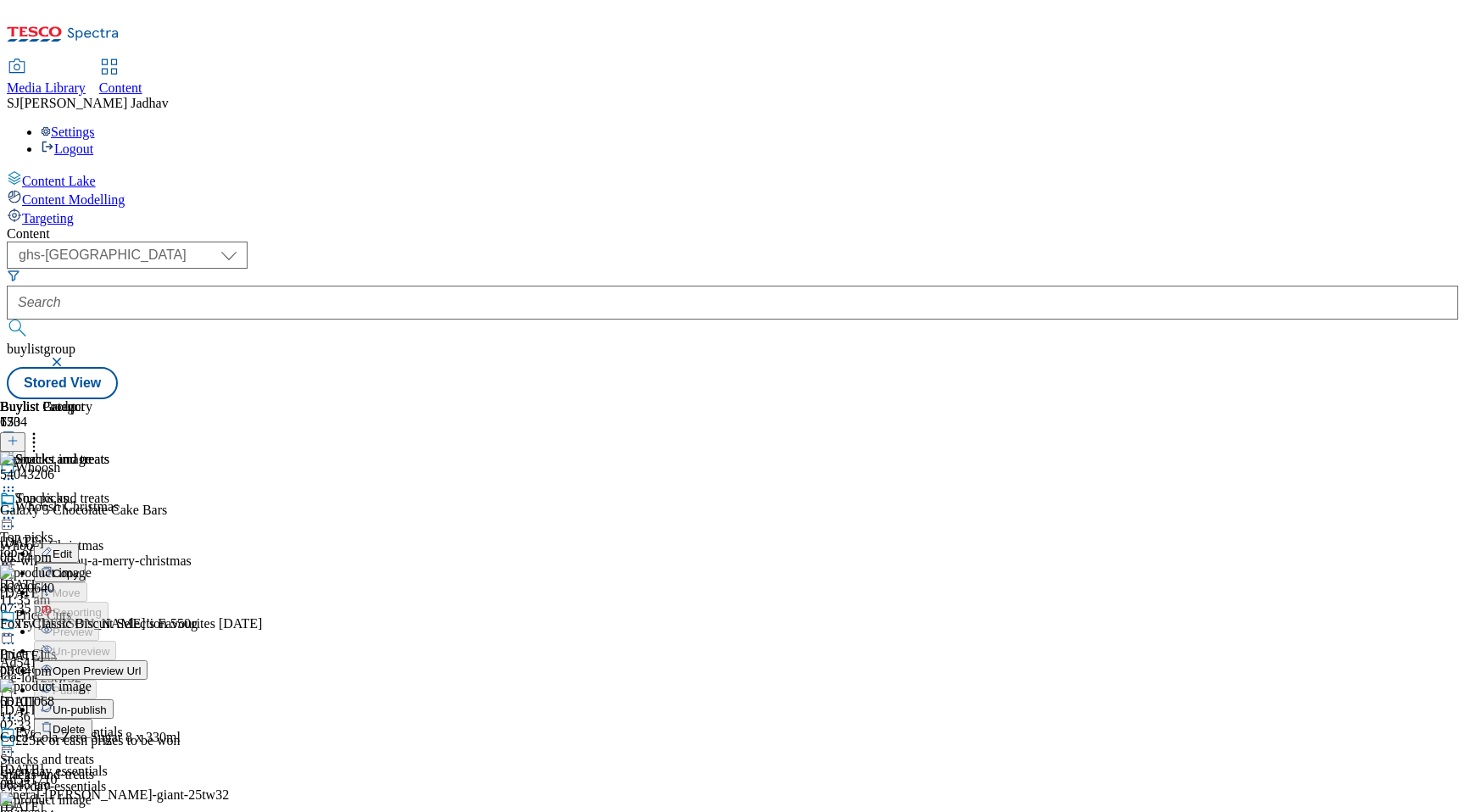
click at [72, 548] on span "Edit" at bounding box center [63, 554] width 20 height 13
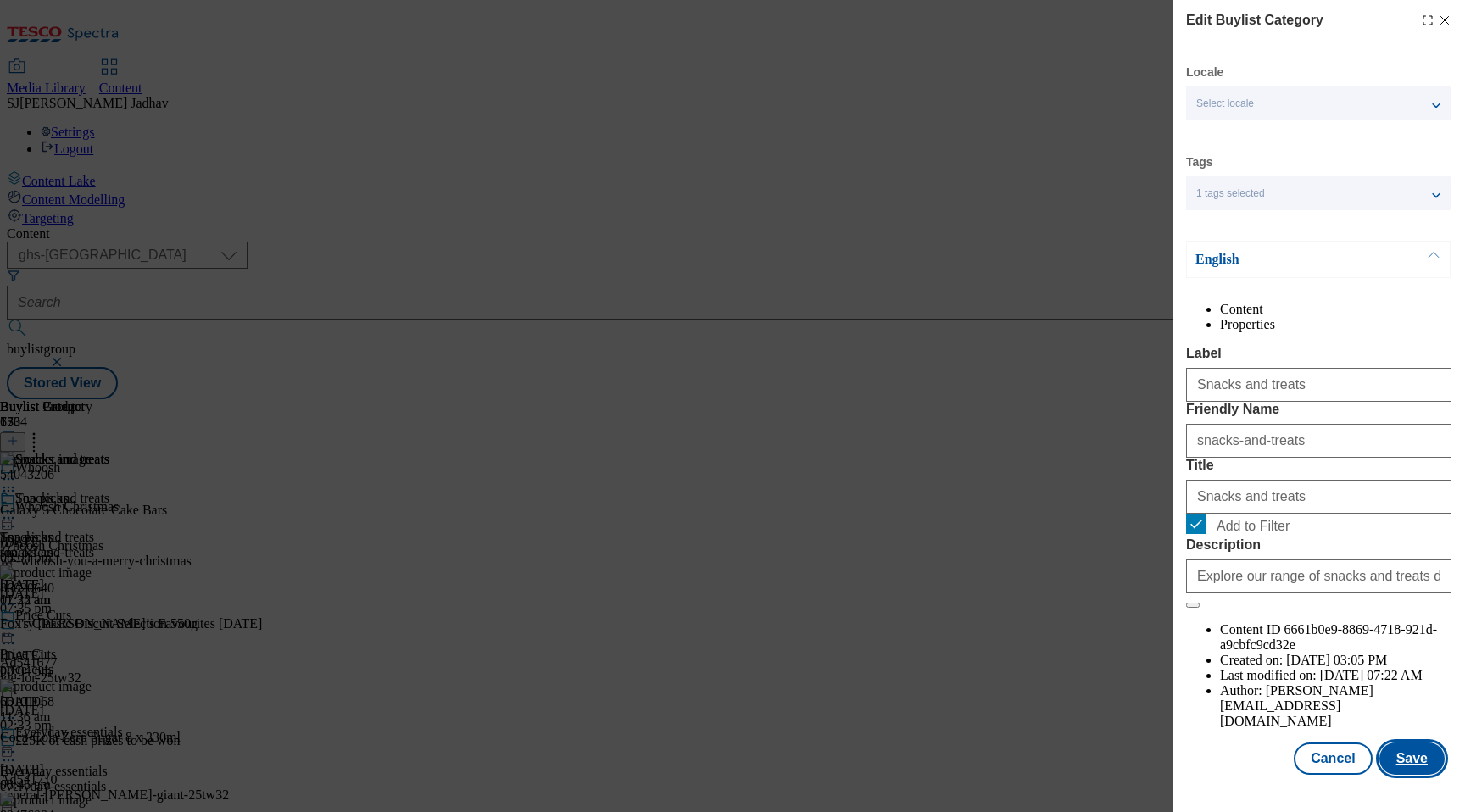
click at [1422, 774] on button "Save" at bounding box center [1411, 758] width 65 height 32
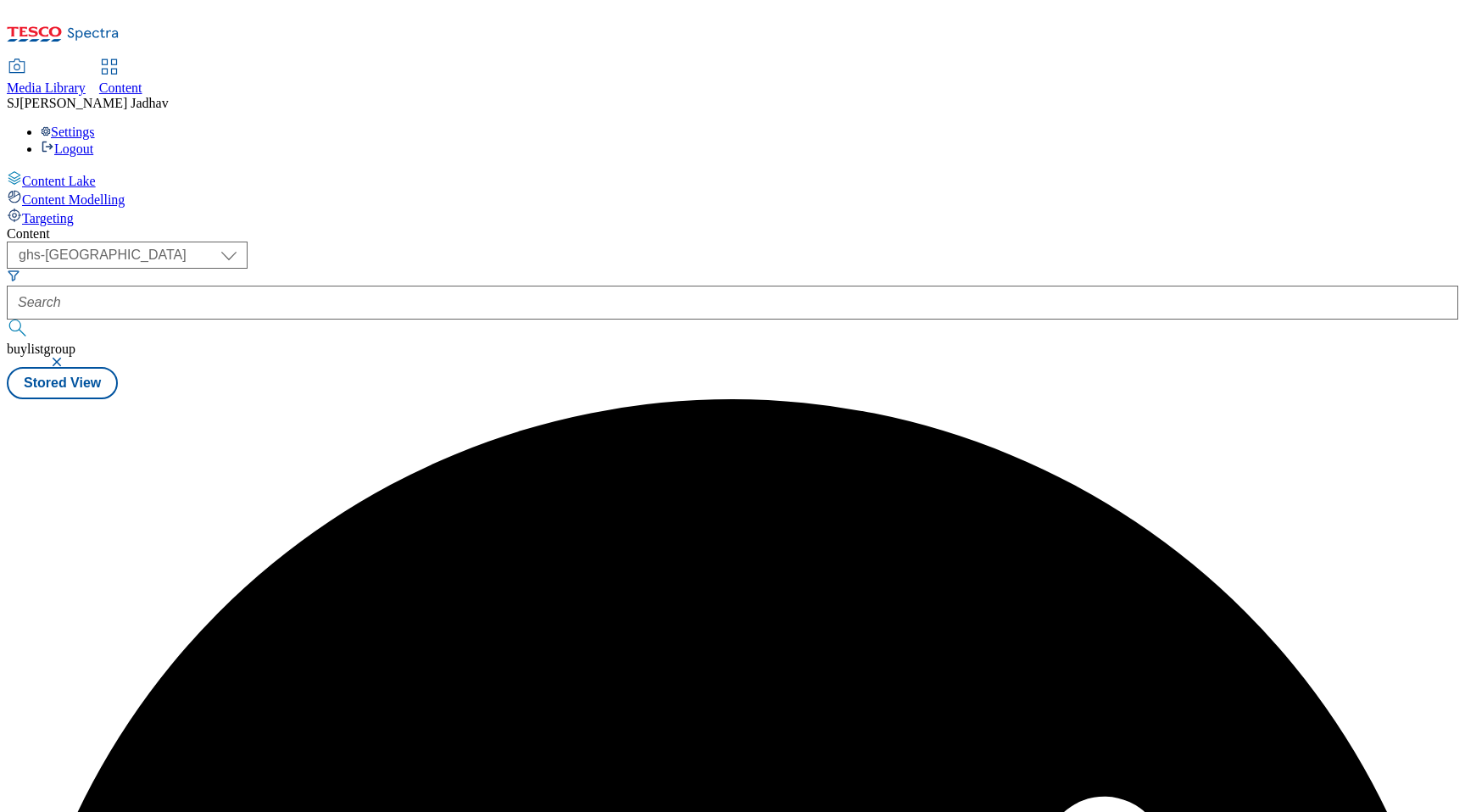
scroll to position [0, 0]
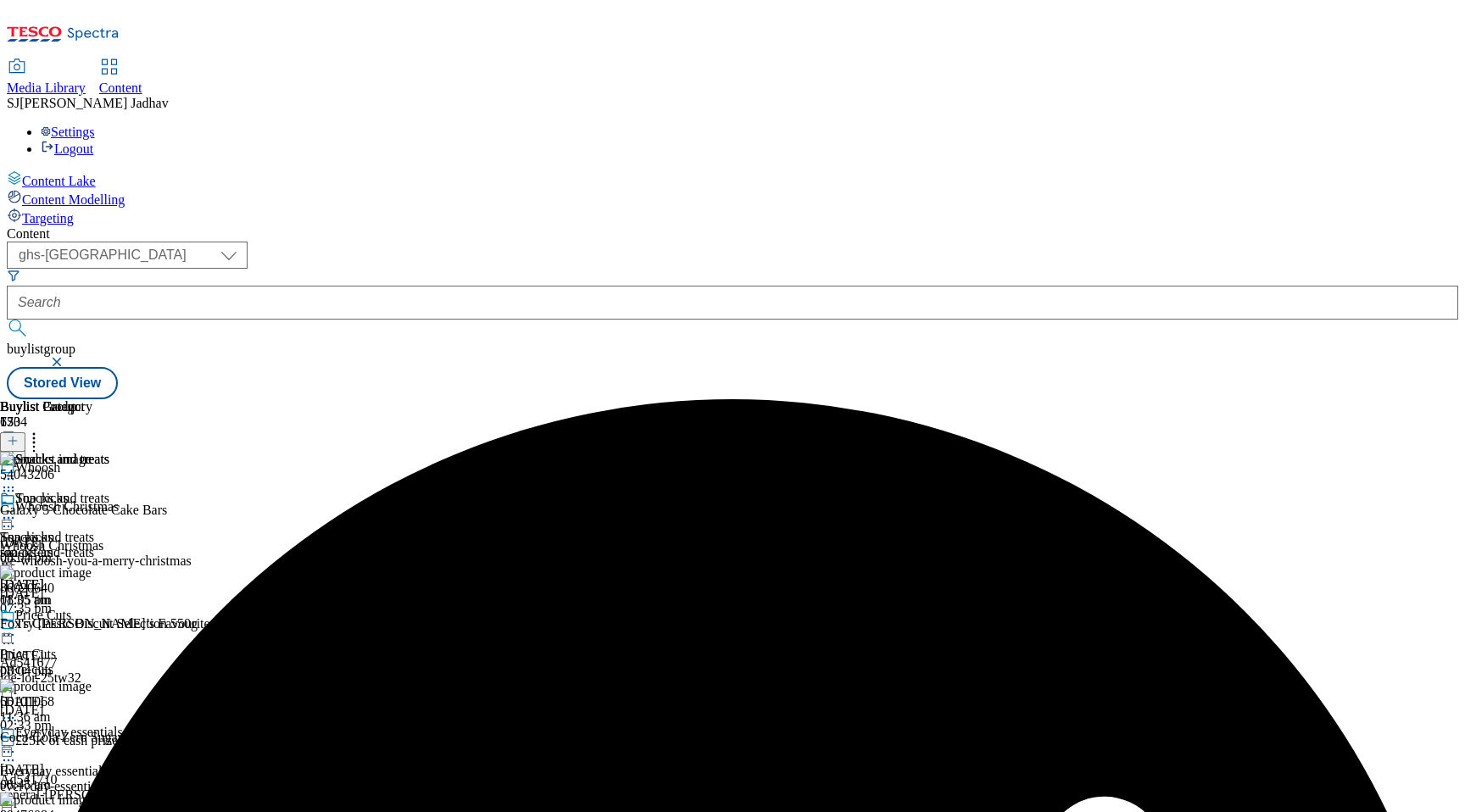
click at [17, 509] on icon at bounding box center [8, 517] width 17 height 17
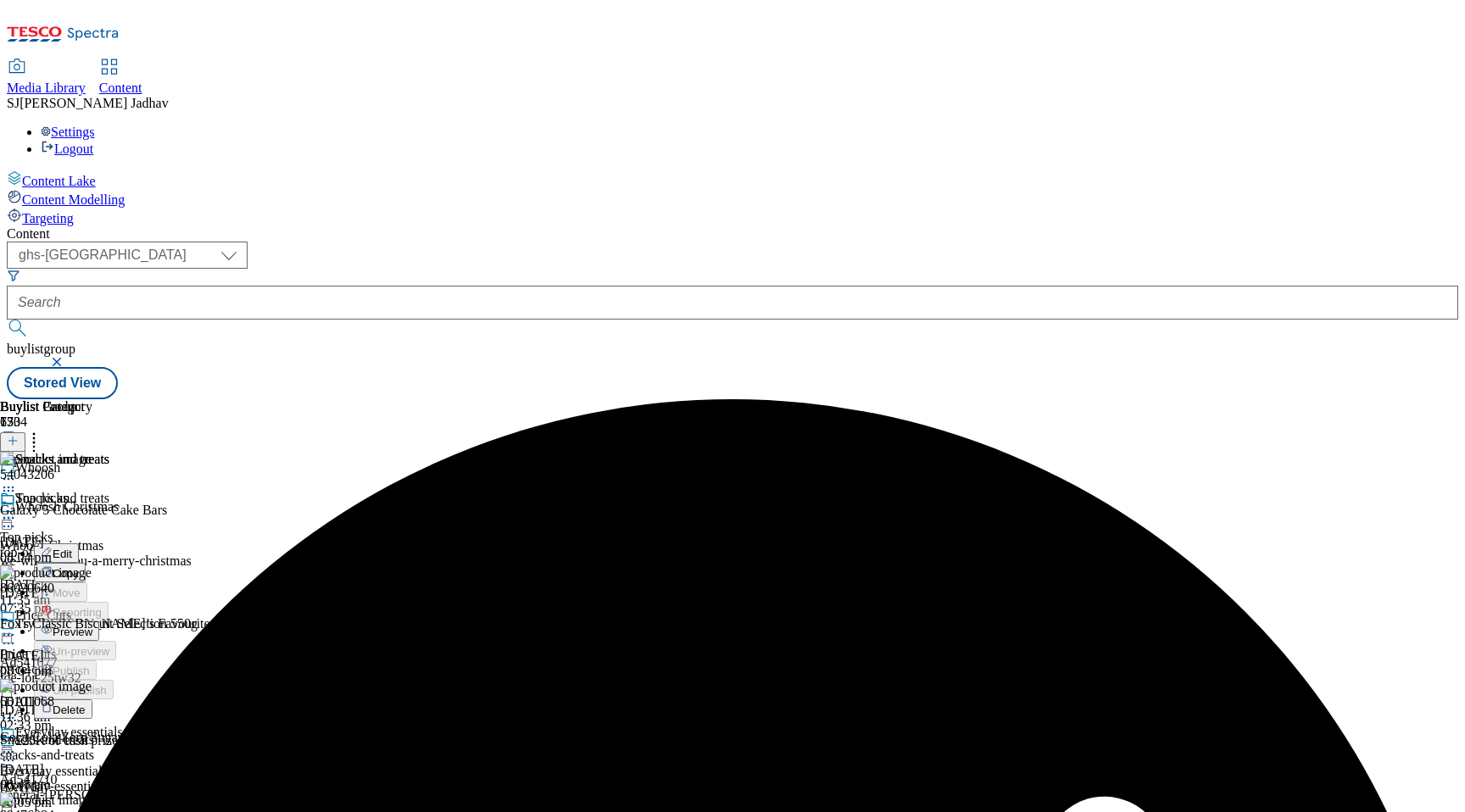
click at [92, 626] on span "Preview" at bounding box center [73, 632] width 39 height 13
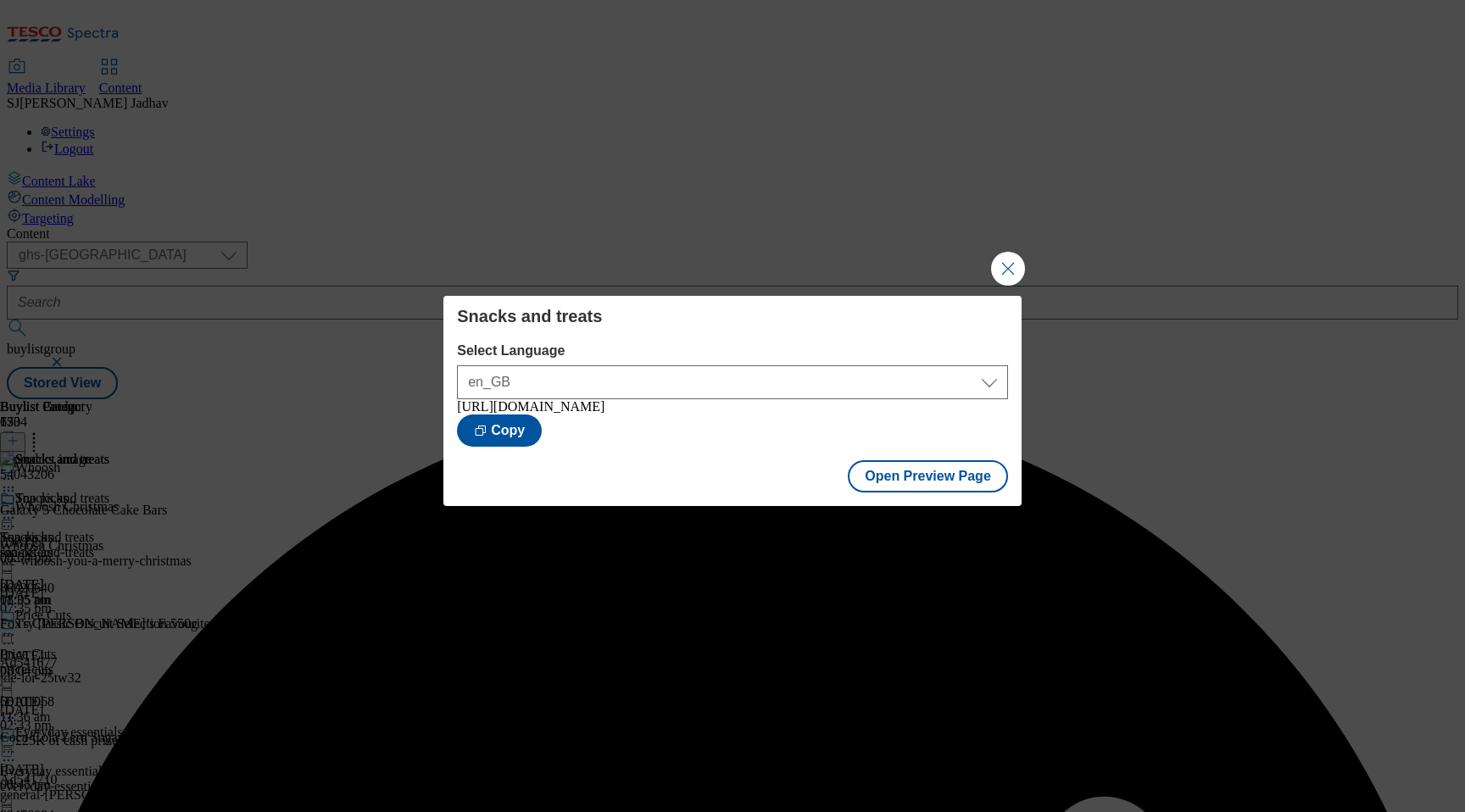
click at [939, 504] on div "Open Preview Page" at bounding box center [732, 478] width 578 height 56
click at [939, 483] on button "Open Preview Page" at bounding box center [928, 476] width 160 height 32
click at [953, 484] on button "Open Preview Page" at bounding box center [928, 476] width 160 height 32
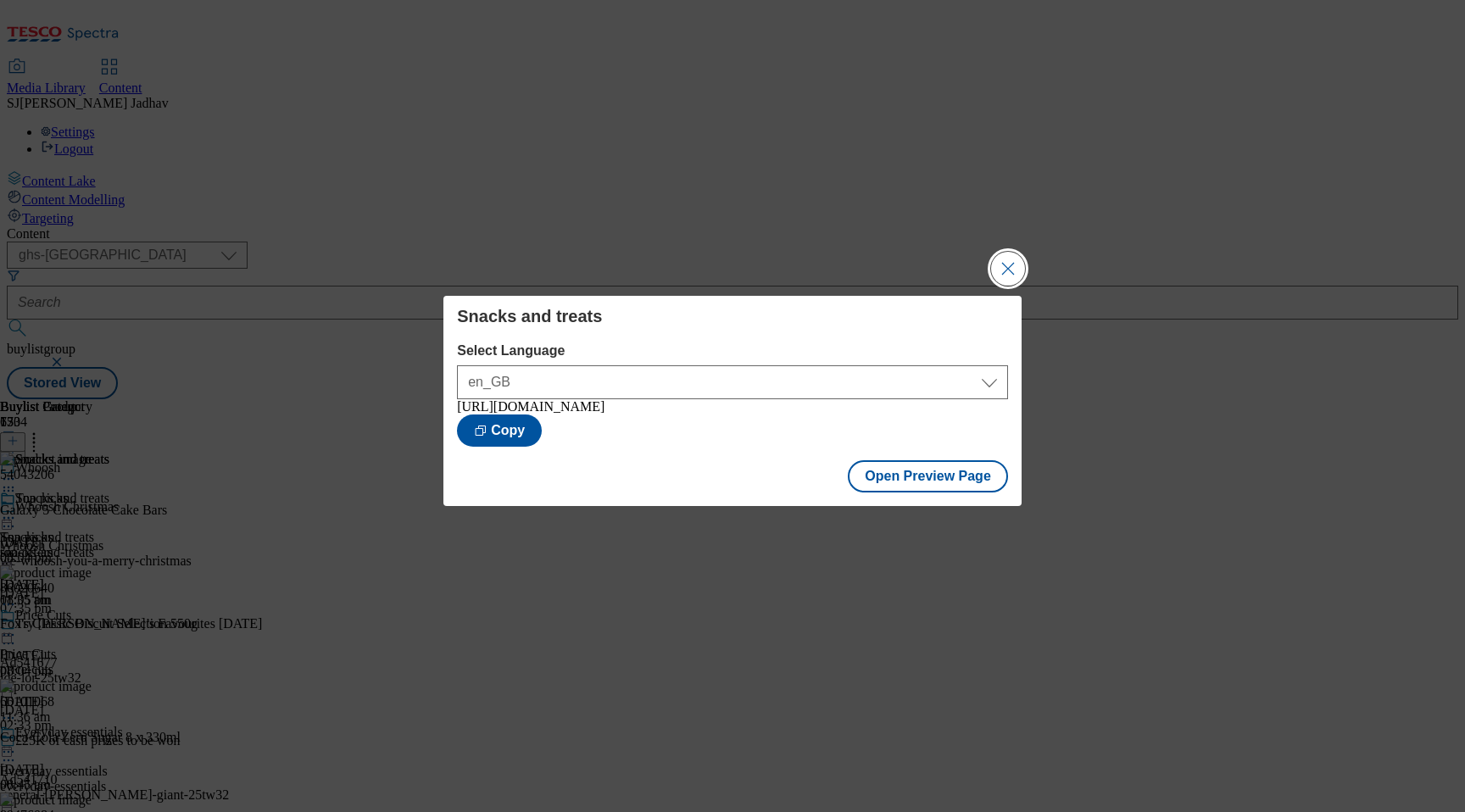
click at [999, 255] on button "Close Modal" at bounding box center [1008, 269] width 34 height 34
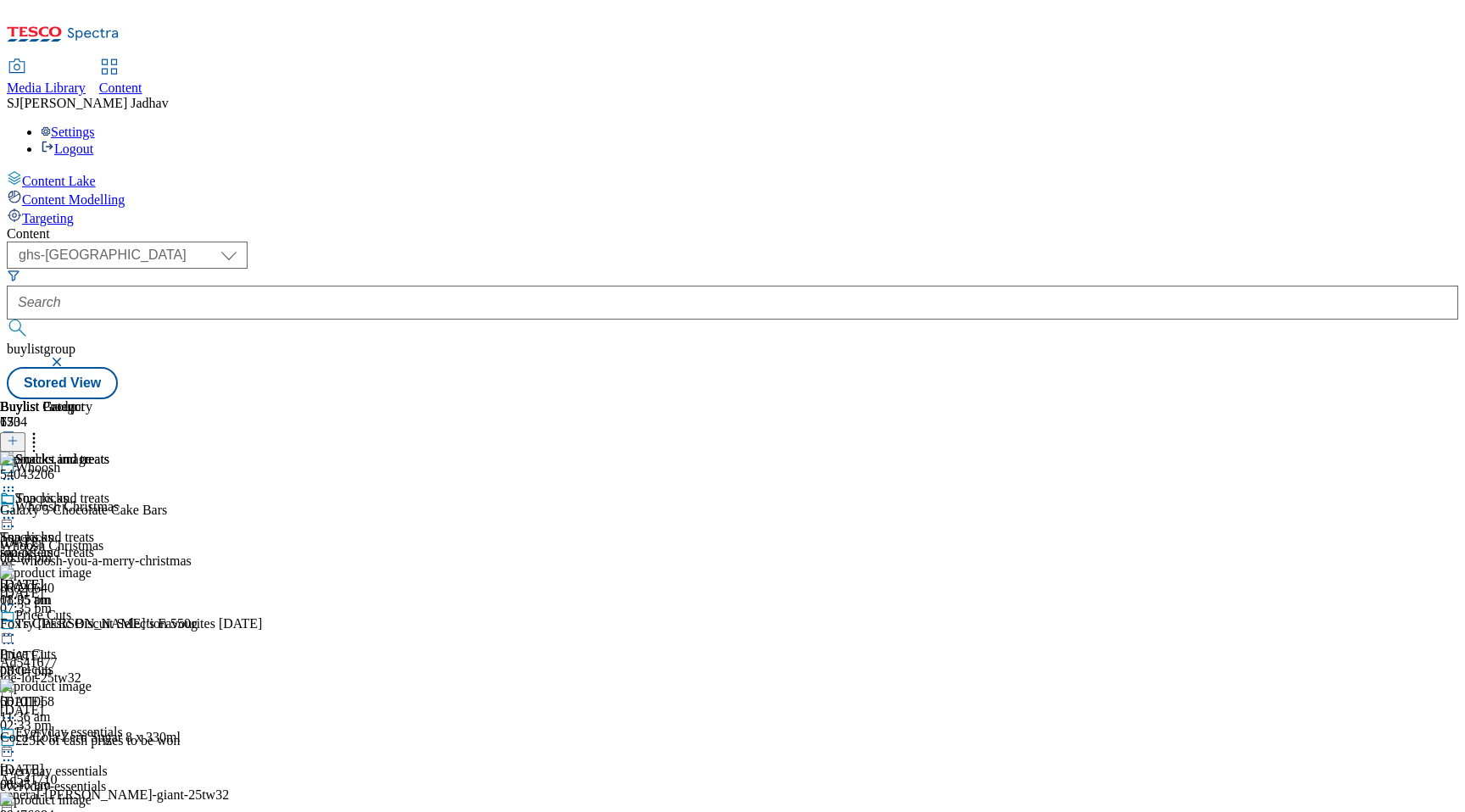
scroll to position [395, 0]
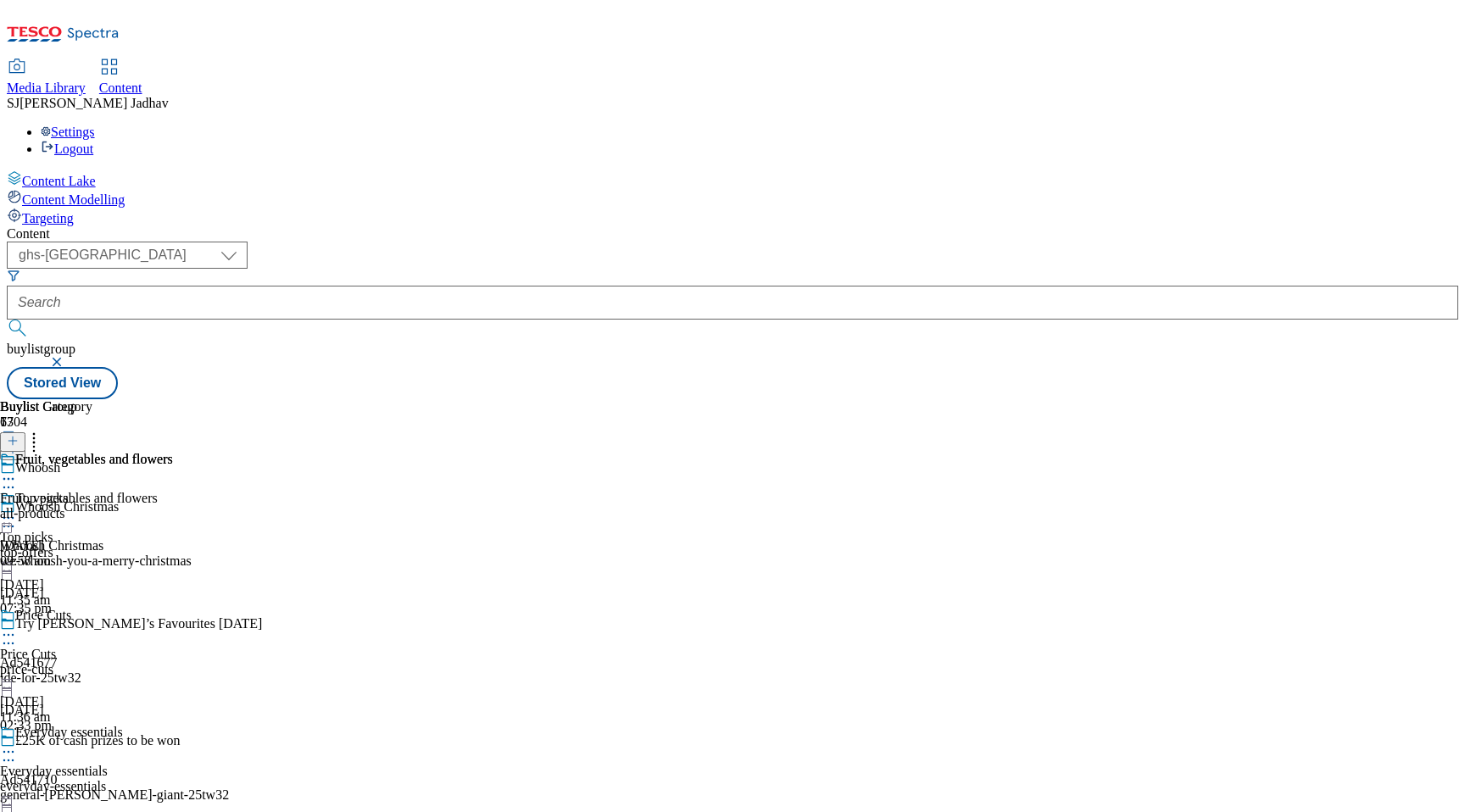
click at [173, 506] on div "all-products" at bounding box center [86, 513] width 173 height 15
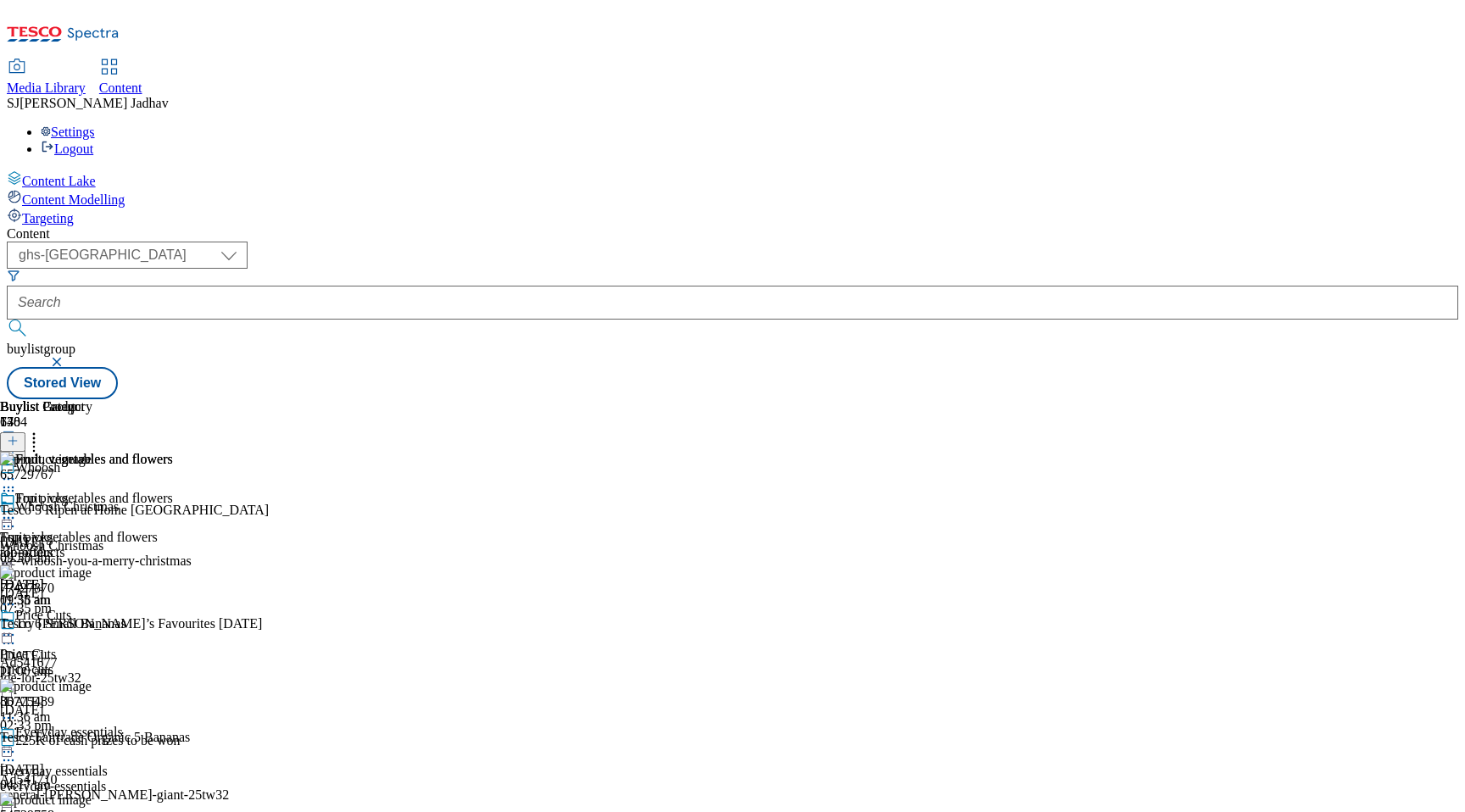
click at [19, 435] on icon at bounding box center [13, 440] width 12 height 12
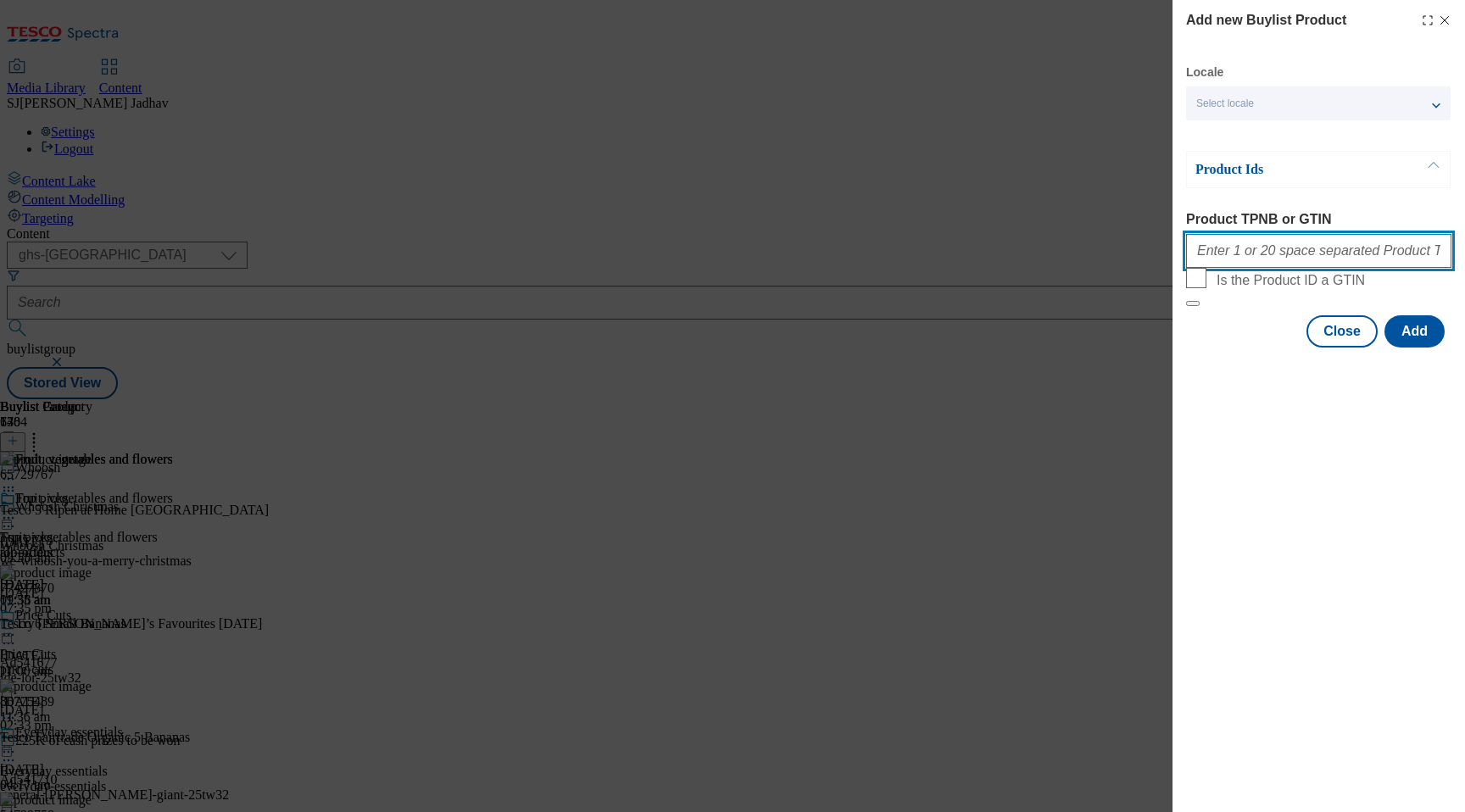
click at [1293, 262] on input "Product TPNB or GTIN" at bounding box center [1318, 251] width 265 height 34
paste input "78620587 86775489 73968926 77090863 78538719 52607839 54739758 67903926 7709123…"
type input "78620587 86775489 73968926 77090863 78538719 52607839 54739758 67903926 7709123…"
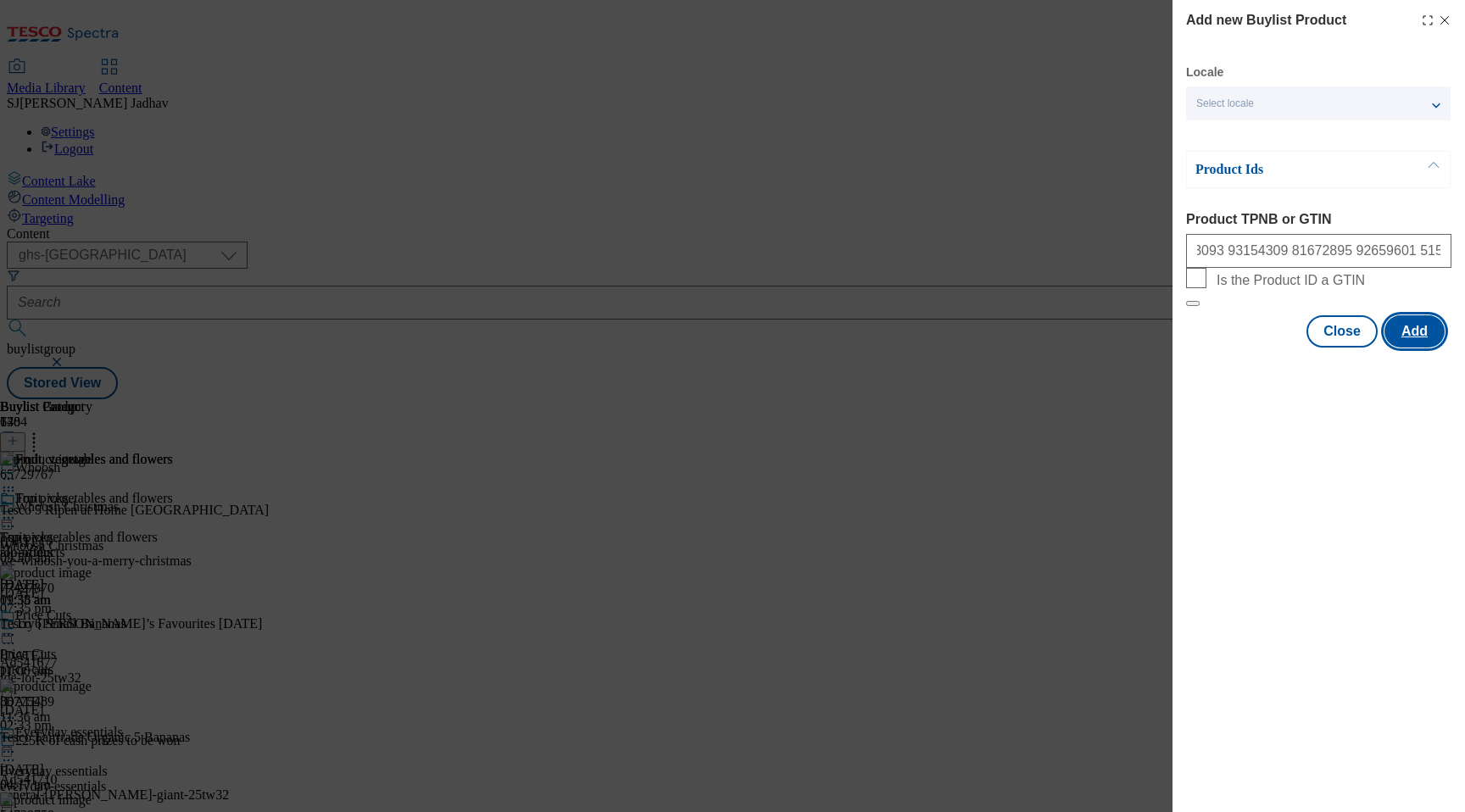
click at [1405, 347] on button "Add" at bounding box center [1414, 331] width 60 height 32
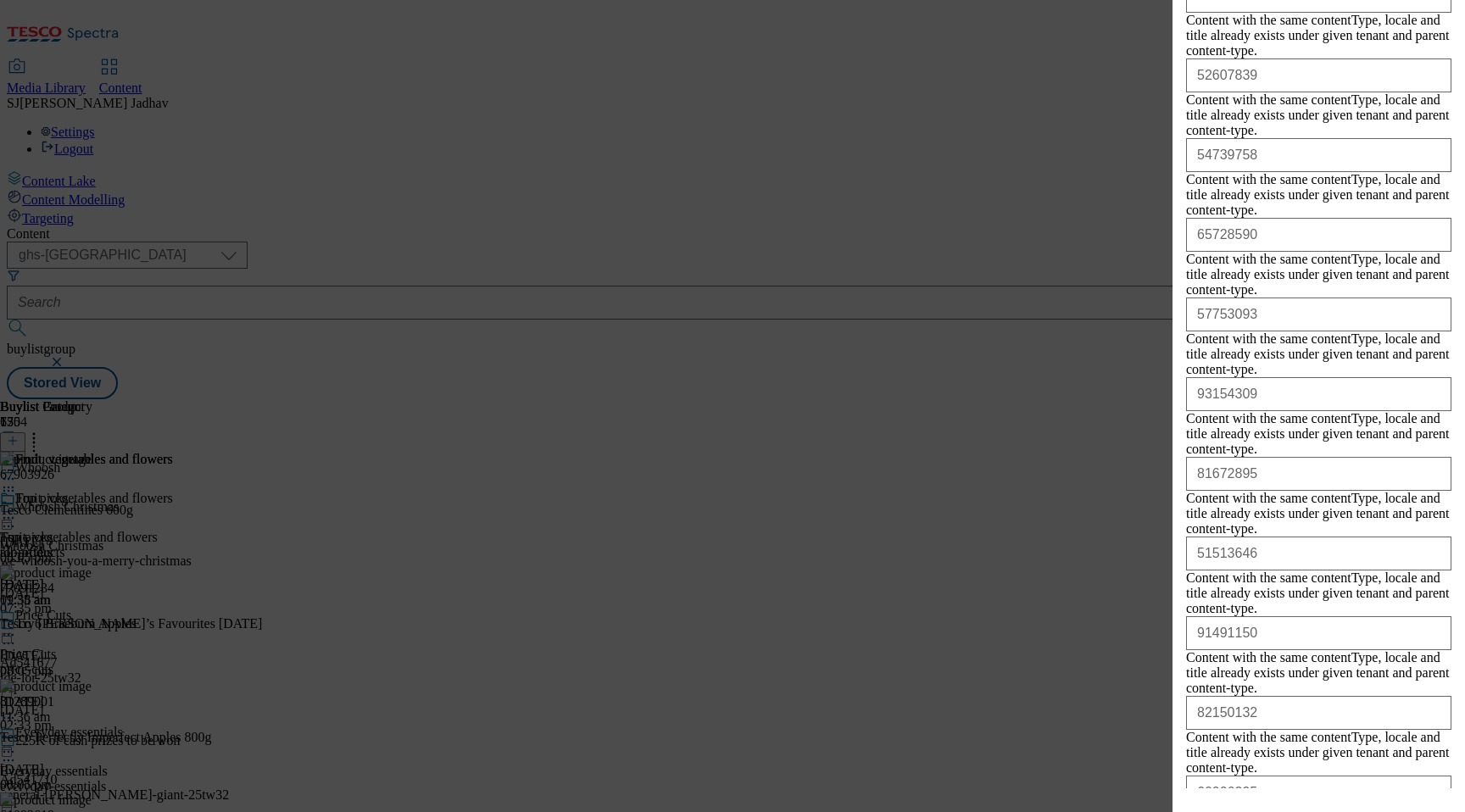
scroll to position [749, 0]
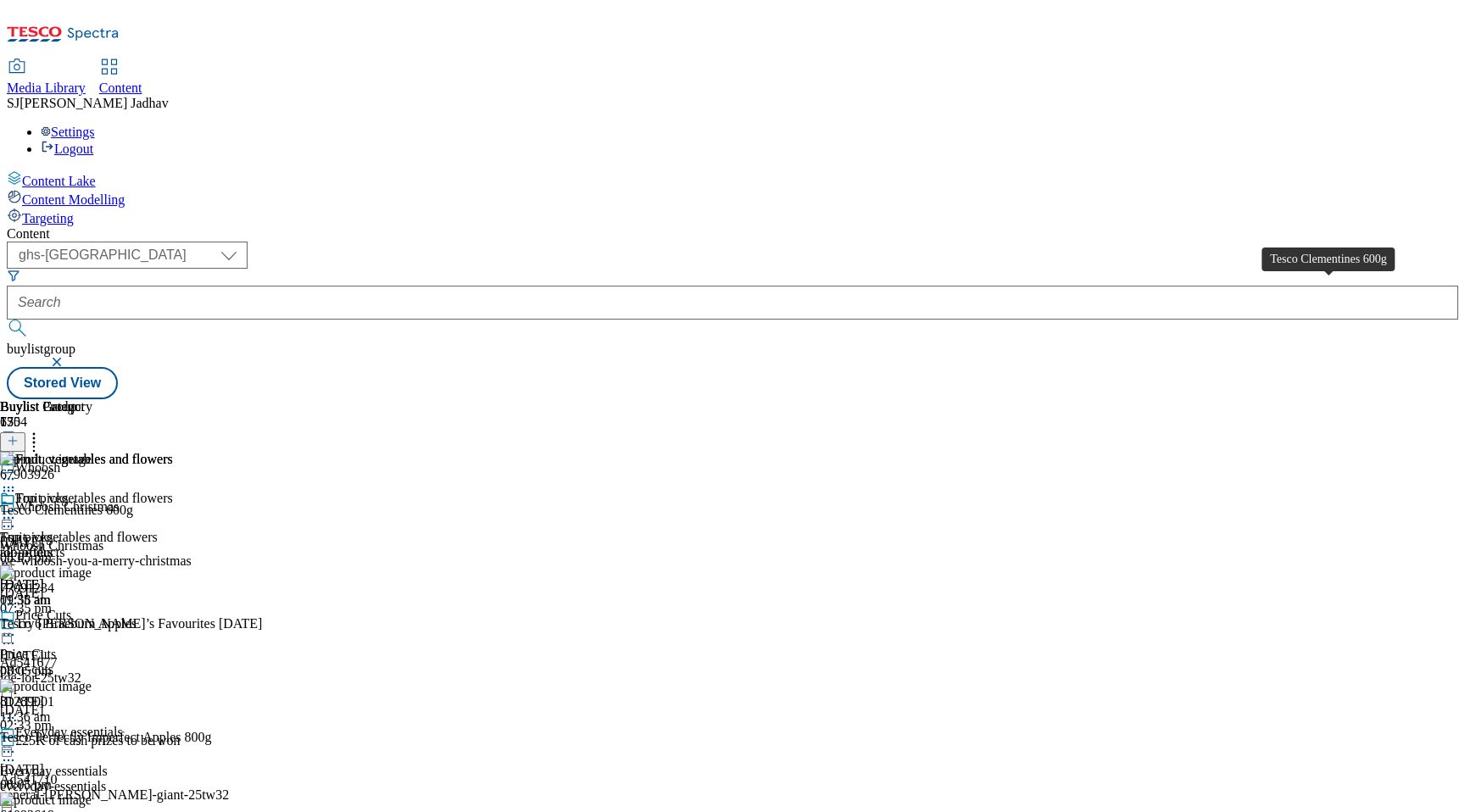
scroll to position [0, 39]
click at [42, 430] on icon at bounding box center [33, 438] width 17 height 17
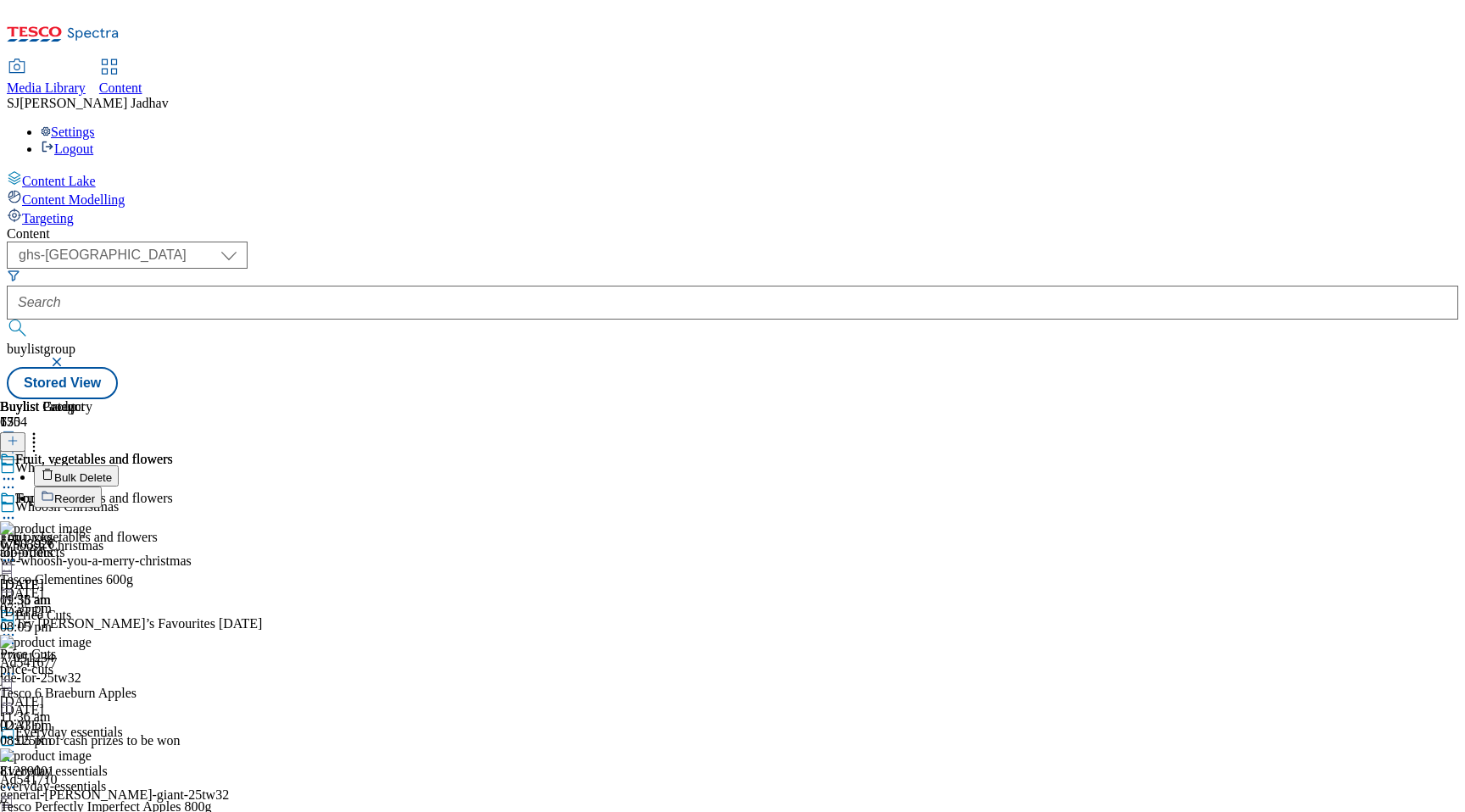
click at [95, 492] on span "Reorder" at bounding box center [74, 499] width 40 height 13
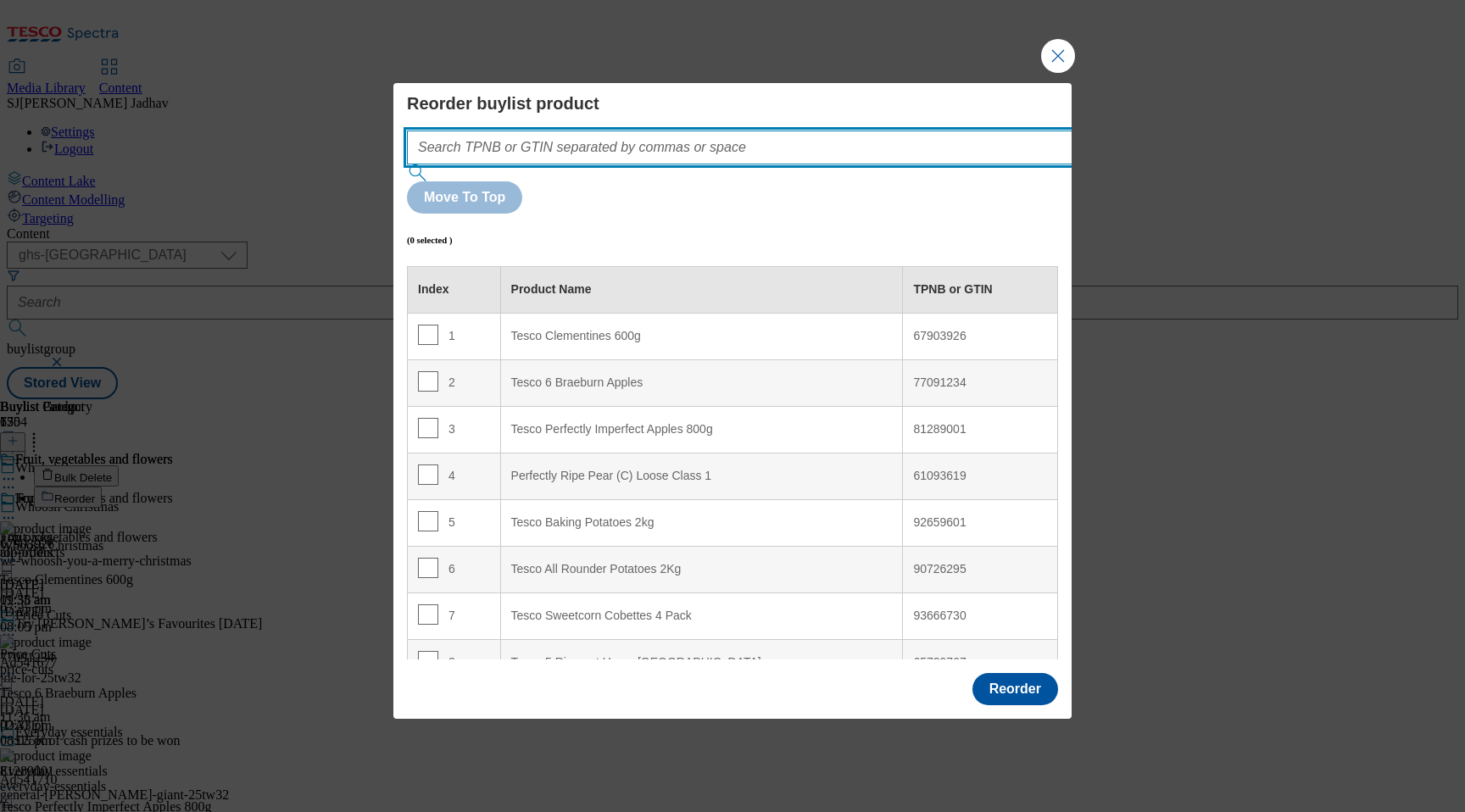
click at [829, 165] on input "Modal" at bounding box center [765, 148] width 716 height 34
paste input "78620587 86775489 73968926 77090863 78538719 52607839 54739758 67903926 7709123…"
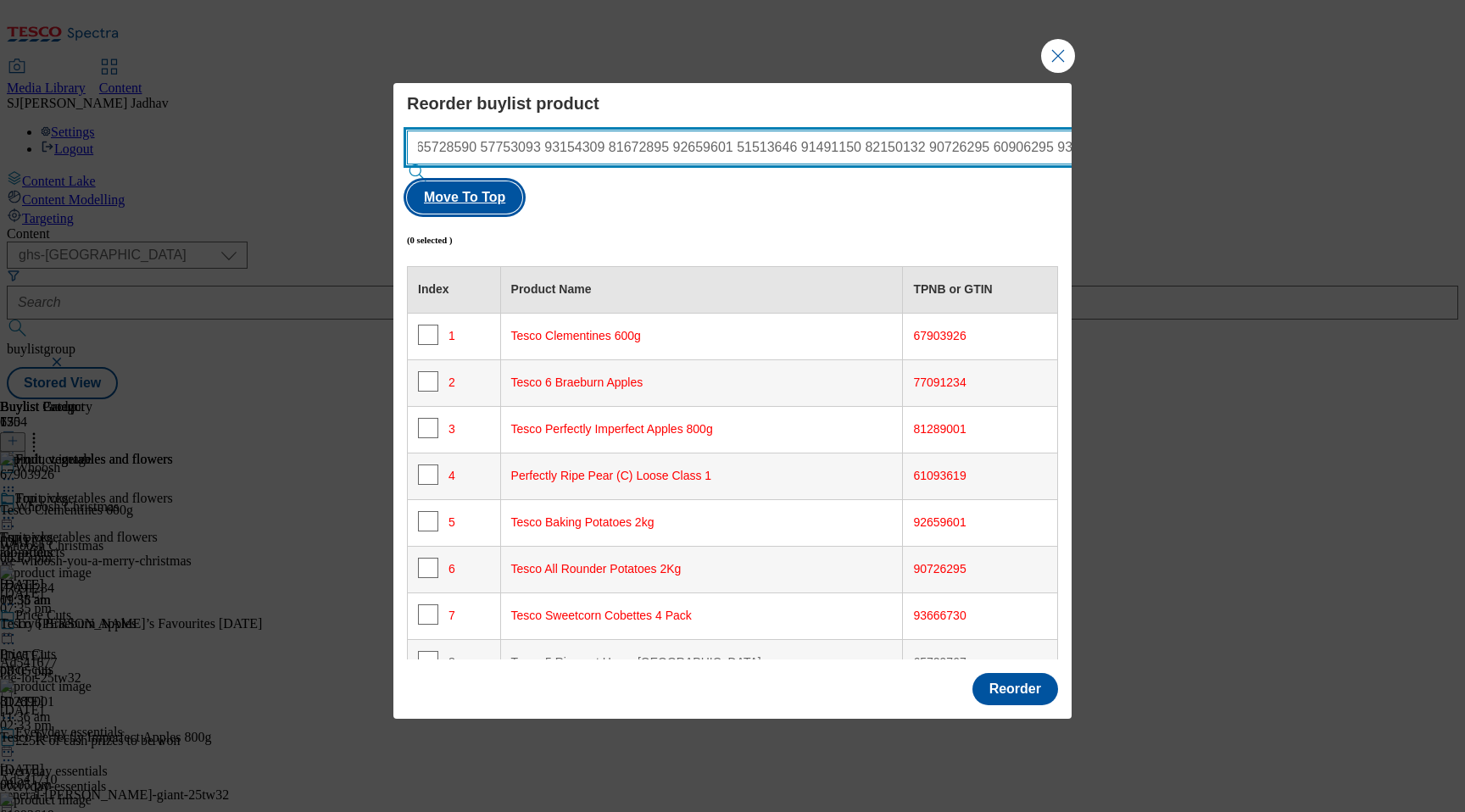
type input "78620587 86775489 73968926 77090863 78538719 52607839 54739758 67903926 7709123…"
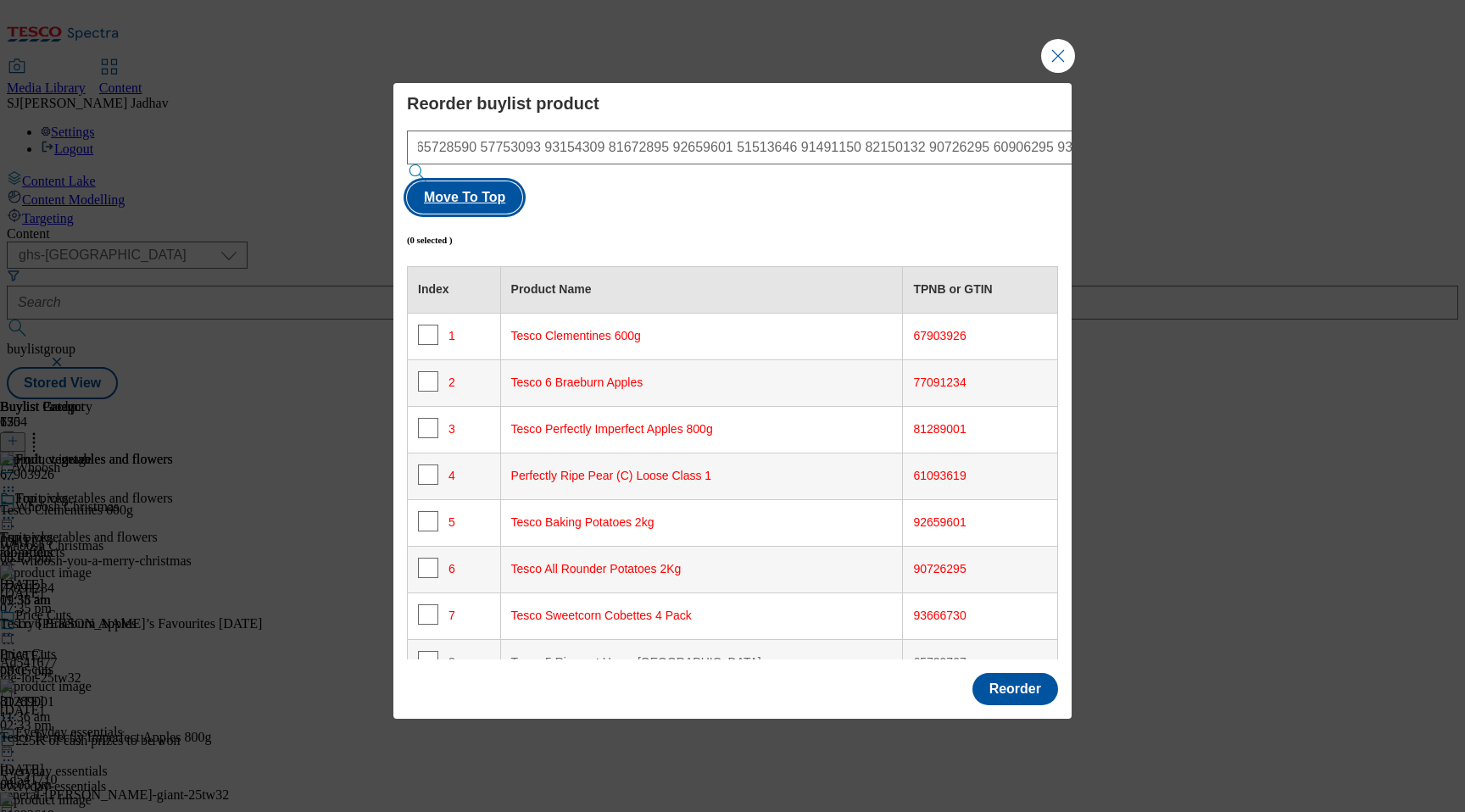
click at [522, 184] on button "Move To Top" at bounding box center [464, 198] width 116 height 32
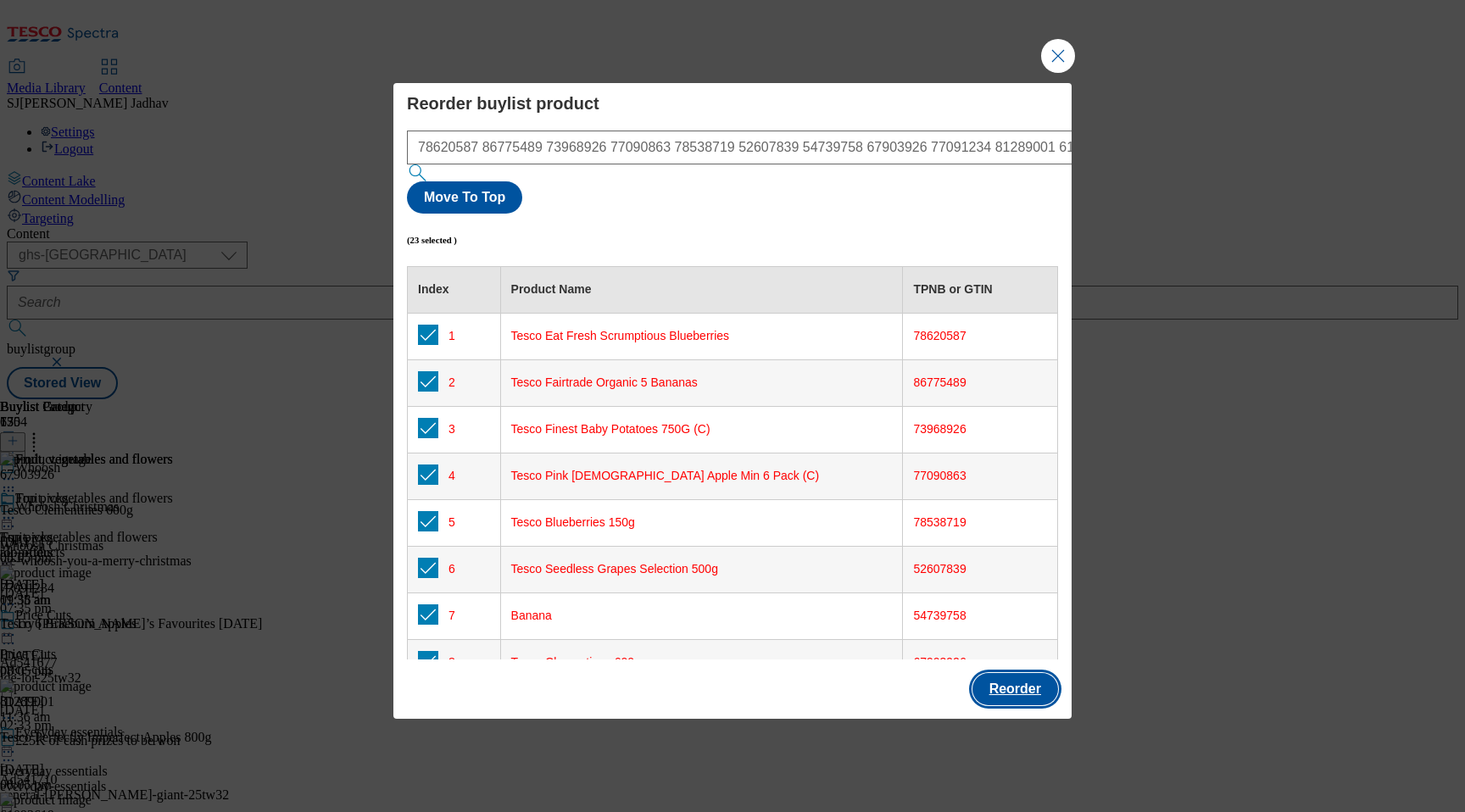
click at [1038, 673] on button "Reorder" at bounding box center [1015, 689] width 86 height 32
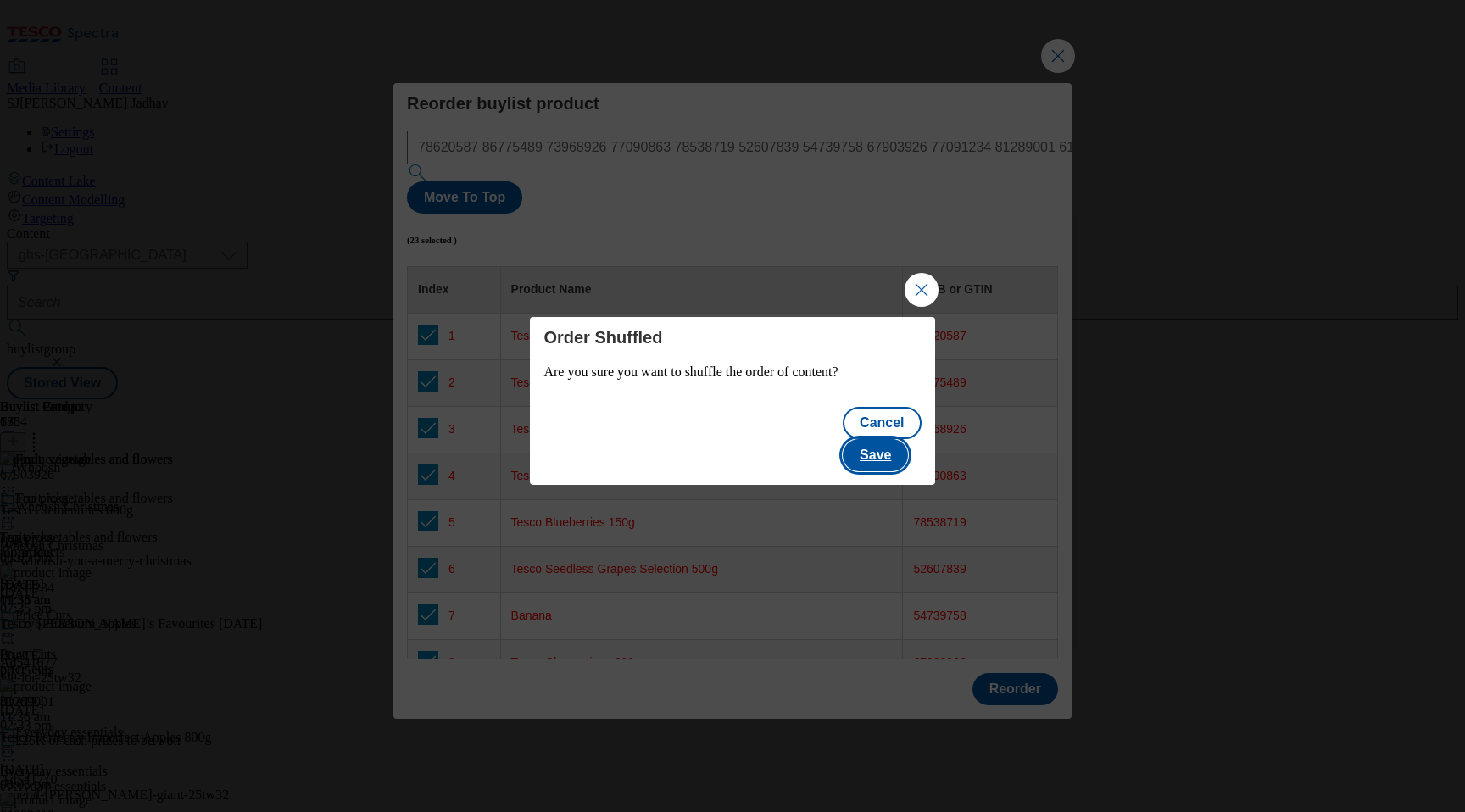
click at [884, 439] on button "Save" at bounding box center [875, 455] width 65 height 32
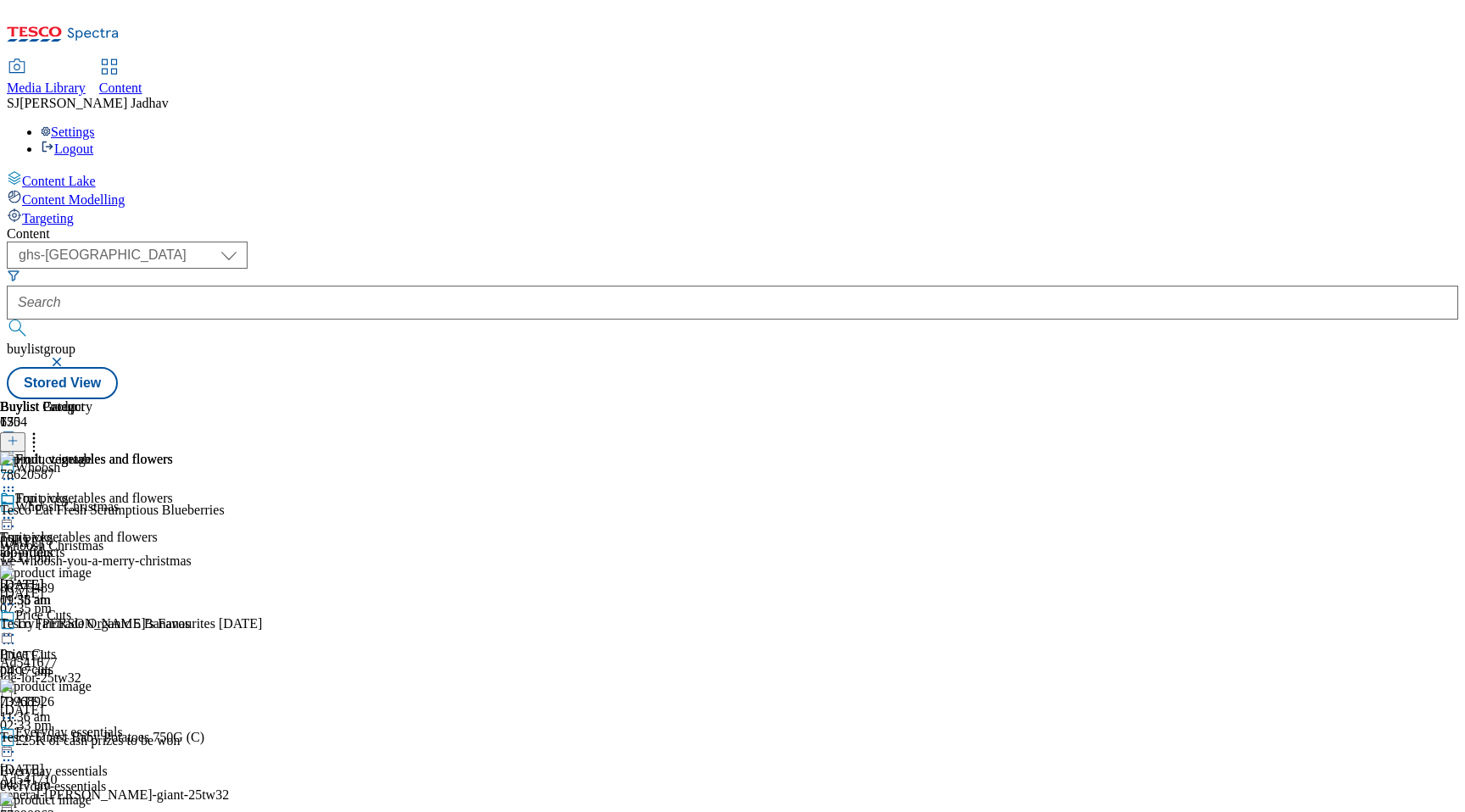
click at [17, 509] on icon at bounding box center [8, 517] width 17 height 17
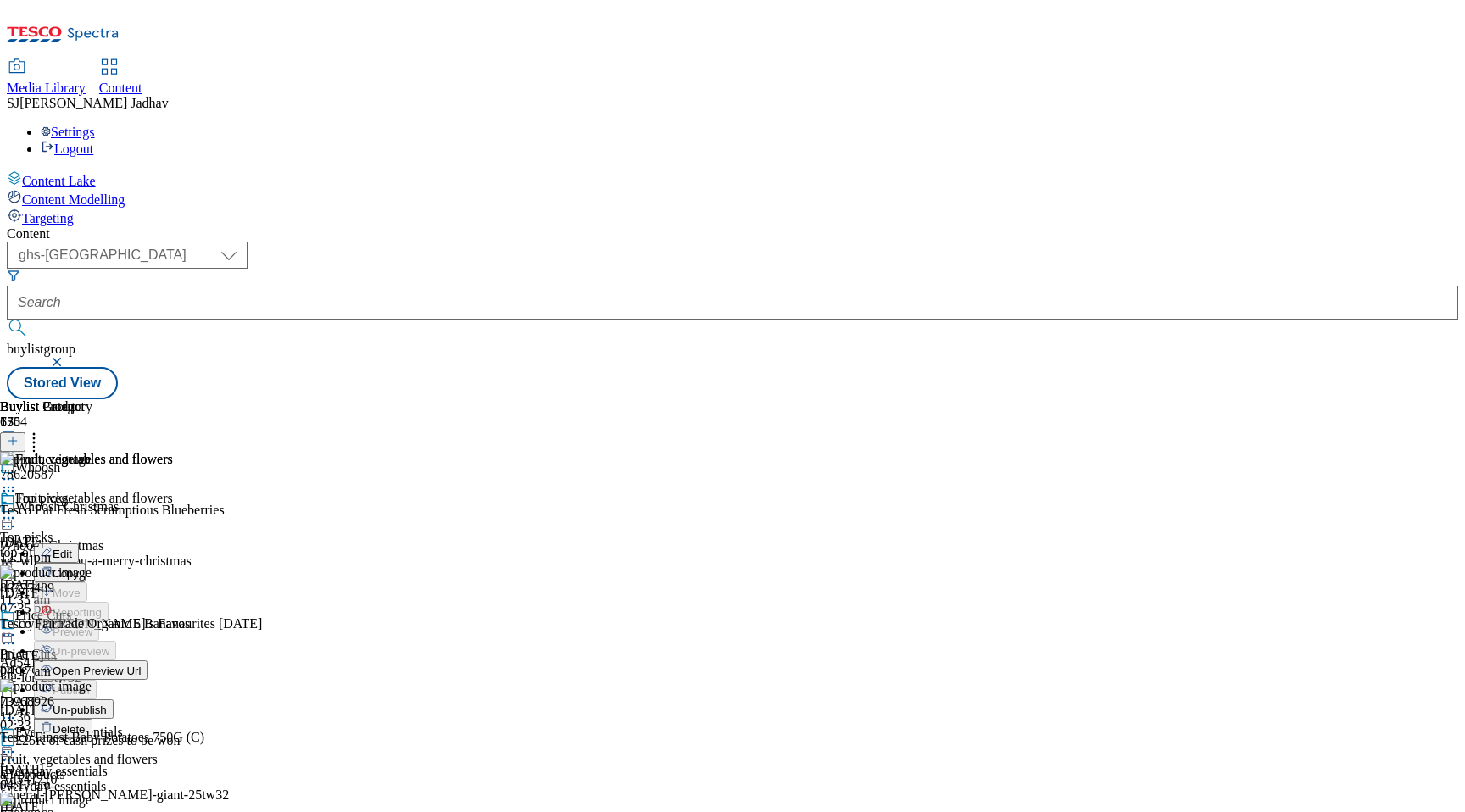
click at [72, 548] on span "Edit" at bounding box center [63, 554] width 20 height 13
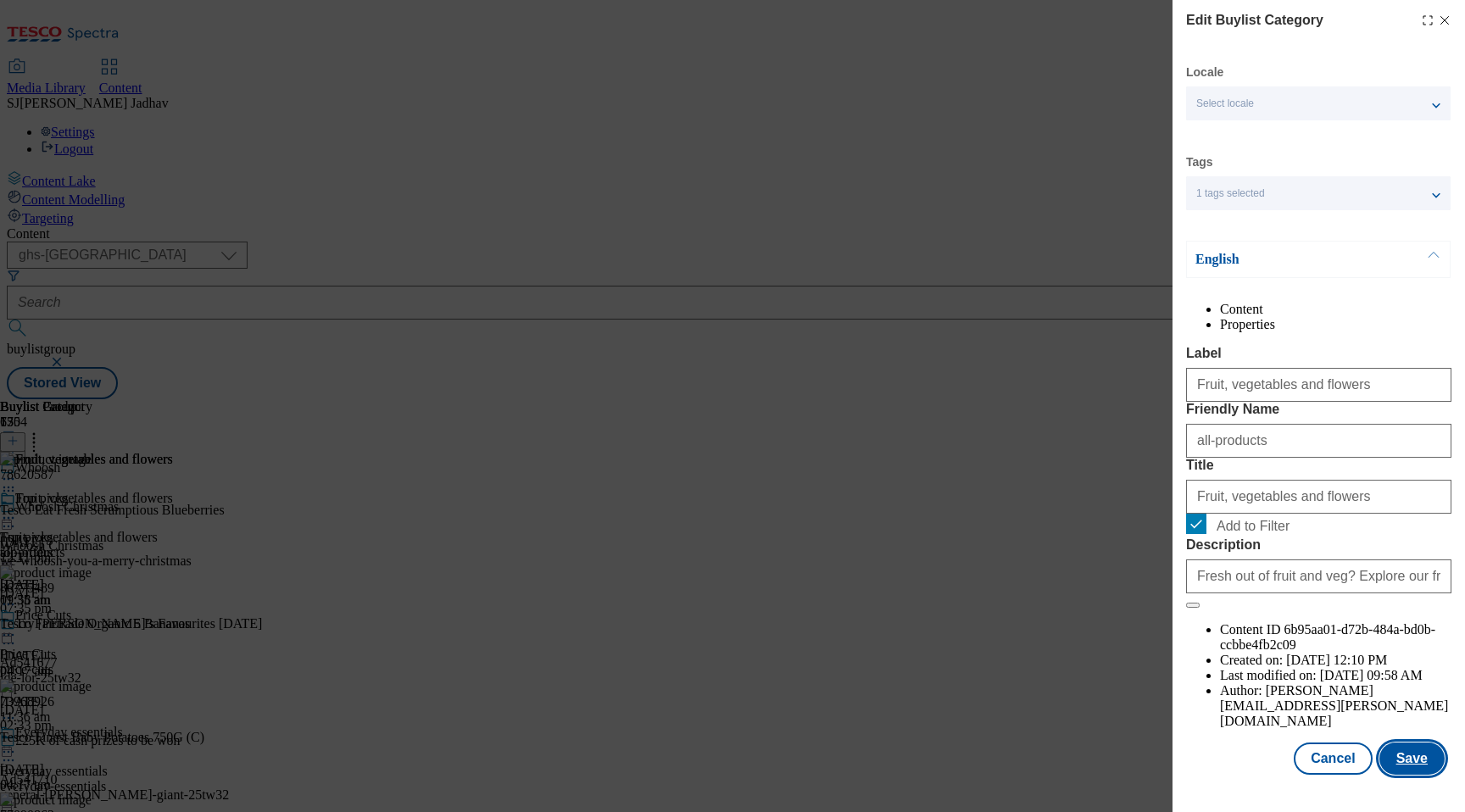
click at [1409, 773] on button "Save" at bounding box center [1411, 758] width 65 height 32
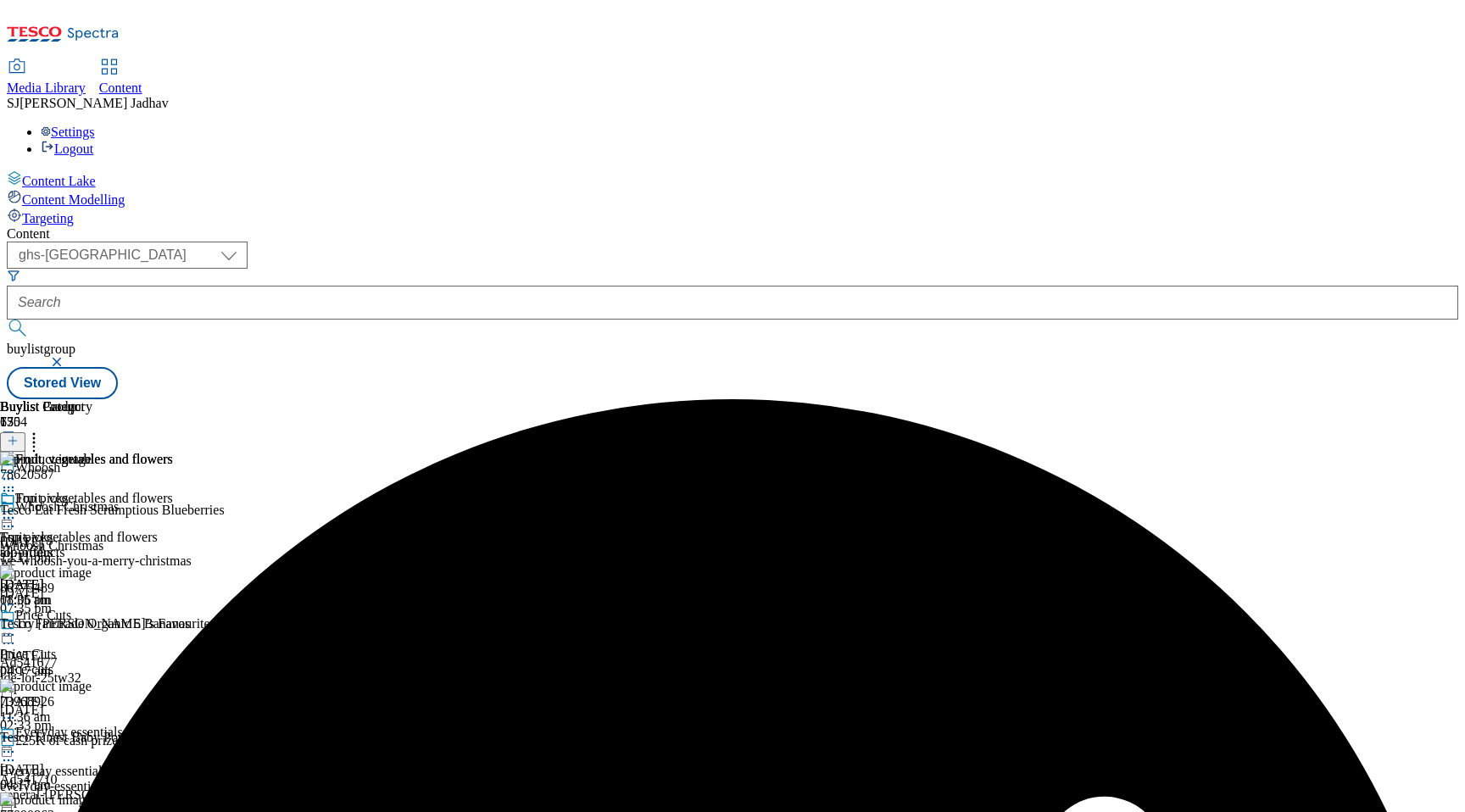
click at [17, 509] on icon at bounding box center [8, 517] width 17 height 17
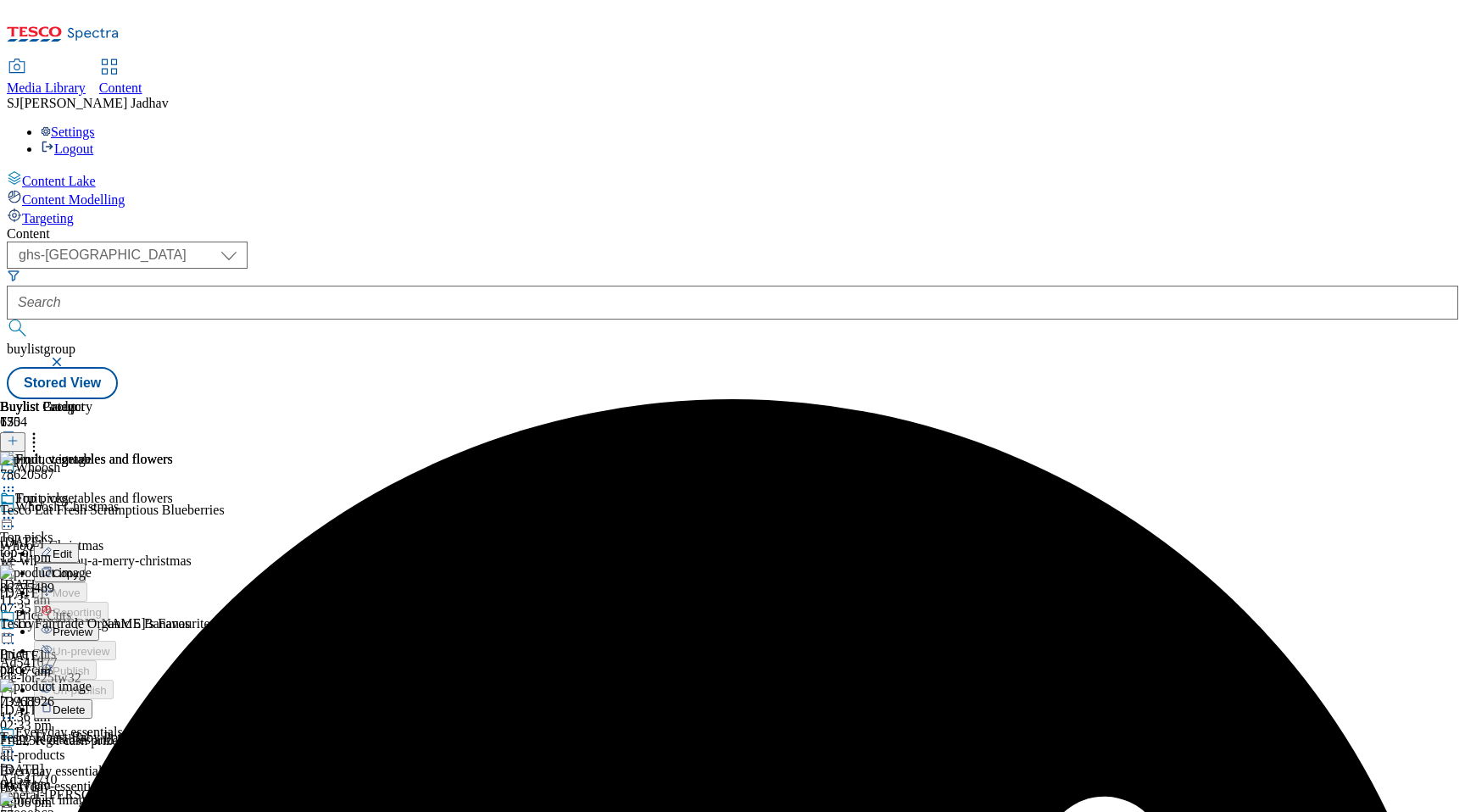
click at [92, 626] on span "Preview" at bounding box center [73, 632] width 39 height 13
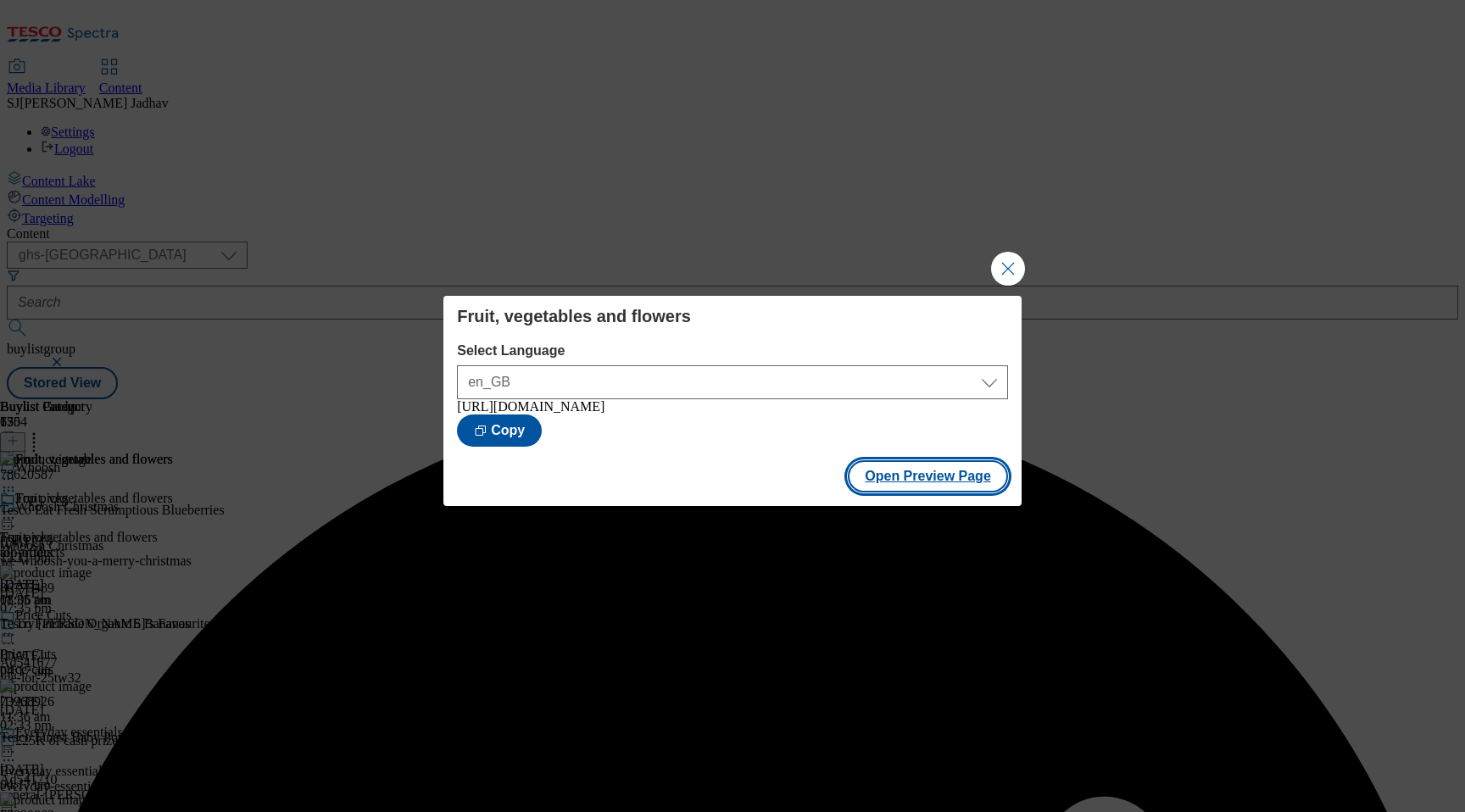
click at [943, 476] on button "Open Preview Page" at bounding box center [928, 476] width 160 height 32
click at [1014, 261] on button "Close Modal" at bounding box center [1008, 269] width 34 height 34
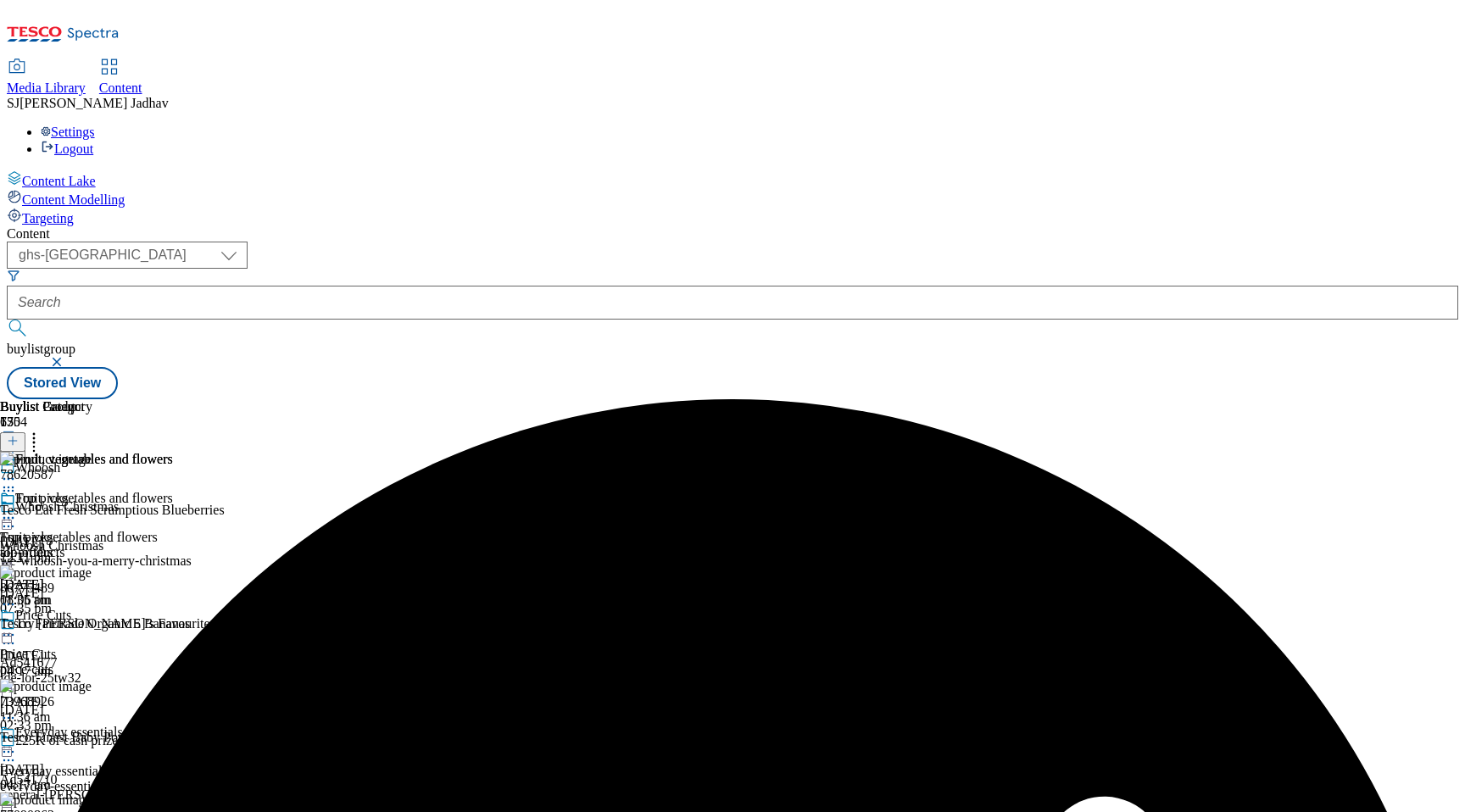
scroll to position [1056, 0]
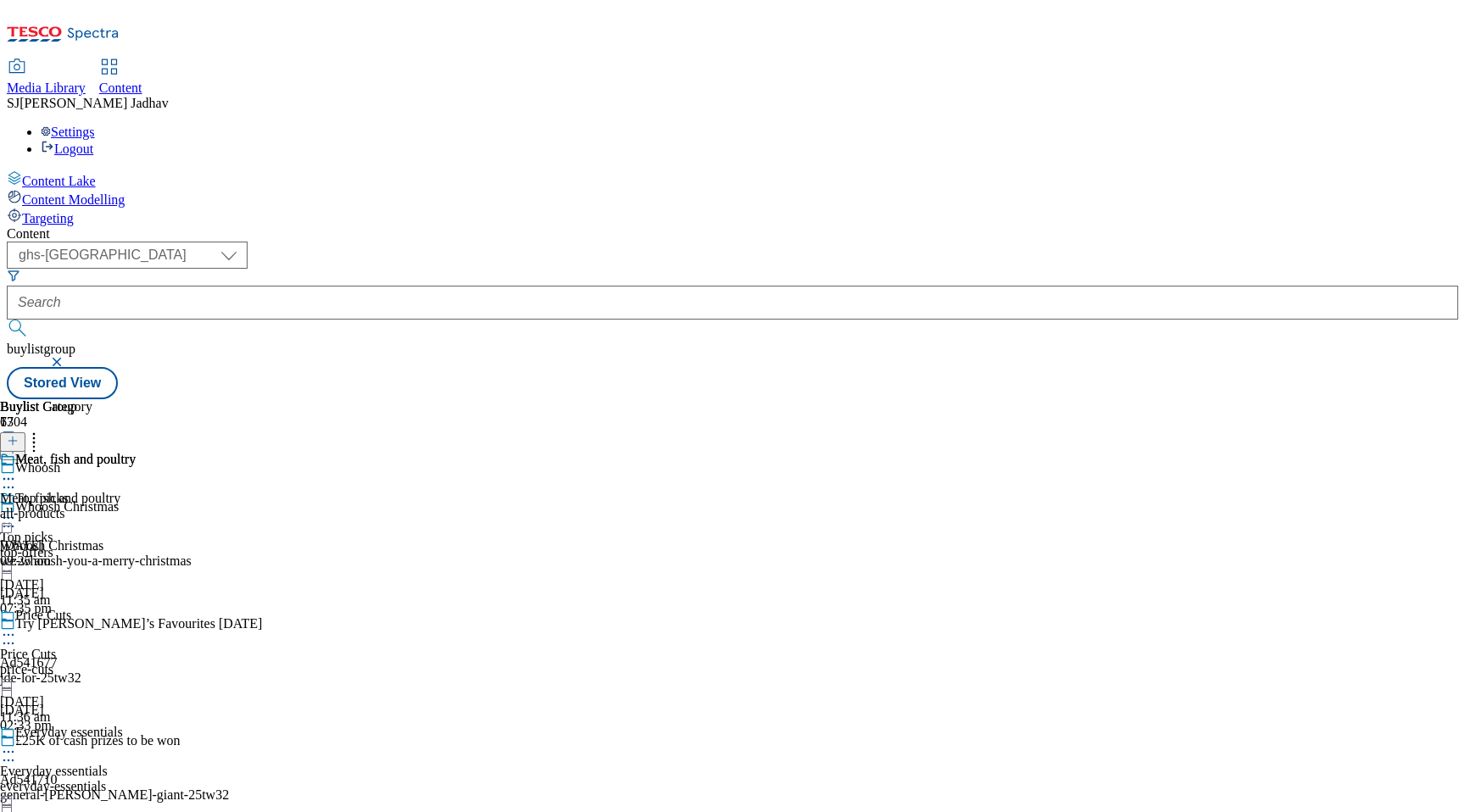
click at [135, 506] on div "all-products" at bounding box center [67, 513] width 135 height 15
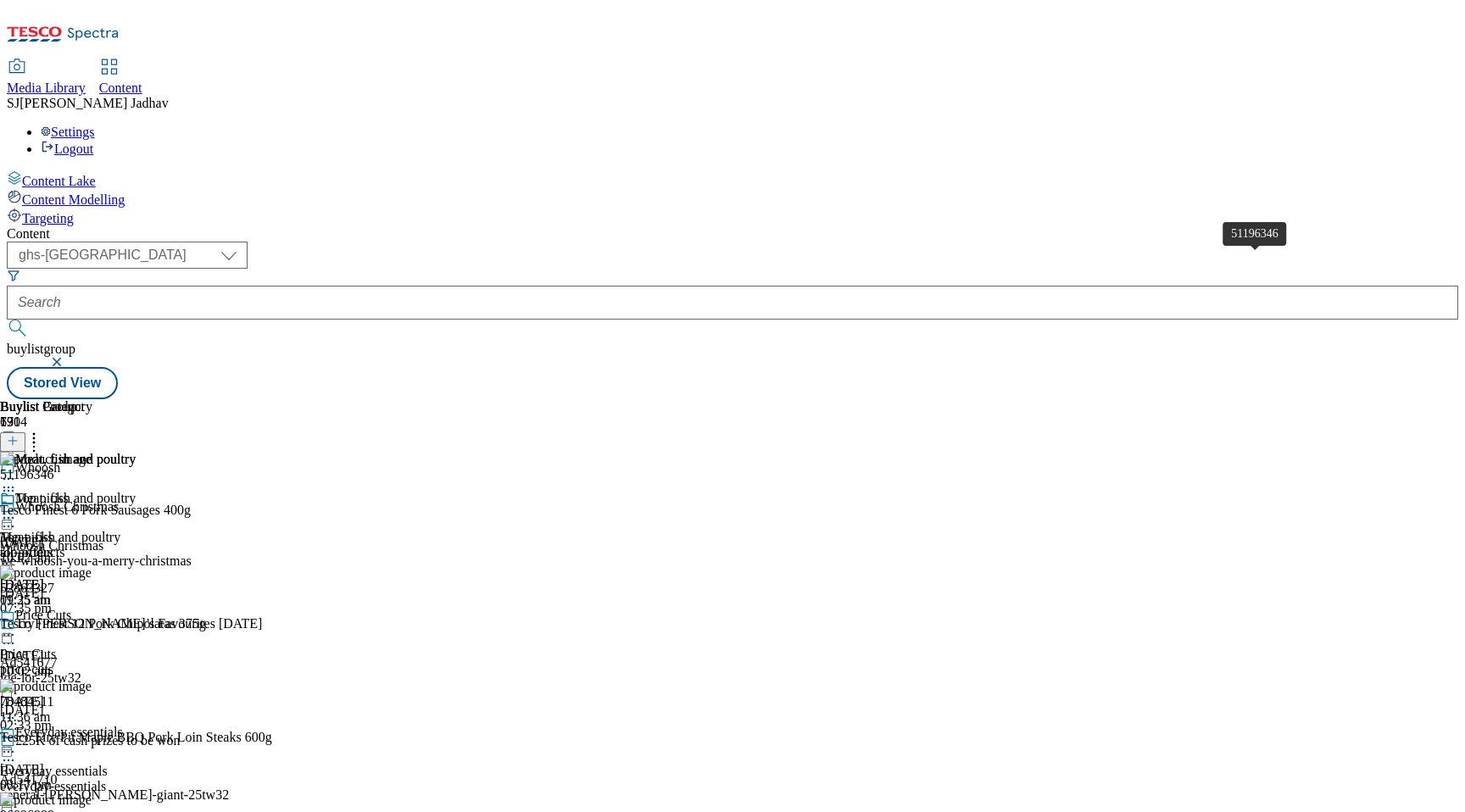
scroll to position [0, 39]
click at [17, 440] on line at bounding box center [12, 440] width 8 height 0
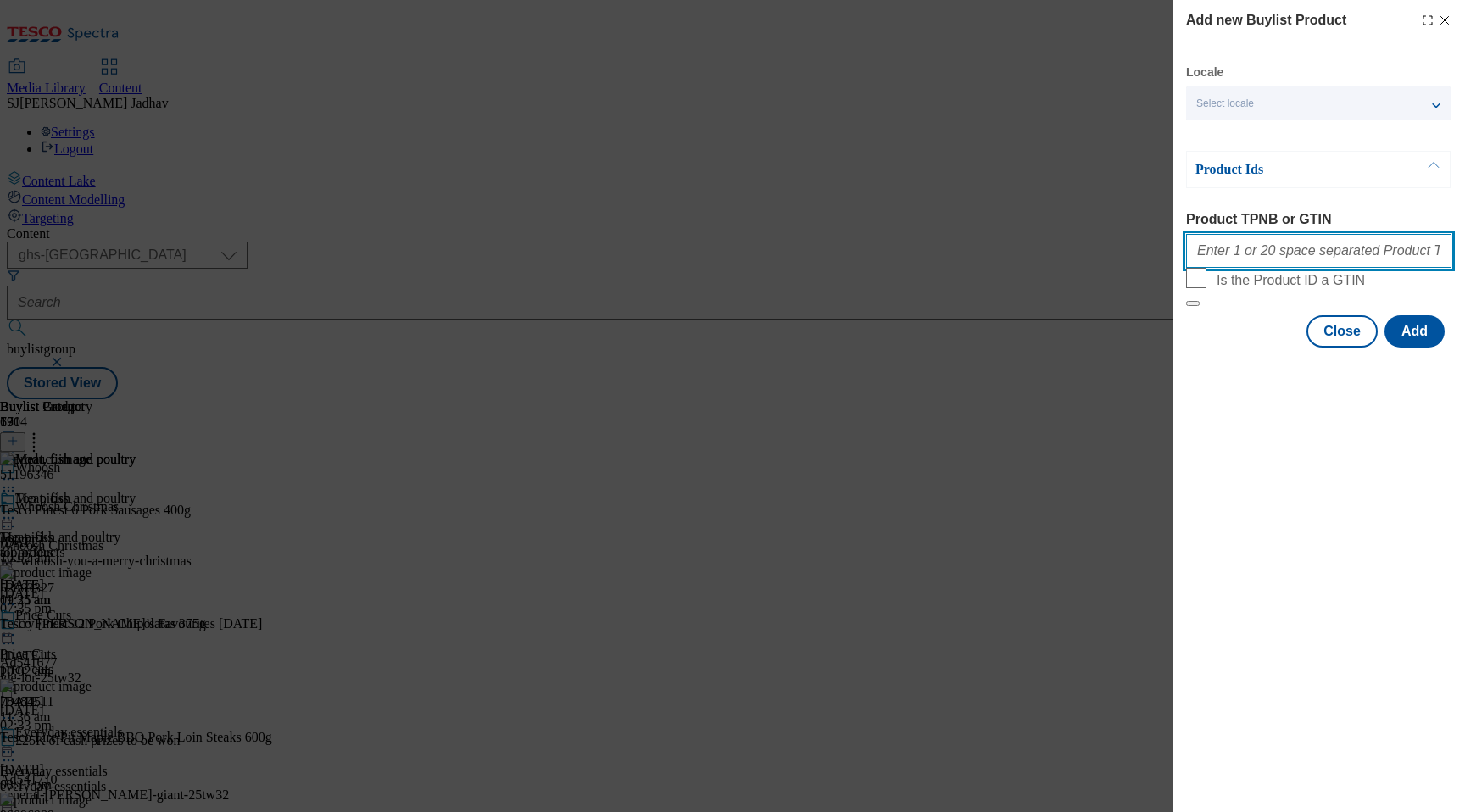
click at [1296, 255] on input "Product TPNB or GTIN" at bounding box center [1318, 251] width 265 height 34
paste input "85038532 87690040 87796111 87232013 92202756 52473996 52251648 58552732 8131867…"
type input "85038532 87690040 87796111 87232013 92202756 52473996 52251648 58552732 8131867…"
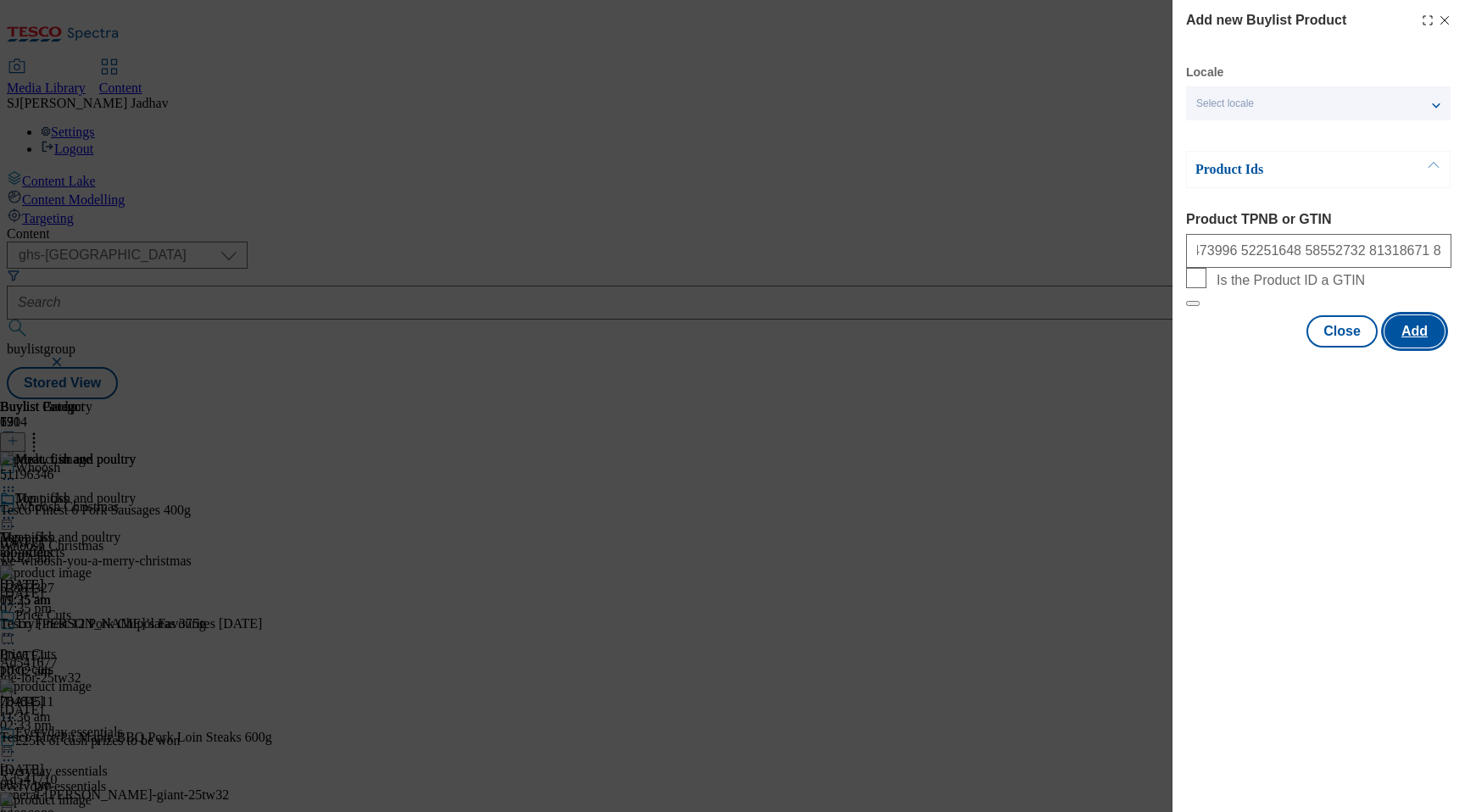
click at [1401, 347] on button "Add" at bounding box center [1414, 331] width 60 height 32
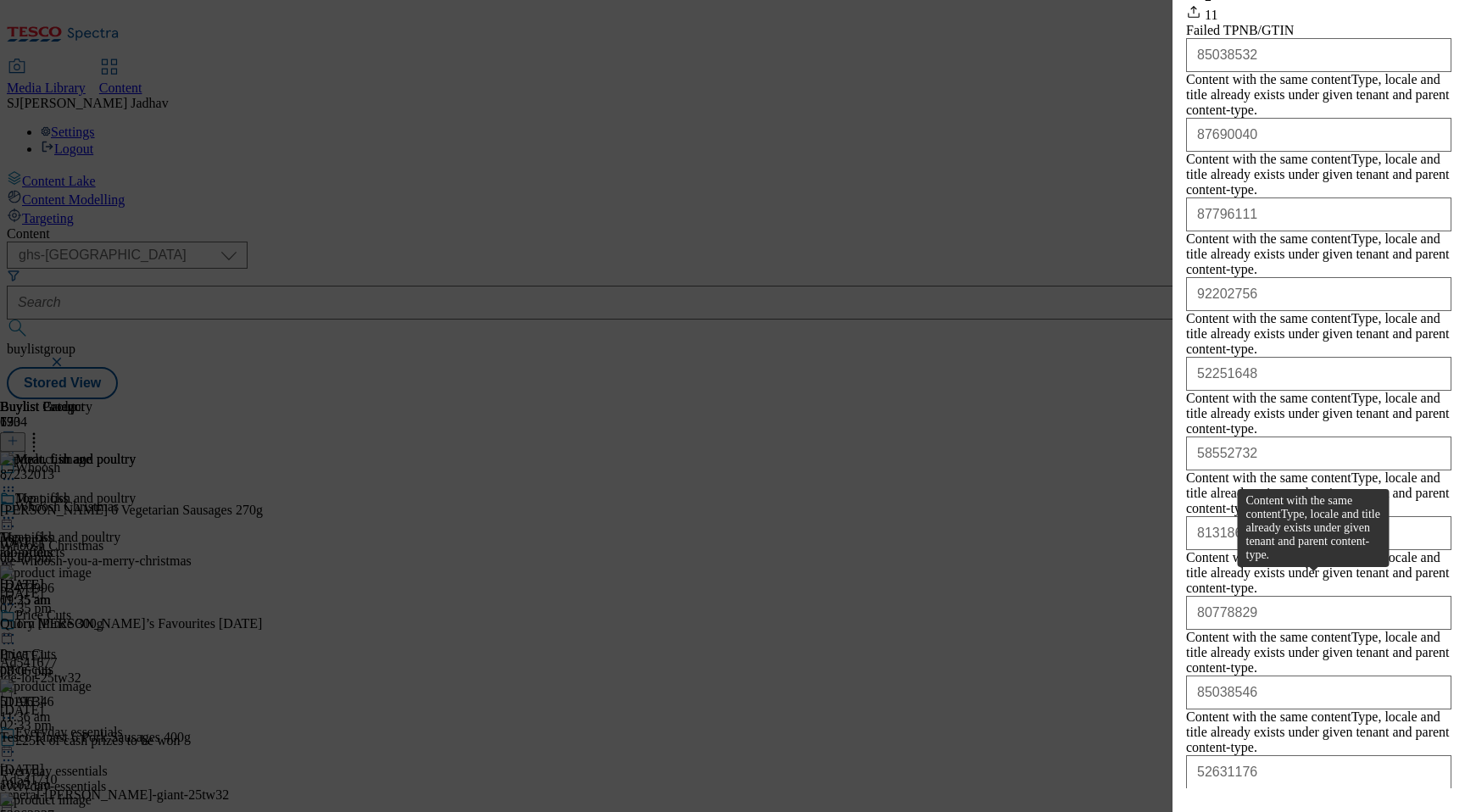
scroll to position [415, 0]
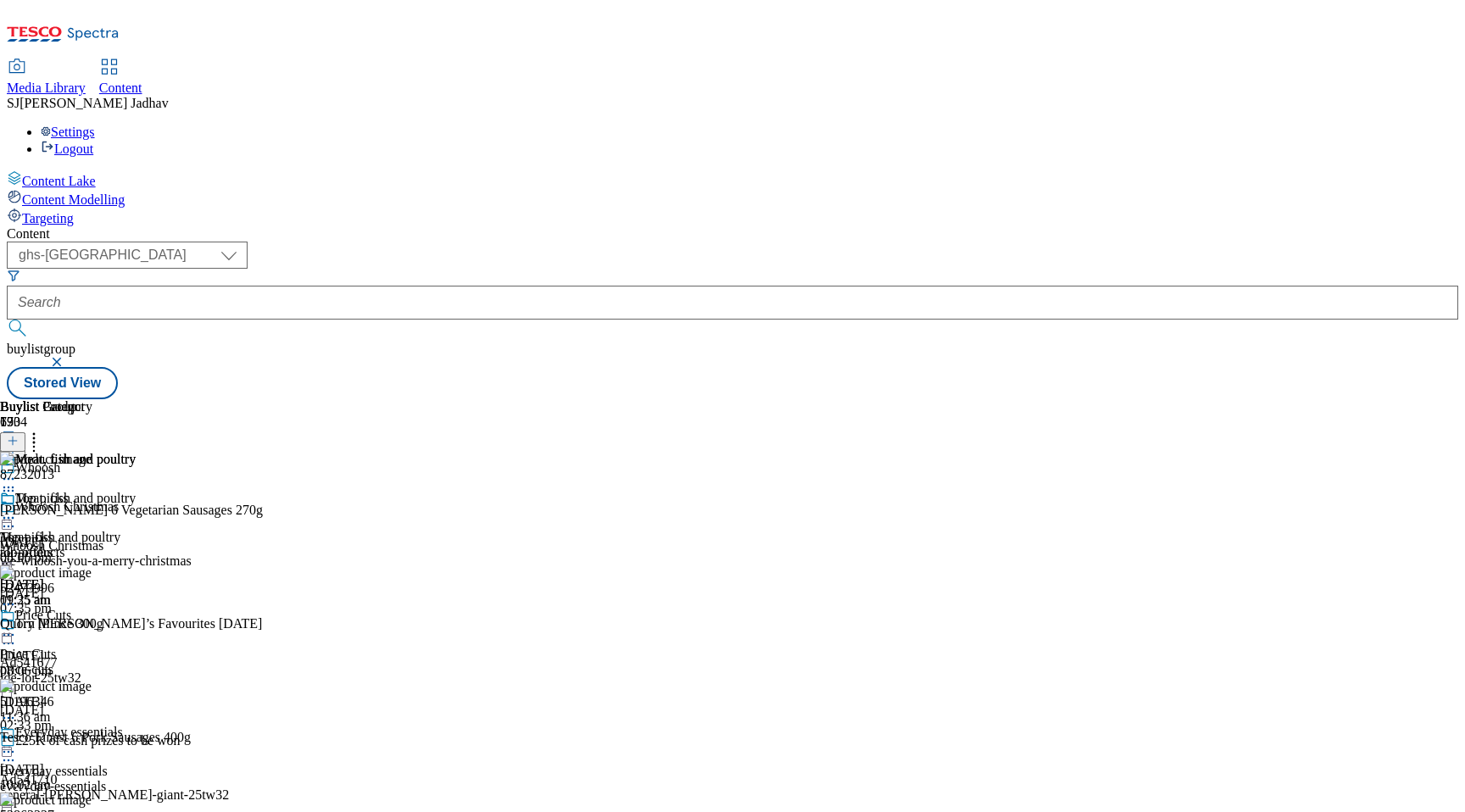
scroll to position [0, 39]
click at [42, 430] on icon at bounding box center [33, 438] width 17 height 17
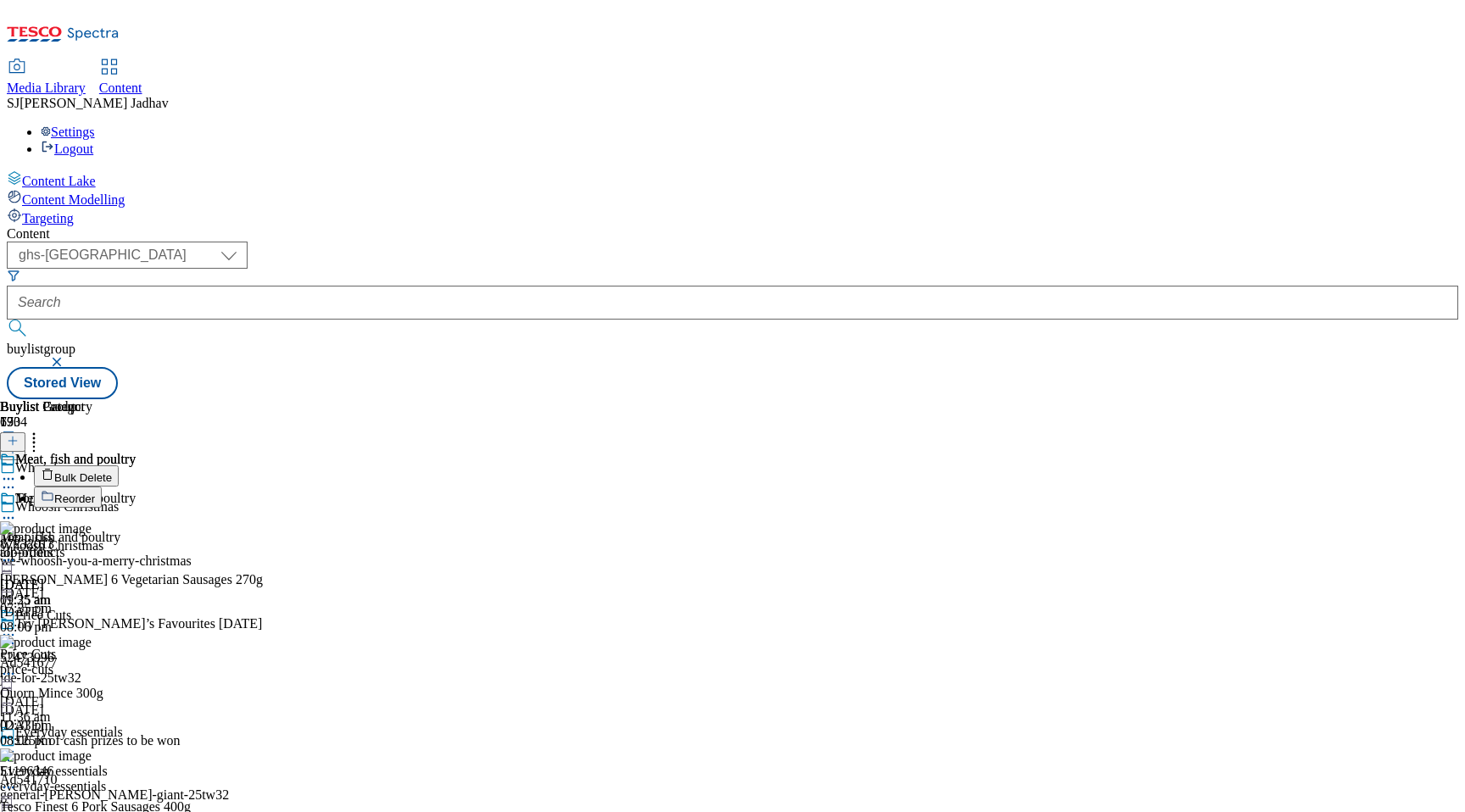
click at [95, 492] on span "Reorder" at bounding box center [74, 499] width 40 height 13
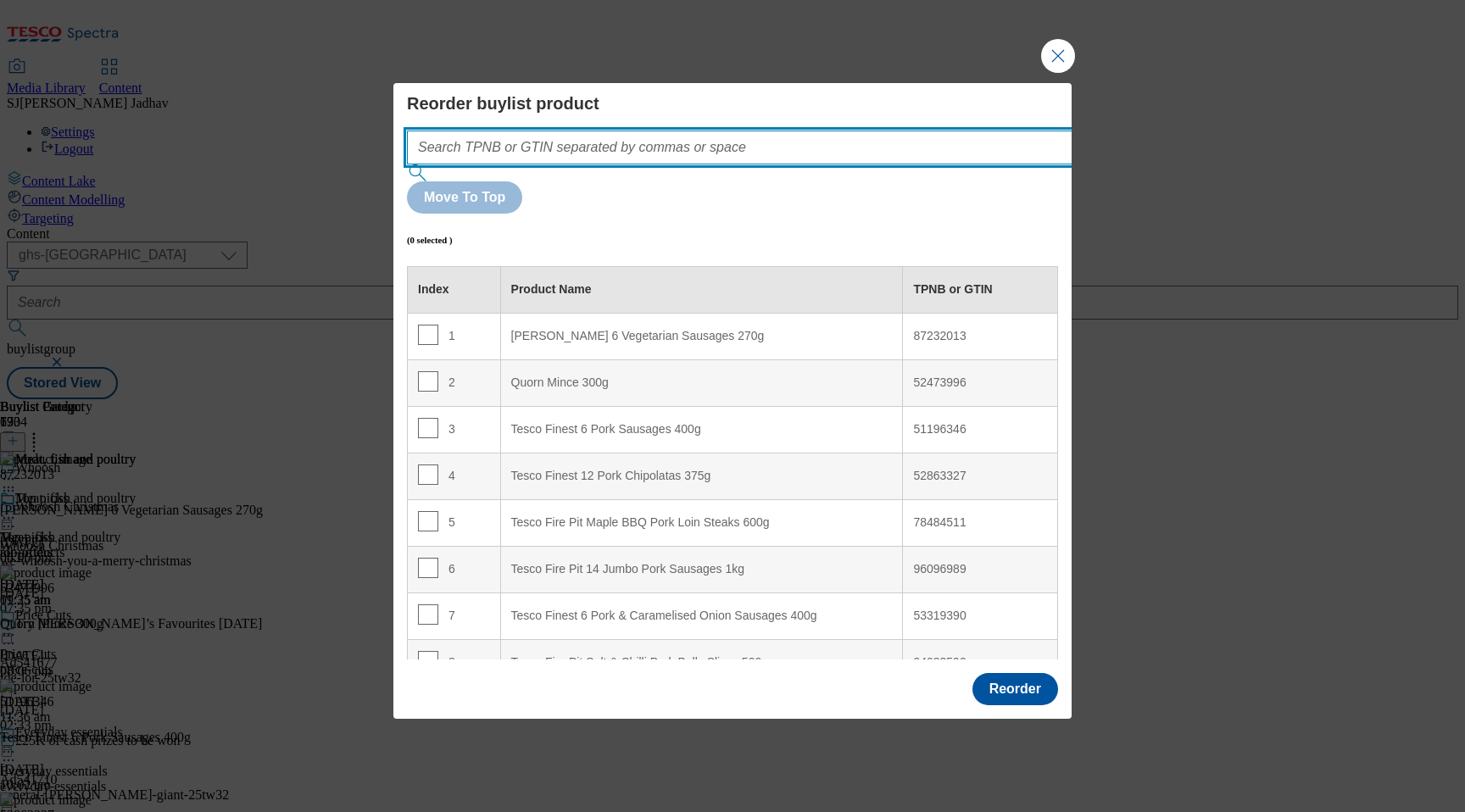
click at [784, 165] on input "Modal" at bounding box center [765, 148] width 716 height 34
paste input "85038532 87690040 87796111 87232013 92202756 52473996 52251648 58552732 8131867…"
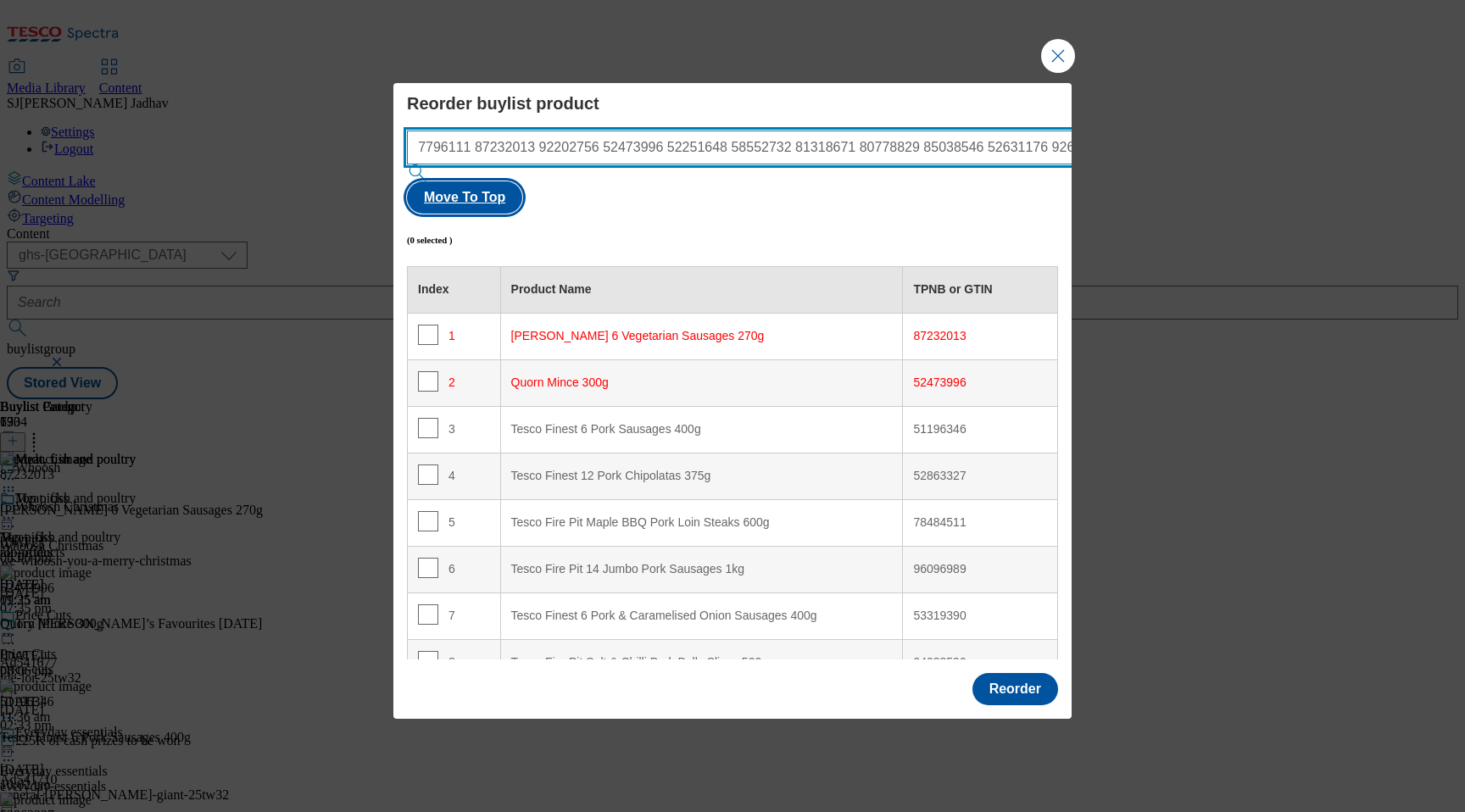
type input "85038532 87690040 87796111 87232013 92202756 52473996 52251648 58552732 8131867…"
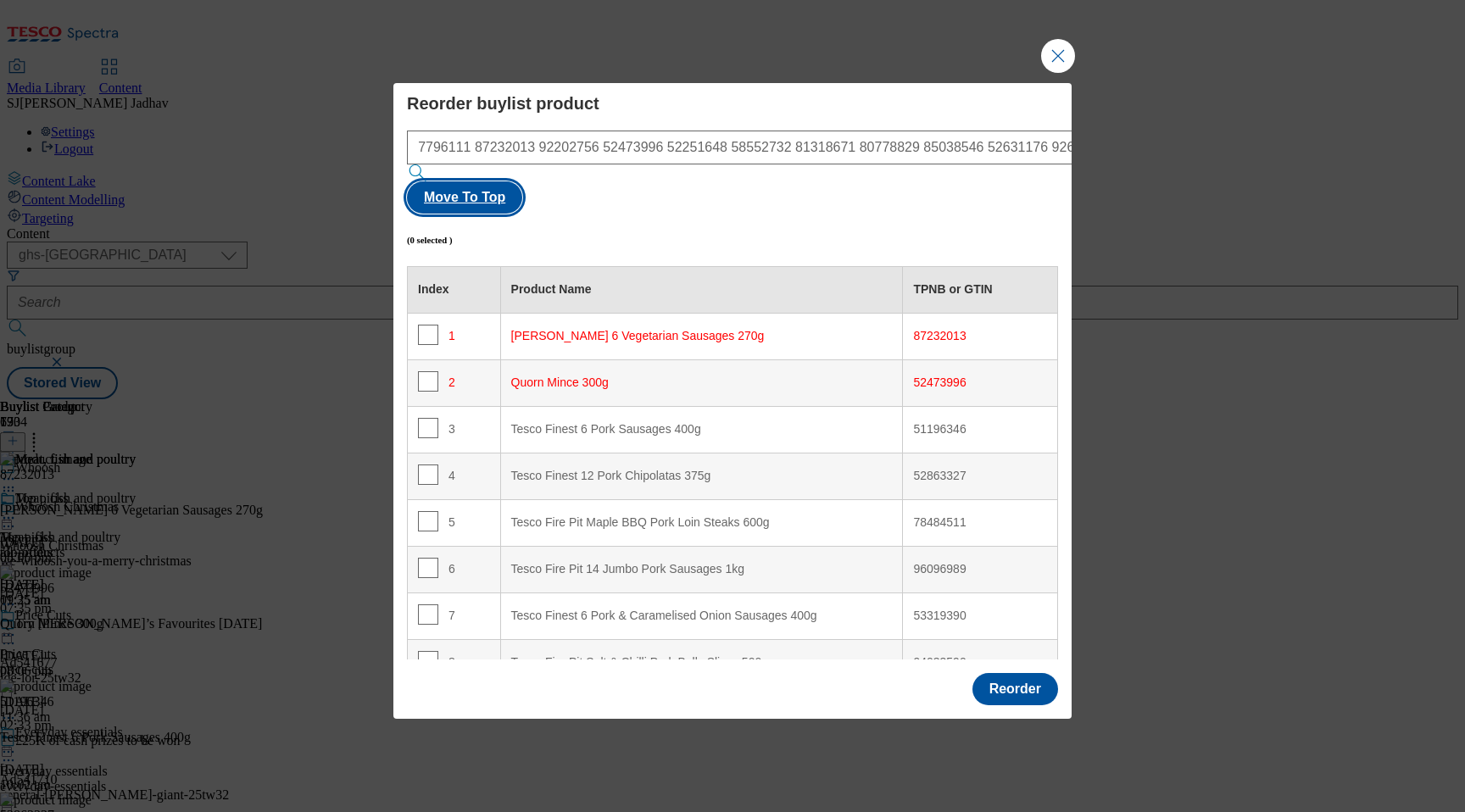
click at [522, 182] on button "Move To Top" at bounding box center [464, 198] width 116 height 32
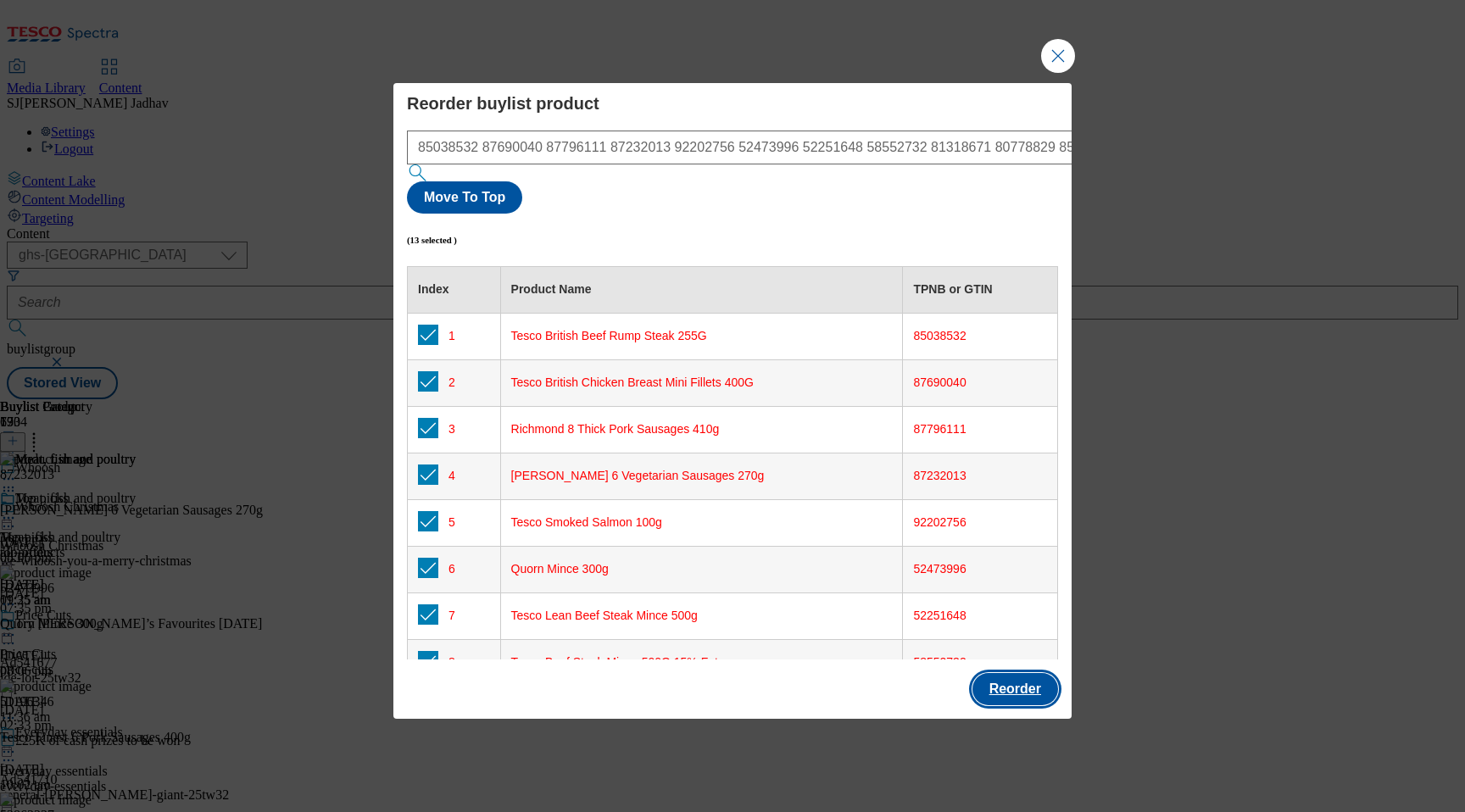
click at [1028, 673] on button "Reorder" at bounding box center [1015, 689] width 86 height 32
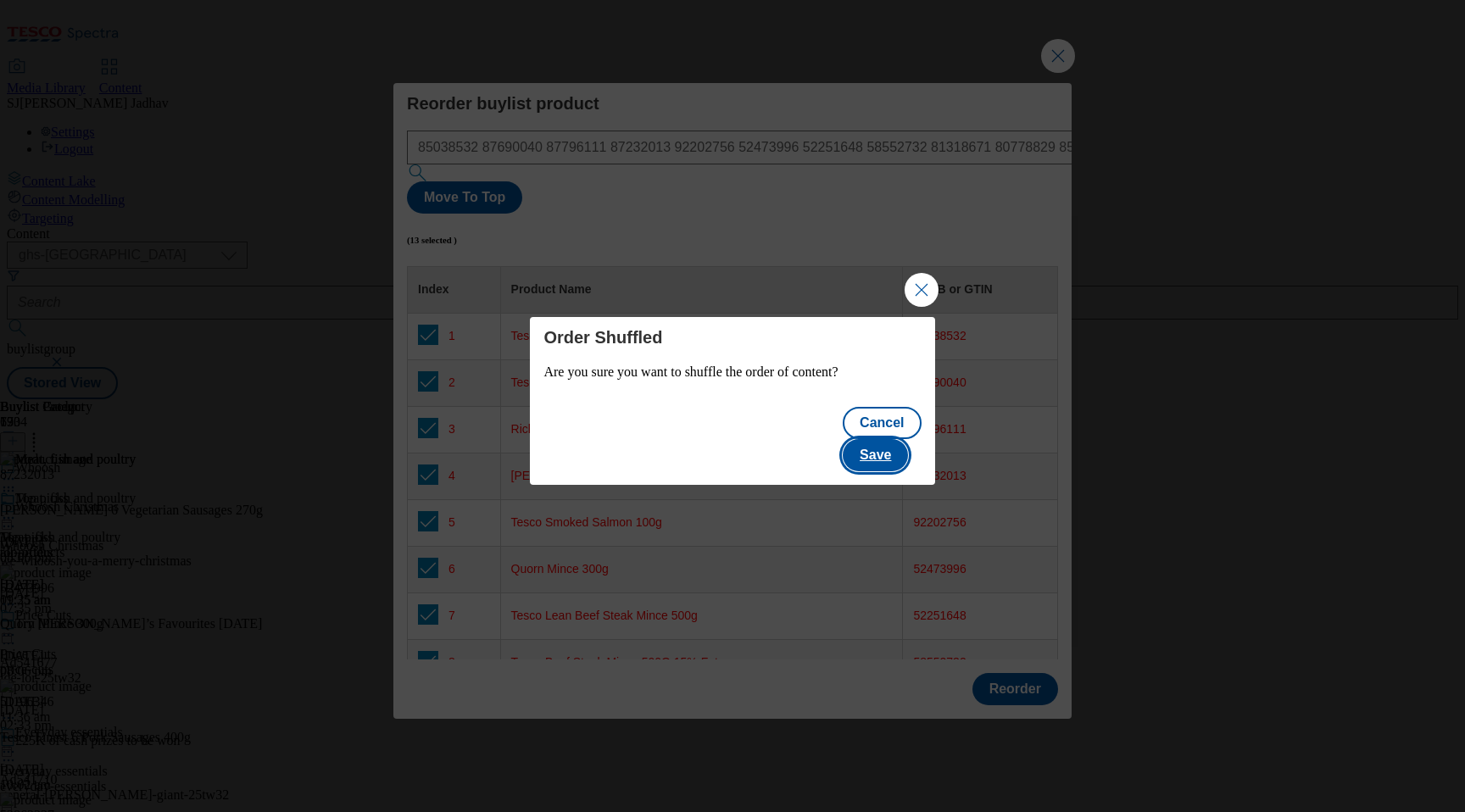
click at [895, 439] on button "Save" at bounding box center [875, 455] width 65 height 32
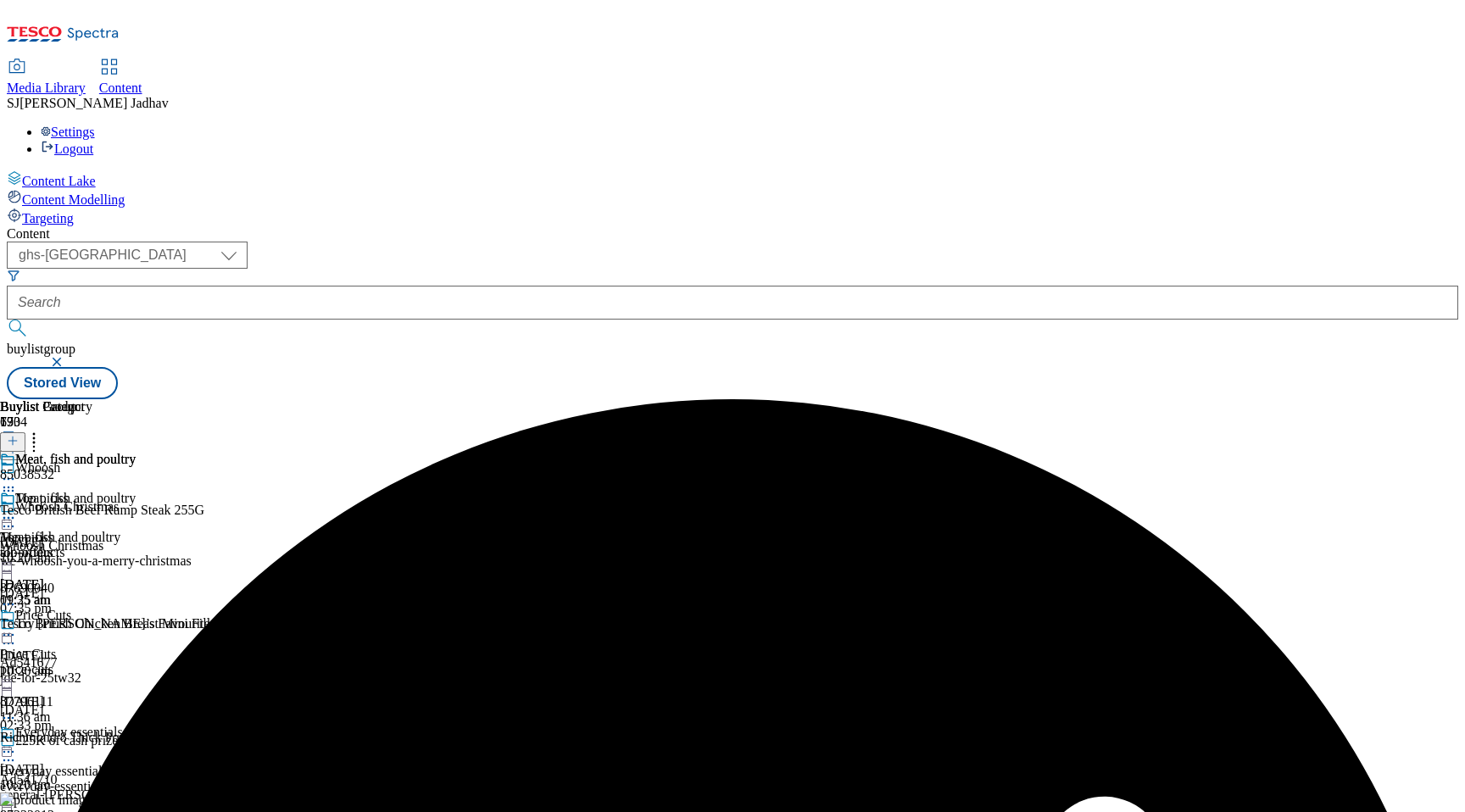
click at [17, 509] on icon at bounding box center [8, 517] width 17 height 17
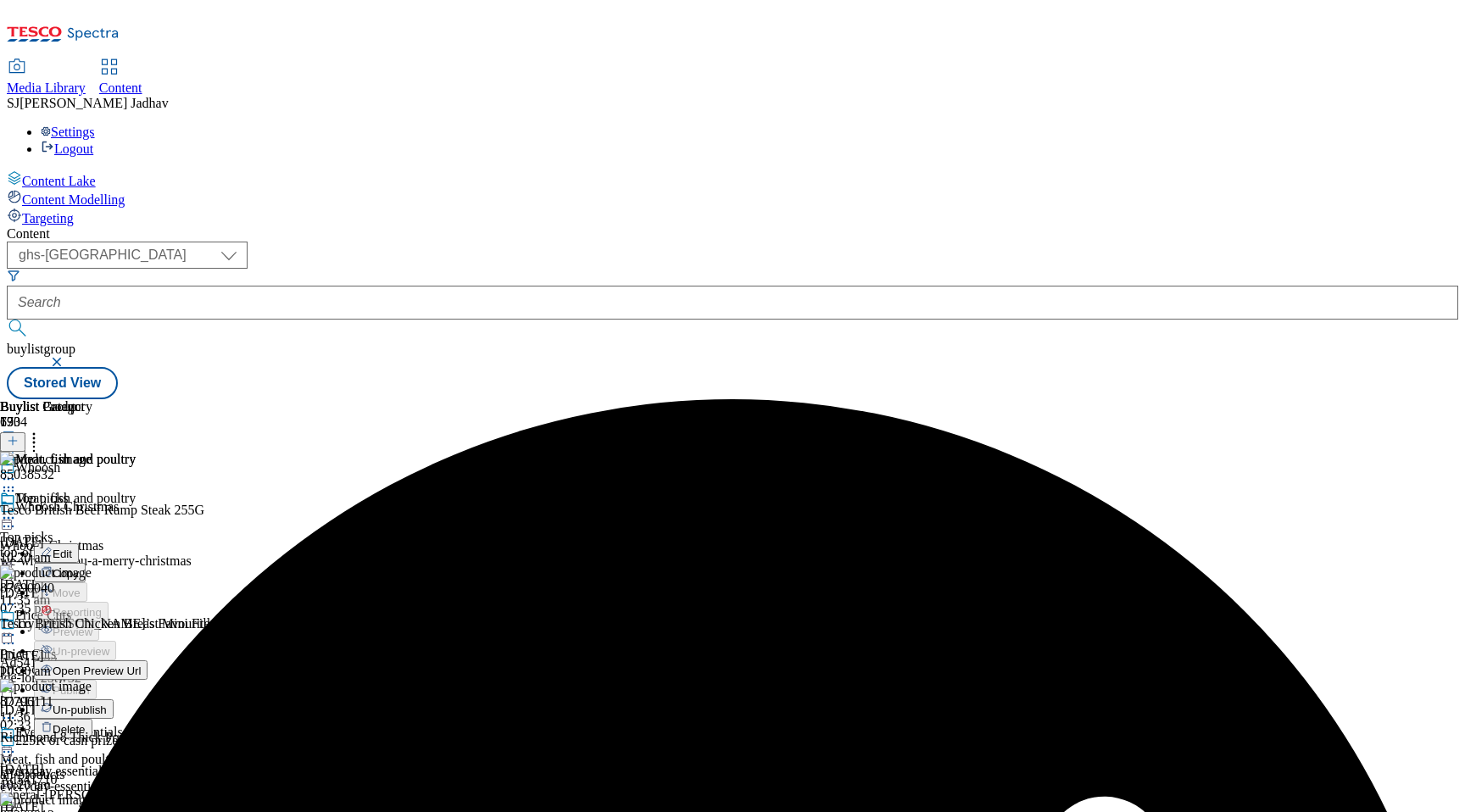
click at [72, 548] on span "Edit" at bounding box center [63, 554] width 20 height 13
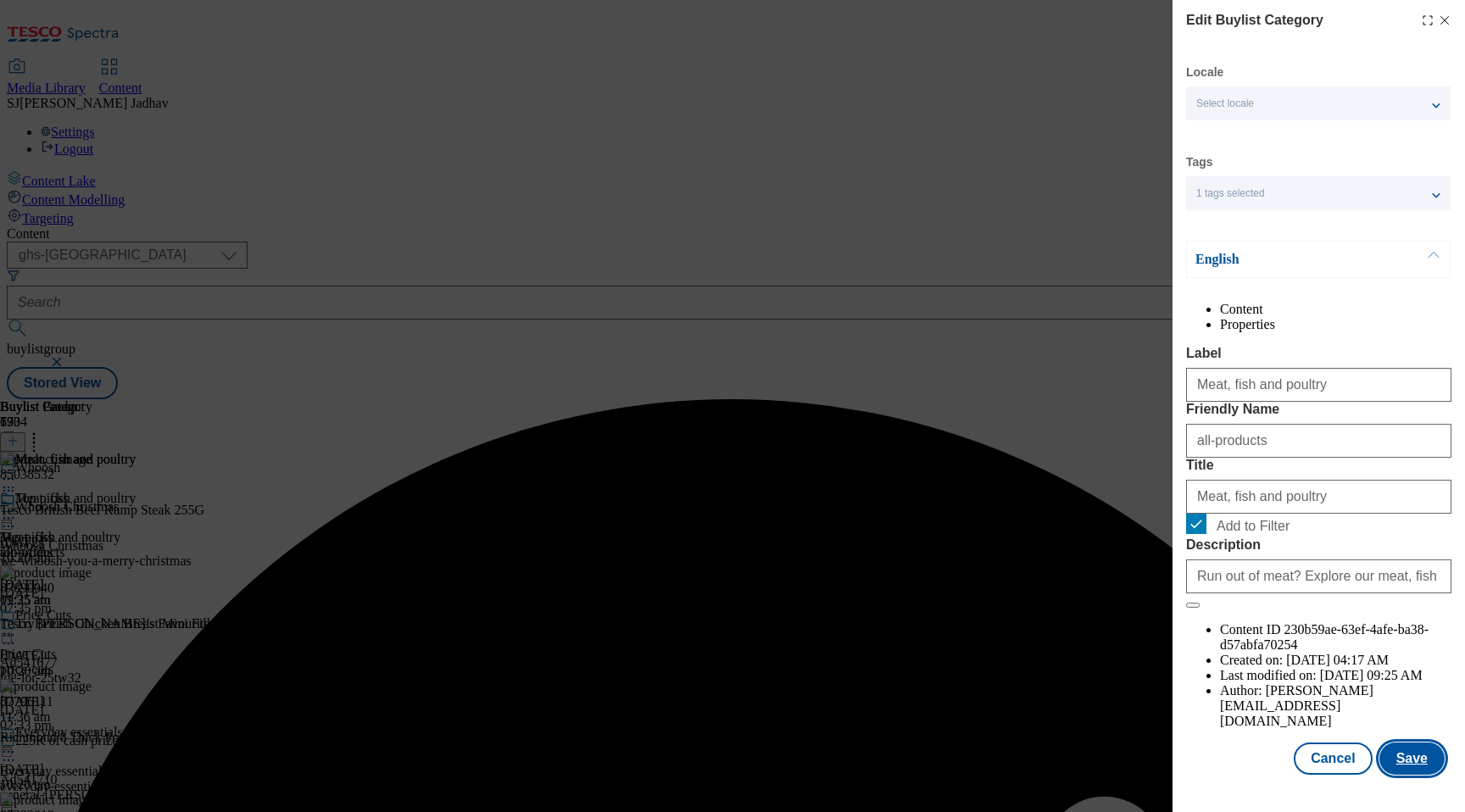
click at [1401, 774] on button "Save" at bounding box center [1411, 758] width 65 height 32
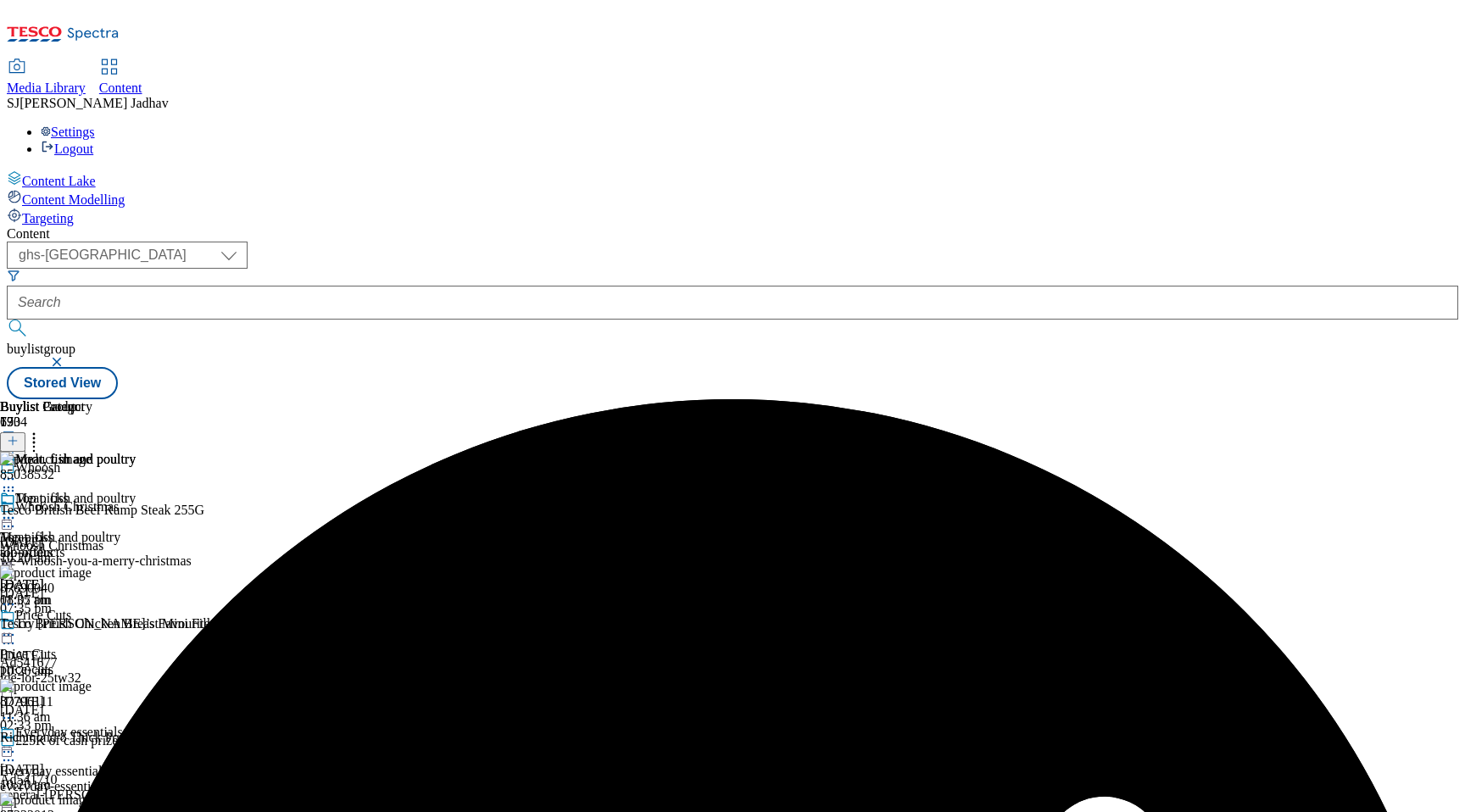
click at [17, 509] on icon at bounding box center [8, 517] width 17 height 17
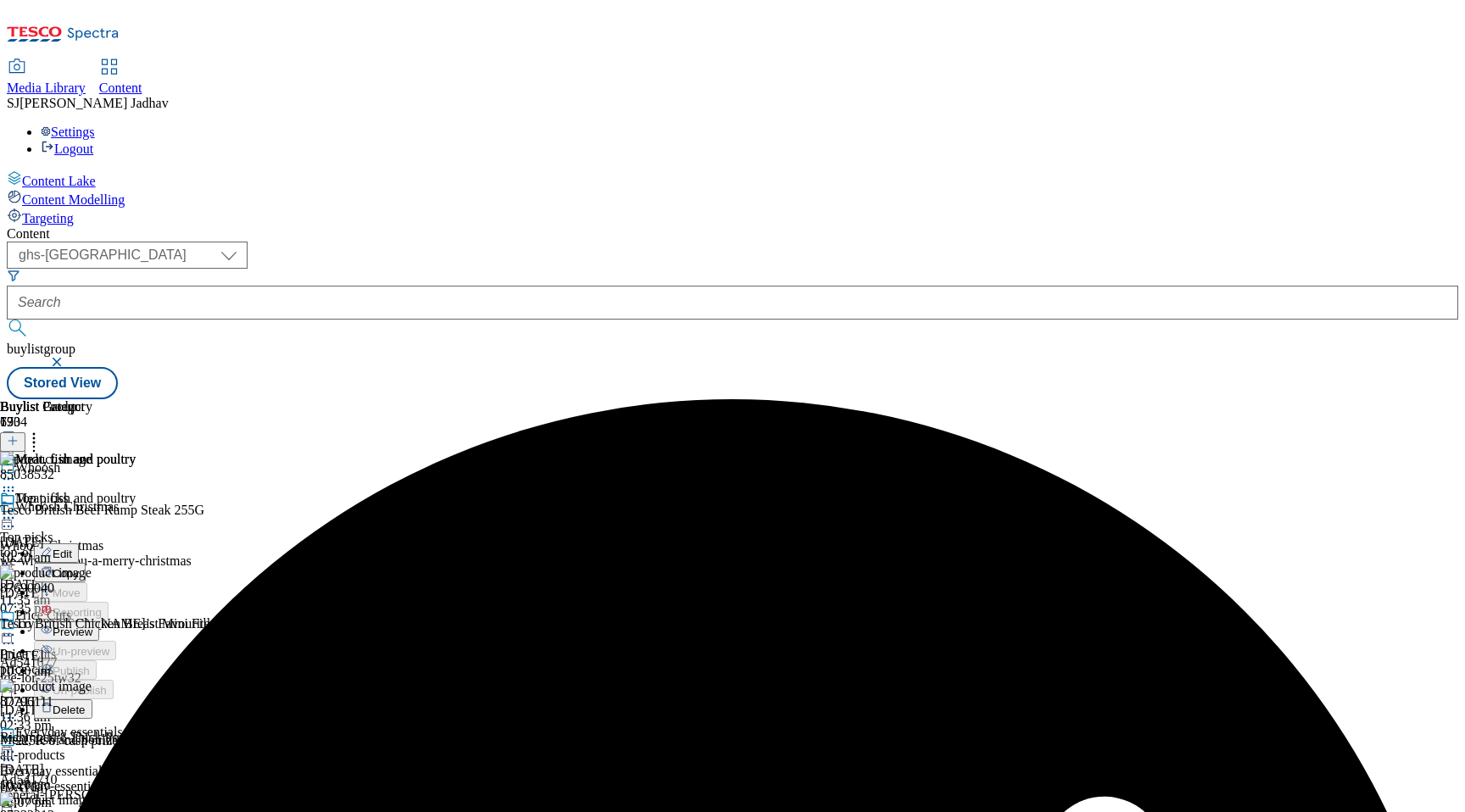
click at [92, 626] on span "Preview" at bounding box center [73, 632] width 39 height 13
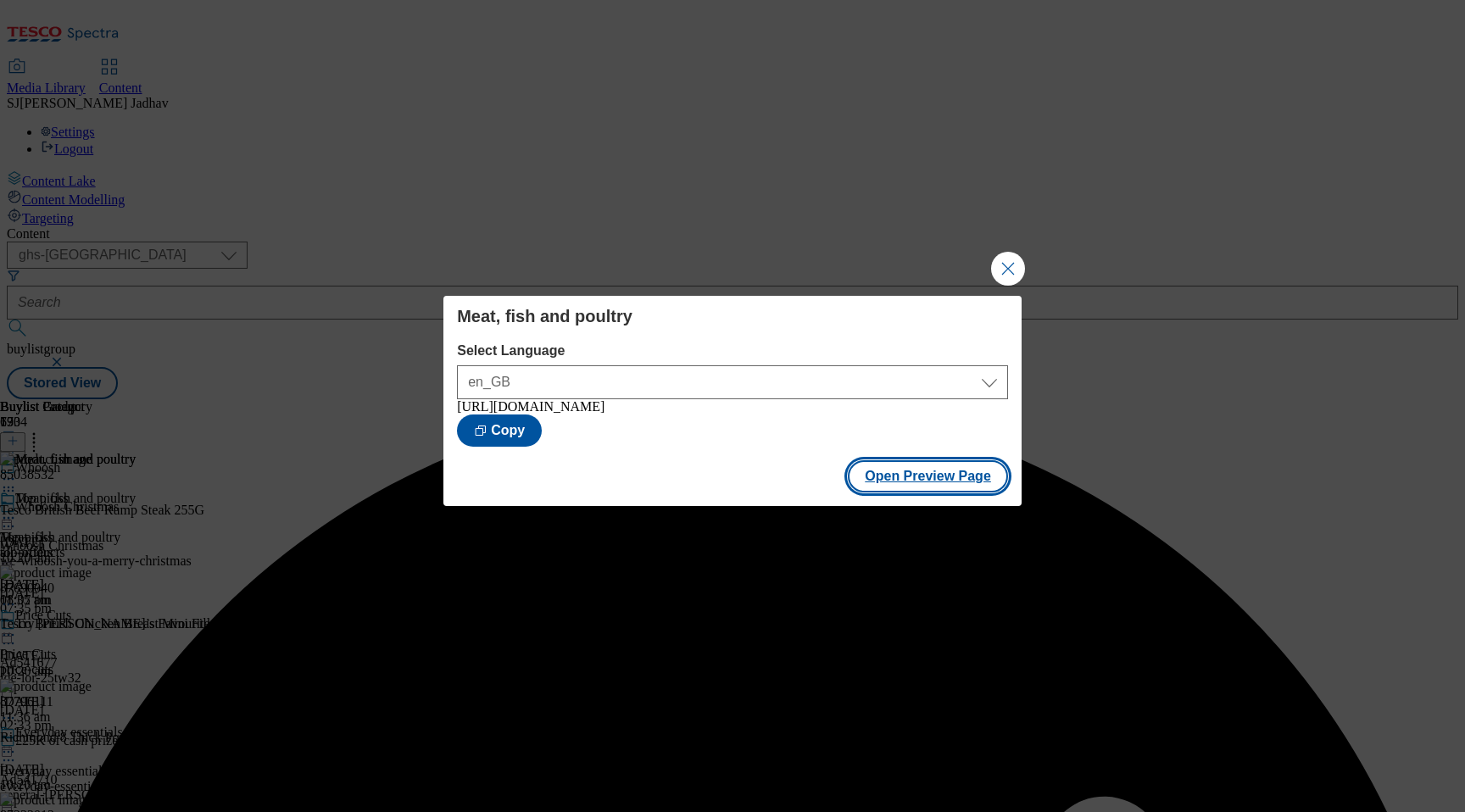
click at [922, 492] on button "Open Preview Page" at bounding box center [928, 476] width 160 height 32
click at [1004, 252] on button "Close Modal" at bounding box center [1008, 269] width 34 height 34
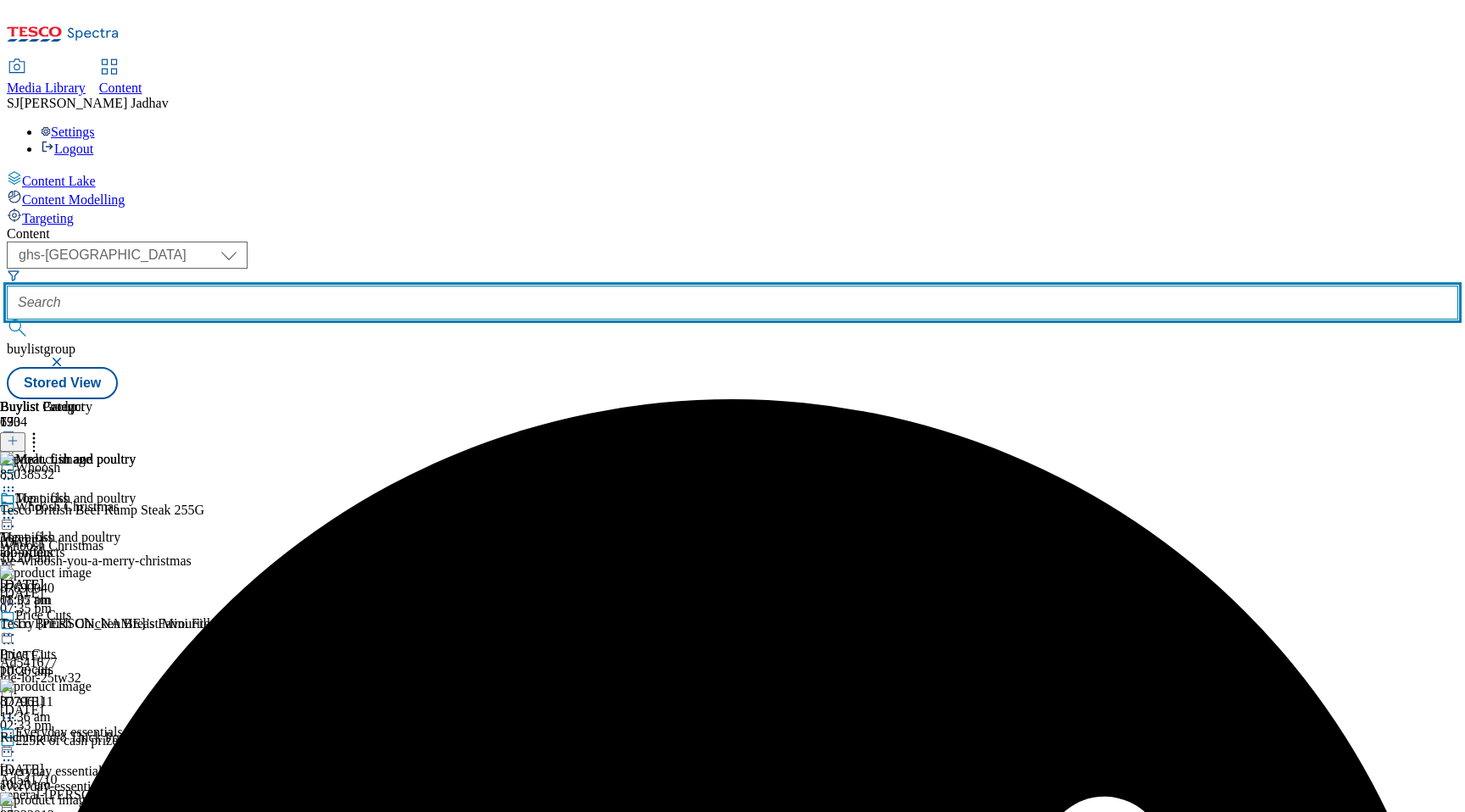
click at [455, 286] on input "text" at bounding box center [732, 303] width 1452 height 34
paste input "we-whoosh-you-a-merry-christmas/"
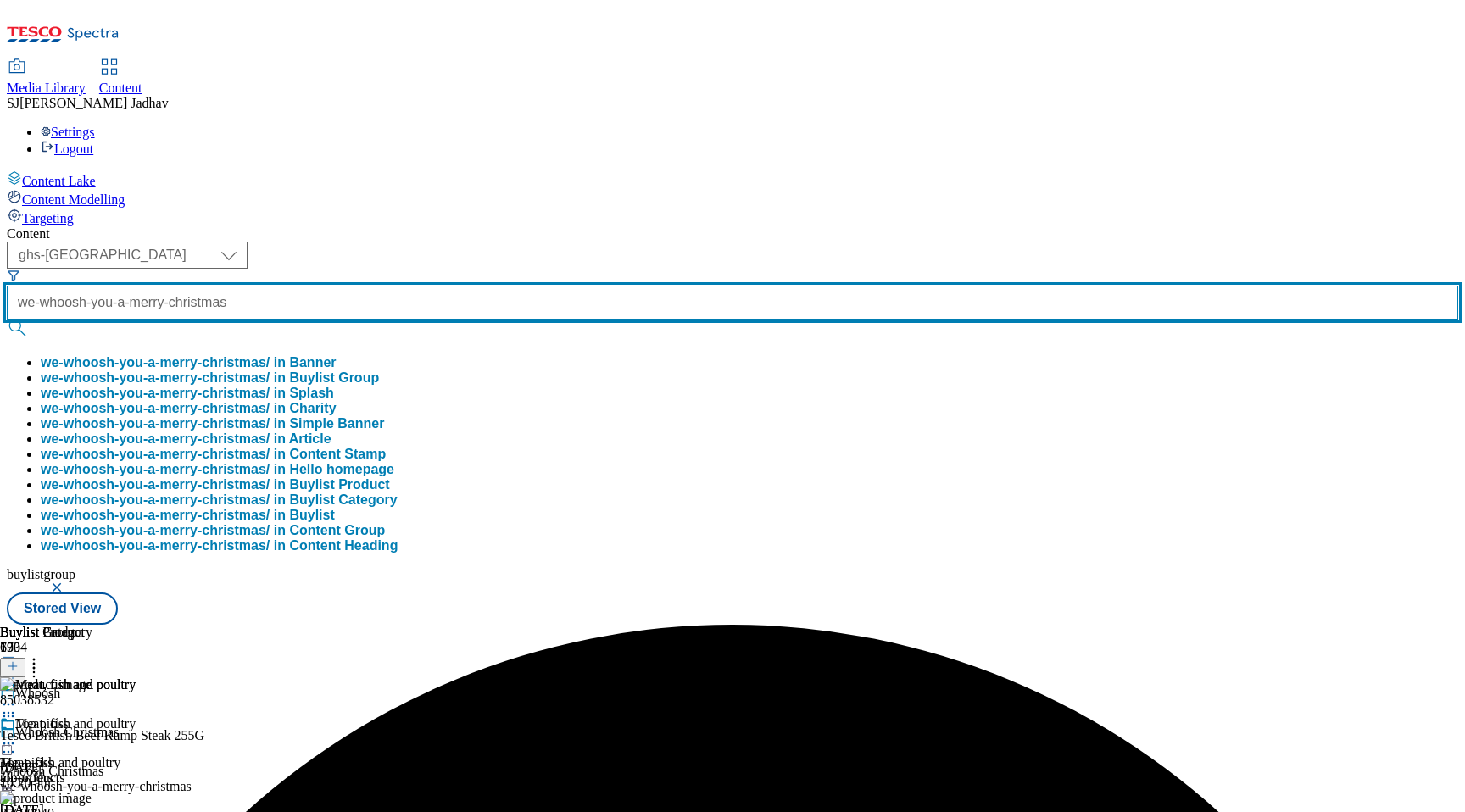
scroll to position [0, 67]
type input "we-whoosh-you-a-merry-christmas"
click at [7, 320] on button "submit" at bounding box center [19, 328] width 24 height 17
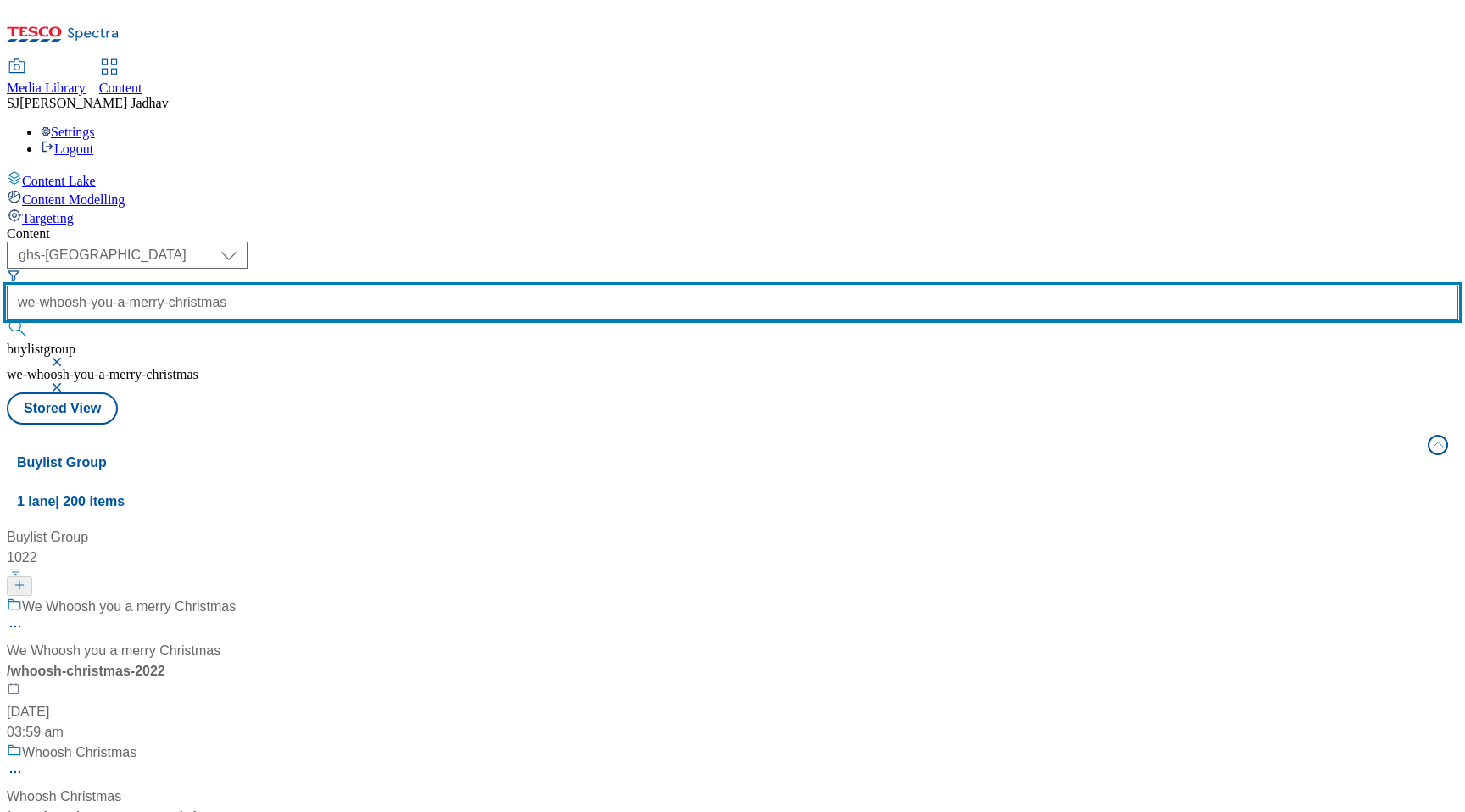
scroll to position [163, 0]
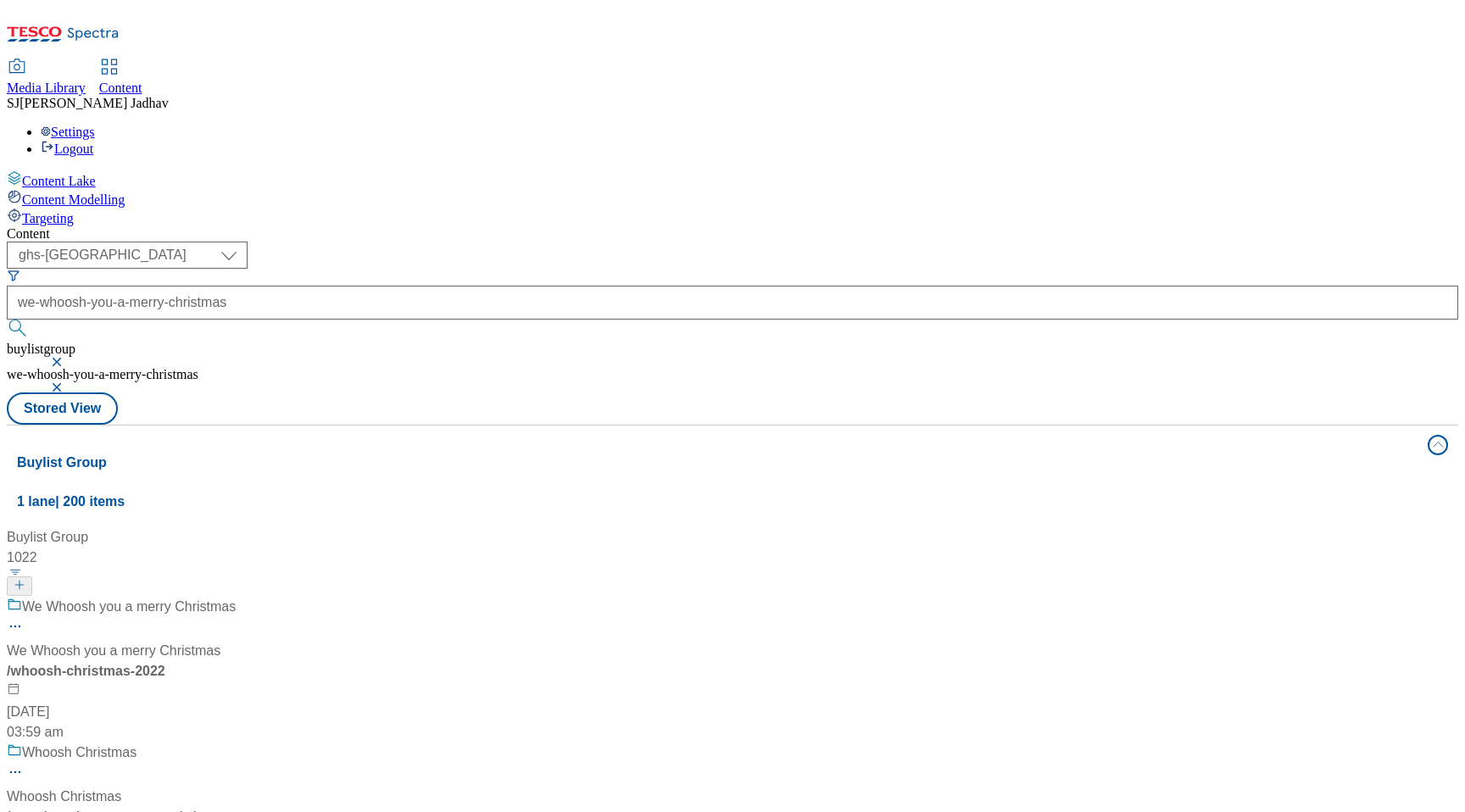
click at [254, 742] on div "Whoosh Christmas Whoosh Christmas / we-whoosh-you-a-merry-christmas [DATE] 07:3…" at bounding box center [131, 825] width 247 height 167
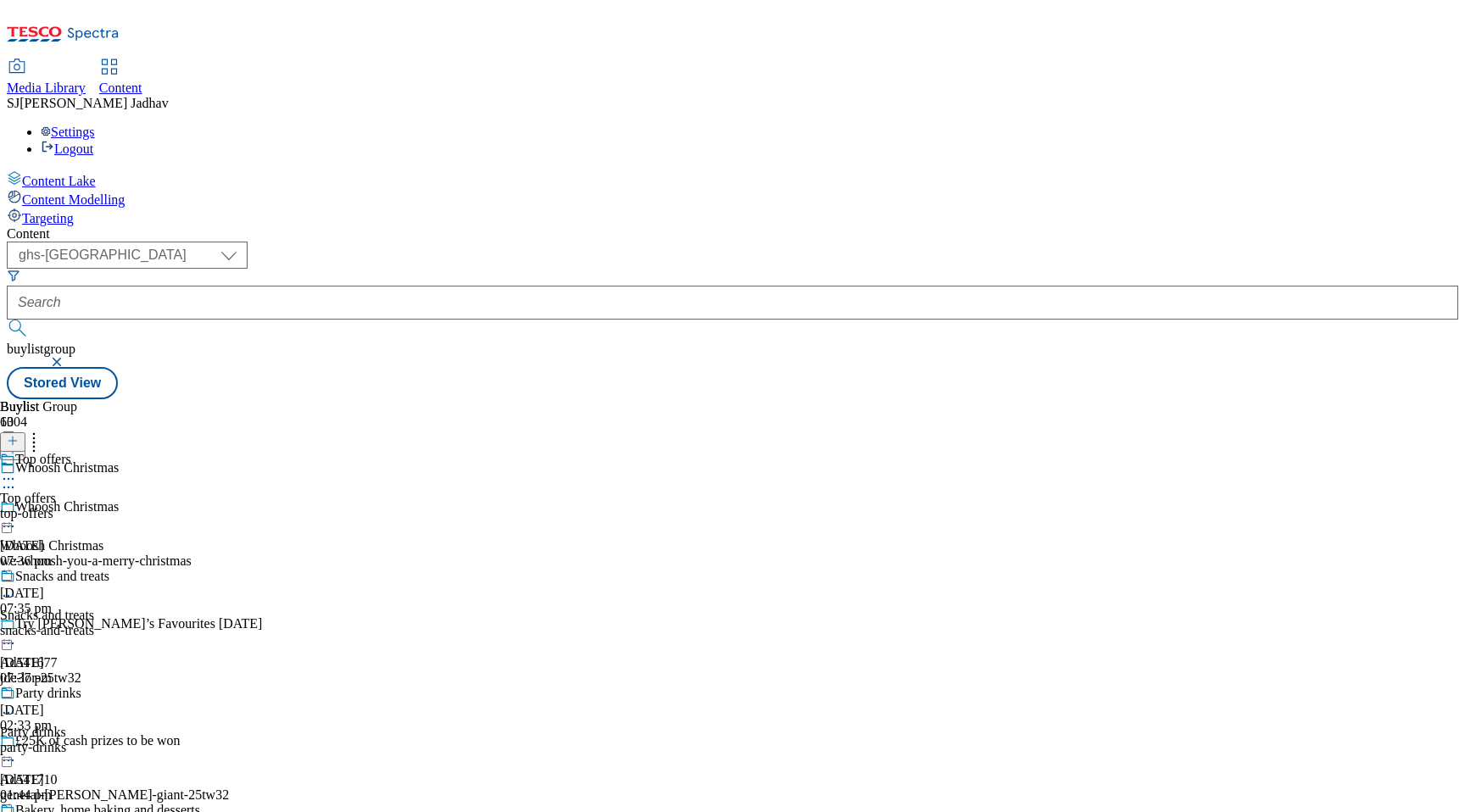
click at [10, 526] on circle at bounding box center [9, 526] width 3 height 3
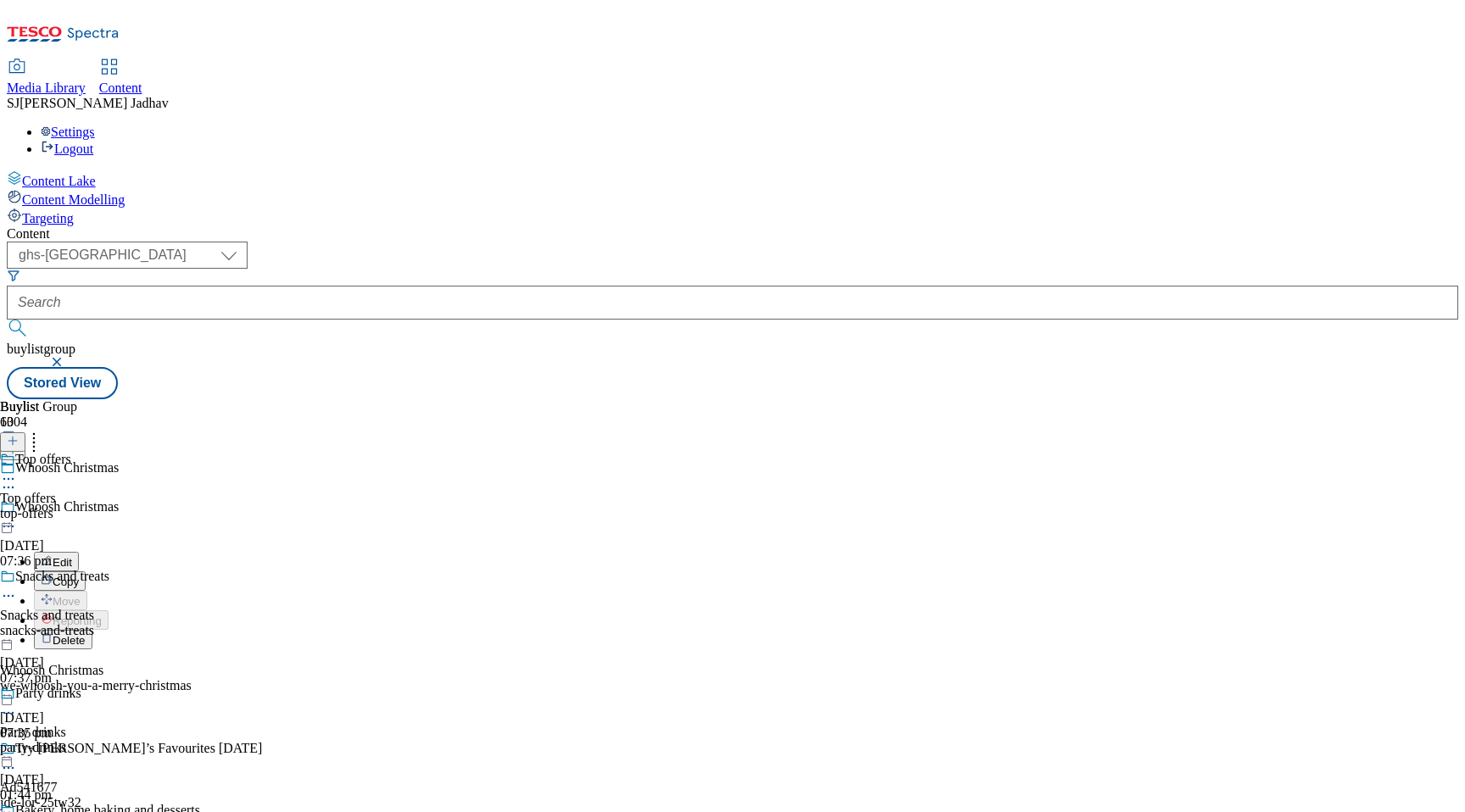
click at [17, 470] on icon at bounding box center [8, 478] width 17 height 17
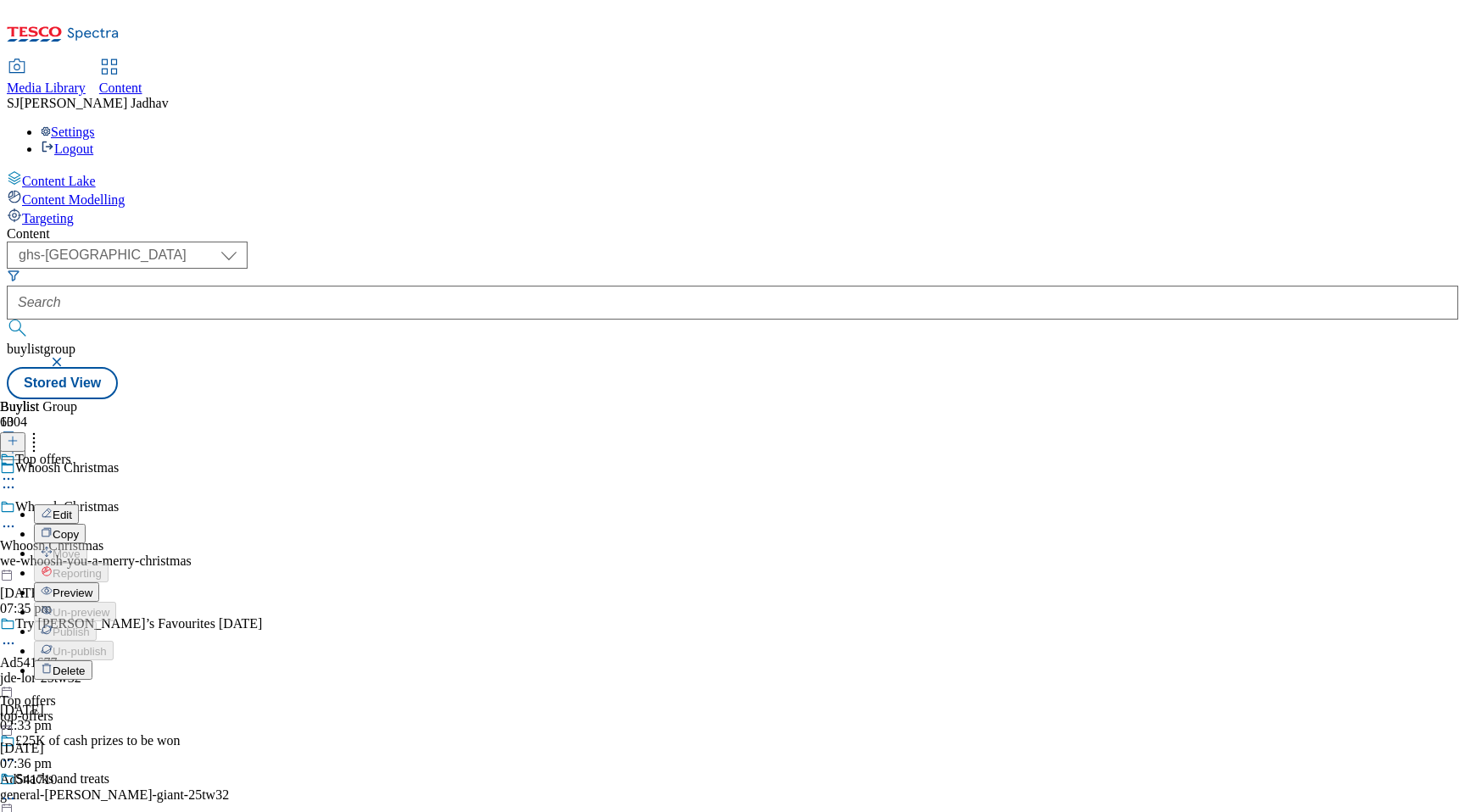
click at [92, 586] on span "Preview" at bounding box center [73, 593] width 39 height 13
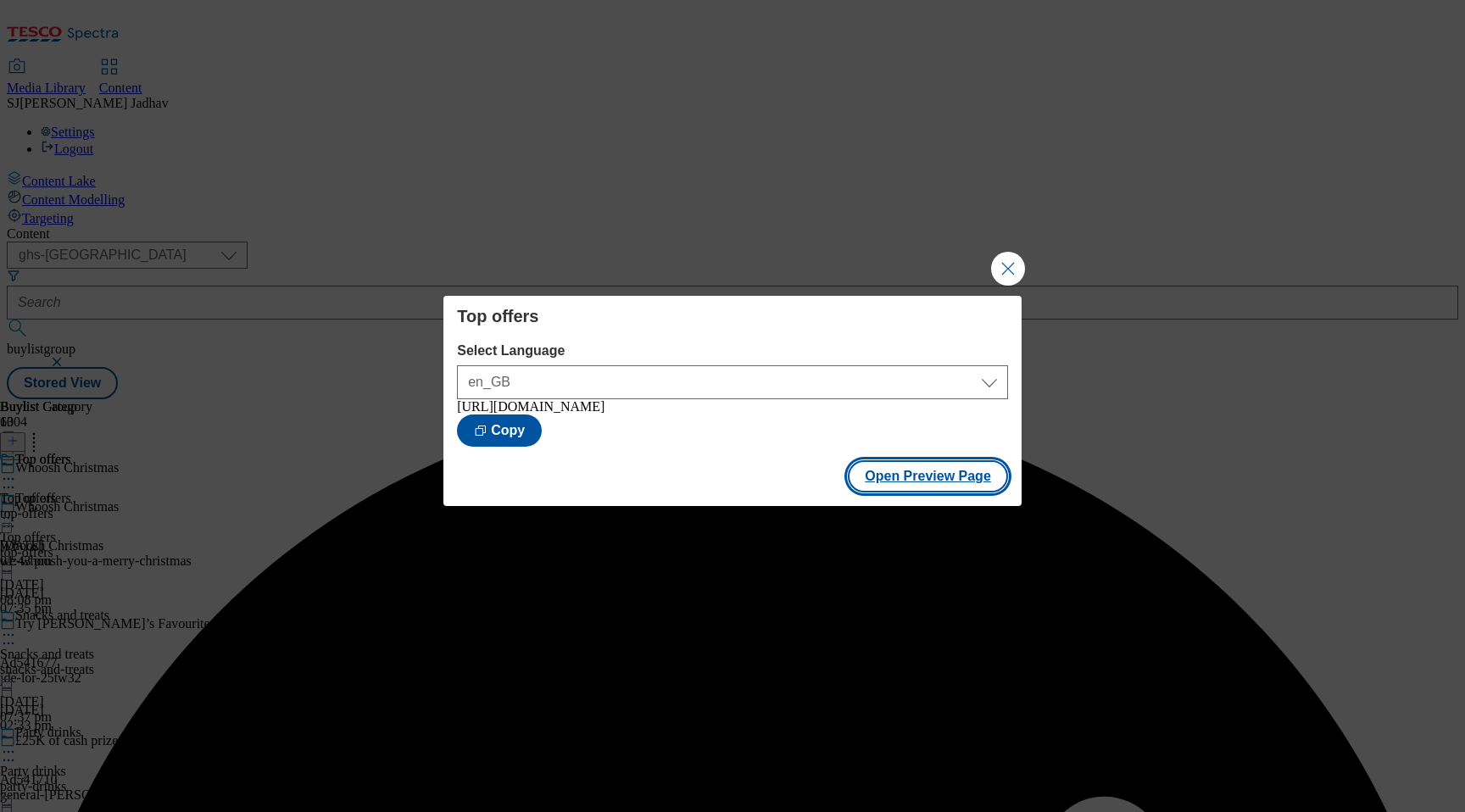
click at [998, 478] on button "Open Preview Page" at bounding box center [928, 476] width 160 height 32
click at [994, 265] on button "Close Modal" at bounding box center [1008, 269] width 34 height 34
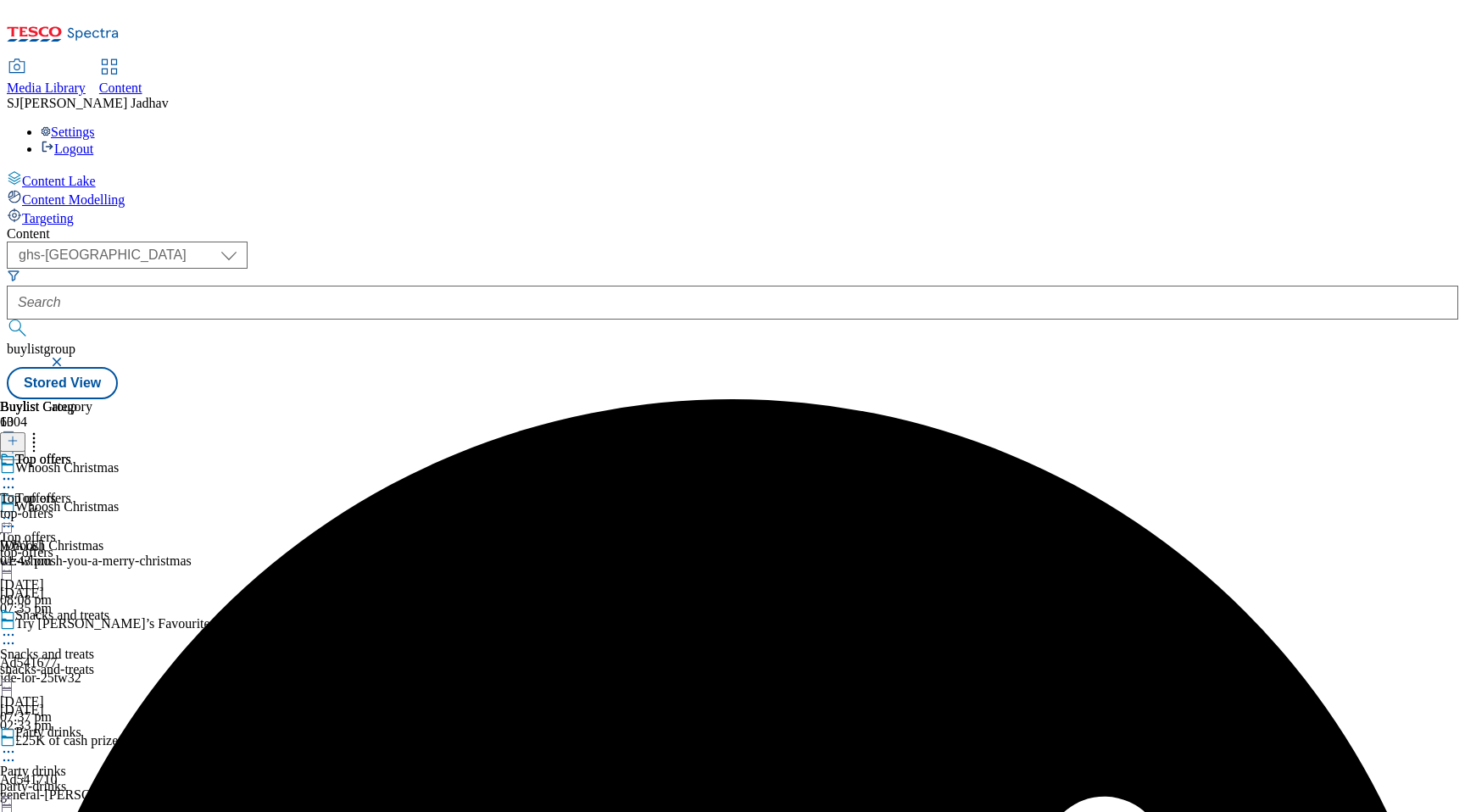
scroll to position [120, 0]
click at [200, 608] on div "Snacks and treats Snacks and treats snacks-and-treats [DATE] 07:37 pm" at bounding box center [99, 666] width 200 height 117
click at [17, 627] on icon at bounding box center [8, 635] width 17 height 17
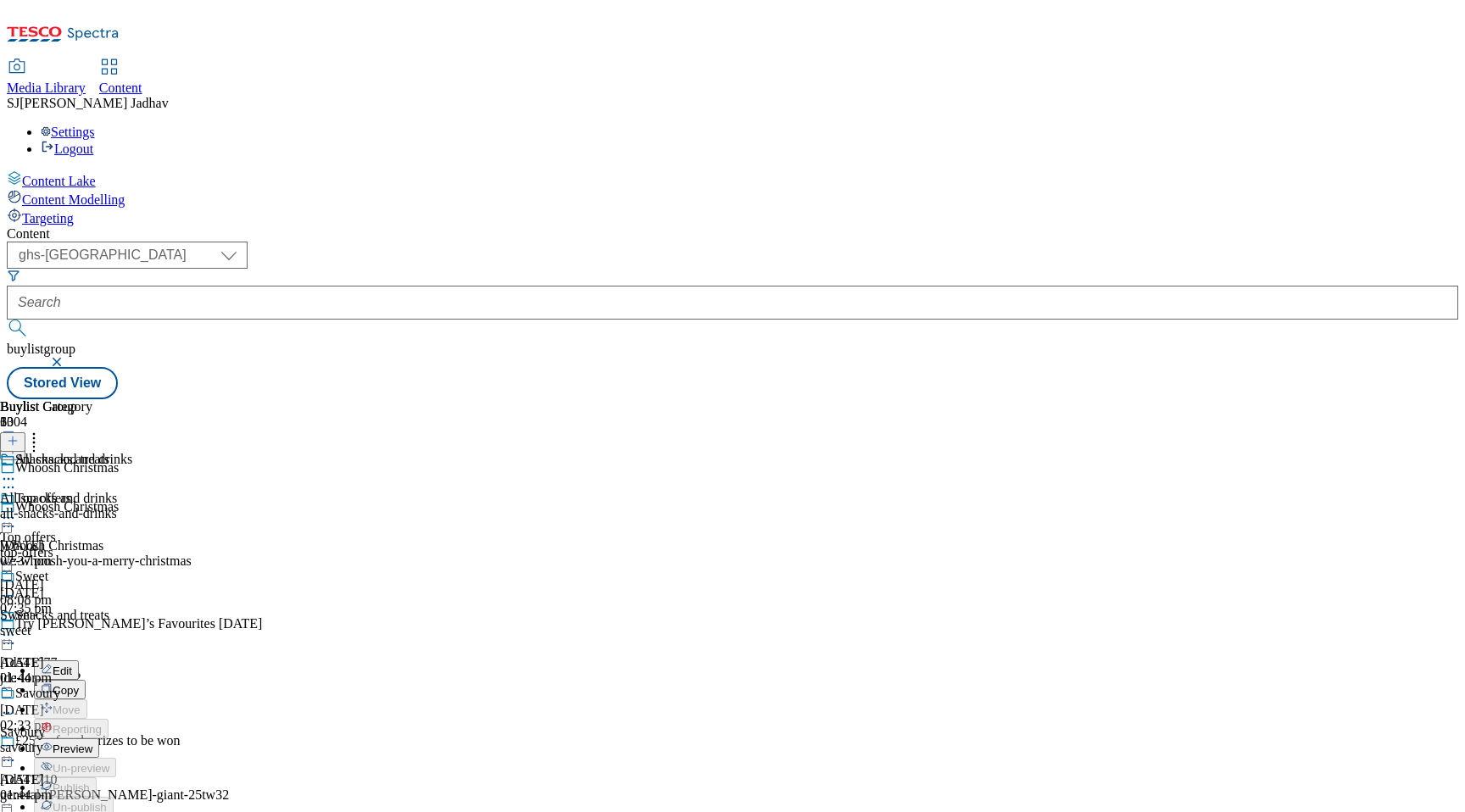
click at [92, 742] on span "Preview" at bounding box center [73, 748] width 39 height 13
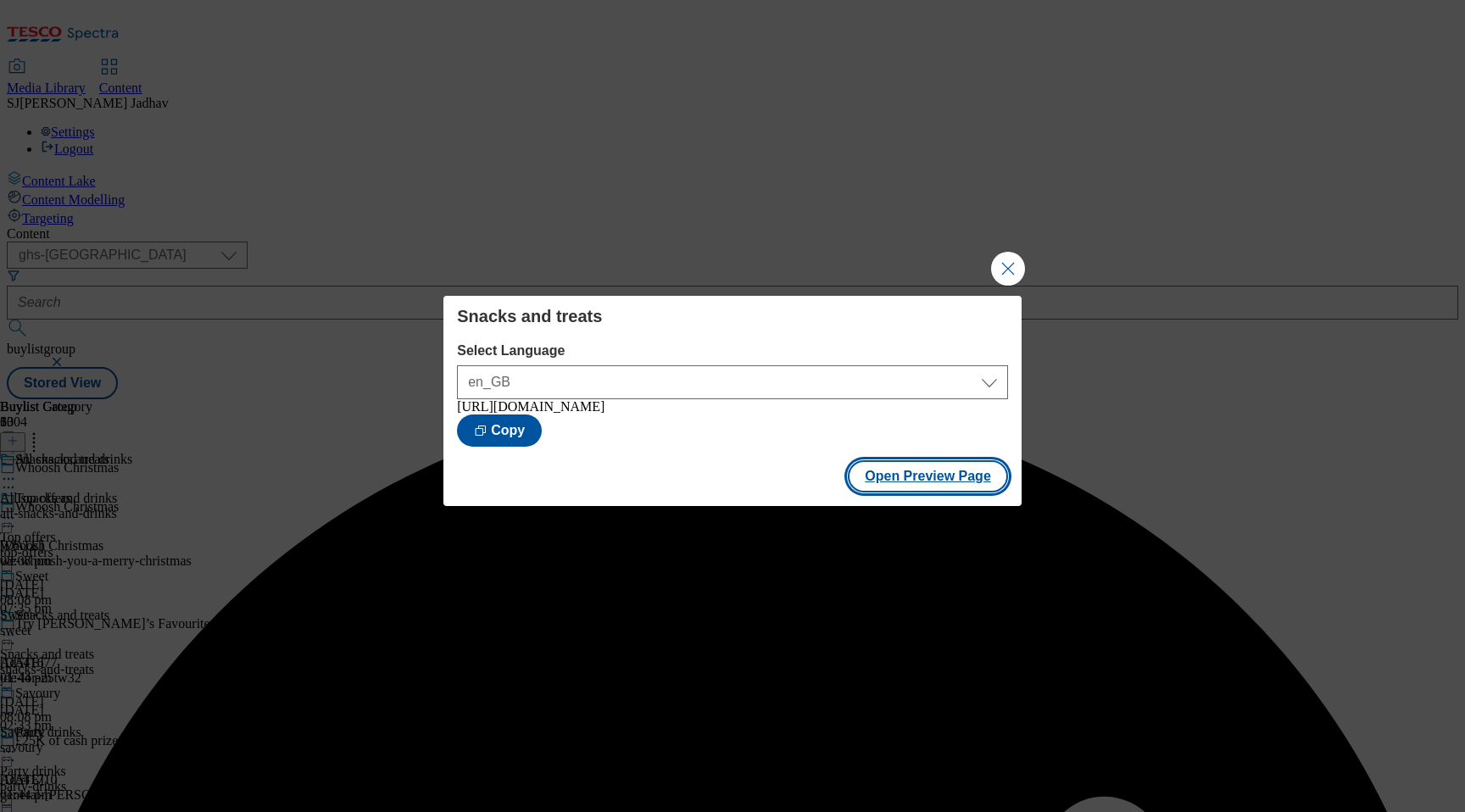
click at [907, 483] on button "Open Preview Page" at bounding box center [928, 476] width 160 height 32
click at [1013, 257] on button "Close Modal" at bounding box center [1008, 269] width 34 height 34
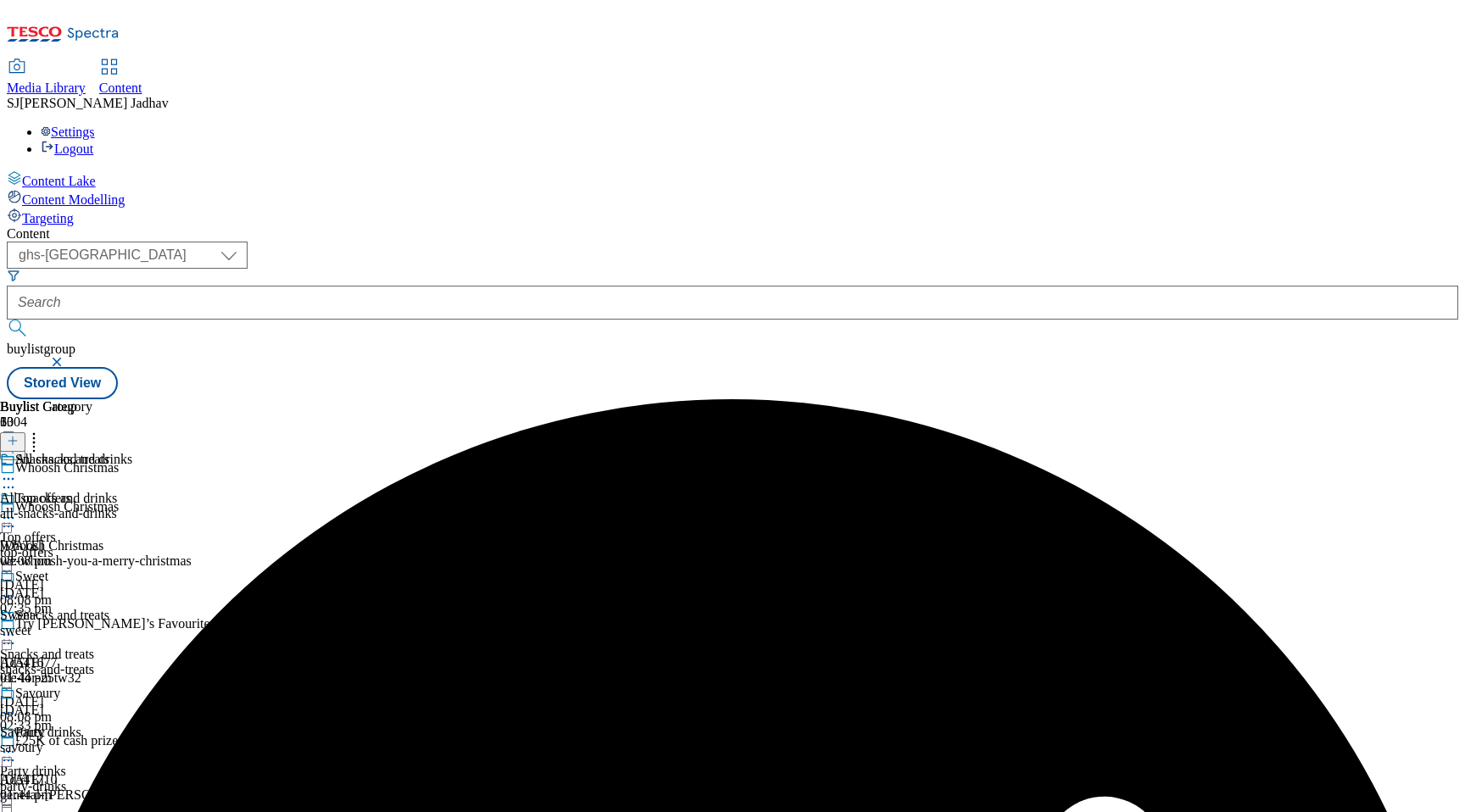
click at [17, 470] on icon at bounding box center [8, 478] width 17 height 17
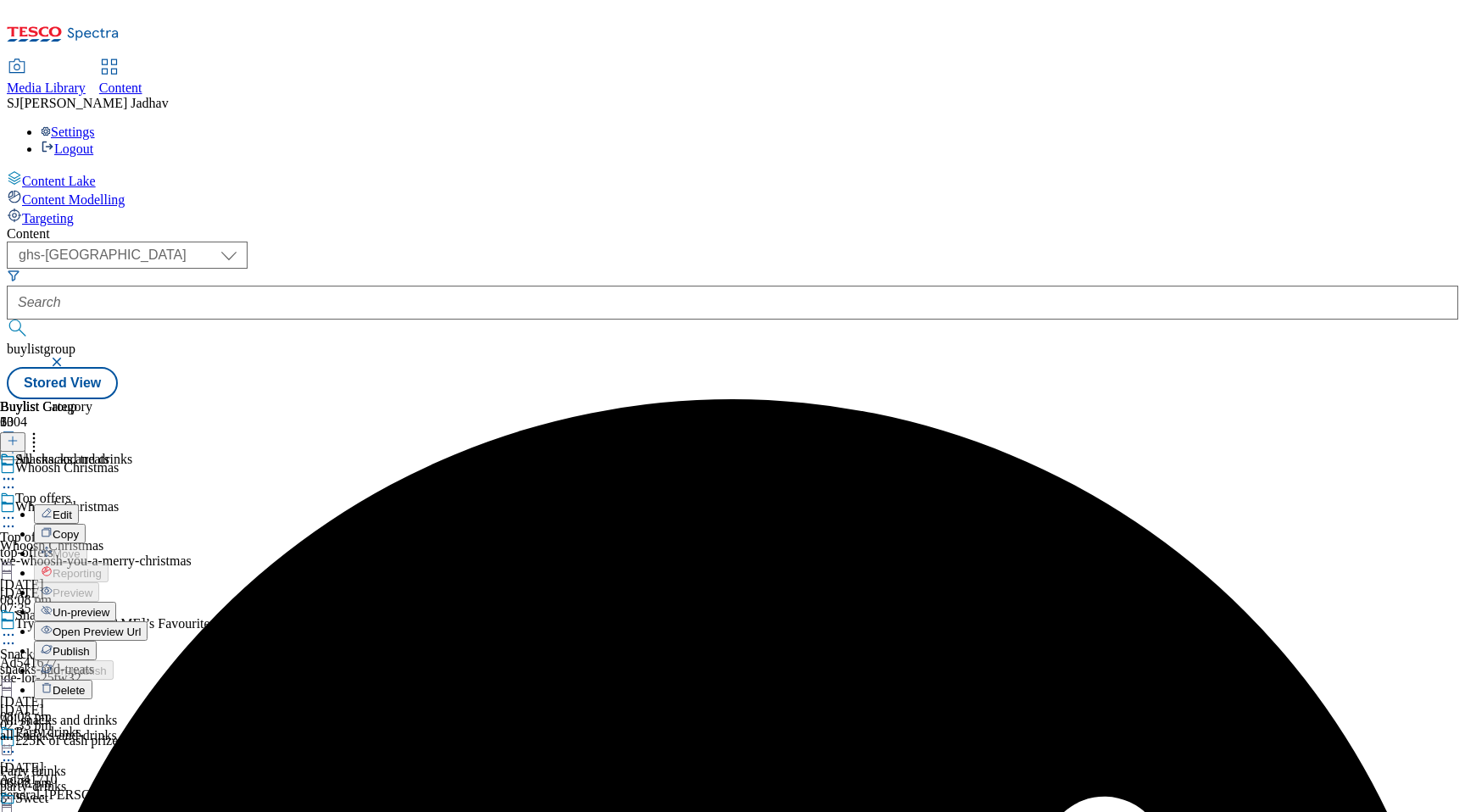
click at [72, 509] on span "Edit" at bounding box center [63, 515] width 20 height 13
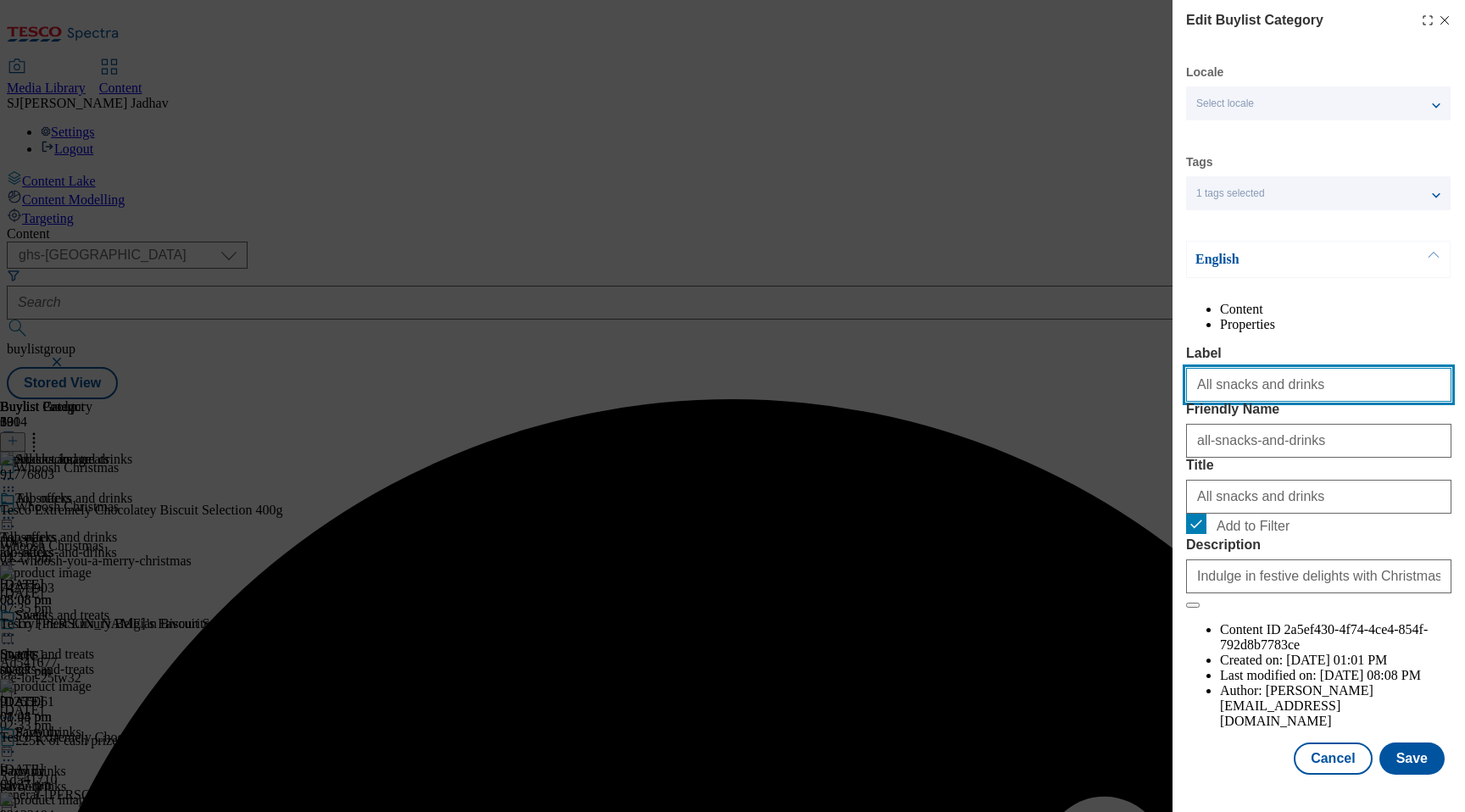
drag, startPoint x: 1315, startPoint y: 421, endPoint x: 1122, endPoint y: 419, distance: 193.0
click at [1126, 421] on div "Edit Buylist Category Locale Select locale English Welsh Tags 1 tags selected f…" at bounding box center [732, 406] width 1465 height 812
paste input "treat"
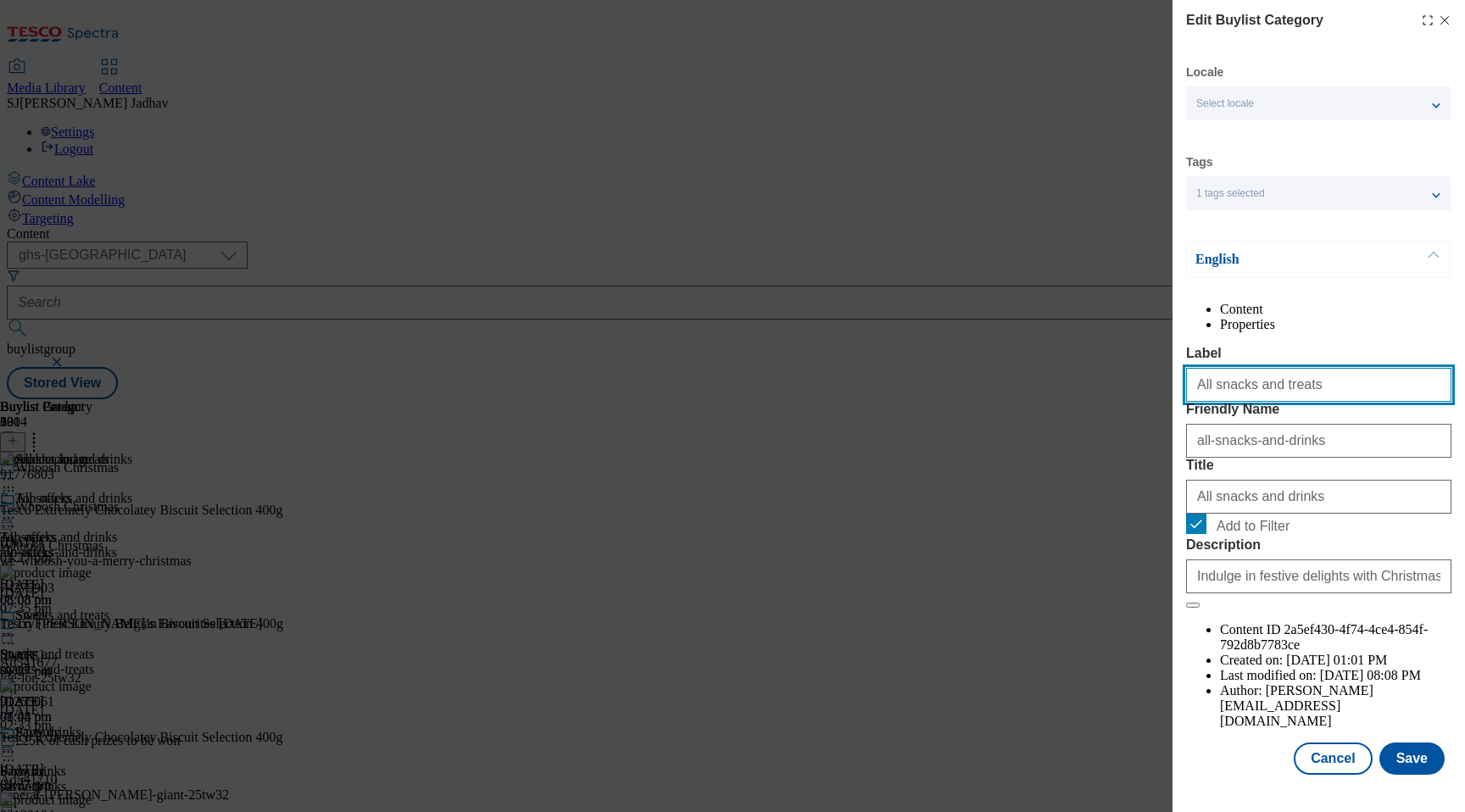
type input "All snacks and treats"
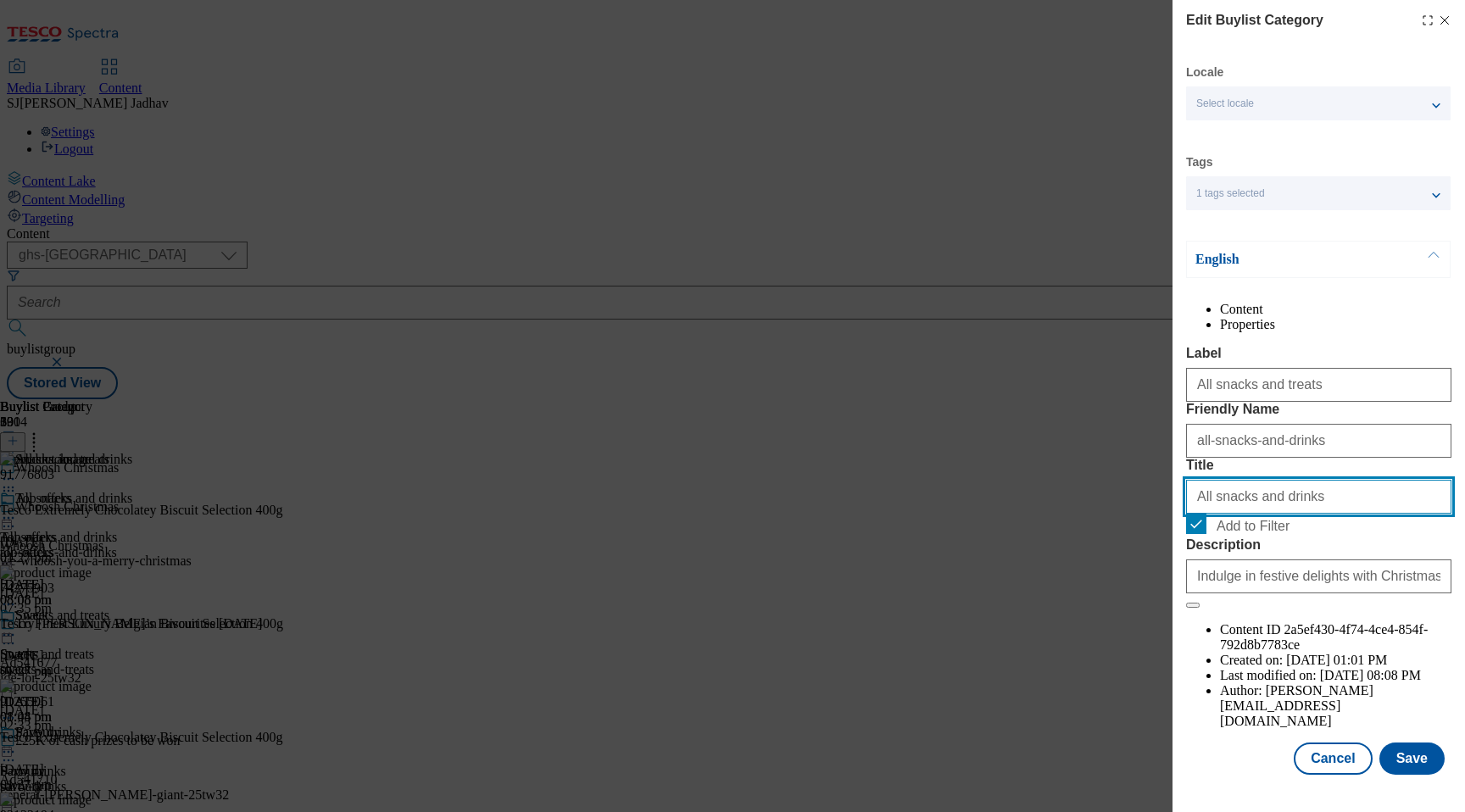
drag, startPoint x: 1310, startPoint y: 591, endPoint x: 1109, endPoint y: 591, distance: 201.0
click at [1111, 591] on div "Edit Buylist Category Locale Select locale English Welsh Tags 1 tags selected f…" at bounding box center [732, 406] width 1465 height 812
paste input "treat"
type input "All snacks and treats"
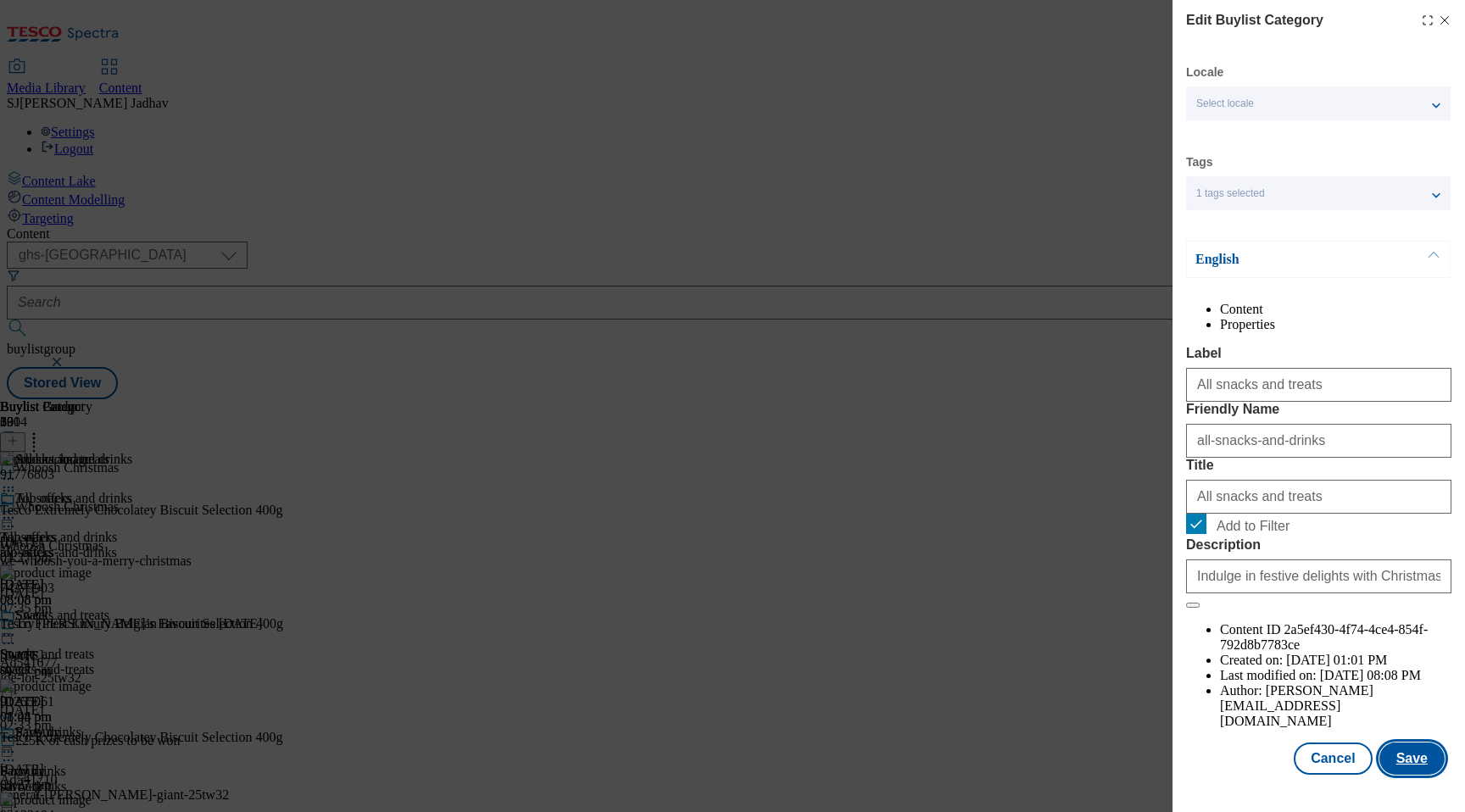
click at [1429, 755] on button "Save" at bounding box center [1411, 758] width 65 height 32
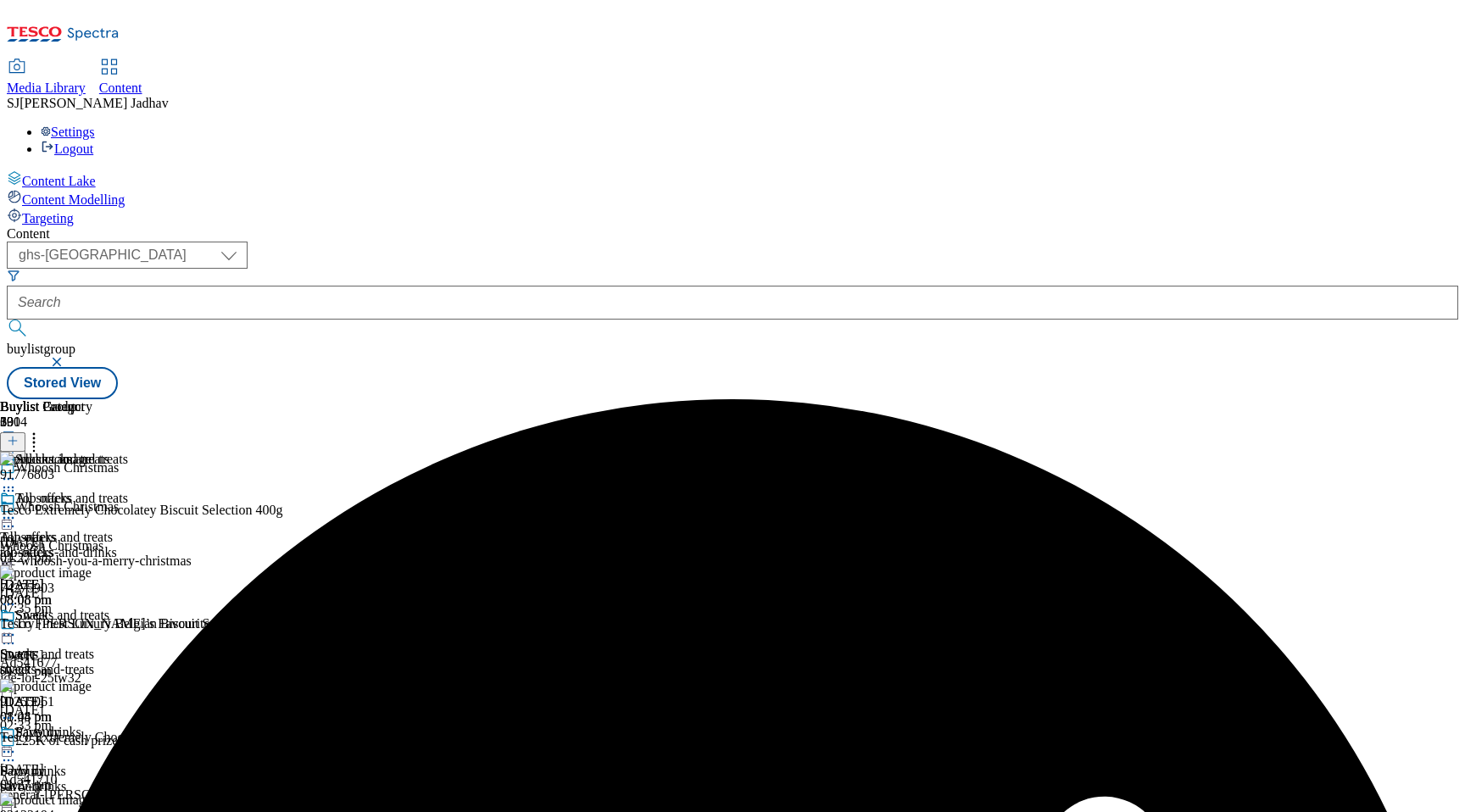
click at [17, 509] on icon at bounding box center [8, 517] width 17 height 17
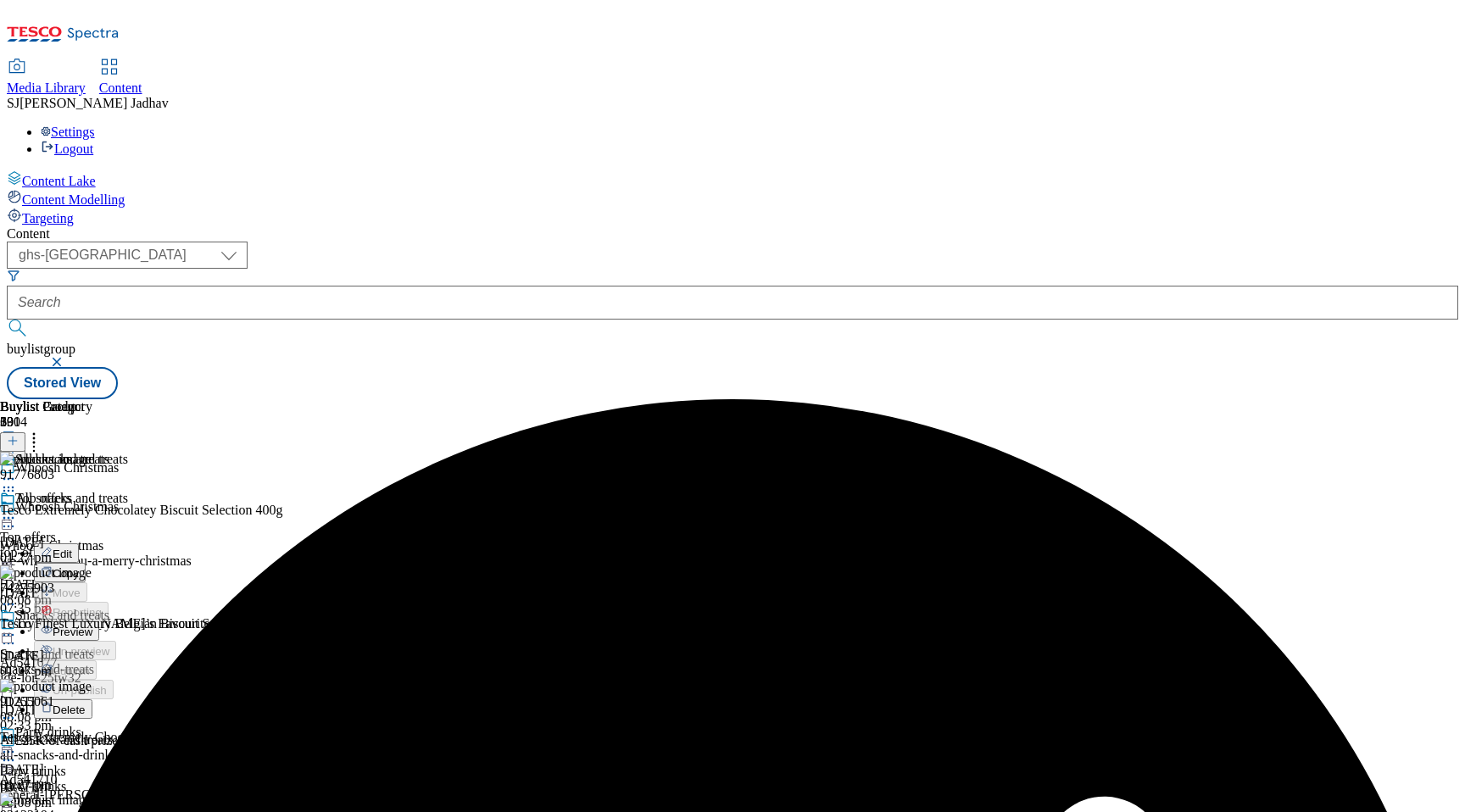
click at [92, 626] on span "Preview" at bounding box center [73, 632] width 39 height 13
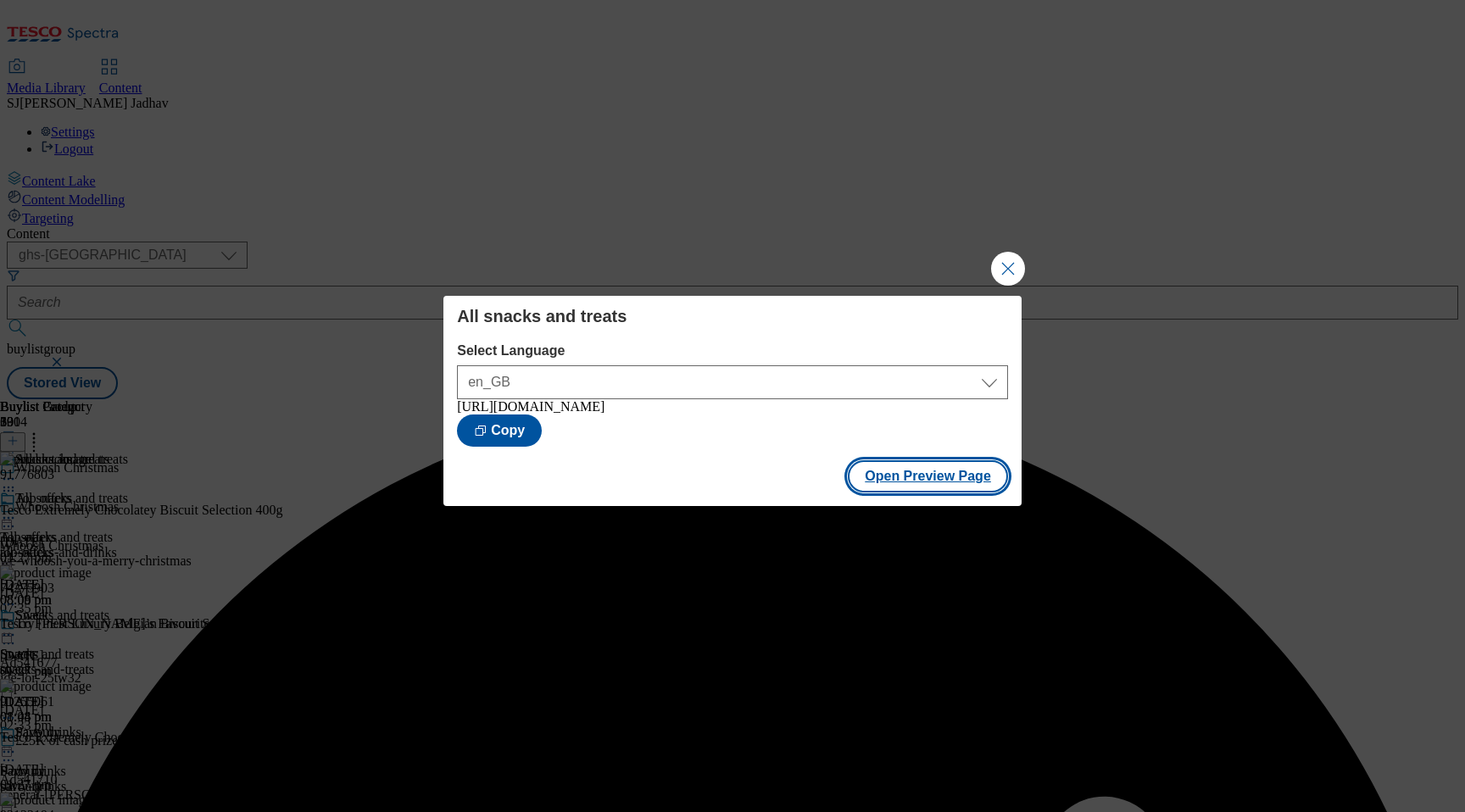
click at [960, 479] on button "Open Preview Page" at bounding box center [928, 476] width 160 height 32
